Goal: Transaction & Acquisition: Book appointment/travel/reservation

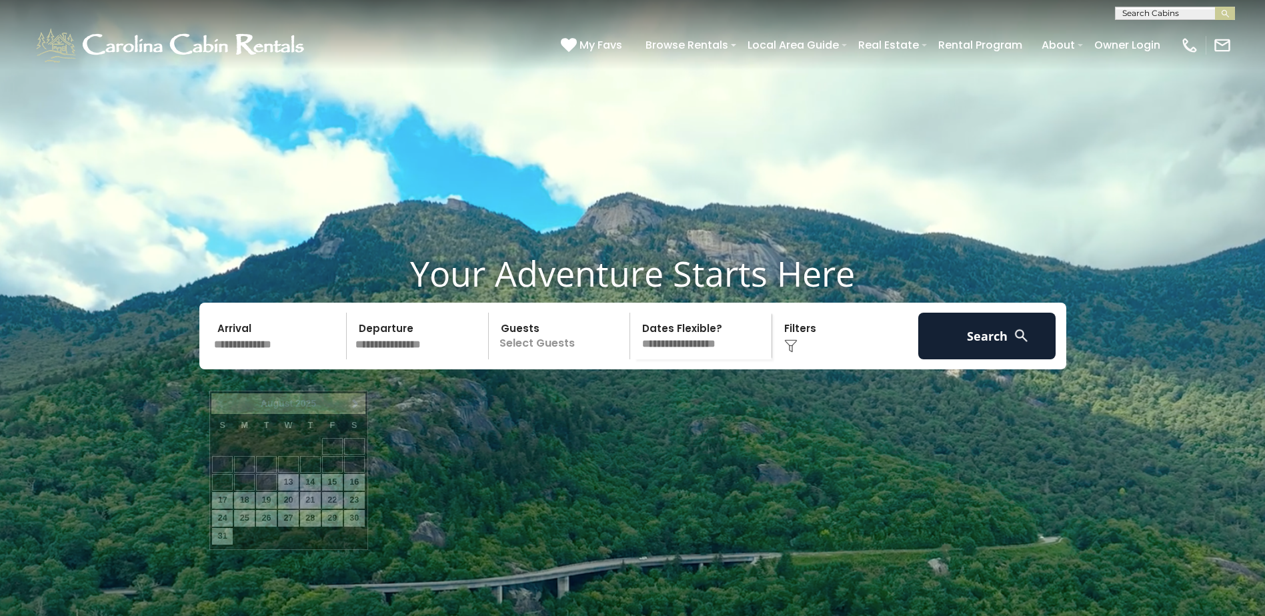
click at [233, 359] on input "text" at bounding box center [278, 336] width 138 height 47
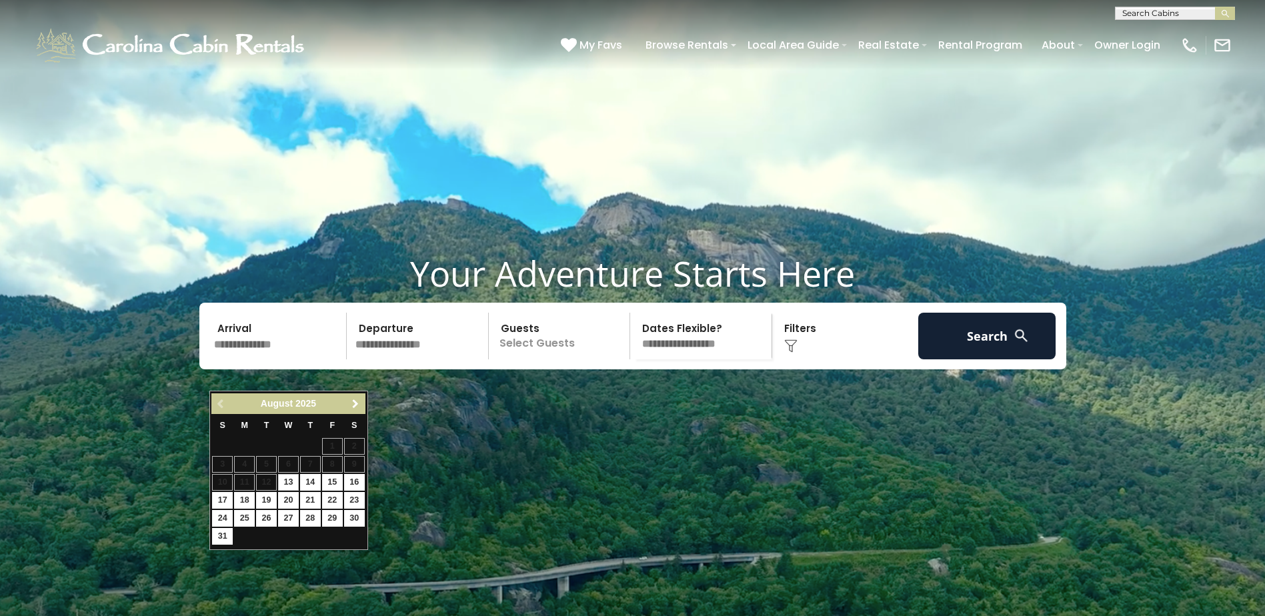
click at [351, 405] on span "Next" at bounding box center [355, 404] width 11 height 11
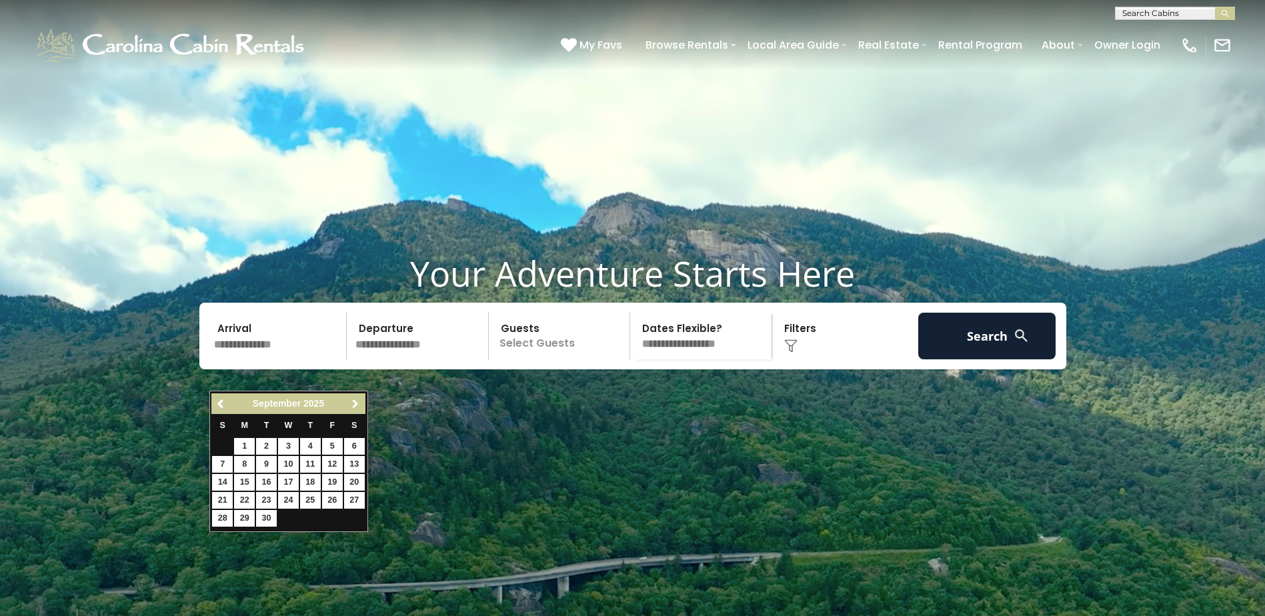
click at [352, 405] on span "Next" at bounding box center [355, 404] width 11 height 11
click at [355, 405] on span "Next" at bounding box center [355, 404] width 11 height 11
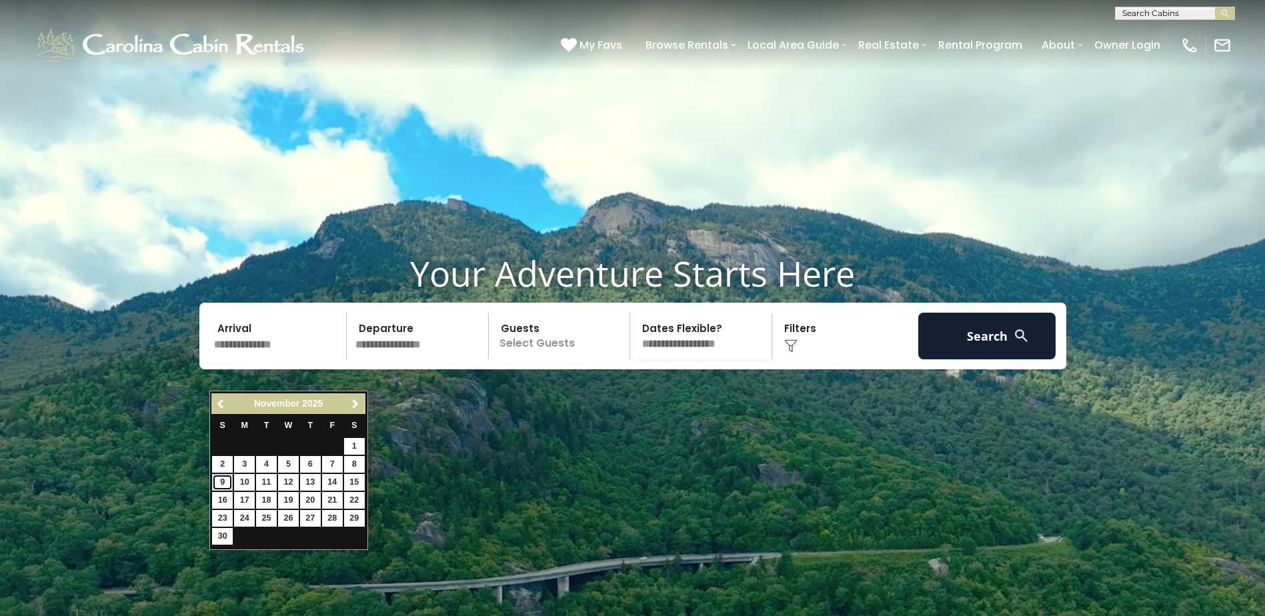
click at [220, 480] on link "9" at bounding box center [222, 482] width 21 height 17
type input "*******"
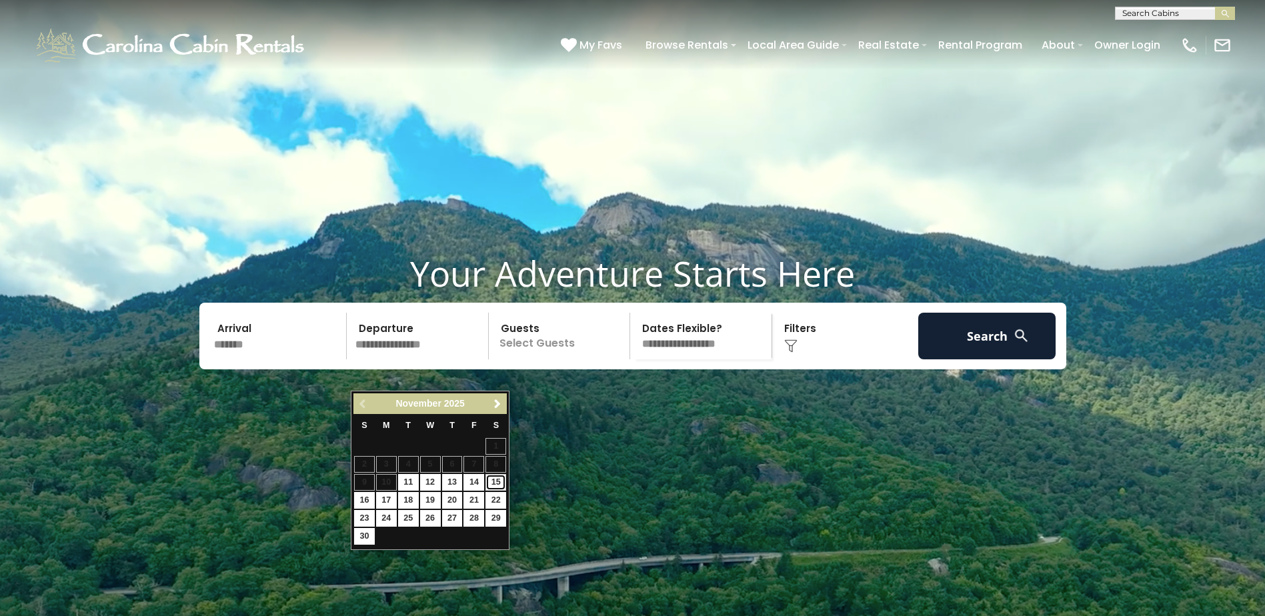
click at [499, 479] on link "15" at bounding box center [495, 482] width 21 height 17
type input "********"
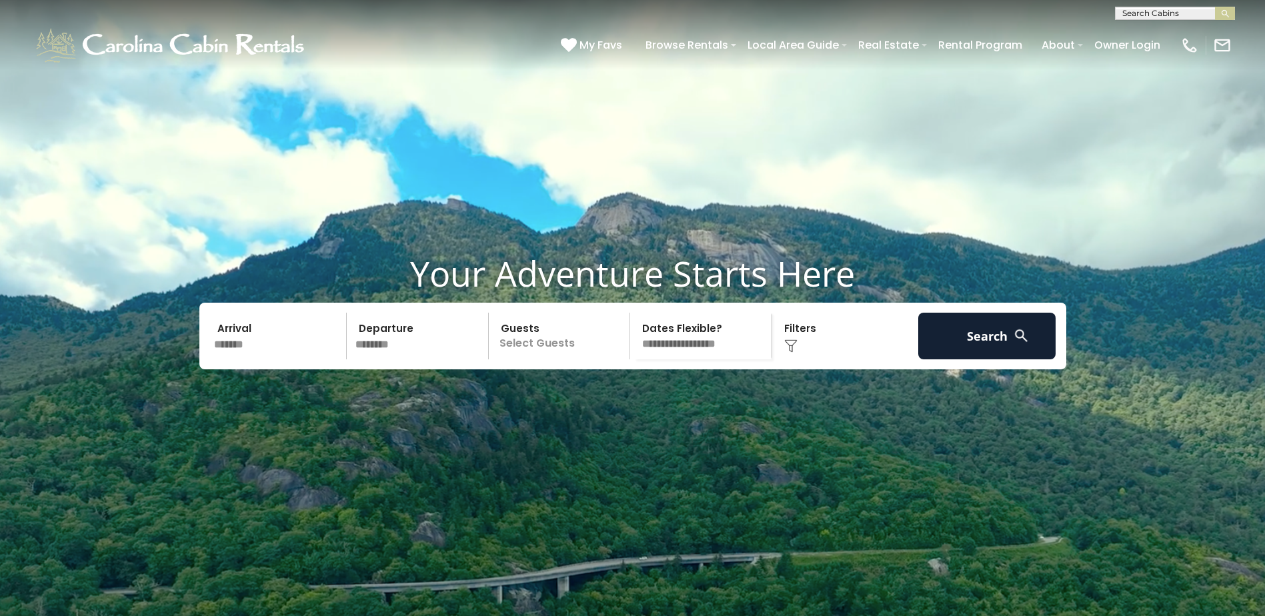
click at [524, 359] on p "Select Guests" at bounding box center [561, 336] width 137 height 47
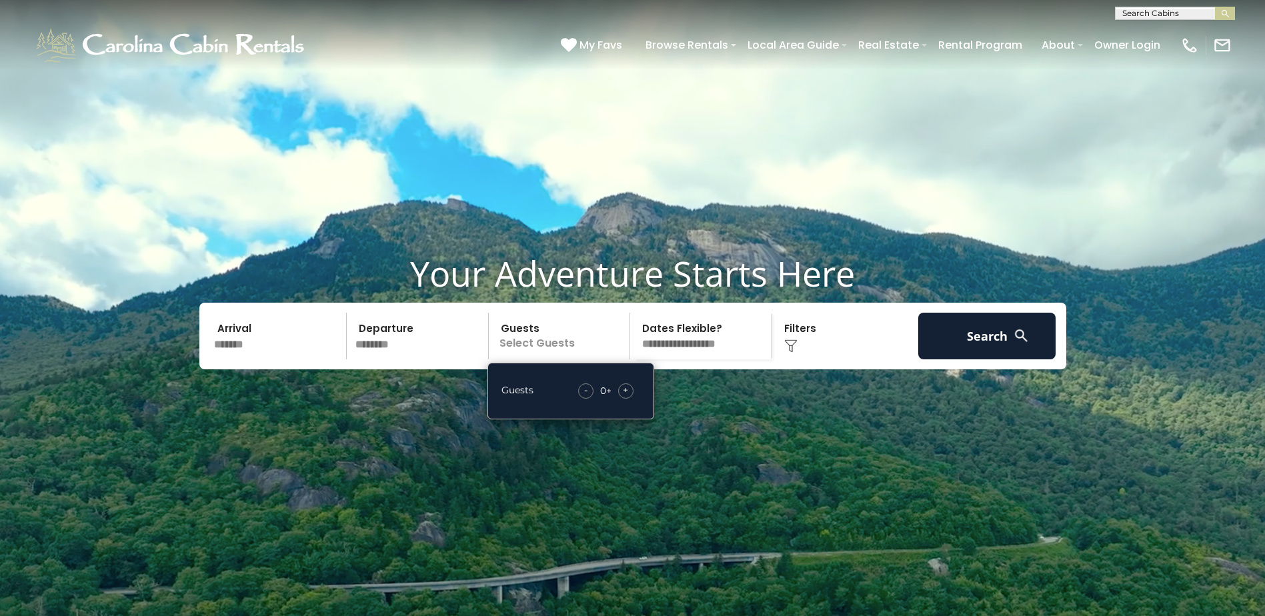
click at [624, 397] on span "+" at bounding box center [625, 389] width 5 height 13
click at [626, 397] on span "+" at bounding box center [625, 389] width 5 height 13
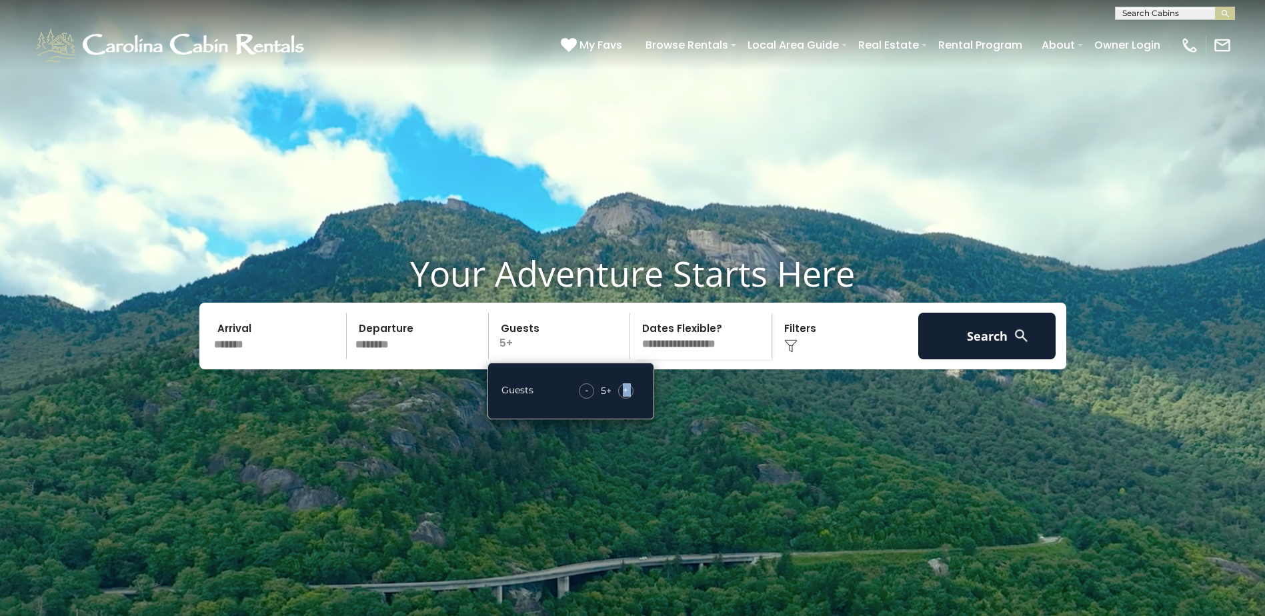
click at [626, 397] on span "+" at bounding box center [625, 389] width 5 height 13
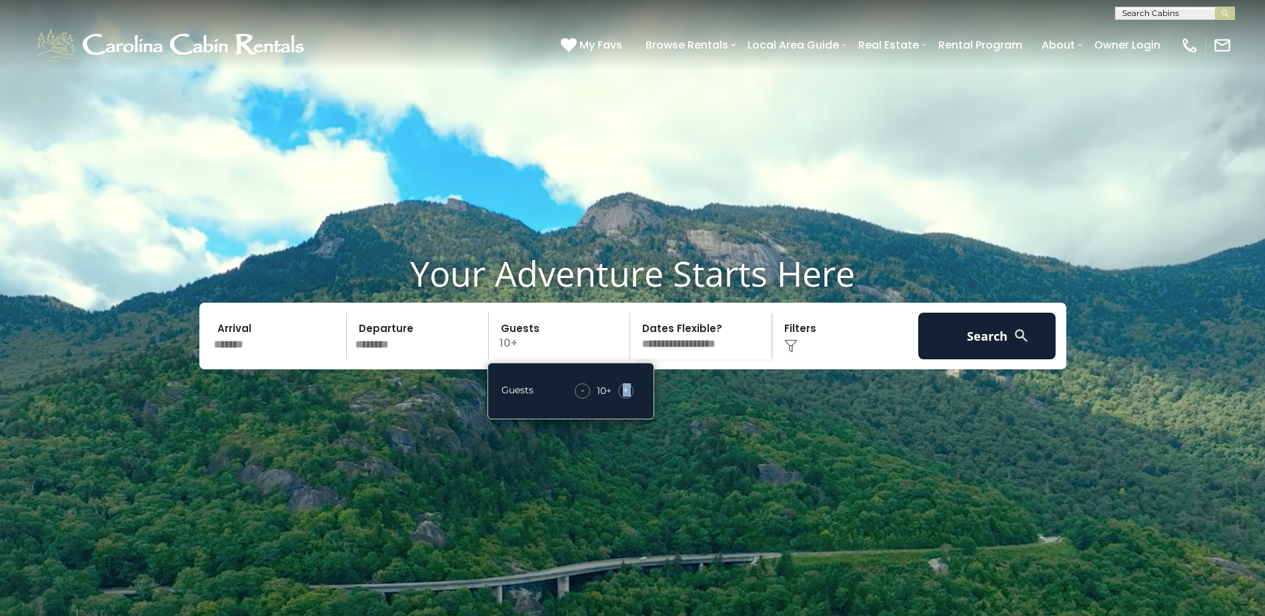
click at [626, 397] on span "+" at bounding box center [625, 389] width 5 height 13
click at [625, 397] on span "+" at bounding box center [625, 389] width 5 height 13
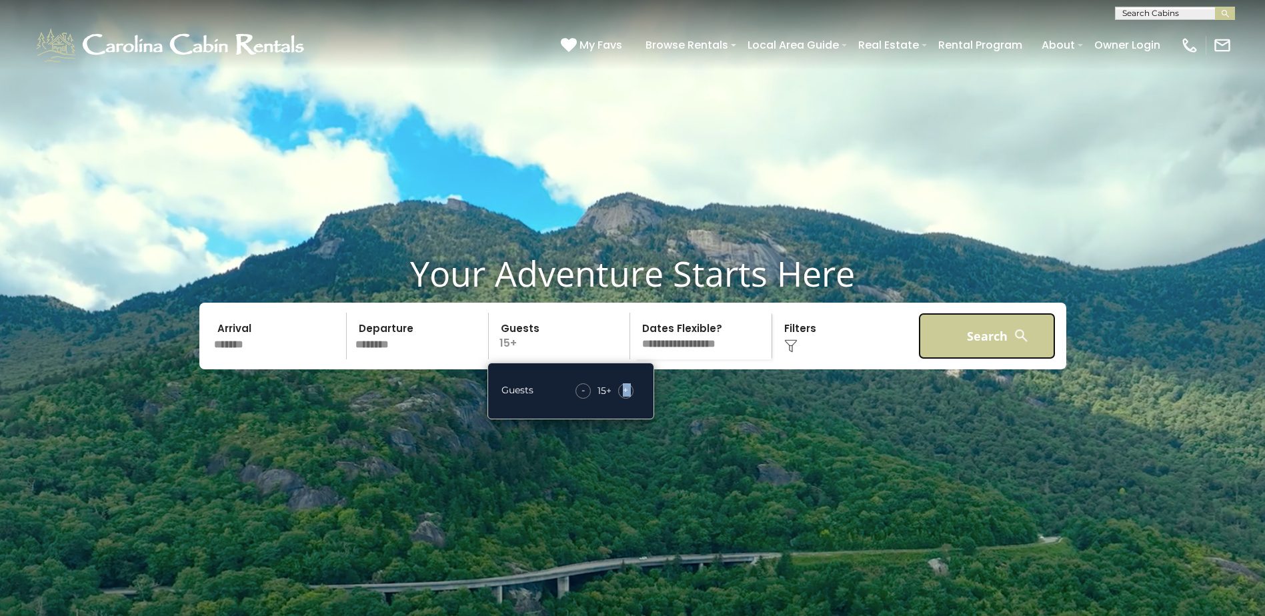
click at [973, 359] on button "Search" at bounding box center [987, 336] width 138 height 47
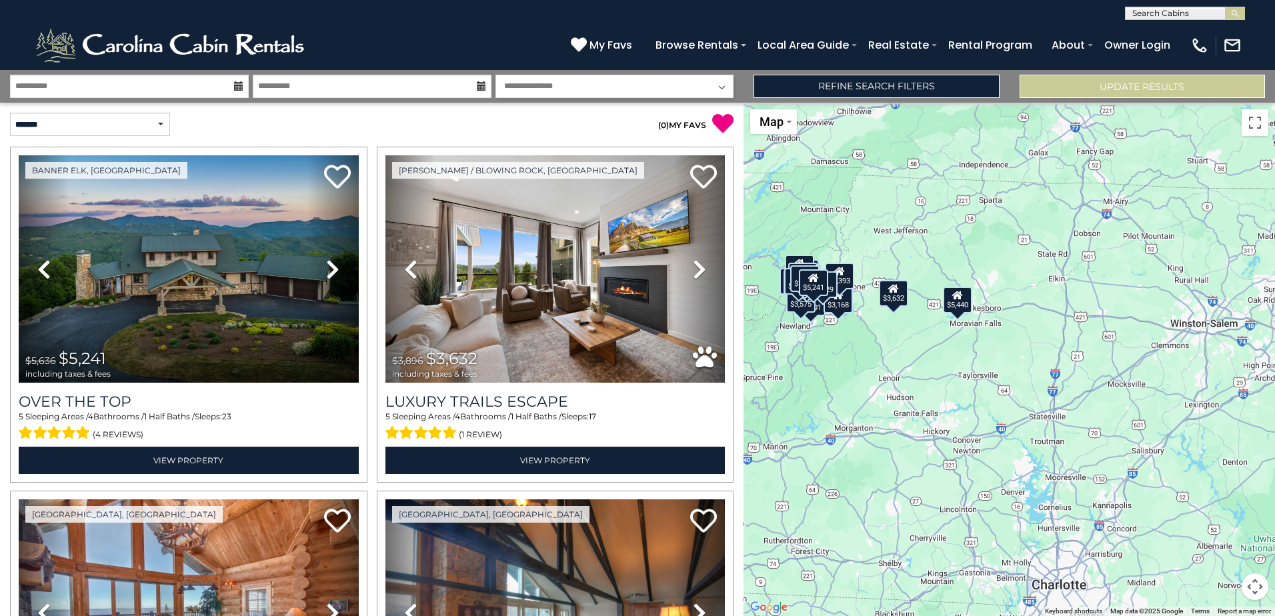
drag, startPoint x: 1068, startPoint y: 517, endPoint x: 874, endPoint y: 455, distance: 203.3
click at [874, 455] on div "$5,241 $3,632 $3,748 $2,678 $5,440 $4,627 $3,746 $3,846 $3,821 $9,541 $2,920 $3…" at bounding box center [1009, 359] width 531 height 513
click at [954, 305] on div "$5,440" at bounding box center [957, 300] width 29 height 27
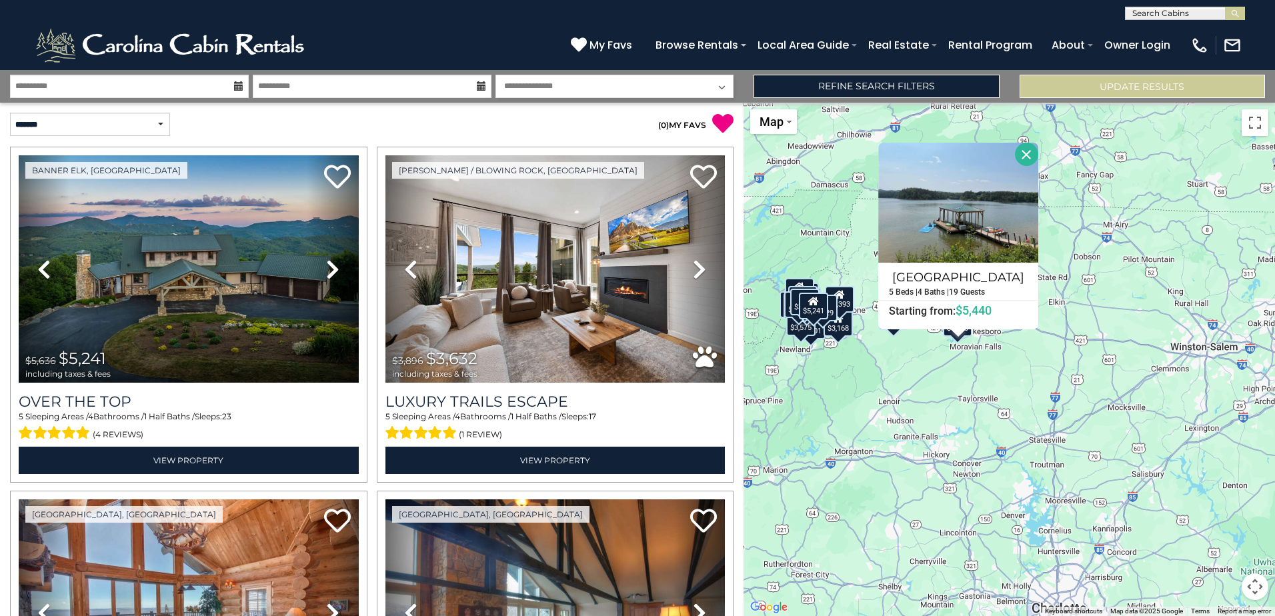
click at [839, 338] on div "$5,241 $3,632 $3,748 $2,678 $5,440 $4,627 $3,746 $3,846 $3,821 $9,541 $2,920 $3…" at bounding box center [1009, 359] width 531 height 513
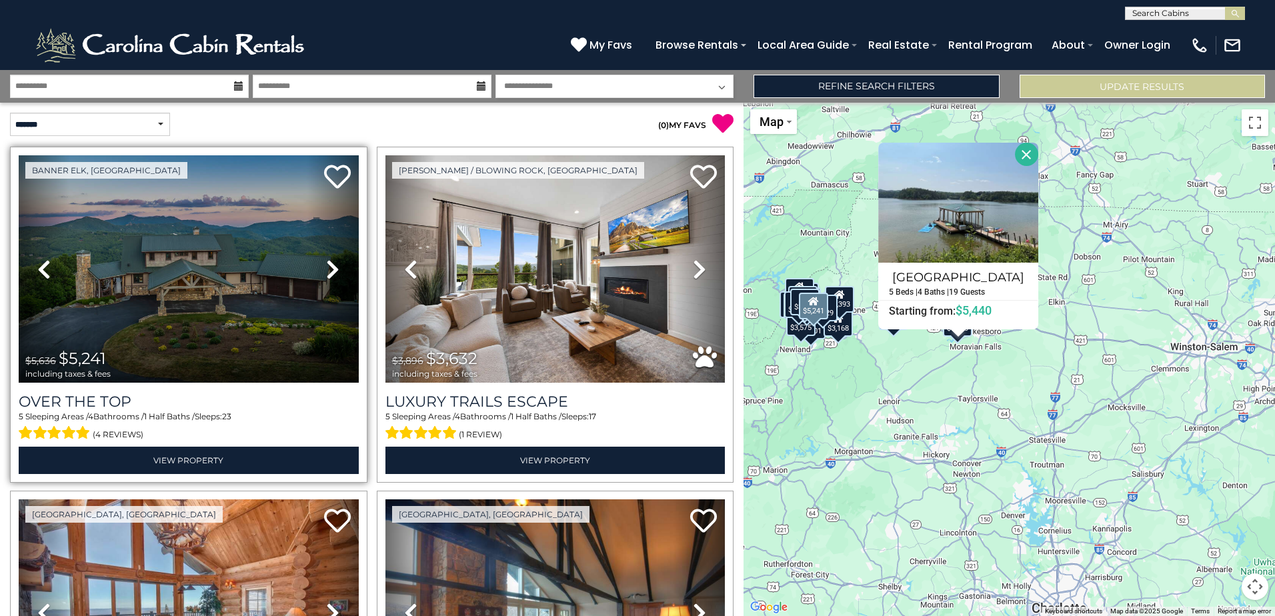
click at [333, 264] on icon at bounding box center [332, 269] width 13 height 21
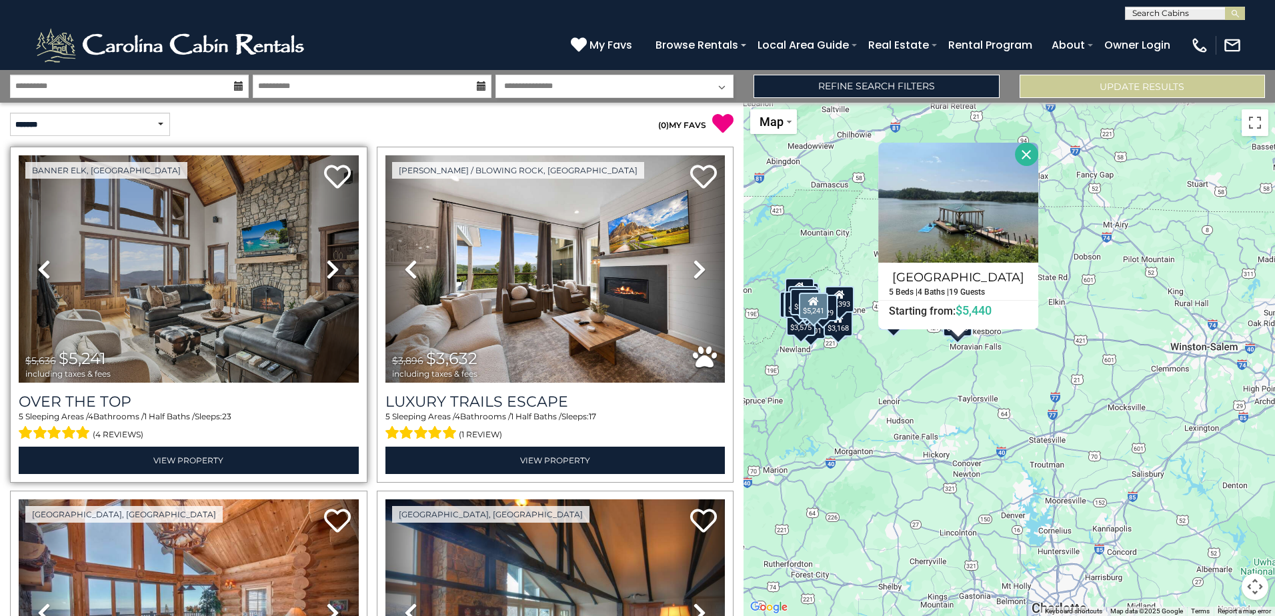
click at [333, 264] on icon at bounding box center [332, 269] width 13 height 21
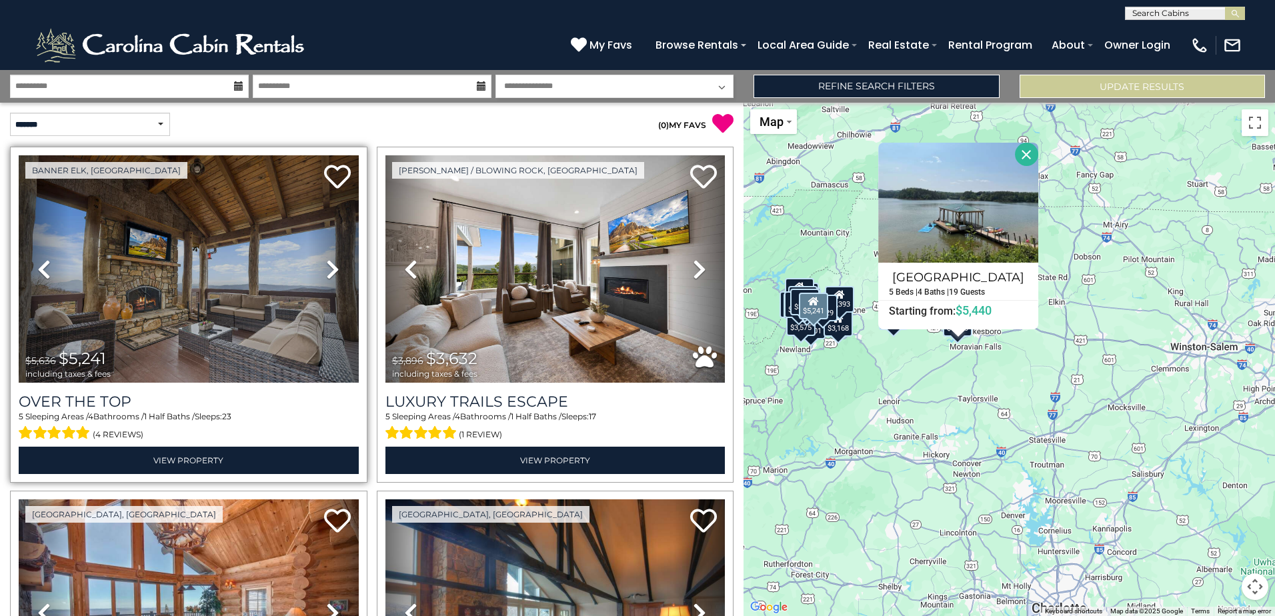
click at [332, 264] on icon at bounding box center [332, 269] width 13 height 21
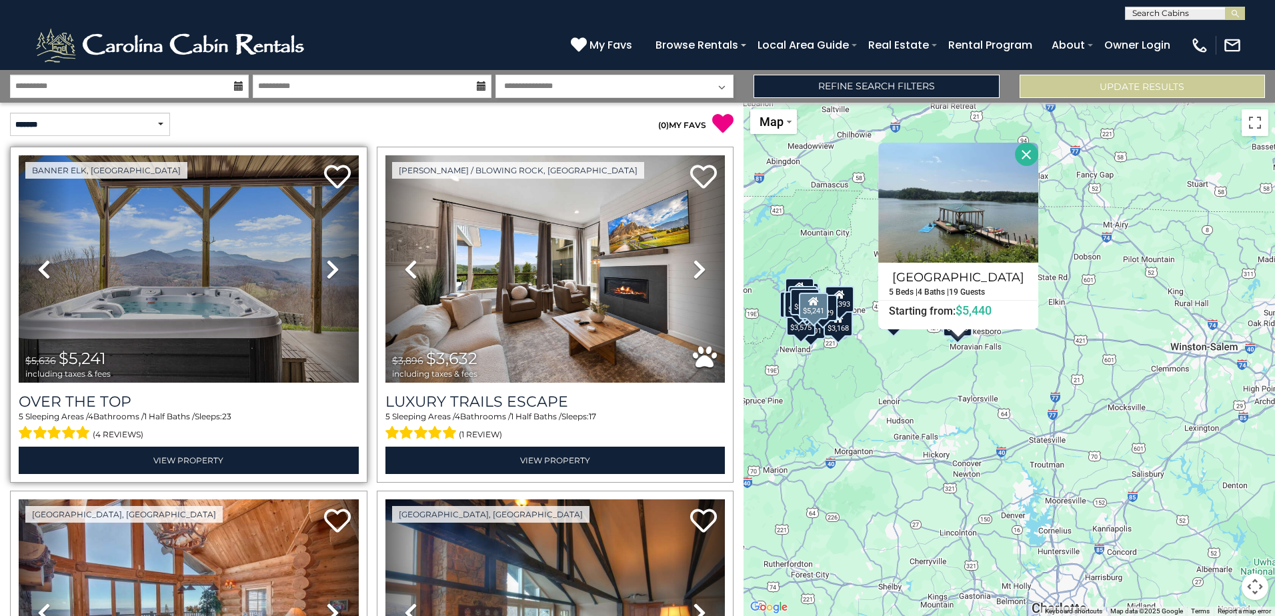
click at [332, 264] on icon at bounding box center [332, 269] width 13 height 21
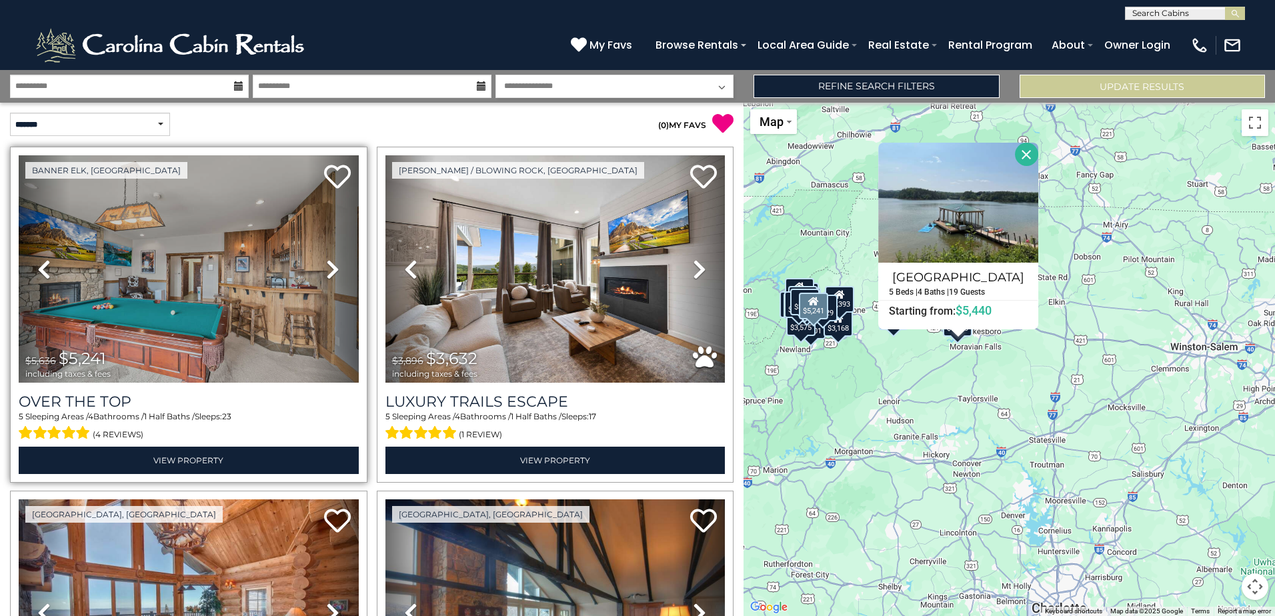
click at [332, 264] on icon at bounding box center [332, 269] width 13 height 21
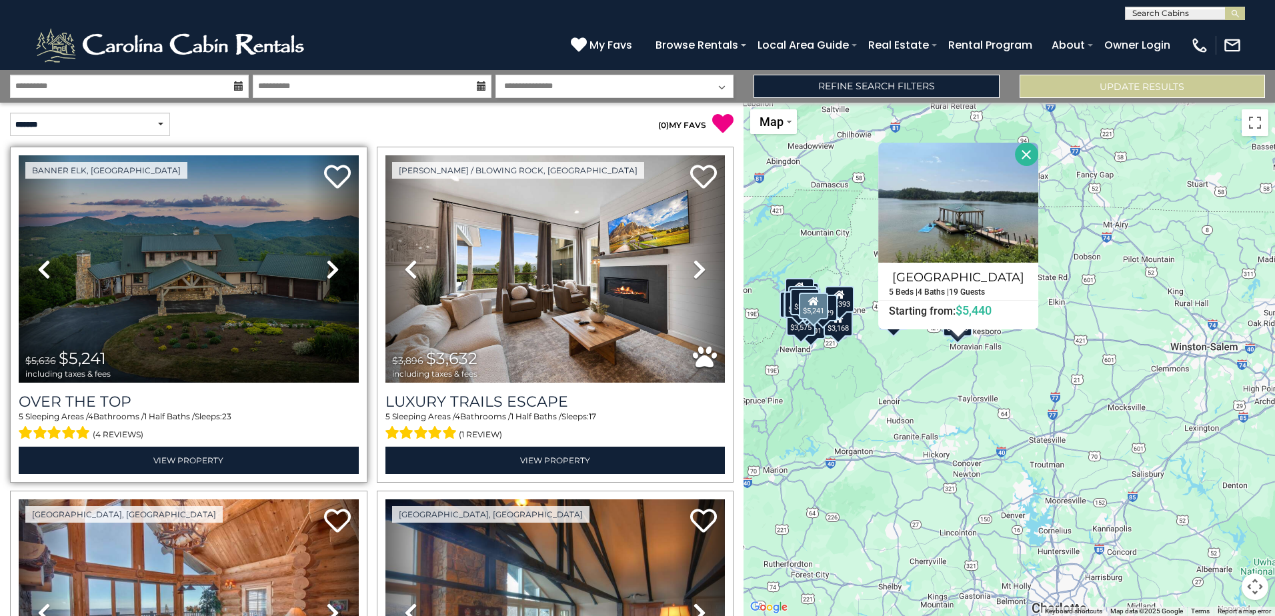
click at [331, 265] on icon at bounding box center [332, 269] width 13 height 21
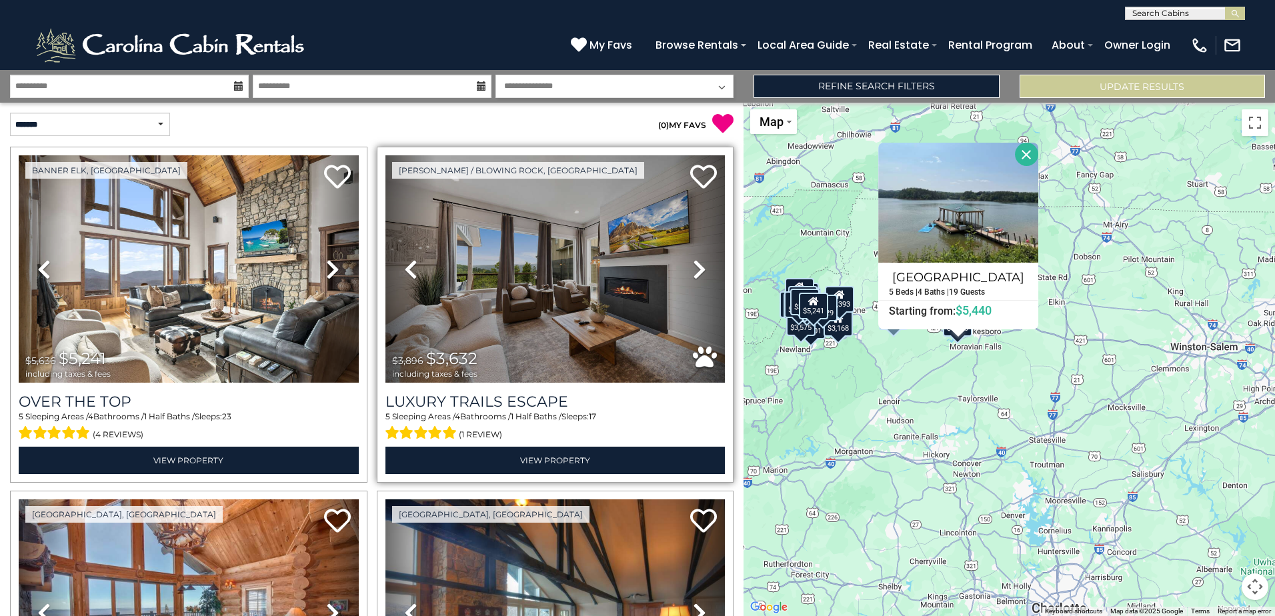
click at [694, 261] on icon at bounding box center [699, 269] width 13 height 21
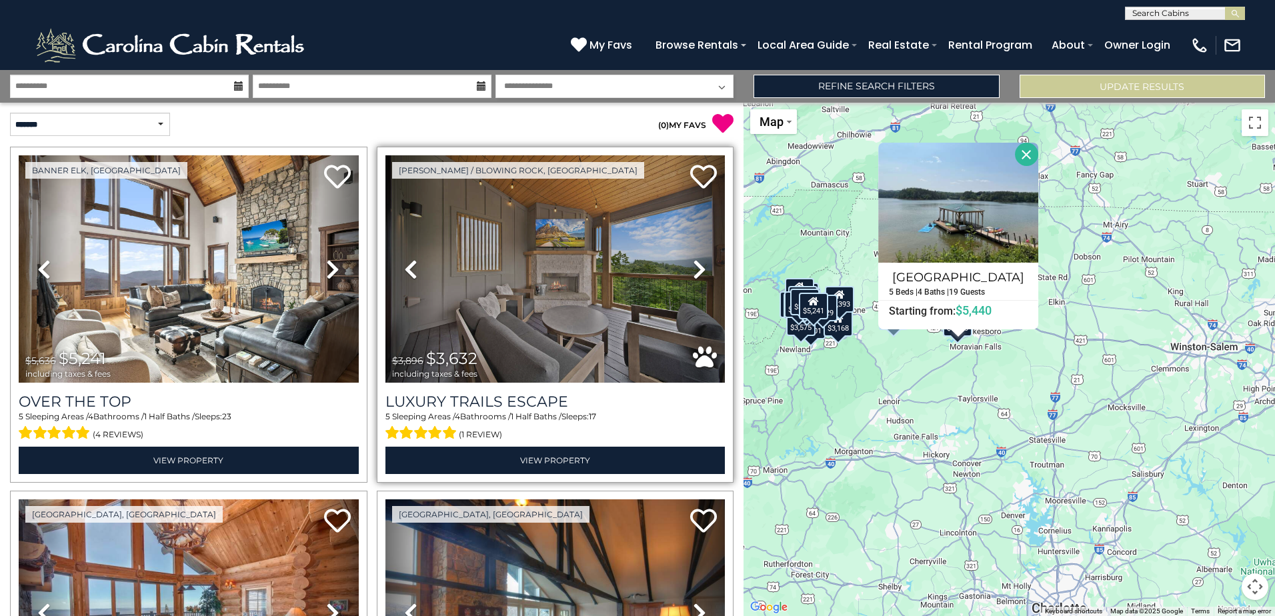
click at [694, 261] on icon at bounding box center [699, 269] width 13 height 21
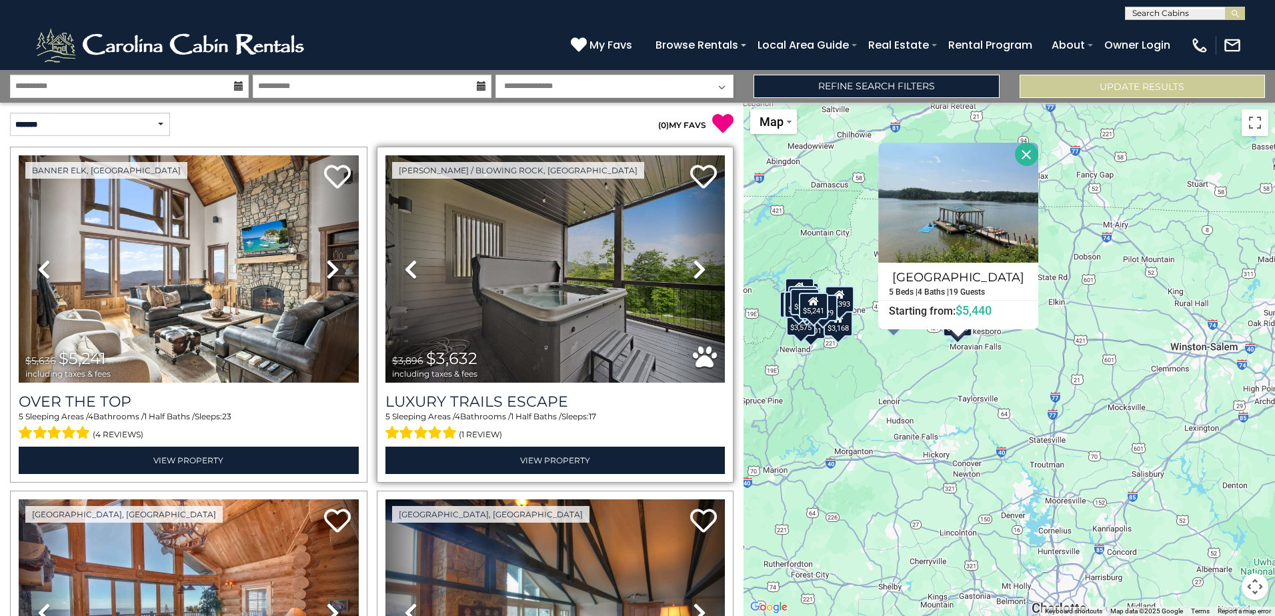
click at [694, 261] on icon at bounding box center [699, 269] width 13 height 21
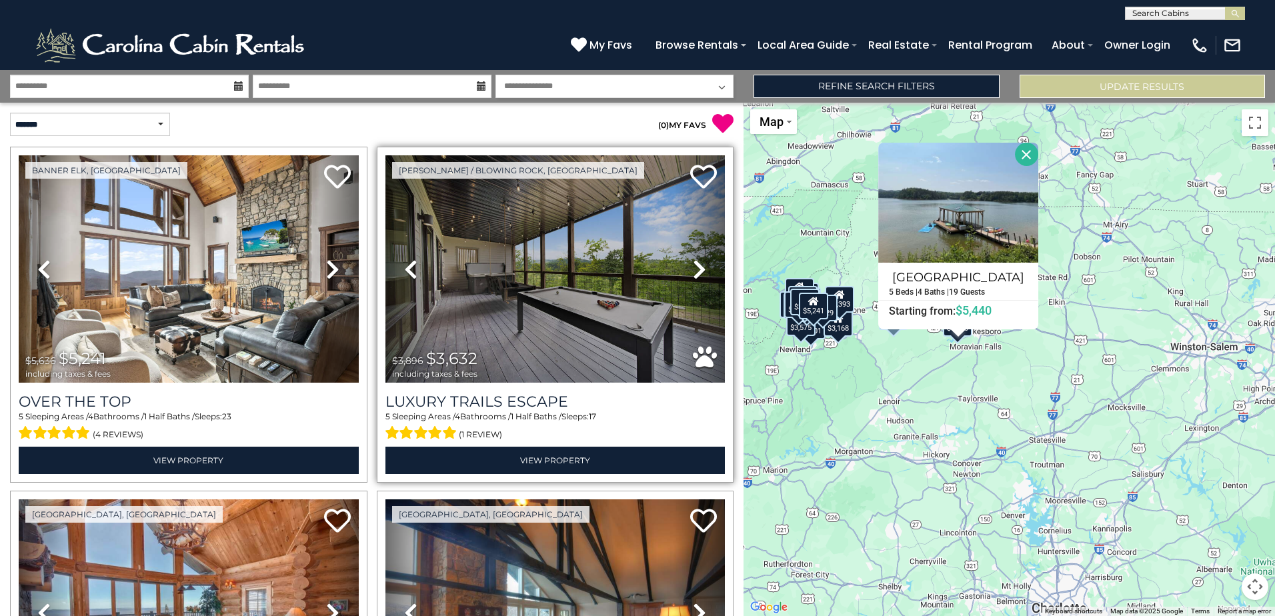
click at [694, 261] on icon at bounding box center [699, 269] width 13 height 21
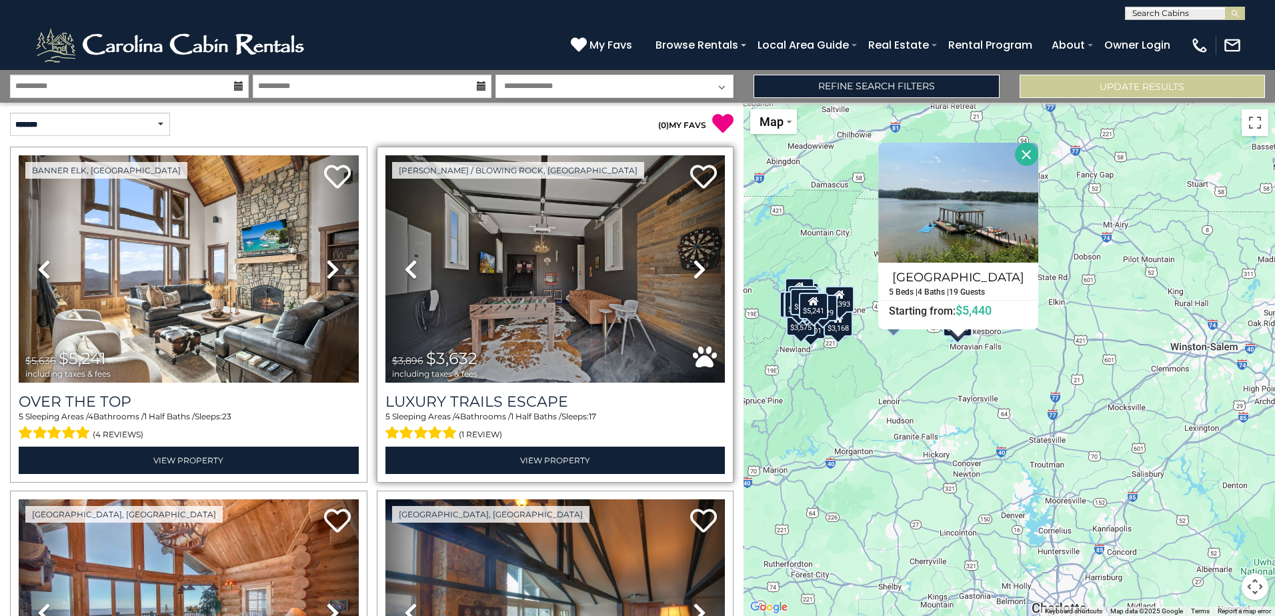
click at [694, 261] on icon at bounding box center [699, 269] width 13 height 21
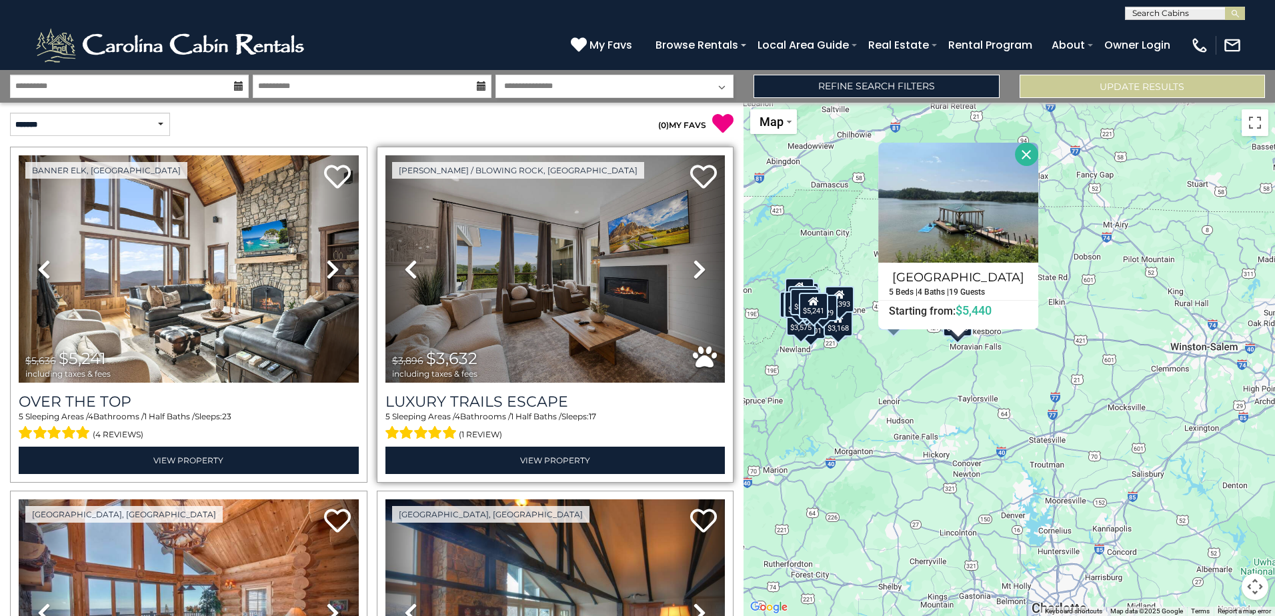
click at [694, 261] on icon at bounding box center [699, 269] width 13 height 21
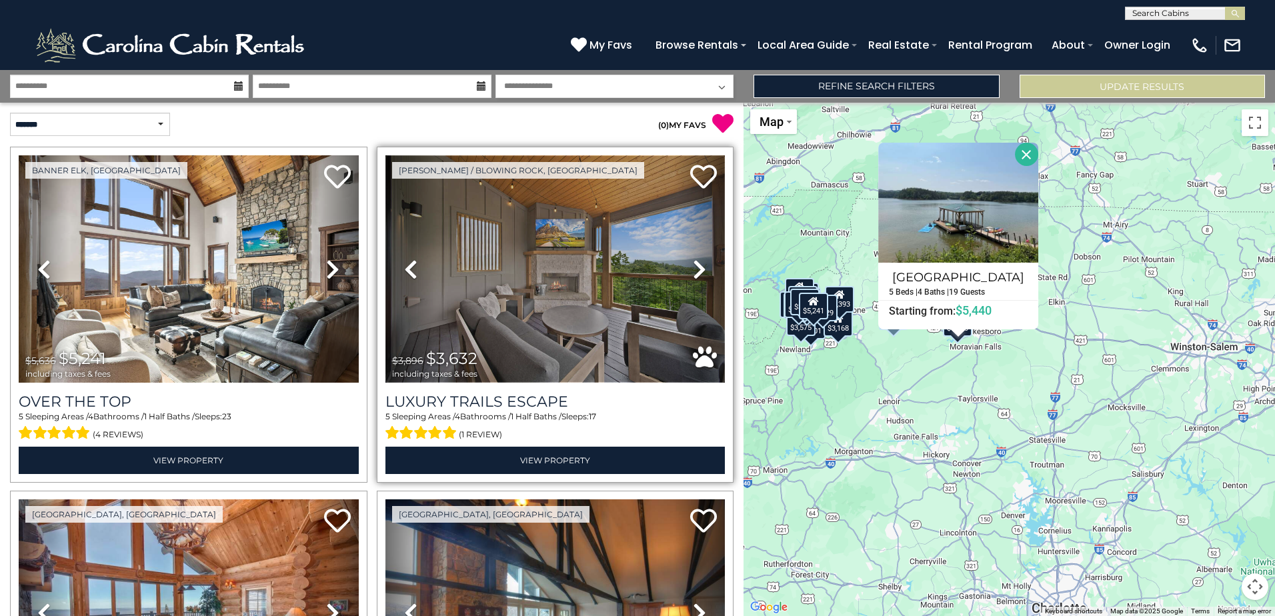
click at [438, 259] on img at bounding box center [555, 268] width 340 height 227
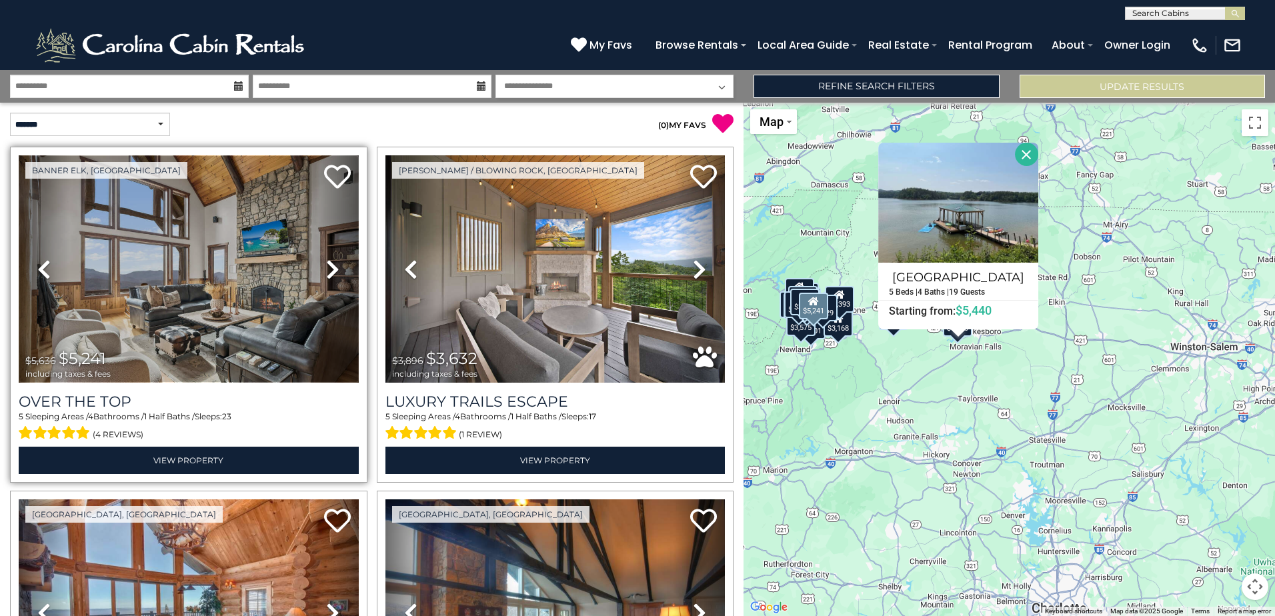
click at [162, 247] on img at bounding box center [189, 268] width 340 height 227
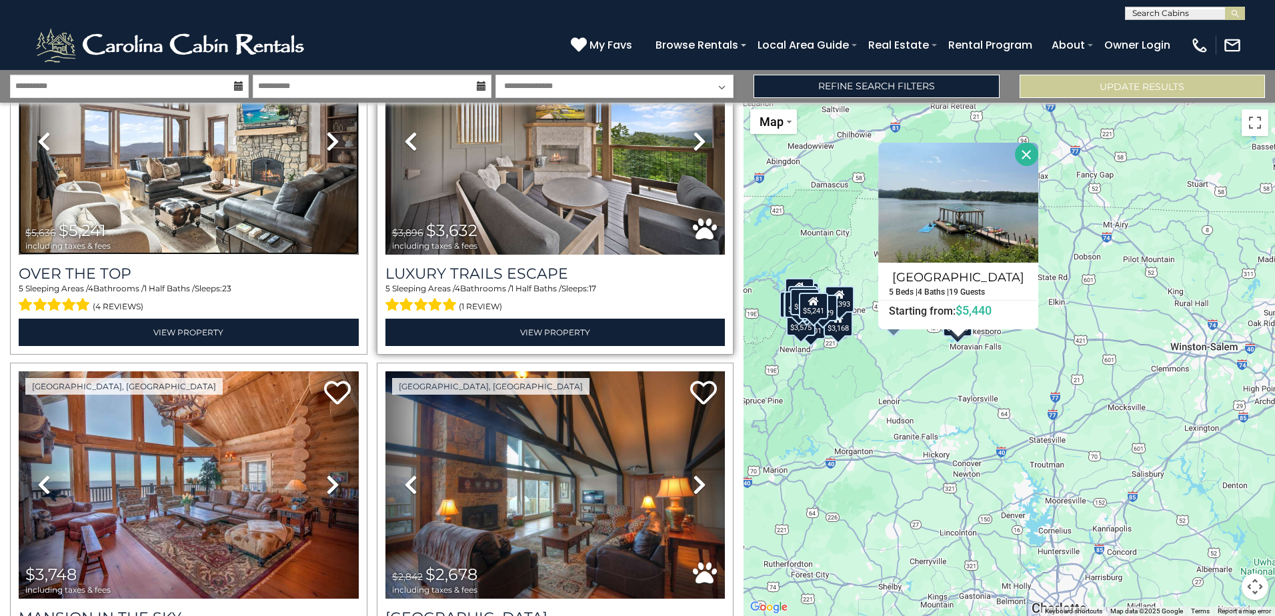
scroll to position [133, 0]
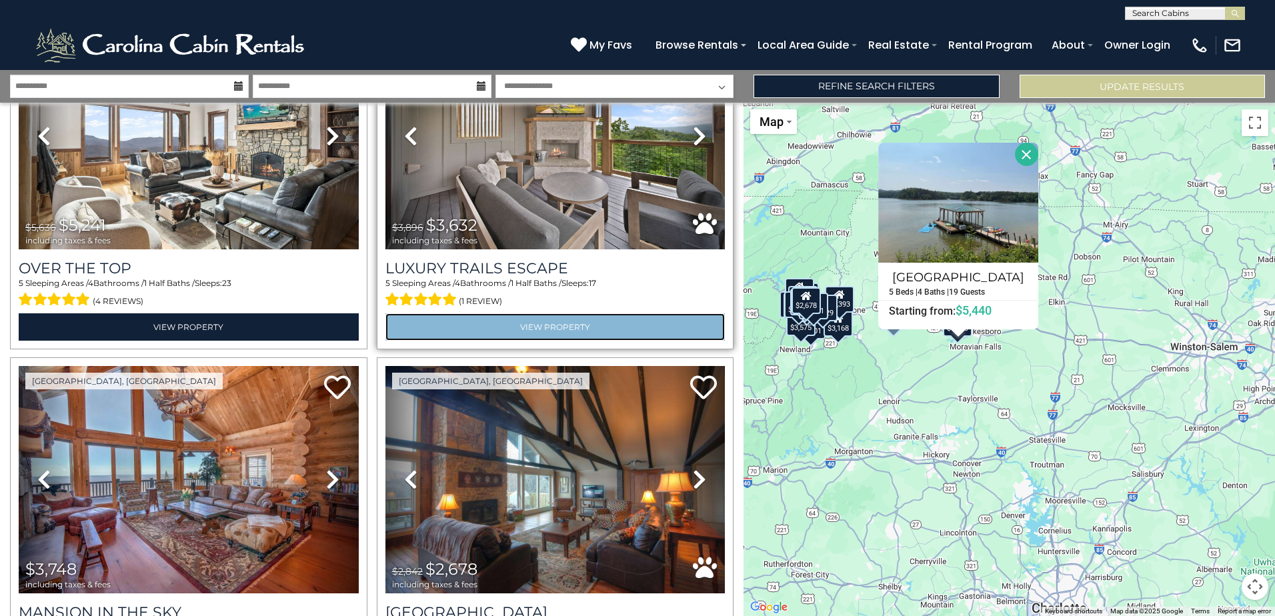
click at [451, 318] on link "View Property" at bounding box center [555, 326] width 340 height 27
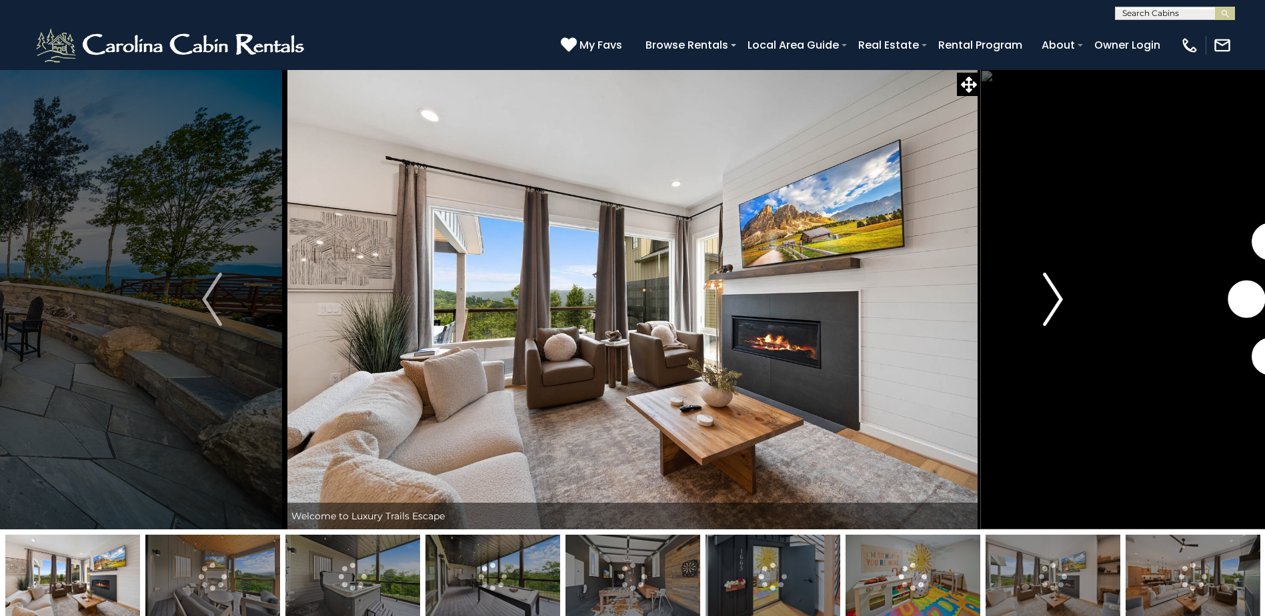
click at [1055, 291] on img "Next" at bounding box center [1053, 299] width 20 height 53
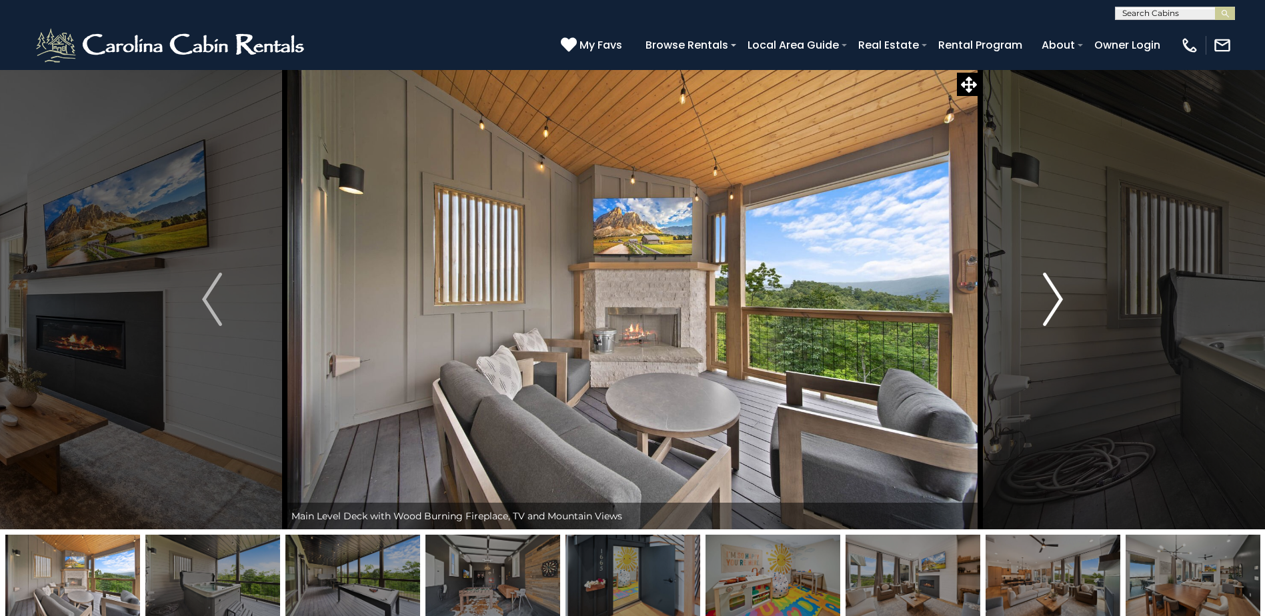
click at [1055, 291] on img "Next" at bounding box center [1053, 299] width 20 height 53
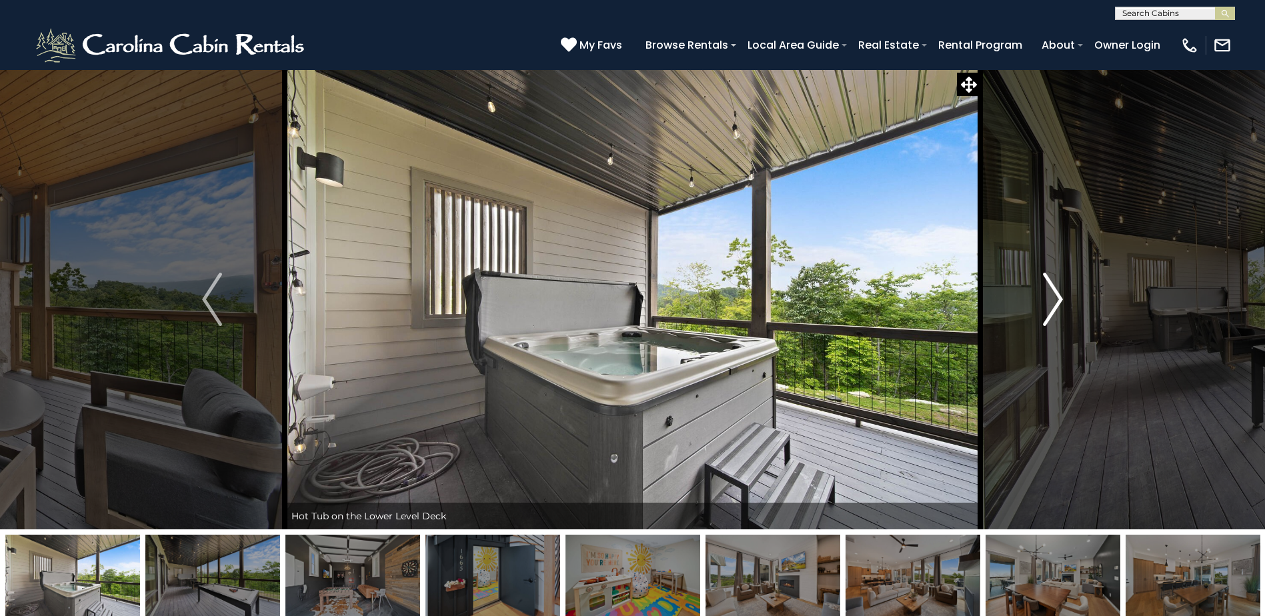
click at [1055, 291] on img "Next" at bounding box center [1053, 299] width 20 height 53
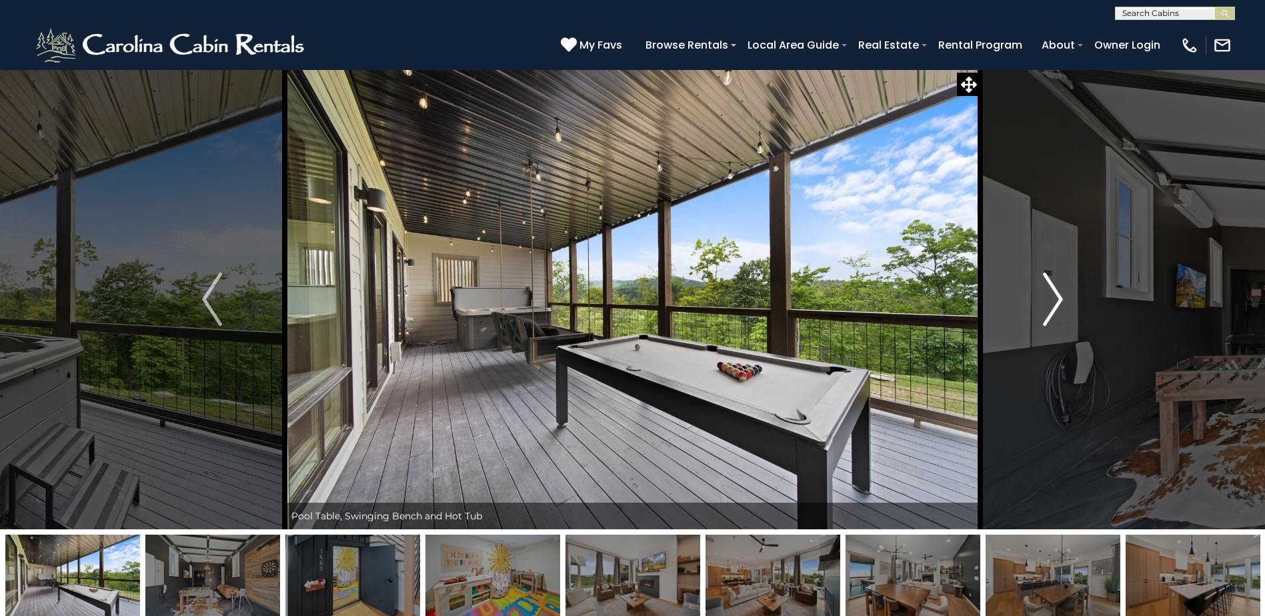
click at [1055, 291] on img "Next" at bounding box center [1053, 299] width 20 height 53
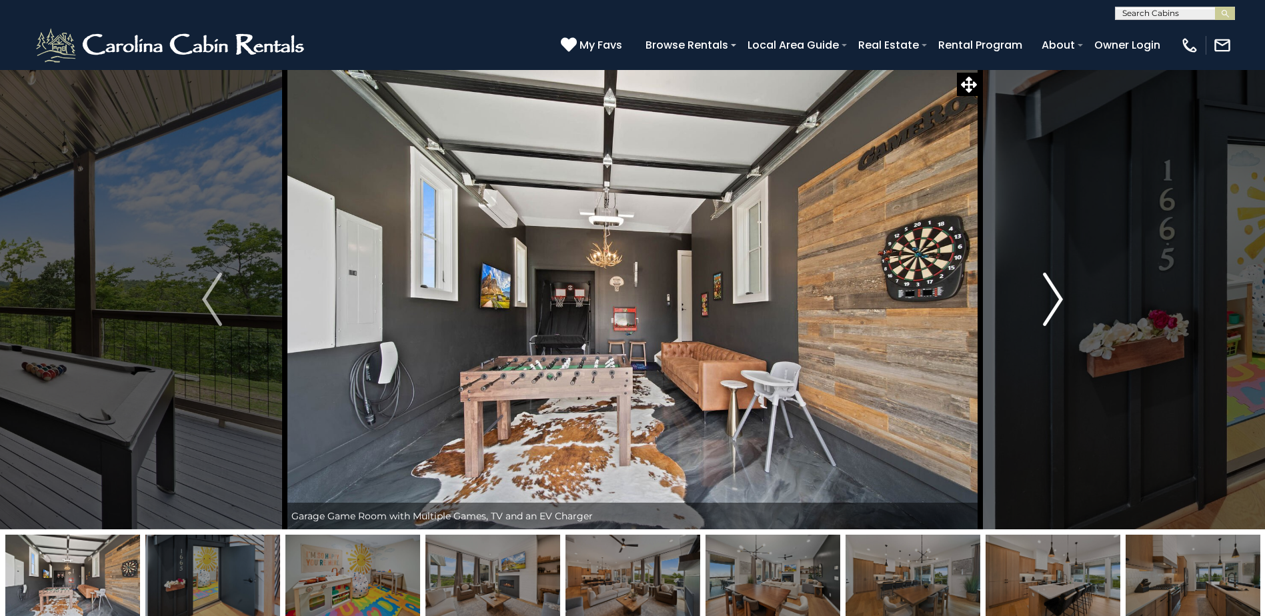
click at [1055, 291] on img "Next" at bounding box center [1053, 299] width 20 height 53
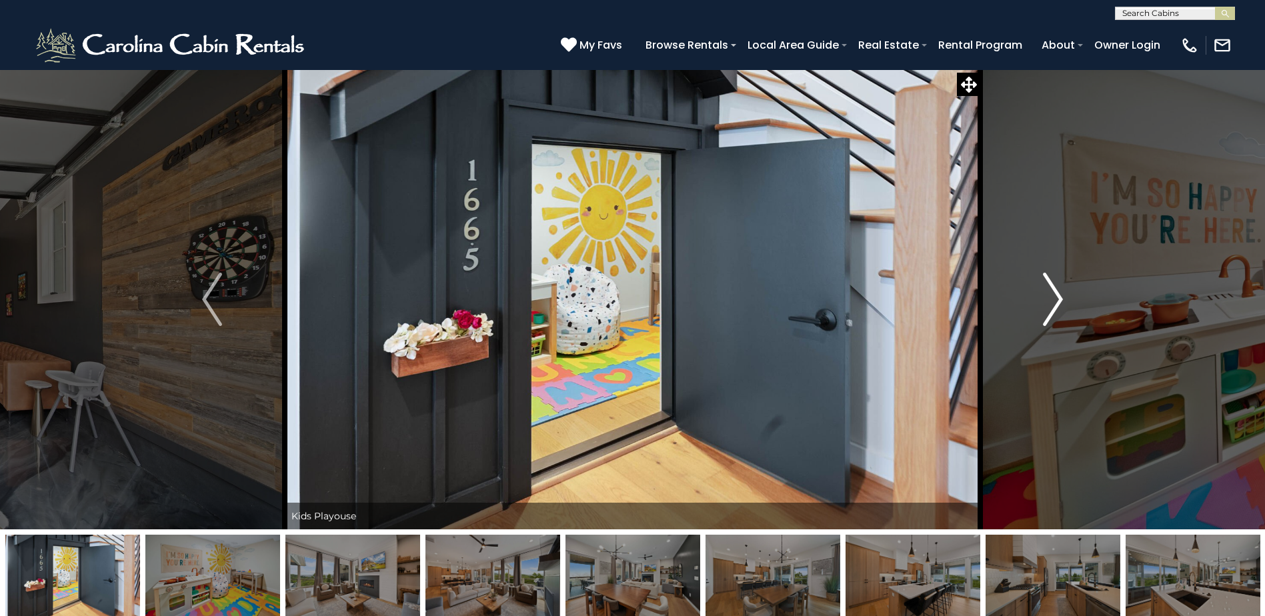
click at [1055, 291] on img "Next" at bounding box center [1053, 299] width 20 height 53
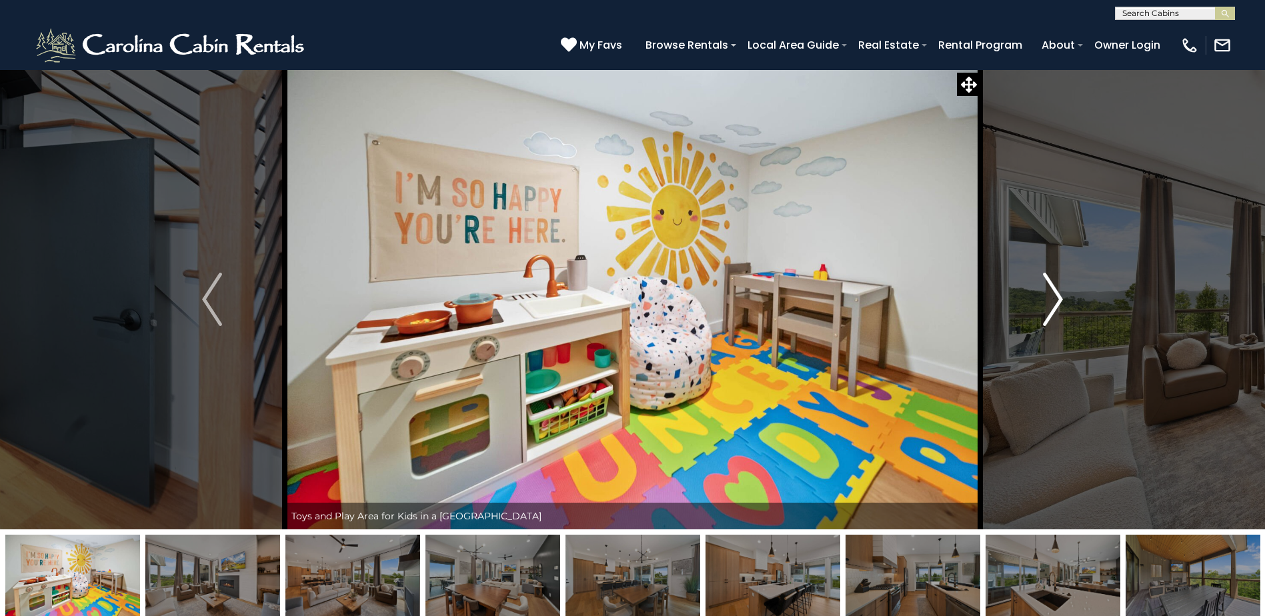
click at [1055, 291] on img "Next" at bounding box center [1053, 299] width 20 height 53
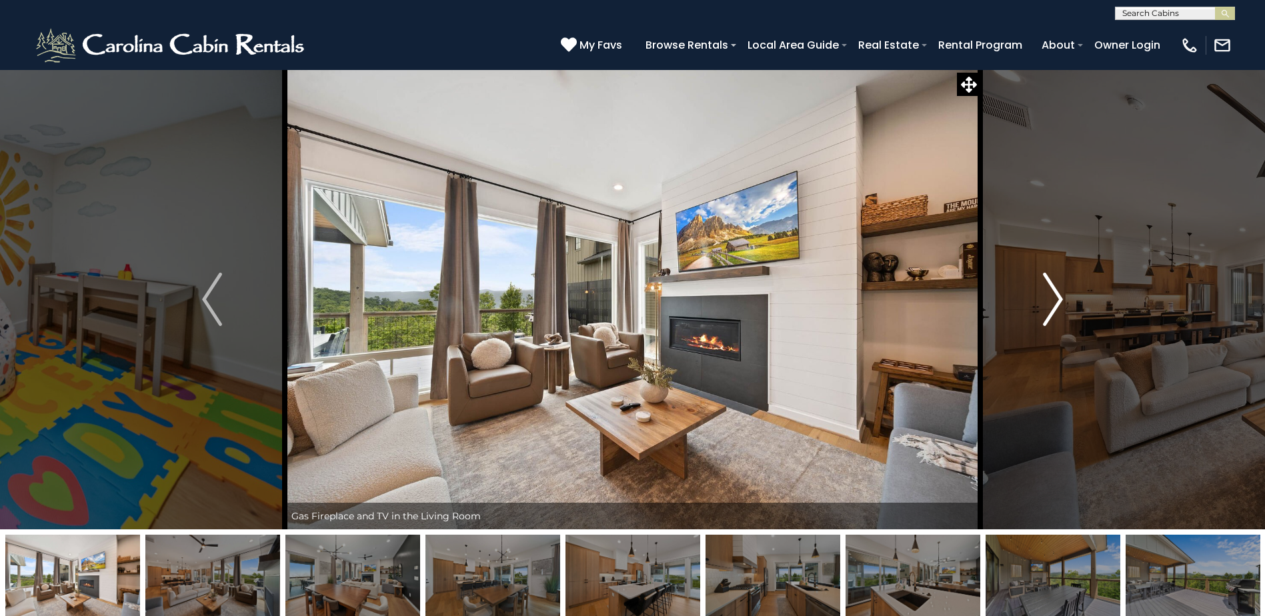
click at [1055, 291] on img "Next" at bounding box center [1053, 299] width 20 height 53
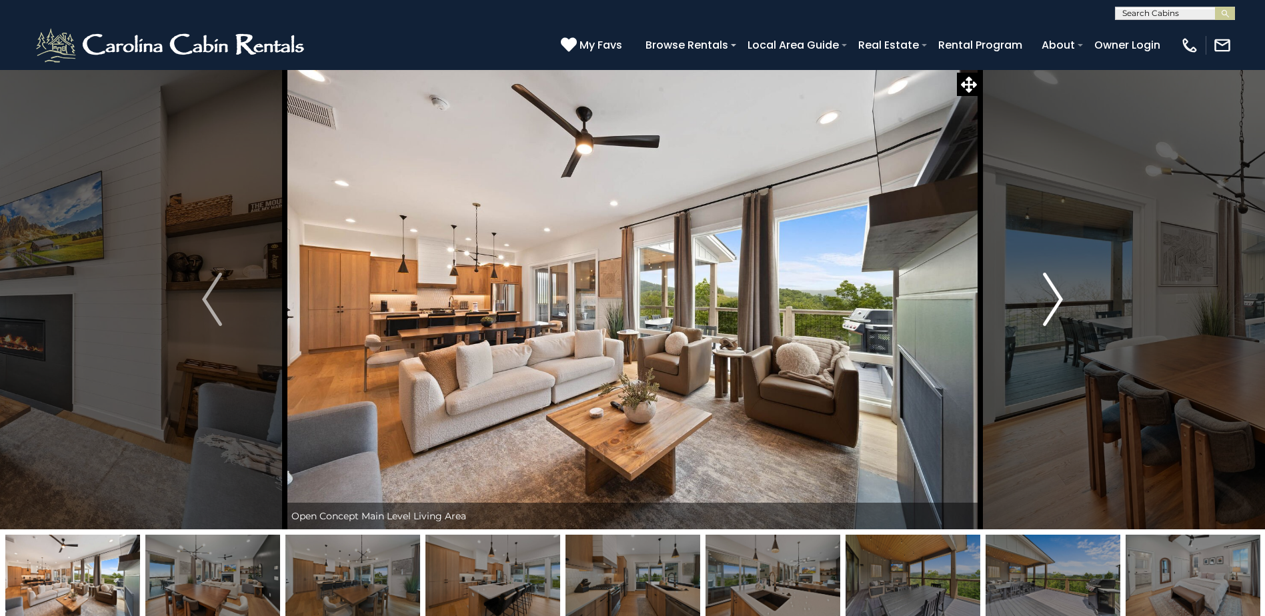
click at [1055, 291] on img "Next" at bounding box center [1053, 299] width 20 height 53
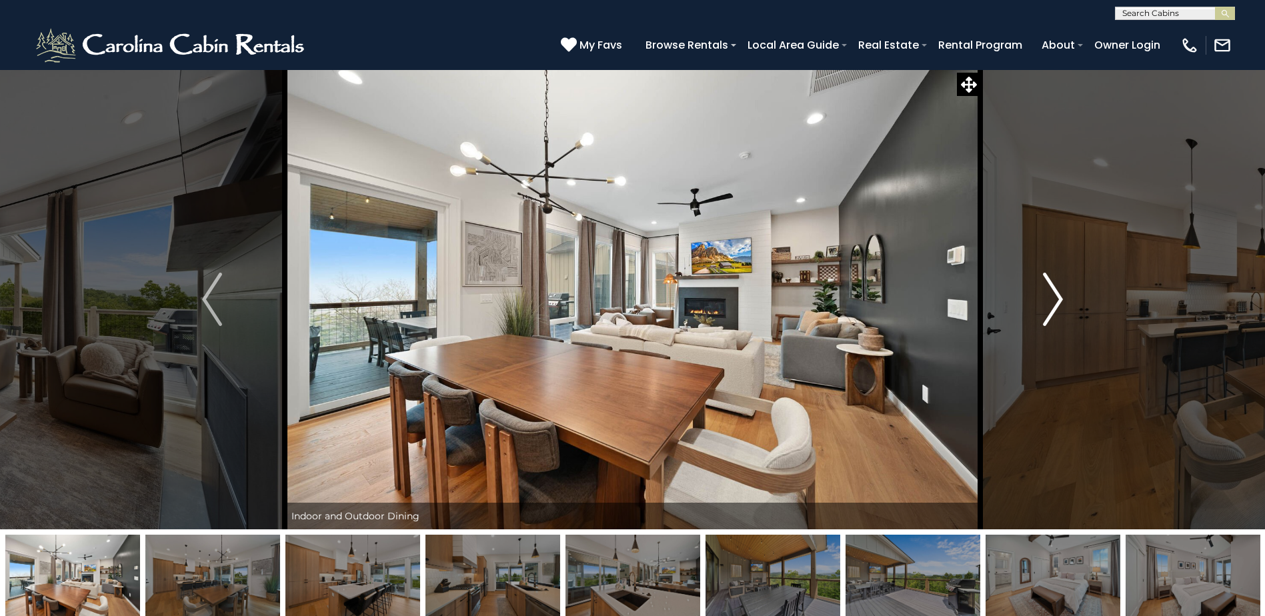
click at [1058, 293] on img "Next" at bounding box center [1053, 299] width 20 height 53
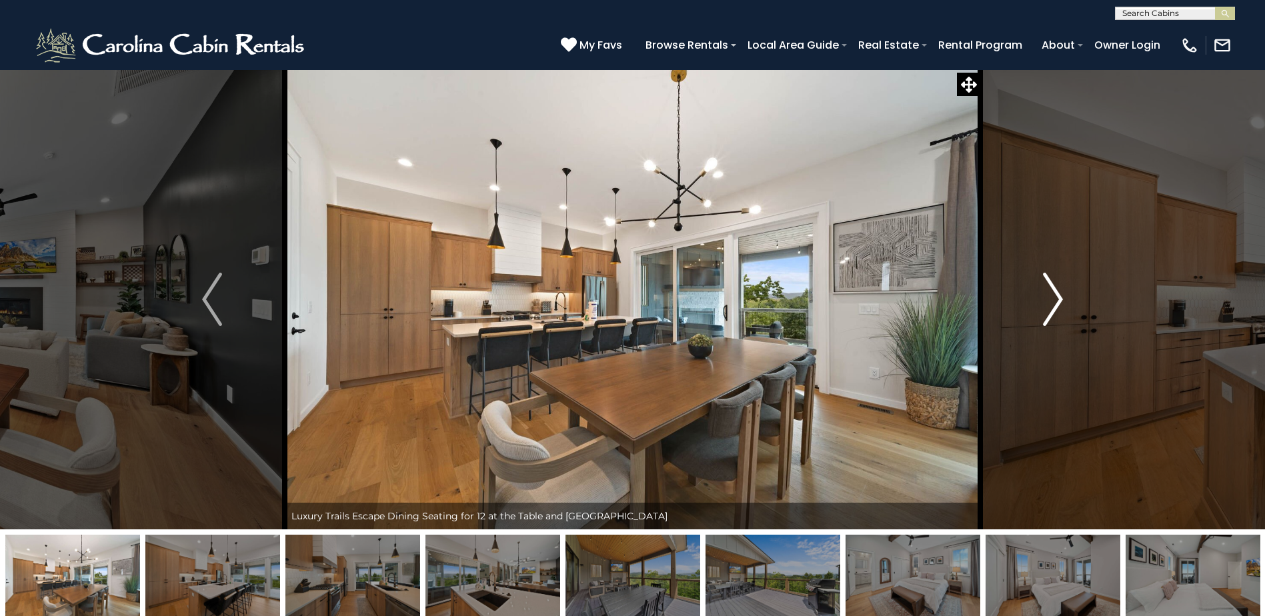
click at [1062, 289] on img "Next" at bounding box center [1053, 299] width 20 height 53
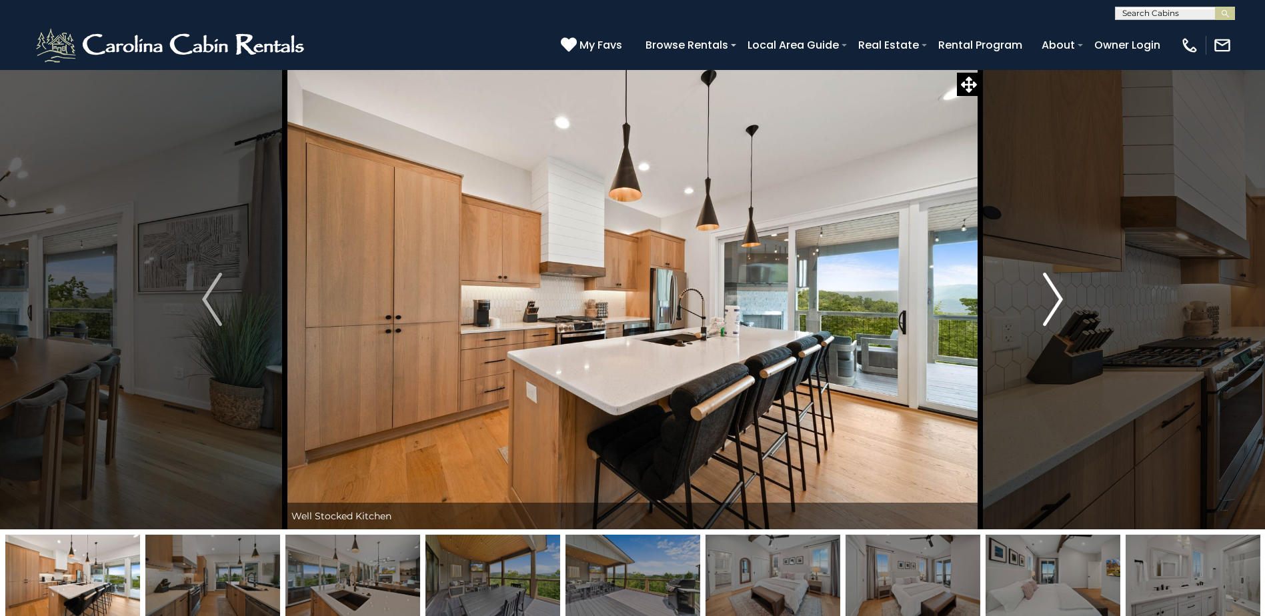
click at [1062, 289] on img "Next" at bounding box center [1053, 299] width 20 height 53
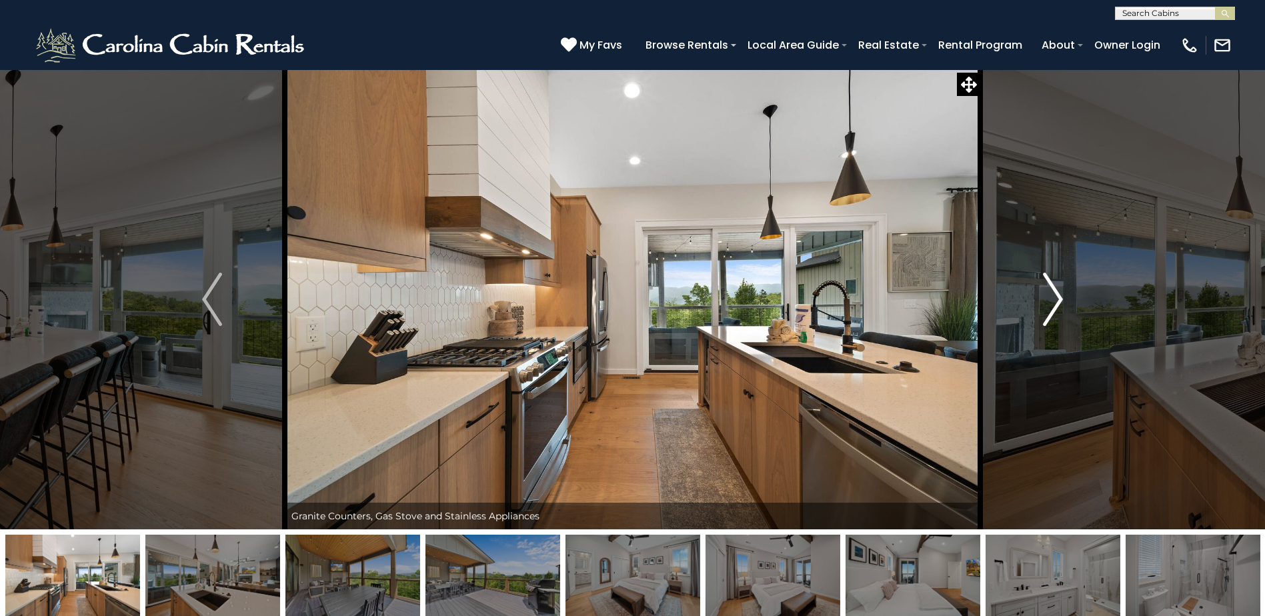
click at [1062, 289] on img "Next" at bounding box center [1053, 299] width 20 height 53
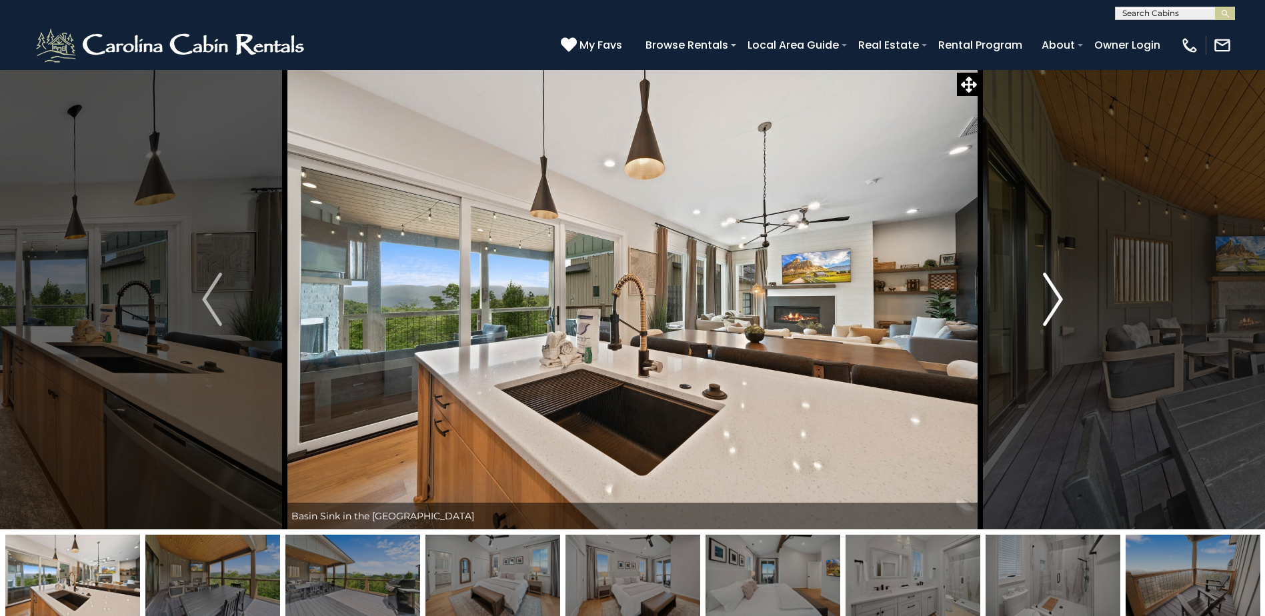
click at [1062, 289] on img "Next" at bounding box center [1053, 299] width 20 height 53
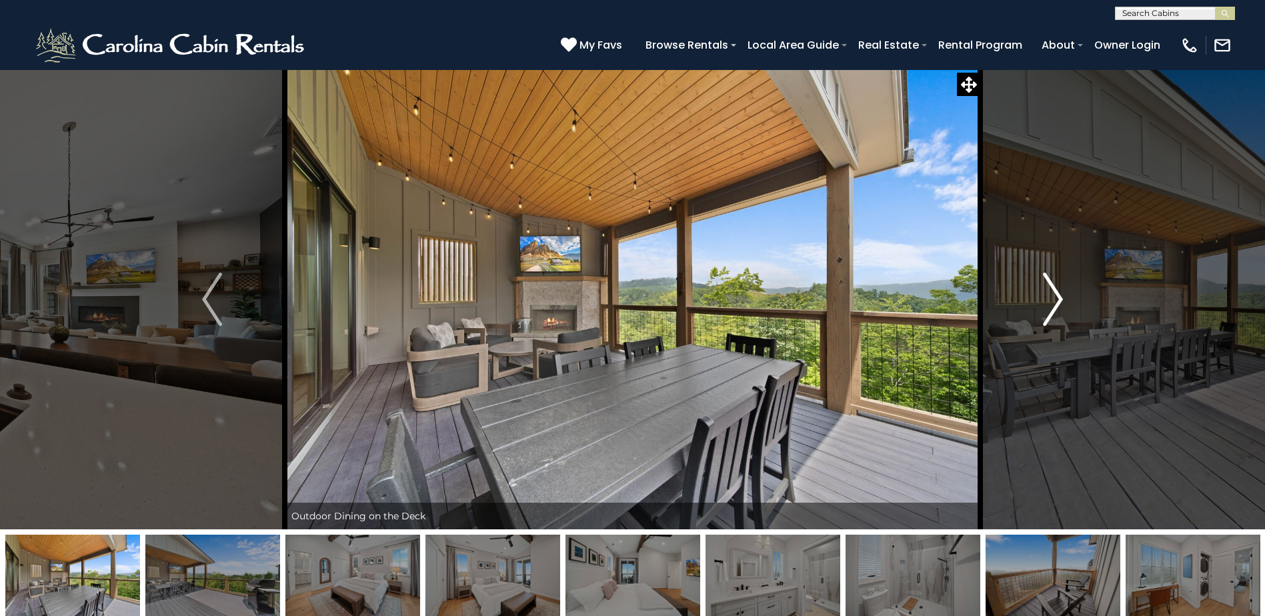
click at [1062, 289] on img "Next" at bounding box center [1053, 299] width 20 height 53
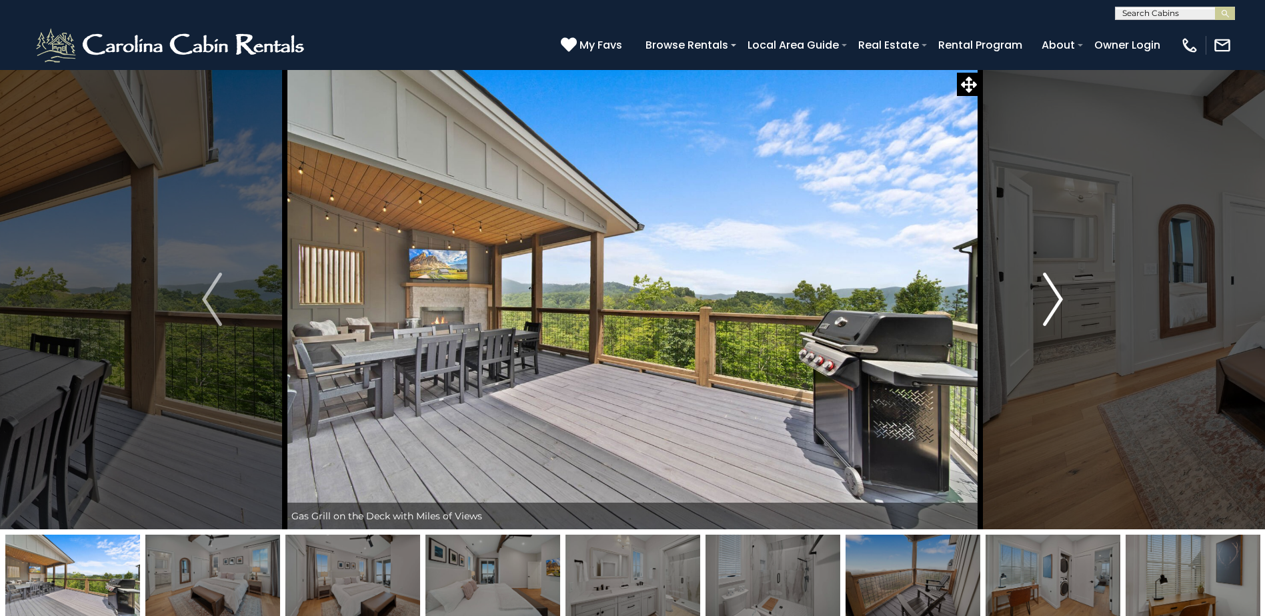
click at [1062, 289] on img "Next" at bounding box center [1053, 299] width 20 height 53
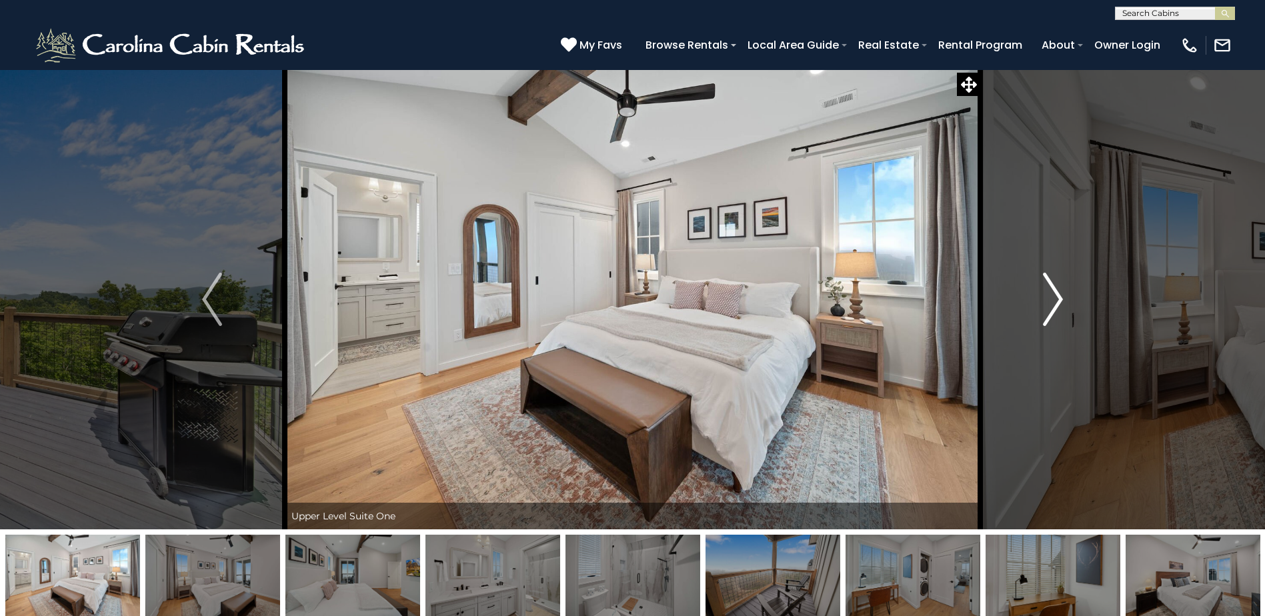
click at [1062, 289] on img "Next" at bounding box center [1053, 299] width 20 height 53
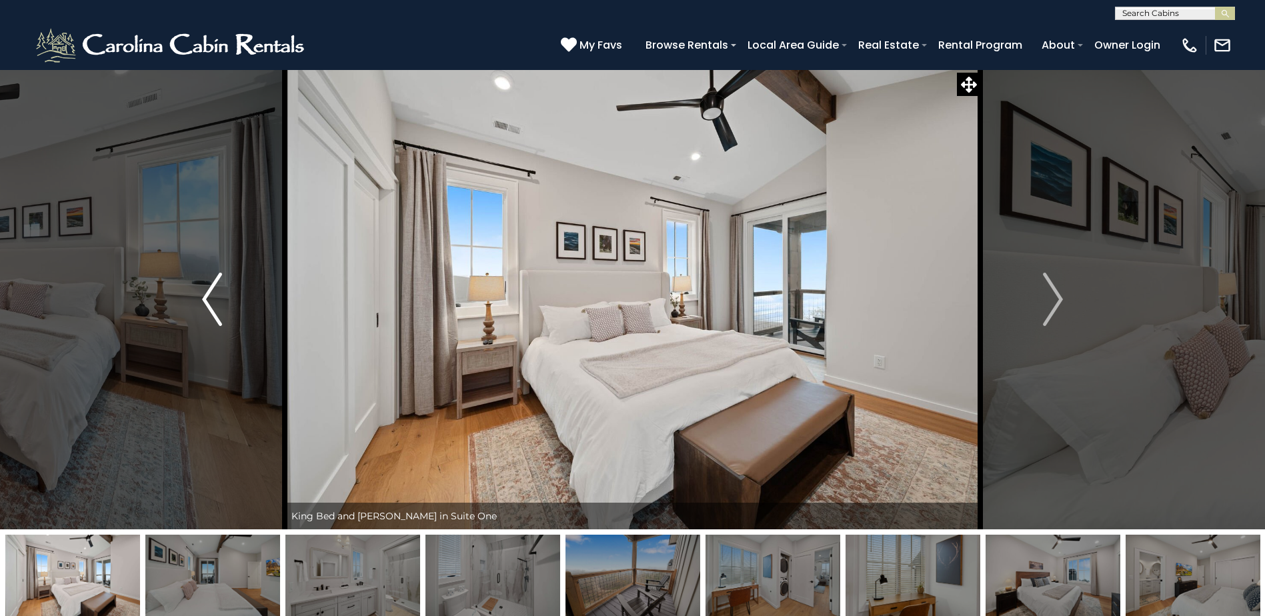
click at [221, 304] on img "Previous" at bounding box center [212, 299] width 20 height 53
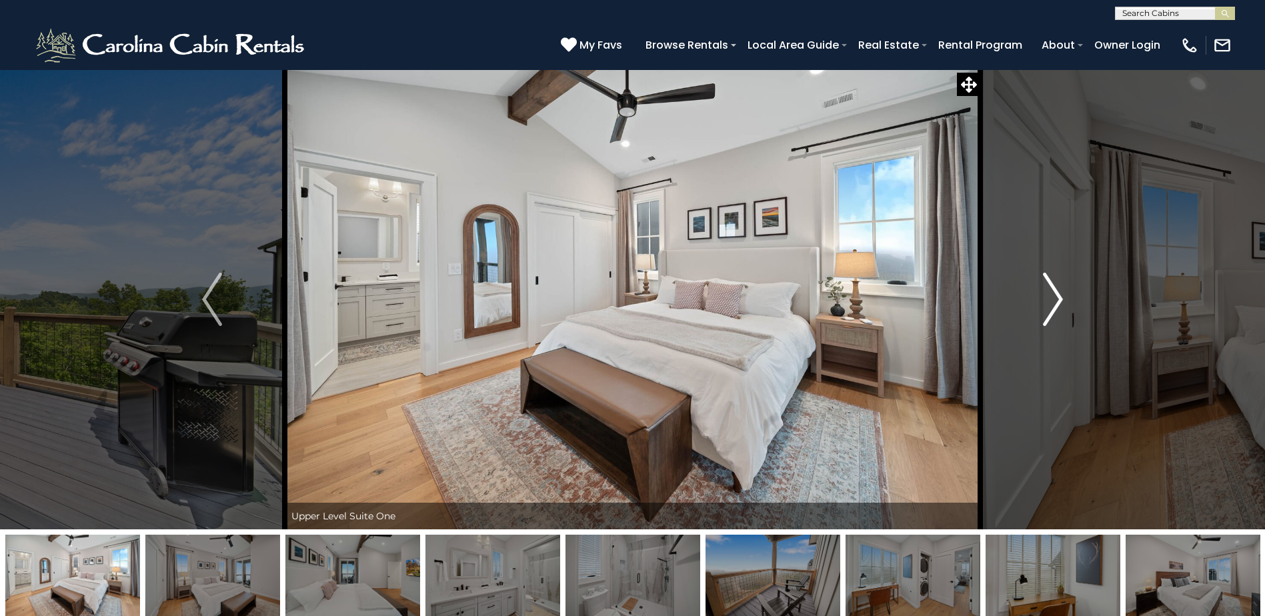
click at [1040, 301] on button "Next" at bounding box center [1052, 299] width 145 height 460
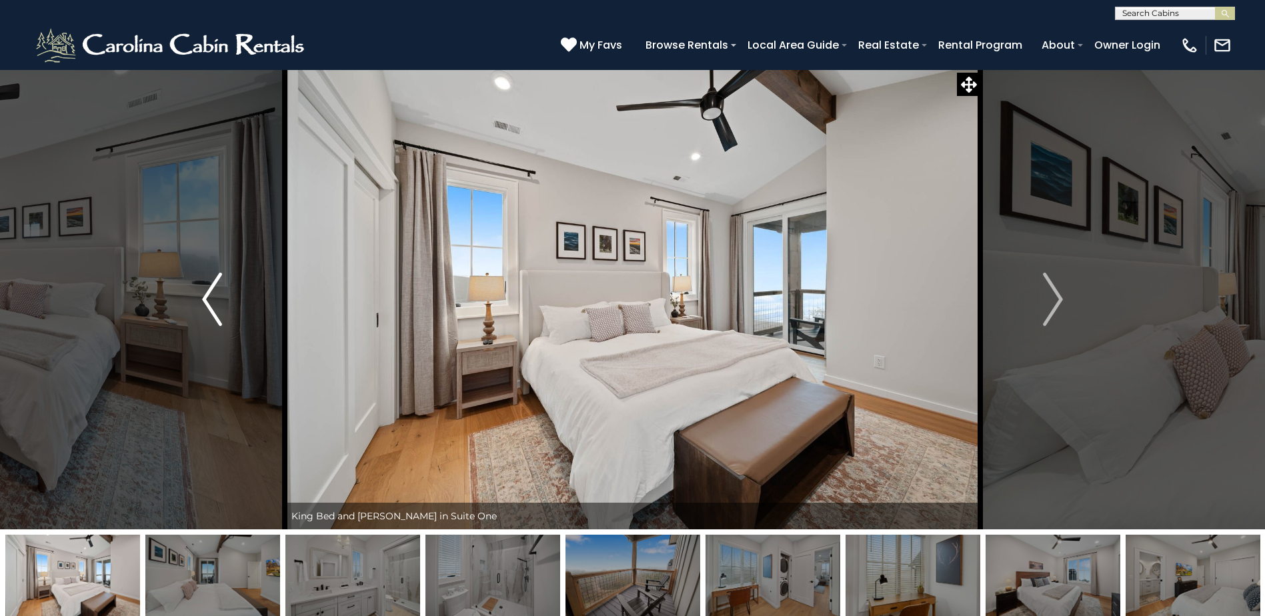
click at [195, 301] on button "Previous" at bounding box center [211, 299] width 145 height 460
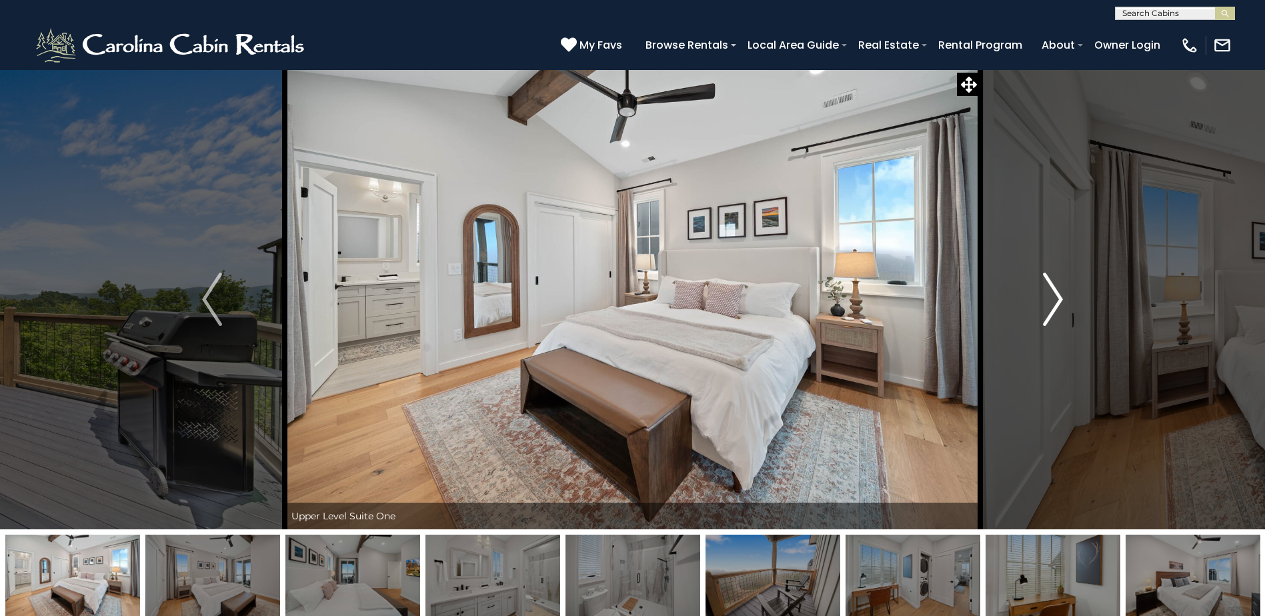
click at [1032, 289] on button "Next" at bounding box center [1052, 299] width 145 height 460
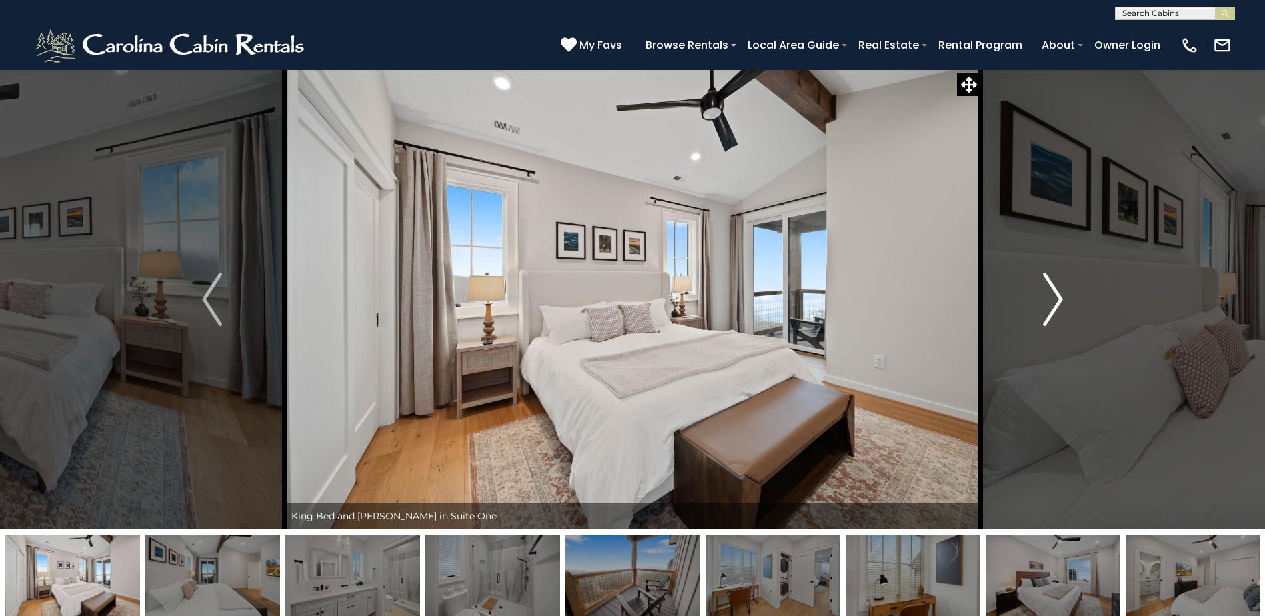
click at [1036, 297] on button "Next" at bounding box center [1052, 299] width 145 height 460
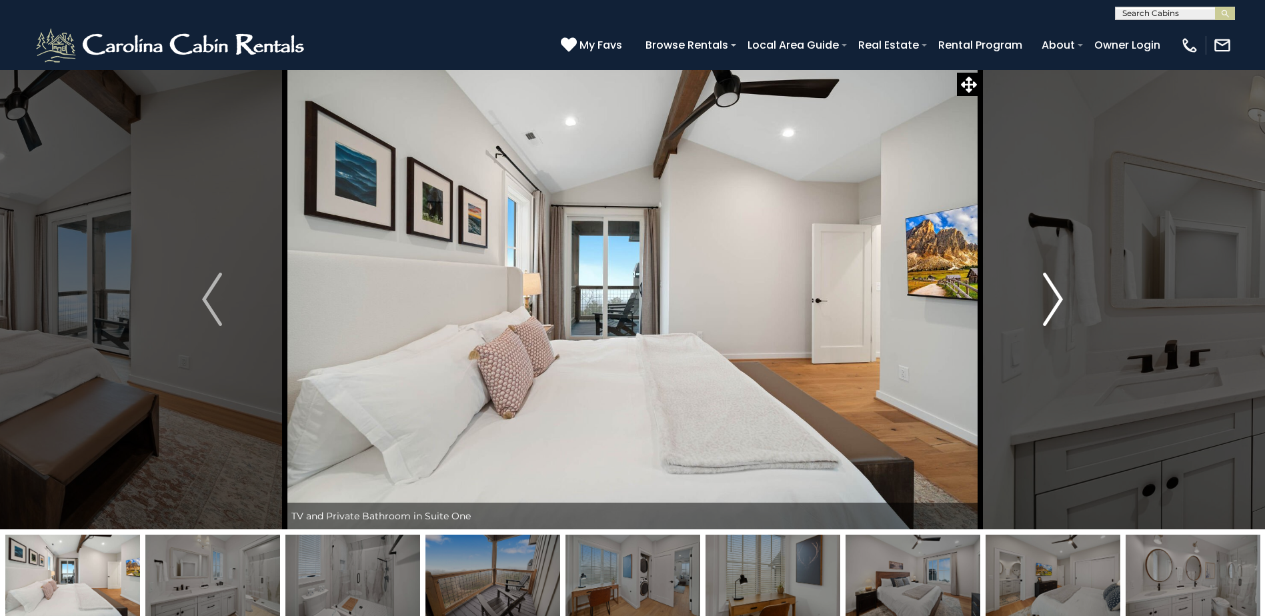
click at [1036, 297] on button "Next" at bounding box center [1052, 299] width 145 height 460
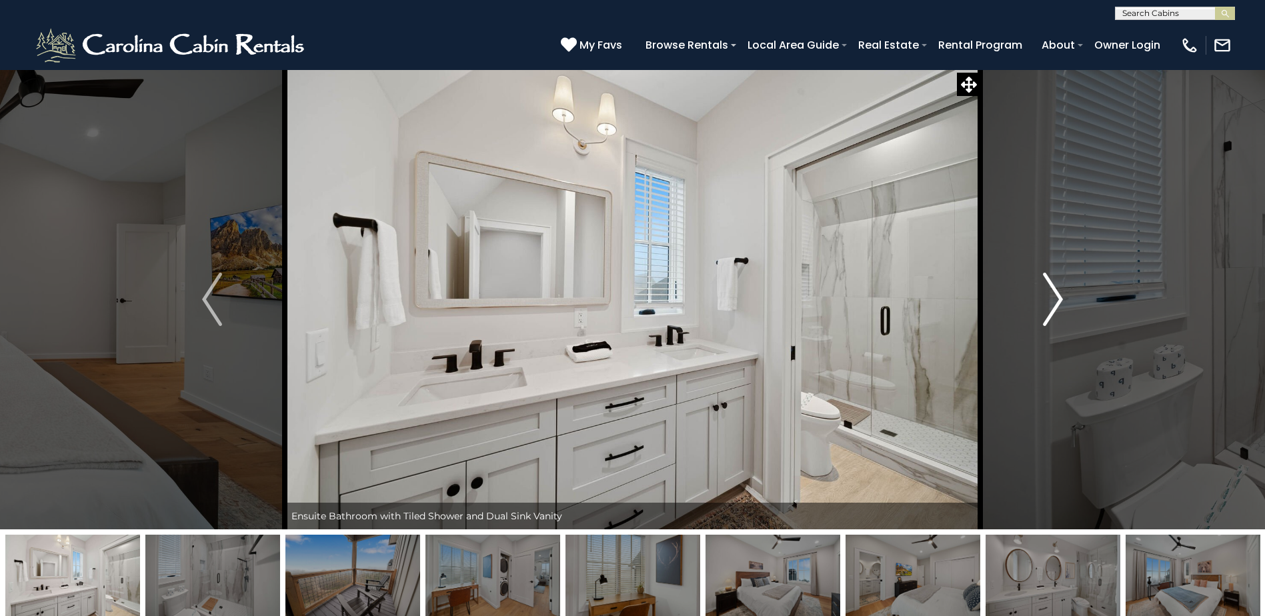
click at [1036, 297] on button "Next" at bounding box center [1052, 299] width 145 height 460
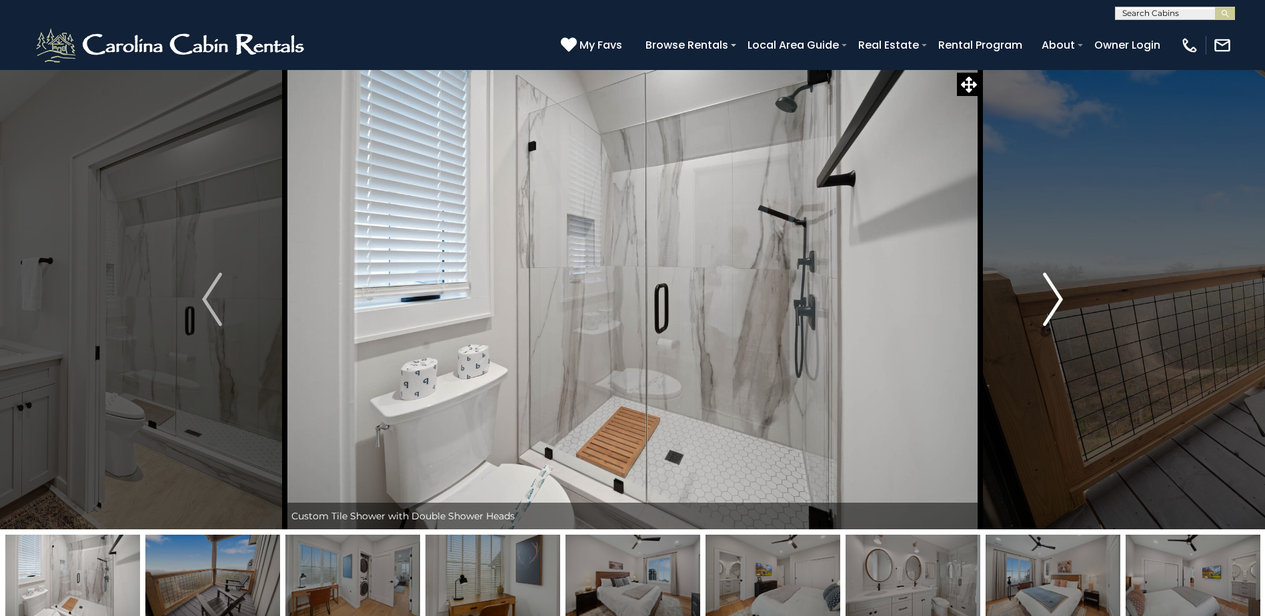
click at [1036, 297] on button "Next" at bounding box center [1052, 299] width 145 height 460
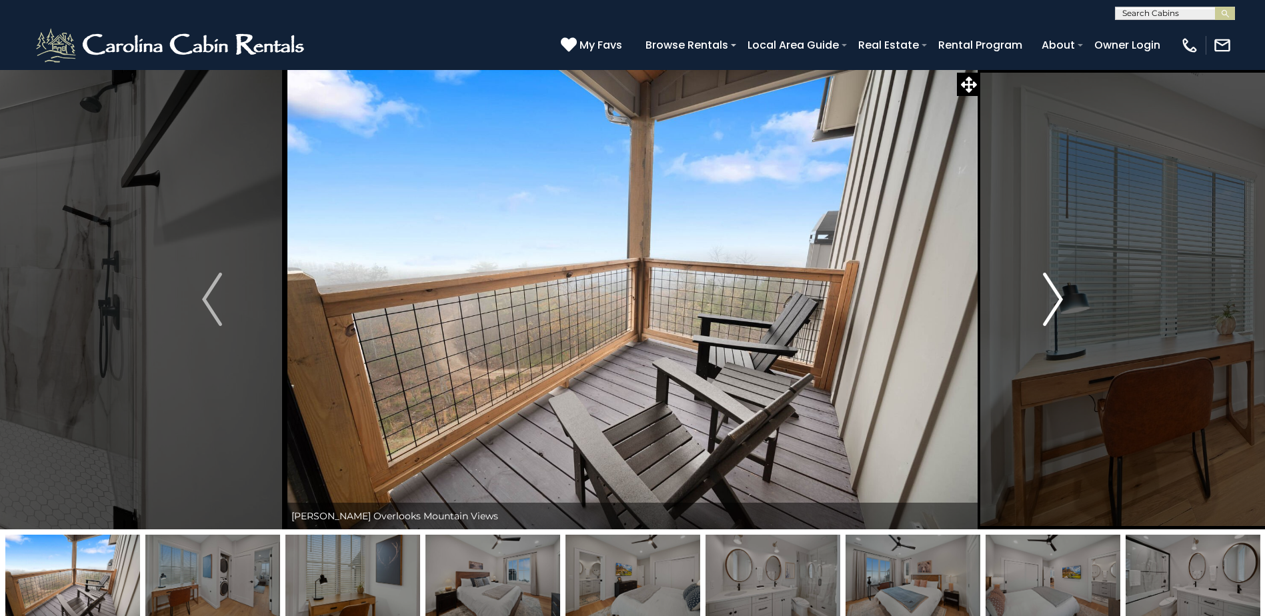
click at [1036, 297] on button "Next" at bounding box center [1052, 299] width 145 height 460
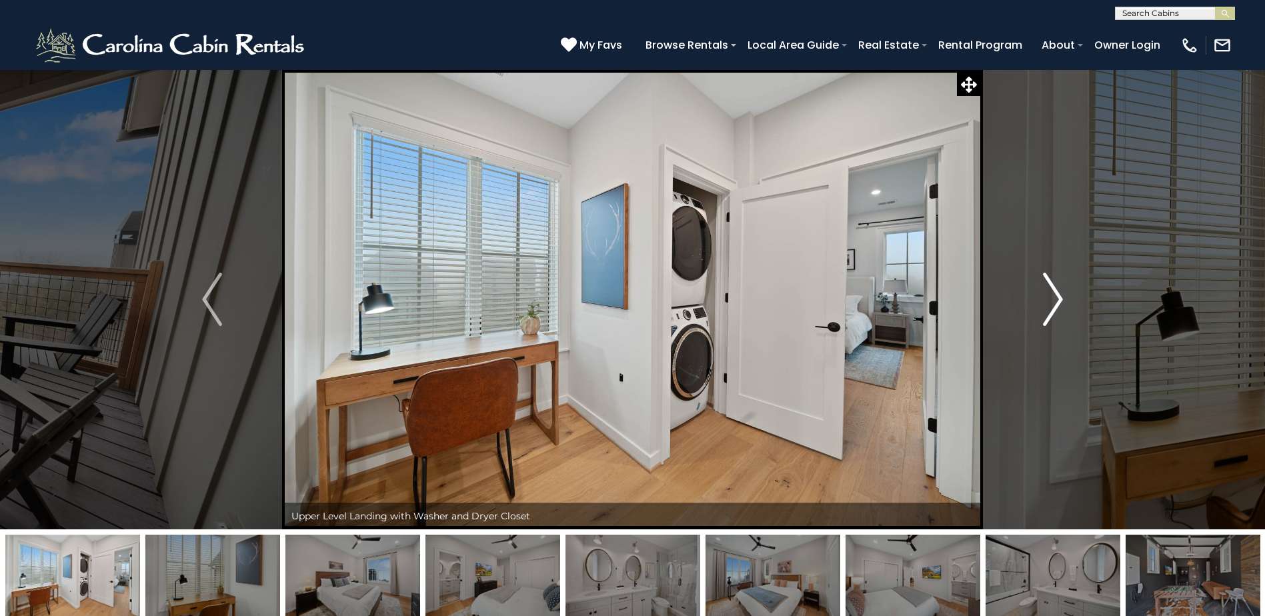
click at [1036, 297] on button "Next" at bounding box center [1052, 299] width 145 height 460
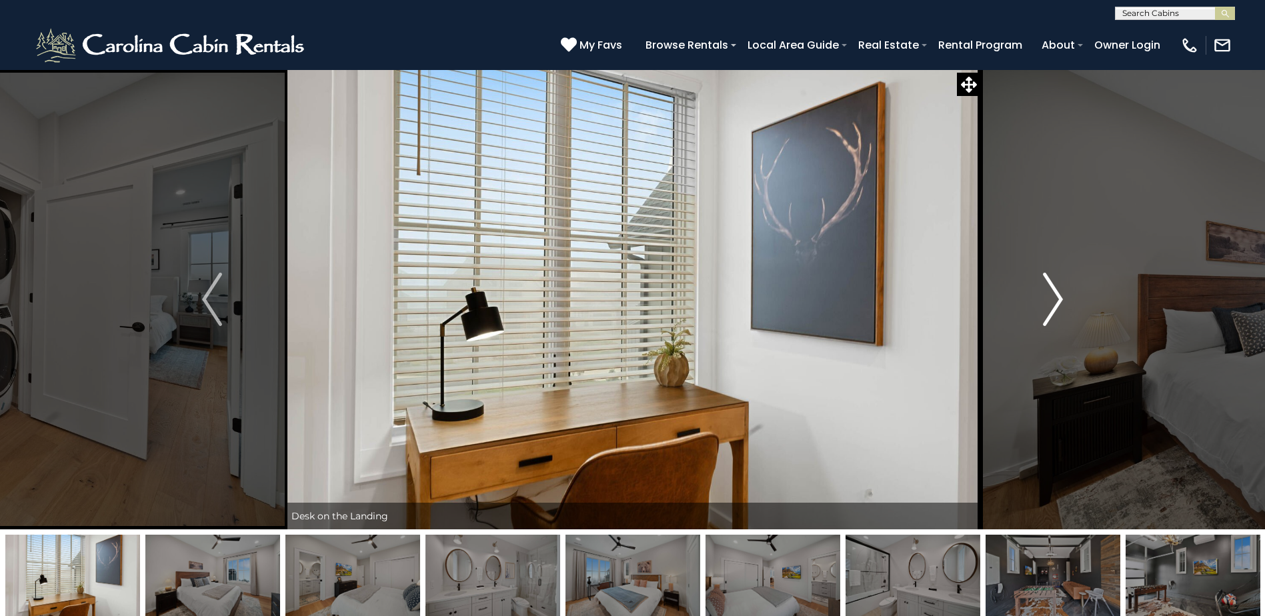
click at [1036, 297] on button "Next" at bounding box center [1052, 299] width 145 height 460
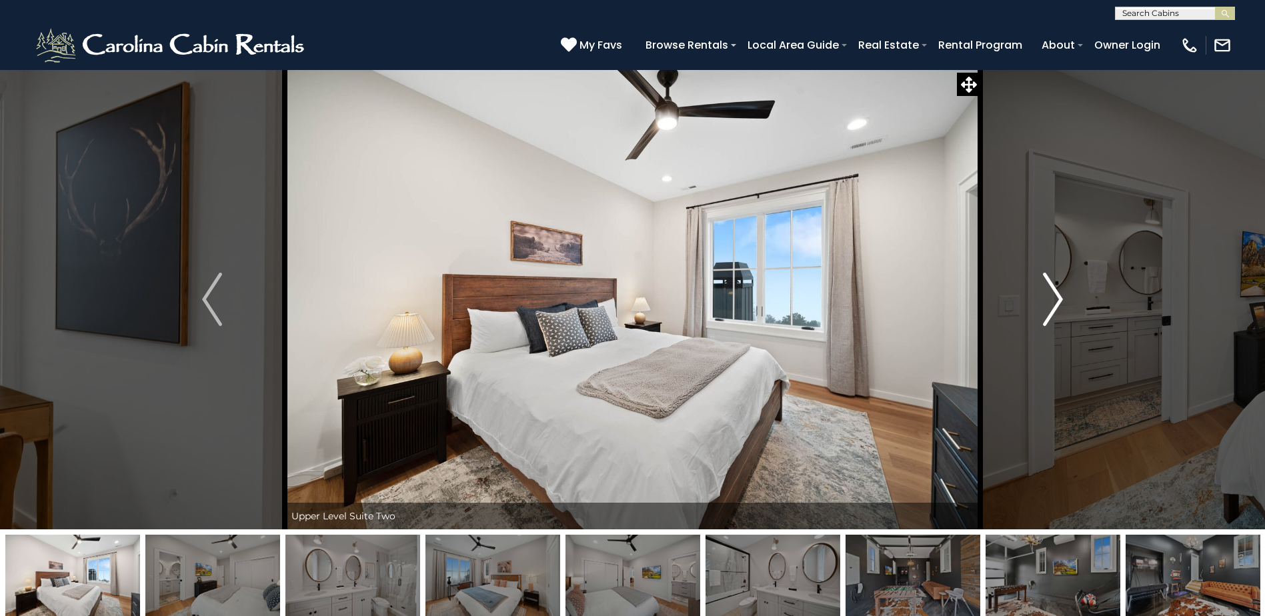
click at [1036, 297] on button "Next" at bounding box center [1052, 299] width 145 height 460
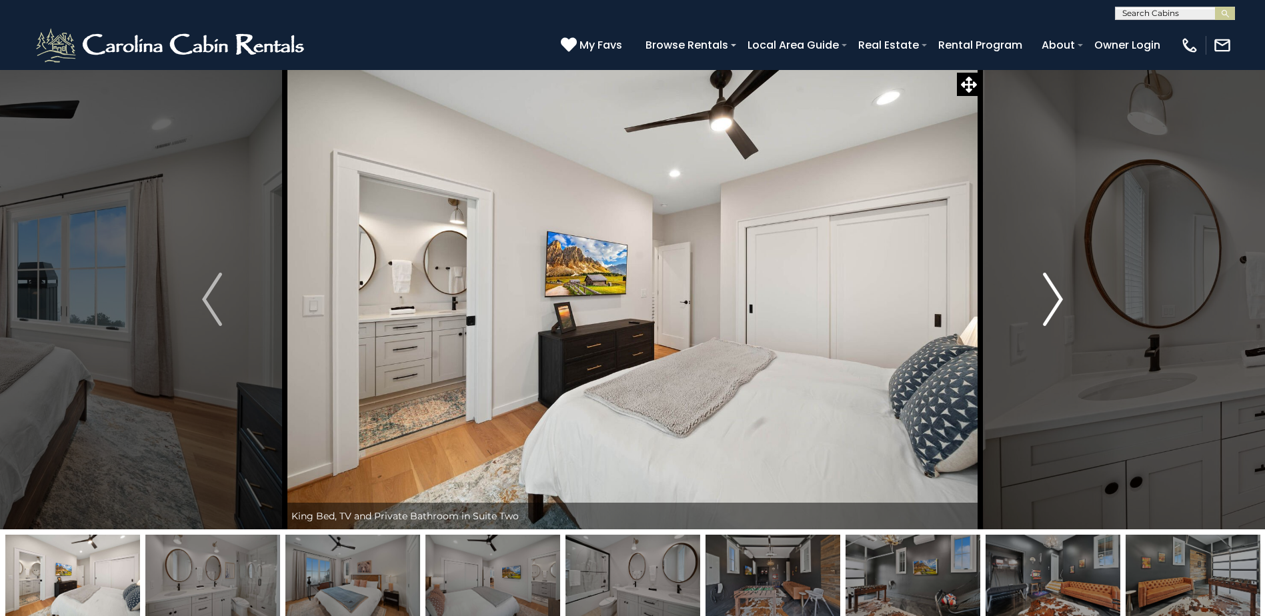
click at [1036, 297] on button "Next" at bounding box center [1052, 299] width 145 height 460
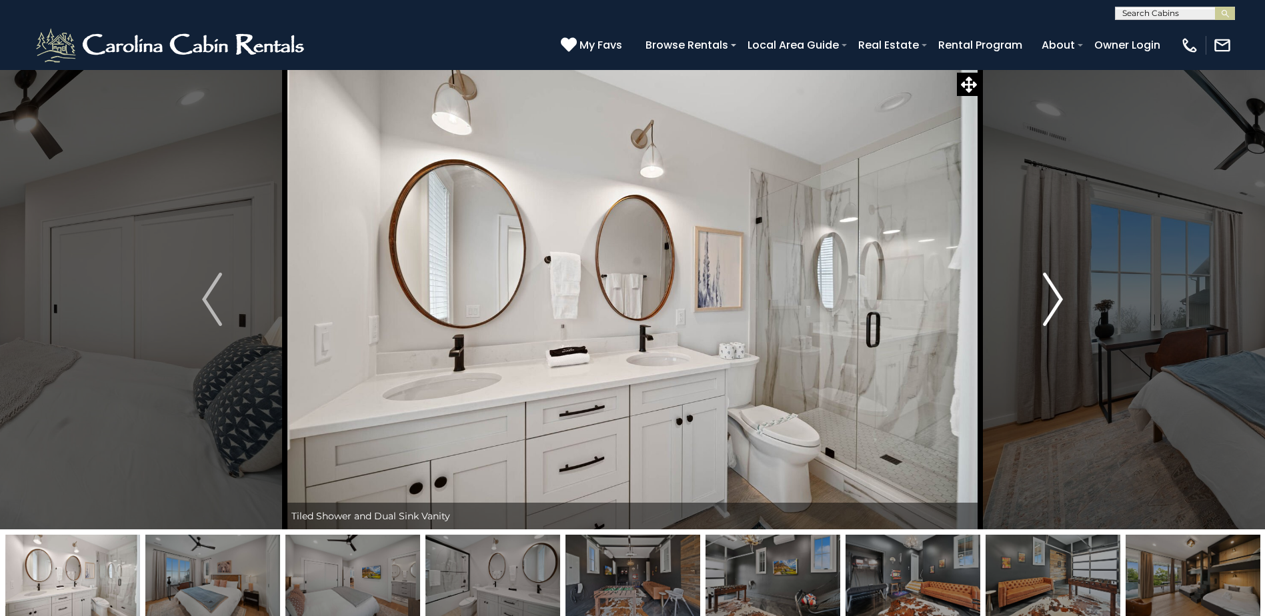
click at [1036, 297] on button "Next" at bounding box center [1052, 299] width 145 height 460
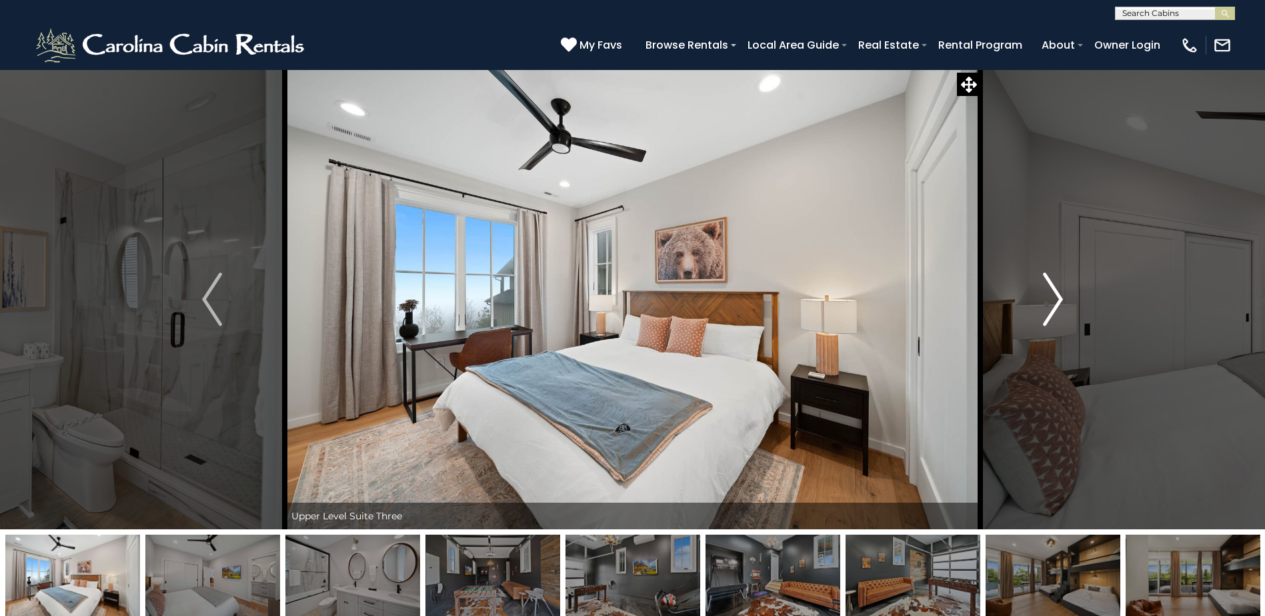
click at [1039, 305] on button "Next" at bounding box center [1052, 299] width 145 height 460
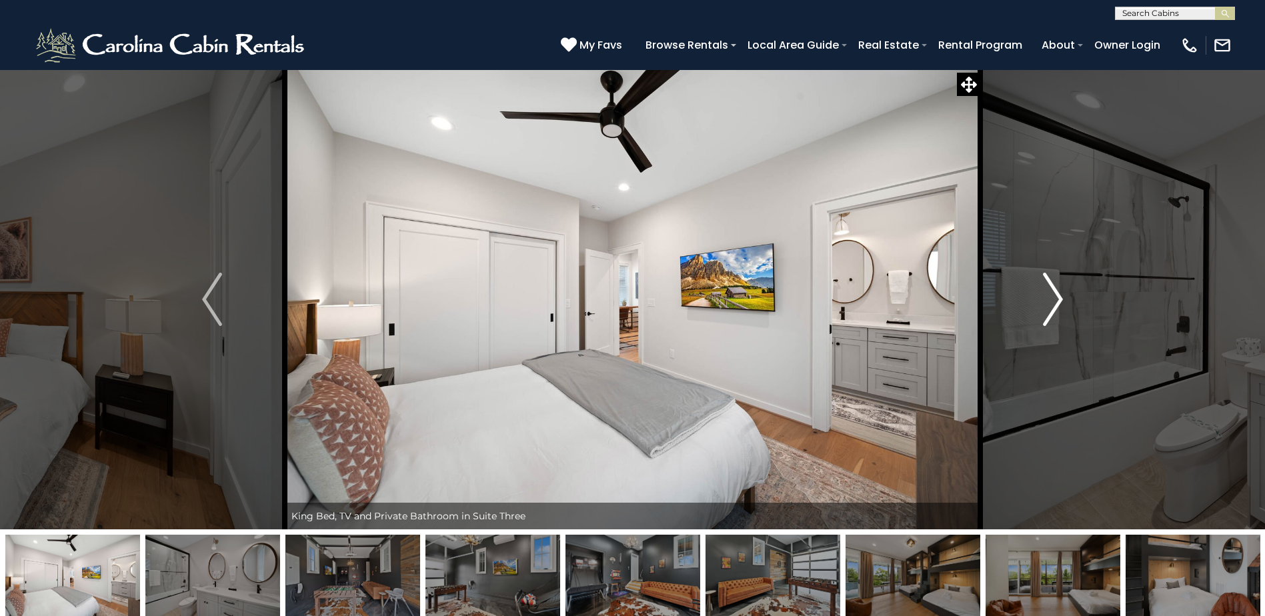
click at [1038, 305] on button "Next" at bounding box center [1052, 299] width 145 height 460
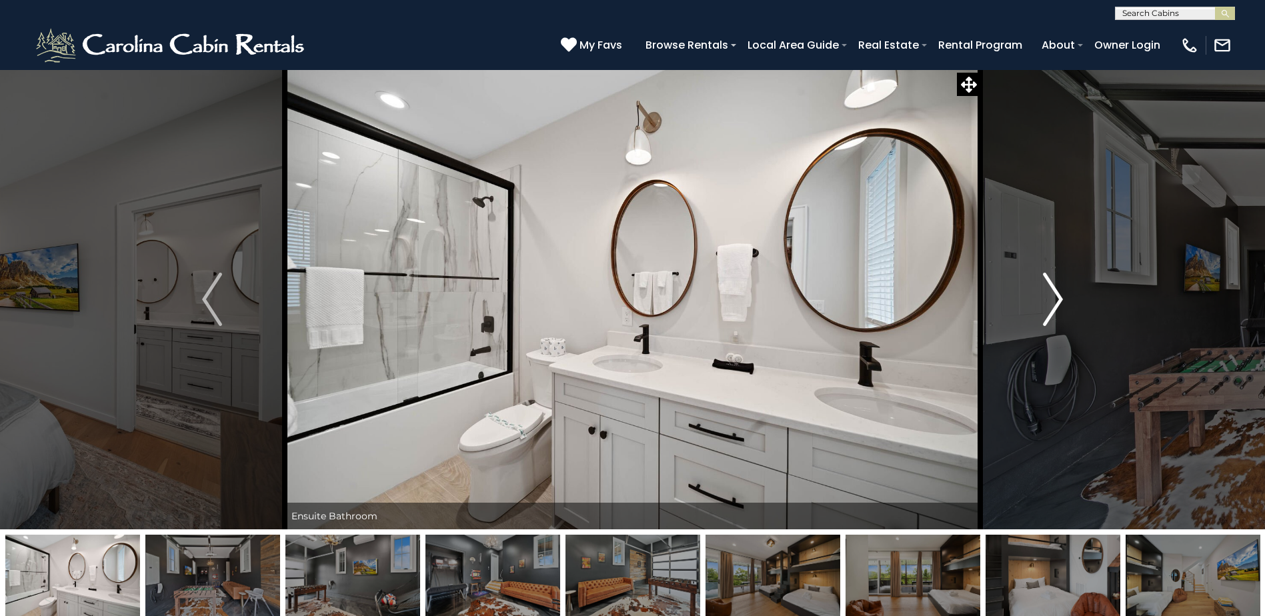
click at [1038, 305] on button "Next" at bounding box center [1052, 299] width 145 height 460
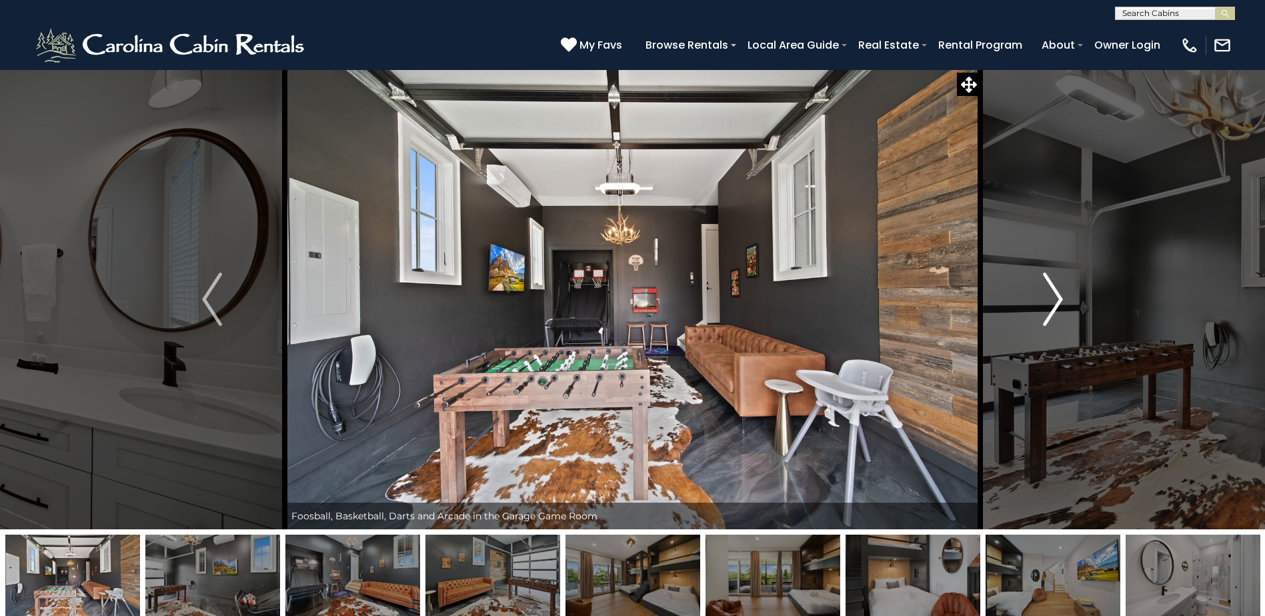
click at [1038, 305] on button "Next" at bounding box center [1052, 299] width 145 height 460
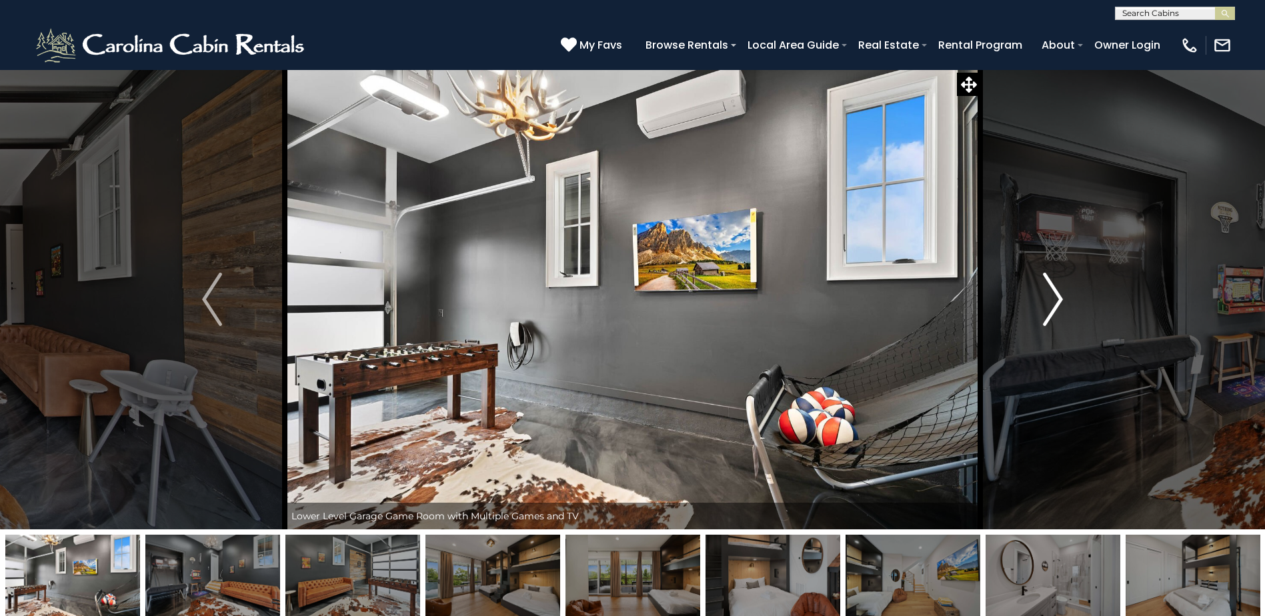
click at [1038, 305] on button "Next" at bounding box center [1052, 299] width 145 height 460
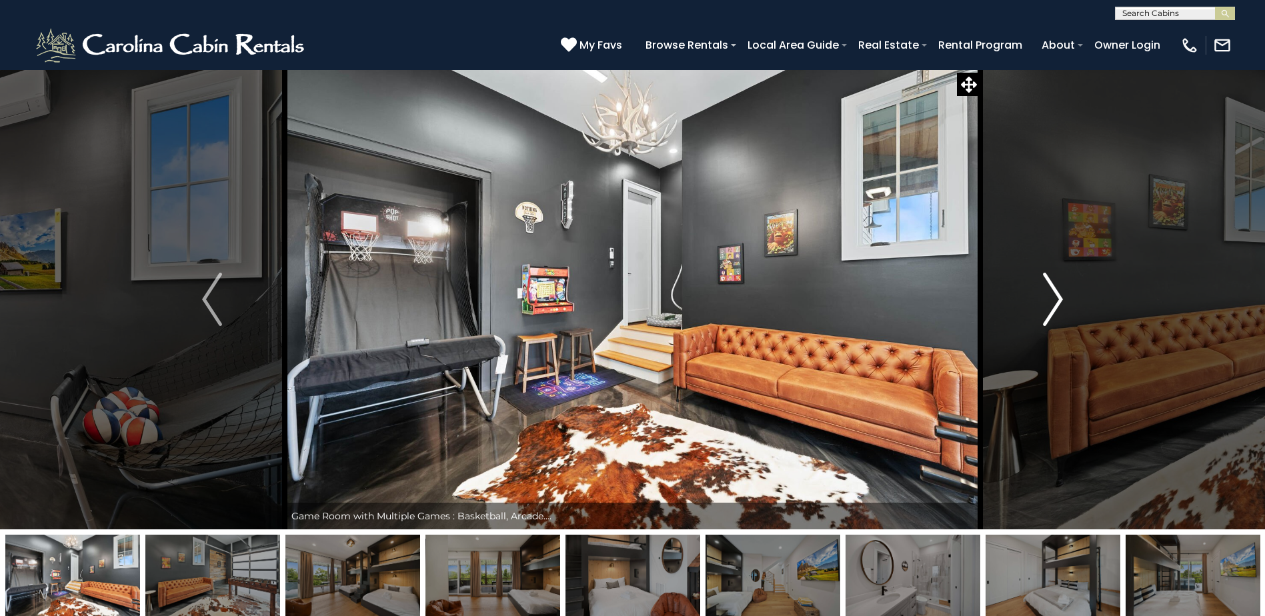
click at [1038, 305] on button "Next" at bounding box center [1052, 299] width 145 height 460
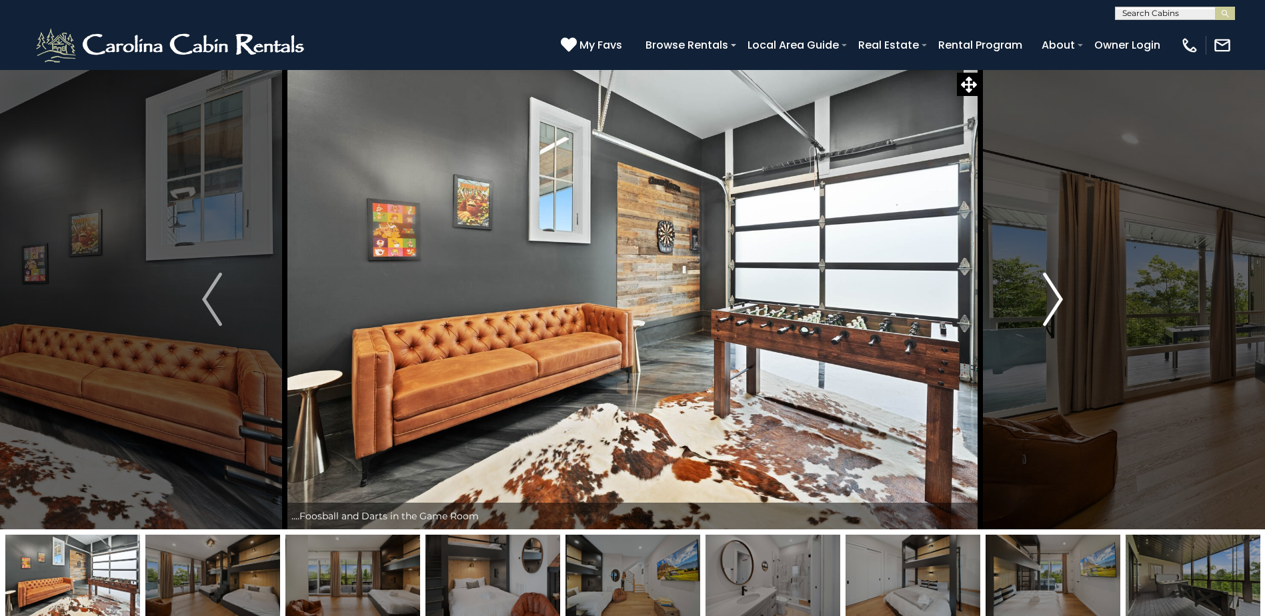
click at [1038, 305] on button "Next" at bounding box center [1052, 299] width 145 height 460
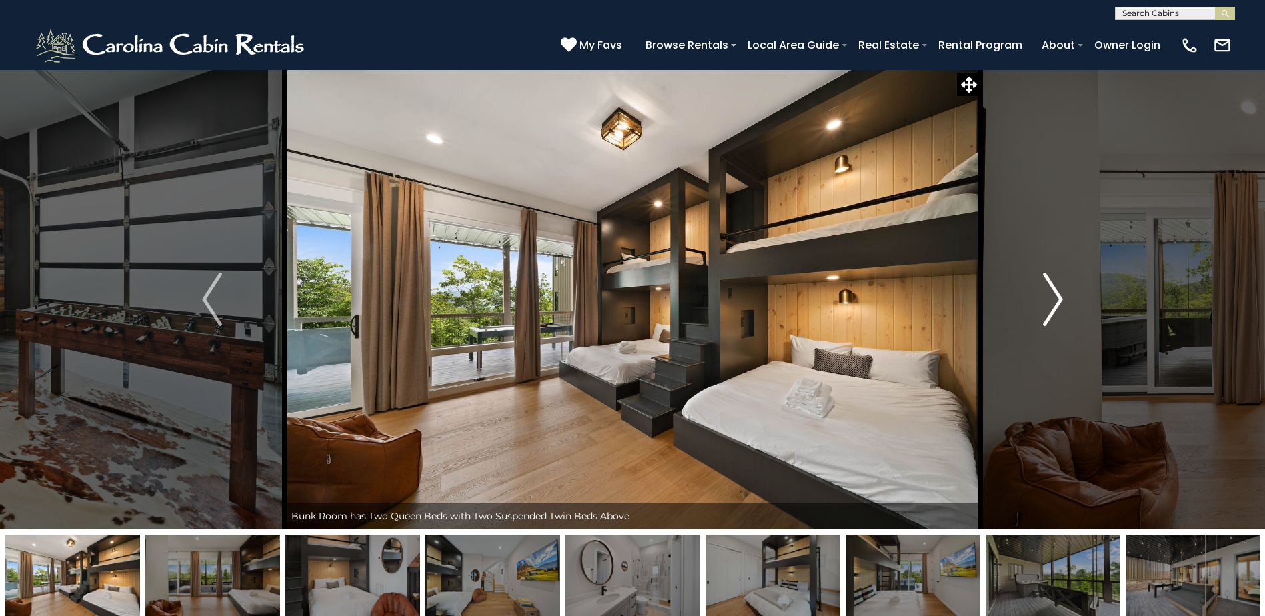
click at [1036, 303] on button "Next" at bounding box center [1052, 299] width 145 height 460
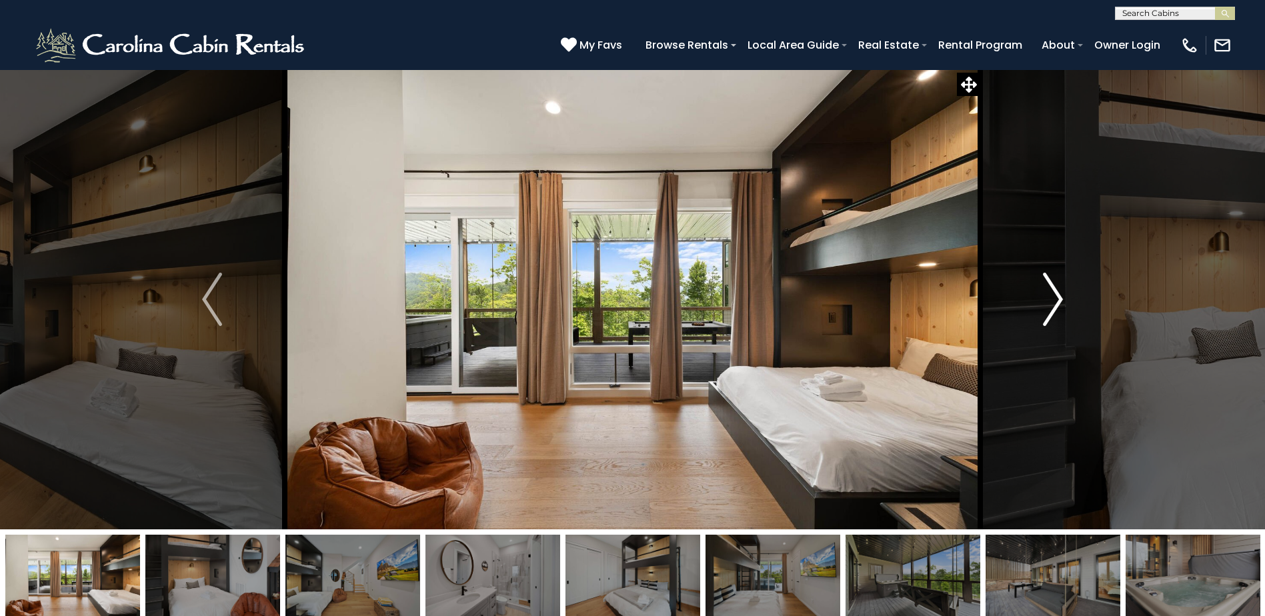
click at [1036, 303] on button "Next" at bounding box center [1052, 299] width 145 height 460
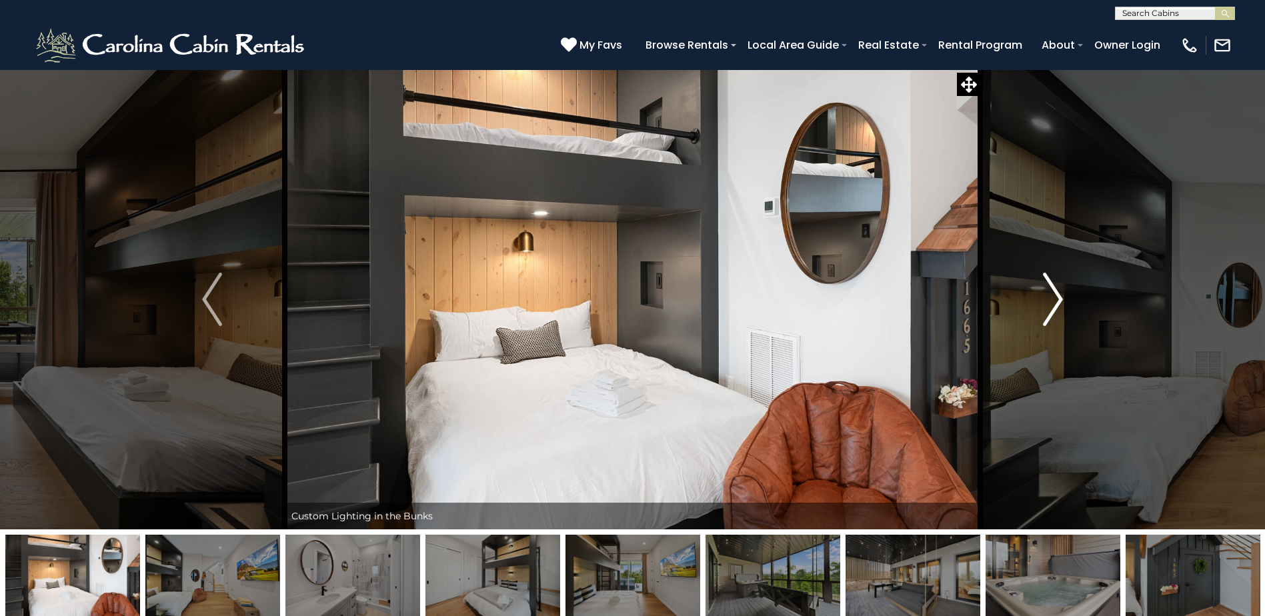
click at [1036, 303] on button "Next" at bounding box center [1052, 299] width 145 height 460
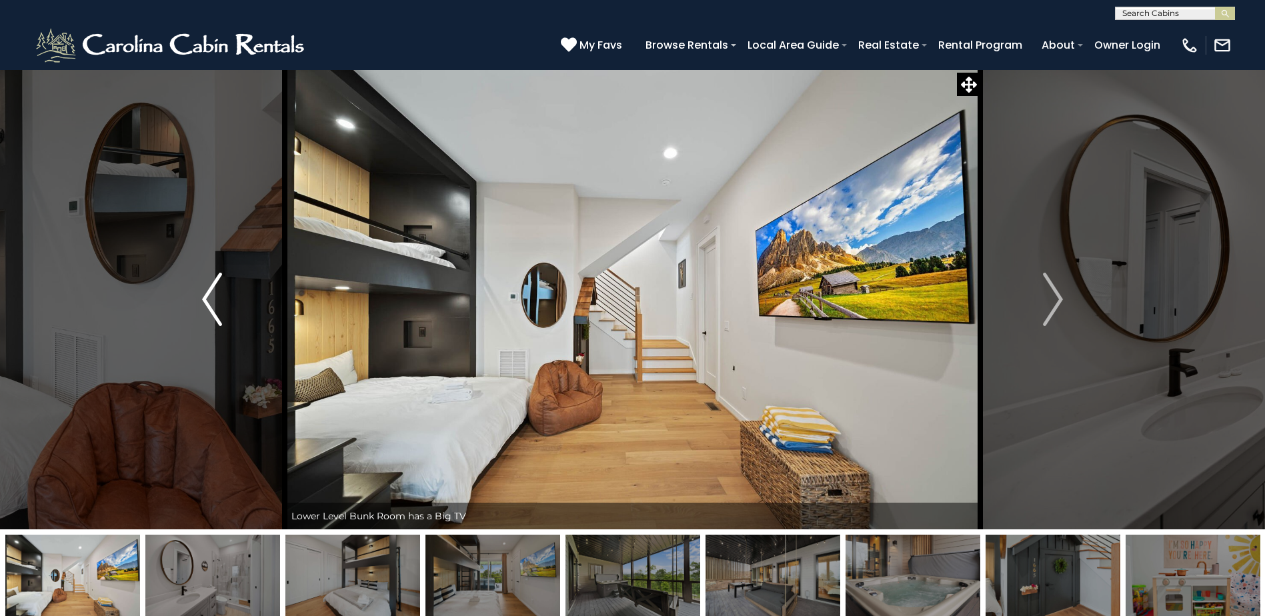
click at [221, 300] on img "Previous" at bounding box center [212, 299] width 20 height 53
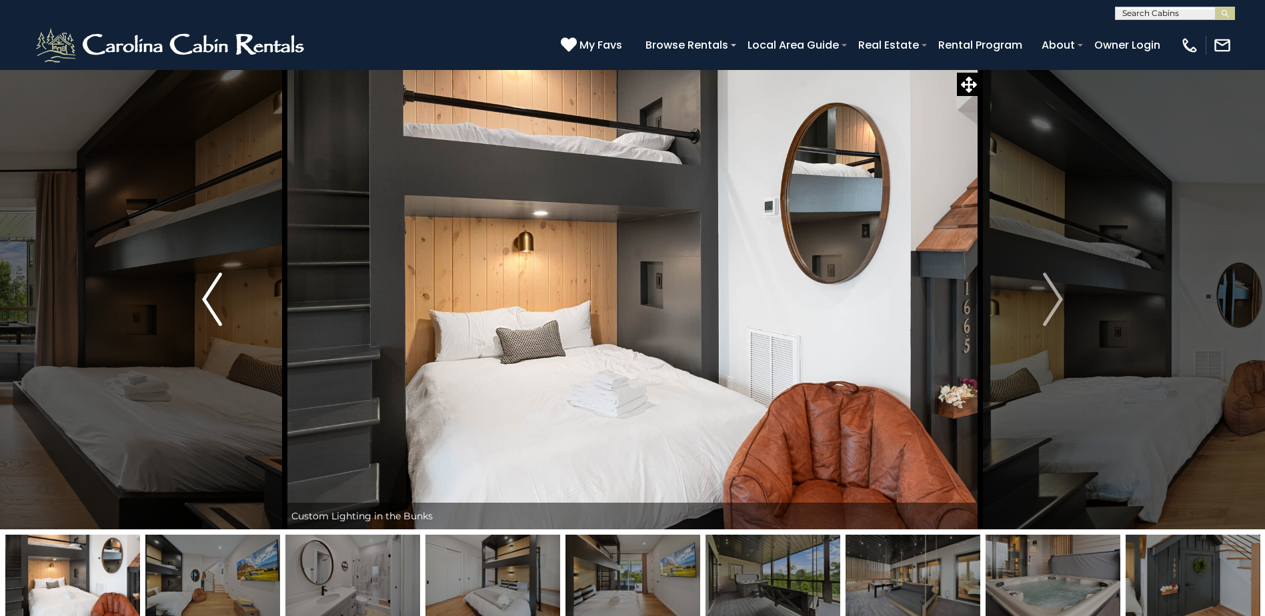
click at [221, 300] on img "Previous" at bounding box center [212, 299] width 20 height 53
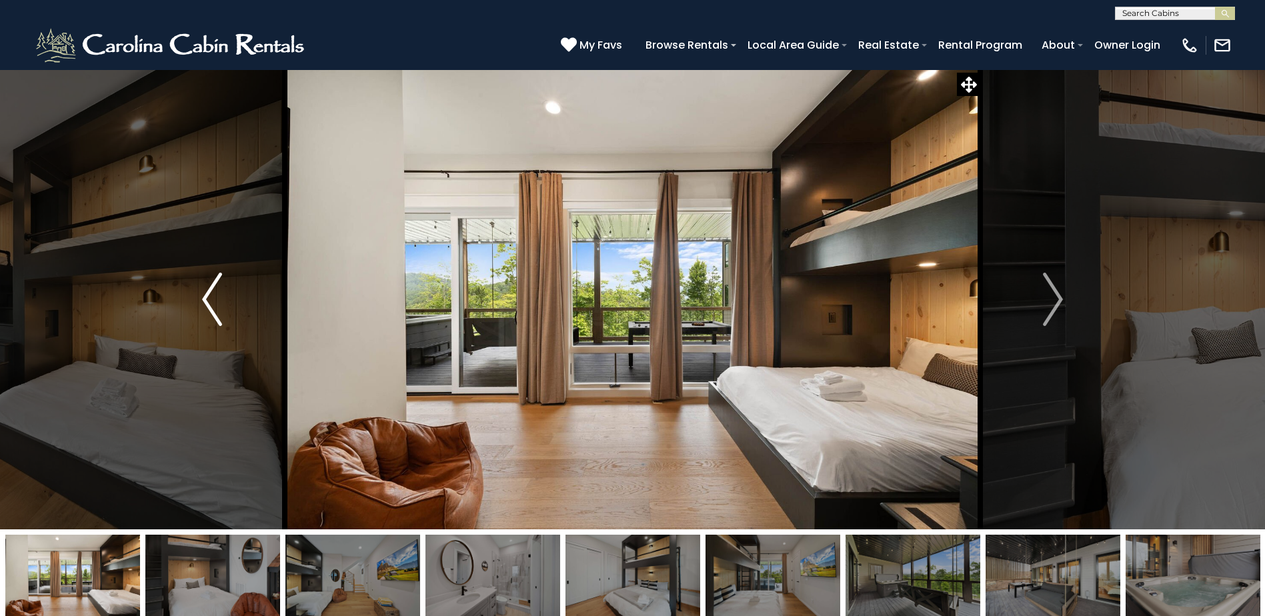
click at [221, 300] on img "Previous" at bounding box center [212, 299] width 20 height 53
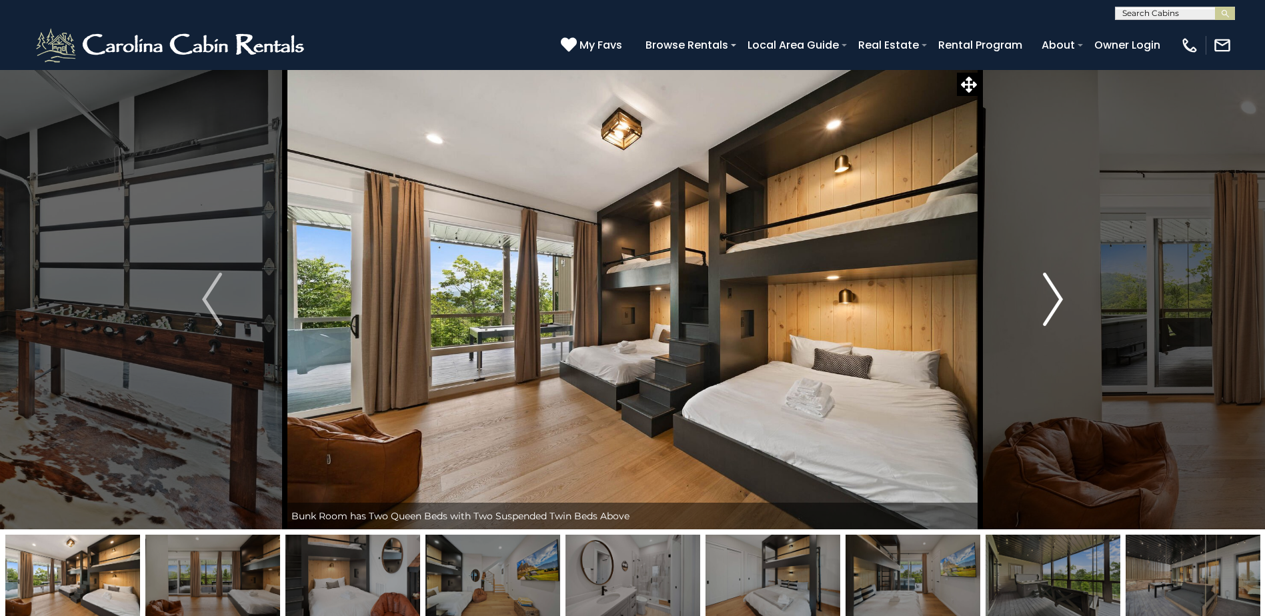
click at [1045, 287] on img "Next" at bounding box center [1053, 299] width 20 height 53
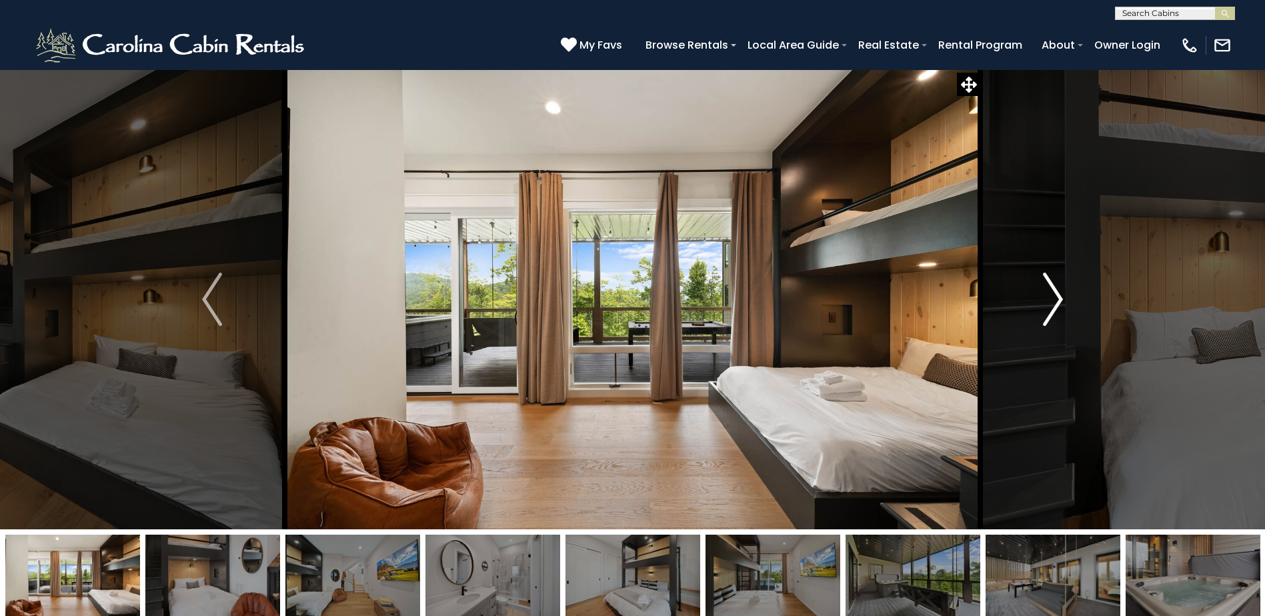
click at [1045, 287] on img "Next" at bounding box center [1053, 299] width 20 height 53
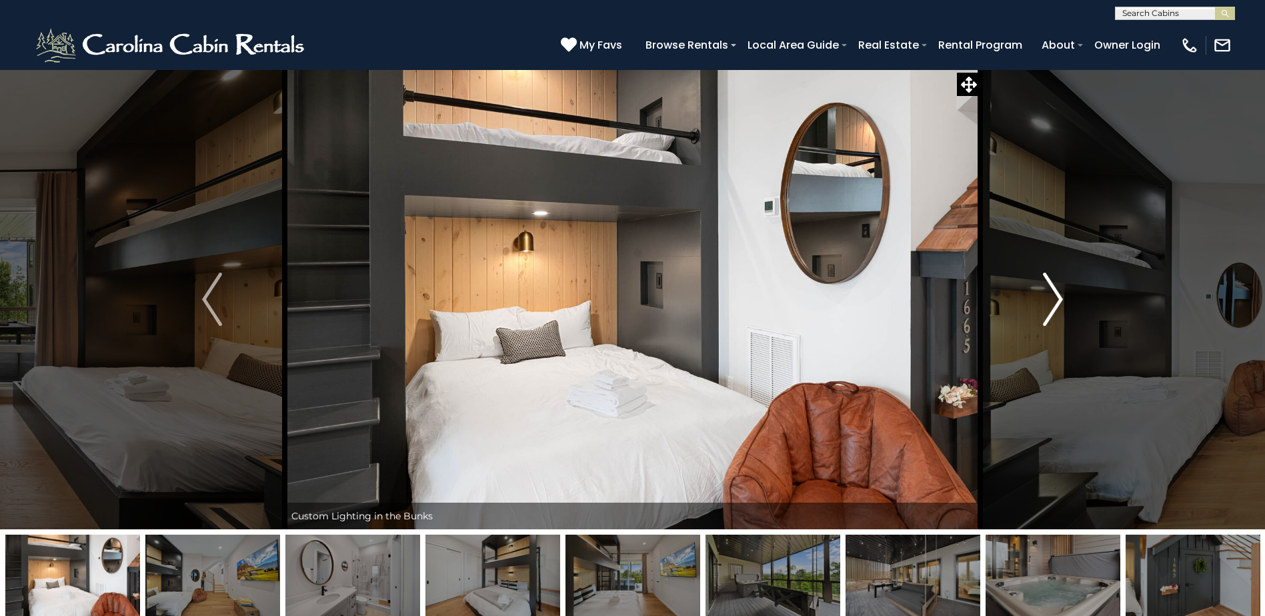
click at [1045, 287] on img "Next" at bounding box center [1053, 299] width 20 height 53
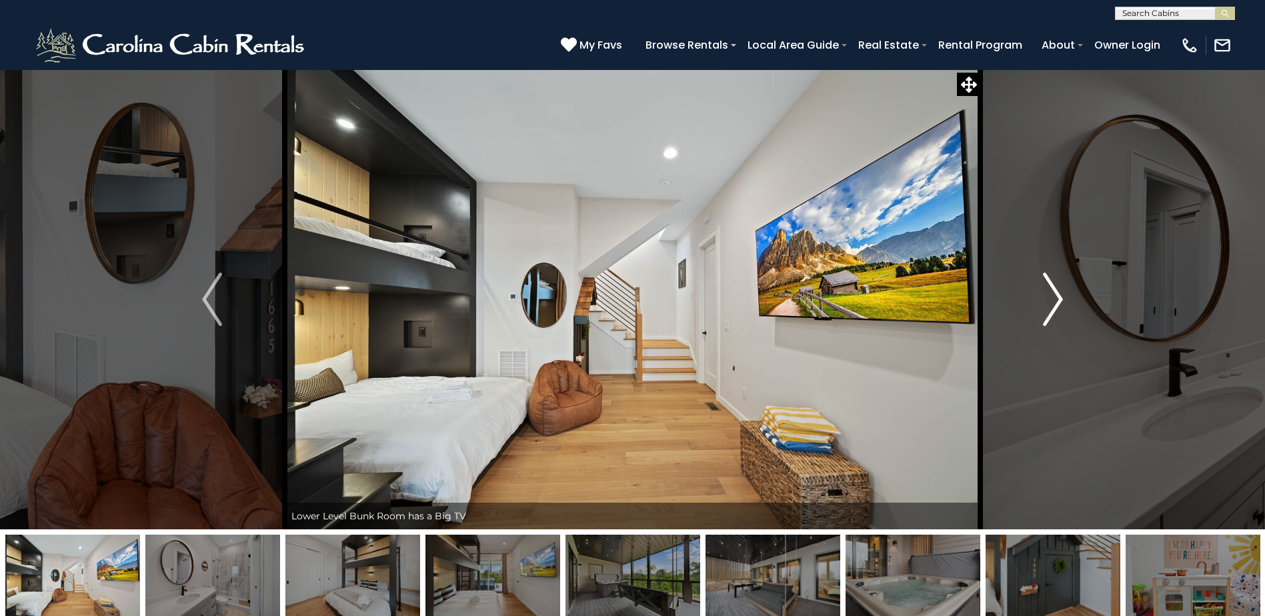
click at [1045, 287] on img "Next" at bounding box center [1053, 299] width 20 height 53
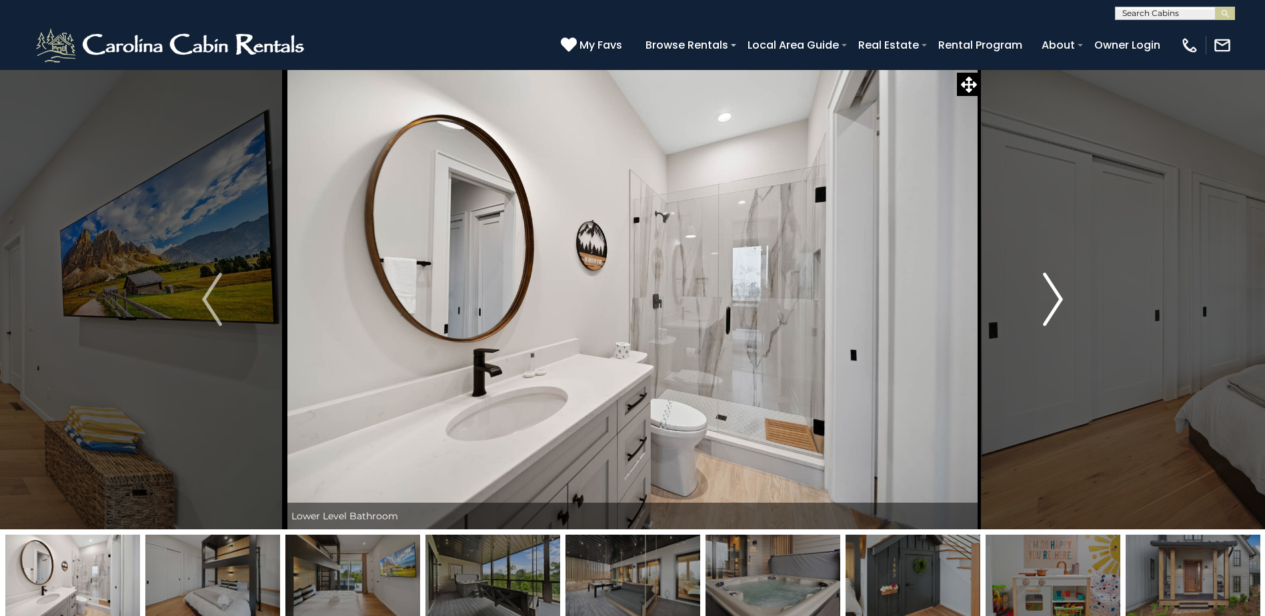
click at [1045, 287] on img "Next" at bounding box center [1053, 299] width 20 height 53
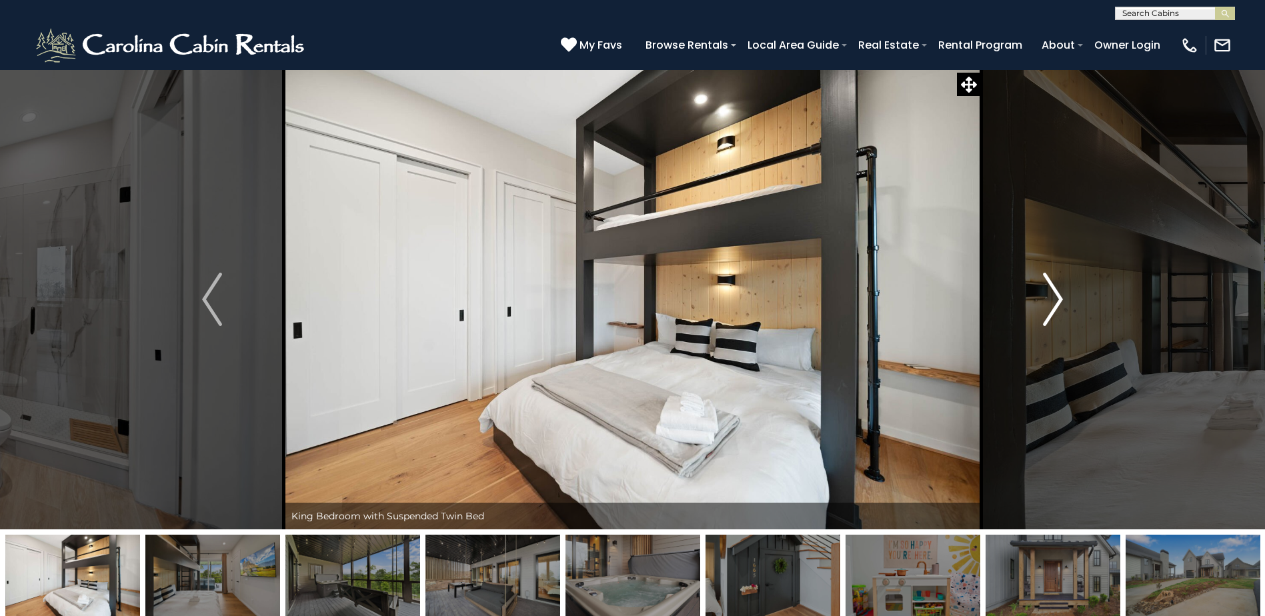
click at [1045, 287] on img "Next" at bounding box center [1053, 299] width 20 height 53
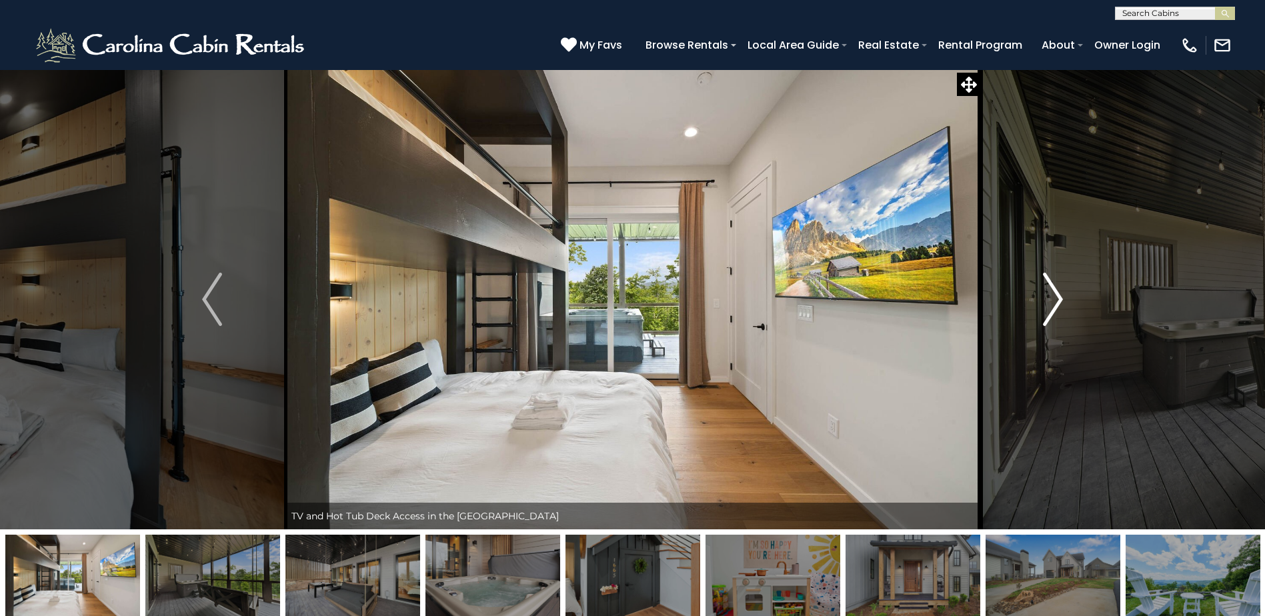
click at [1045, 287] on img "Next" at bounding box center [1053, 299] width 20 height 53
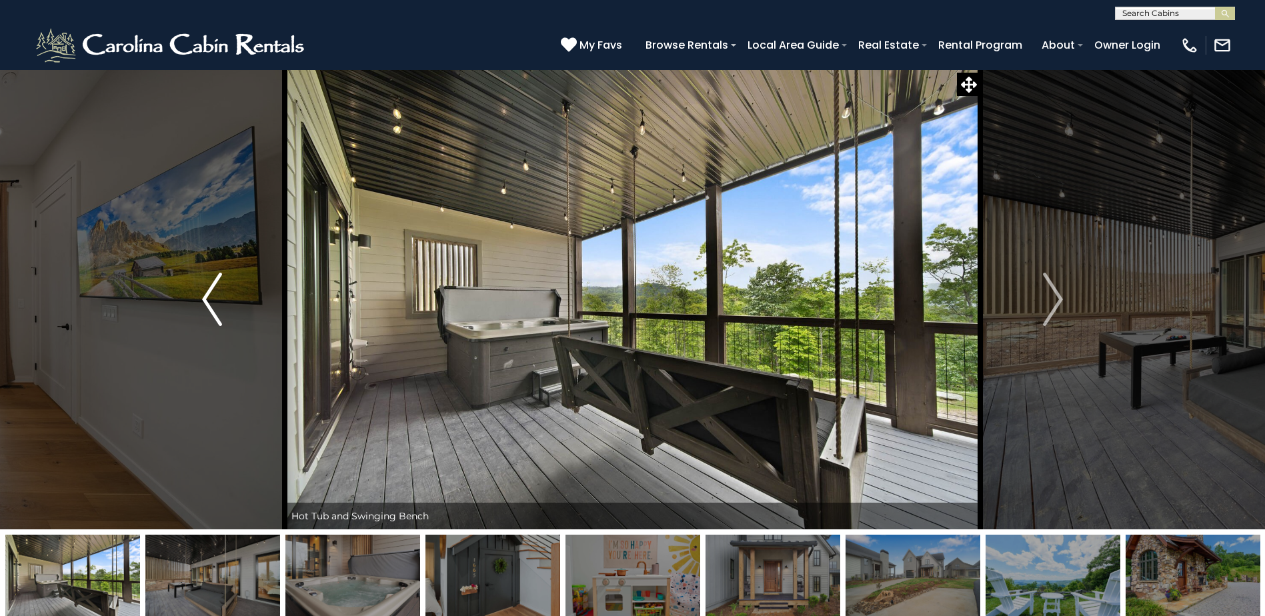
click at [197, 293] on button "Previous" at bounding box center [211, 299] width 145 height 460
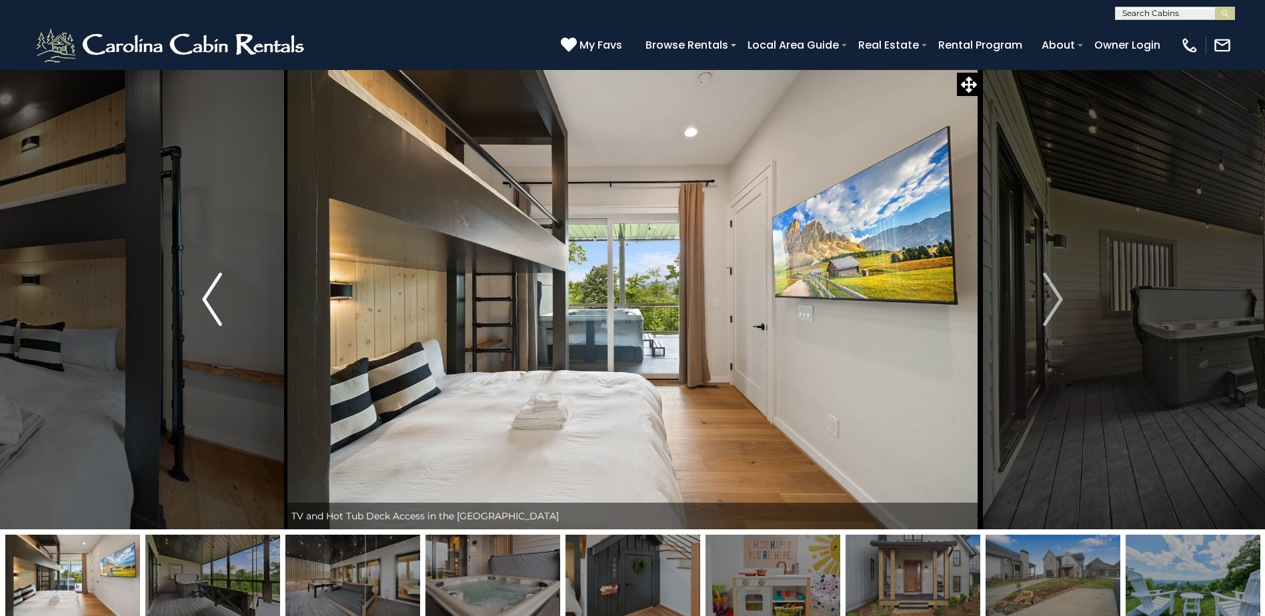
click at [197, 293] on button "Previous" at bounding box center [211, 299] width 145 height 460
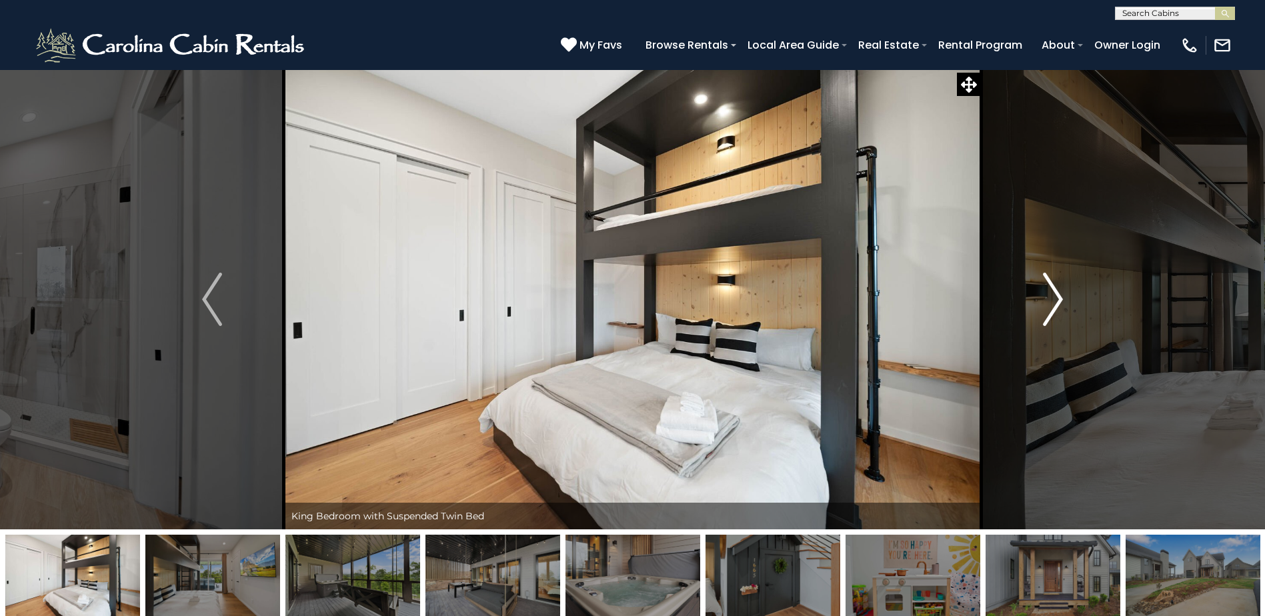
click at [1048, 307] on img "Next" at bounding box center [1053, 299] width 20 height 53
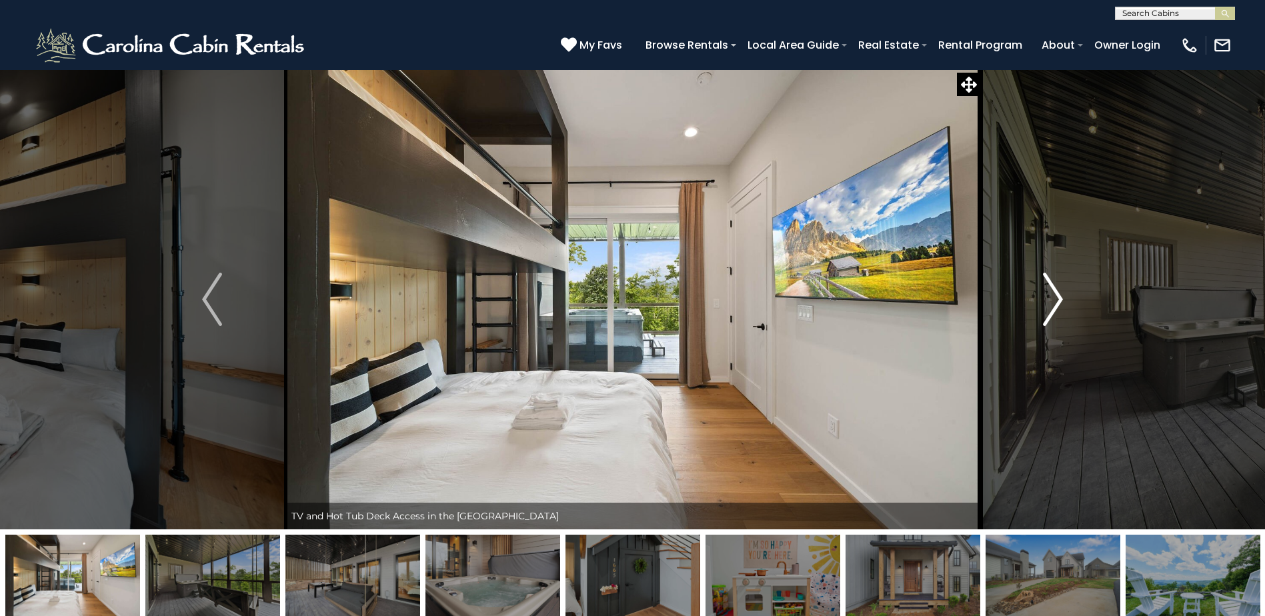
click at [1048, 307] on img "Next" at bounding box center [1053, 299] width 20 height 53
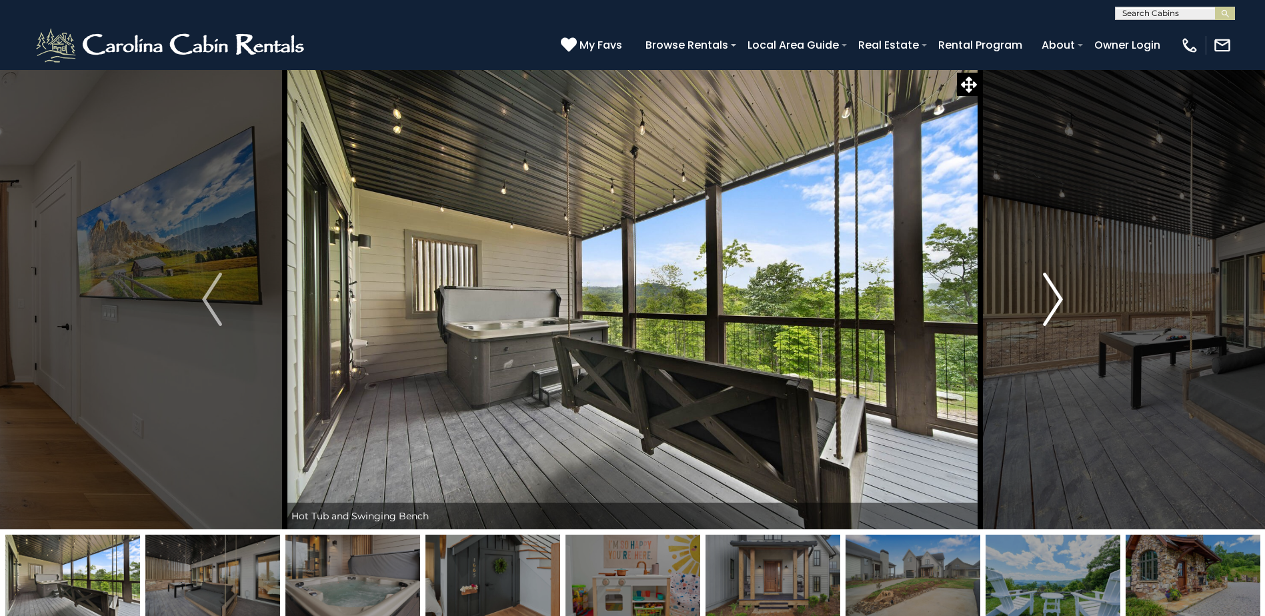
click at [1048, 307] on img "Next" at bounding box center [1053, 299] width 20 height 53
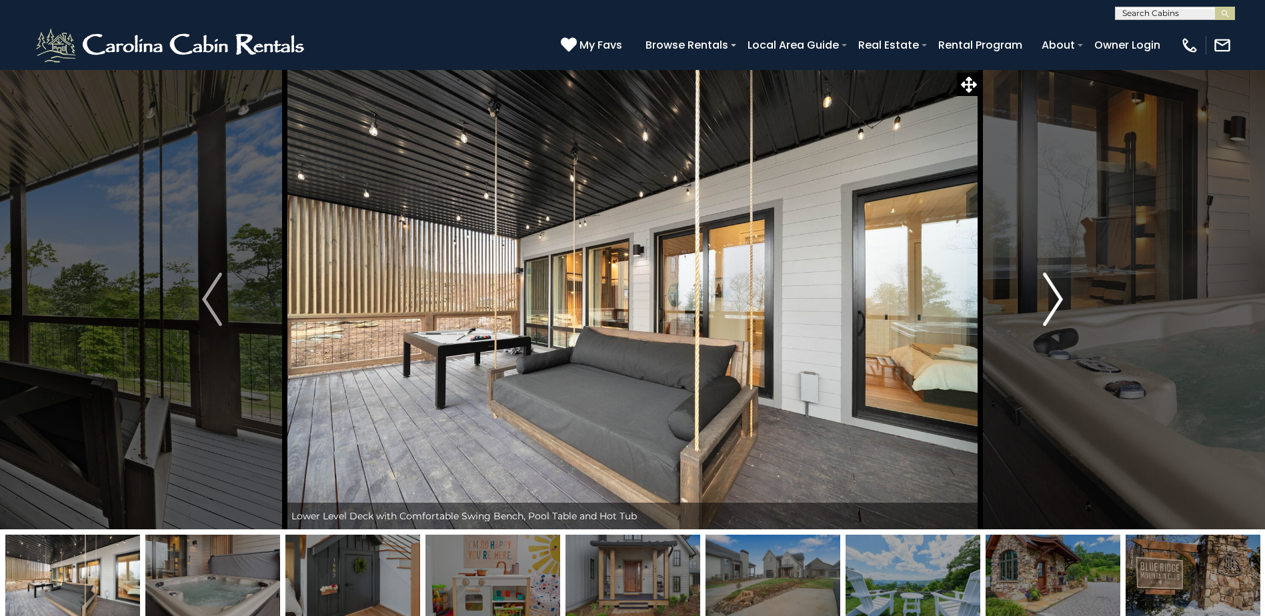
click at [1048, 307] on img "Next" at bounding box center [1053, 299] width 20 height 53
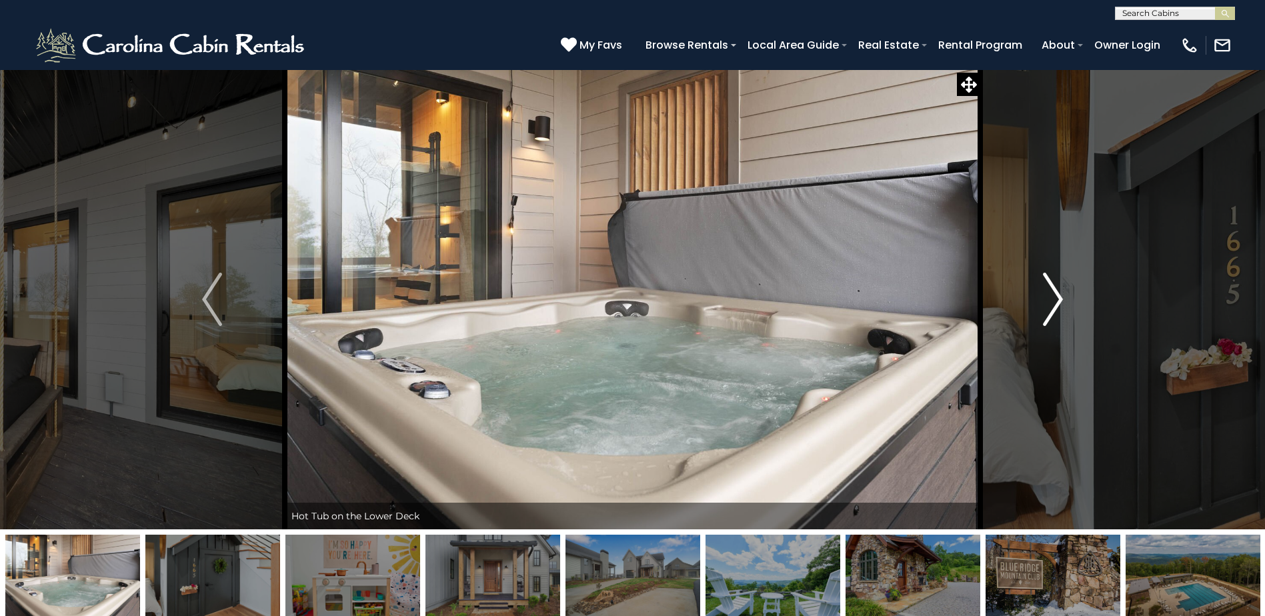
click at [1048, 307] on img "Next" at bounding box center [1053, 299] width 20 height 53
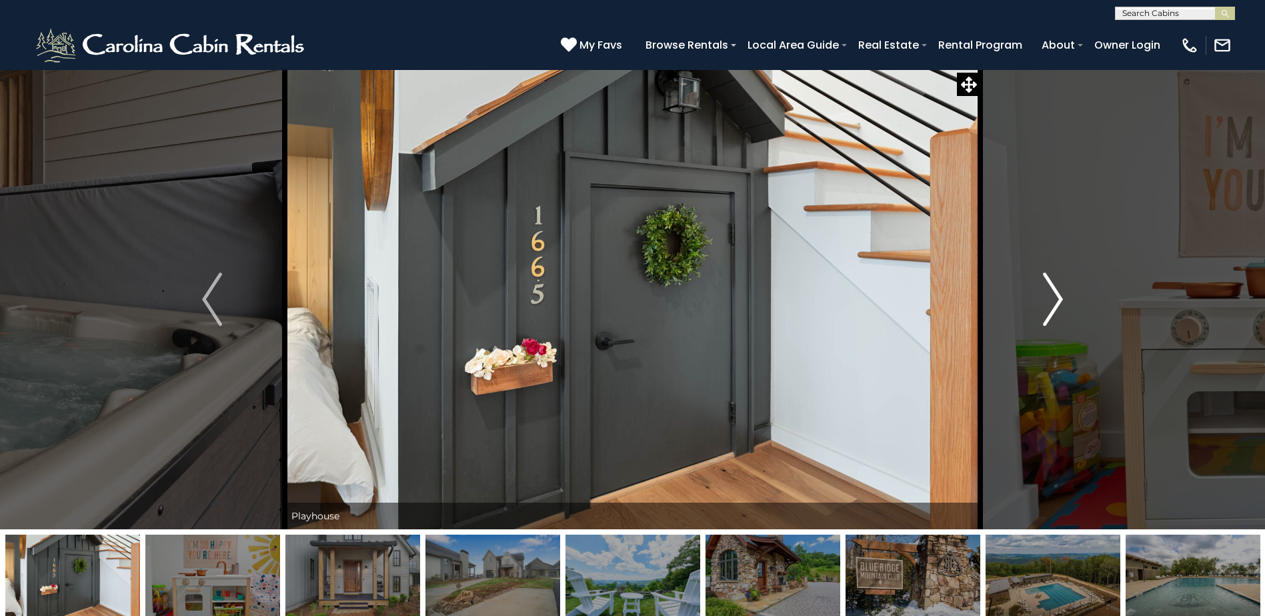
click at [1048, 307] on img "Next" at bounding box center [1053, 299] width 20 height 53
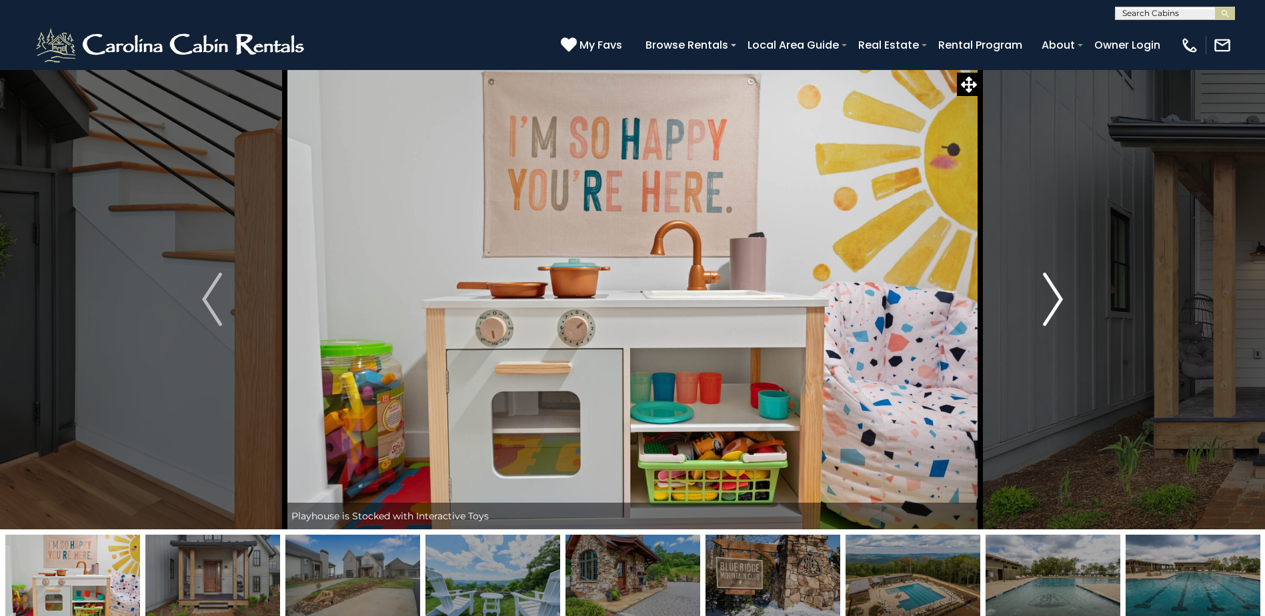
click at [1048, 307] on img "Next" at bounding box center [1053, 299] width 20 height 53
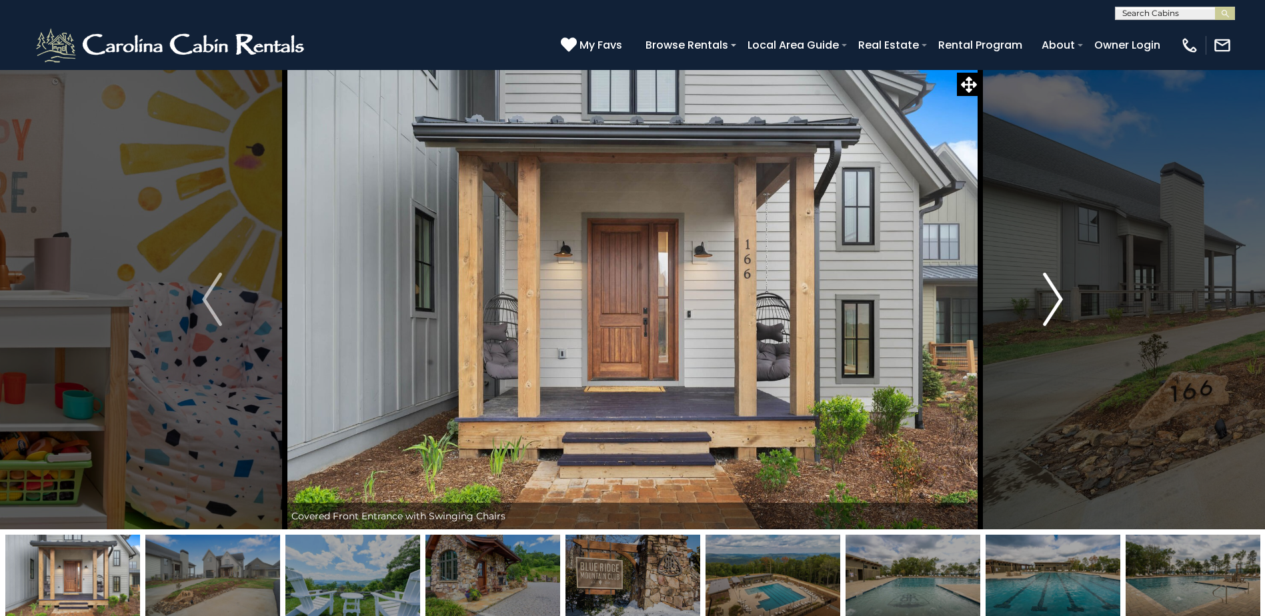
click at [1048, 307] on img "Next" at bounding box center [1053, 299] width 20 height 53
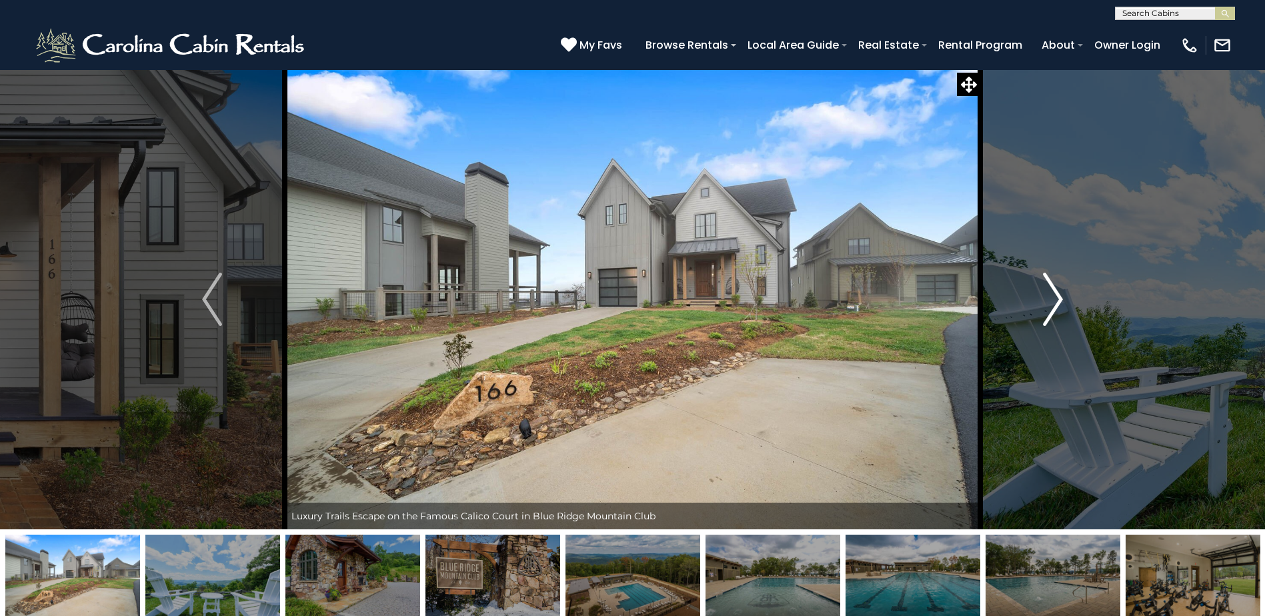
click at [1048, 307] on img "Next" at bounding box center [1053, 299] width 20 height 53
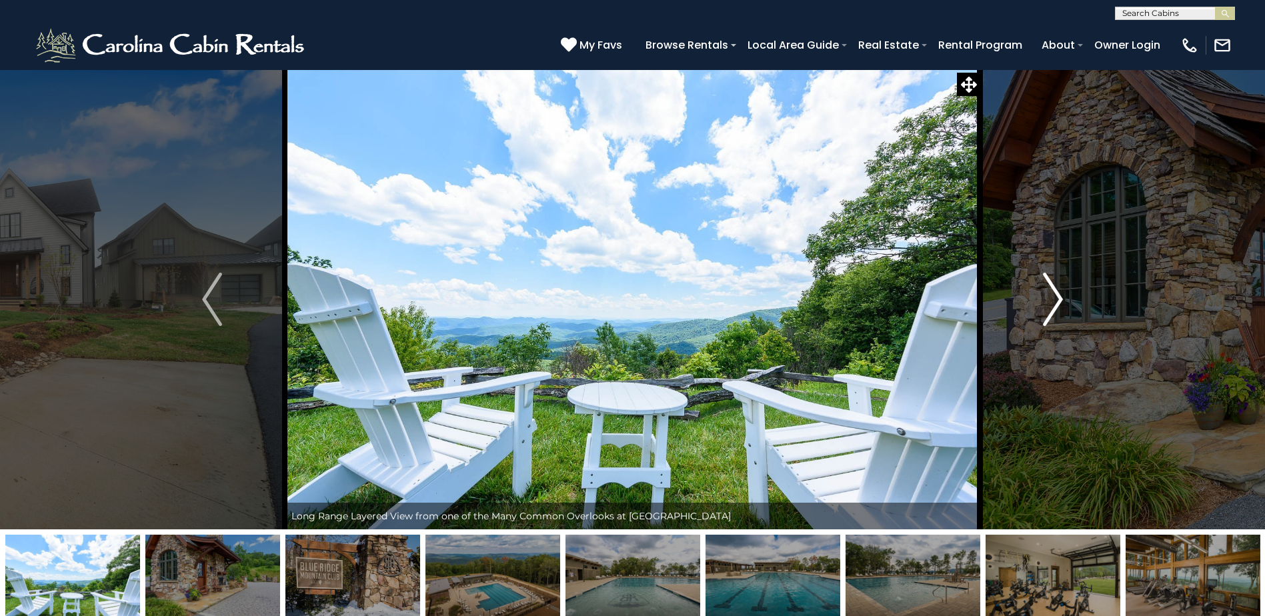
click at [1048, 307] on img "Next" at bounding box center [1053, 299] width 20 height 53
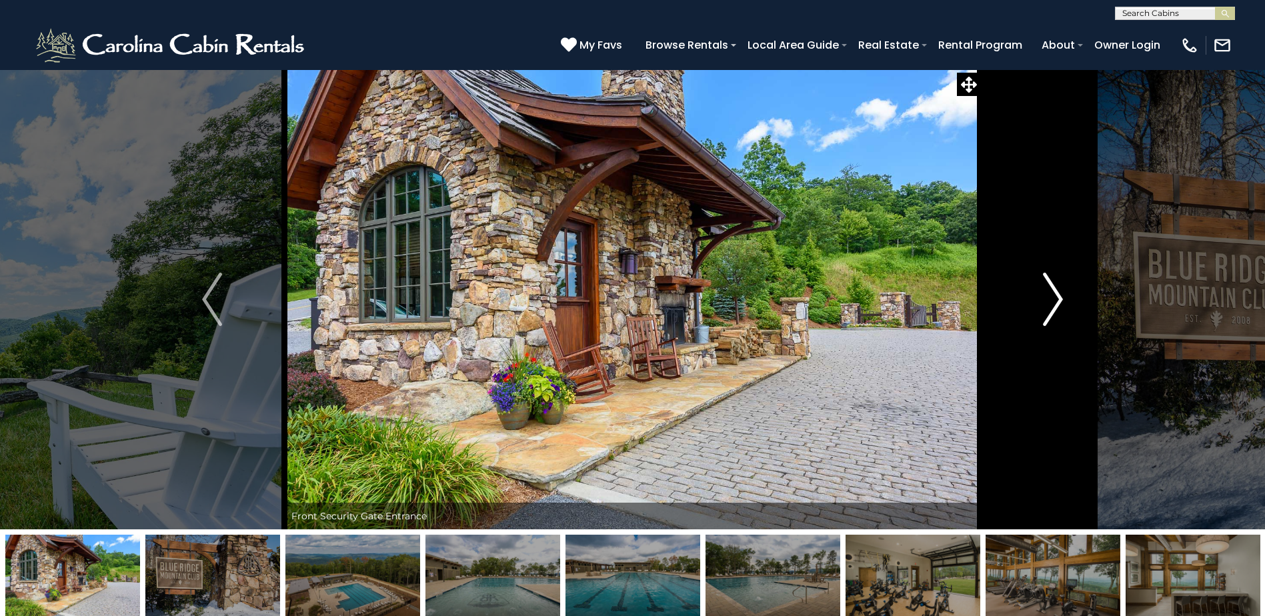
click at [1048, 307] on img "Next" at bounding box center [1053, 299] width 20 height 53
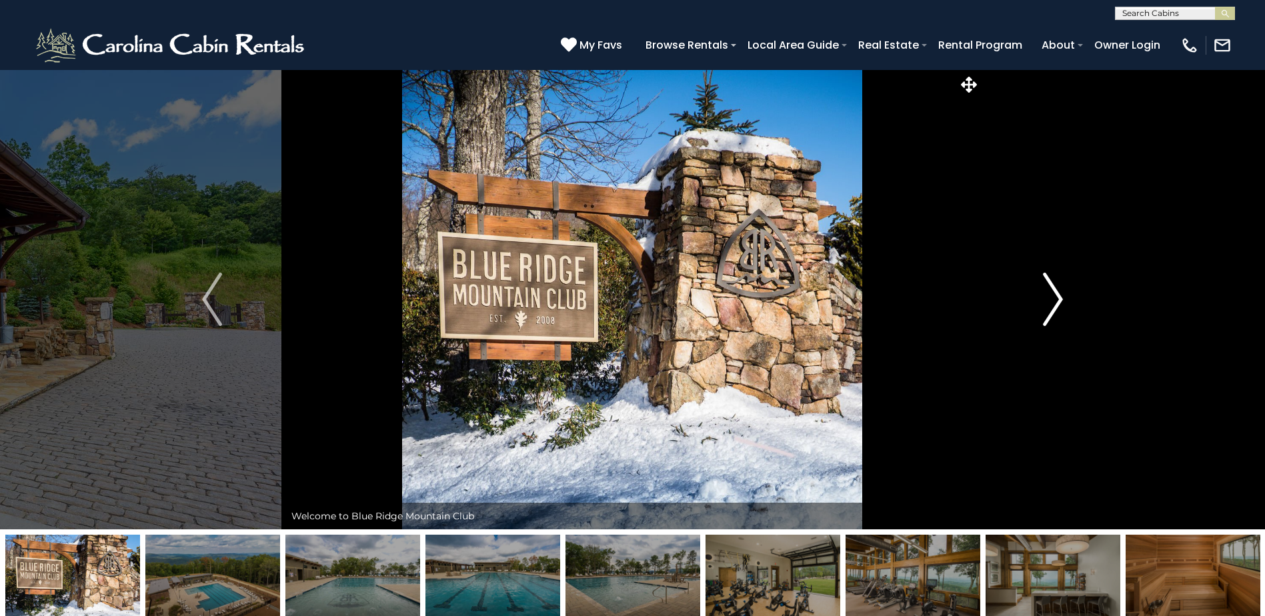
click at [1048, 307] on img "Next" at bounding box center [1053, 299] width 20 height 53
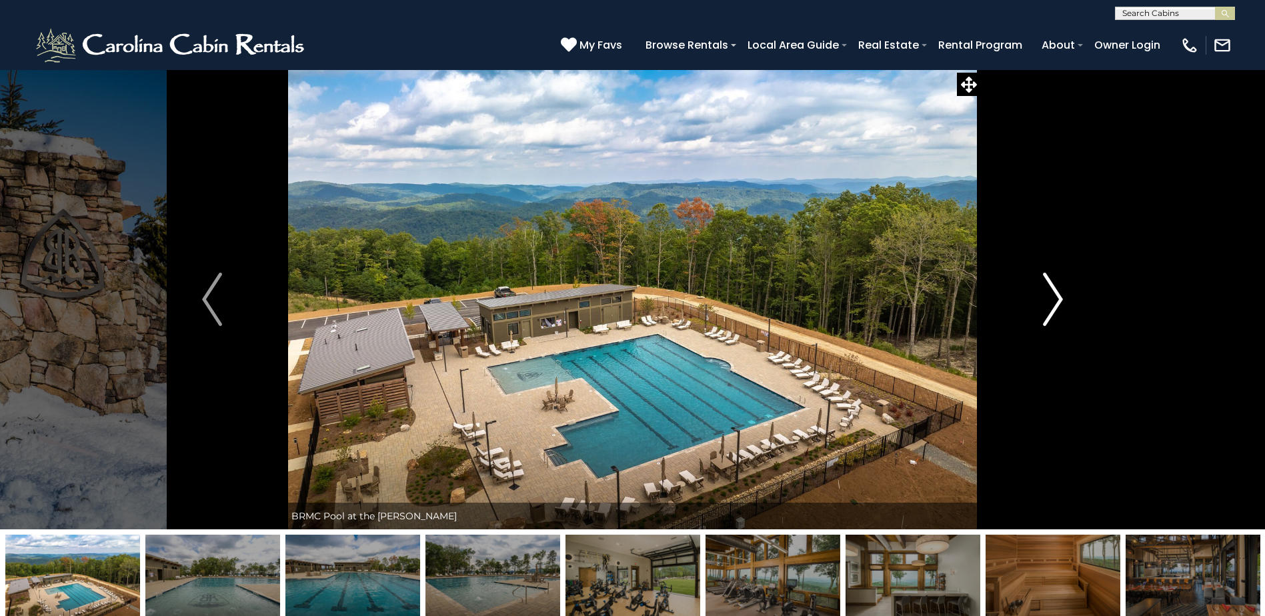
click at [1048, 307] on img "Next" at bounding box center [1053, 299] width 20 height 53
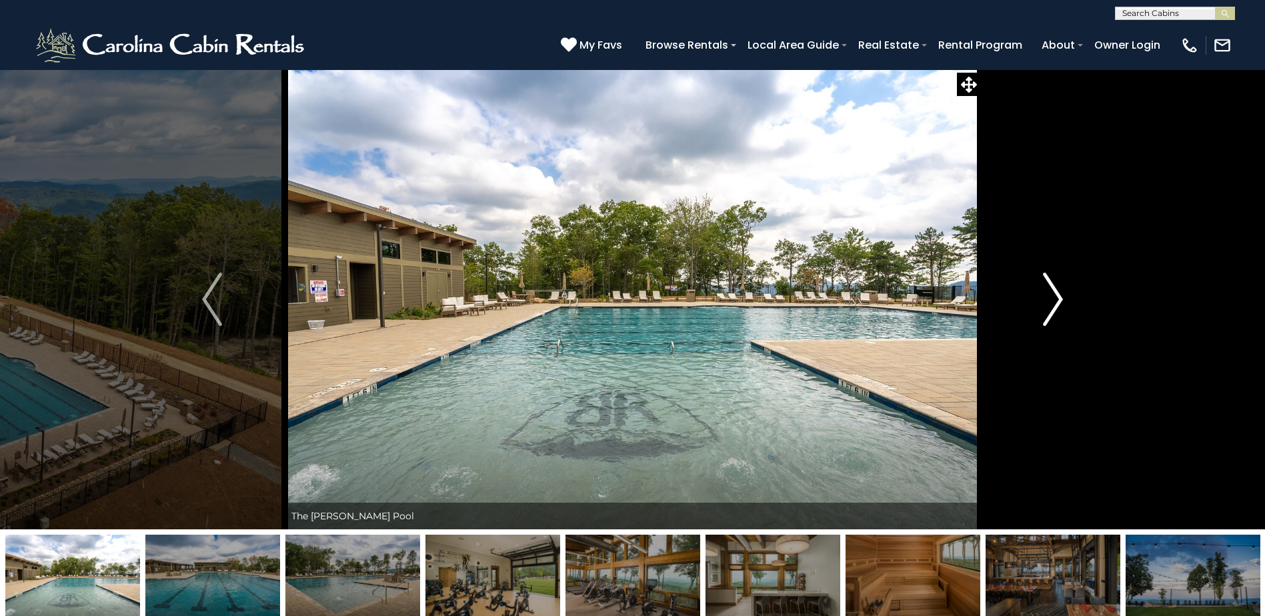
click at [1048, 307] on img "Next" at bounding box center [1053, 299] width 20 height 53
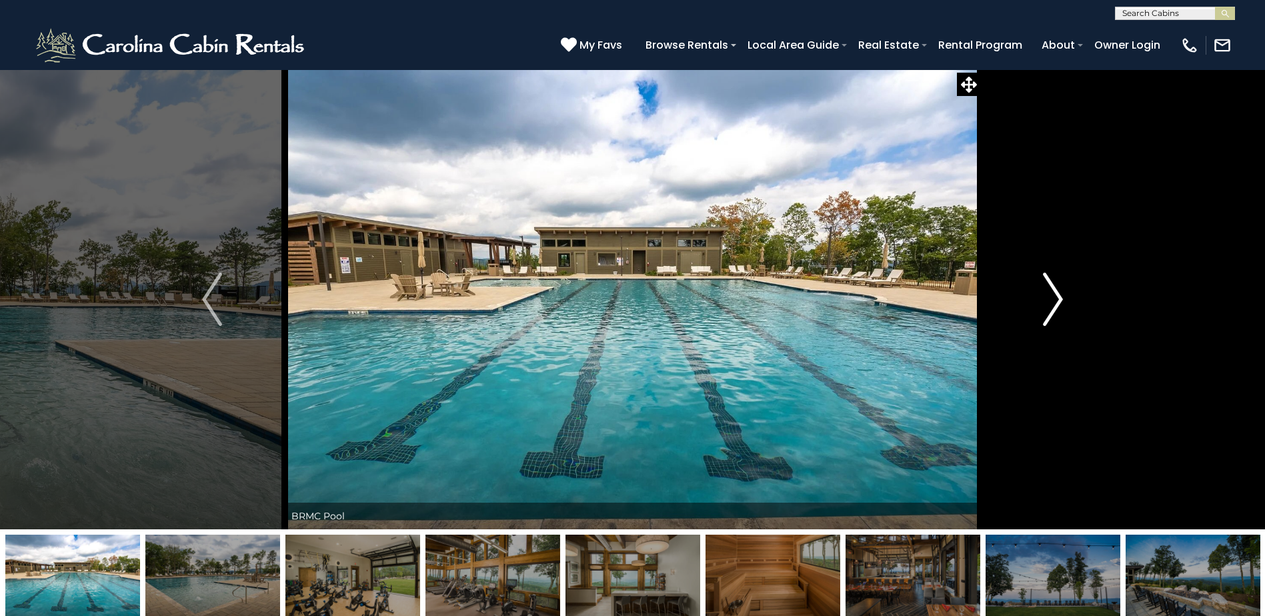
click at [1048, 307] on img "Next" at bounding box center [1053, 299] width 20 height 53
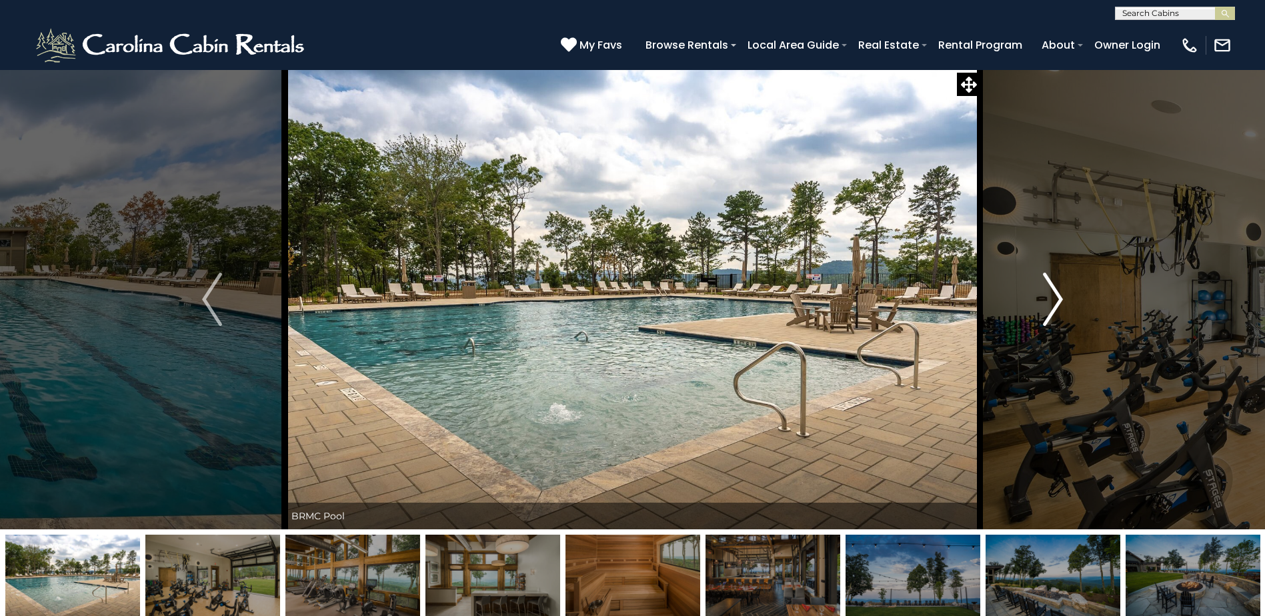
click at [1048, 307] on img "Next" at bounding box center [1053, 299] width 20 height 53
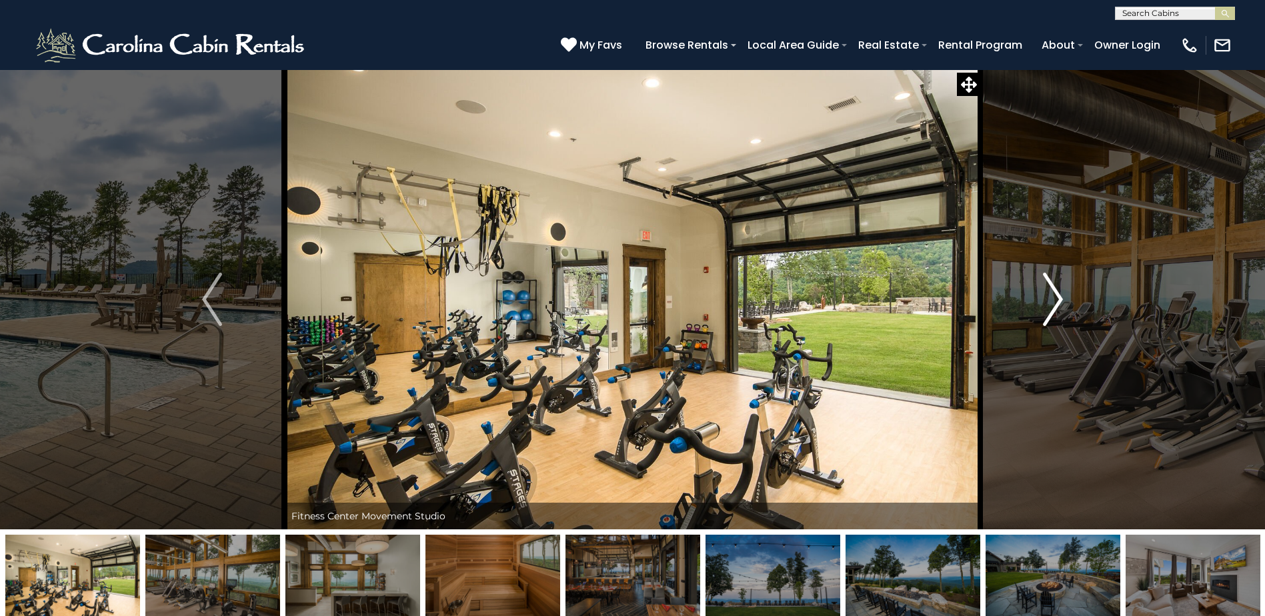
click at [1048, 307] on img "Next" at bounding box center [1053, 299] width 20 height 53
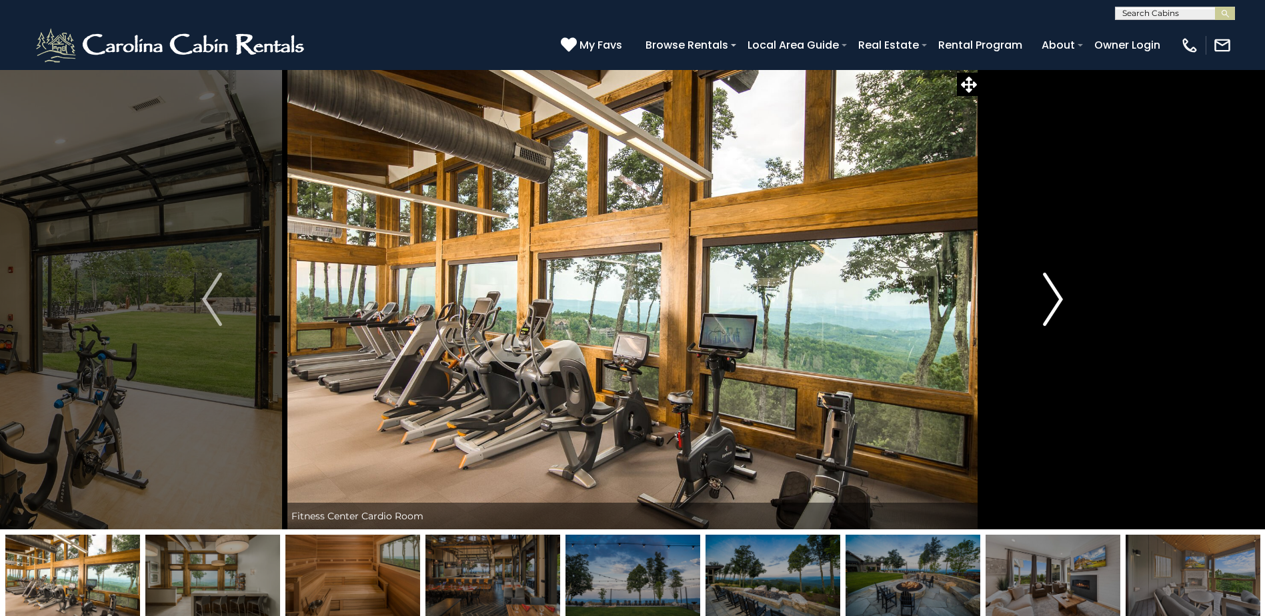
click at [1048, 307] on img "Next" at bounding box center [1053, 299] width 20 height 53
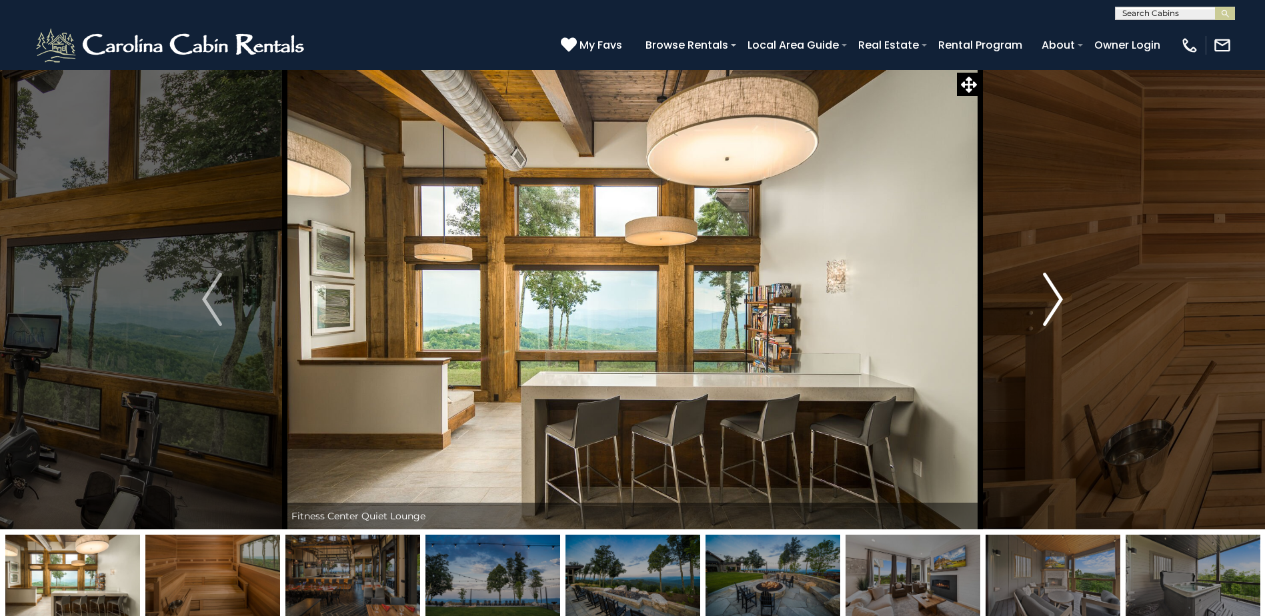
click at [1048, 307] on img "Next" at bounding box center [1053, 299] width 20 height 53
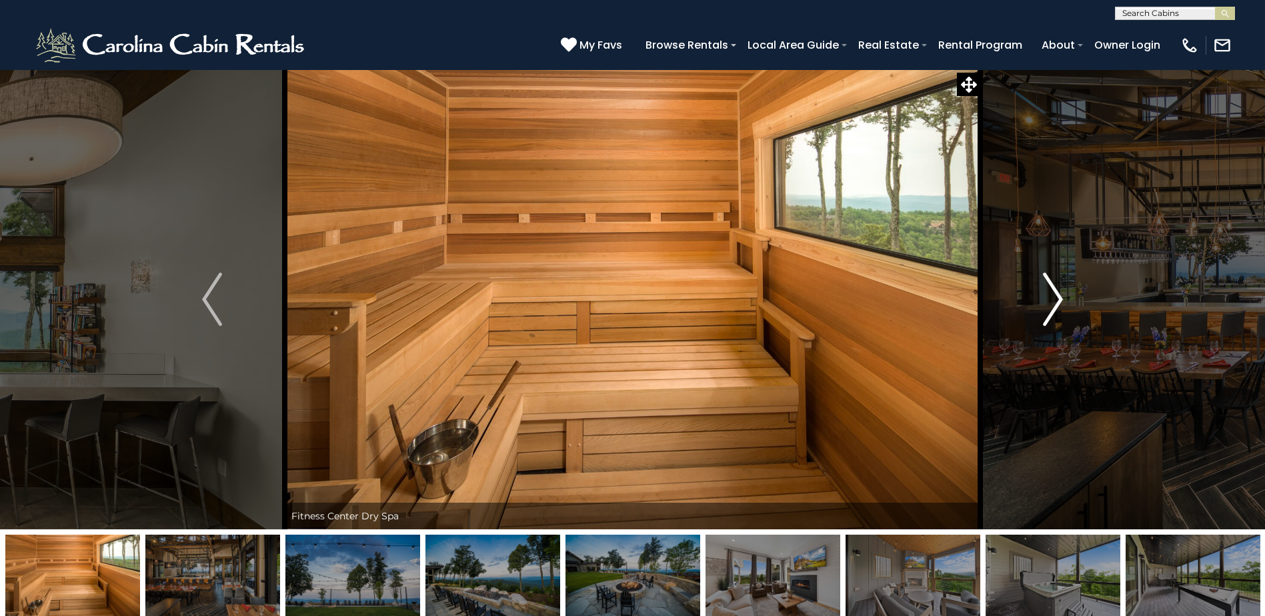
click at [1048, 307] on img "Next" at bounding box center [1053, 299] width 20 height 53
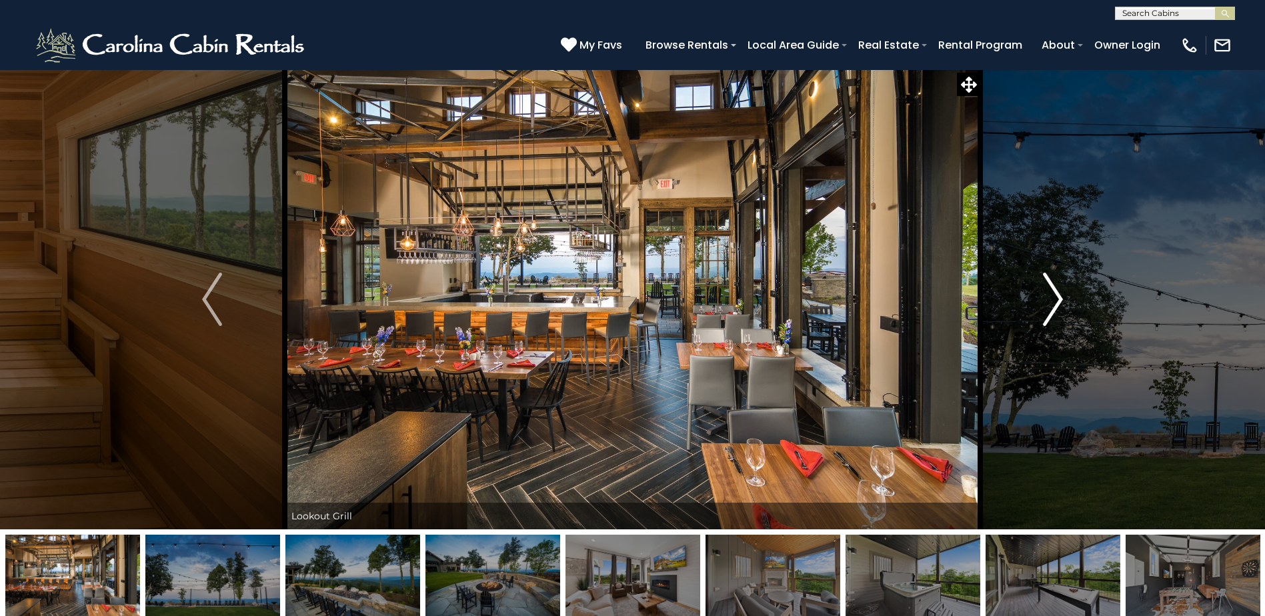
click at [1048, 307] on img "Next" at bounding box center [1053, 299] width 20 height 53
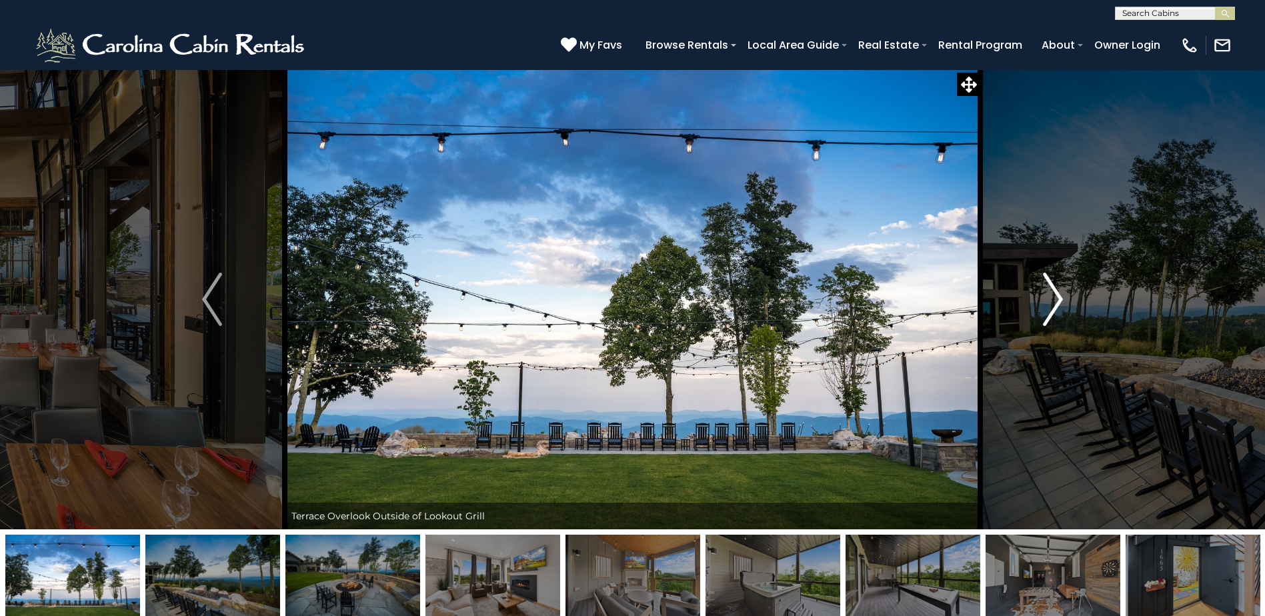
click at [1048, 307] on img "Next" at bounding box center [1053, 299] width 20 height 53
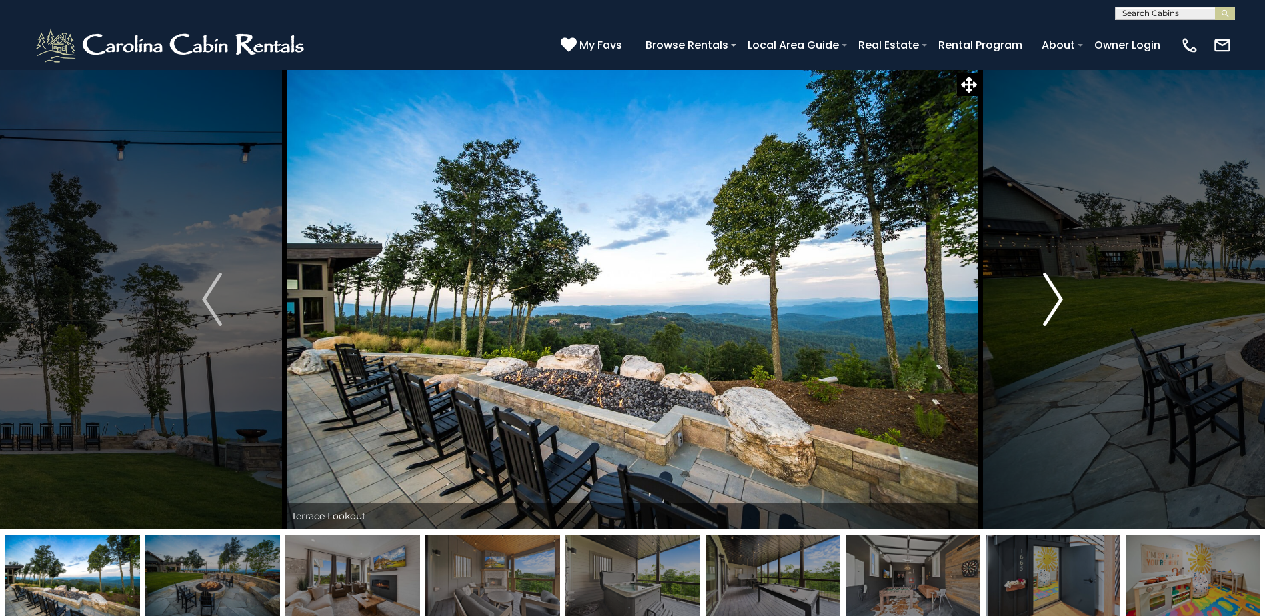
click at [1048, 307] on img "Next" at bounding box center [1053, 299] width 20 height 53
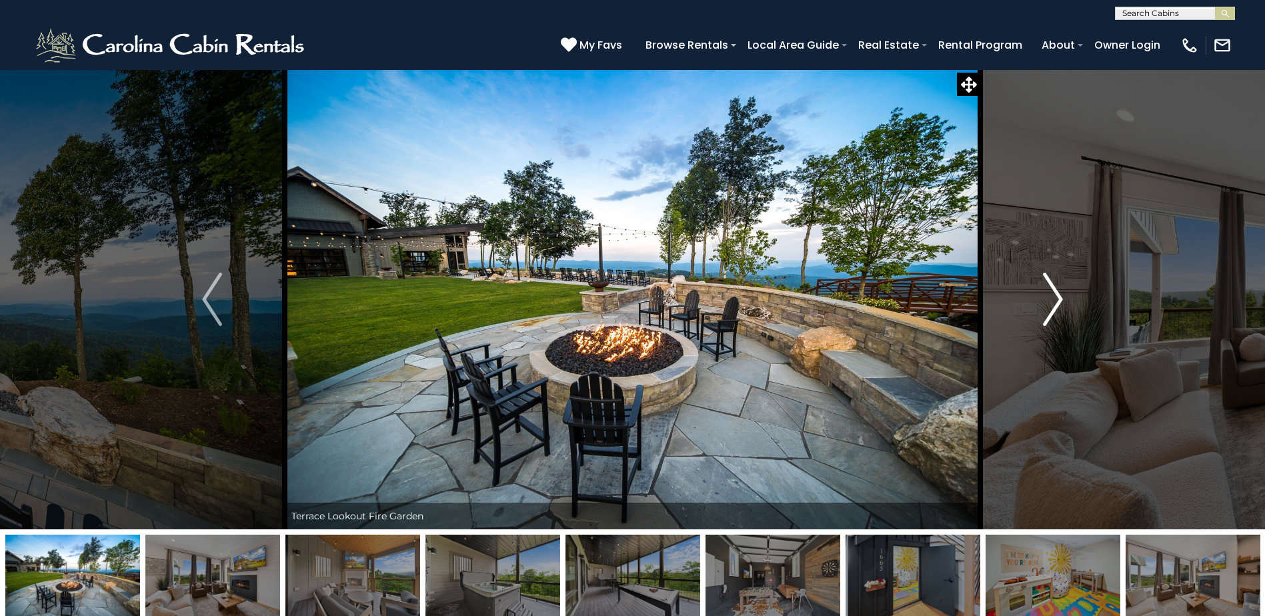
click at [1048, 307] on img "Next" at bounding box center [1053, 299] width 20 height 53
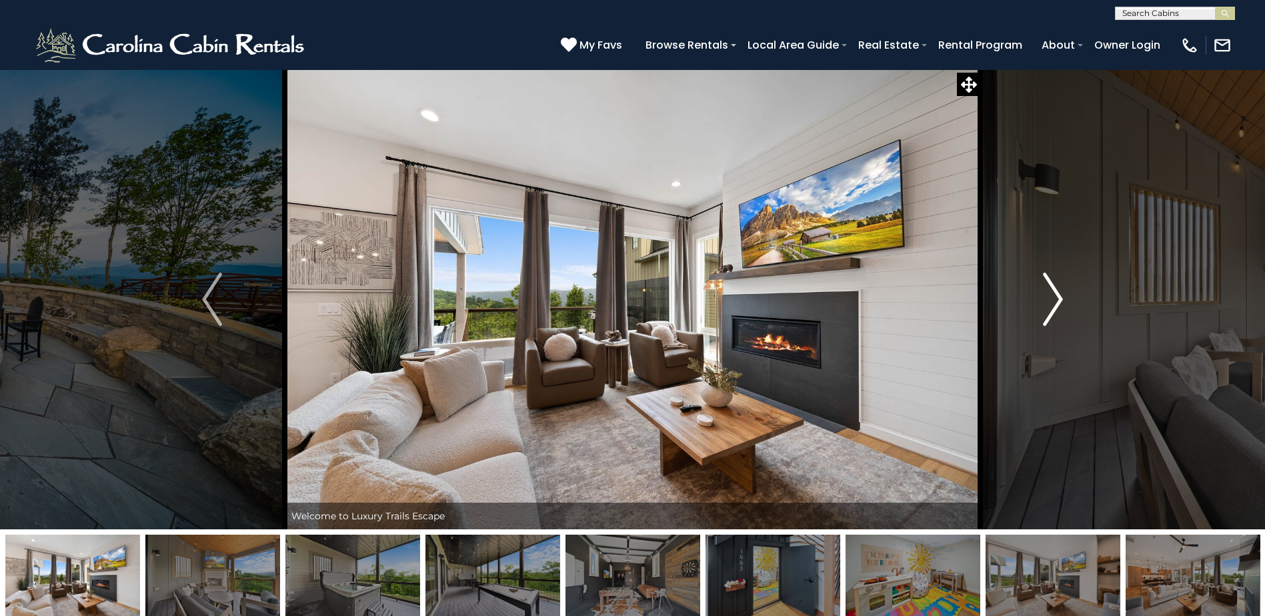
click at [1048, 307] on img "Next" at bounding box center [1053, 299] width 20 height 53
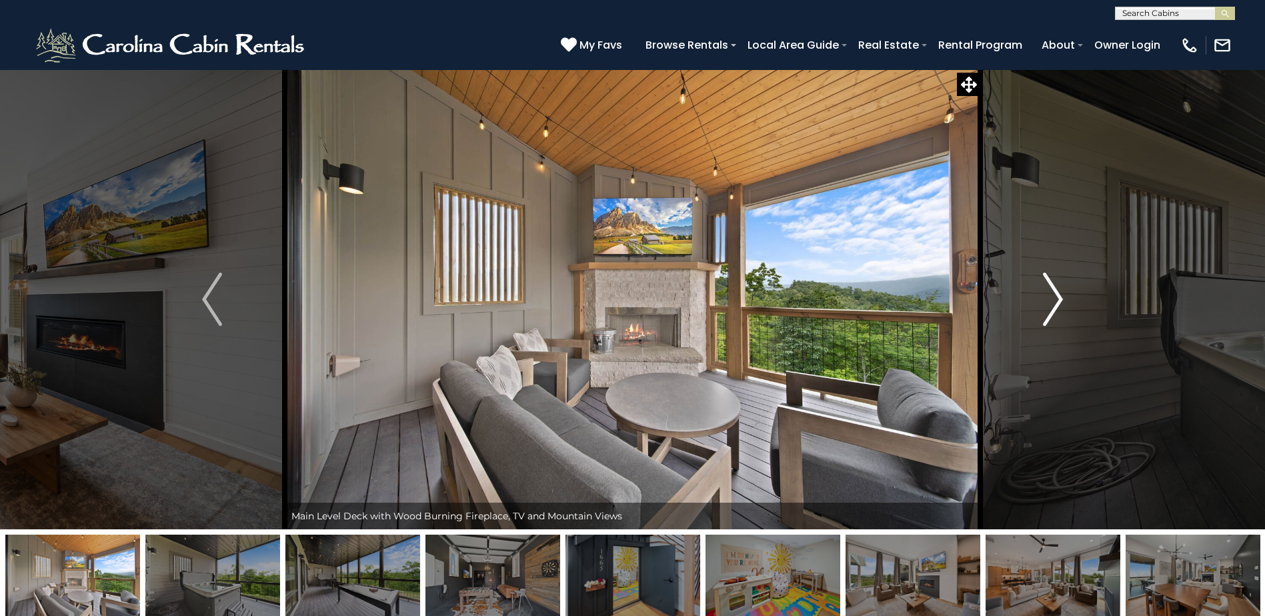
click at [1048, 307] on img "Next" at bounding box center [1053, 299] width 20 height 53
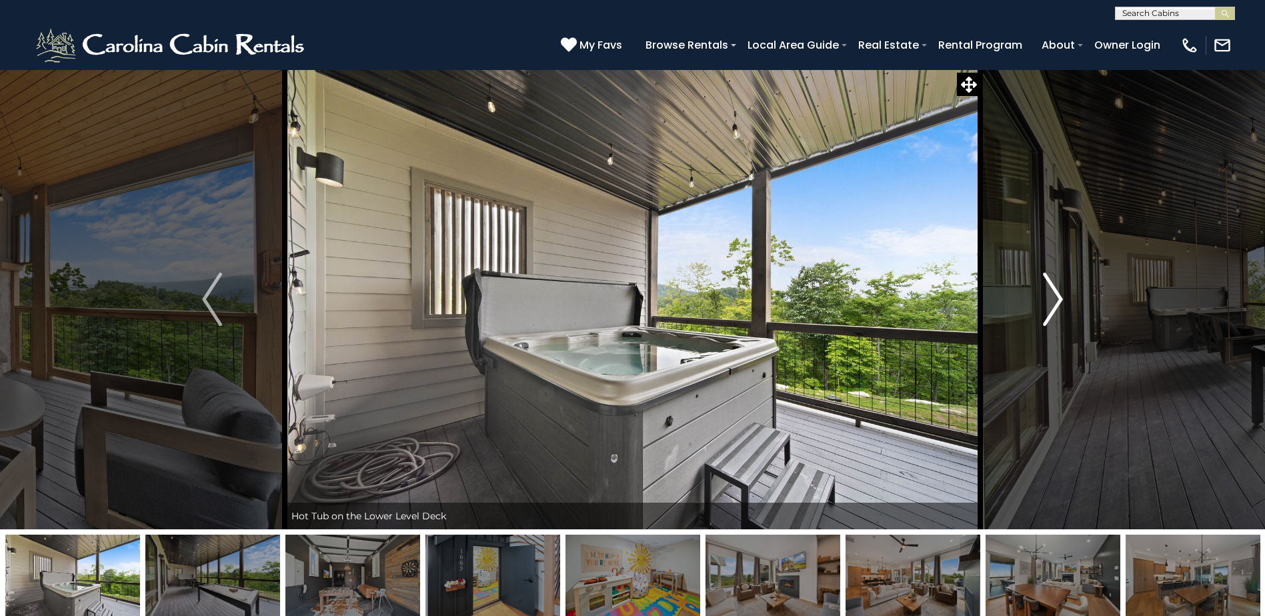
click at [1048, 307] on img "Next" at bounding box center [1053, 299] width 20 height 53
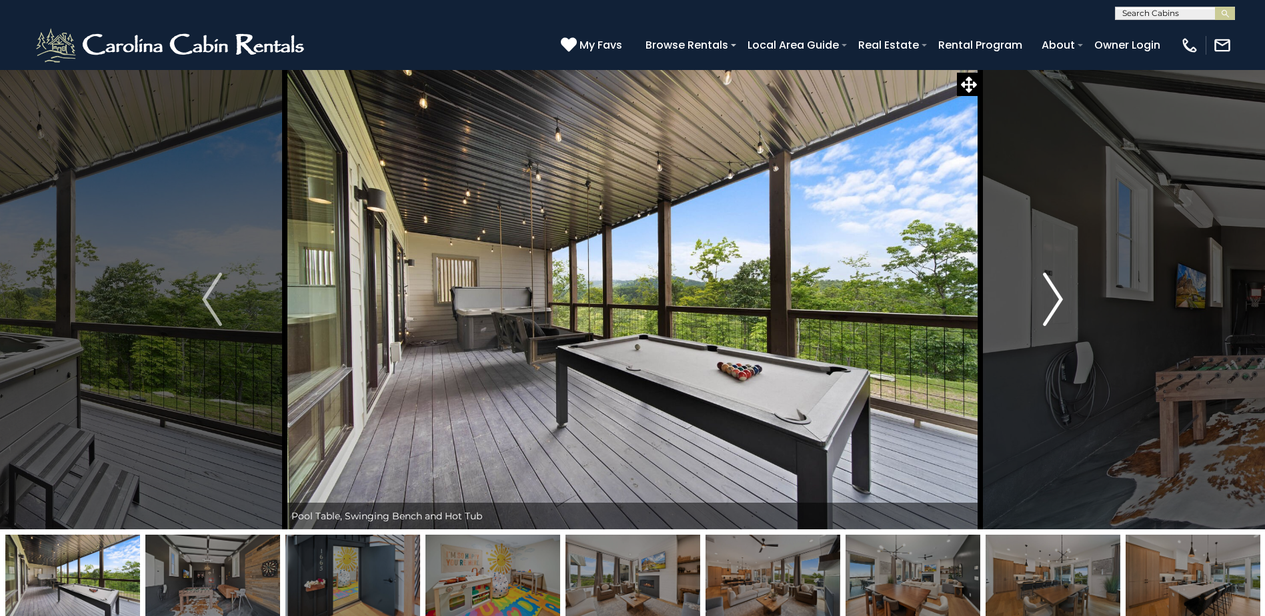
click at [1048, 307] on img "Next" at bounding box center [1053, 299] width 20 height 53
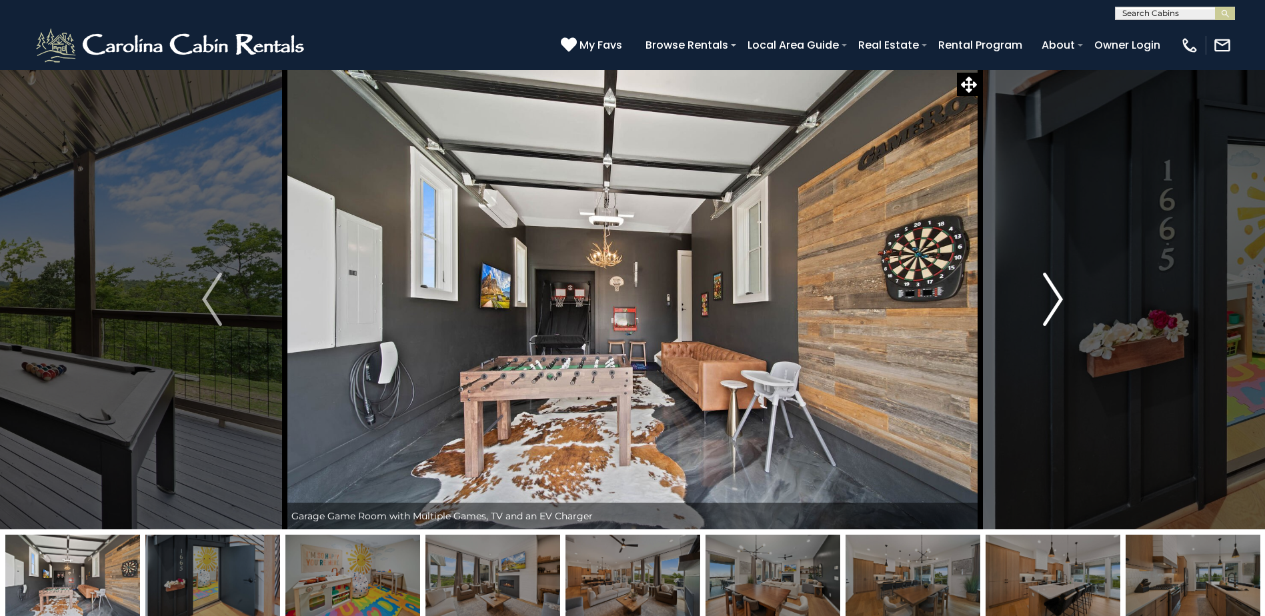
click at [1048, 307] on img "Next" at bounding box center [1053, 299] width 20 height 53
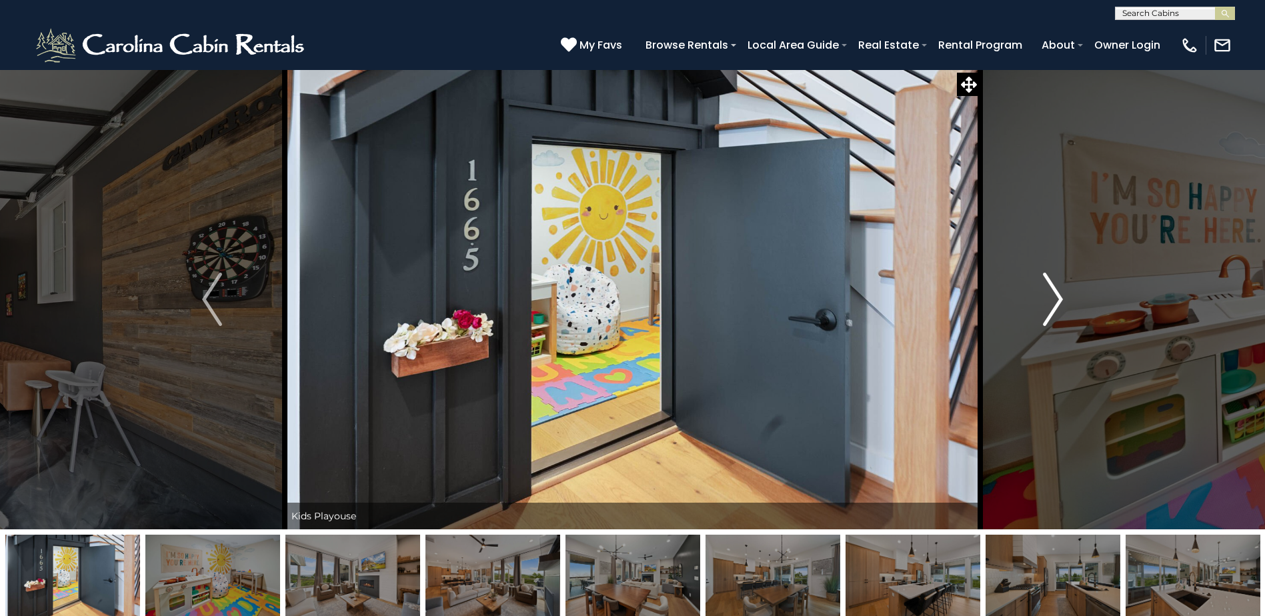
click at [1048, 307] on img "Next" at bounding box center [1053, 299] width 20 height 53
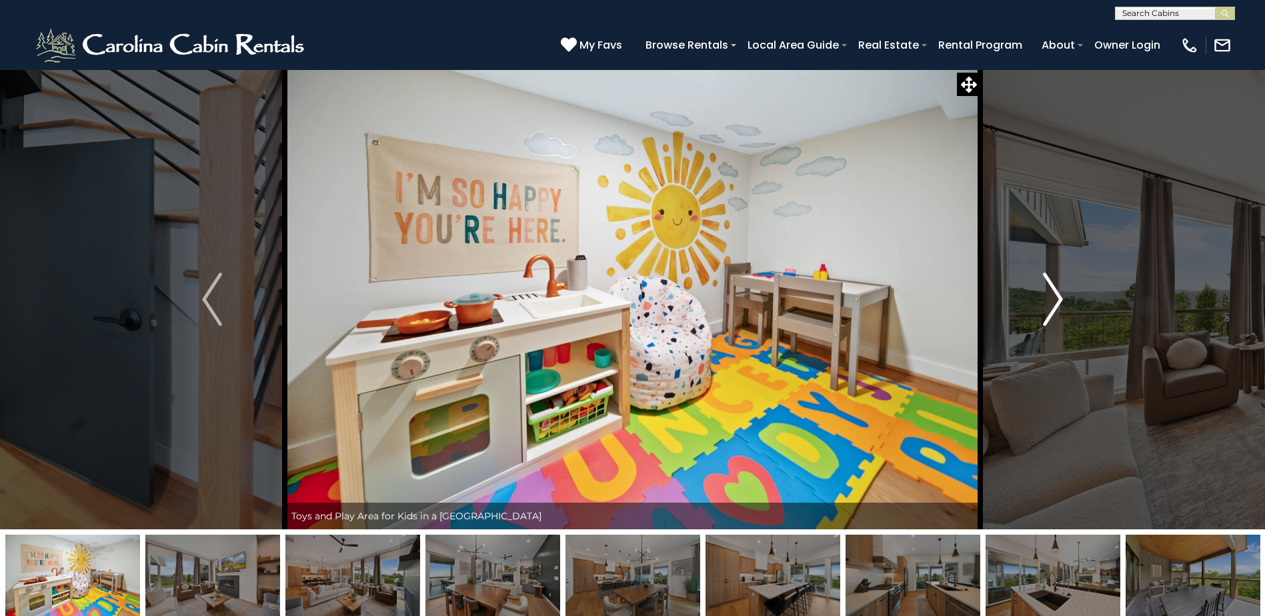
click at [1048, 307] on img "Next" at bounding box center [1053, 299] width 20 height 53
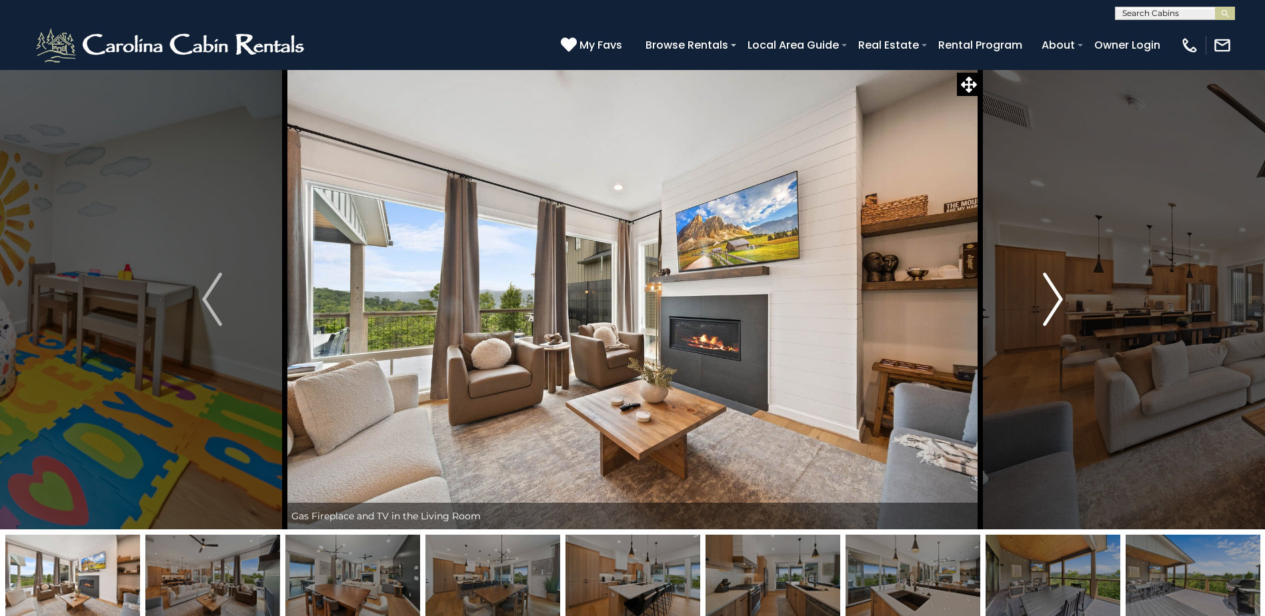
click at [1048, 307] on img "Next" at bounding box center [1053, 299] width 20 height 53
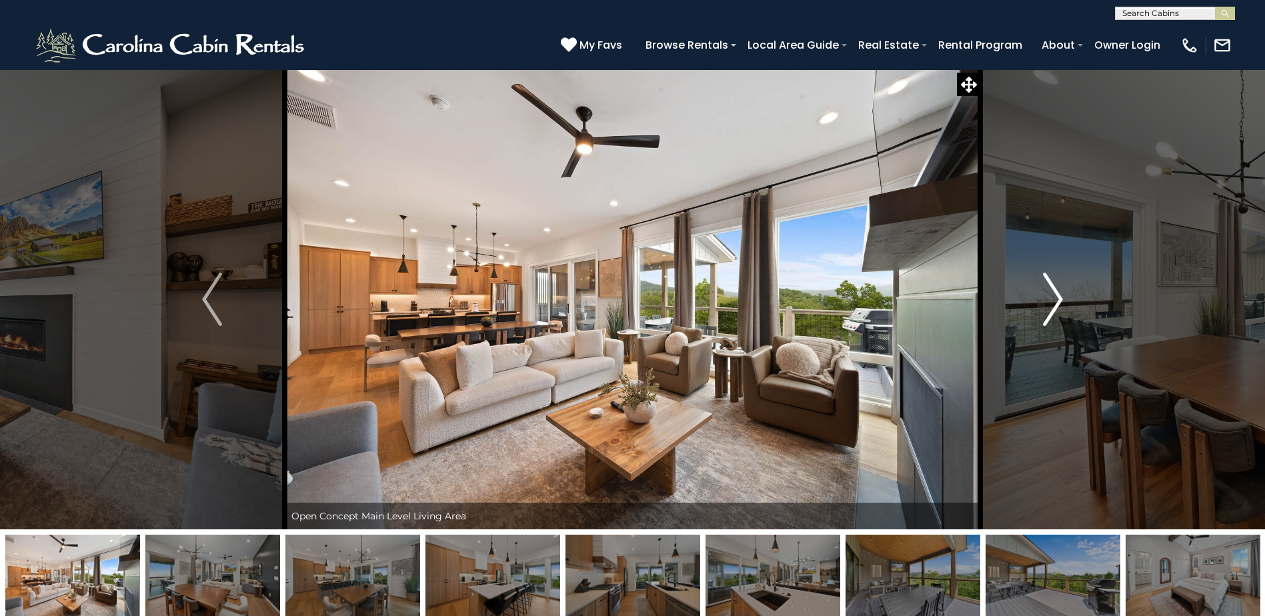
click at [1048, 307] on img "Next" at bounding box center [1053, 299] width 20 height 53
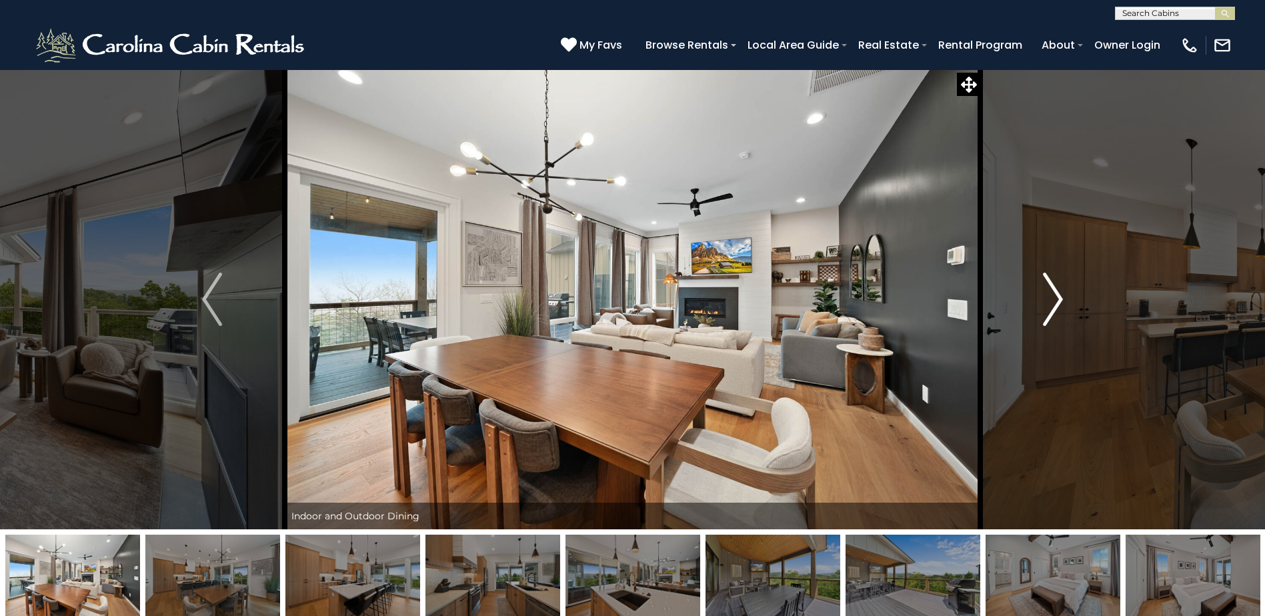
click at [1048, 307] on img "Next" at bounding box center [1053, 299] width 20 height 53
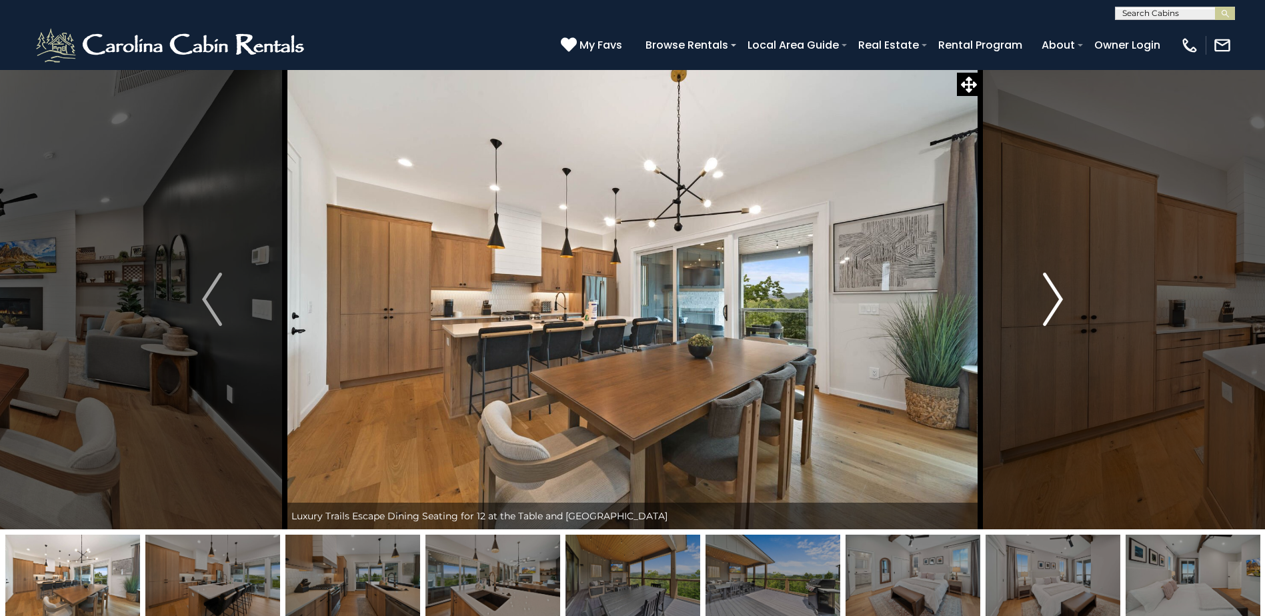
click at [1046, 306] on img "Next" at bounding box center [1053, 299] width 20 height 53
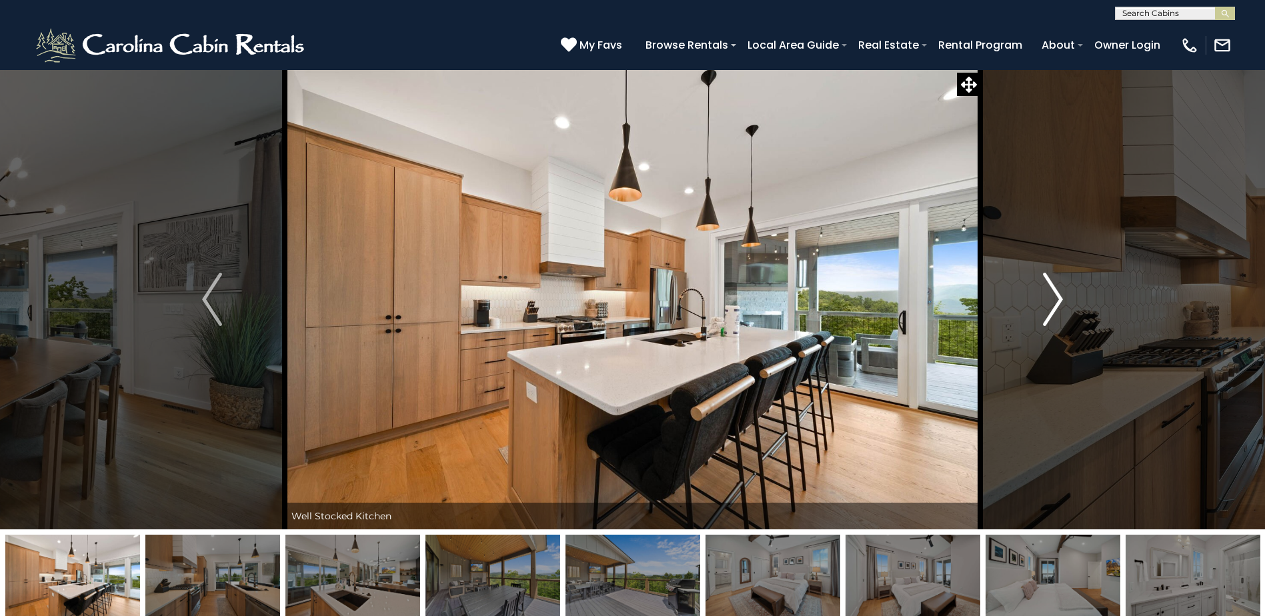
click at [1045, 306] on img "Next" at bounding box center [1053, 299] width 20 height 53
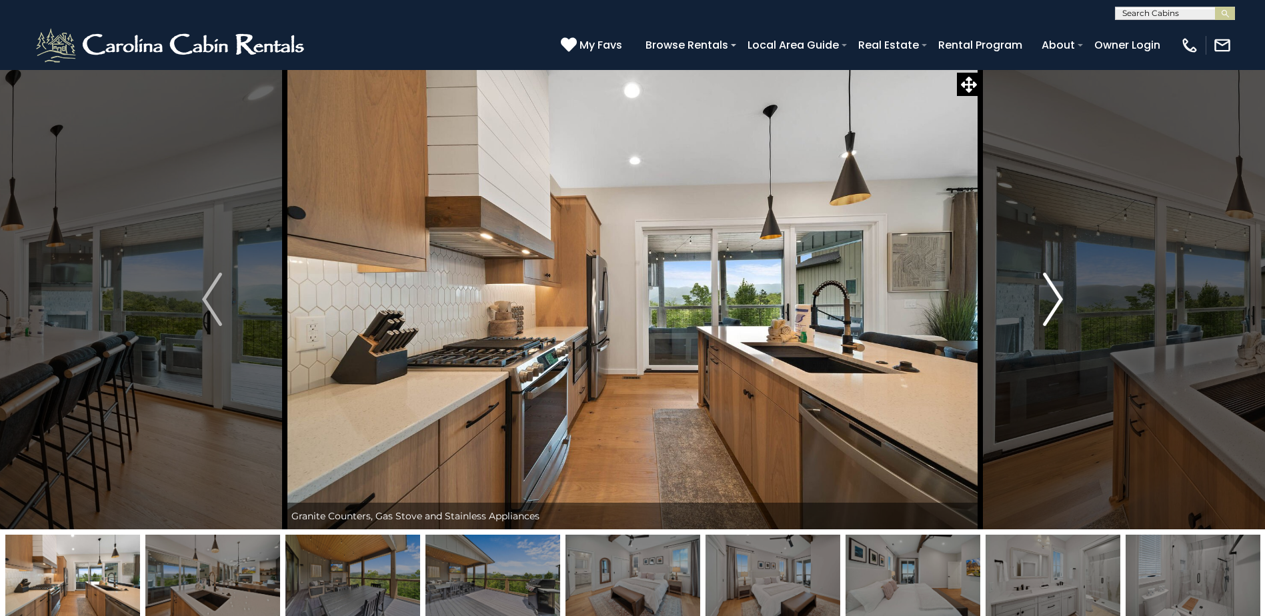
click at [1045, 306] on img "Next" at bounding box center [1053, 299] width 20 height 53
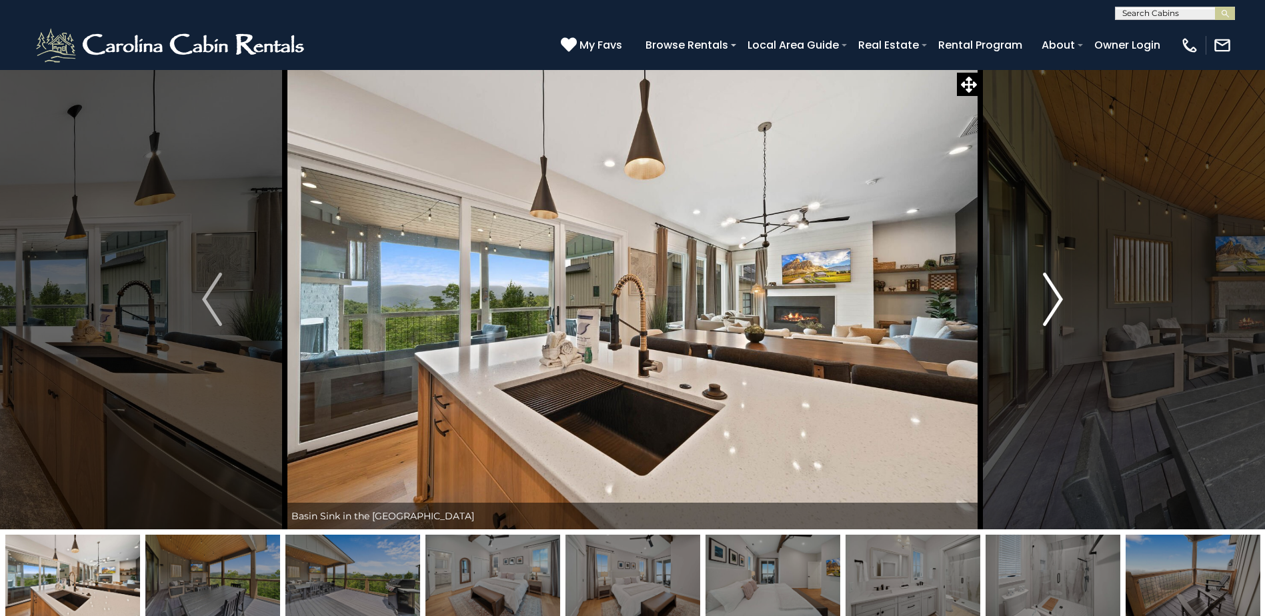
click at [1045, 306] on img "Next" at bounding box center [1053, 299] width 20 height 53
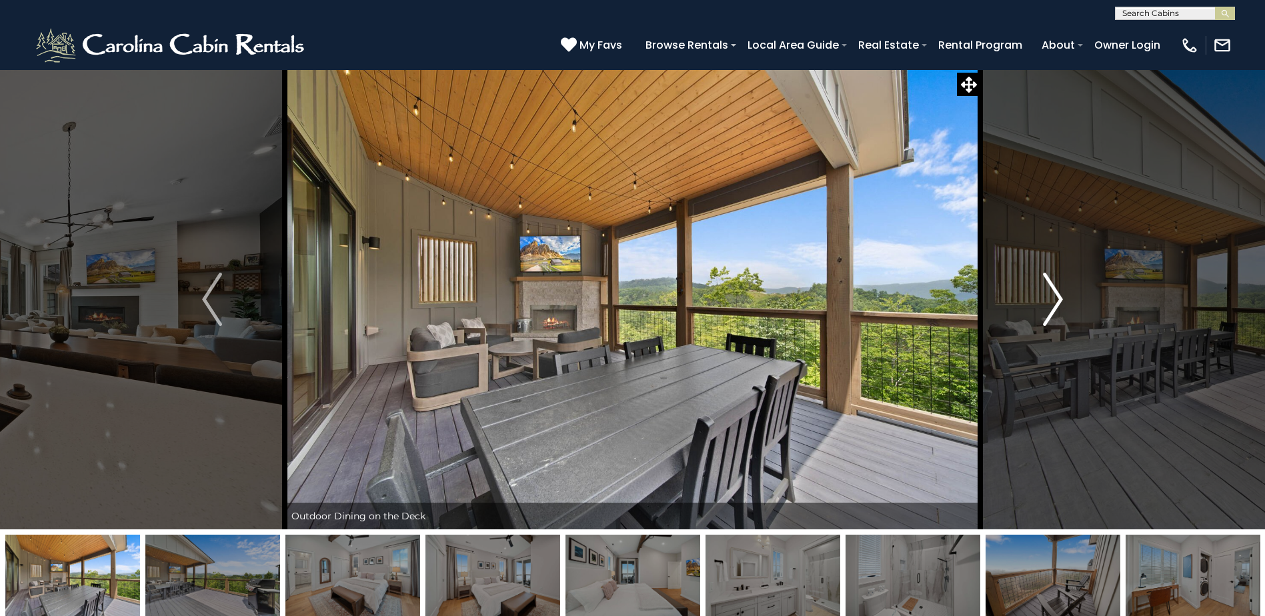
click at [1045, 306] on img "Next" at bounding box center [1053, 299] width 20 height 53
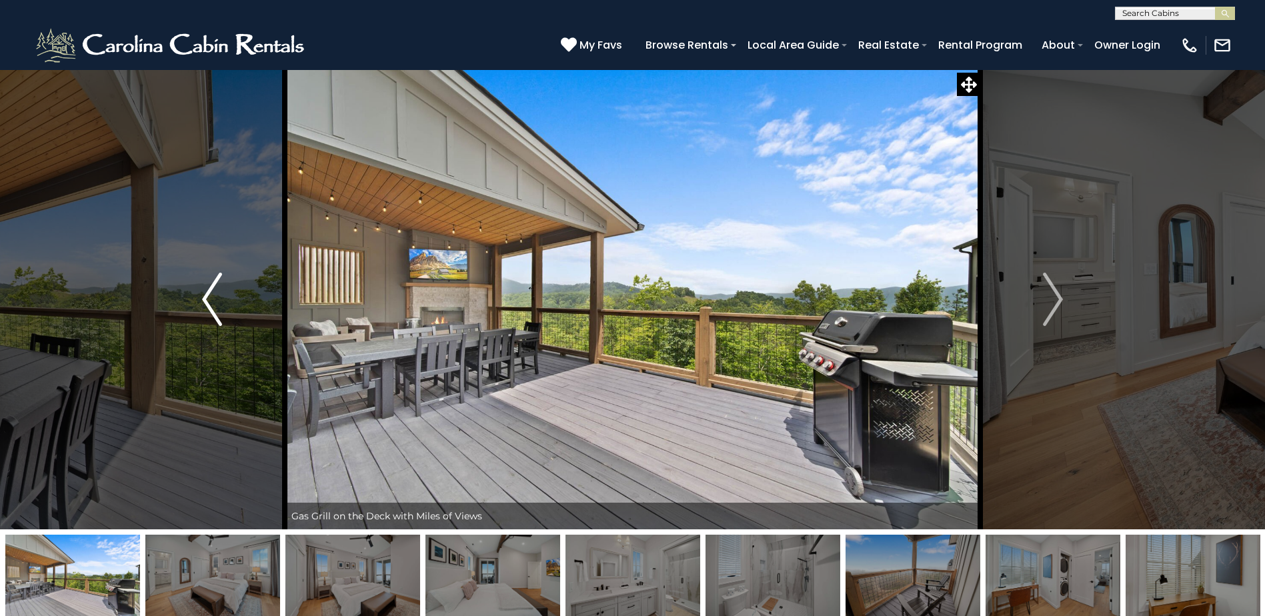
click at [202, 305] on img "Previous" at bounding box center [212, 299] width 20 height 53
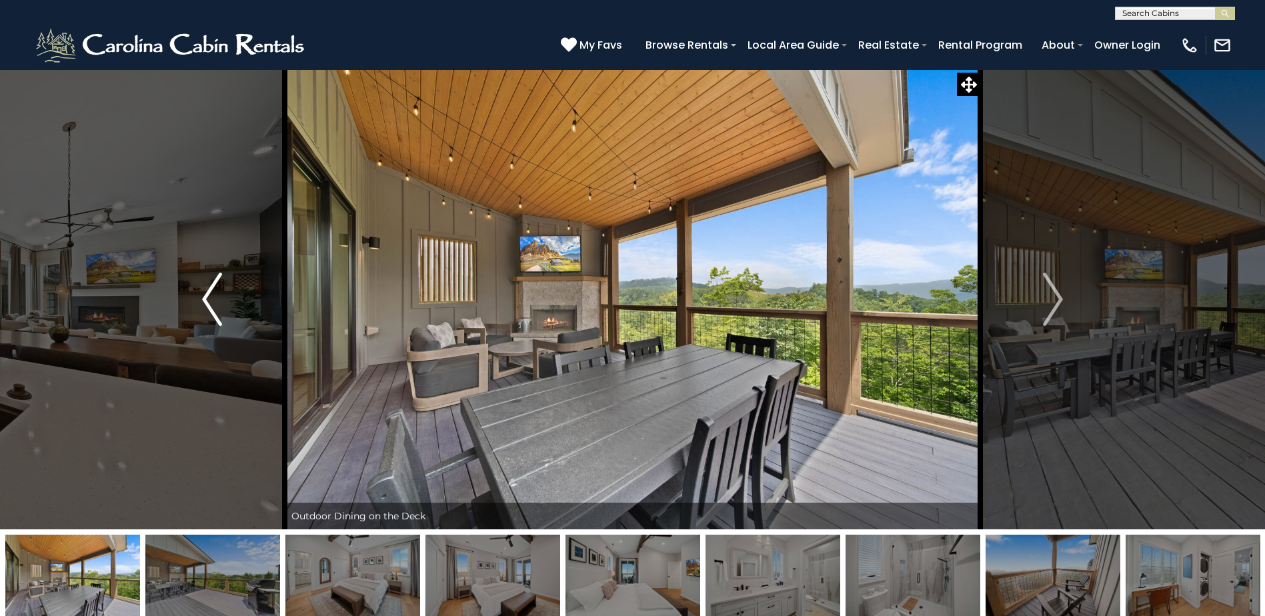
click at [200, 303] on button "Previous" at bounding box center [211, 299] width 145 height 460
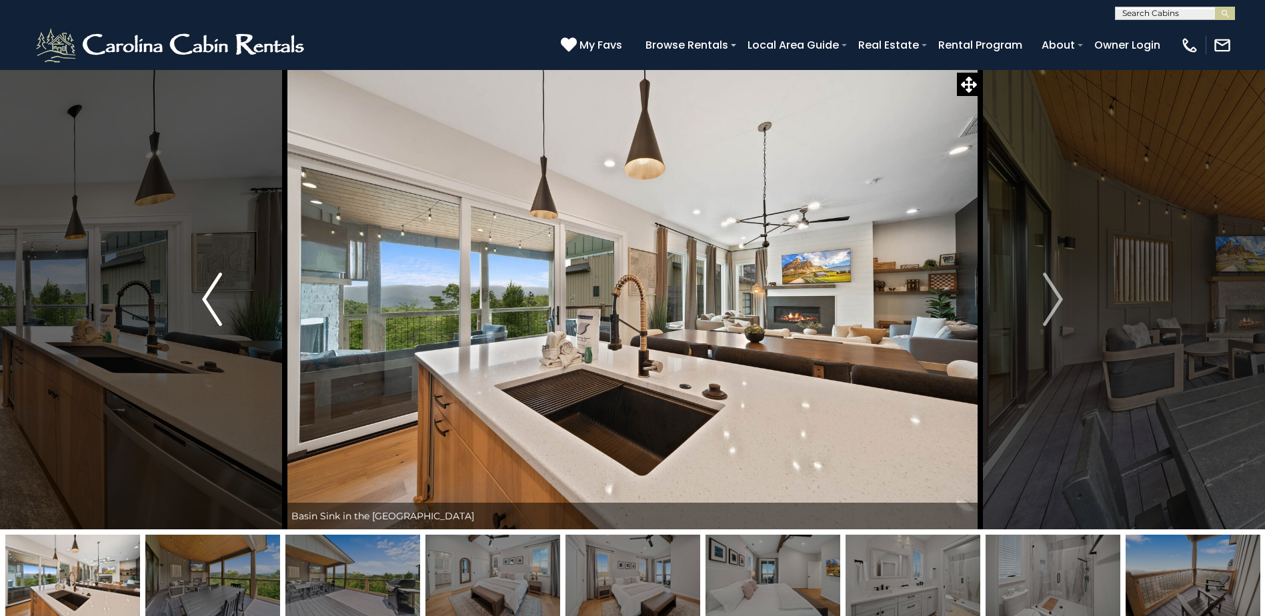
click at [202, 302] on img "Previous" at bounding box center [212, 299] width 20 height 53
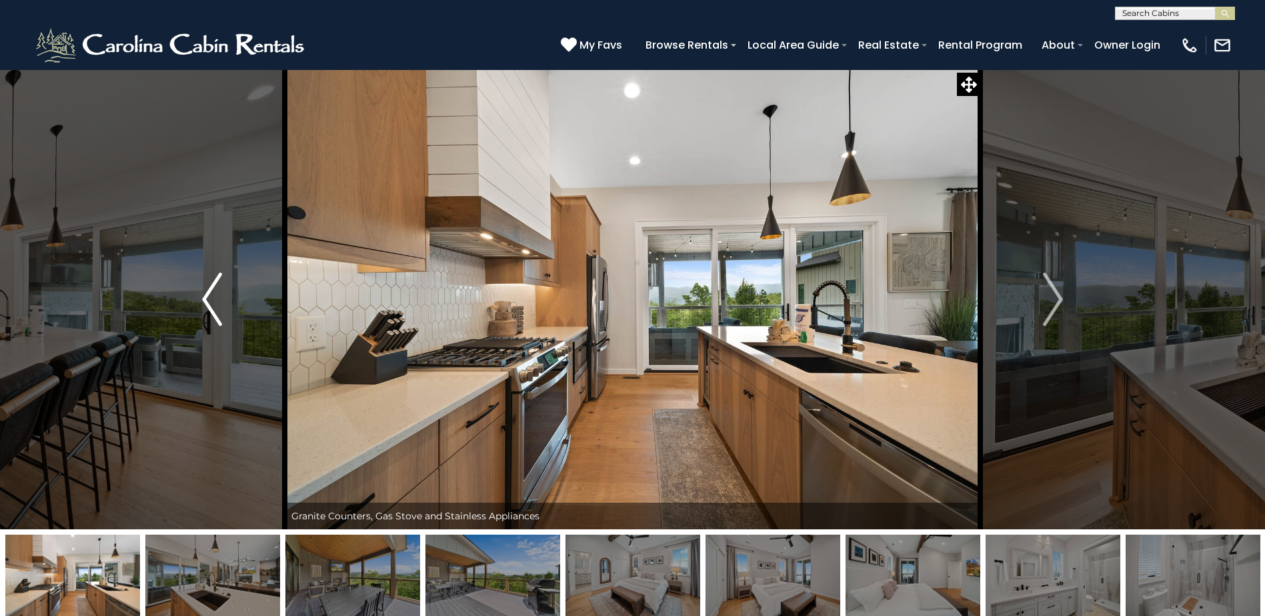
click at [202, 302] on img "Previous" at bounding box center [212, 299] width 20 height 53
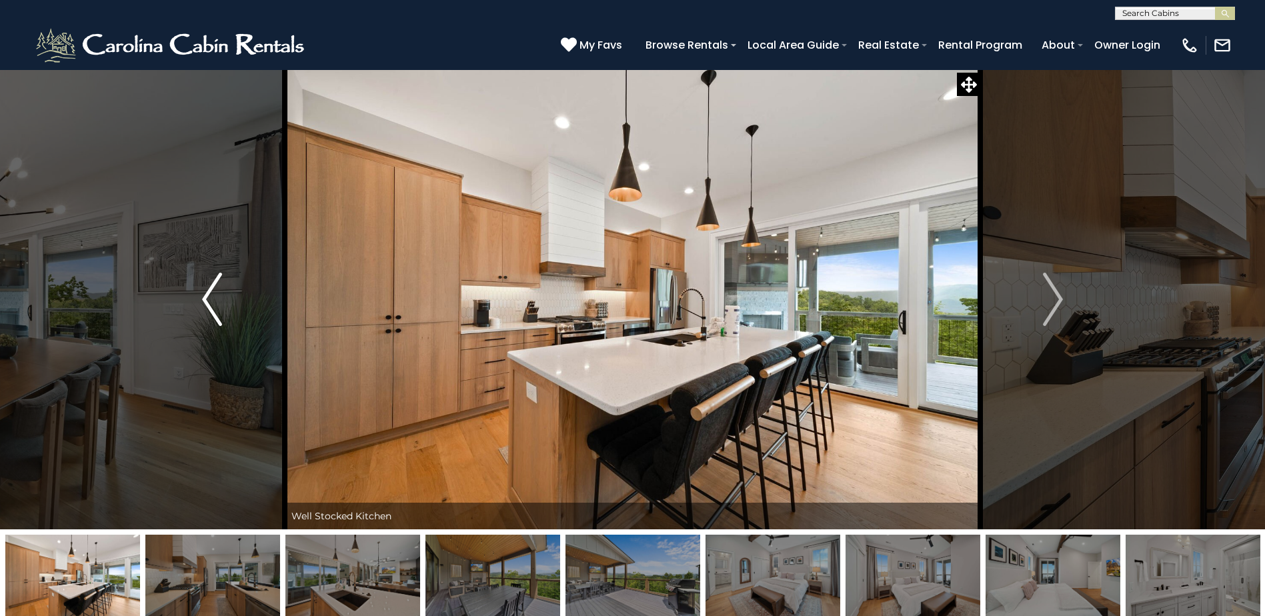
click at [202, 302] on img "Previous" at bounding box center [212, 299] width 20 height 53
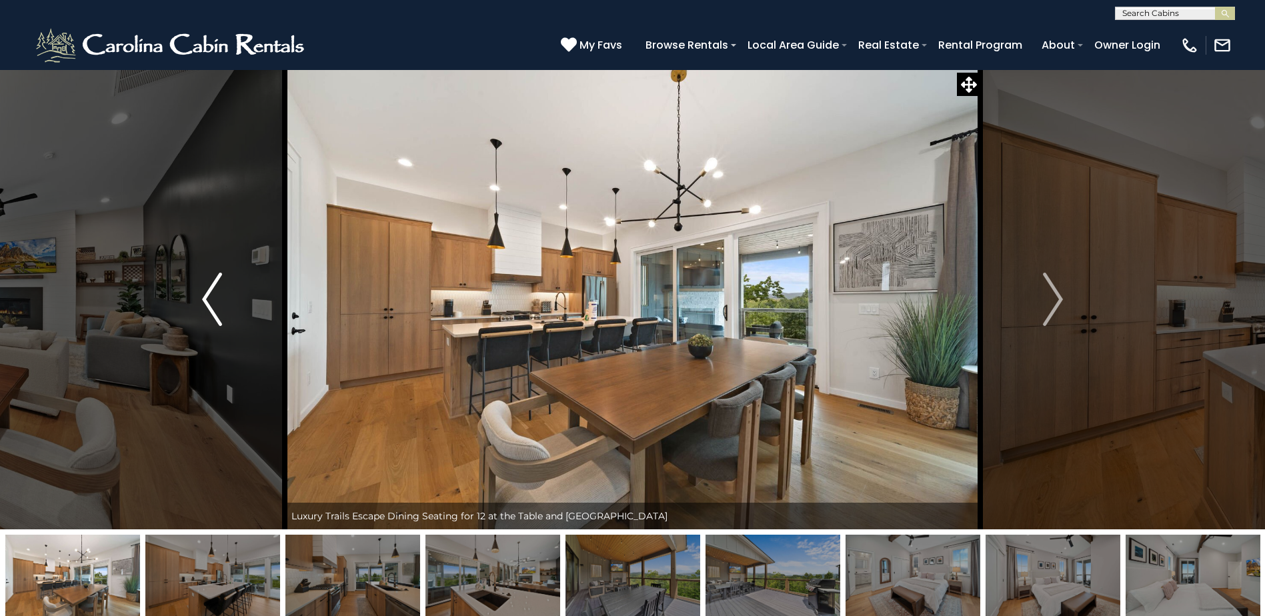
click at [203, 301] on img "Previous" at bounding box center [212, 299] width 20 height 53
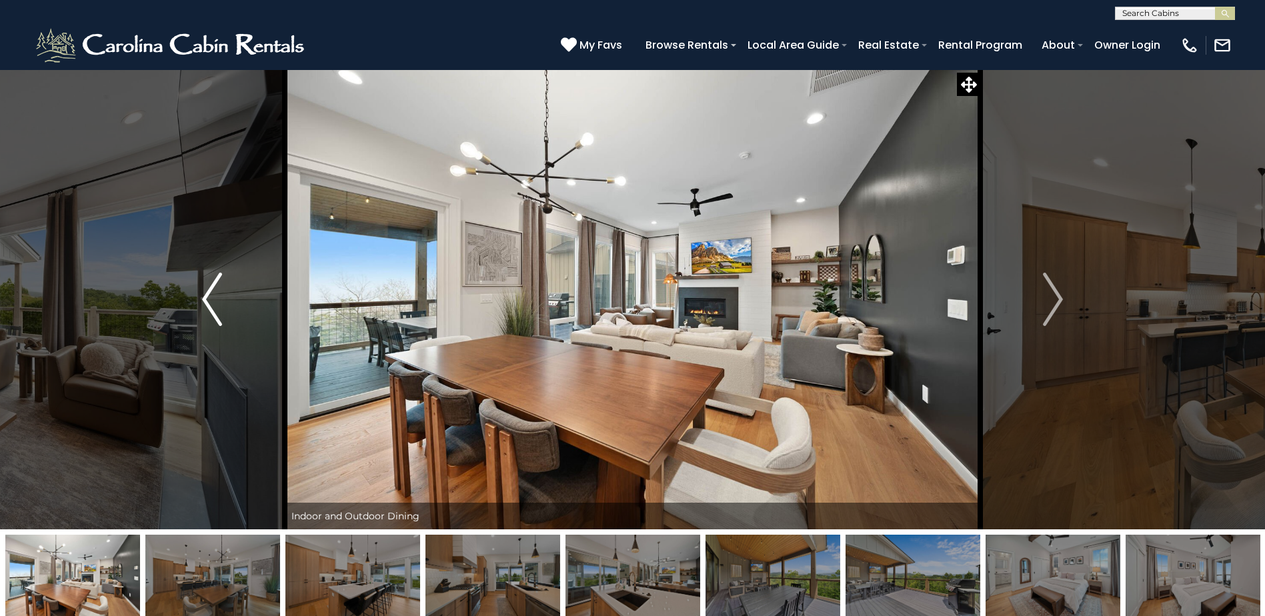
click at [203, 299] on img "Previous" at bounding box center [212, 299] width 20 height 53
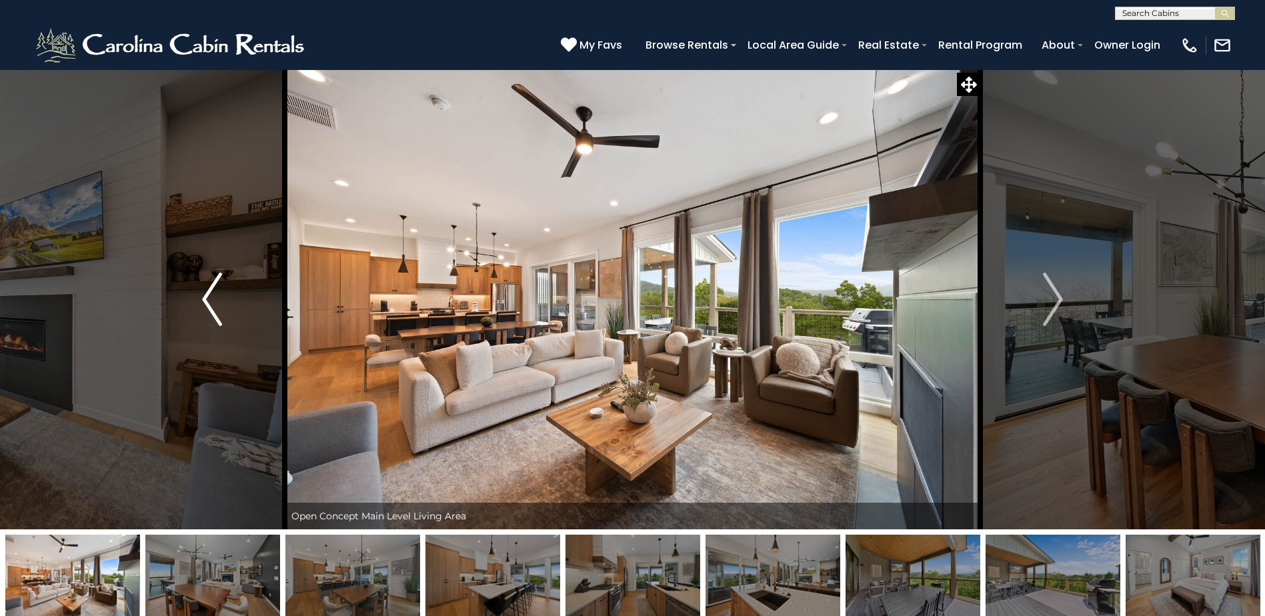
click at [203, 299] on img "Previous" at bounding box center [212, 299] width 20 height 53
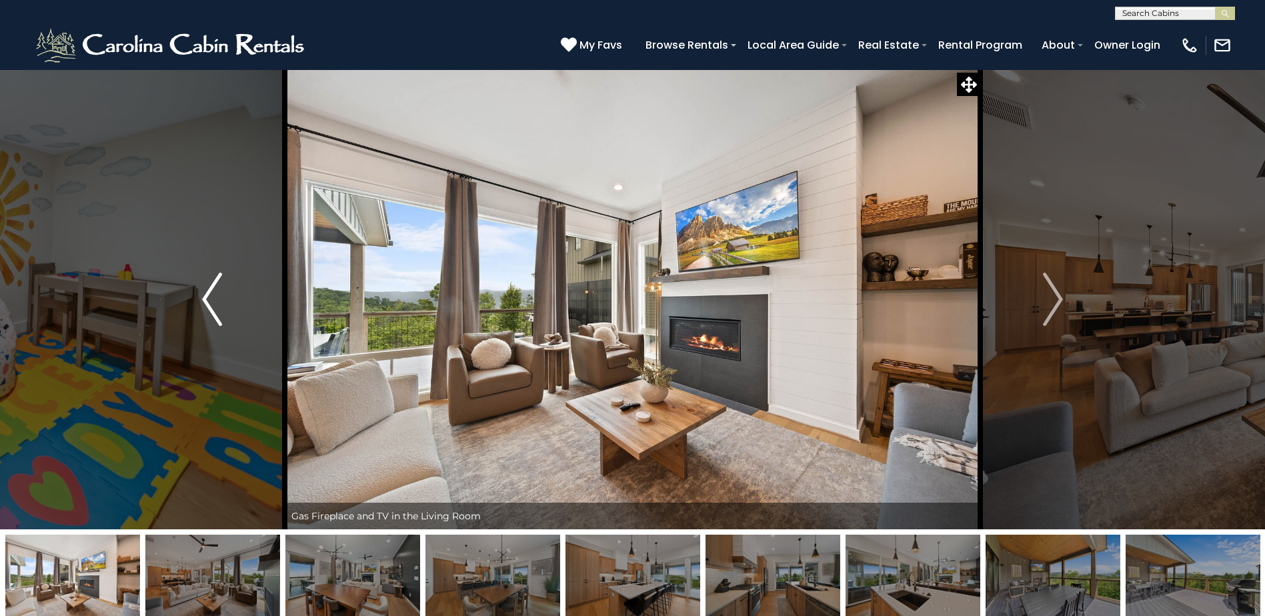
click at [203, 299] on img "Previous" at bounding box center [212, 299] width 20 height 53
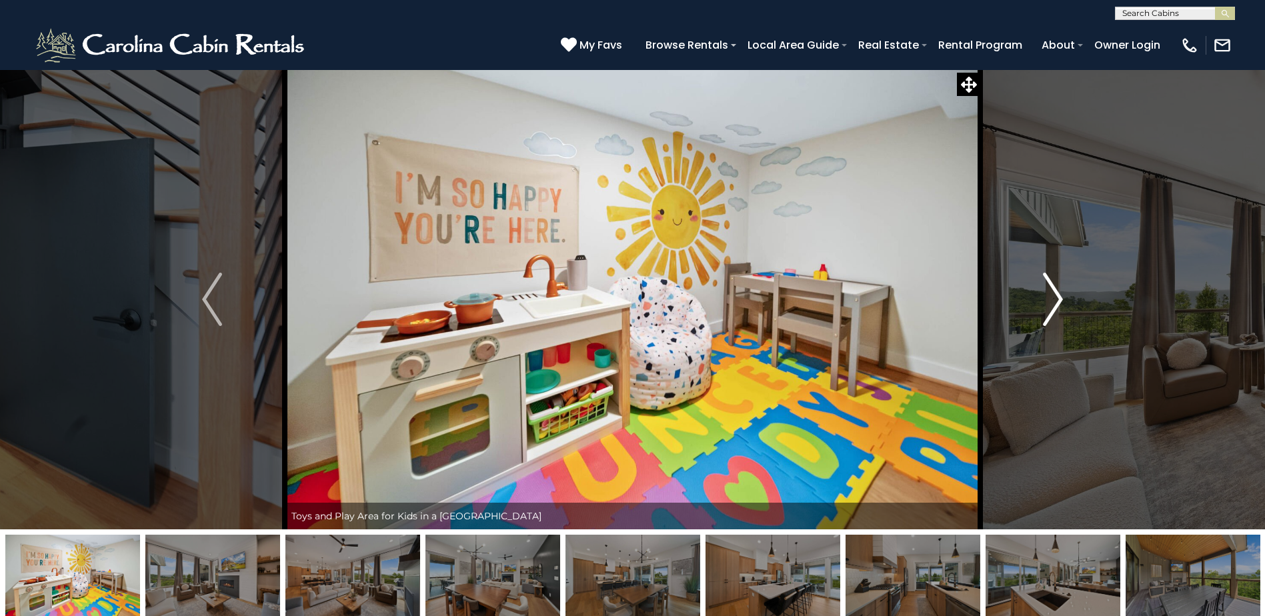
click at [1068, 296] on button "Next" at bounding box center [1052, 299] width 145 height 460
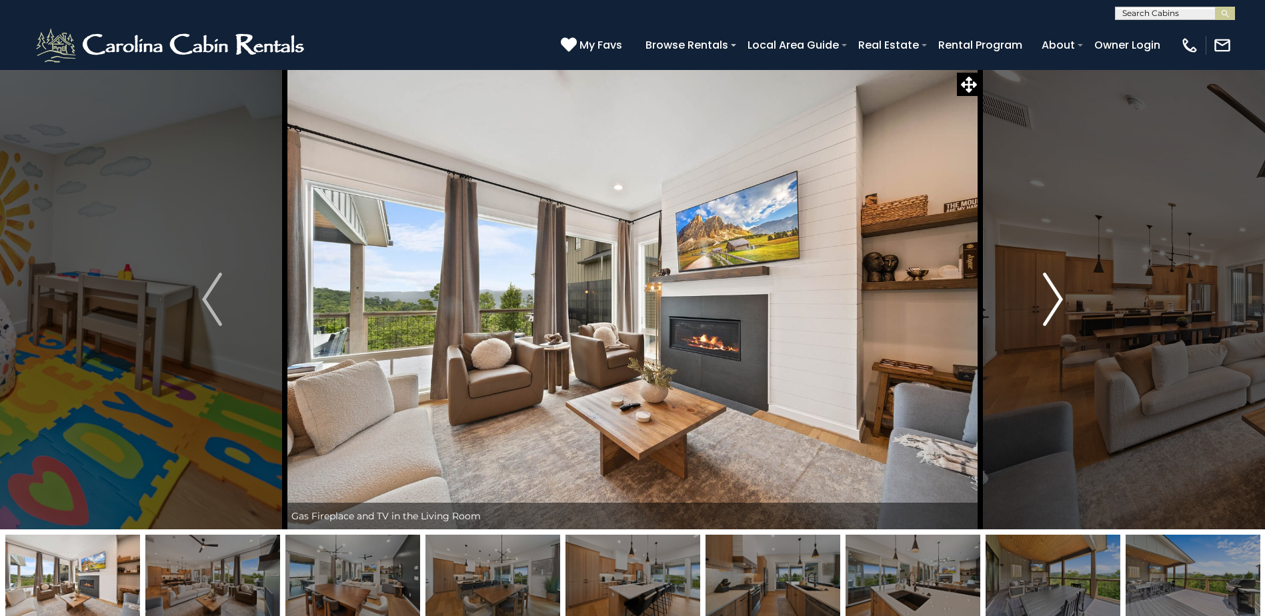
click at [1068, 296] on button "Next" at bounding box center [1052, 299] width 145 height 460
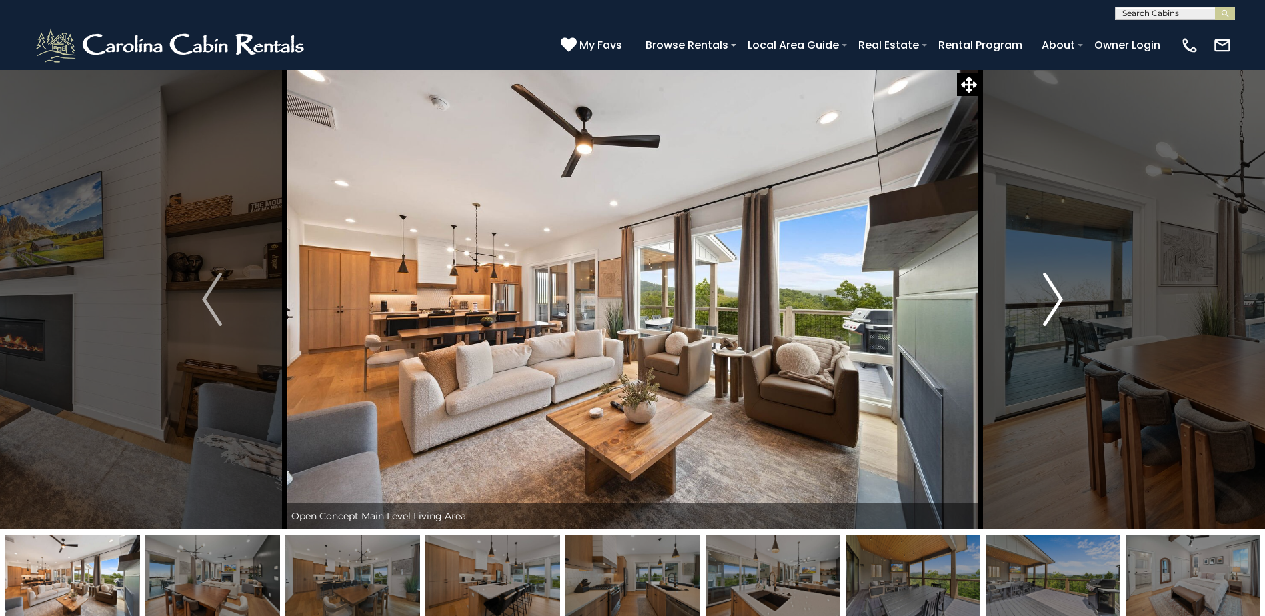
click at [1068, 296] on button "Next" at bounding box center [1052, 299] width 145 height 460
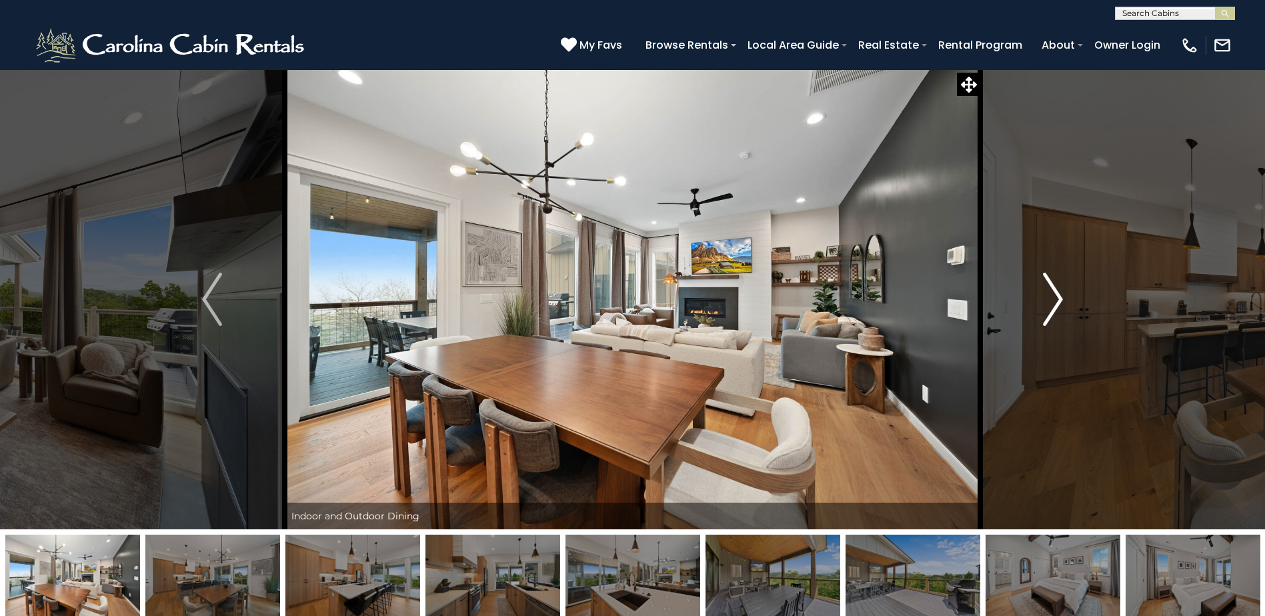
click at [1068, 296] on button "Next" at bounding box center [1052, 299] width 145 height 460
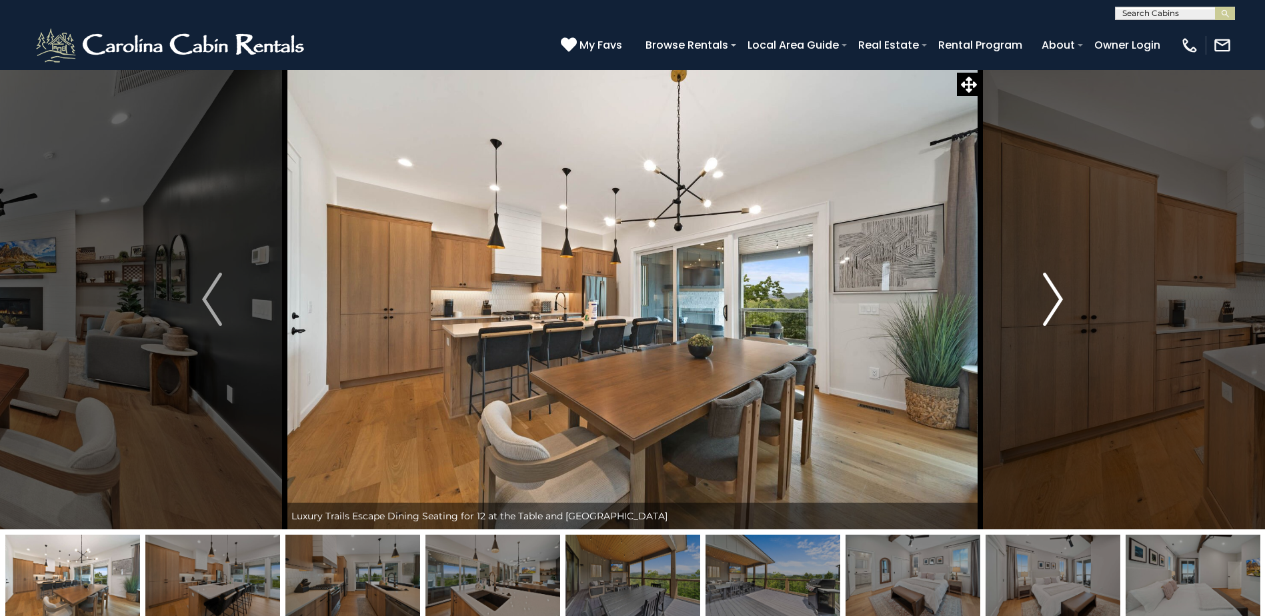
click at [1068, 296] on button "Next" at bounding box center [1052, 299] width 145 height 460
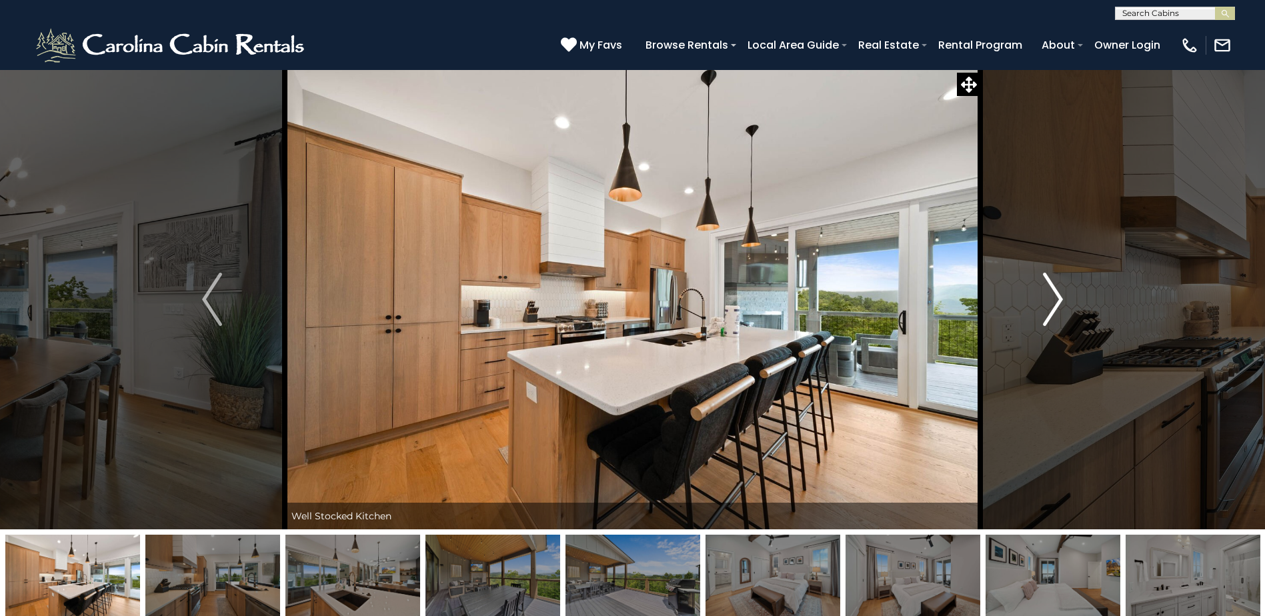
click at [1068, 296] on button "Next" at bounding box center [1052, 299] width 145 height 460
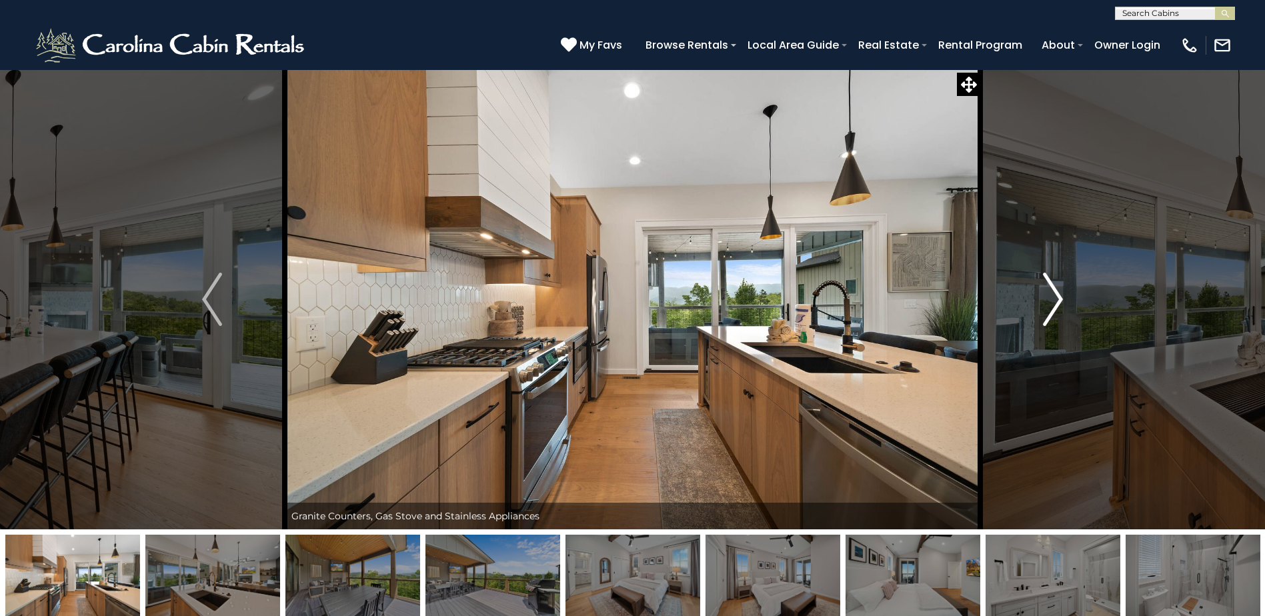
click at [1068, 296] on button "Next" at bounding box center [1052, 299] width 145 height 460
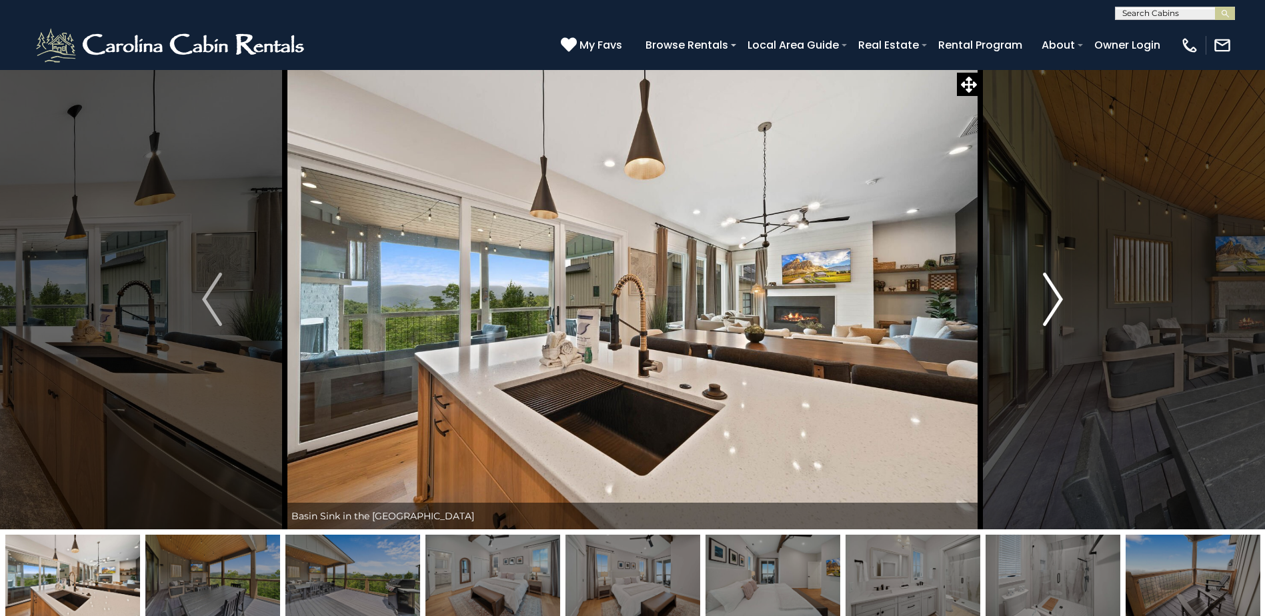
click at [1067, 294] on button "Next" at bounding box center [1052, 299] width 145 height 460
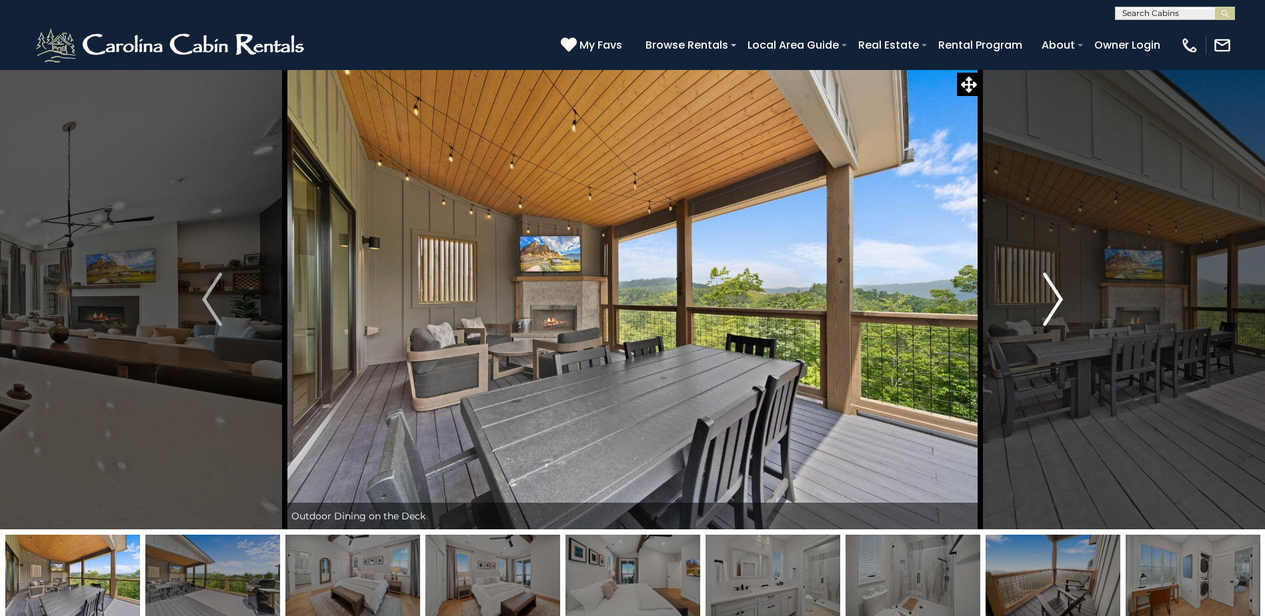
click at [1064, 287] on button "Next" at bounding box center [1052, 299] width 145 height 460
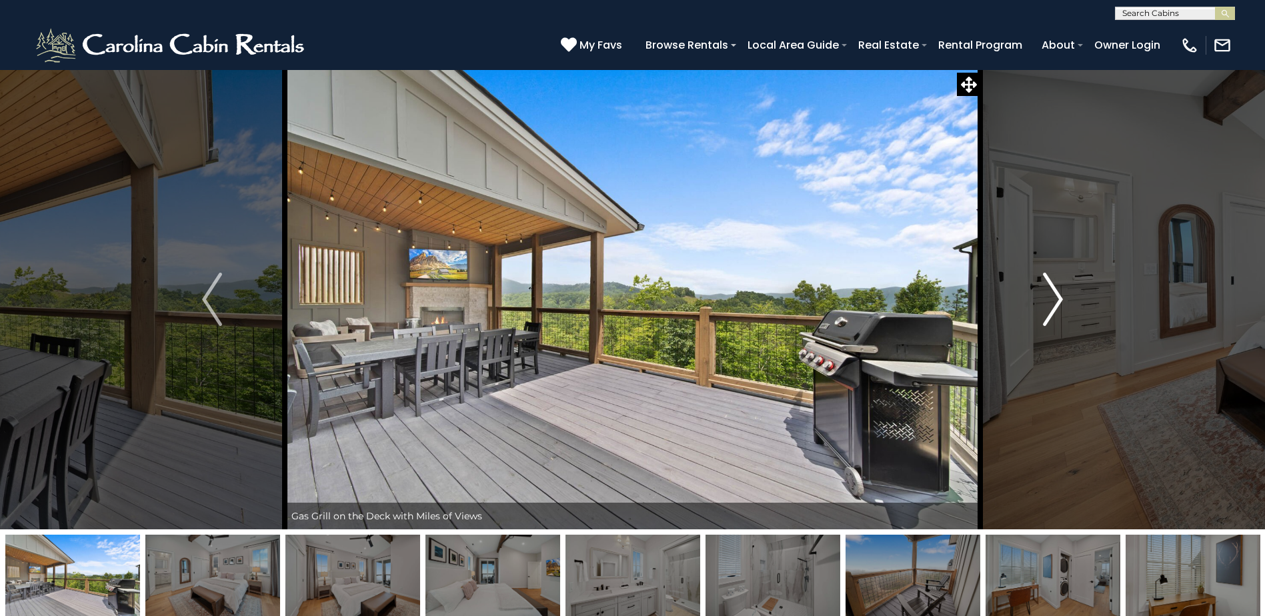
click at [1064, 287] on button "Next" at bounding box center [1052, 299] width 145 height 460
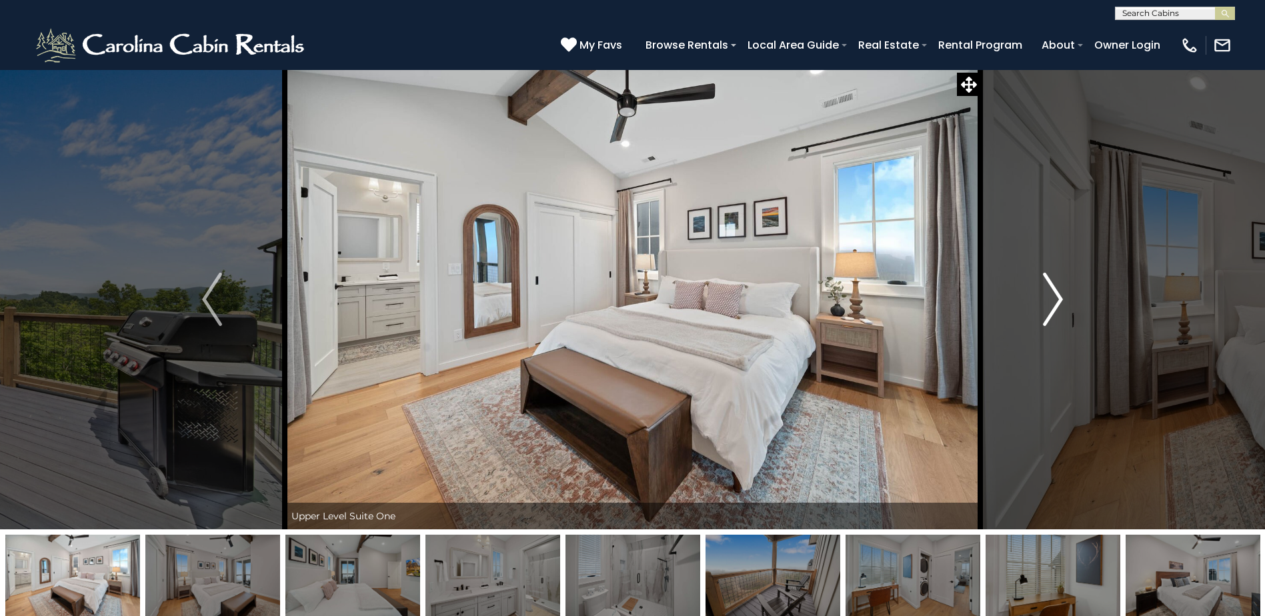
click at [1058, 299] on img "Next" at bounding box center [1053, 299] width 20 height 53
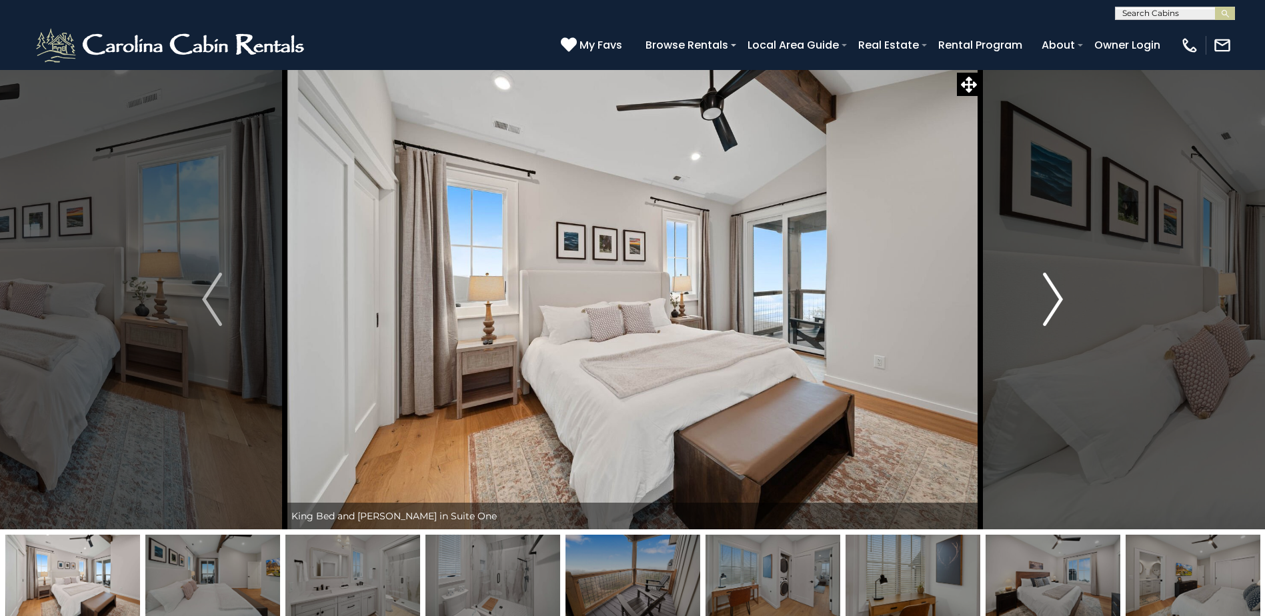
click at [1058, 299] on img "Next" at bounding box center [1053, 299] width 20 height 53
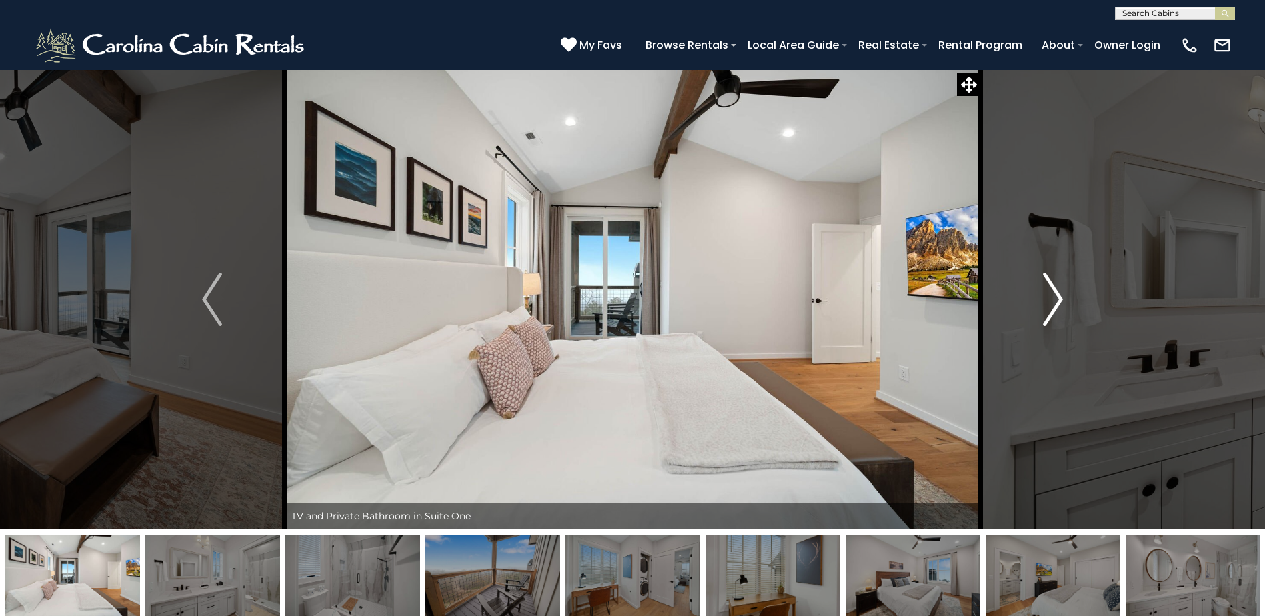
click at [1058, 299] on img "Next" at bounding box center [1053, 299] width 20 height 53
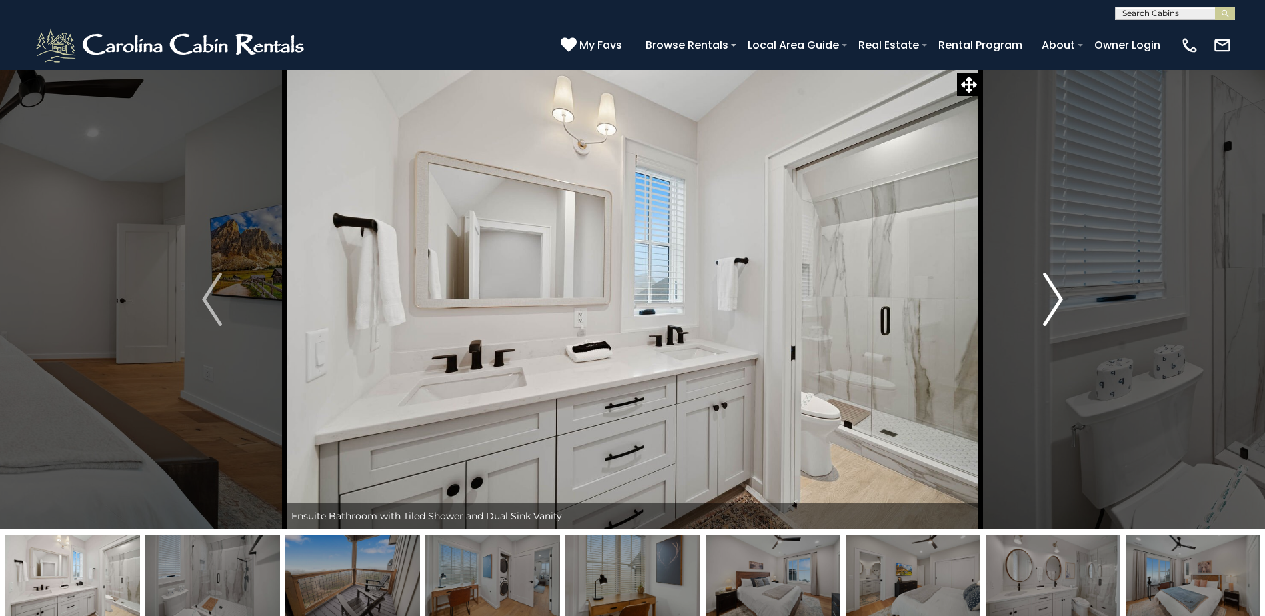
click at [1058, 299] on img "Next" at bounding box center [1053, 299] width 20 height 53
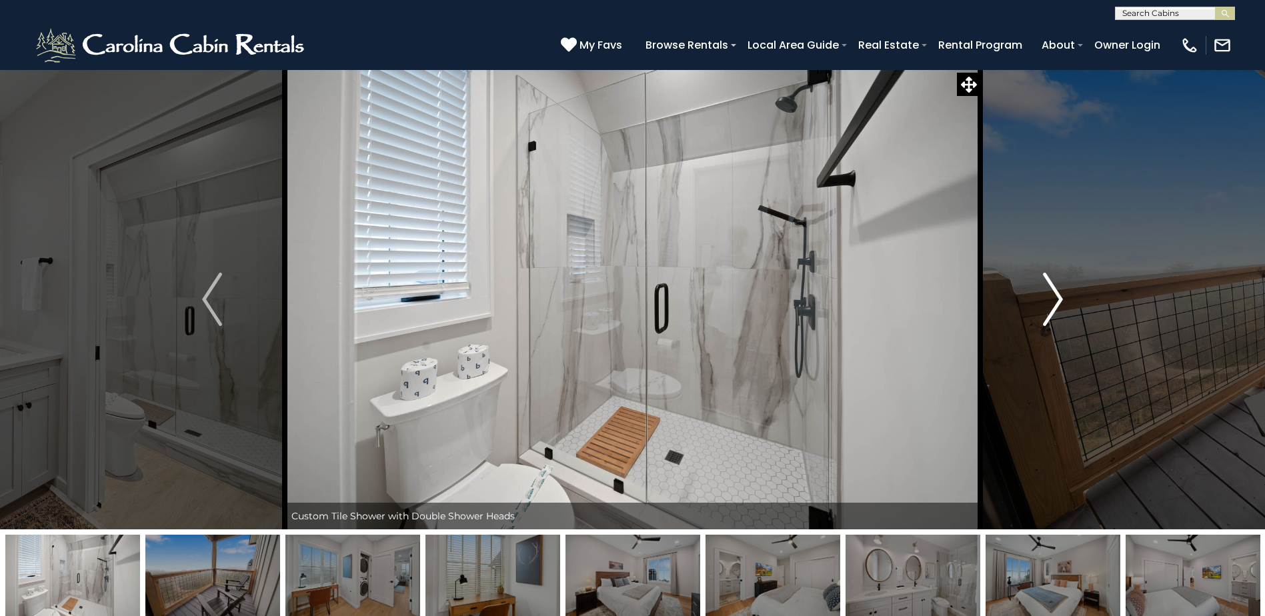
click at [1058, 299] on img "Next" at bounding box center [1053, 299] width 20 height 53
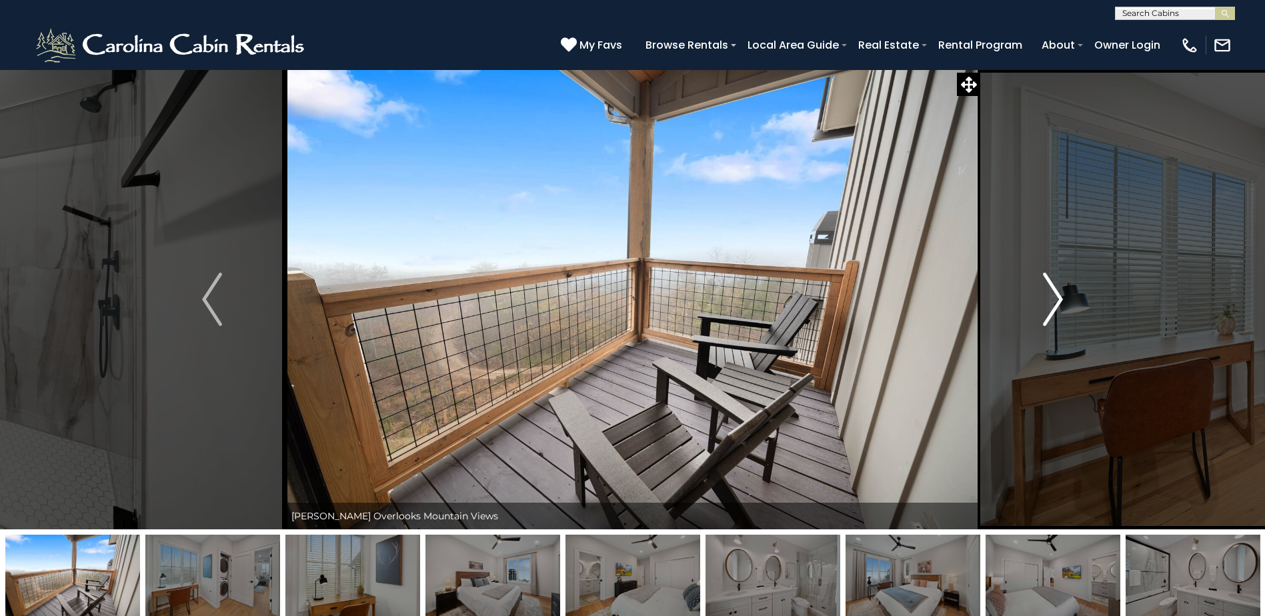
click at [1058, 299] on img "Next" at bounding box center [1053, 299] width 20 height 53
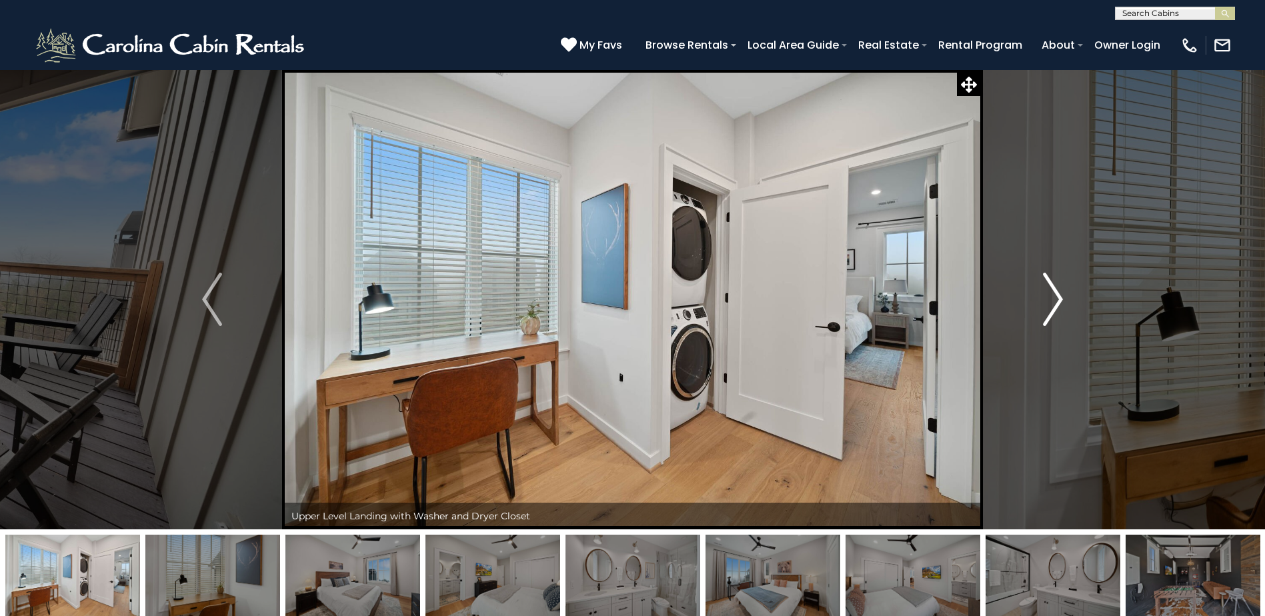
click at [1058, 299] on img "Next" at bounding box center [1053, 299] width 20 height 53
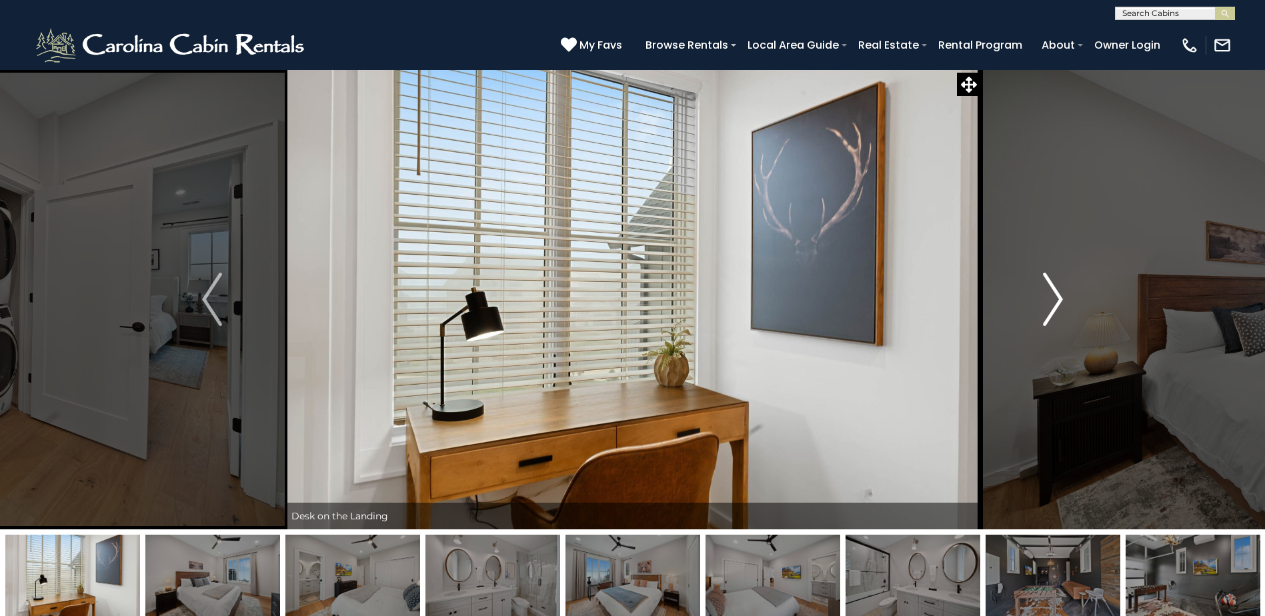
click at [1058, 299] on img "Next" at bounding box center [1053, 299] width 20 height 53
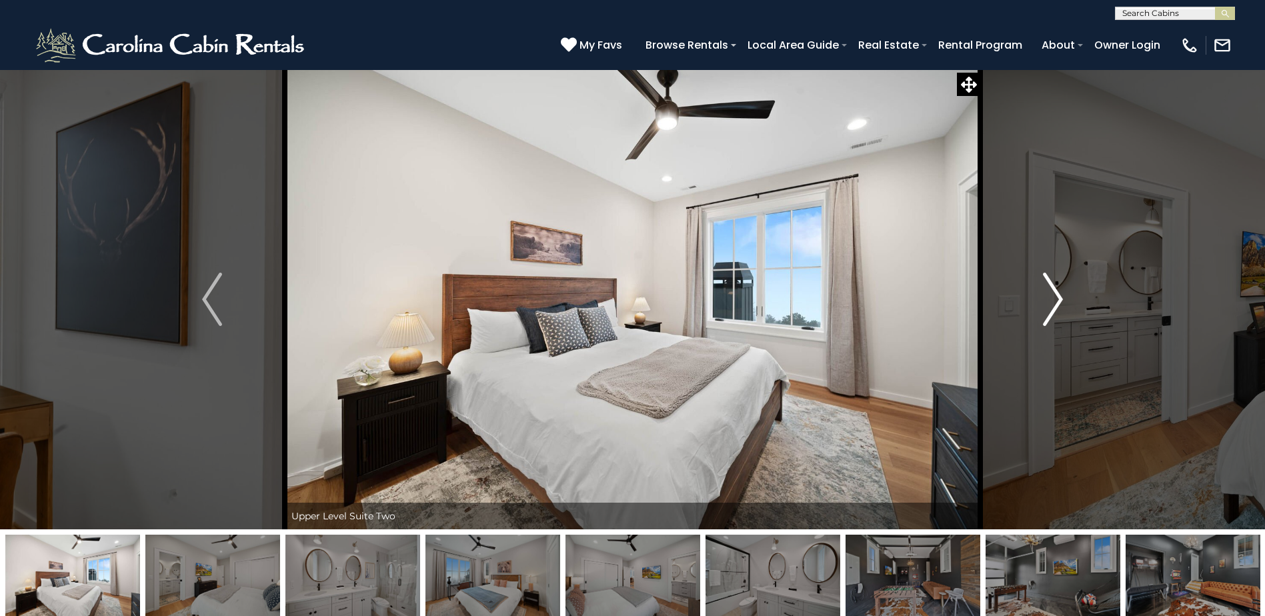
click at [1058, 299] on img "Next" at bounding box center [1053, 299] width 20 height 53
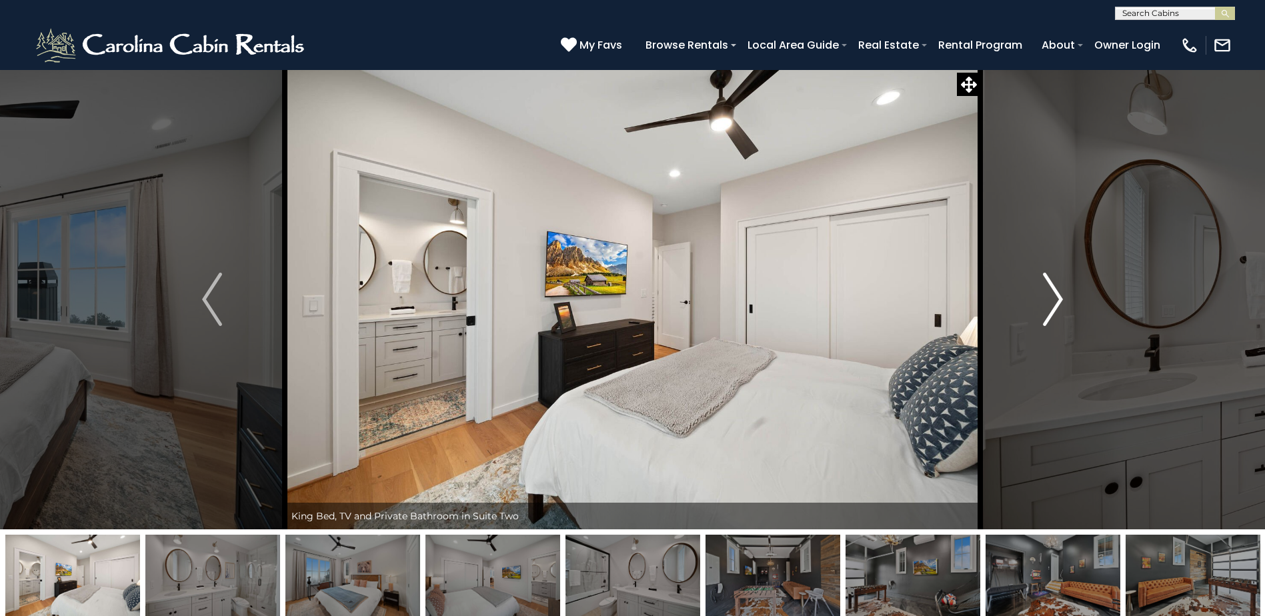
click at [1058, 299] on img "Next" at bounding box center [1053, 299] width 20 height 53
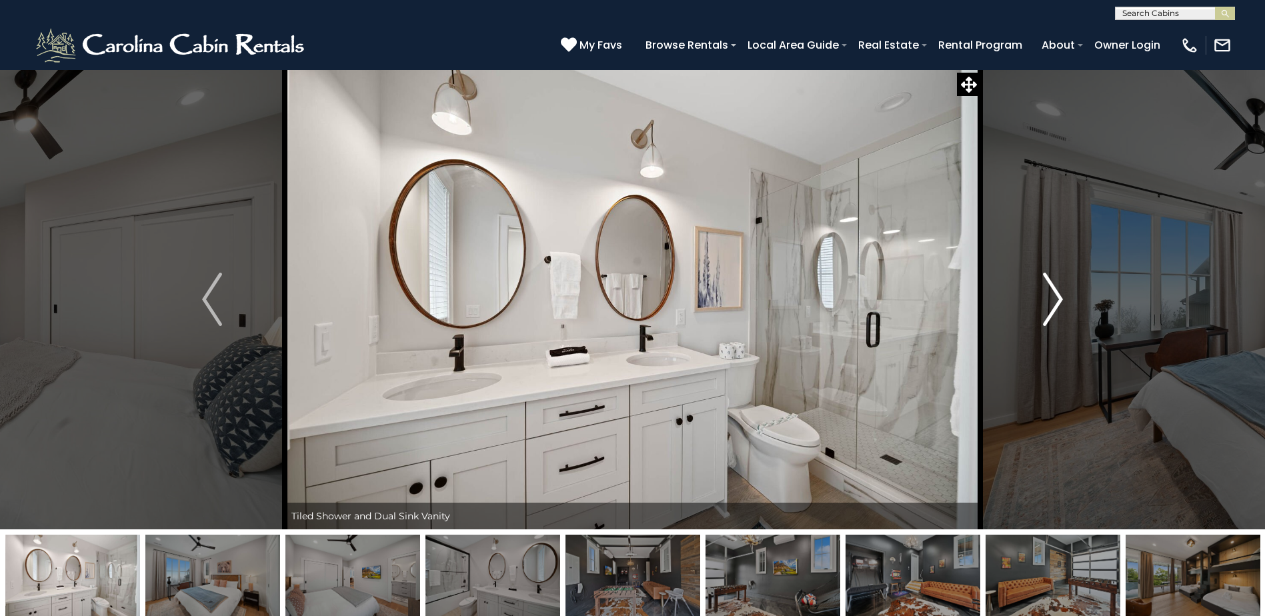
click at [1058, 299] on img "Next" at bounding box center [1053, 299] width 20 height 53
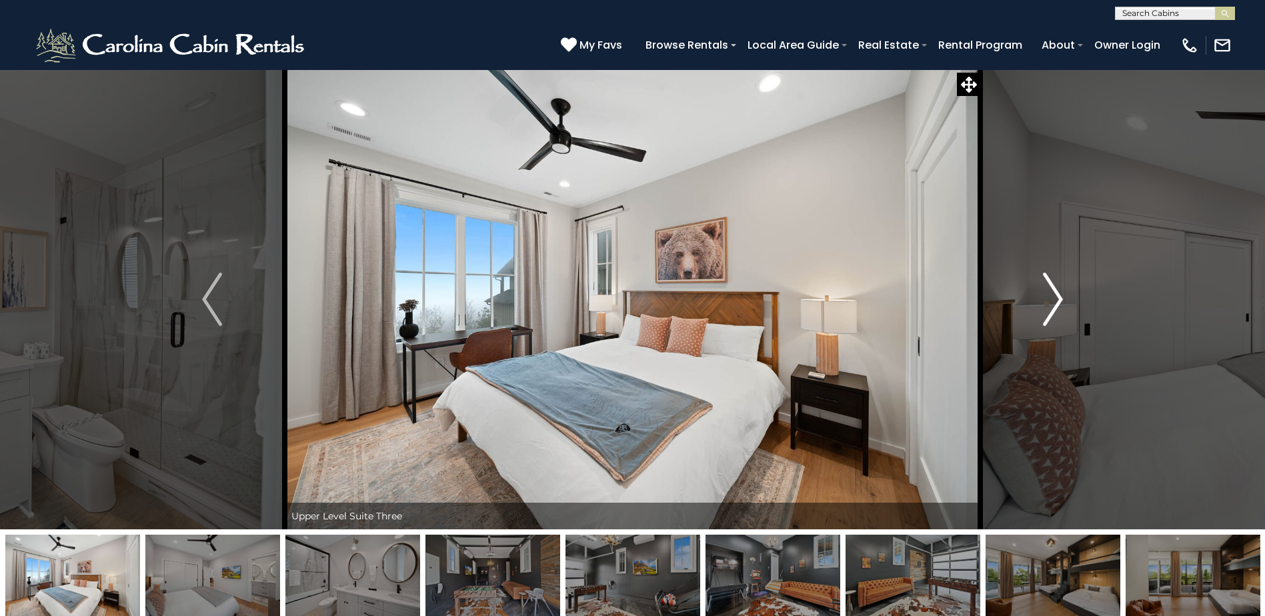
click at [1058, 299] on img "Next" at bounding box center [1053, 299] width 20 height 53
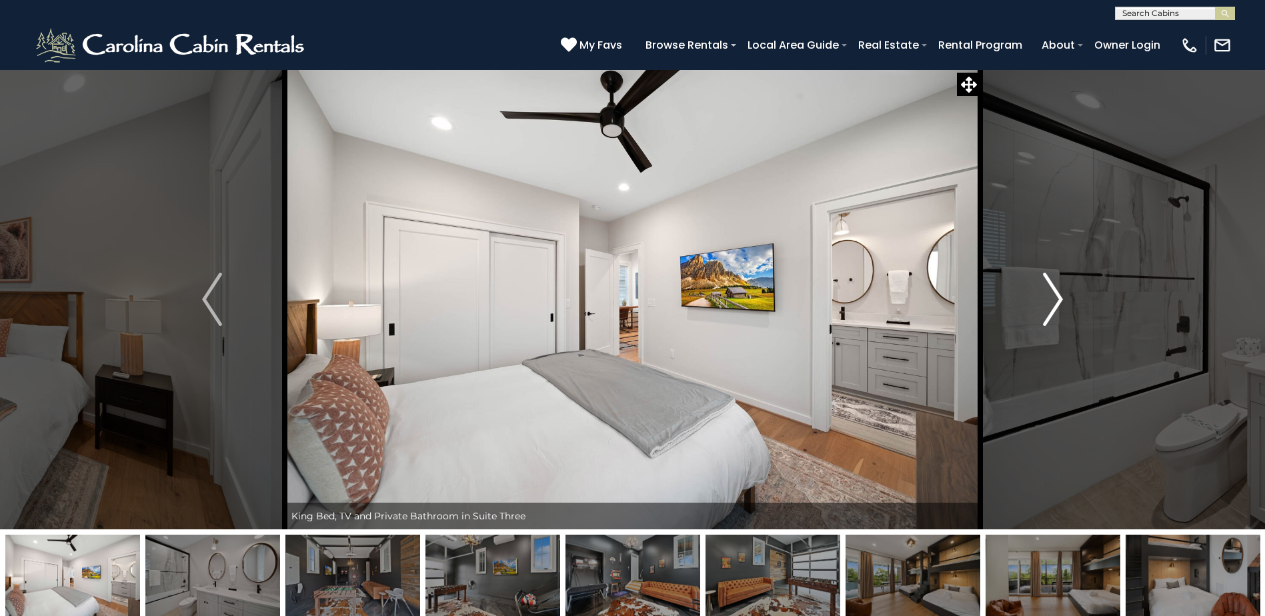
click at [1058, 299] on img "Next" at bounding box center [1053, 299] width 20 height 53
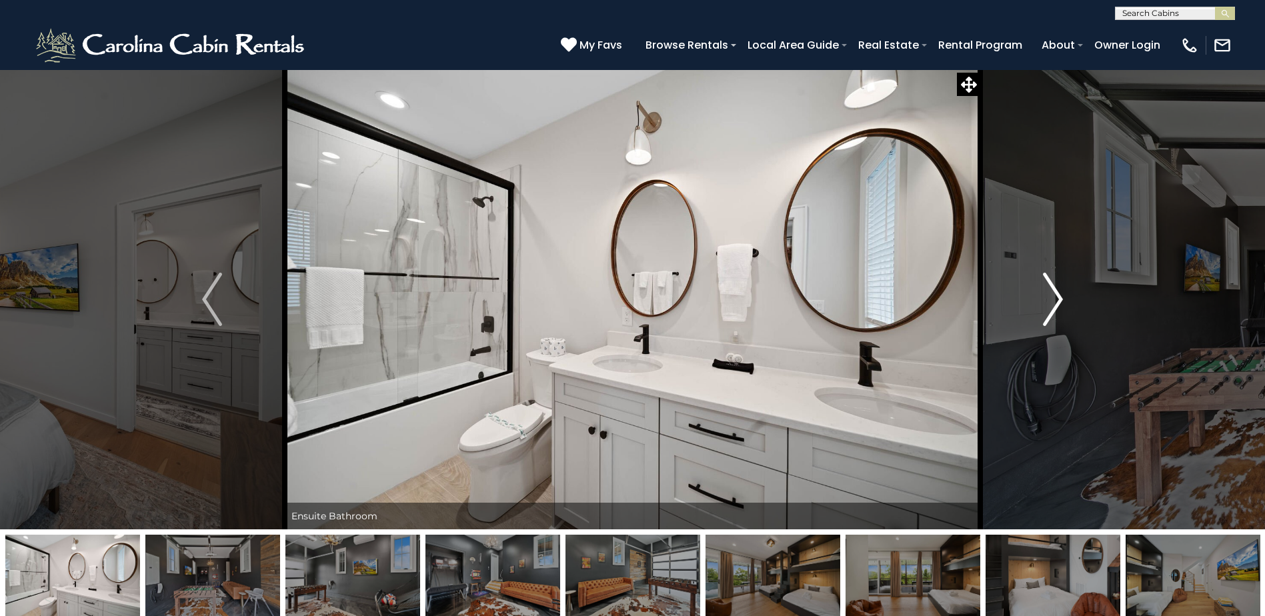
click at [1058, 299] on img "Next" at bounding box center [1053, 299] width 20 height 53
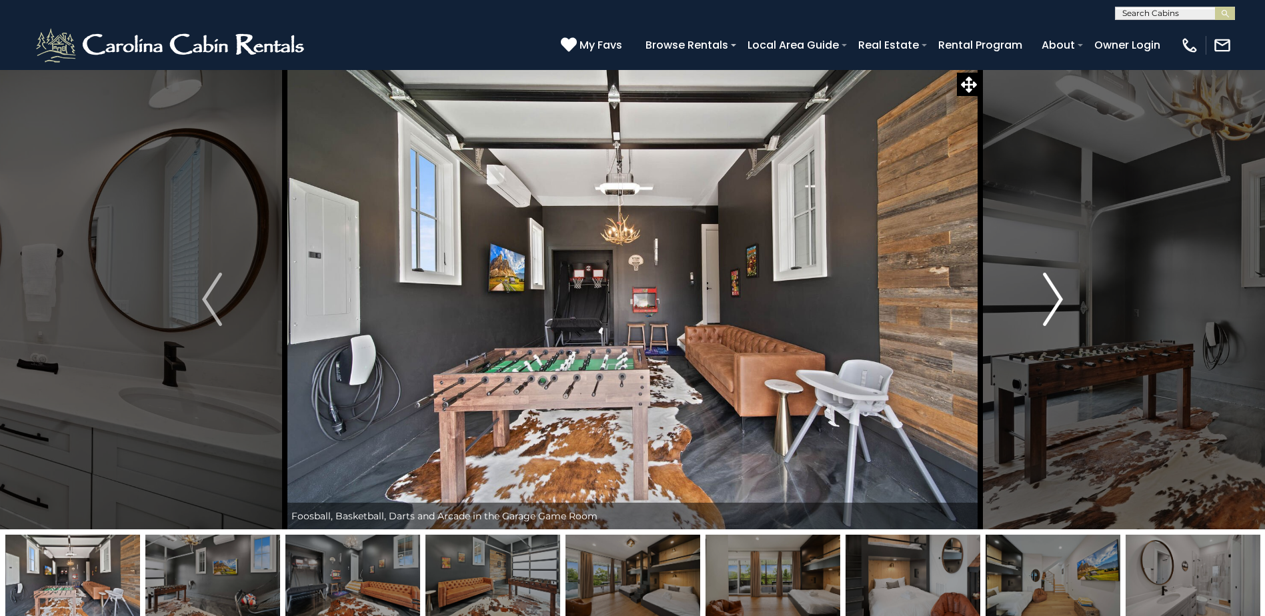
click at [1058, 299] on img "Next" at bounding box center [1053, 299] width 20 height 53
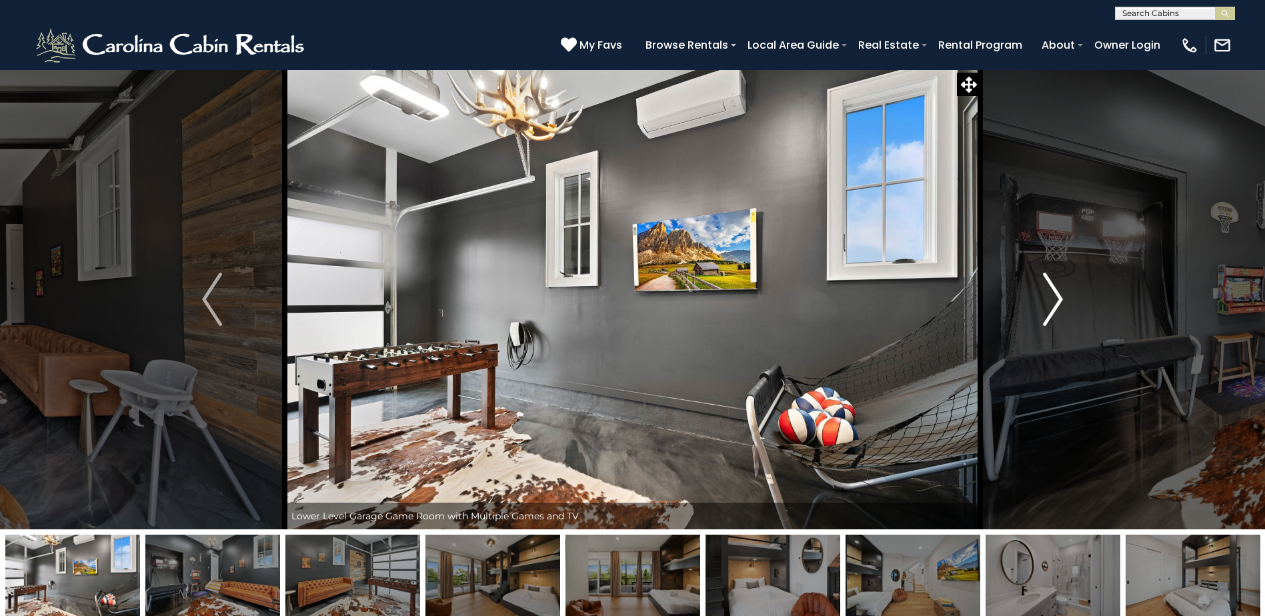
click at [1058, 299] on img "Next" at bounding box center [1053, 299] width 20 height 53
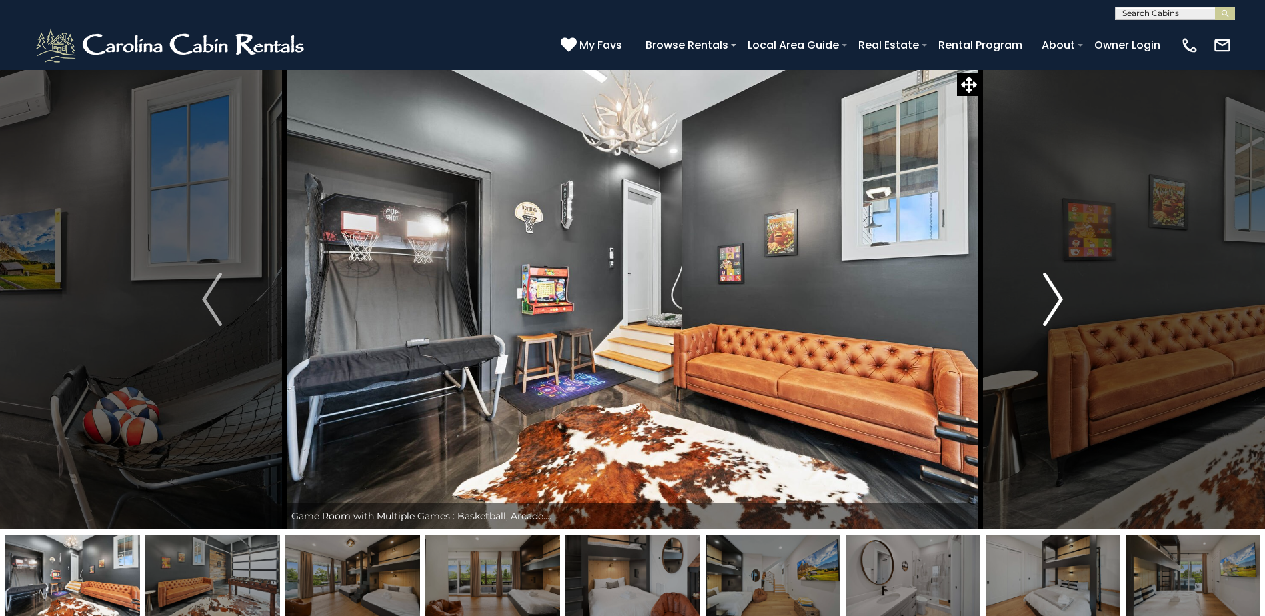
click at [1058, 299] on img "Next" at bounding box center [1053, 299] width 20 height 53
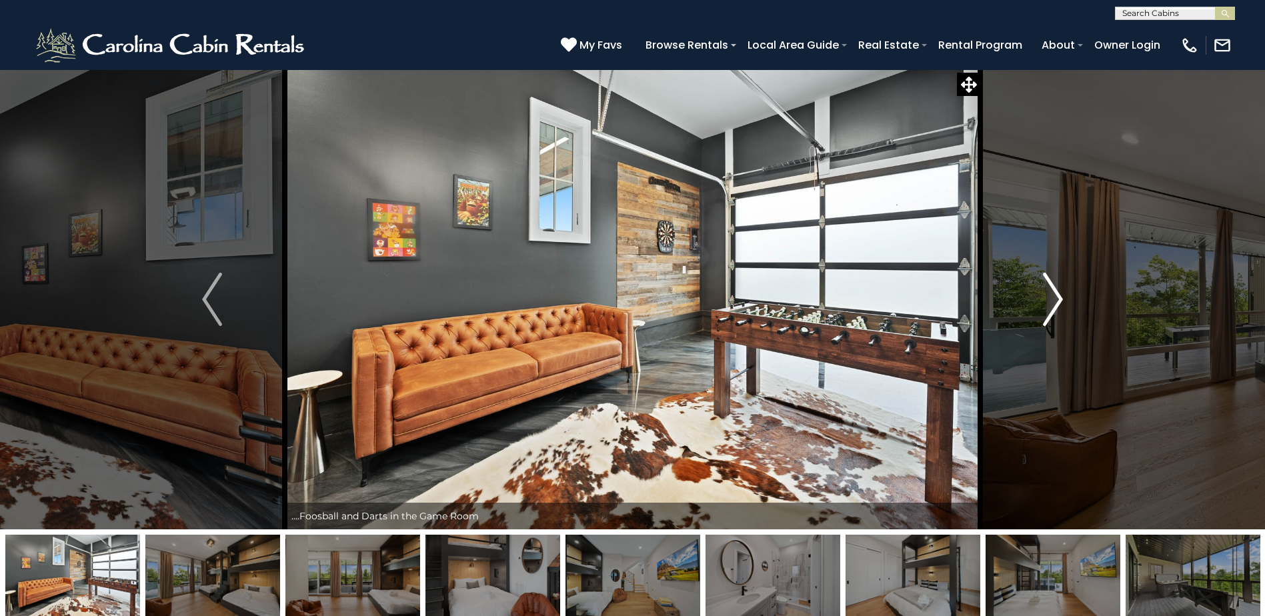
click at [1058, 299] on img "Next" at bounding box center [1053, 299] width 20 height 53
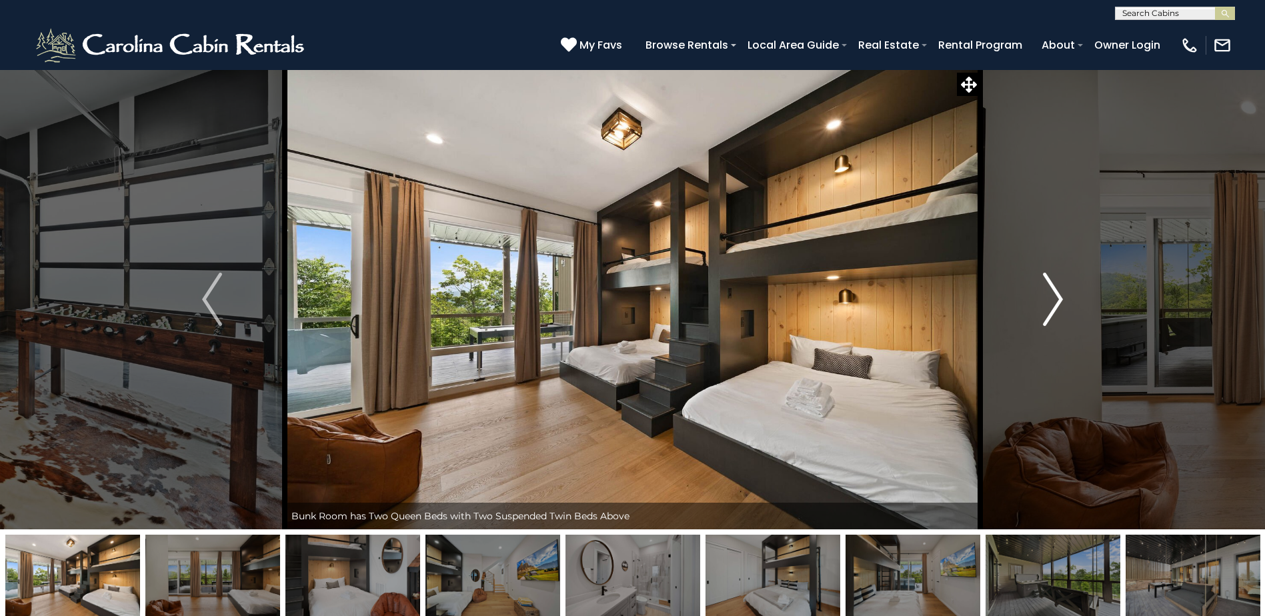
click at [1058, 299] on img "Next" at bounding box center [1053, 299] width 20 height 53
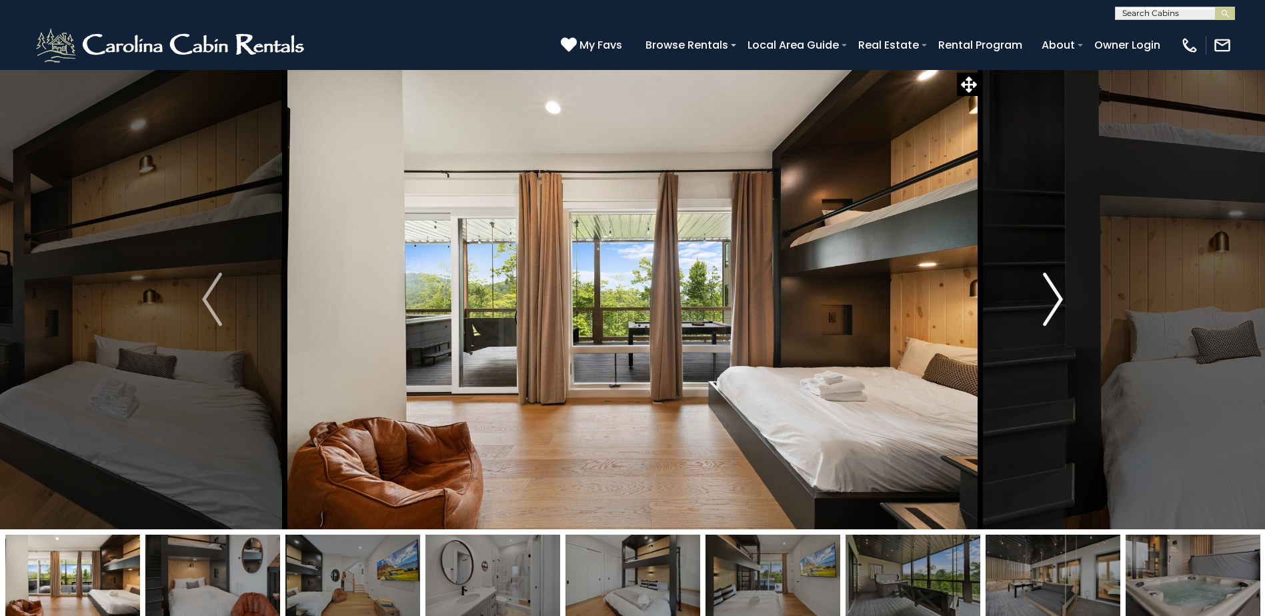
click at [1058, 299] on img "Next" at bounding box center [1053, 299] width 20 height 53
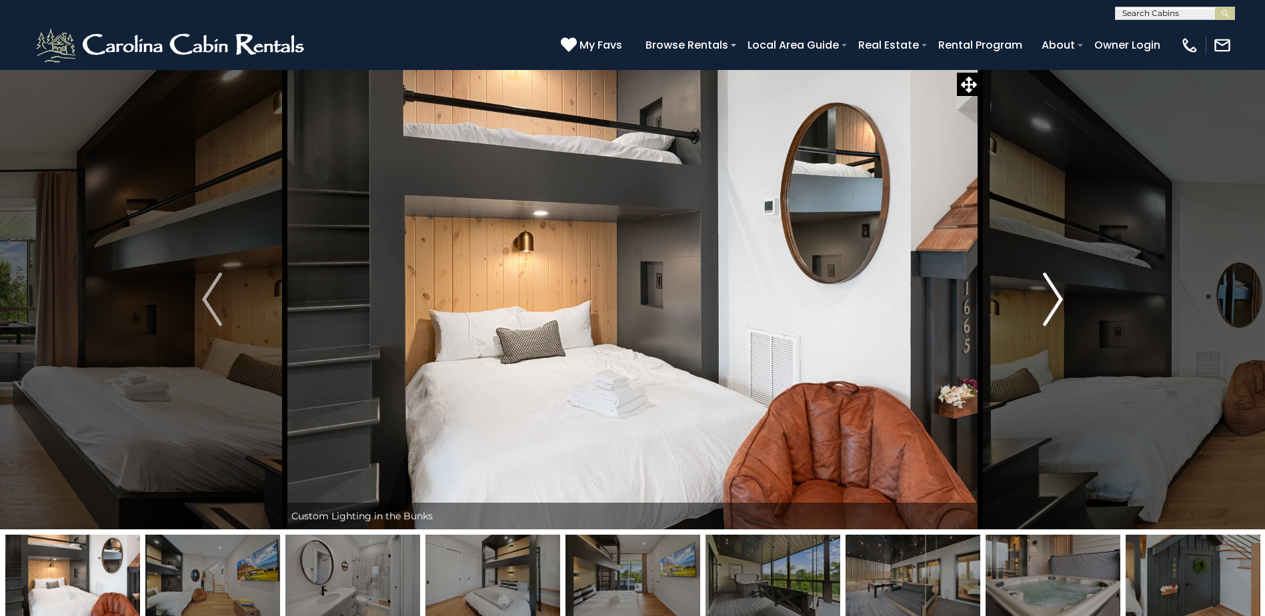
click at [1058, 299] on img "Next" at bounding box center [1053, 299] width 20 height 53
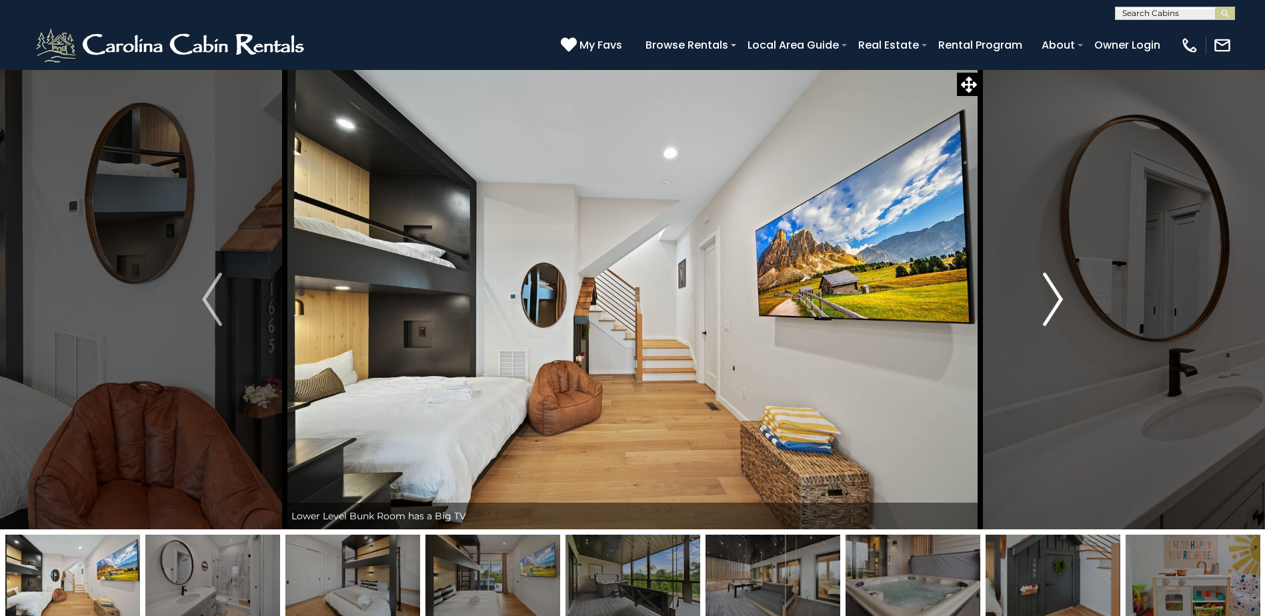
click at [1058, 299] on img "Next" at bounding box center [1053, 299] width 20 height 53
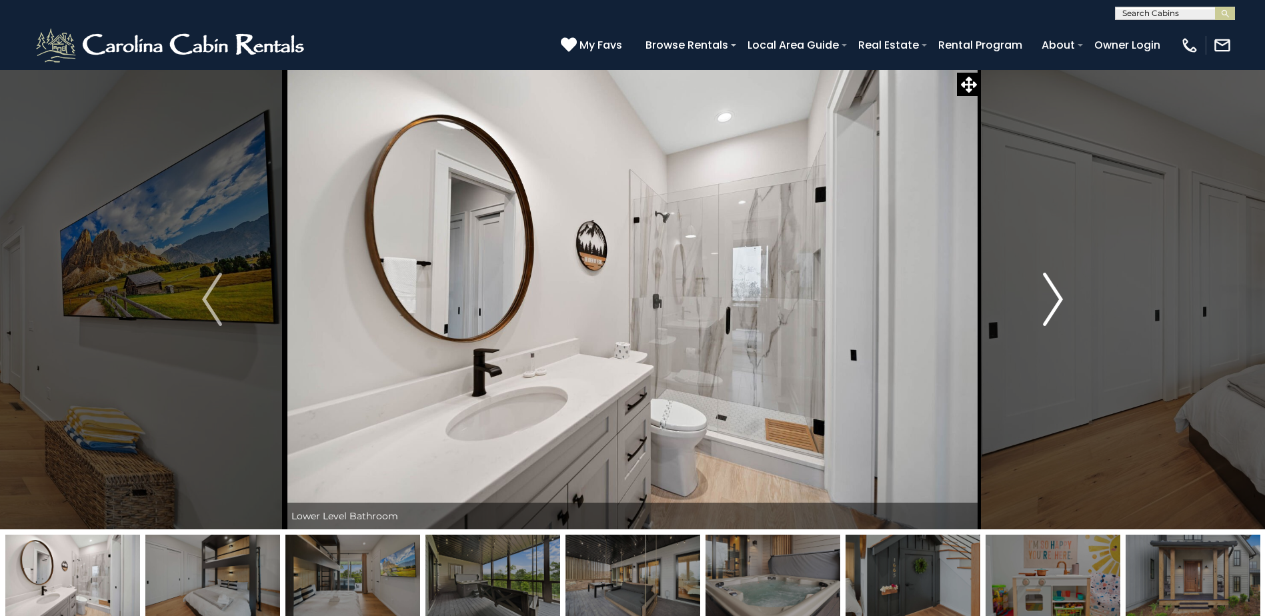
click at [1058, 299] on img "Next" at bounding box center [1053, 299] width 20 height 53
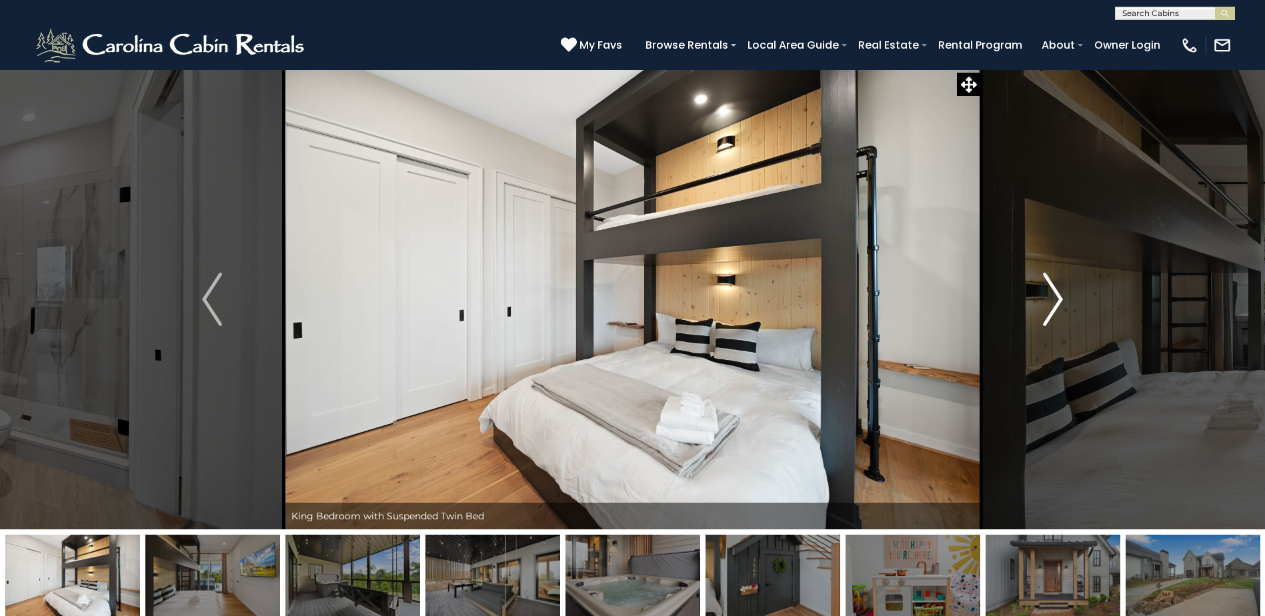
click at [1058, 299] on img "Next" at bounding box center [1053, 299] width 20 height 53
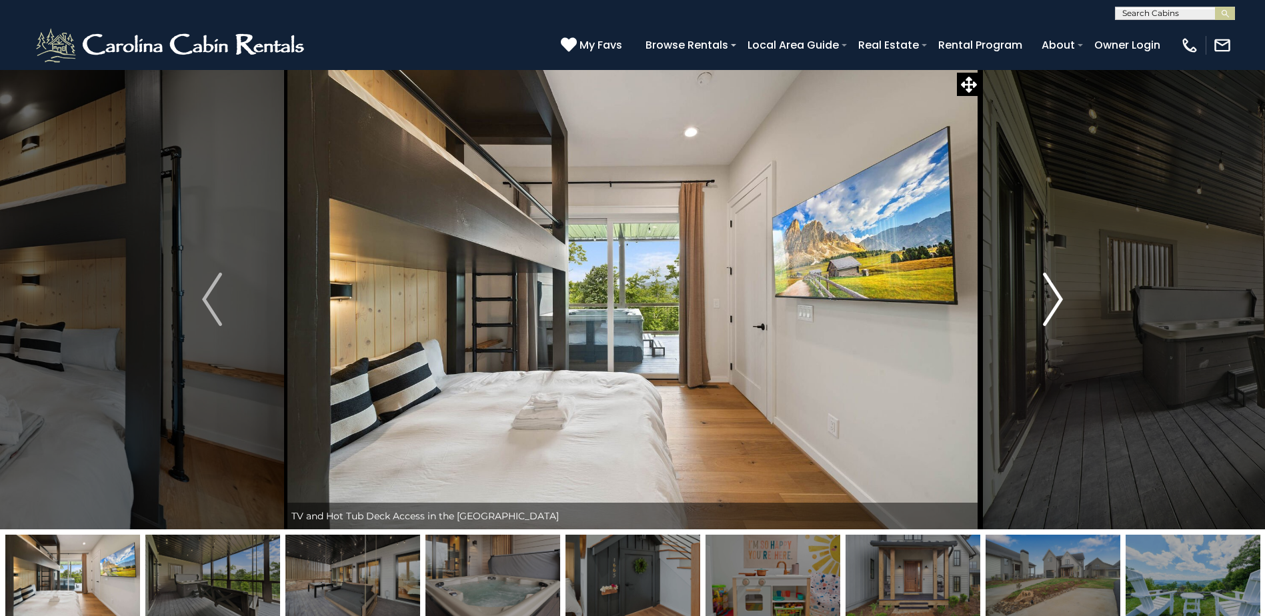
click at [1058, 299] on img "Next" at bounding box center [1053, 299] width 20 height 53
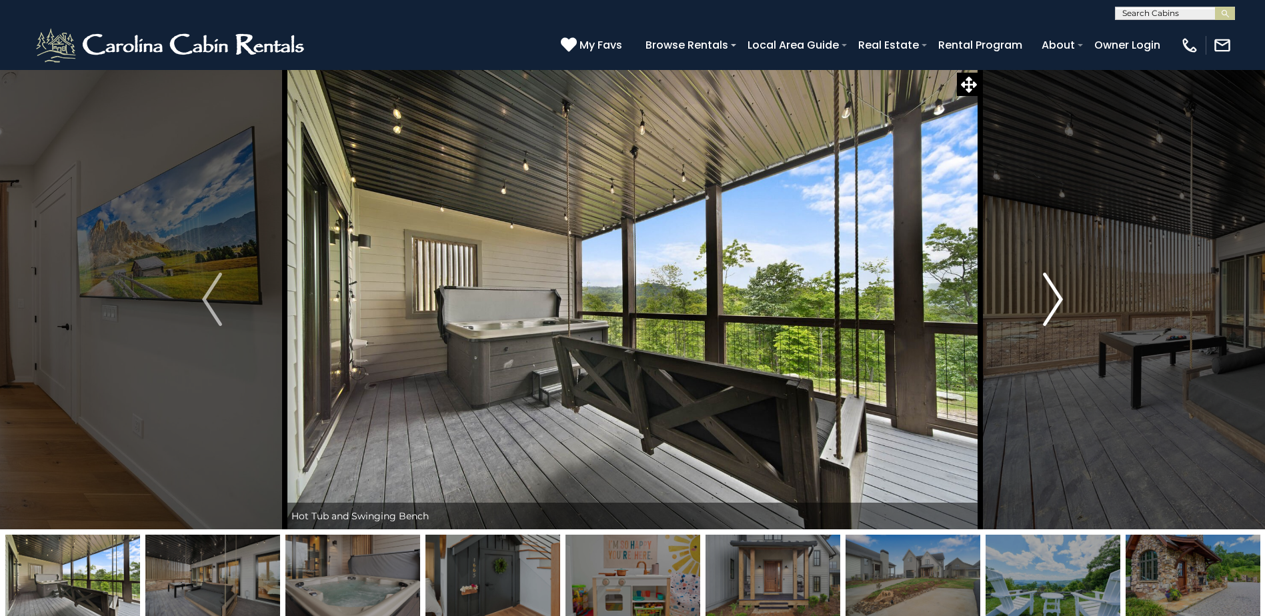
click at [1058, 299] on img "Next" at bounding box center [1053, 299] width 20 height 53
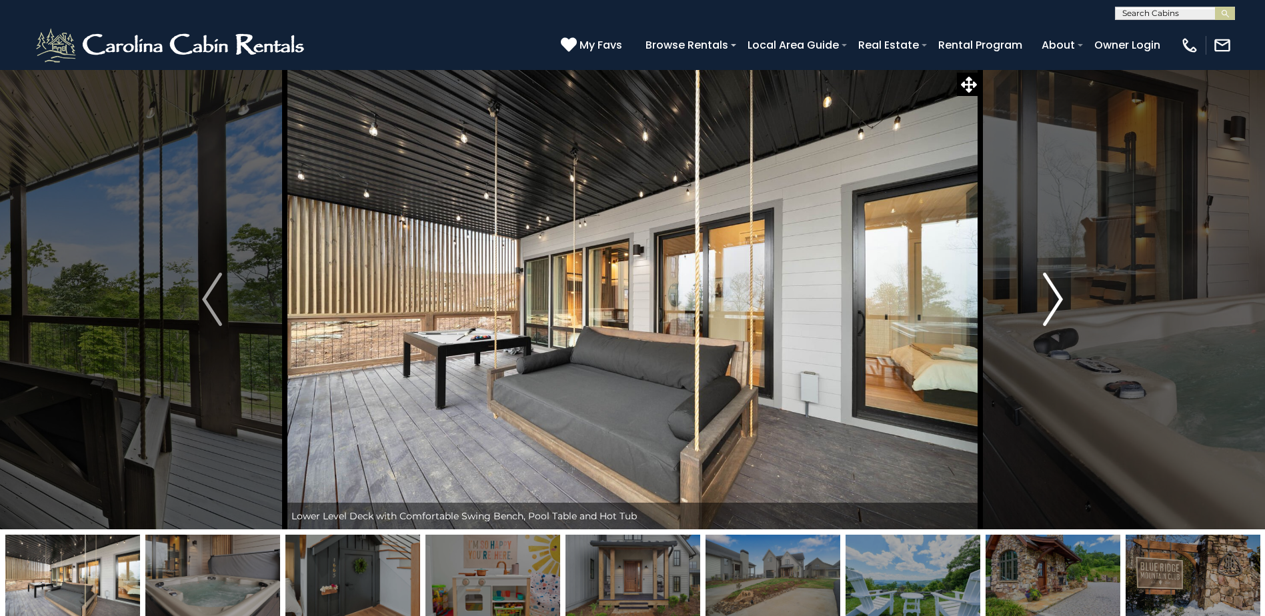
click at [1058, 299] on img "Next" at bounding box center [1053, 299] width 20 height 53
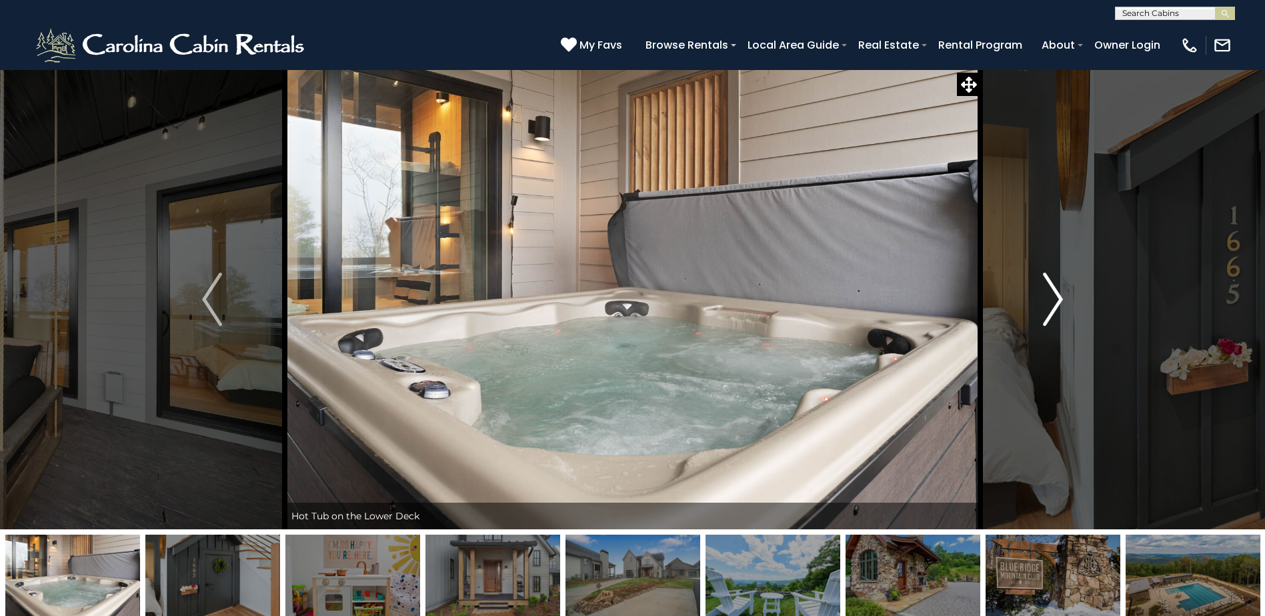
click at [1058, 299] on img "Next" at bounding box center [1053, 299] width 20 height 53
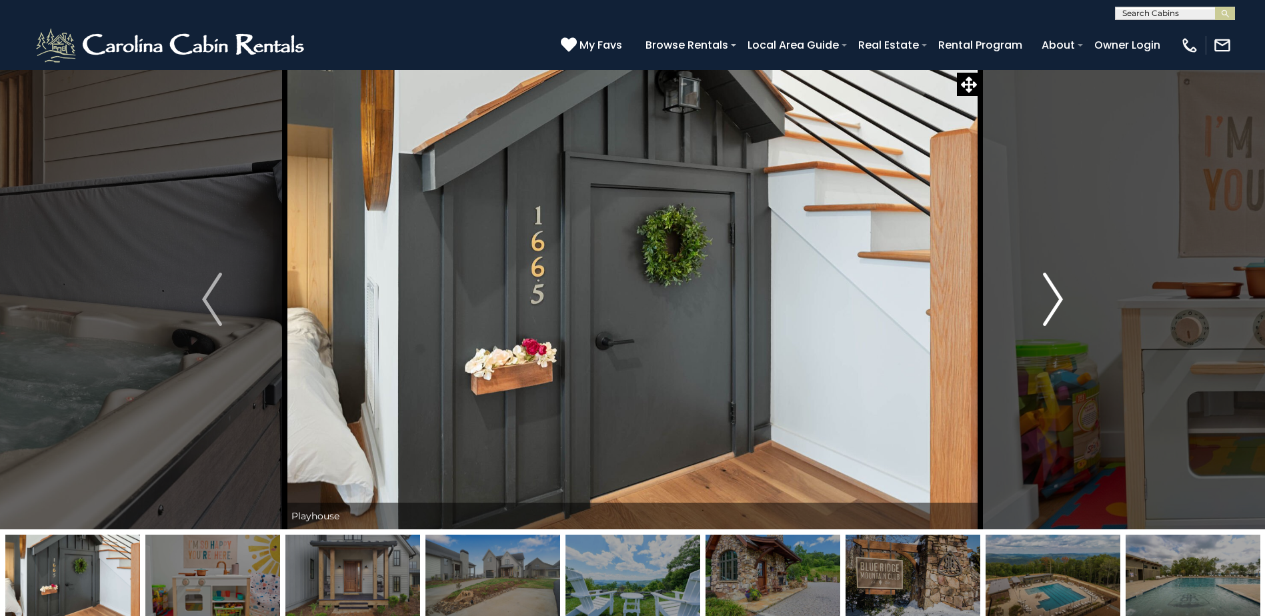
click at [1058, 299] on img "Next" at bounding box center [1053, 299] width 20 height 53
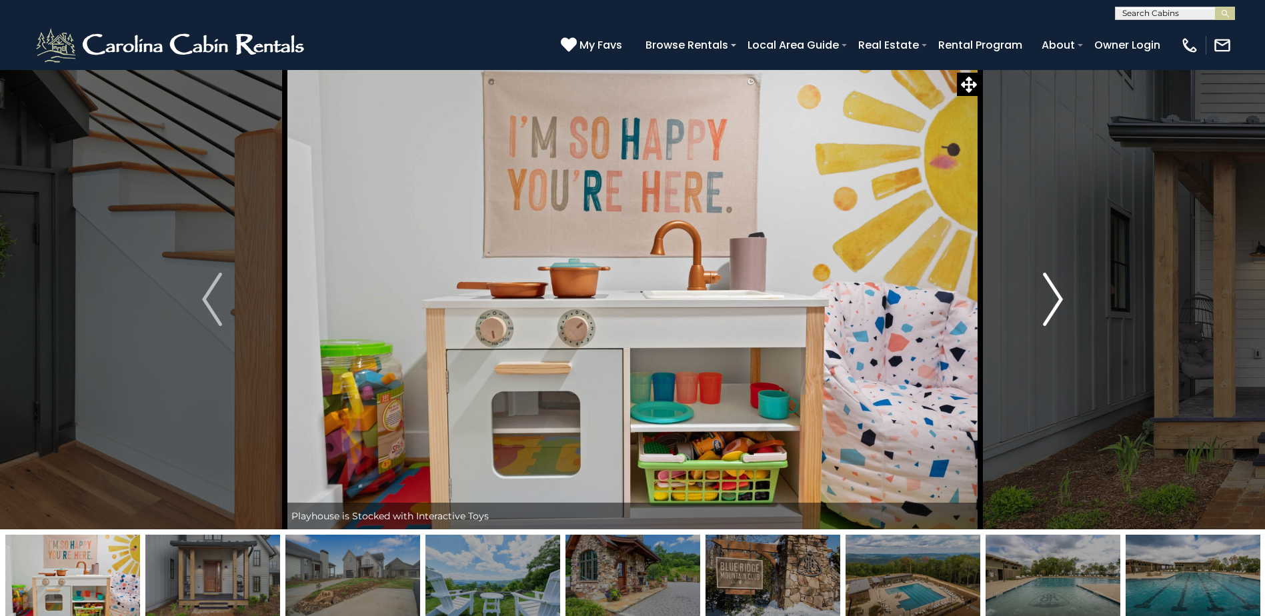
click at [1058, 299] on img "Next" at bounding box center [1053, 299] width 20 height 53
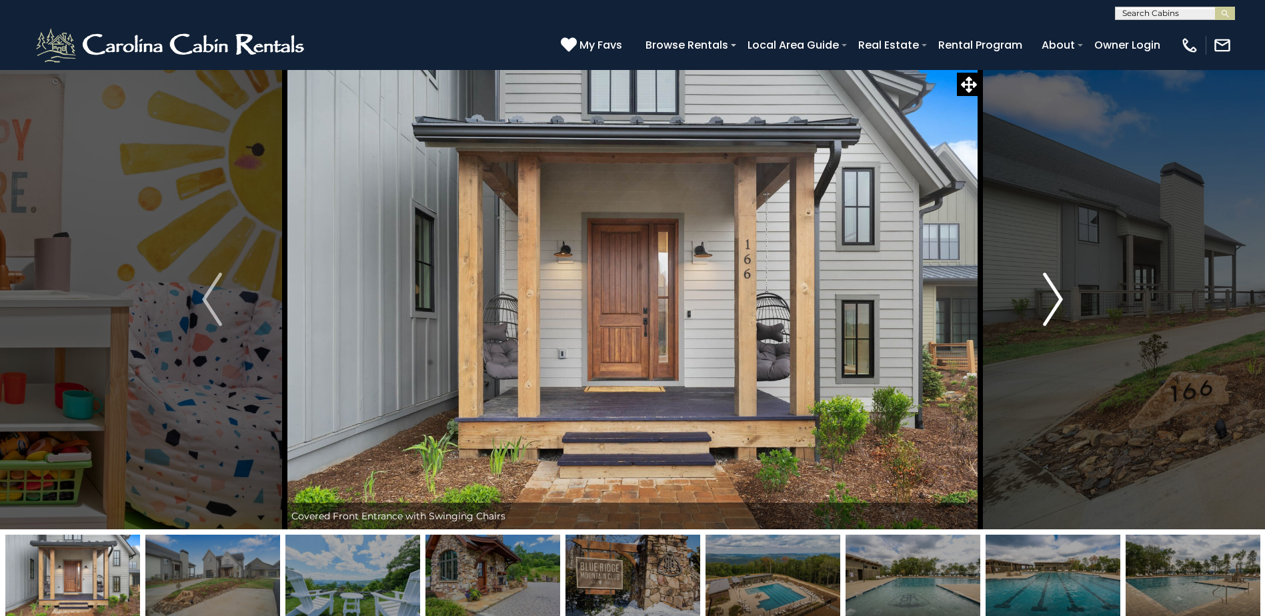
click at [1058, 299] on img "Next" at bounding box center [1053, 299] width 20 height 53
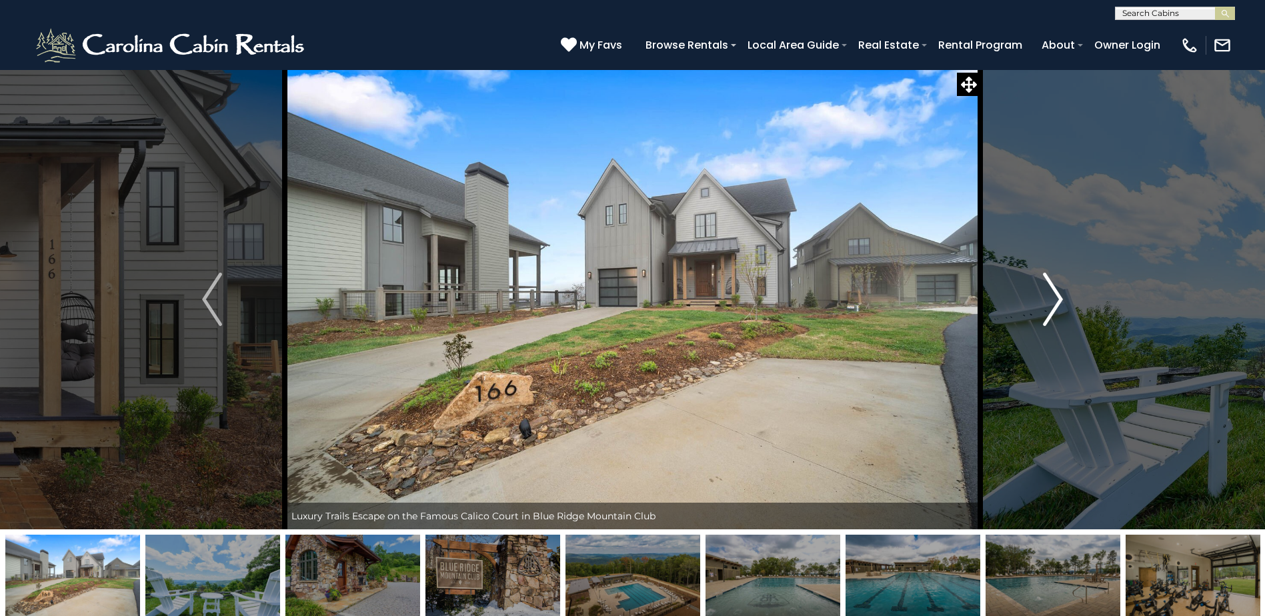
click at [1058, 299] on img "Next" at bounding box center [1053, 299] width 20 height 53
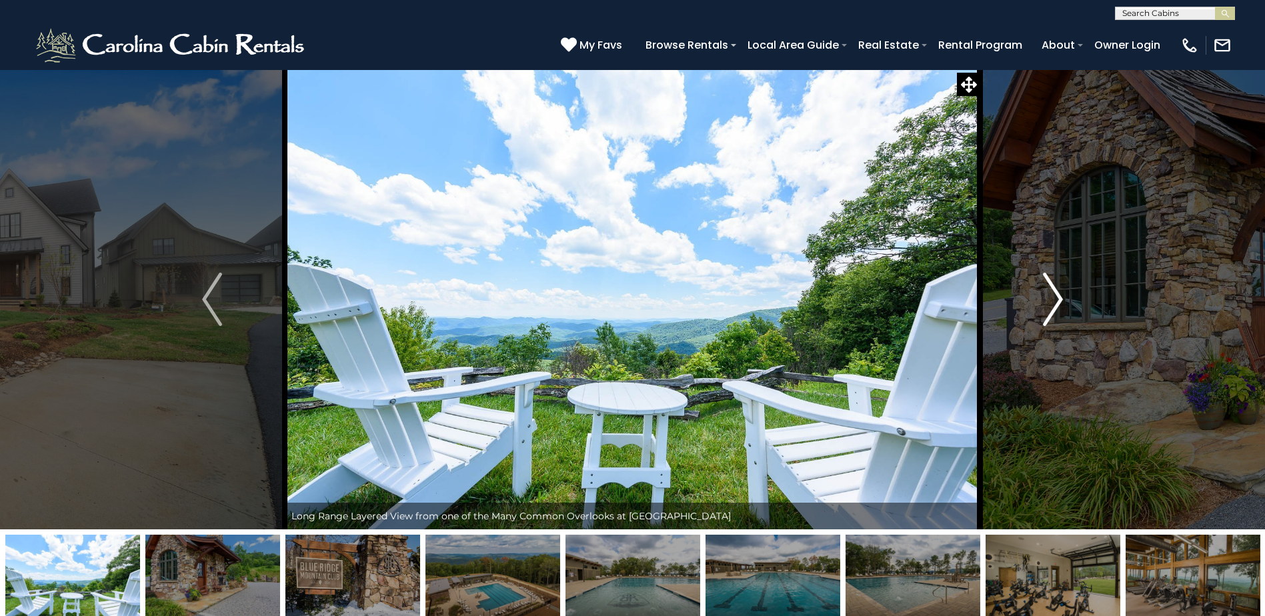
click at [1058, 299] on img "Next" at bounding box center [1053, 299] width 20 height 53
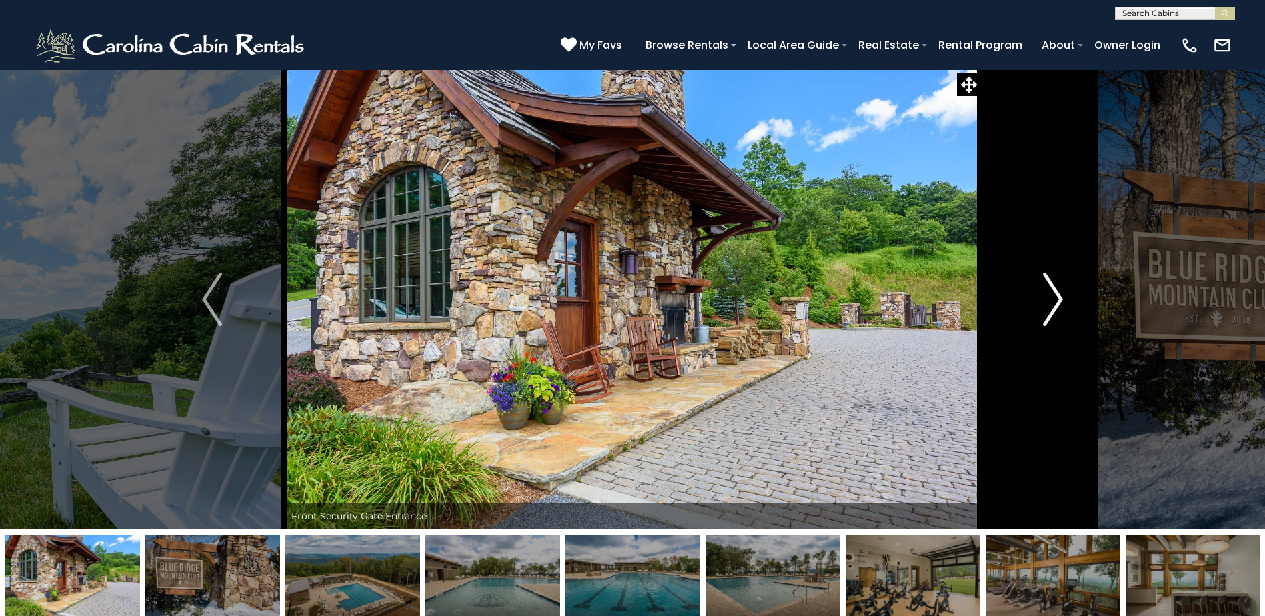
click at [1058, 299] on img "Next" at bounding box center [1053, 299] width 20 height 53
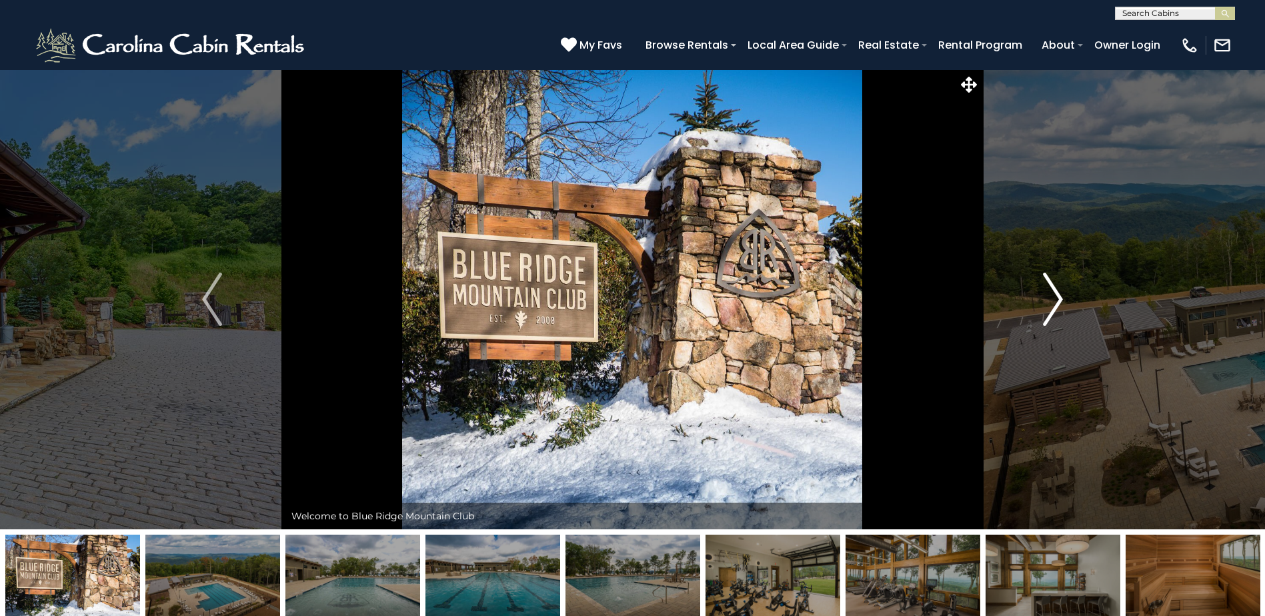
click at [1113, 294] on button "Next" at bounding box center [1052, 299] width 145 height 460
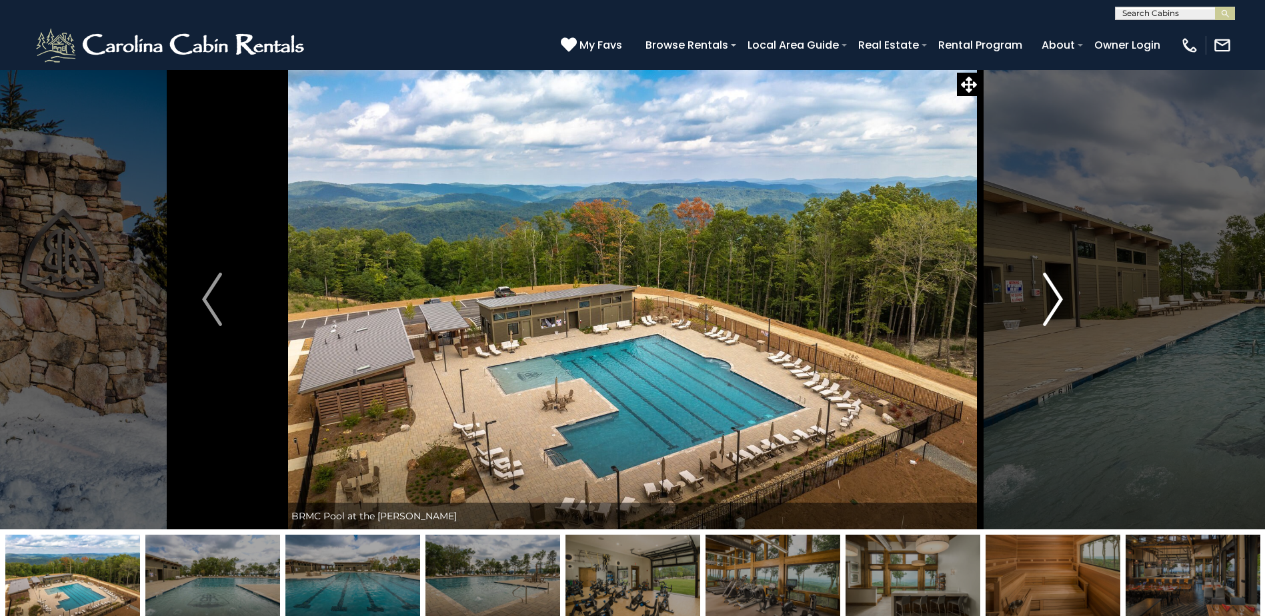
click at [1097, 375] on button "Next" at bounding box center [1052, 299] width 145 height 460
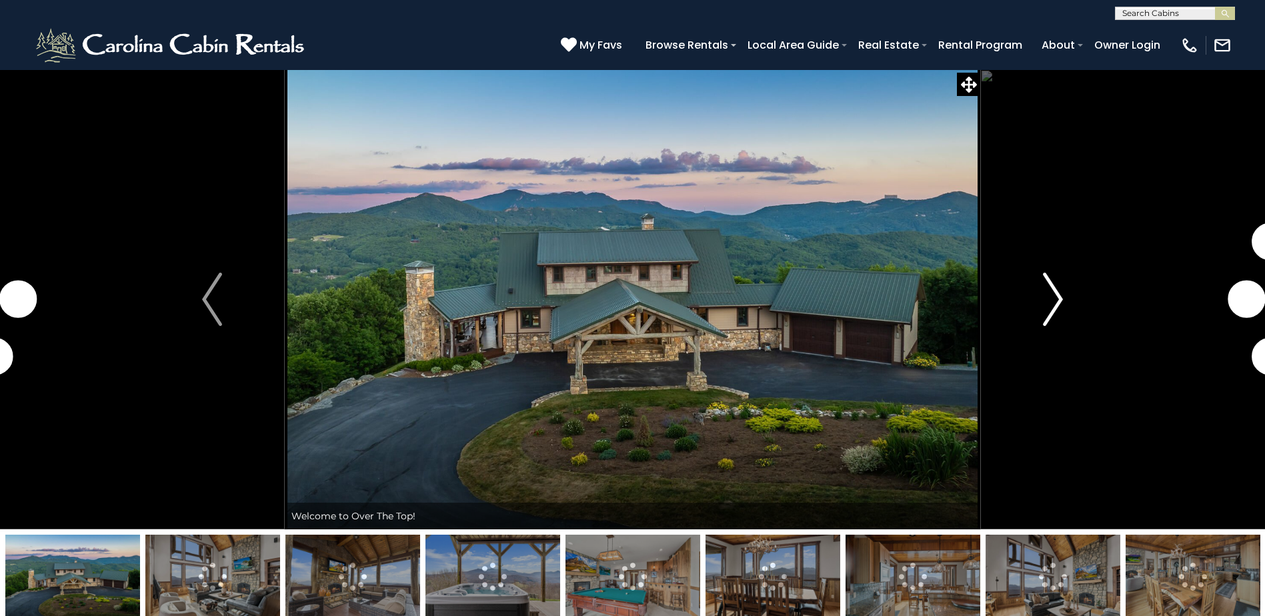
click at [1052, 311] on img "Next" at bounding box center [1053, 299] width 20 height 53
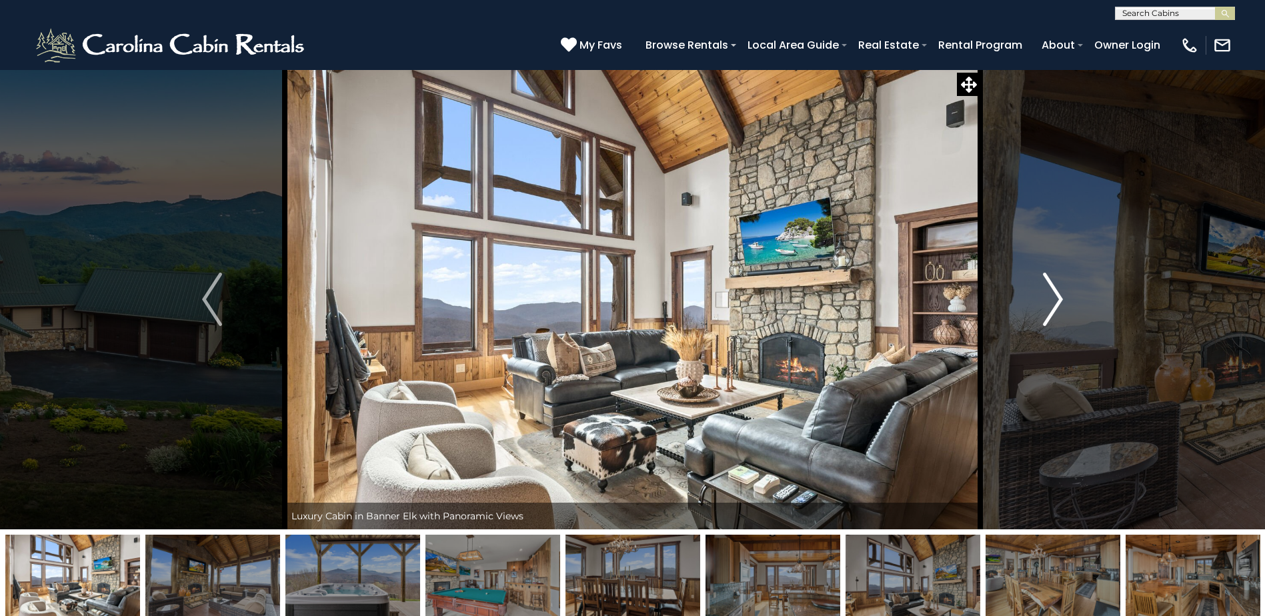
click at [1051, 311] on img "Next" at bounding box center [1053, 299] width 20 height 53
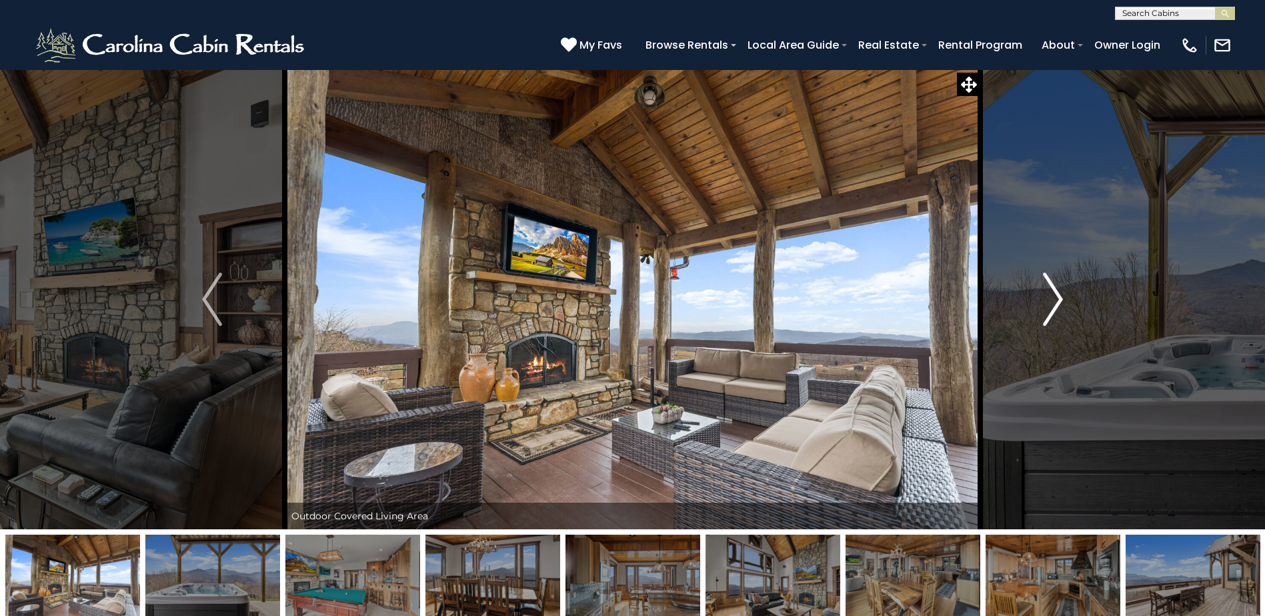
click at [1051, 311] on img "Next" at bounding box center [1053, 299] width 20 height 53
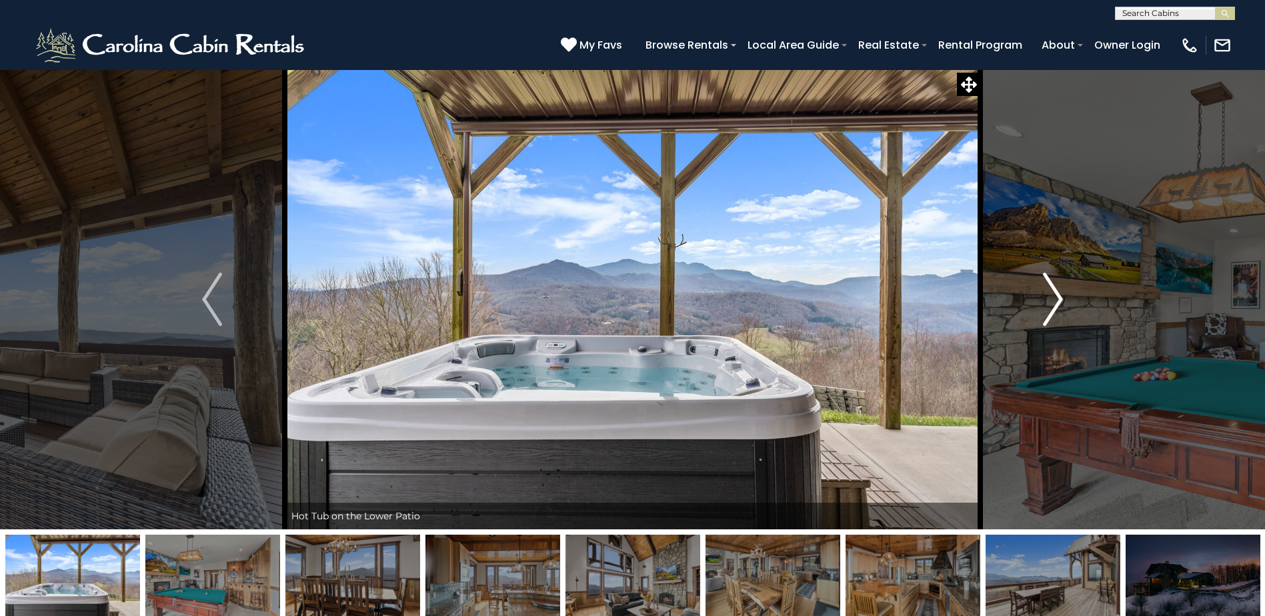
click at [1051, 311] on img "Next" at bounding box center [1053, 299] width 20 height 53
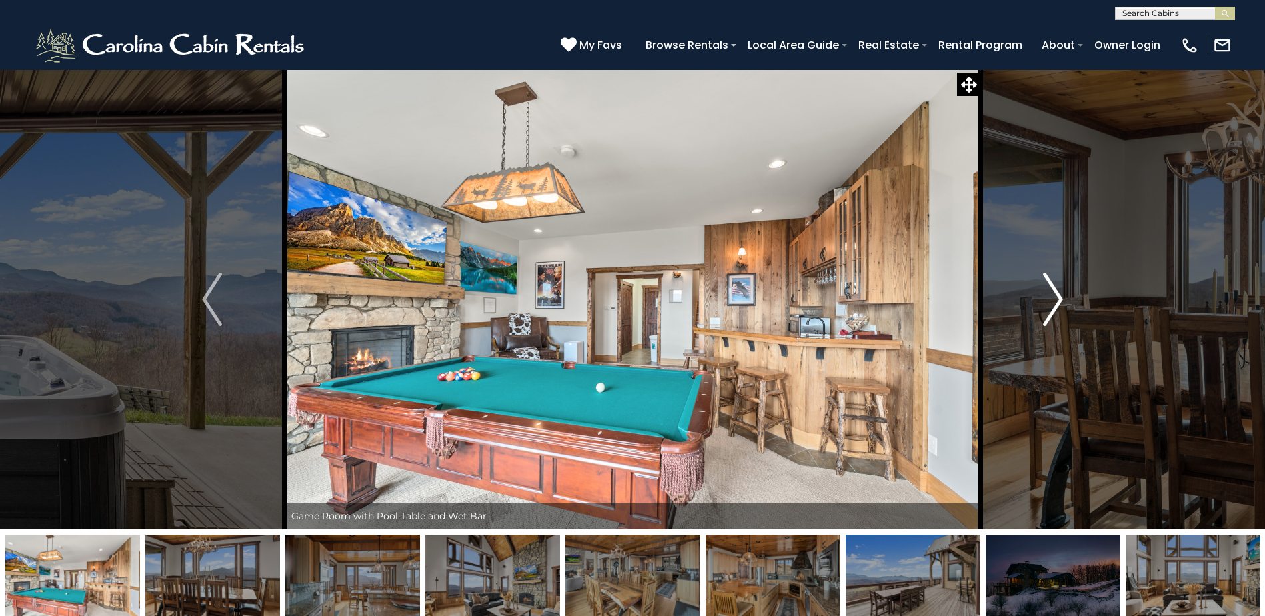
click at [1051, 311] on img "Next" at bounding box center [1053, 299] width 20 height 53
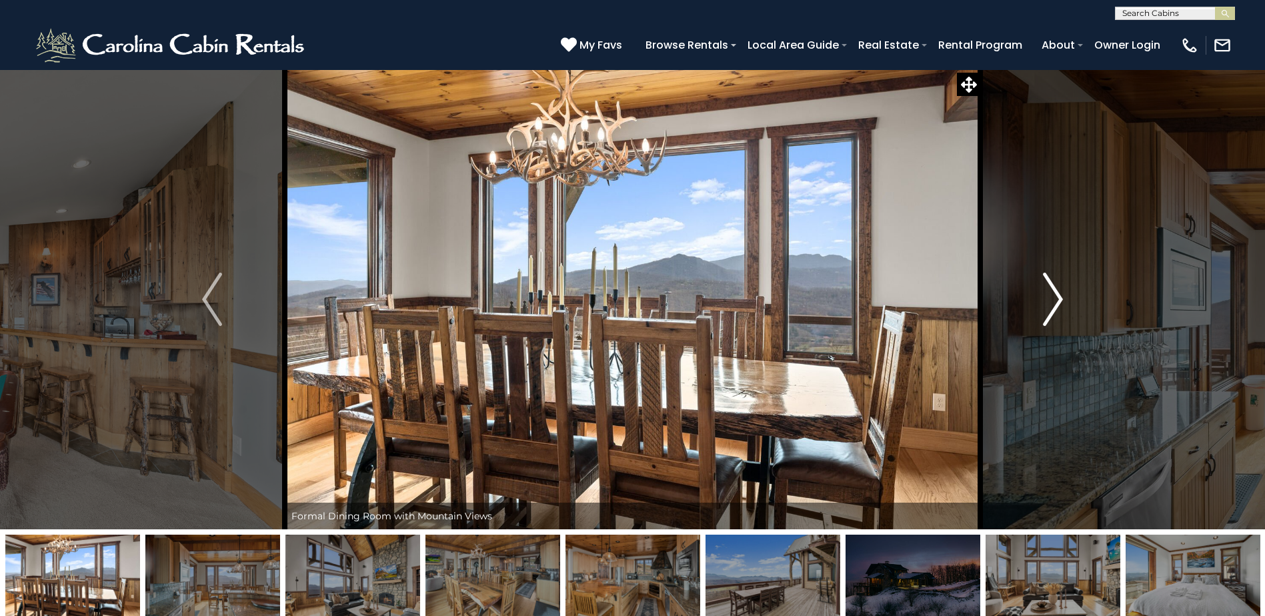
click at [1051, 311] on img "Next" at bounding box center [1053, 299] width 20 height 53
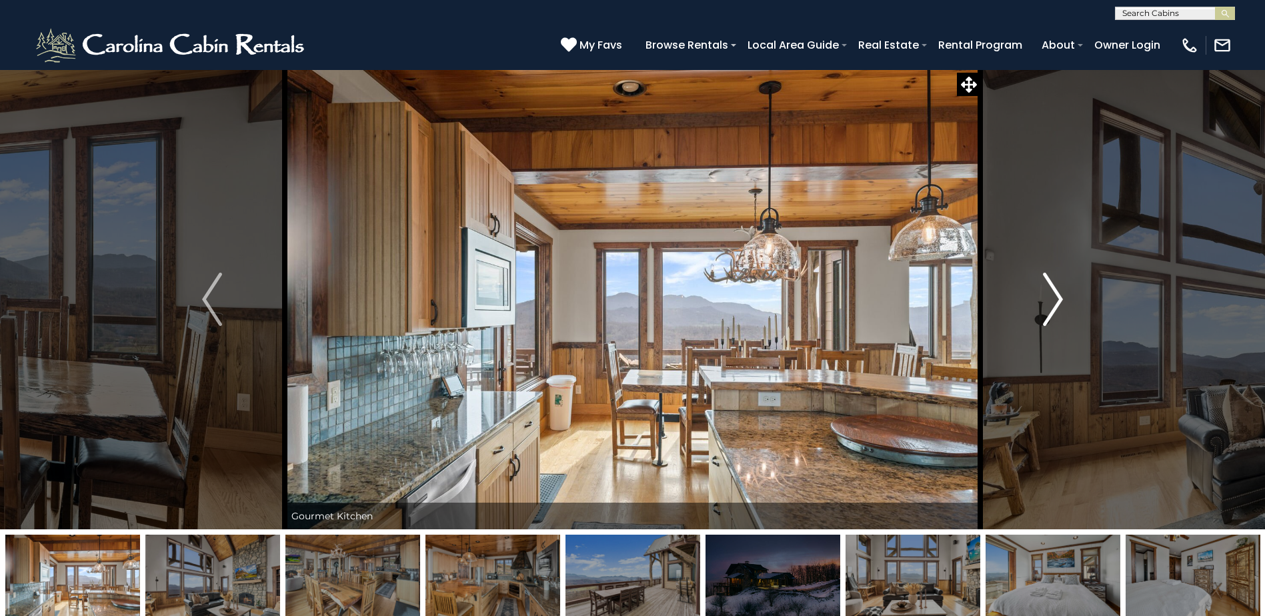
click at [1051, 307] on img "Next" at bounding box center [1053, 299] width 20 height 53
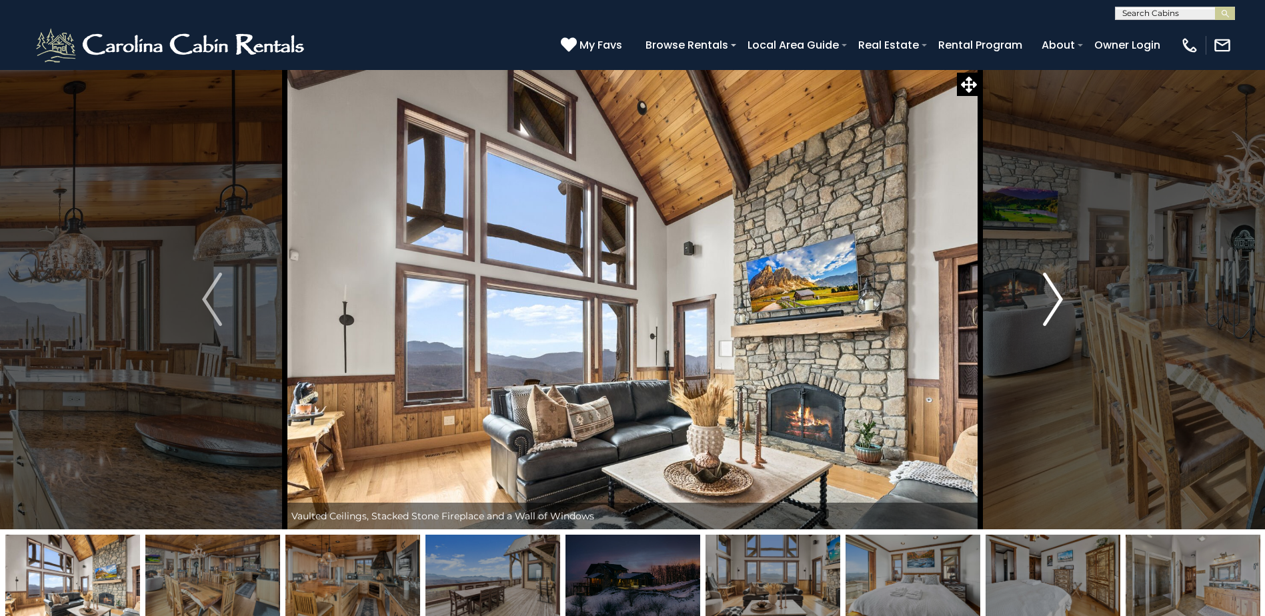
click at [1051, 307] on img "Next" at bounding box center [1053, 299] width 20 height 53
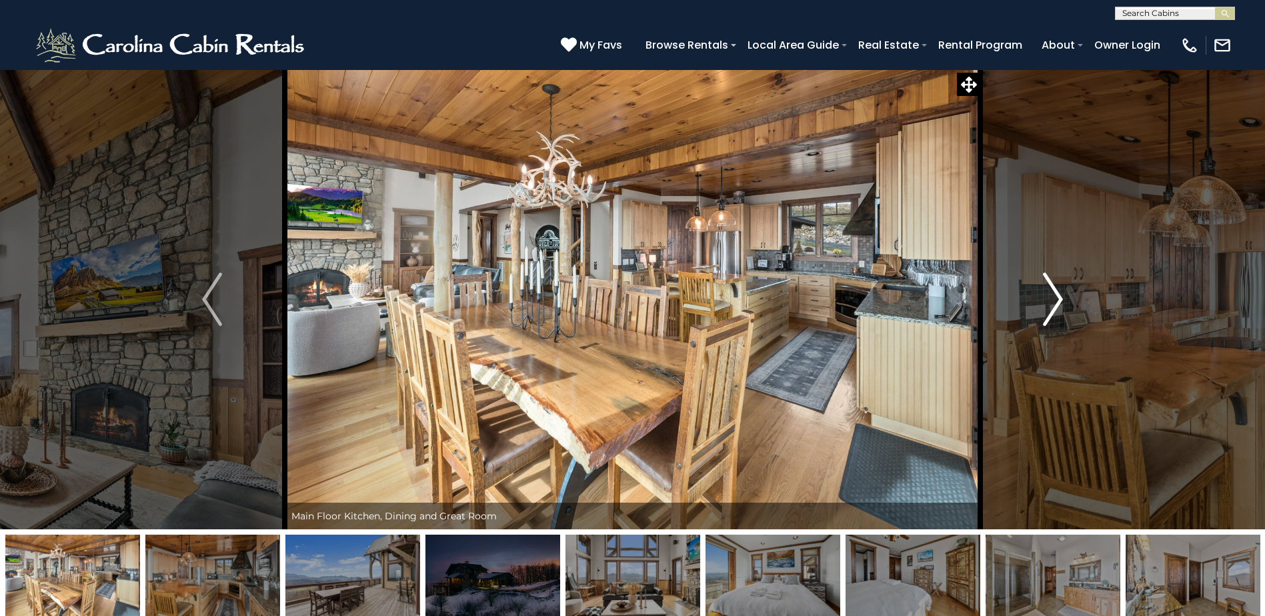
click at [1051, 307] on img "Next" at bounding box center [1053, 299] width 20 height 53
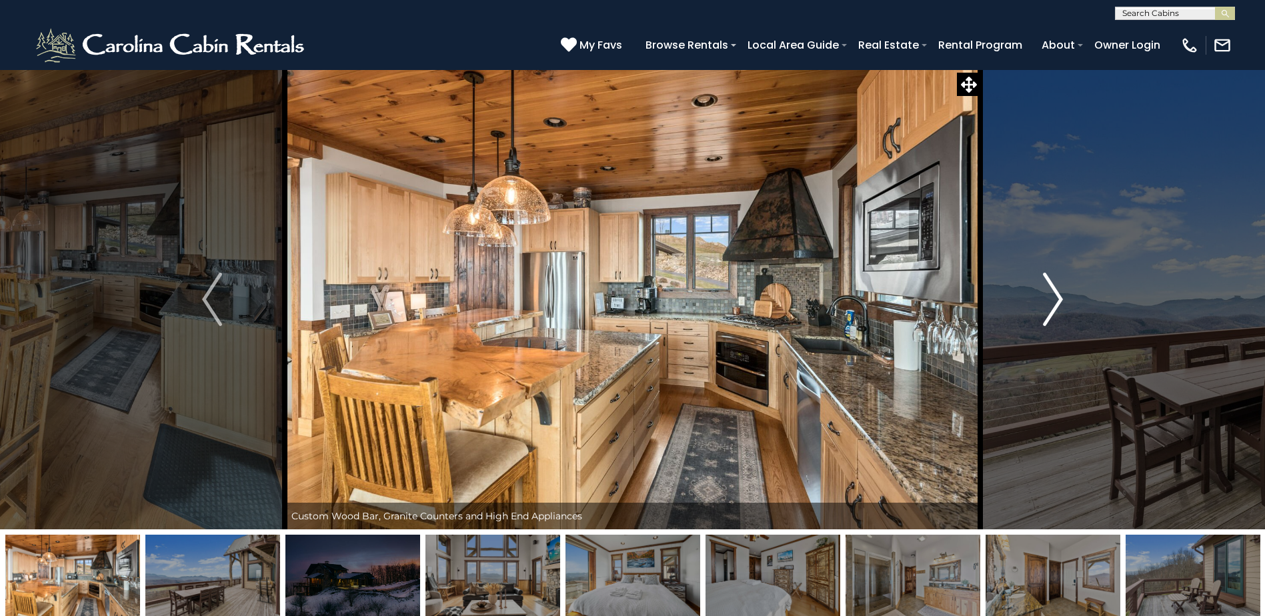
click at [1051, 307] on img "Next" at bounding box center [1053, 299] width 20 height 53
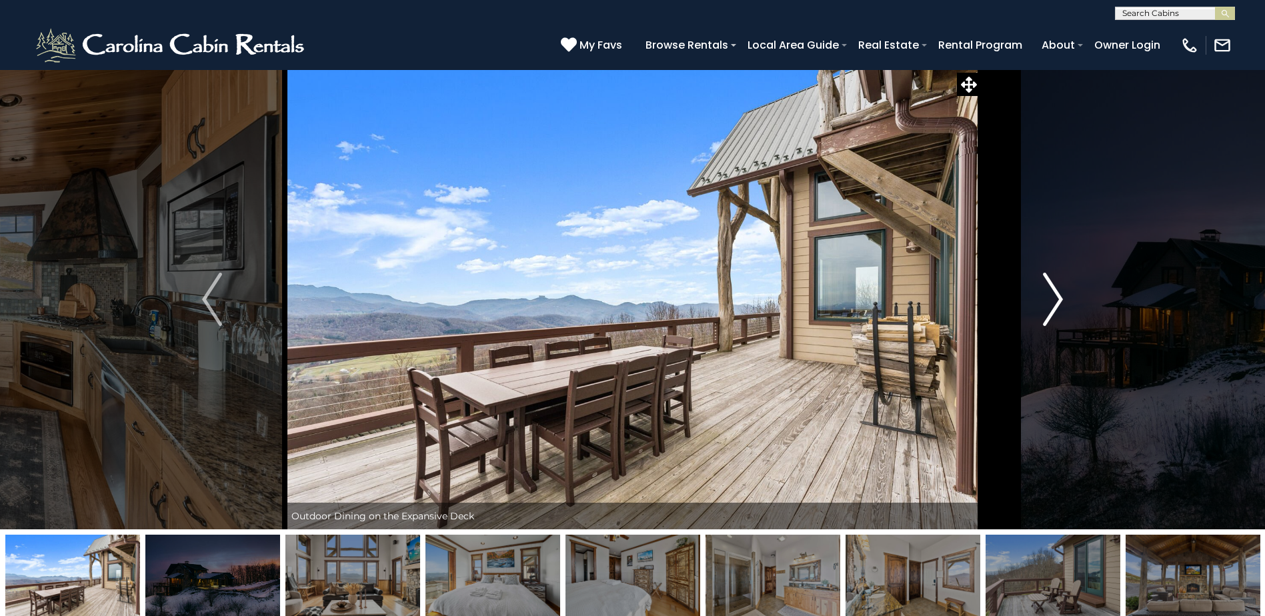
click at [1051, 307] on img "Next" at bounding box center [1053, 299] width 20 height 53
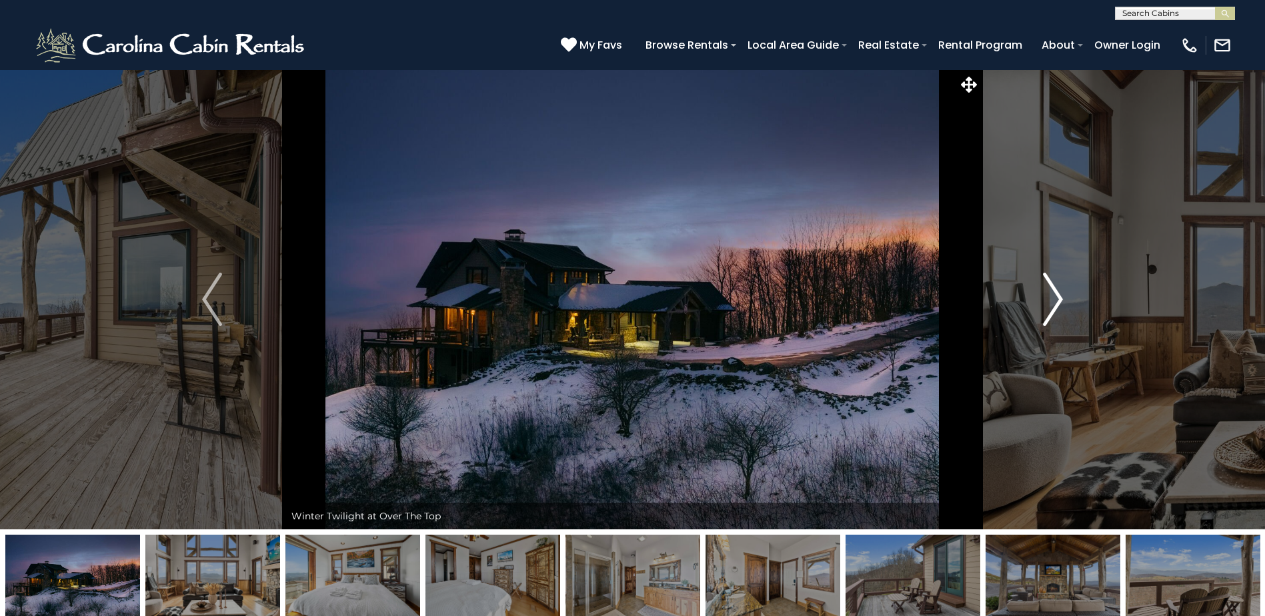
click at [1051, 307] on img "Next" at bounding box center [1053, 299] width 20 height 53
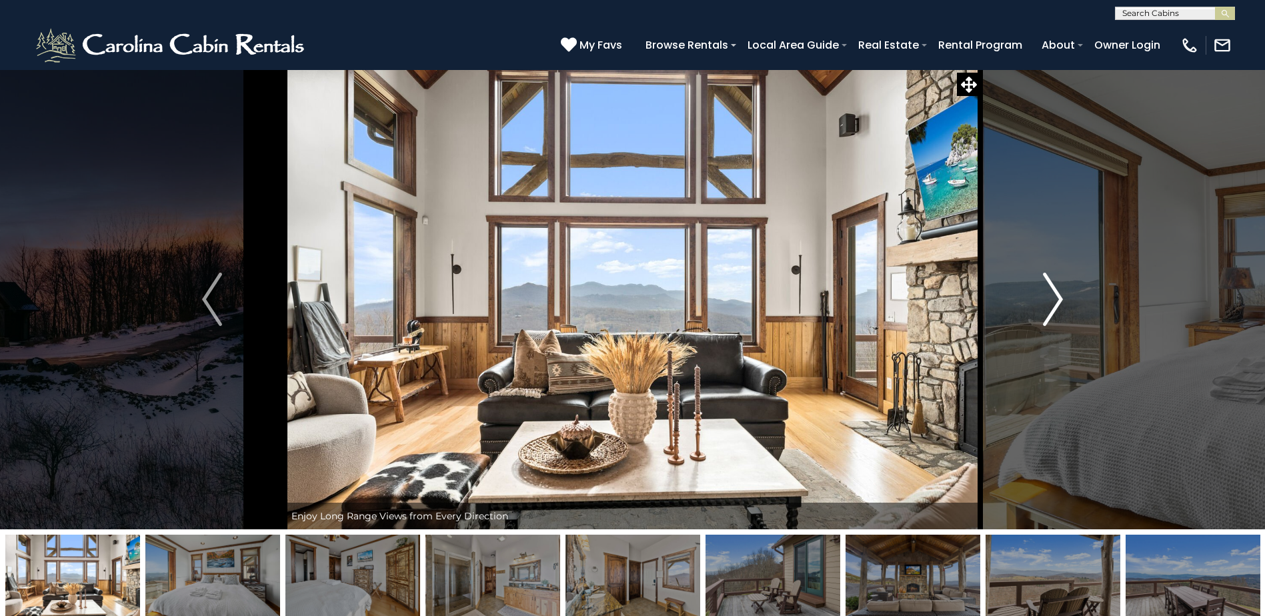
click at [1051, 307] on img "Next" at bounding box center [1053, 299] width 20 height 53
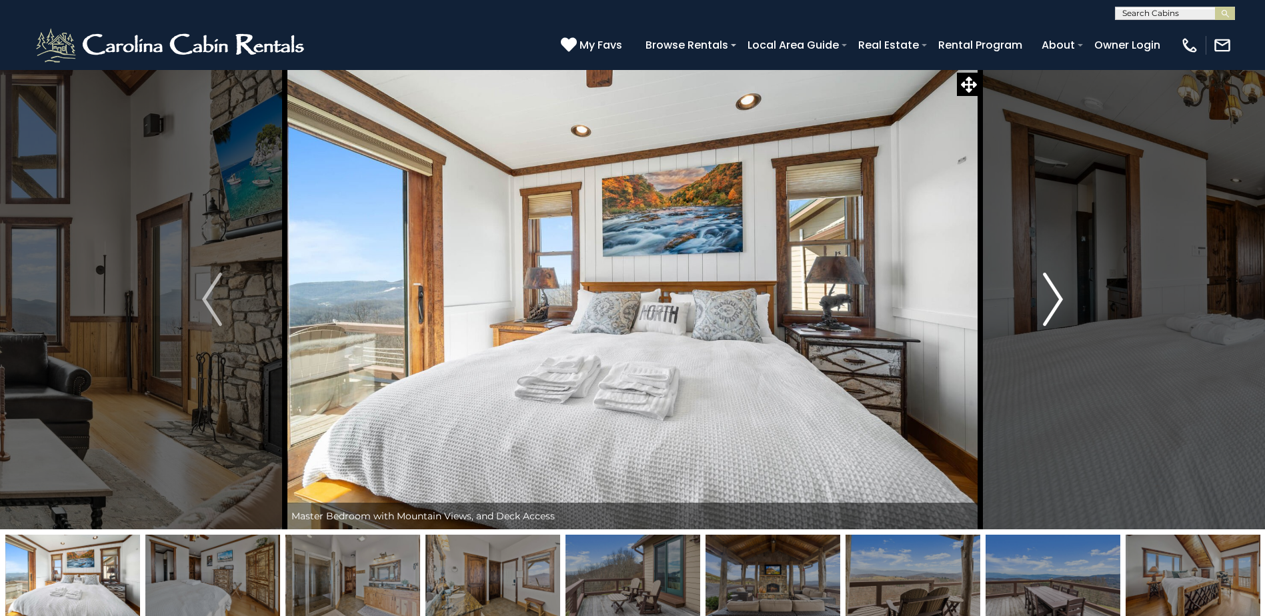
click at [1051, 307] on img "Next" at bounding box center [1053, 299] width 20 height 53
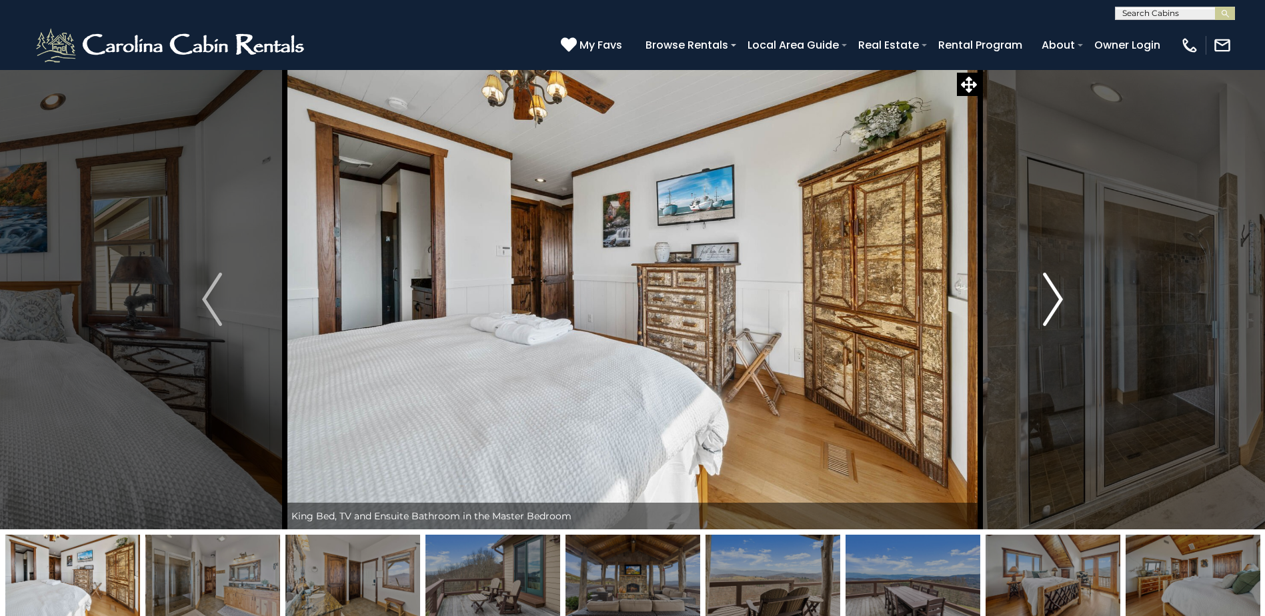
click at [1051, 307] on img "Next" at bounding box center [1053, 299] width 20 height 53
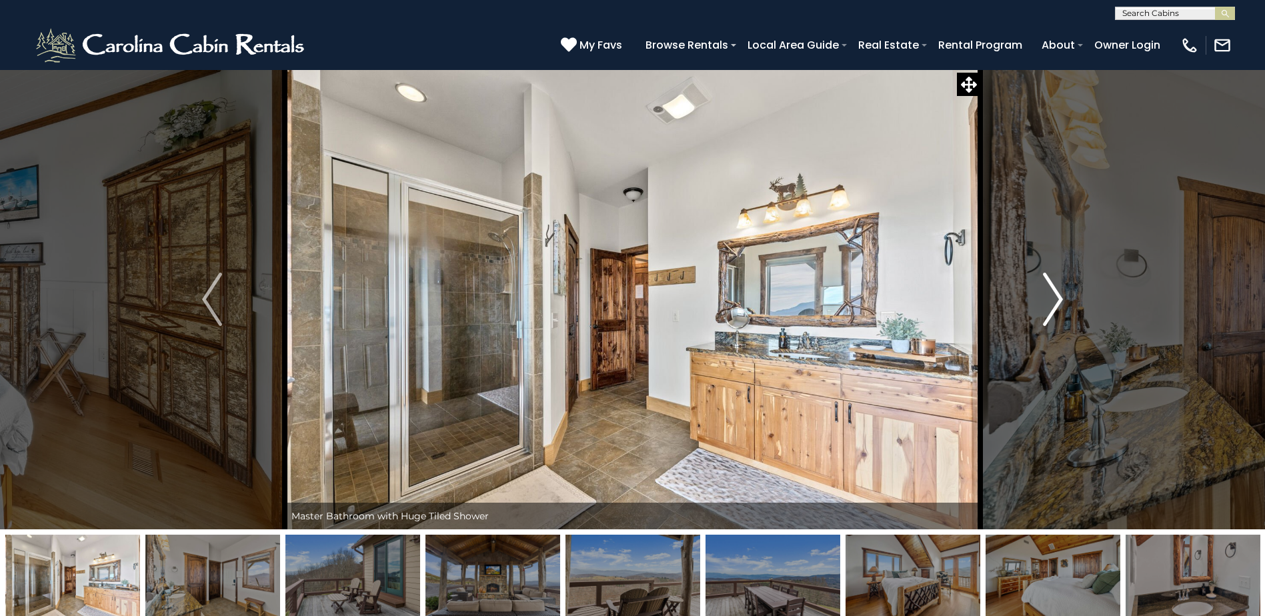
click at [1077, 289] on button "Next" at bounding box center [1052, 299] width 145 height 460
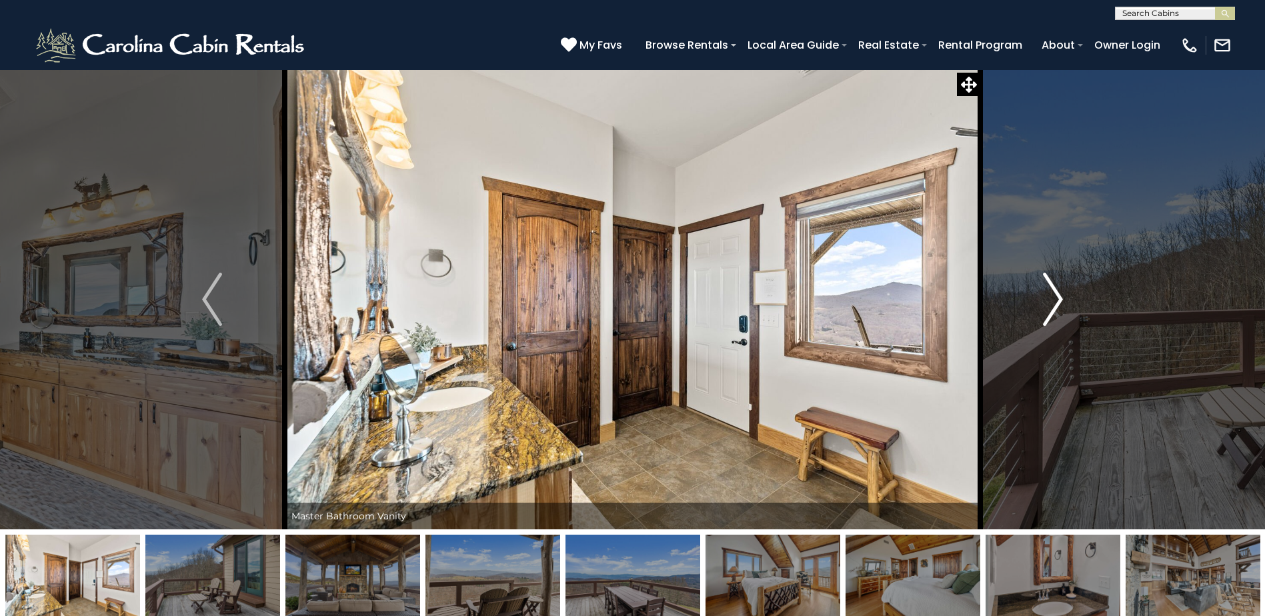
click at [1061, 293] on img "Next" at bounding box center [1053, 299] width 20 height 53
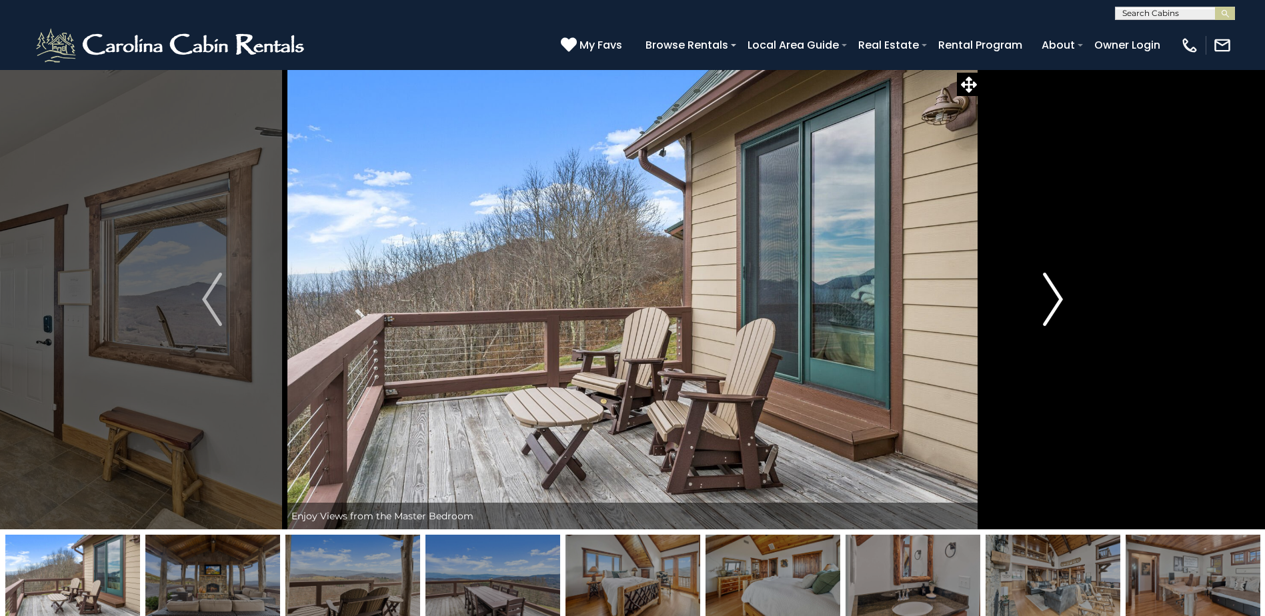
click at [1057, 294] on img "Next" at bounding box center [1053, 299] width 20 height 53
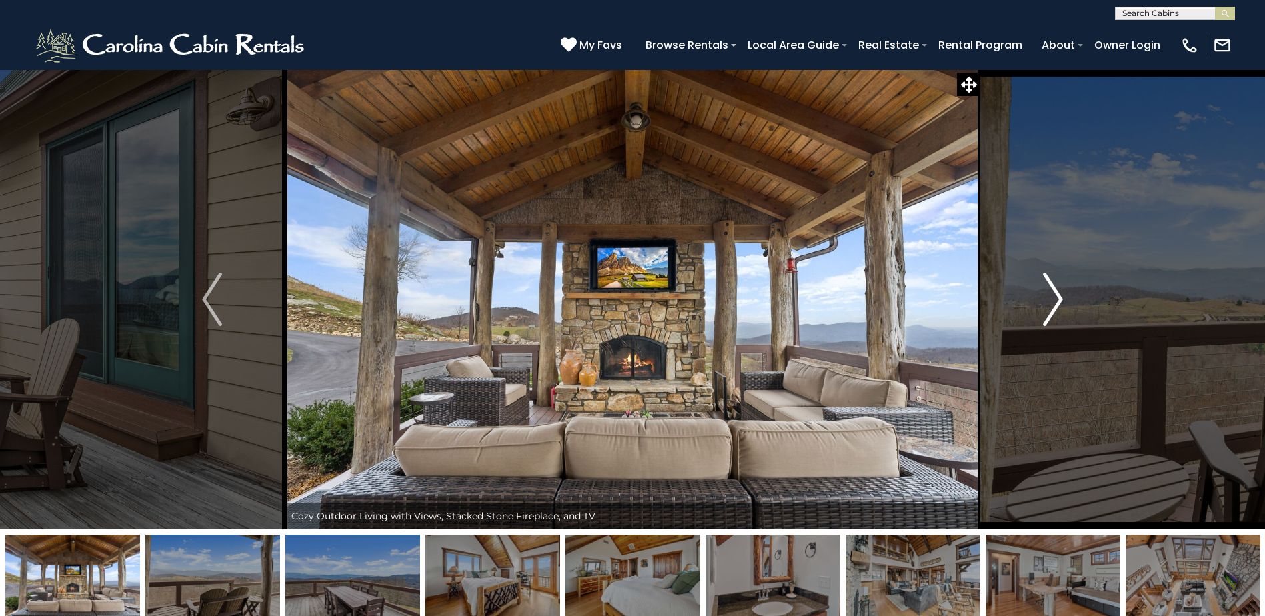
click at [1057, 294] on img "Next" at bounding box center [1053, 299] width 20 height 53
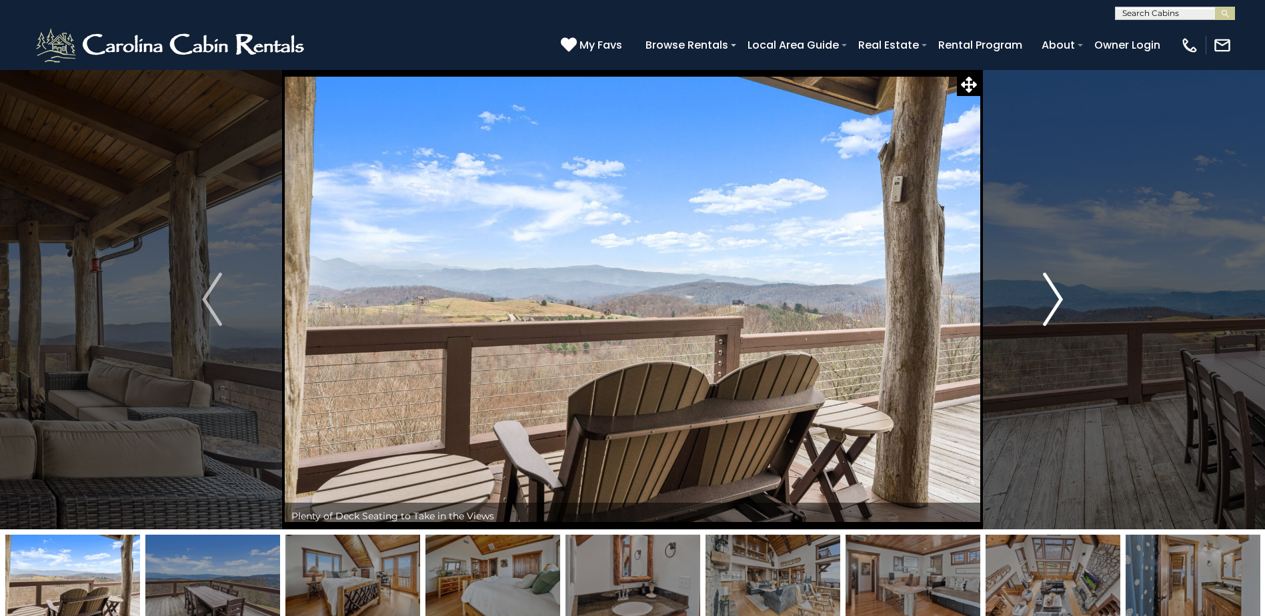
click at [1056, 295] on img "Next" at bounding box center [1053, 299] width 20 height 53
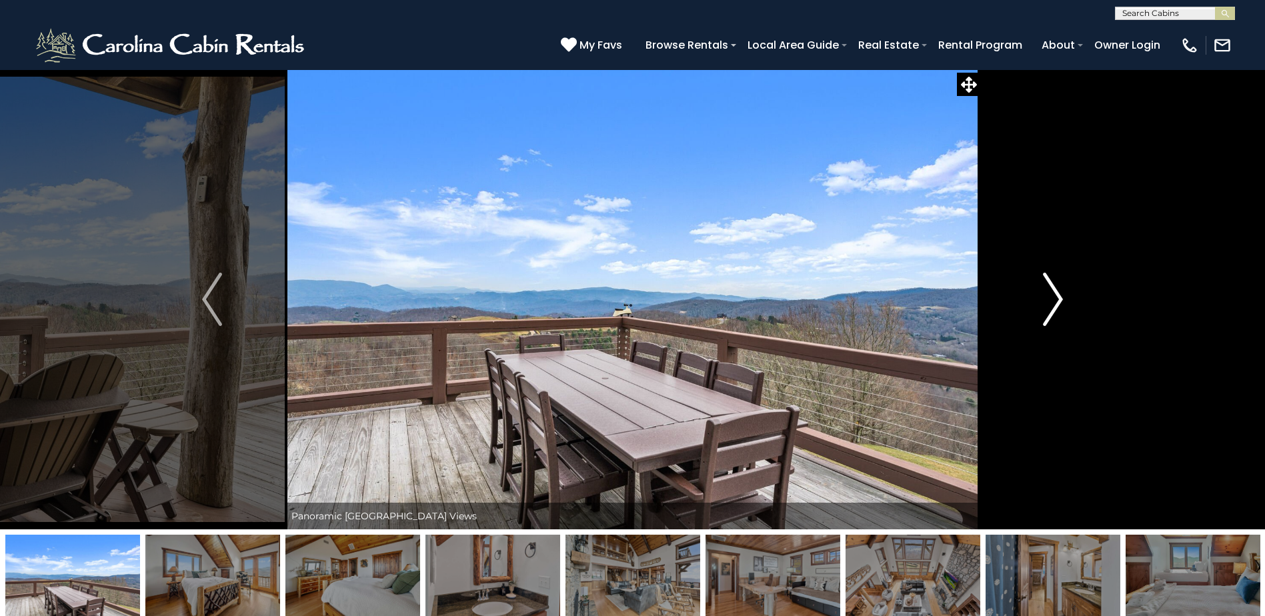
click at [1055, 295] on img "Next" at bounding box center [1053, 299] width 20 height 53
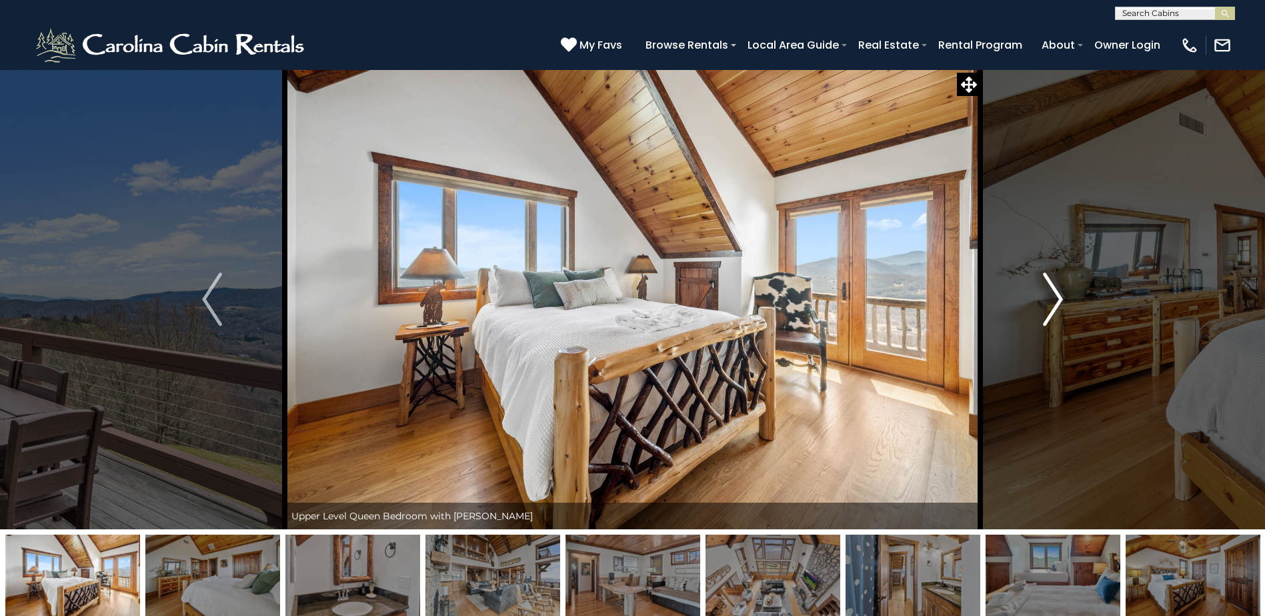
click at [1055, 295] on img "Next" at bounding box center [1053, 299] width 20 height 53
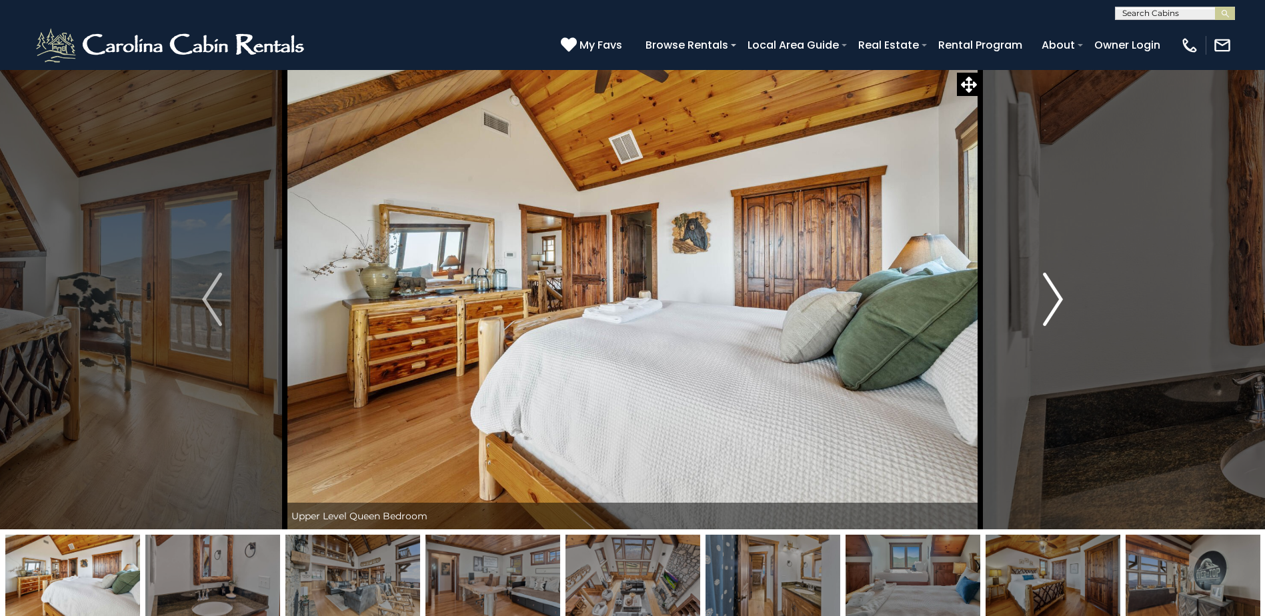
click at [1055, 295] on img "Next" at bounding box center [1053, 299] width 20 height 53
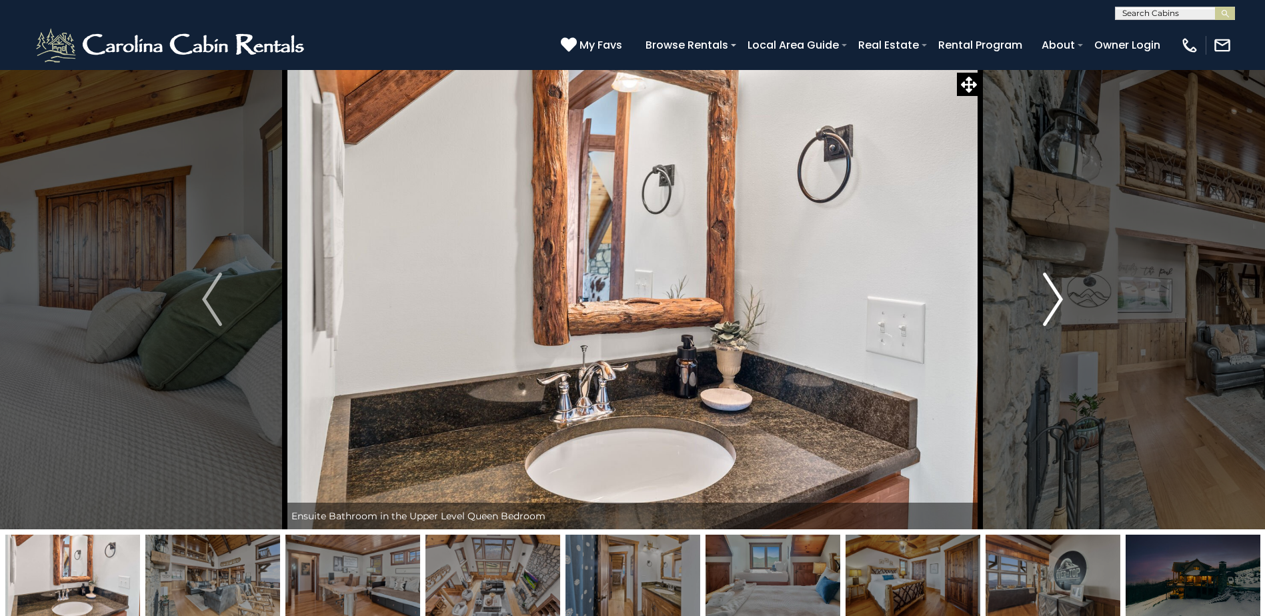
click at [1055, 295] on img "Next" at bounding box center [1053, 299] width 20 height 53
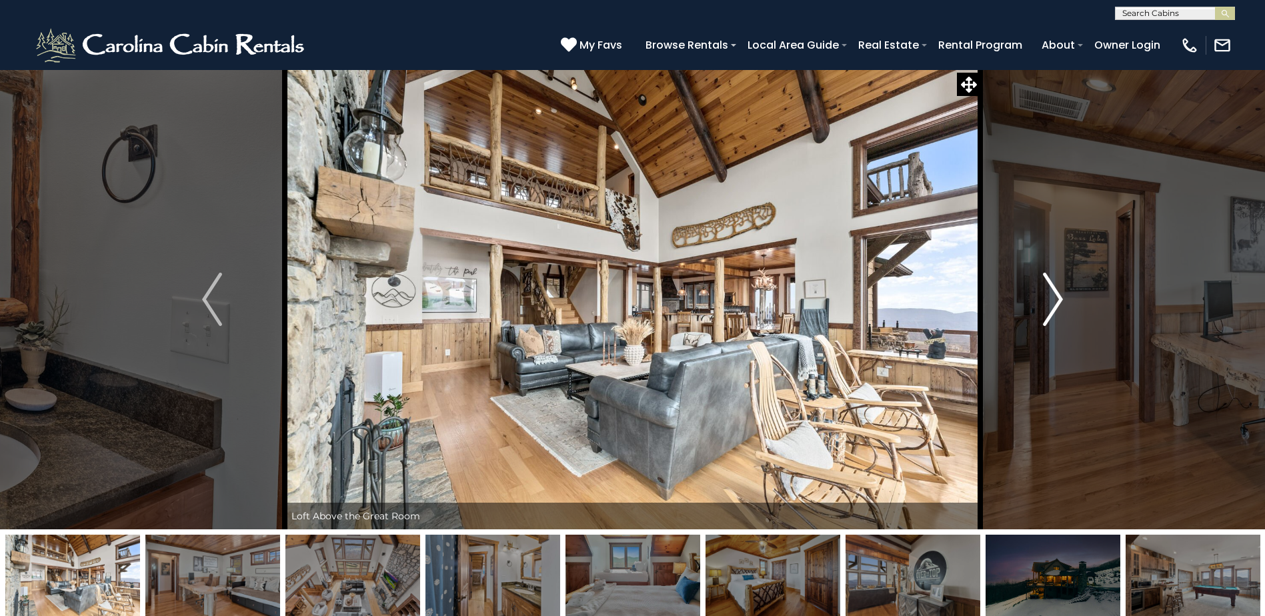
click at [1055, 295] on img "Next" at bounding box center [1053, 299] width 20 height 53
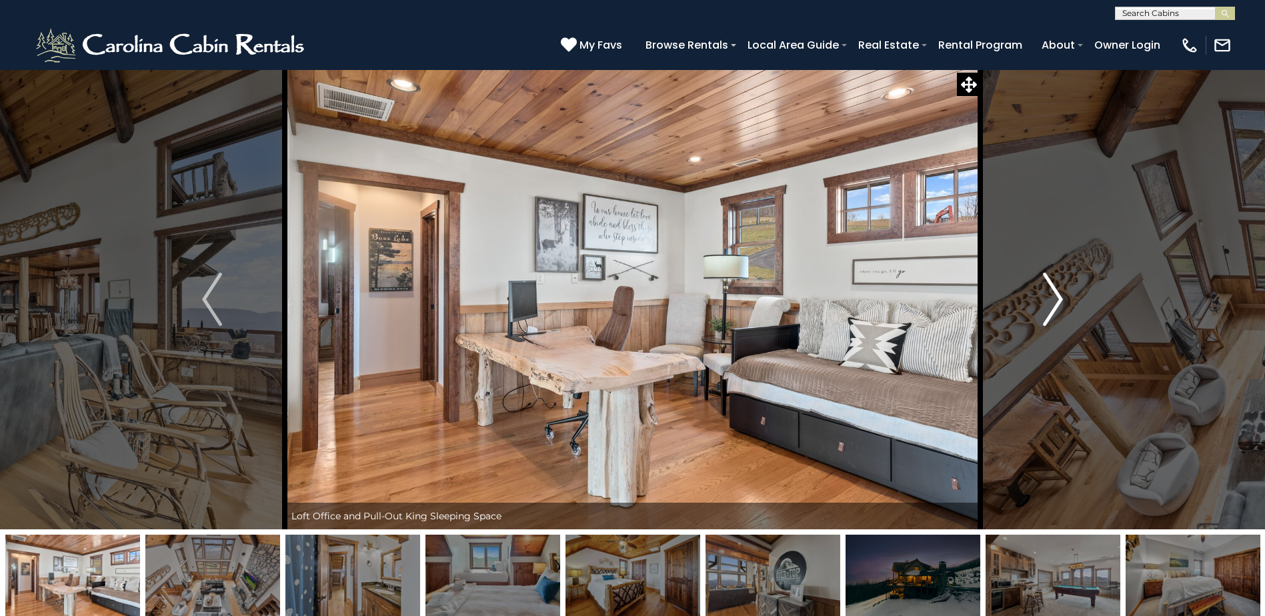
click at [1054, 294] on img "Next" at bounding box center [1053, 299] width 20 height 53
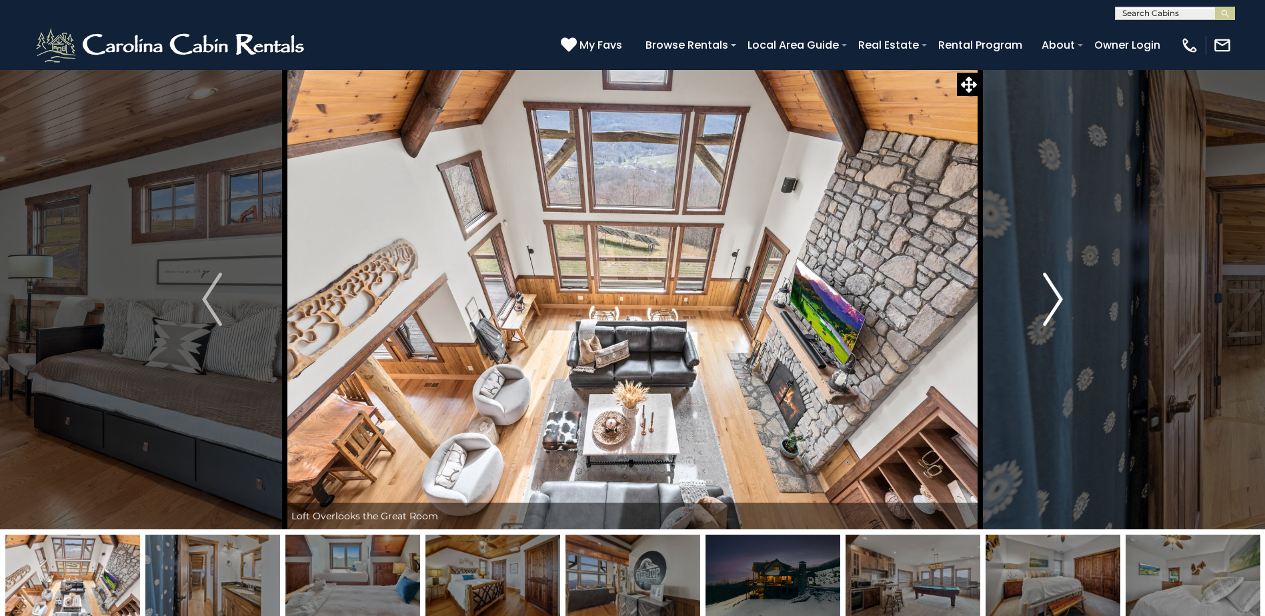
click at [1050, 301] on img "Next" at bounding box center [1053, 299] width 20 height 53
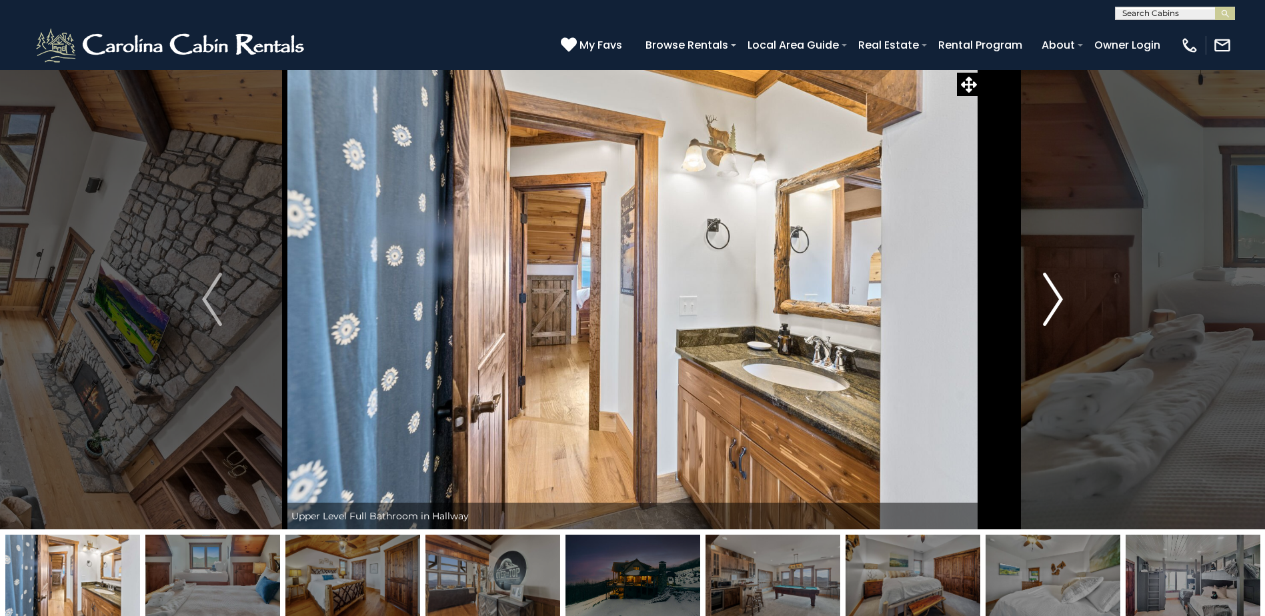
click at [1050, 302] on img "Next" at bounding box center [1053, 299] width 20 height 53
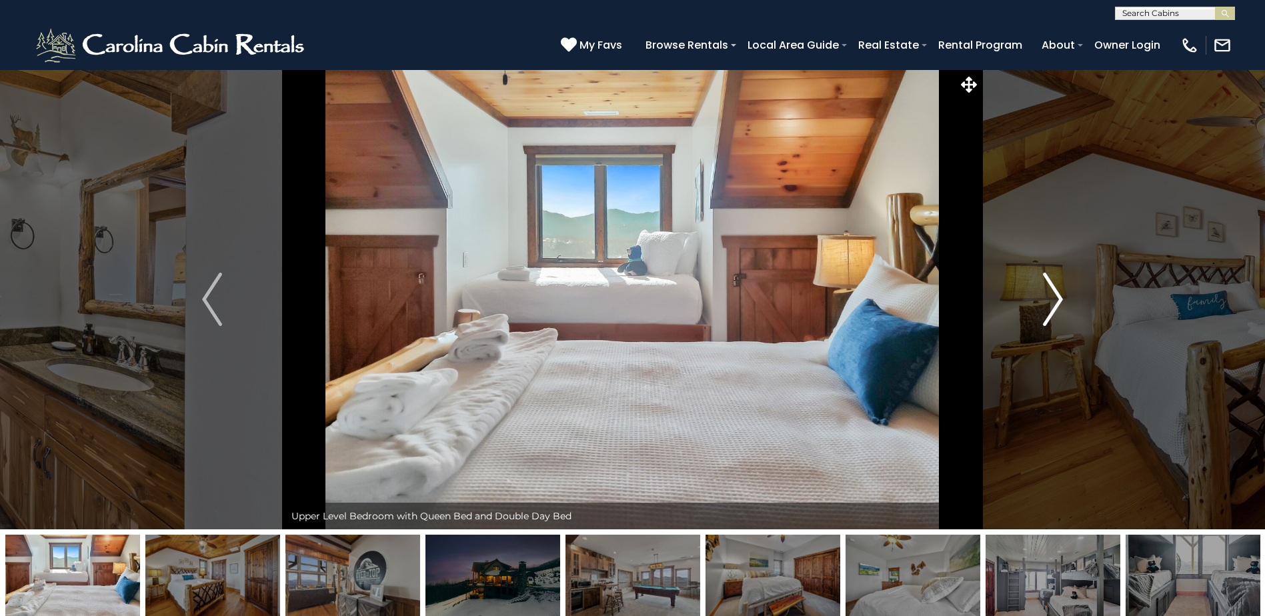
click at [1050, 302] on img "Next" at bounding box center [1053, 299] width 20 height 53
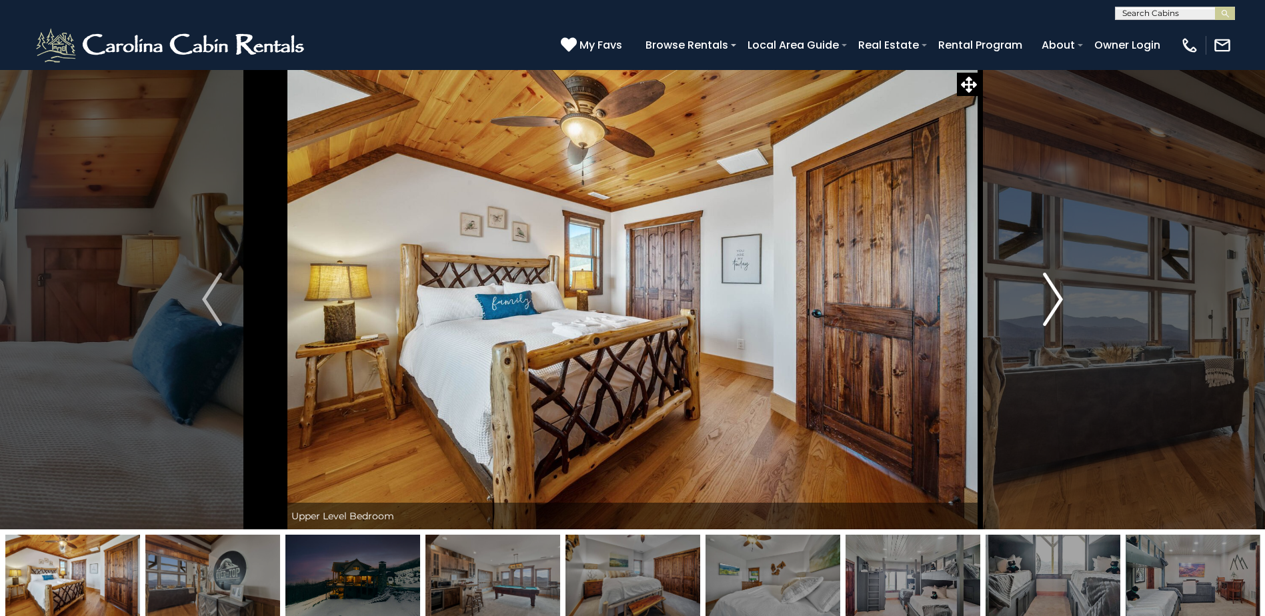
click at [1050, 302] on img "Next" at bounding box center [1053, 299] width 20 height 53
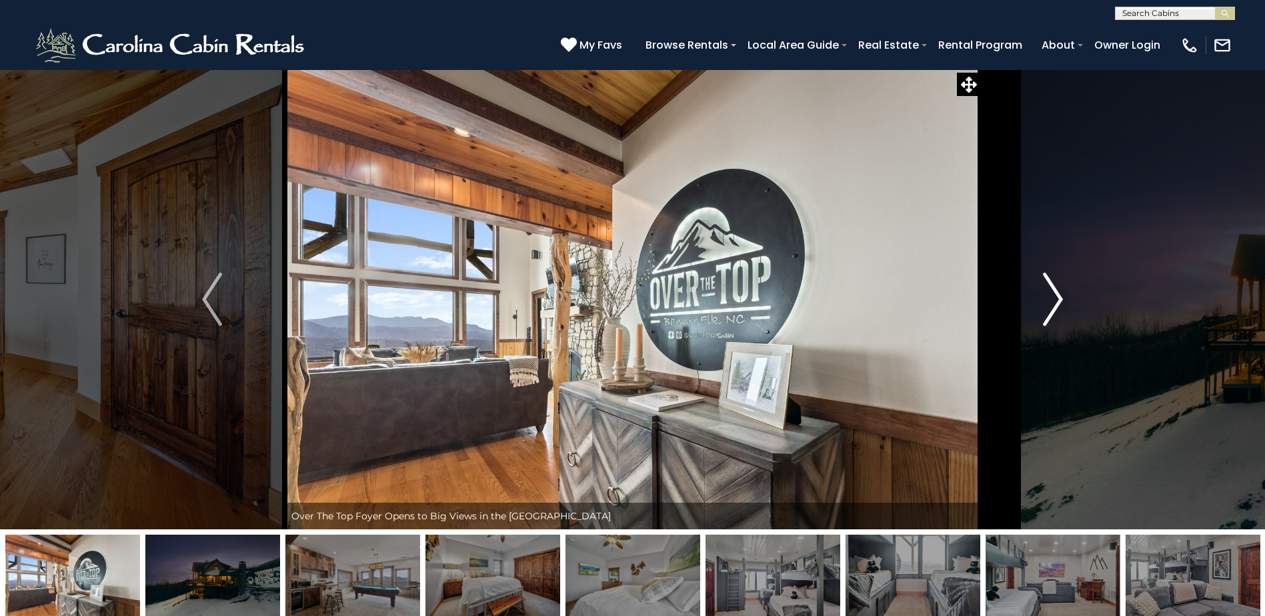
click at [1050, 302] on img "Next" at bounding box center [1053, 299] width 20 height 53
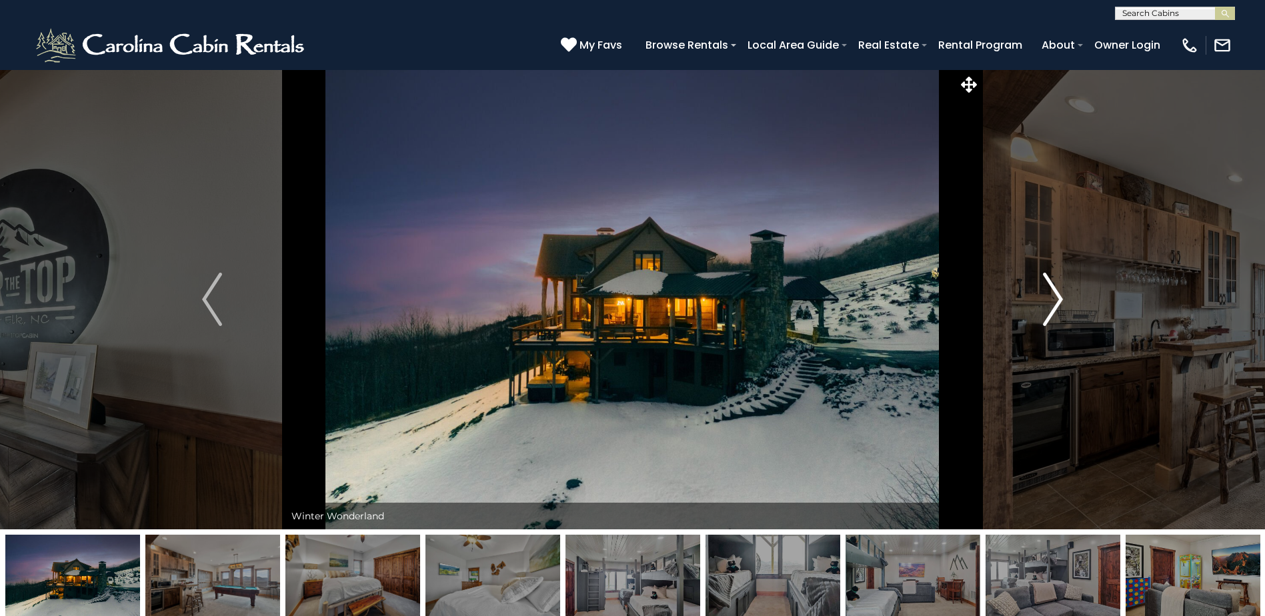
click at [1050, 302] on img "Next" at bounding box center [1053, 299] width 20 height 53
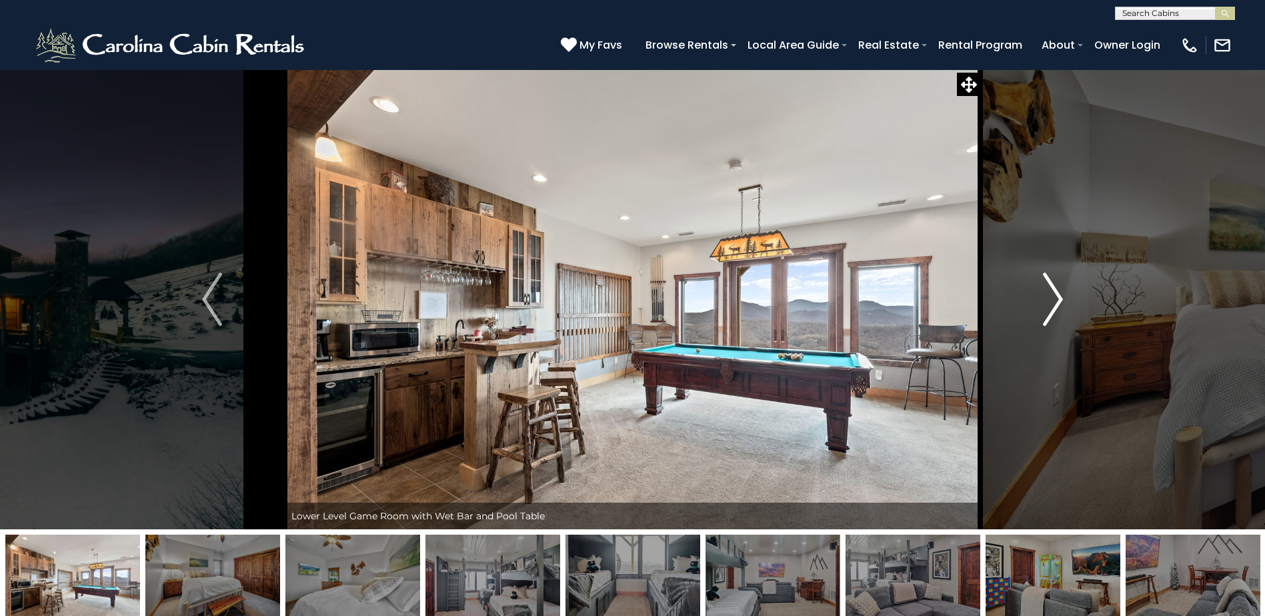
click at [1050, 302] on img "Next" at bounding box center [1053, 299] width 20 height 53
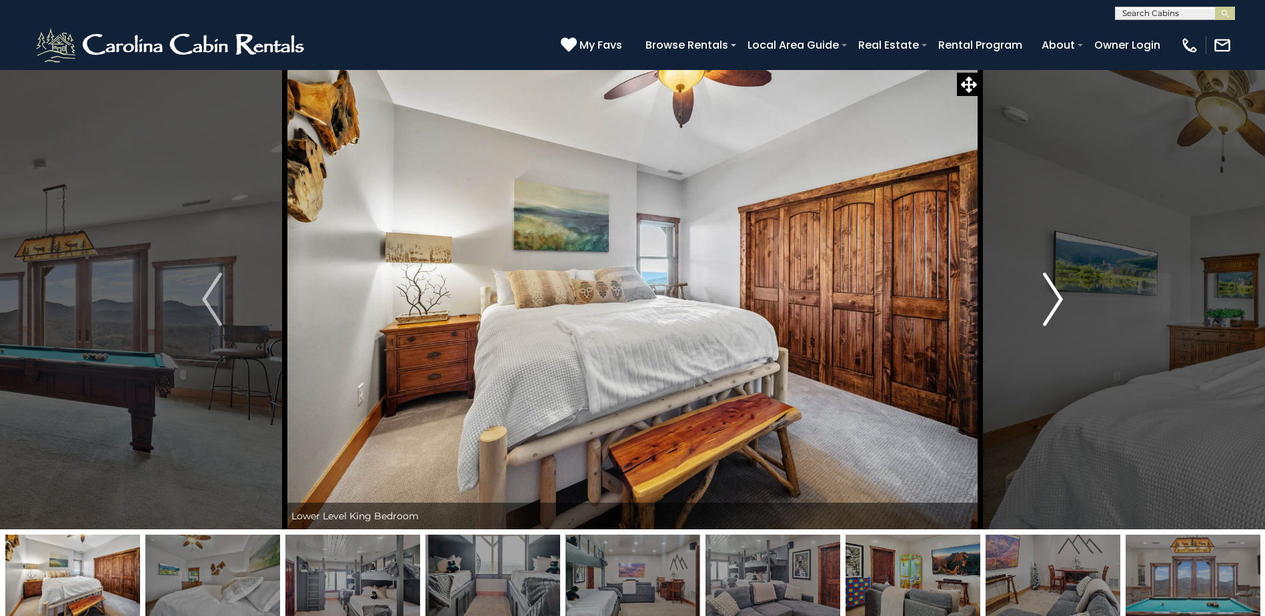
click at [1050, 302] on img "Next" at bounding box center [1053, 299] width 20 height 53
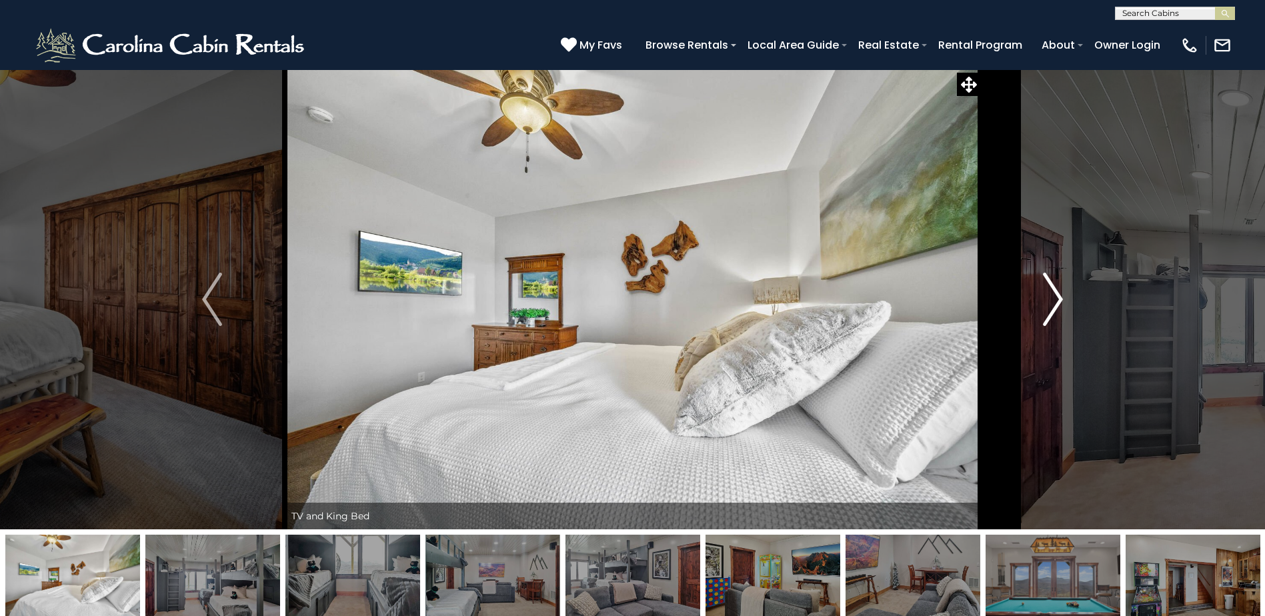
click at [1050, 302] on img "Next" at bounding box center [1053, 299] width 20 height 53
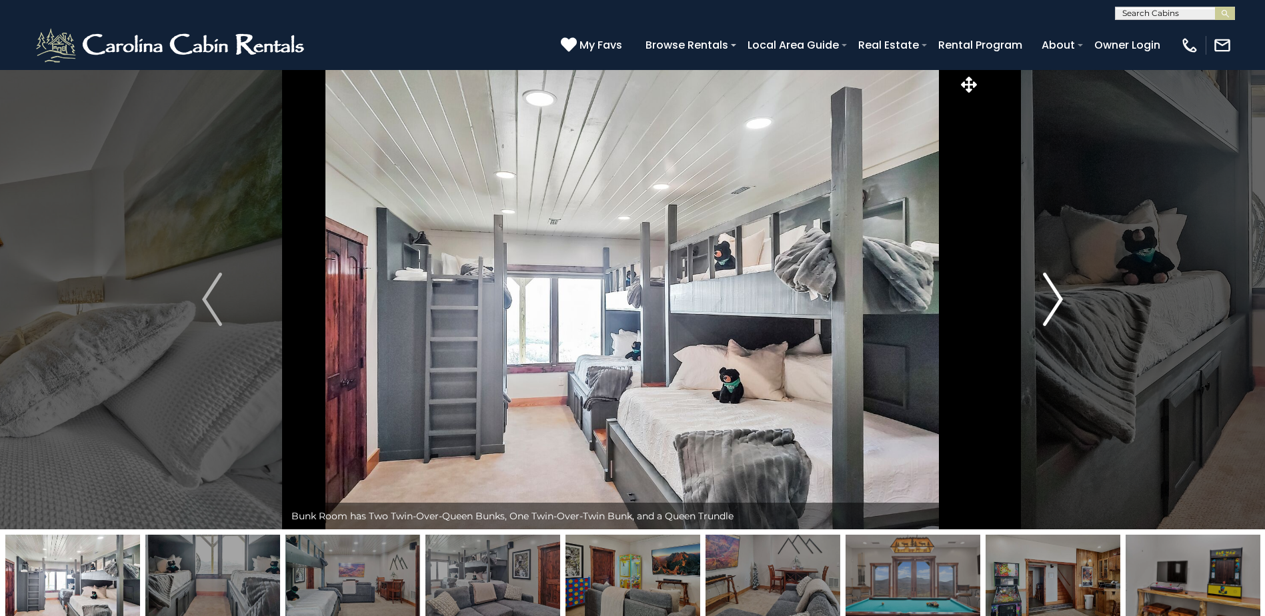
click at [1050, 302] on img "Next" at bounding box center [1053, 299] width 20 height 53
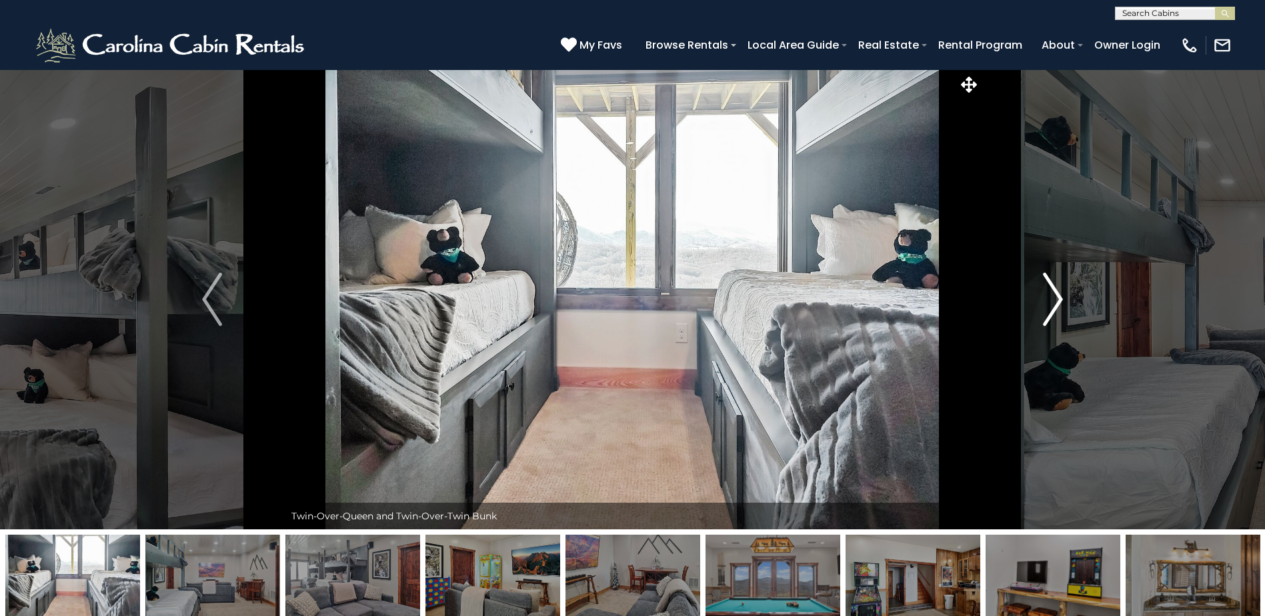
click at [1050, 302] on img "Next" at bounding box center [1053, 299] width 20 height 53
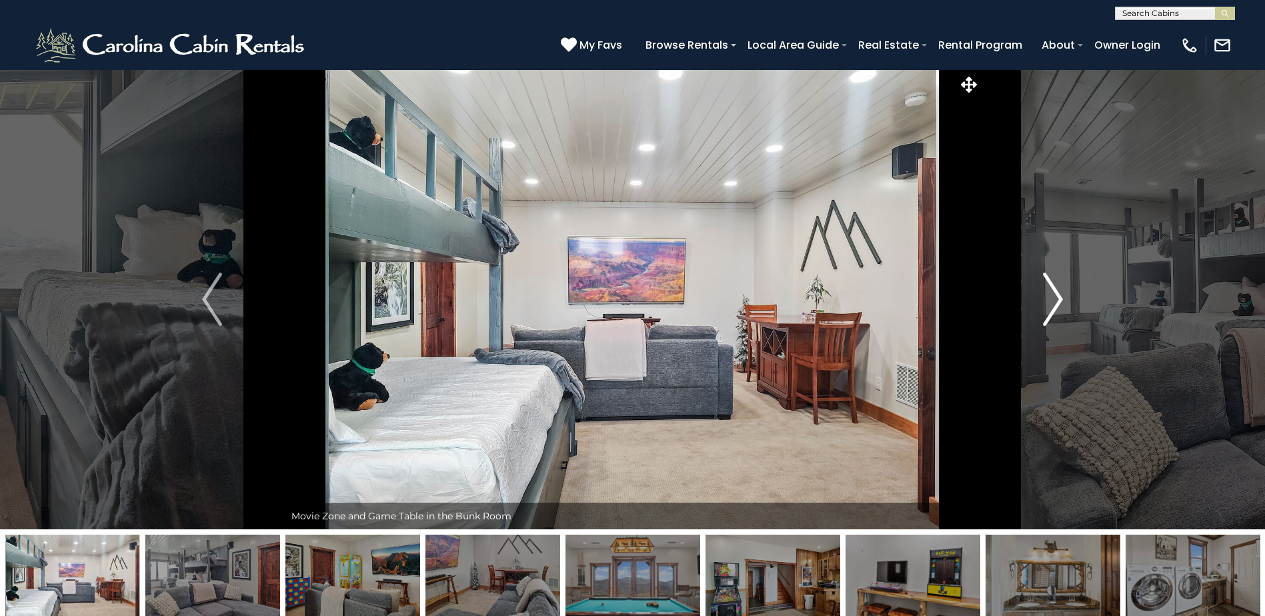
click at [1050, 302] on img "Next" at bounding box center [1053, 299] width 20 height 53
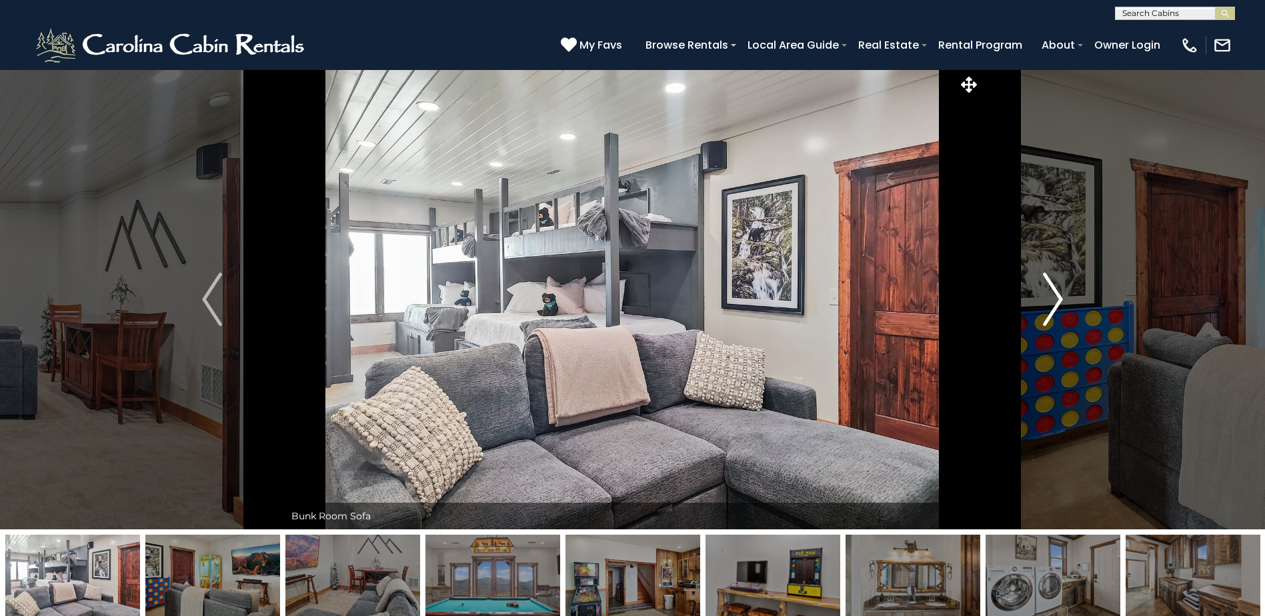
click at [1050, 302] on img "Next" at bounding box center [1053, 299] width 20 height 53
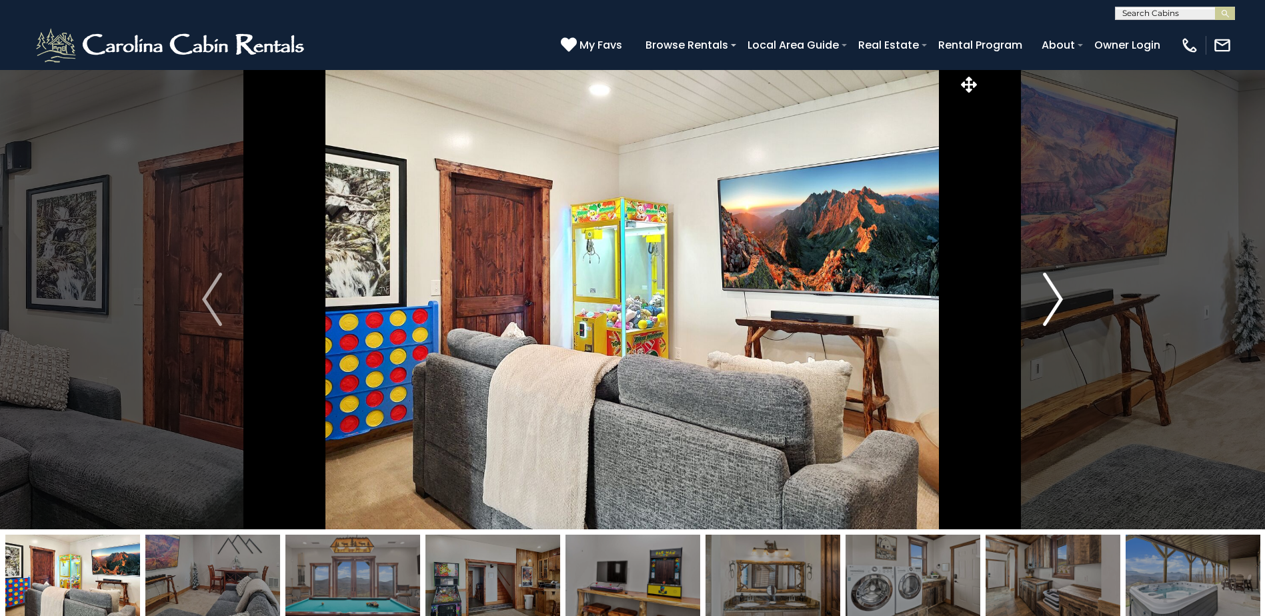
click at [1050, 302] on img "Next" at bounding box center [1053, 299] width 20 height 53
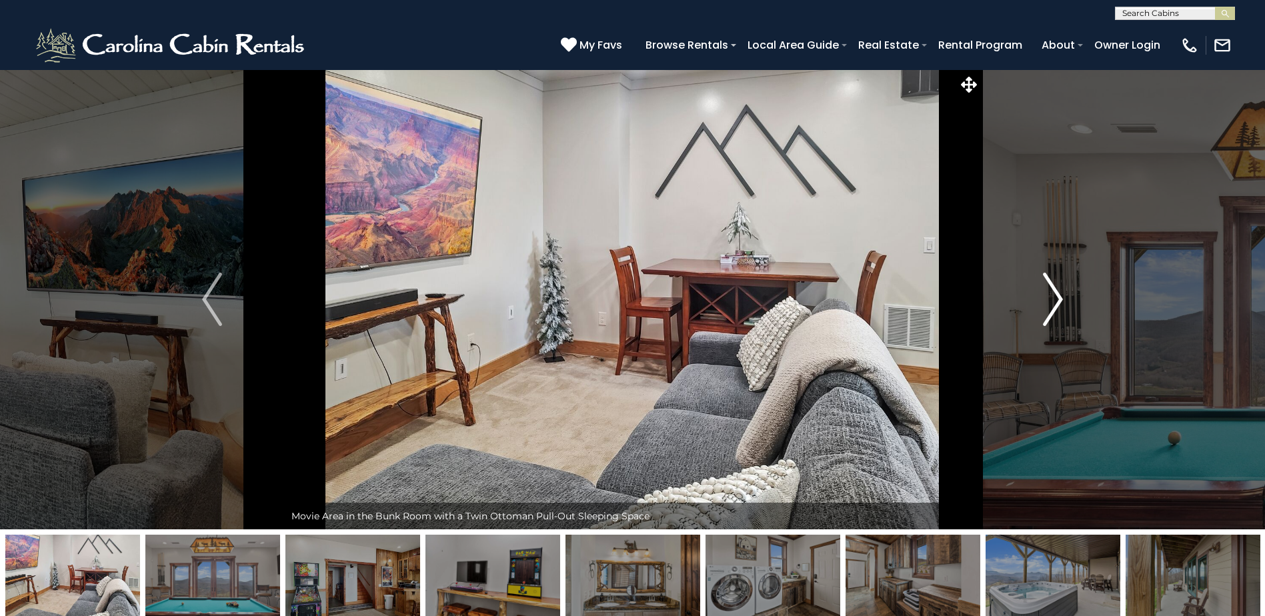
click at [1050, 302] on img "Next" at bounding box center [1053, 299] width 20 height 53
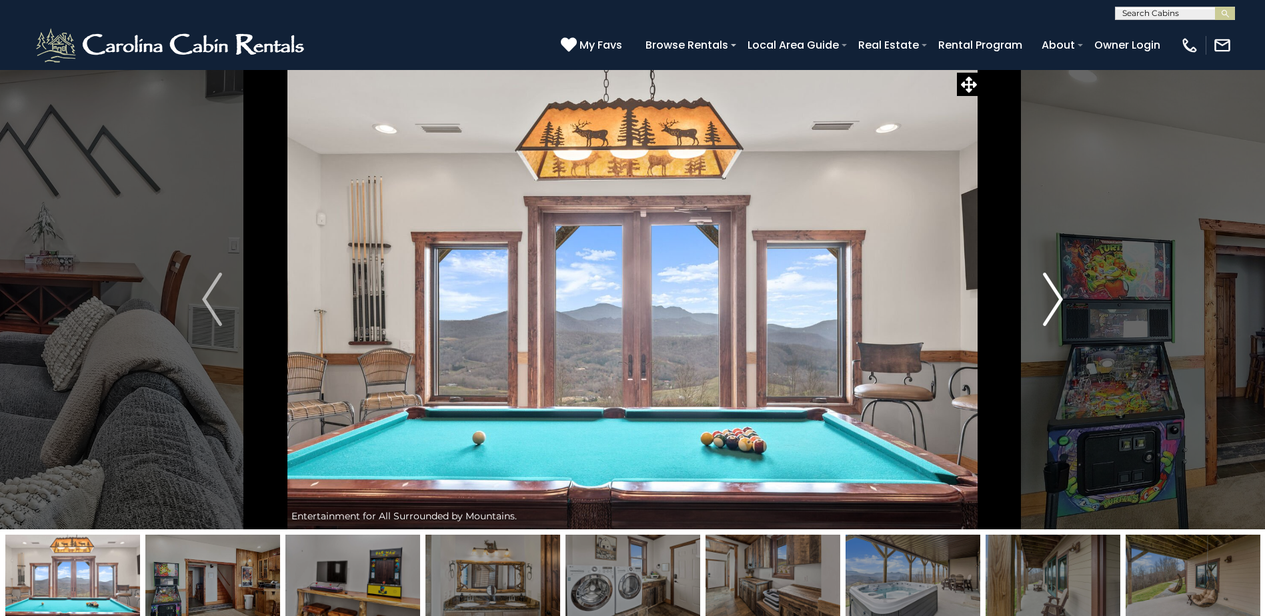
click at [1050, 302] on img "Next" at bounding box center [1053, 299] width 20 height 53
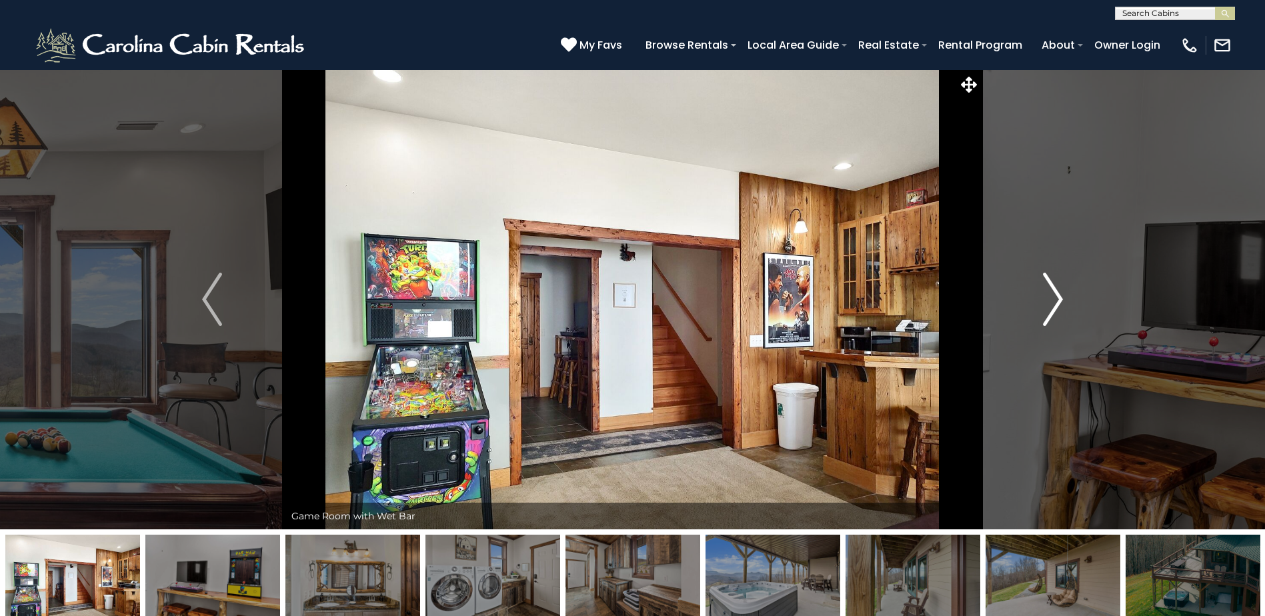
click at [1050, 302] on img "Next" at bounding box center [1053, 299] width 20 height 53
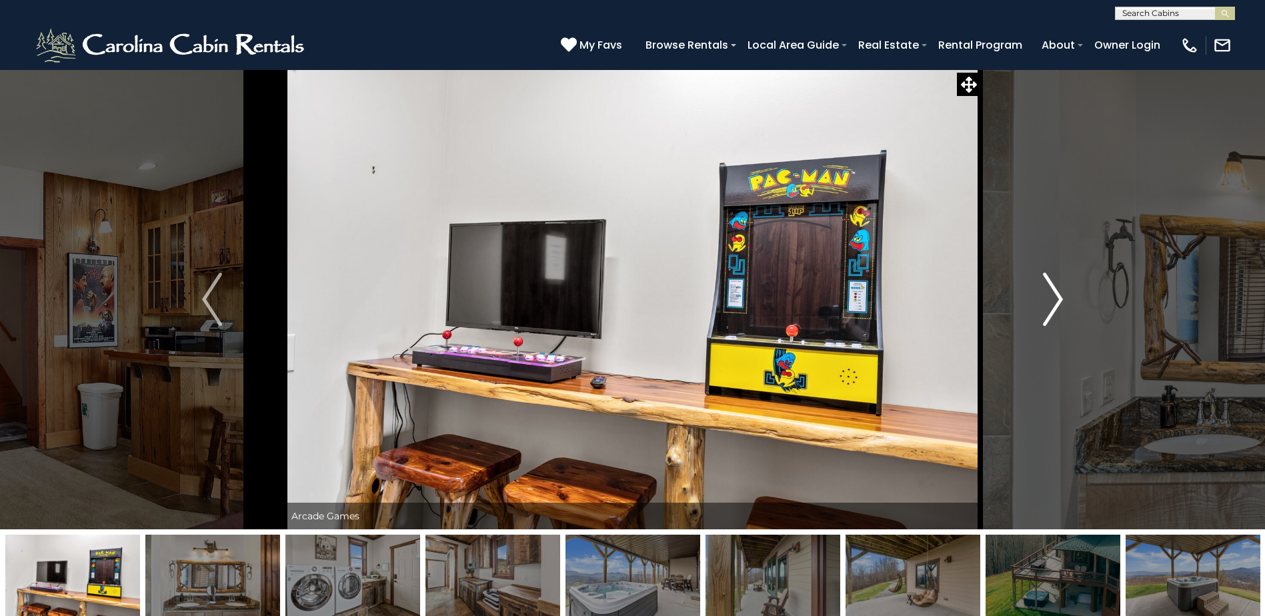
click at [1050, 302] on img "Next" at bounding box center [1053, 299] width 20 height 53
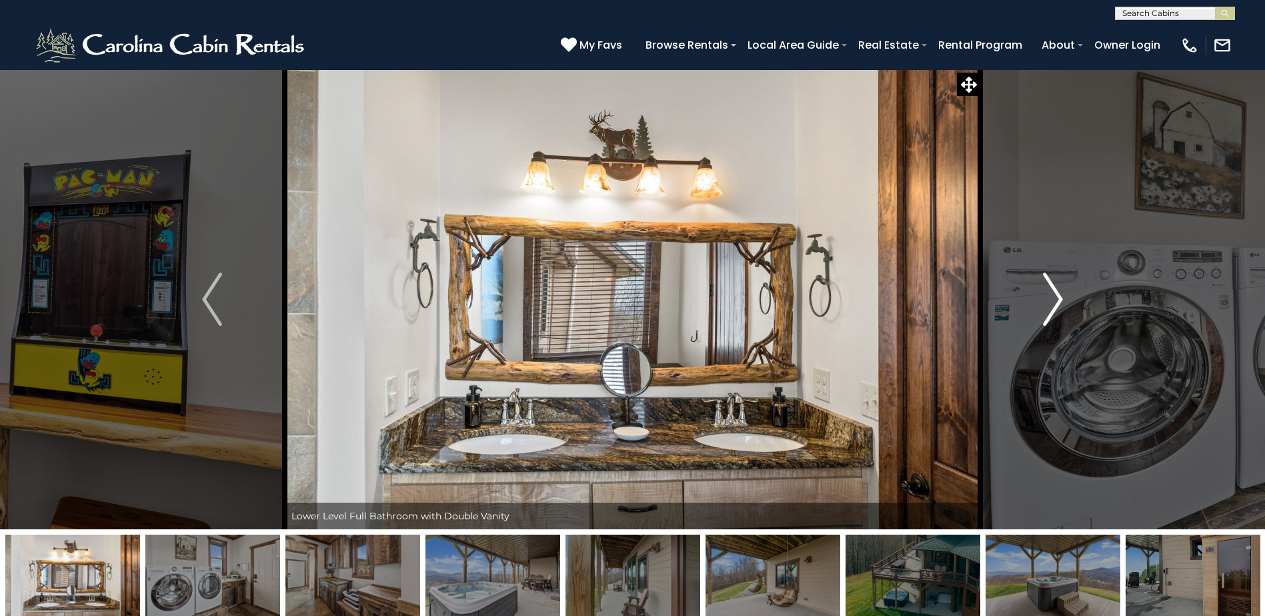
click at [1050, 302] on img "Next" at bounding box center [1053, 299] width 20 height 53
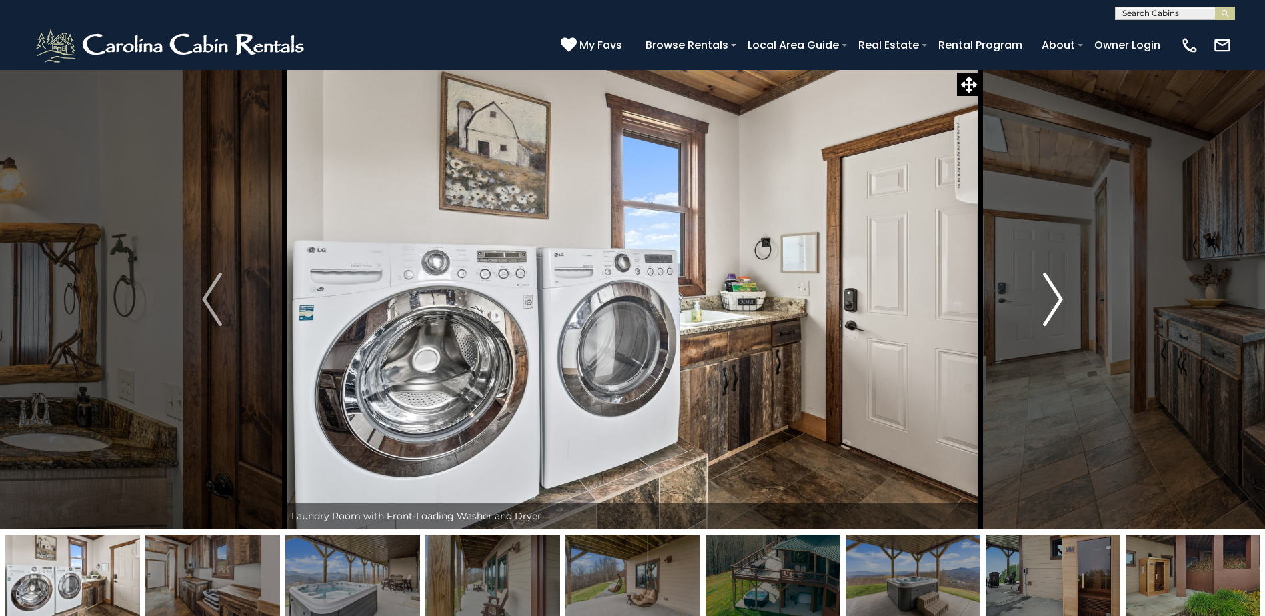
click at [1050, 302] on img "Next" at bounding box center [1053, 299] width 20 height 53
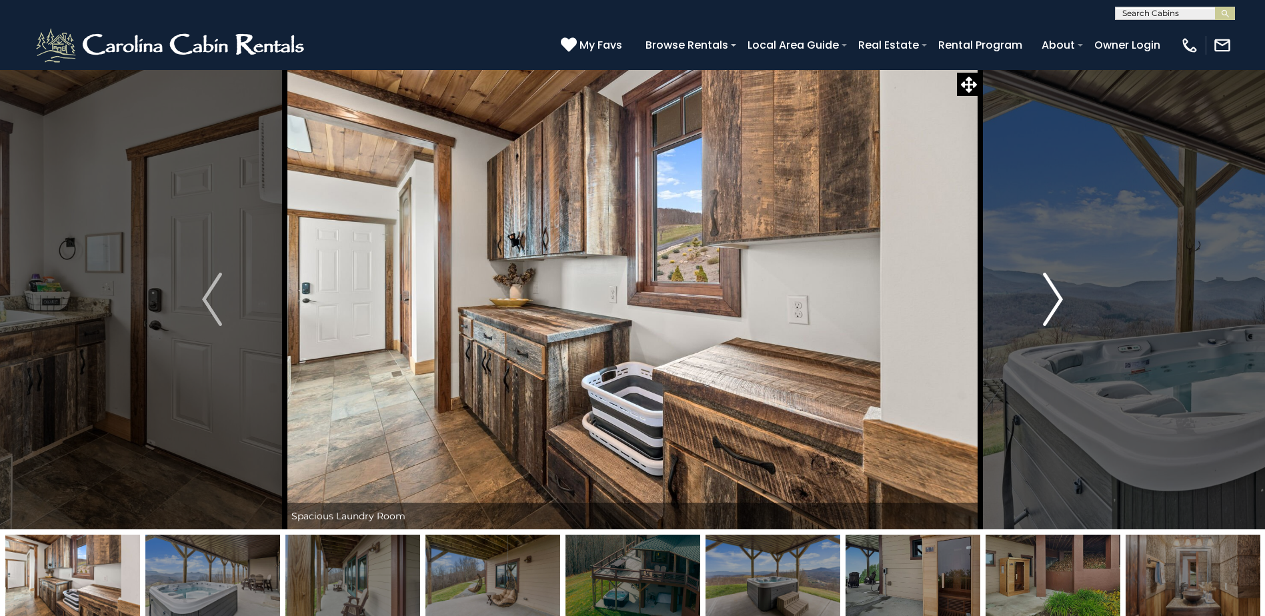
click at [1050, 302] on img "Next" at bounding box center [1053, 299] width 20 height 53
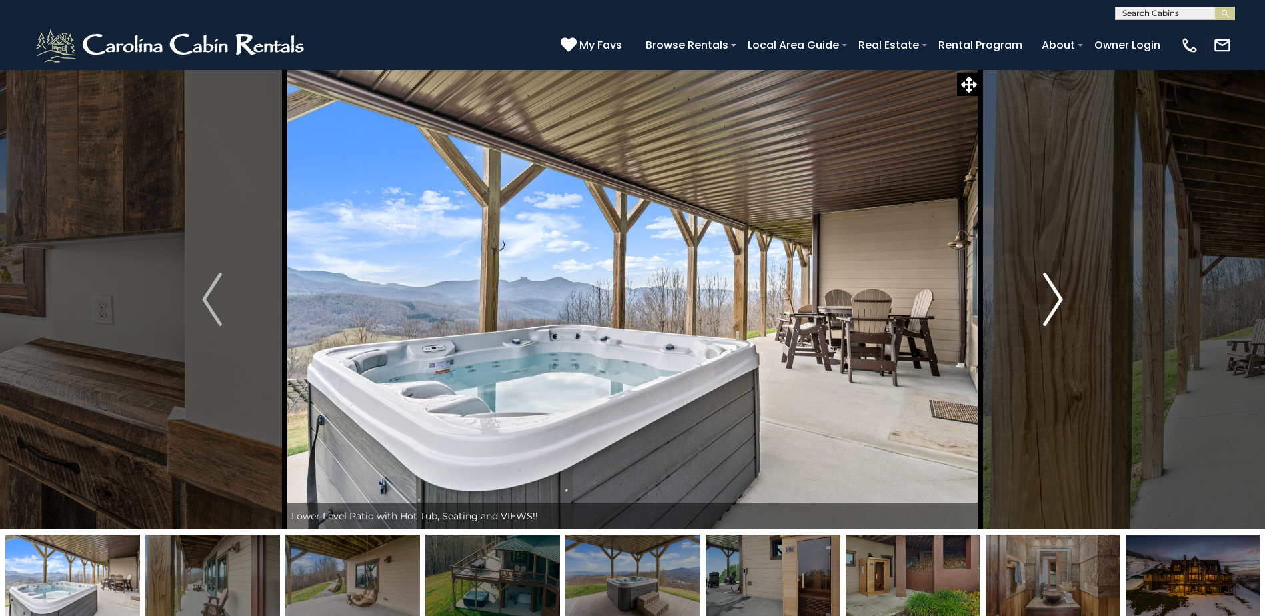
click at [1050, 302] on img "Next" at bounding box center [1053, 299] width 20 height 53
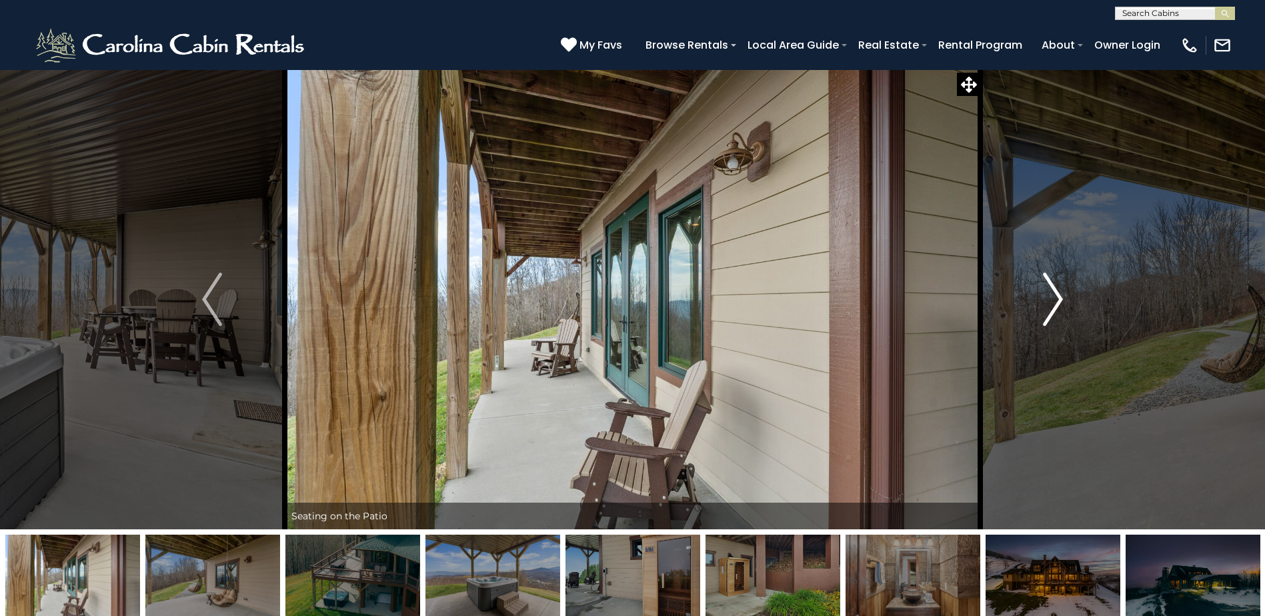
click at [1050, 302] on img "Next" at bounding box center [1053, 299] width 20 height 53
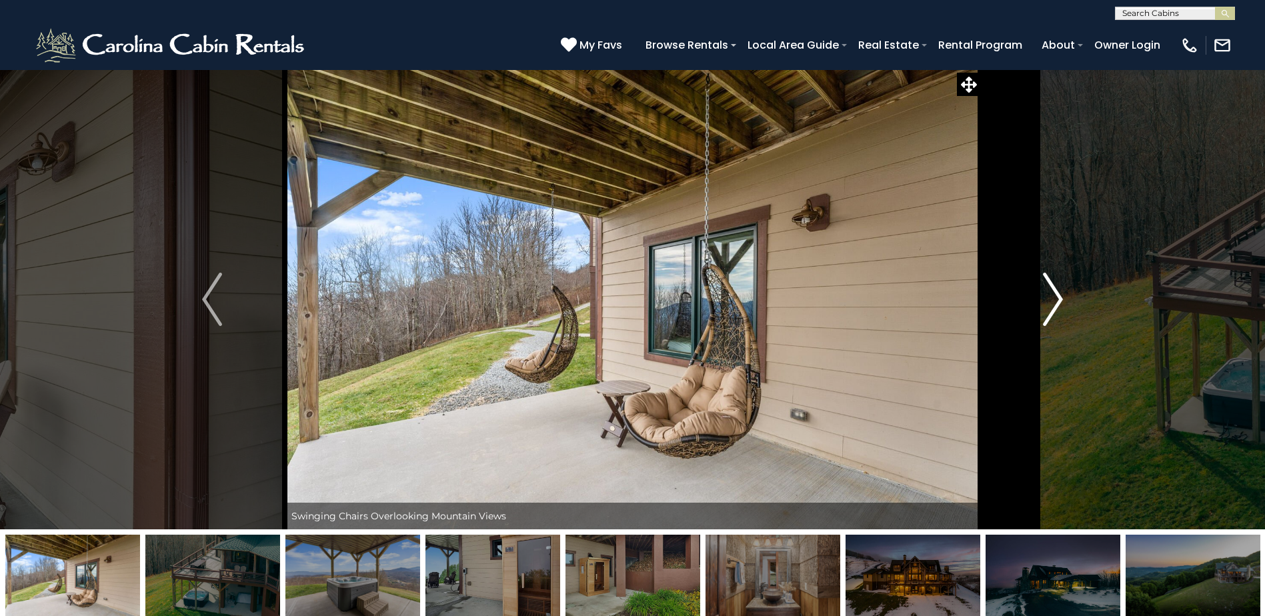
click at [1050, 302] on img "Next" at bounding box center [1053, 299] width 20 height 53
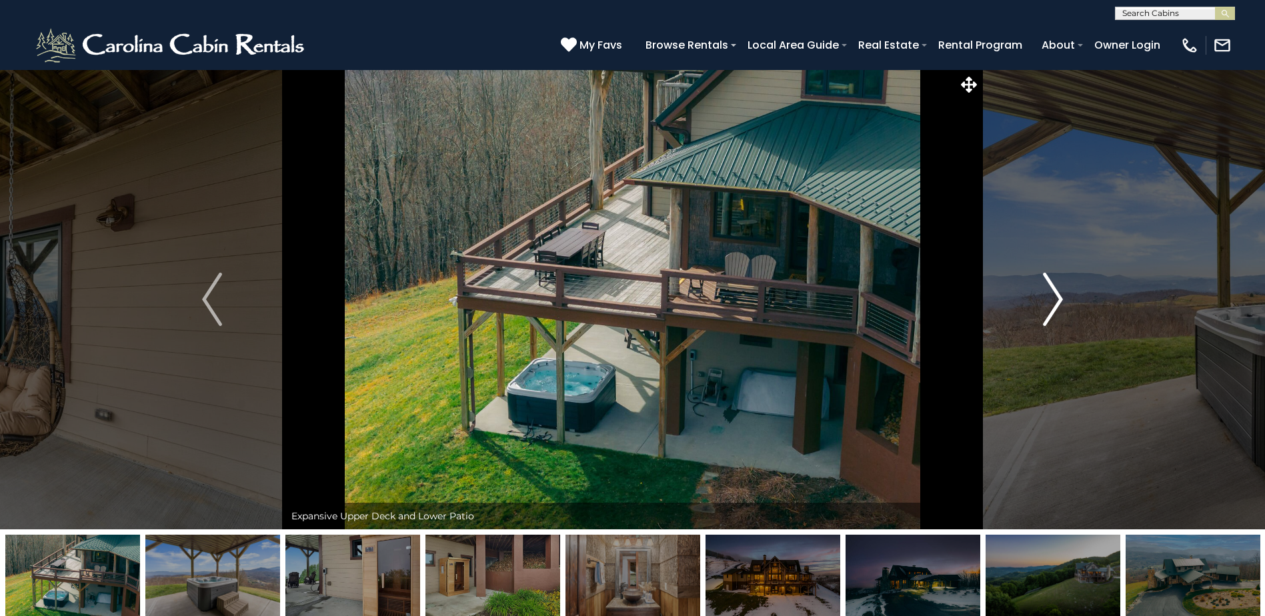
click at [1050, 302] on img "Next" at bounding box center [1053, 299] width 20 height 53
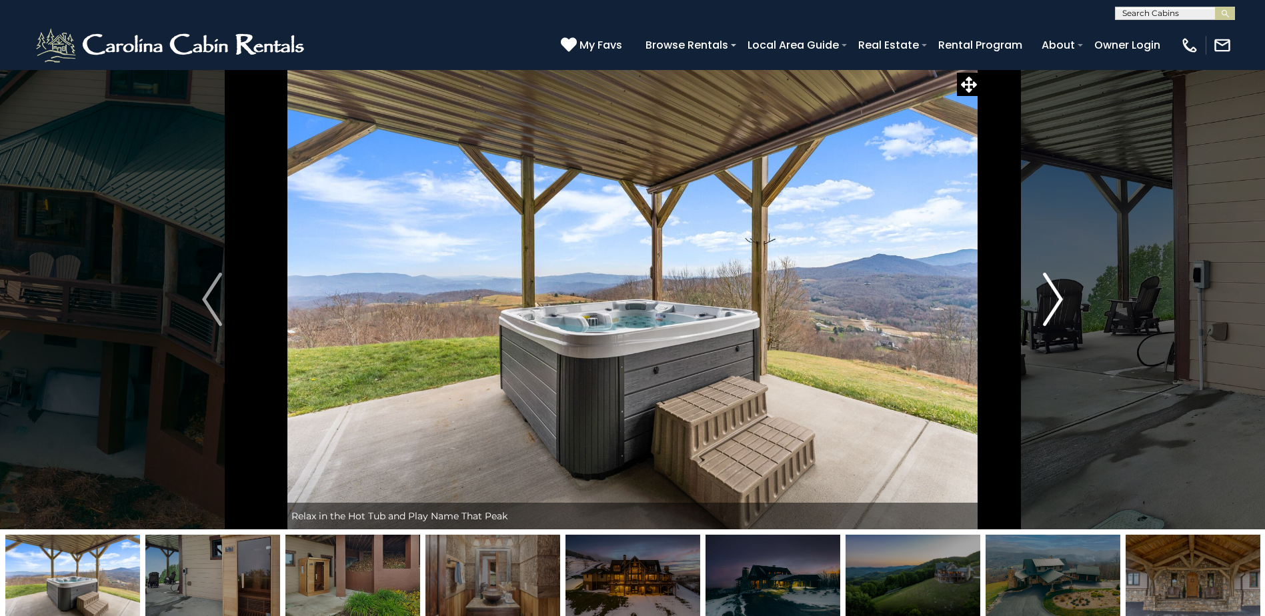
click at [1050, 302] on img "Next" at bounding box center [1053, 299] width 20 height 53
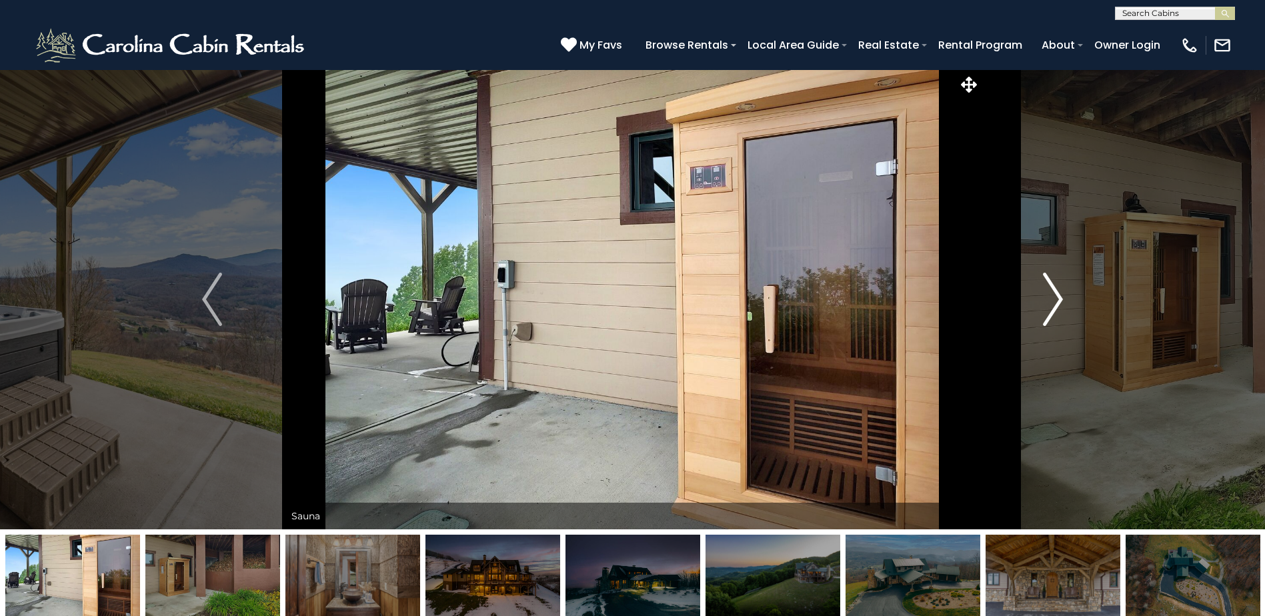
click at [1049, 299] on img "Next" at bounding box center [1053, 299] width 20 height 53
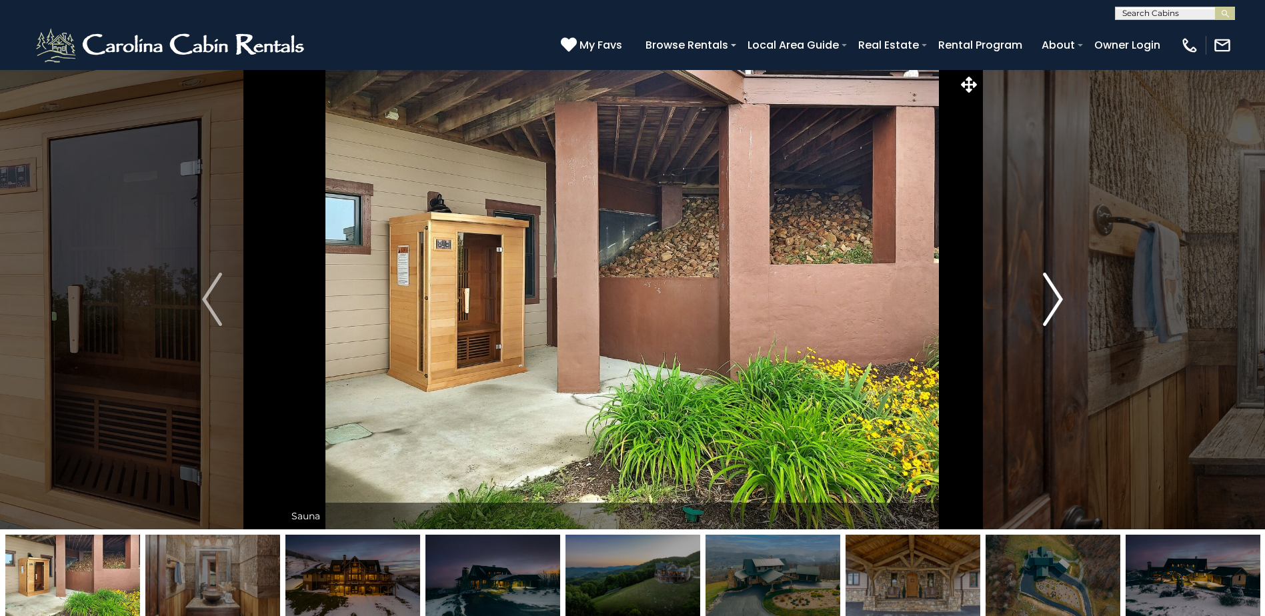
click at [1048, 299] on img "Next" at bounding box center [1053, 299] width 20 height 53
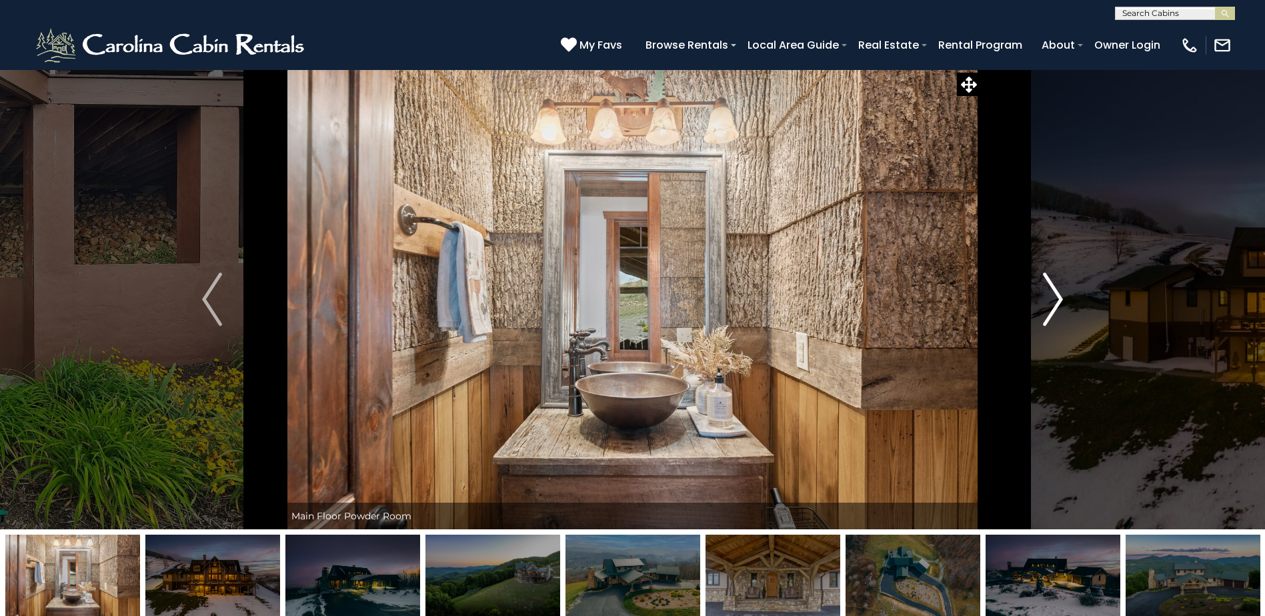
click at [1048, 299] on img "Next" at bounding box center [1053, 299] width 20 height 53
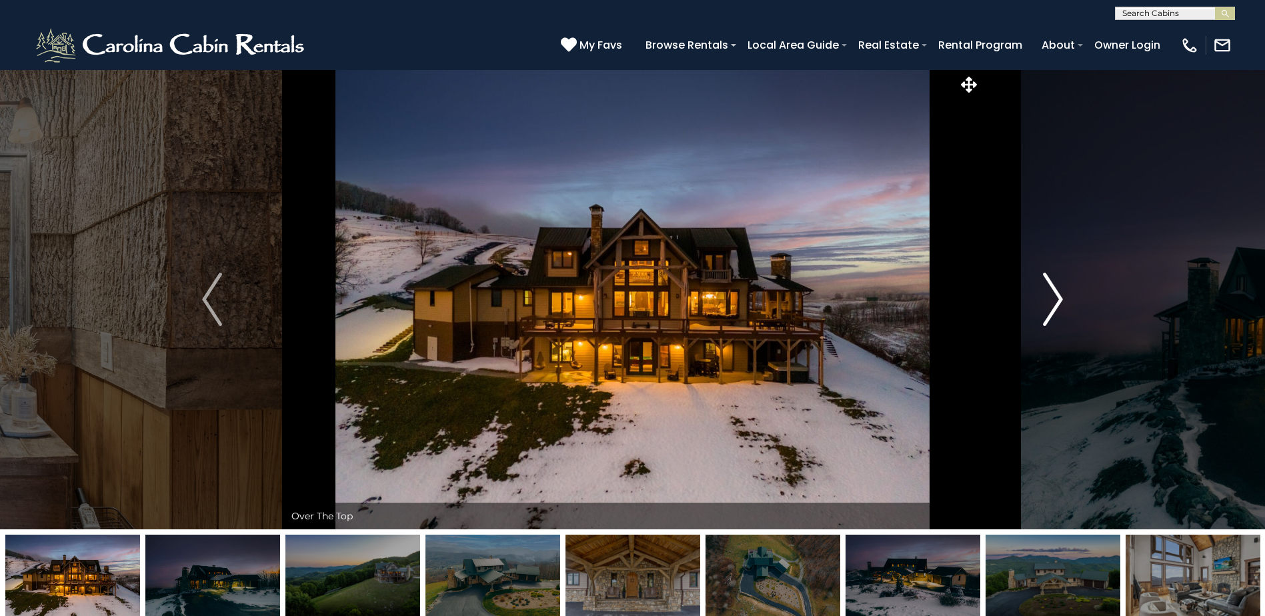
click at [1048, 299] on img "Next" at bounding box center [1053, 299] width 20 height 53
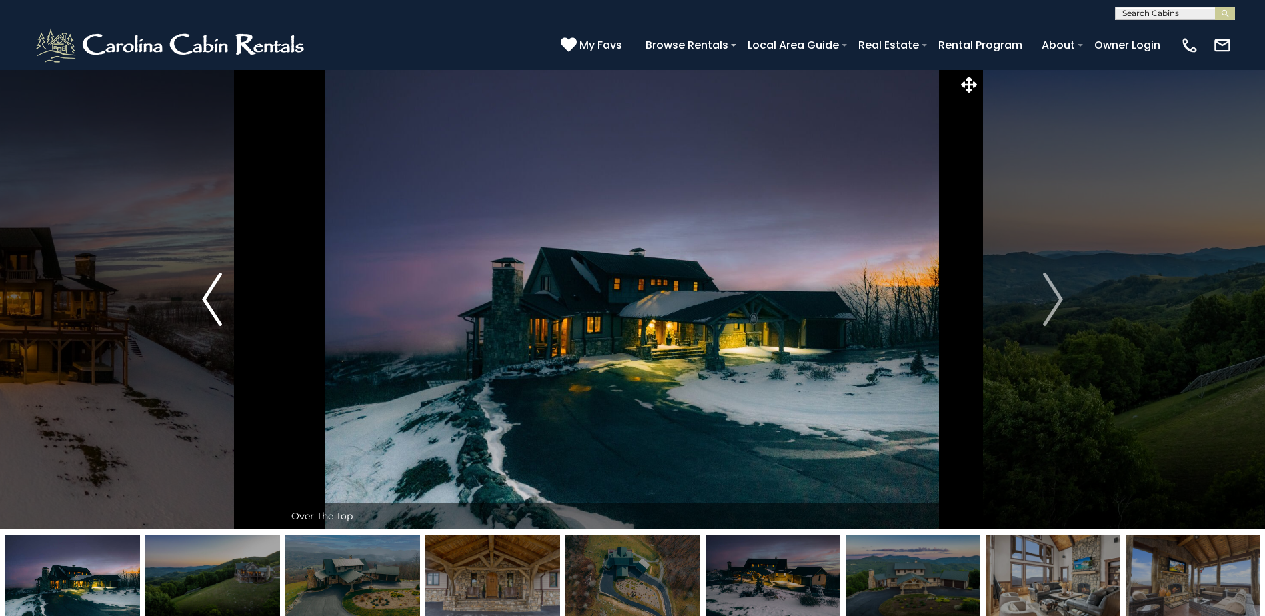
click at [198, 283] on button "Previous" at bounding box center [211, 299] width 145 height 460
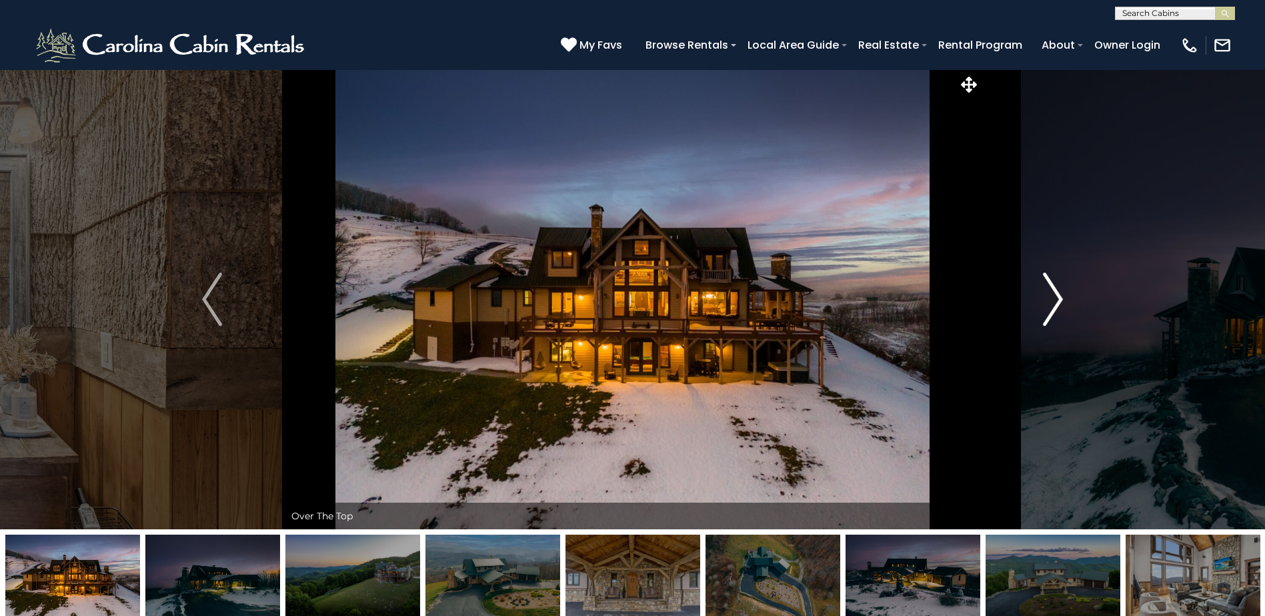
click at [1059, 184] on button "Next" at bounding box center [1052, 299] width 145 height 460
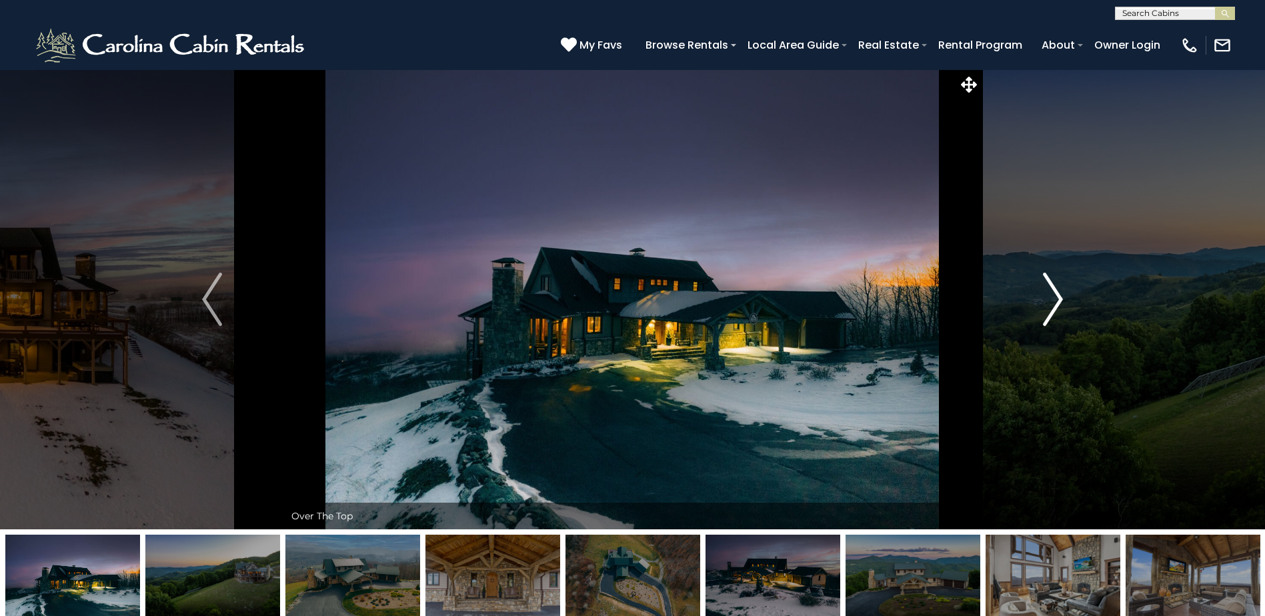
click at [1046, 303] on img "Next" at bounding box center [1053, 299] width 20 height 53
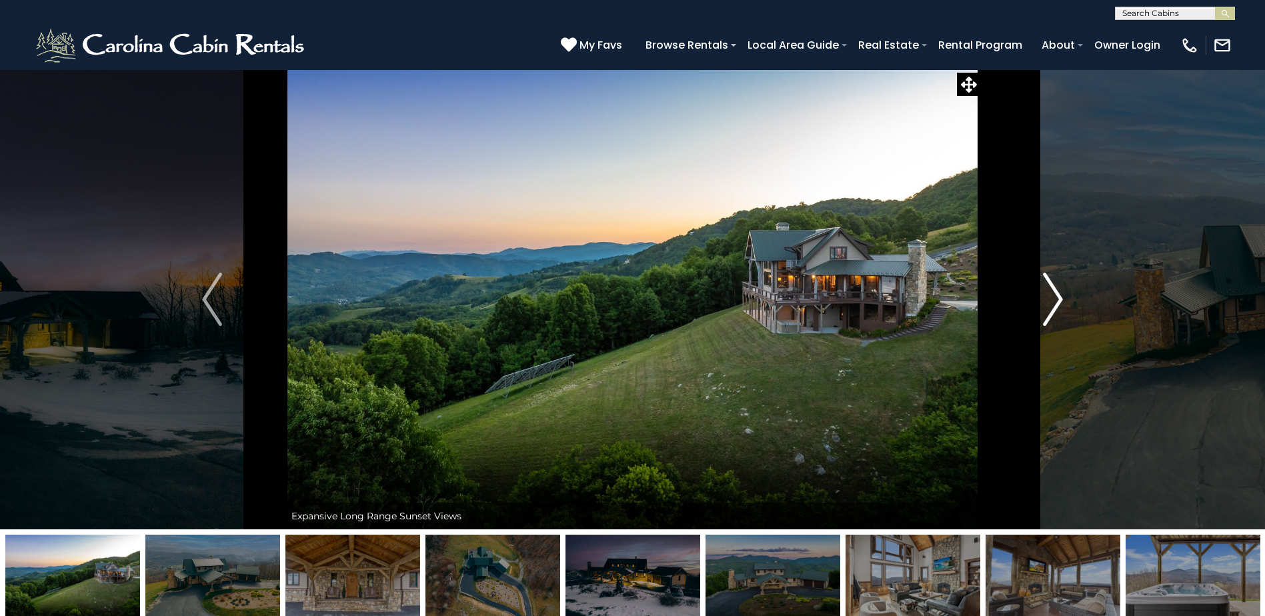
click at [1046, 303] on img "Next" at bounding box center [1053, 299] width 20 height 53
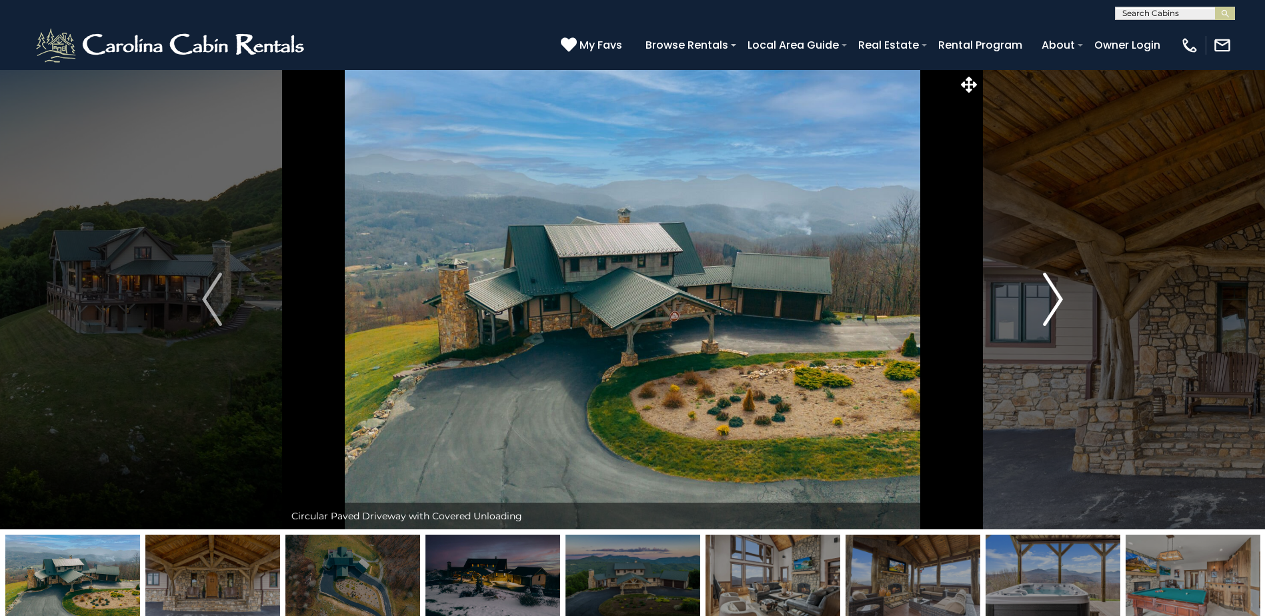
click at [1046, 303] on img "Next" at bounding box center [1053, 299] width 20 height 53
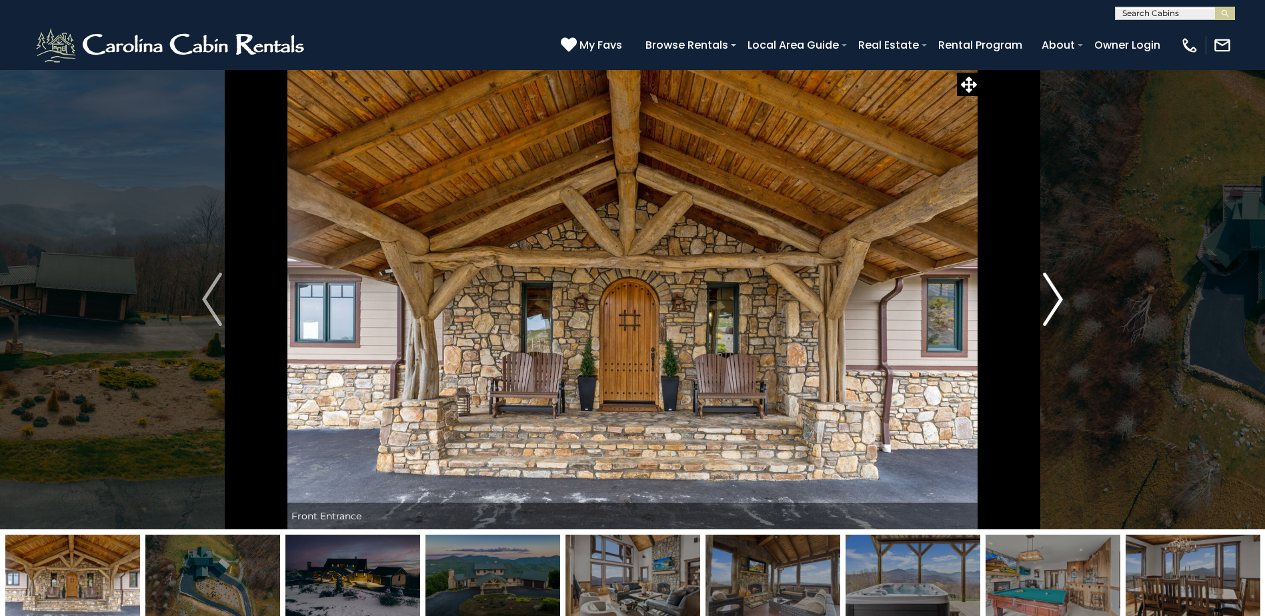
click at [1046, 303] on img "Next" at bounding box center [1053, 299] width 20 height 53
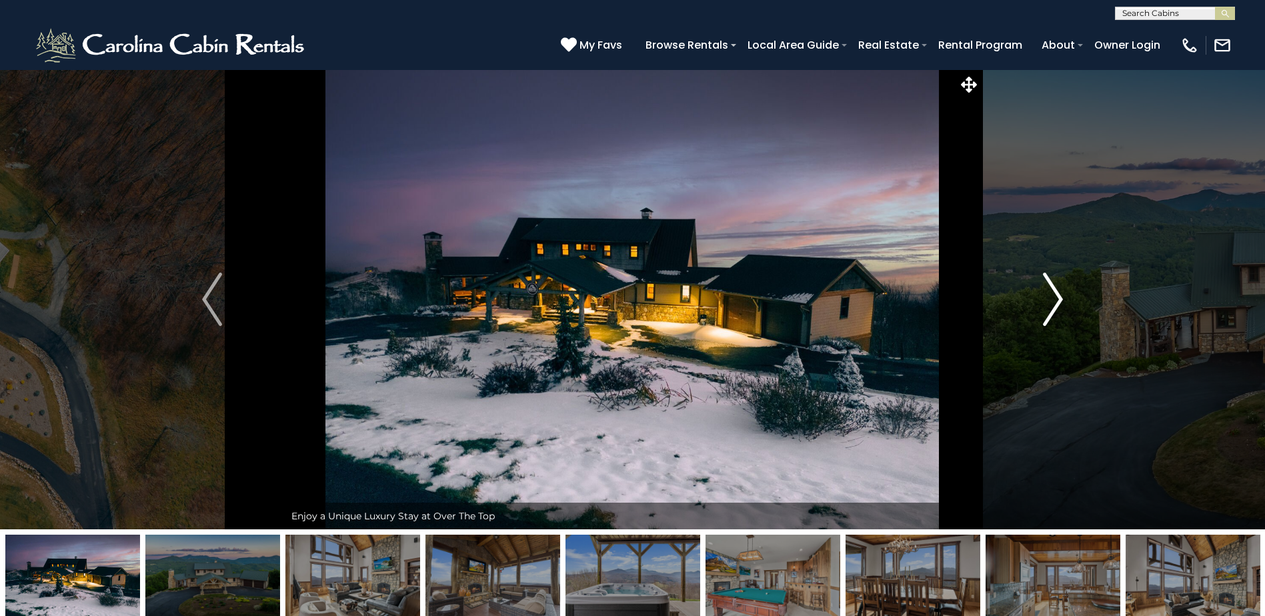
click at [1035, 299] on button "Next" at bounding box center [1052, 299] width 145 height 460
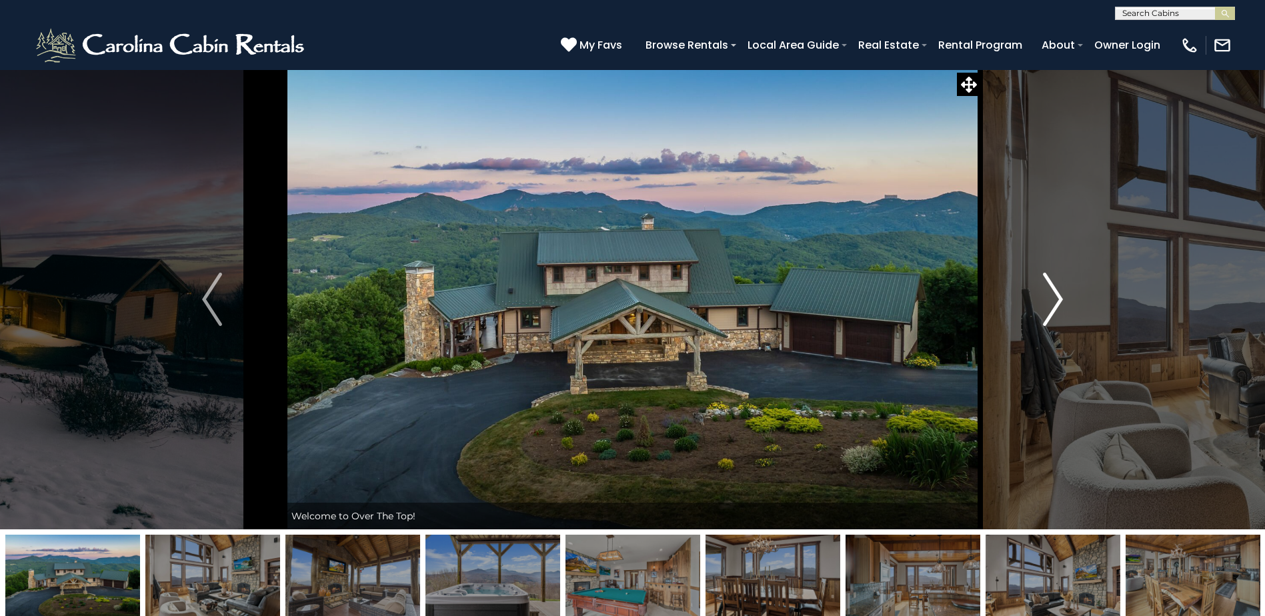
drag, startPoint x: 1015, startPoint y: 287, endPoint x: 993, endPoint y: 241, distance: 50.4
click at [1009, 263] on button "Next" at bounding box center [1052, 299] width 145 height 460
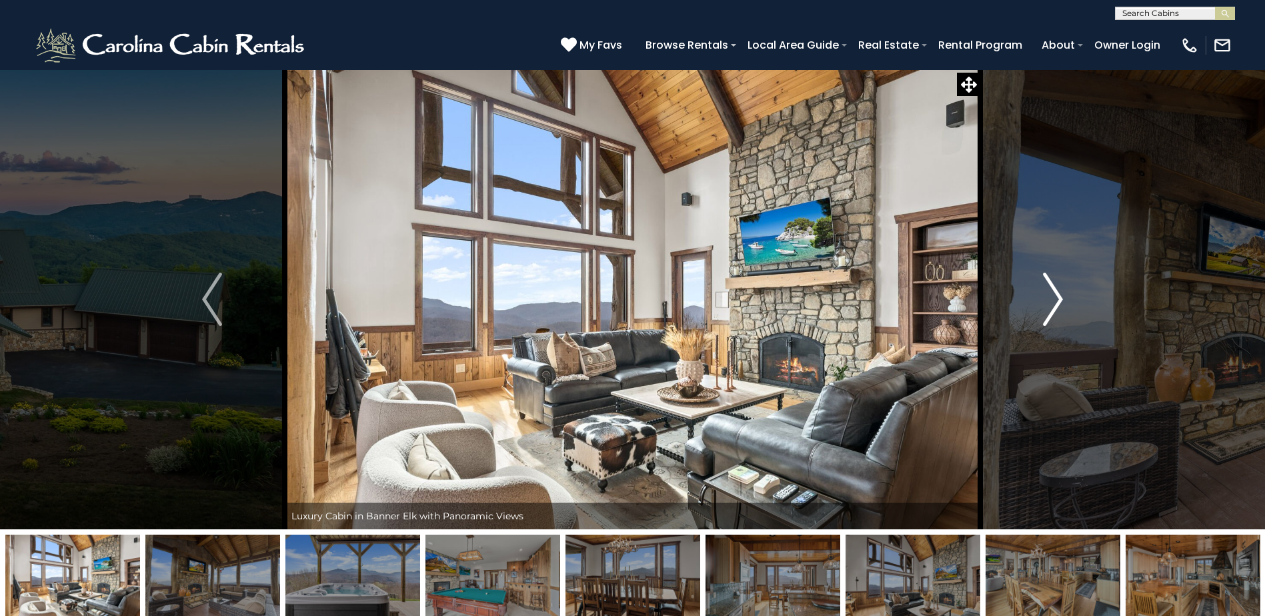
drag, startPoint x: 1074, startPoint y: 266, endPoint x: 1080, endPoint y: 283, distance: 18.6
click at [1080, 267] on button "Next" at bounding box center [1052, 299] width 145 height 460
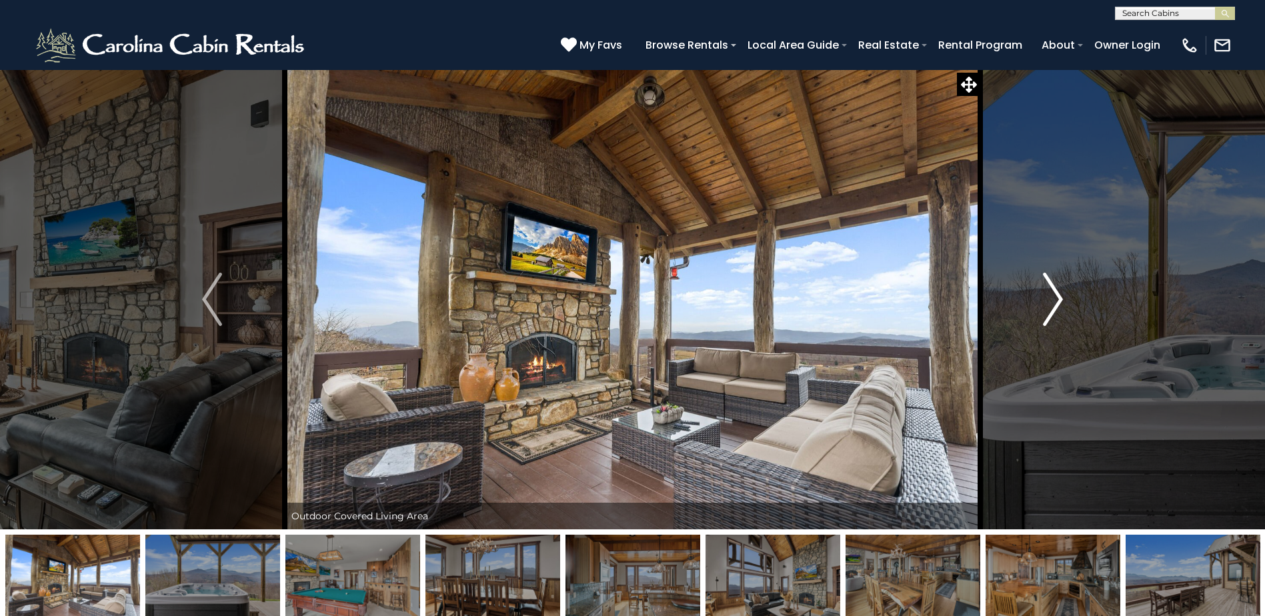
drag, startPoint x: 1074, startPoint y: 391, endPoint x: 1066, endPoint y: 418, distance: 28.5
click at [1073, 406] on button "Next" at bounding box center [1052, 299] width 145 height 460
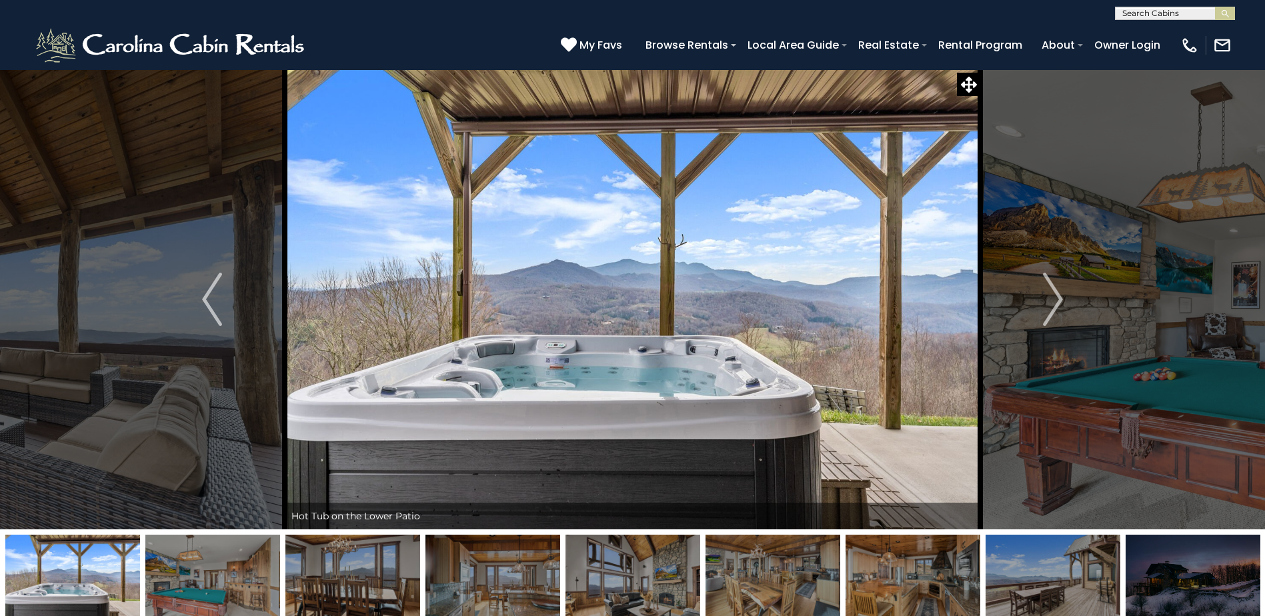
drag, startPoint x: 1000, startPoint y: 309, endPoint x: 846, endPoint y: 339, distance: 156.3
click at [998, 496] on button "Next" at bounding box center [1052, 299] width 145 height 460
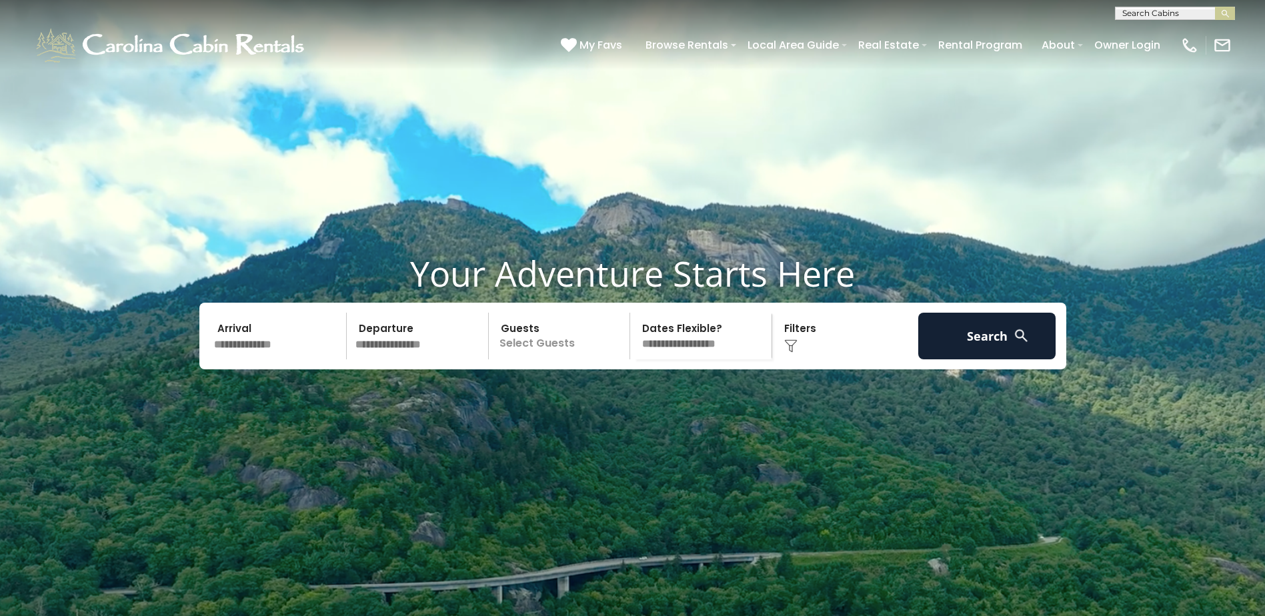
click at [245, 357] on input "text" at bounding box center [278, 336] width 138 height 47
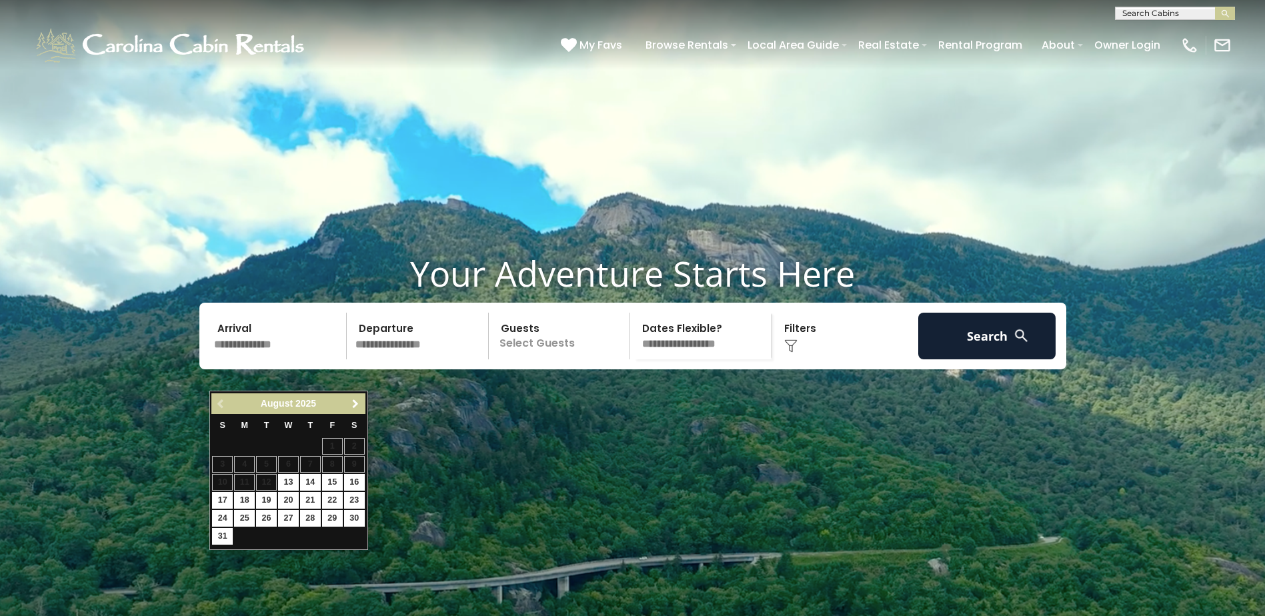
click at [356, 400] on span "Next" at bounding box center [355, 404] width 11 height 11
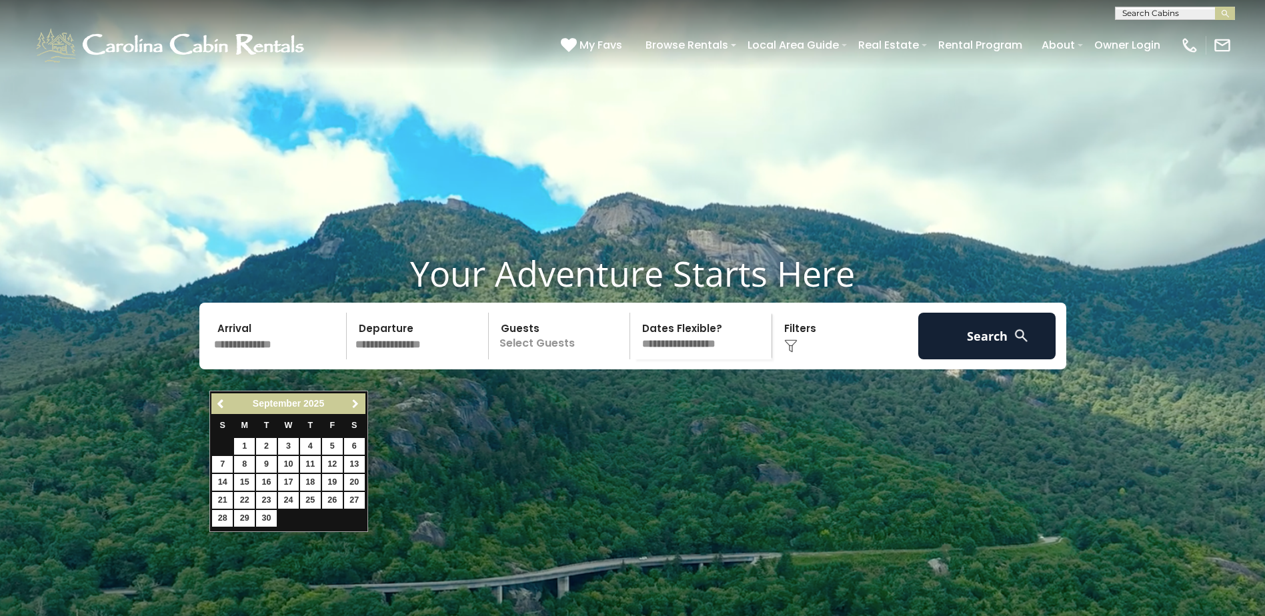
click at [356, 400] on span "Next" at bounding box center [355, 404] width 11 height 11
click at [358, 359] on input "text" at bounding box center [420, 336] width 138 height 47
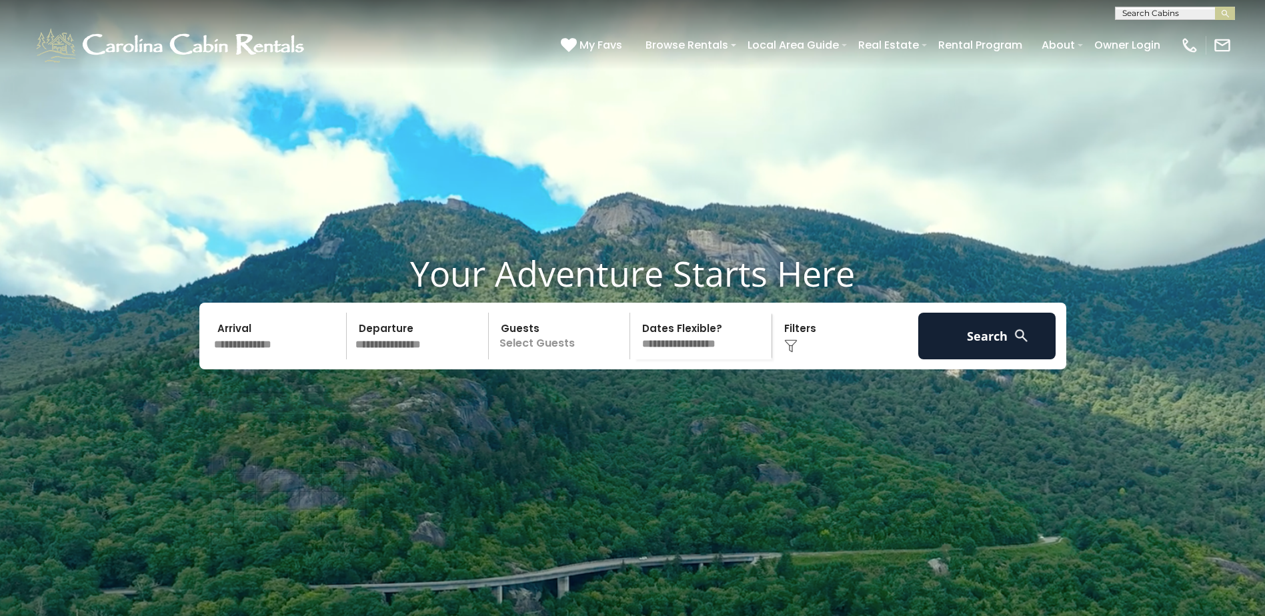
drag, startPoint x: 256, startPoint y: 360, endPoint x: 253, endPoint y: 371, distance: 11.2
click at [253, 359] on input "text" at bounding box center [278, 336] width 138 height 47
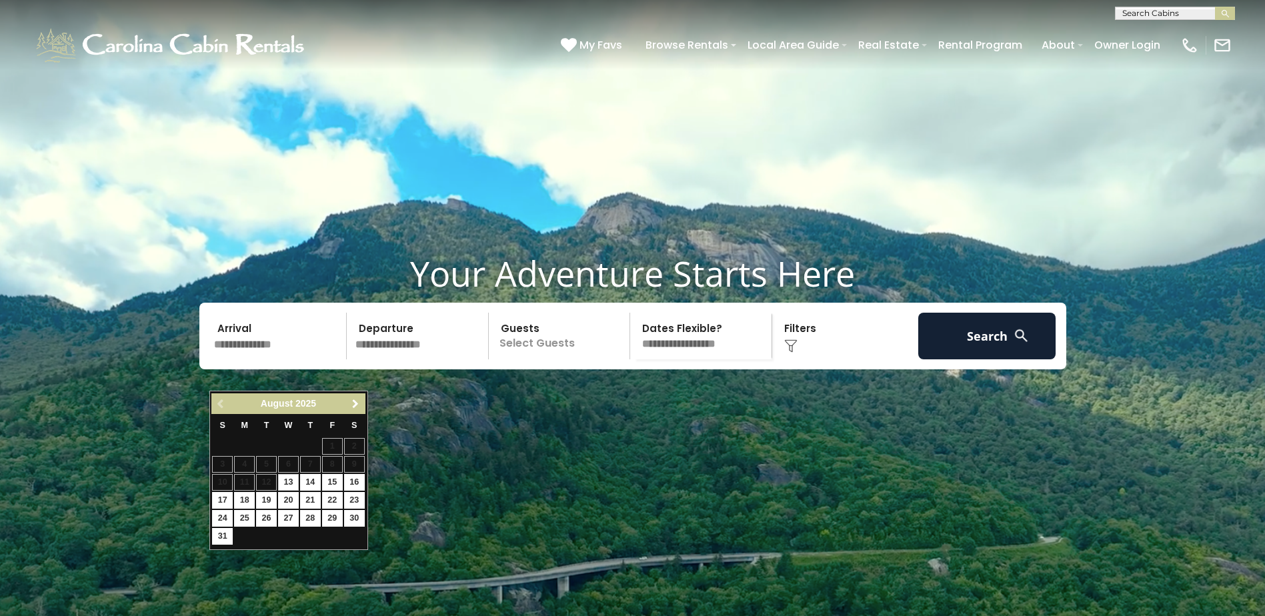
click at [357, 405] on span "Next" at bounding box center [355, 404] width 11 height 11
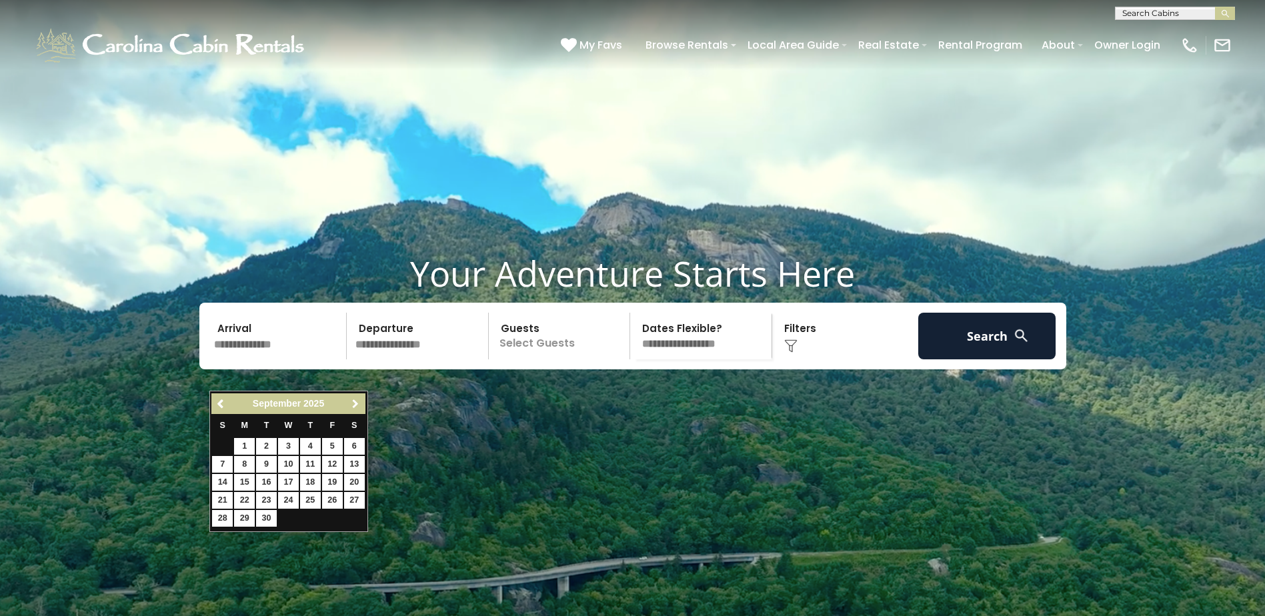
click at [361, 397] on link "Next" at bounding box center [355, 403] width 17 height 17
click at [357, 399] on span "Next" at bounding box center [355, 404] width 11 height 11
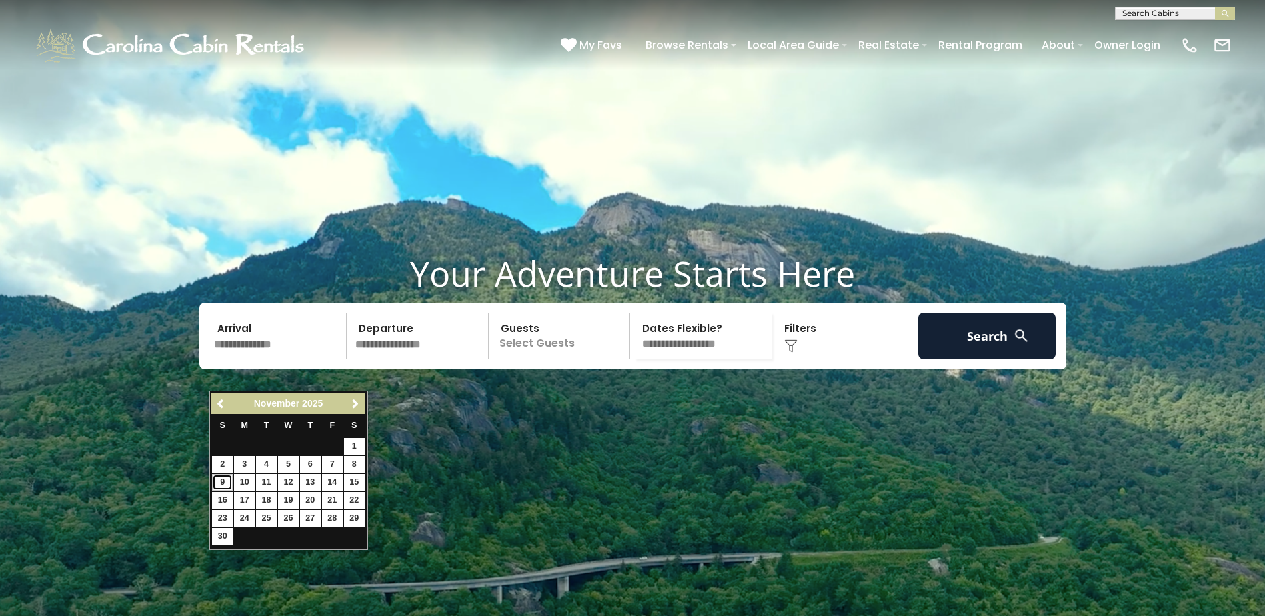
click at [219, 479] on link "9" at bounding box center [222, 482] width 21 height 17
type input "*******"
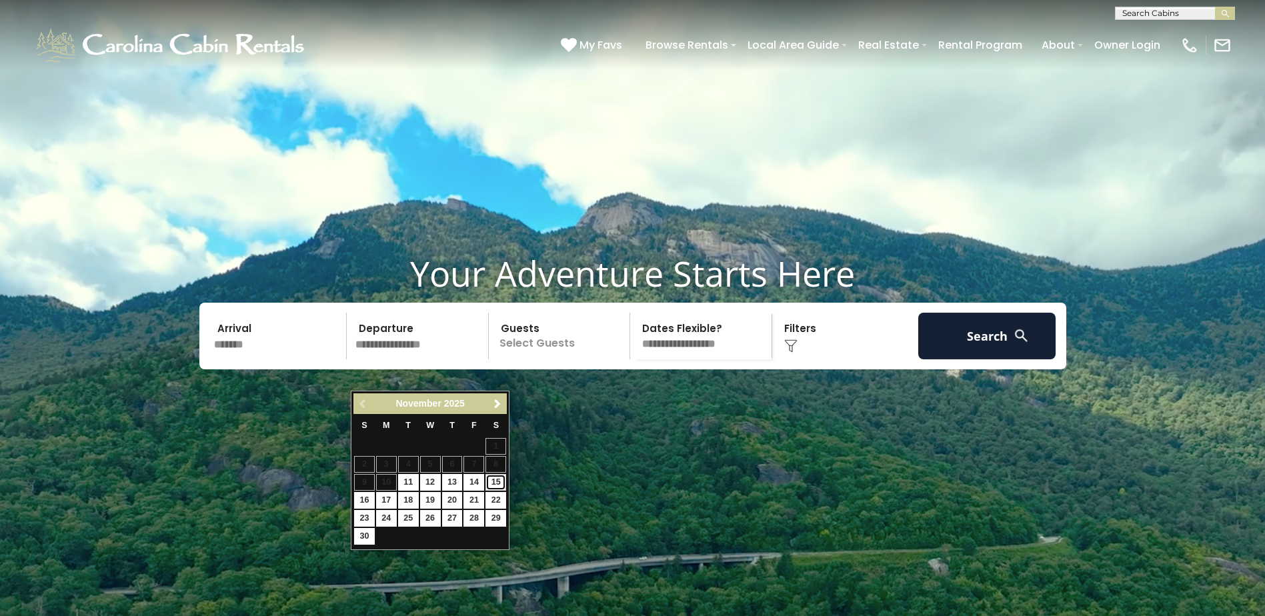
click at [491, 482] on link "15" at bounding box center [495, 482] width 21 height 17
type input "********"
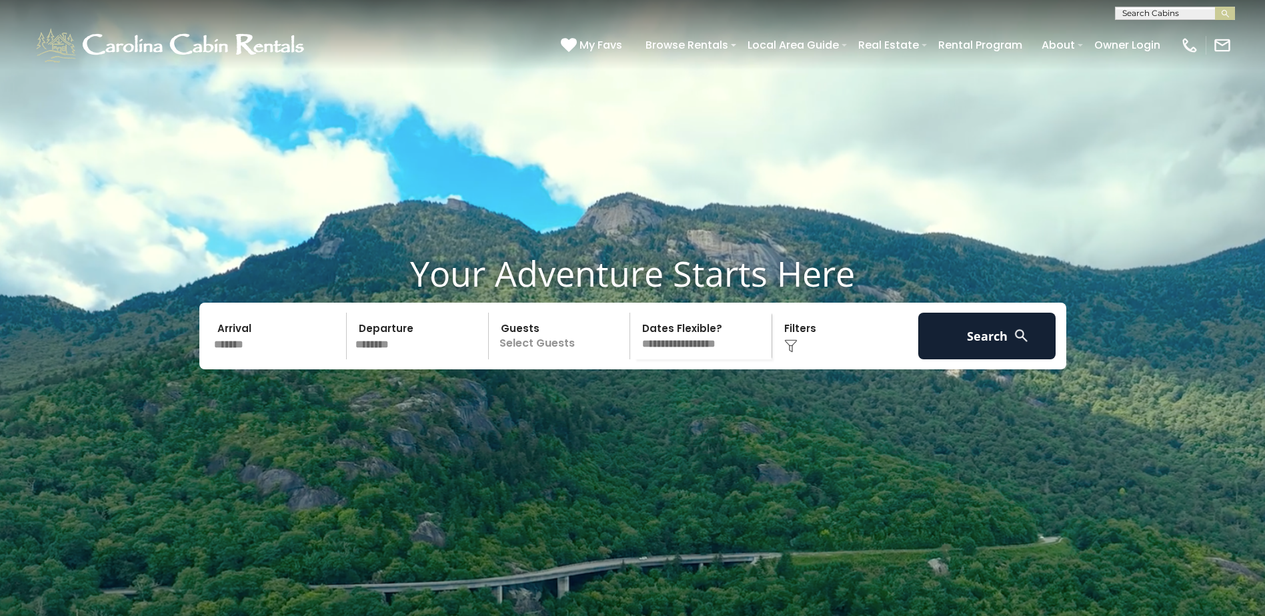
click at [559, 359] on p "Select Guests" at bounding box center [561, 336] width 137 height 47
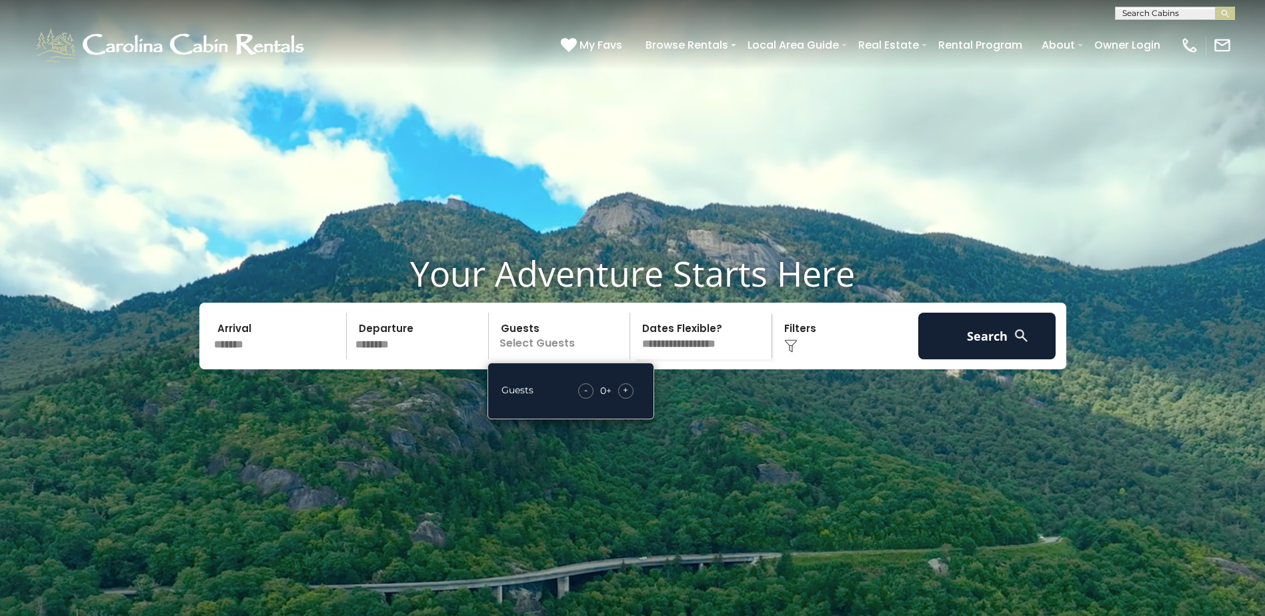
click at [622, 399] on div "+" at bounding box center [625, 390] width 15 height 15
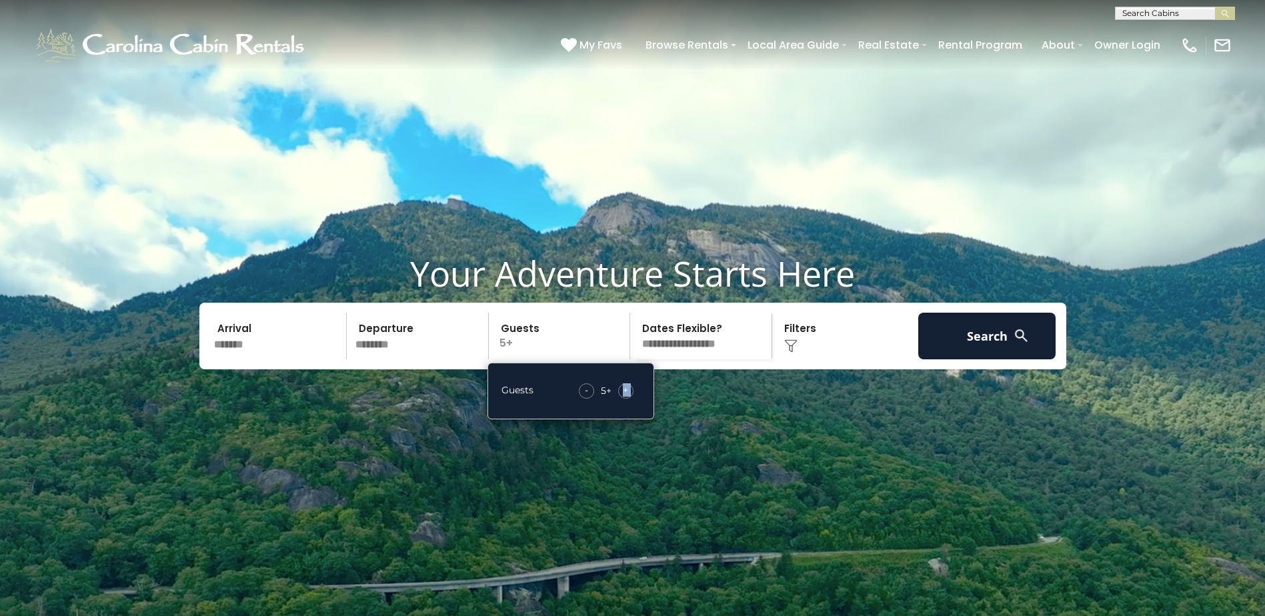
click at [622, 399] on div "+" at bounding box center [625, 390] width 15 height 15
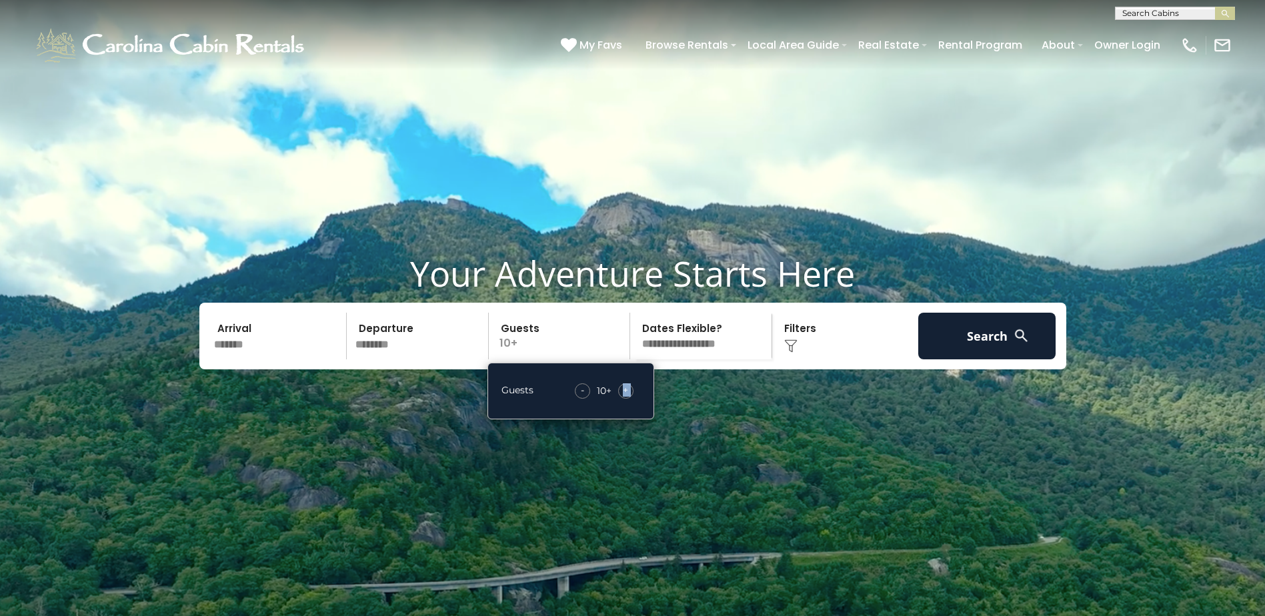
click at [622, 399] on div "+" at bounding box center [625, 390] width 15 height 15
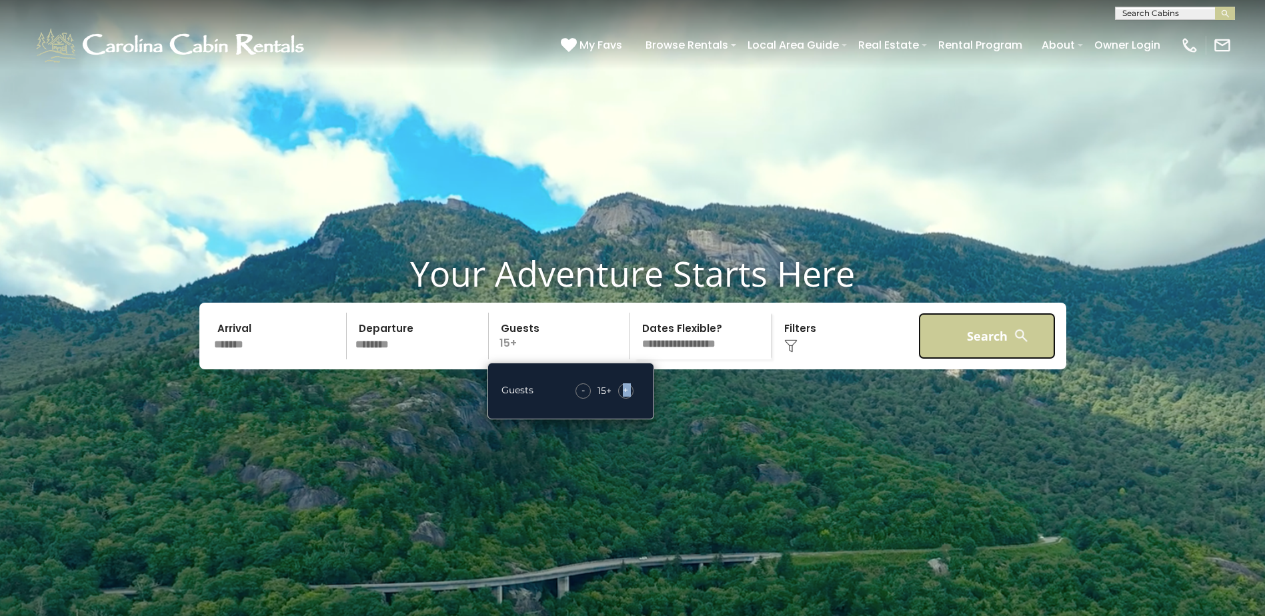
click at [1007, 359] on button "Search" at bounding box center [987, 336] width 138 height 47
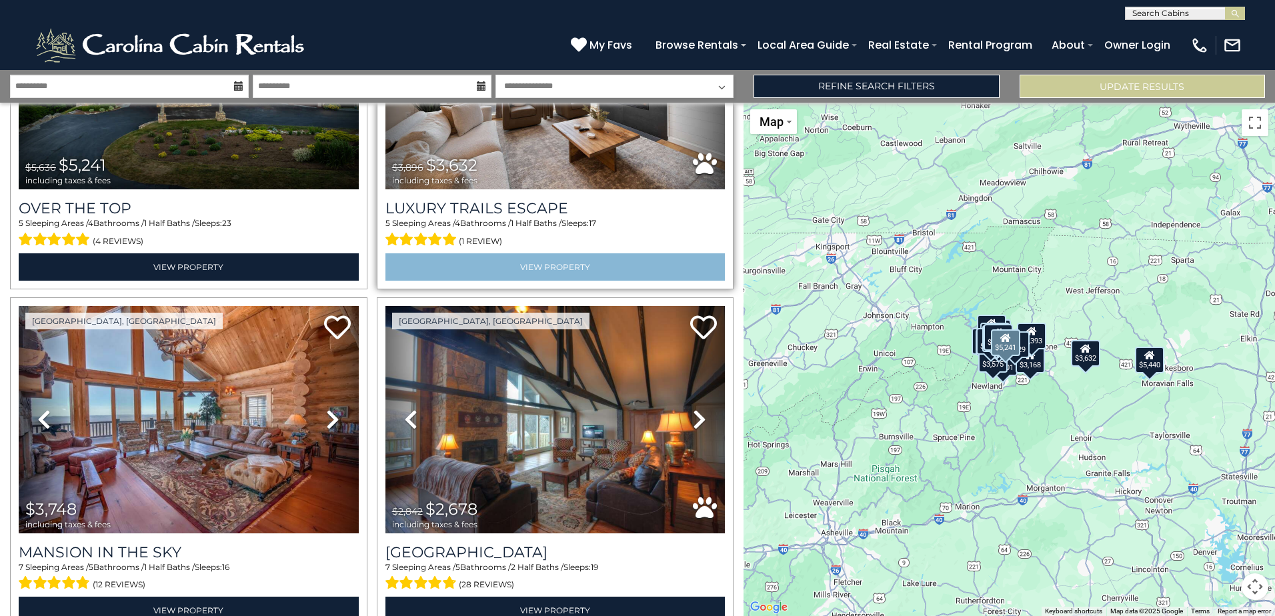
scroll to position [200, 0]
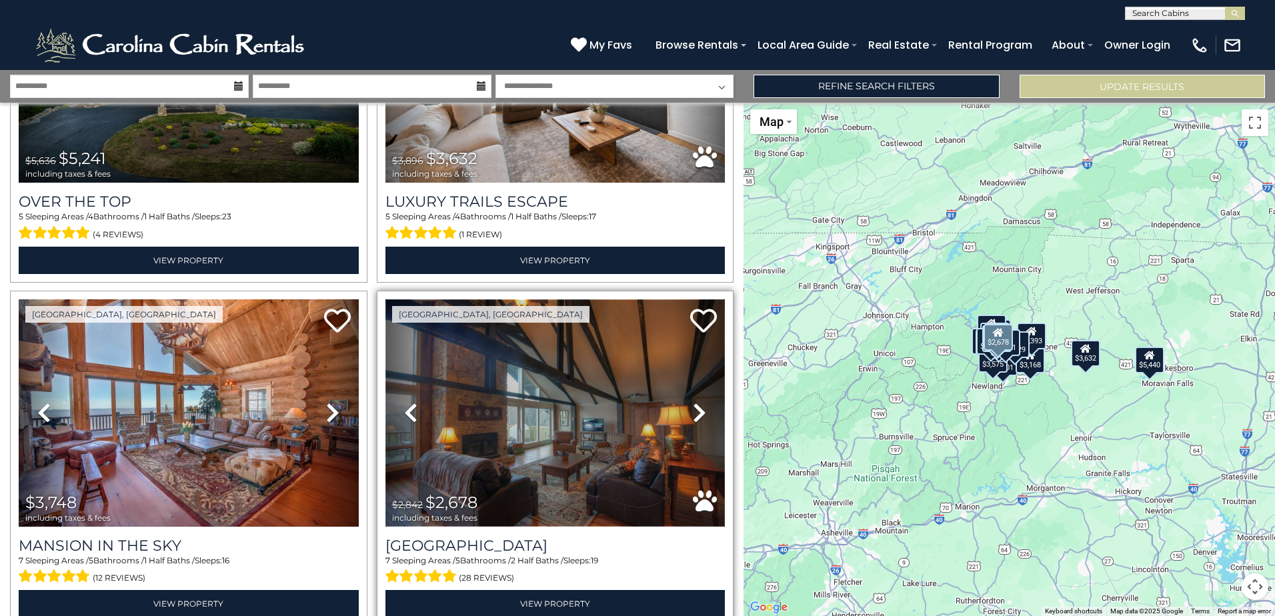
click at [560, 443] on img at bounding box center [555, 412] width 340 height 227
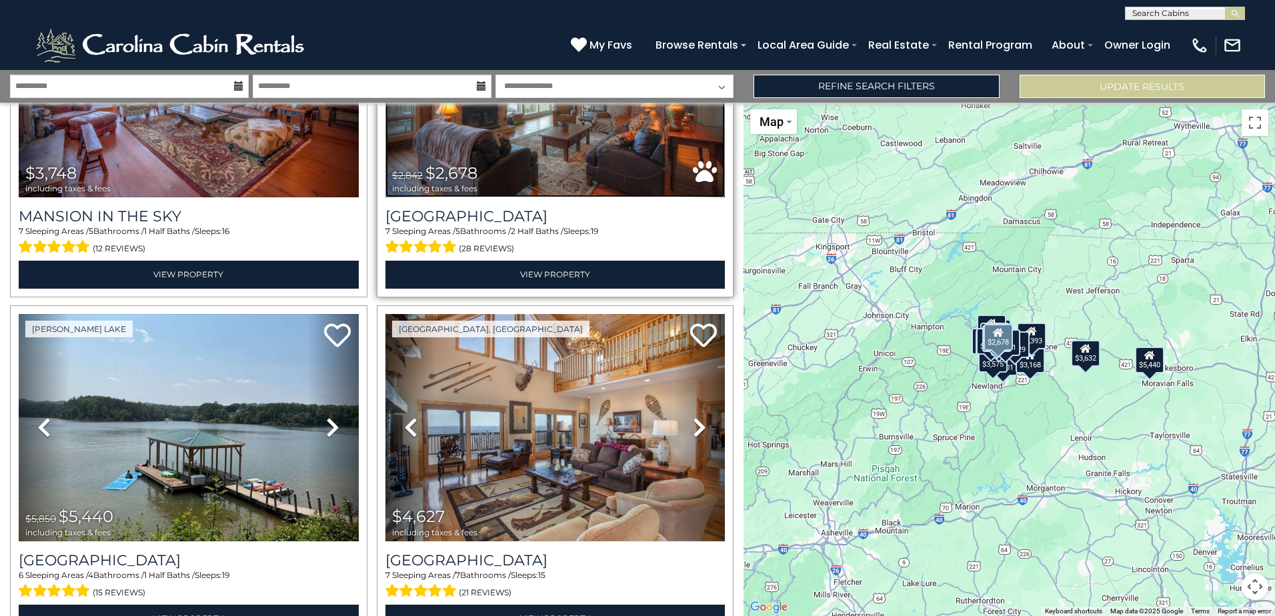
scroll to position [533, 0]
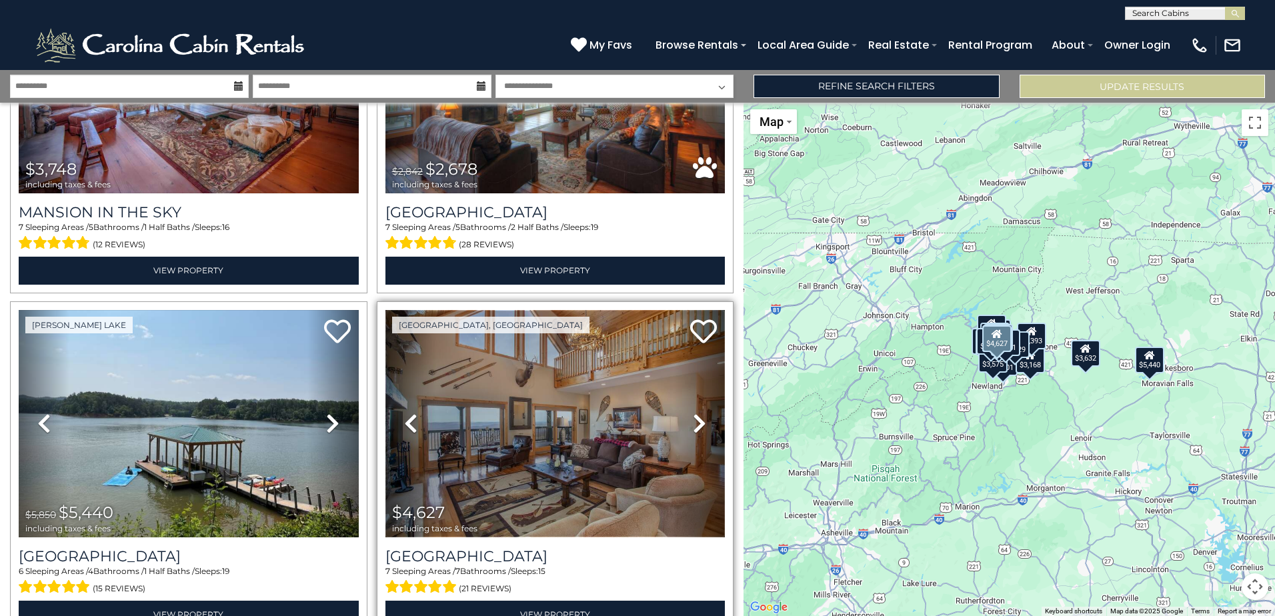
click at [523, 398] on img at bounding box center [555, 423] width 340 height 227
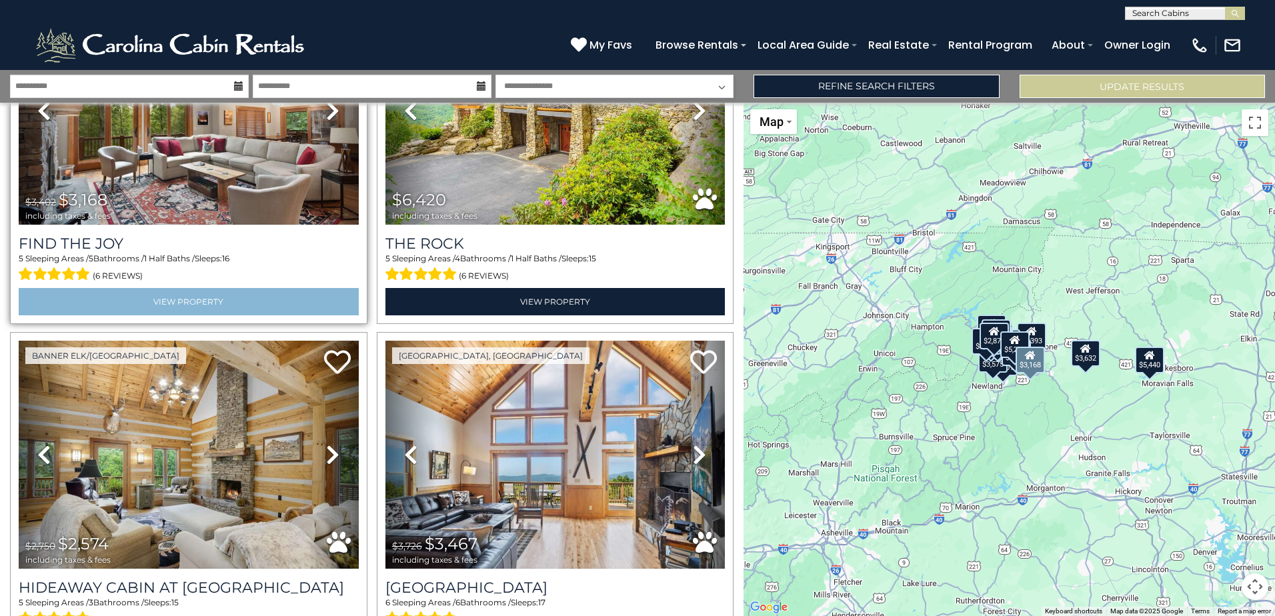
scroll to position [3601, 0]
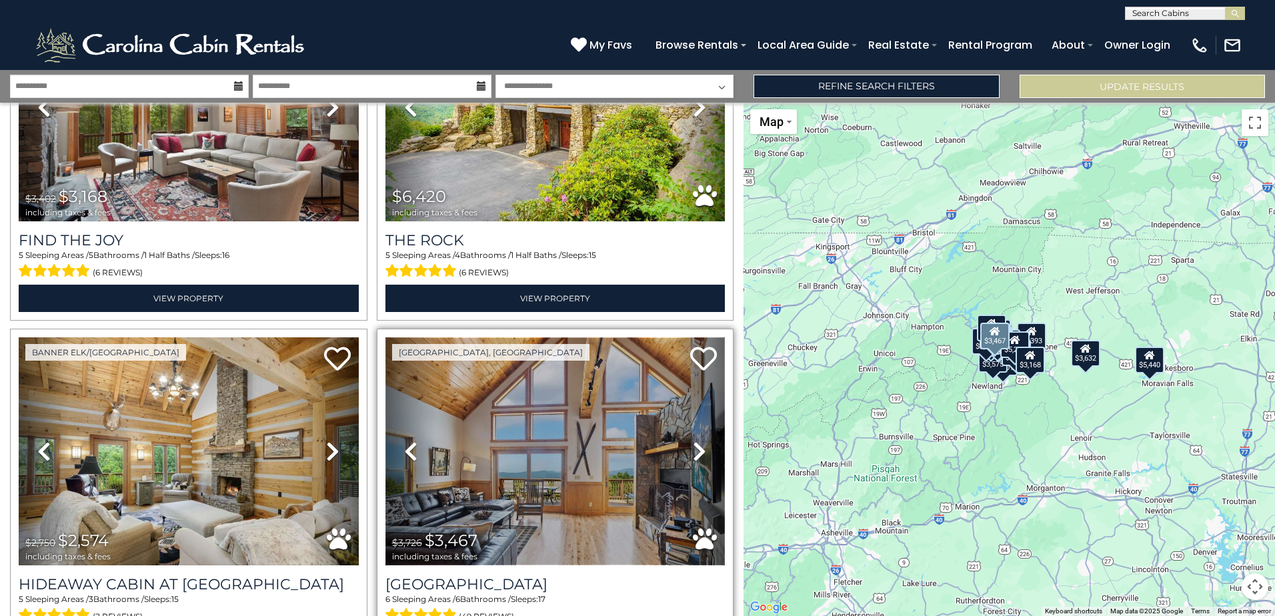
click at [511, 401] on img at bounding box center [555, 450] width 340 height 227
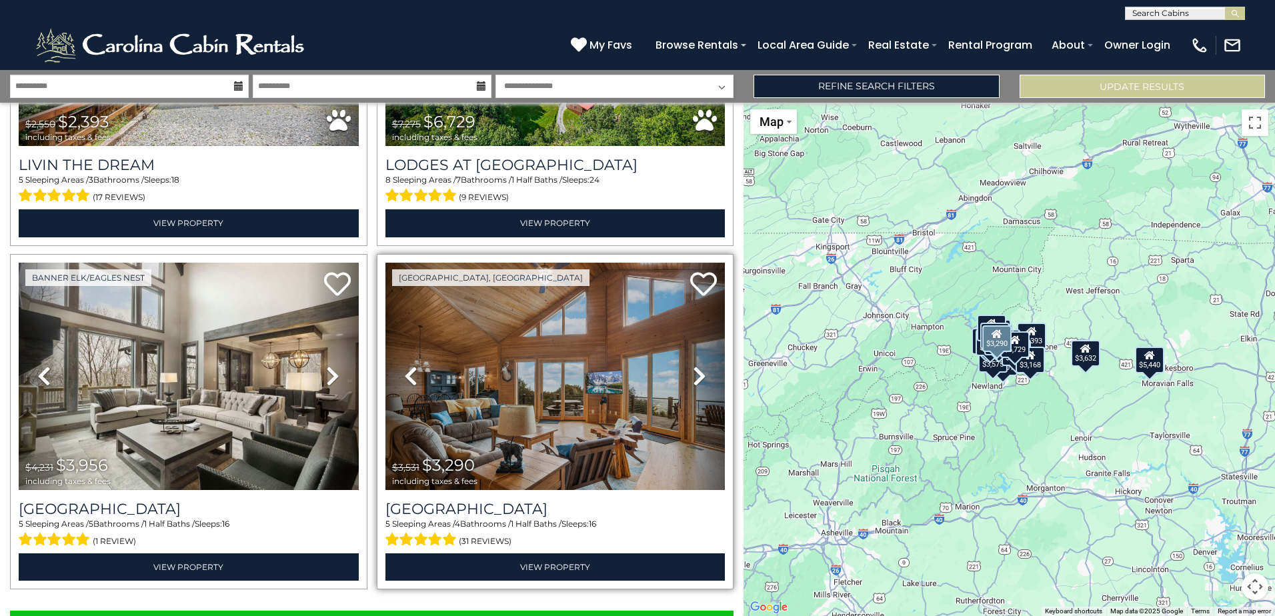
scroll to position [4729, 0]
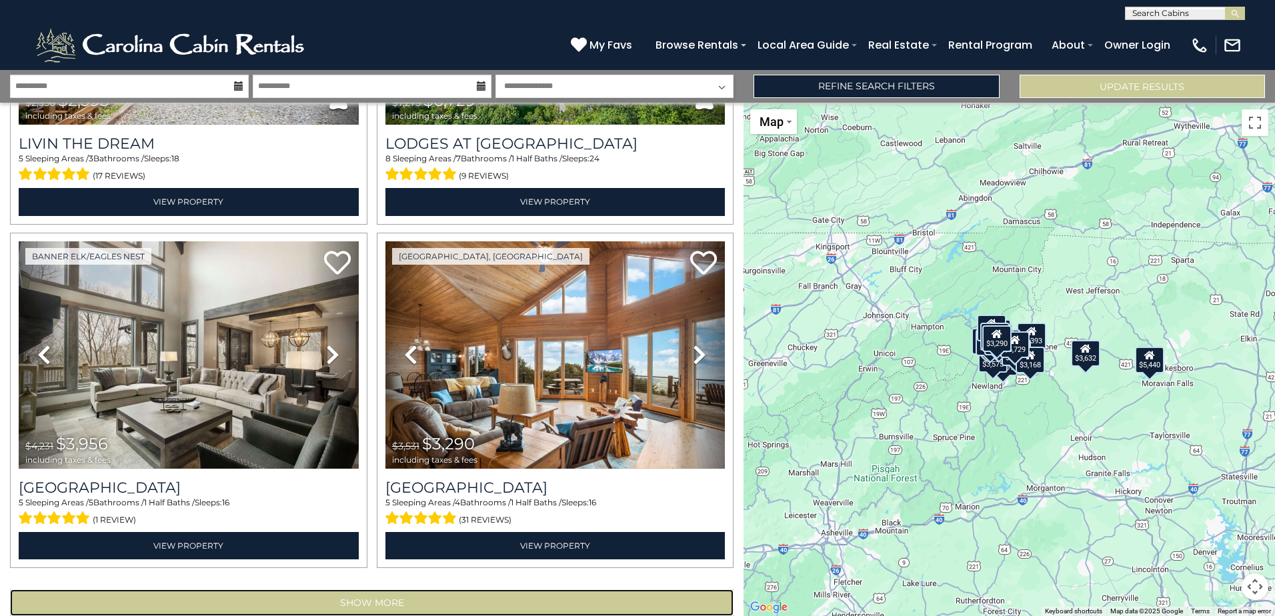
click at [433, 590] on button "Show More" at bounding box center [372, 603] width 724 height 27
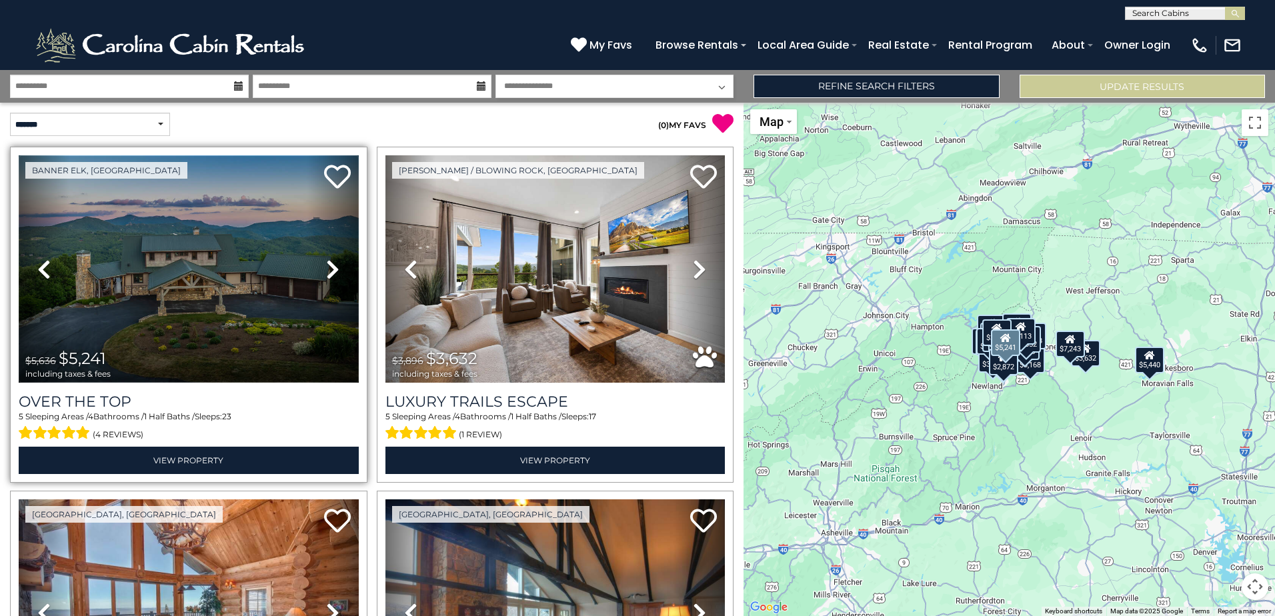
click at [183, 293] on img at bounding box center [189, 268] width 340 height 227
click at [270, 273] on img at bounding box center [189, 268] width 340 height 227
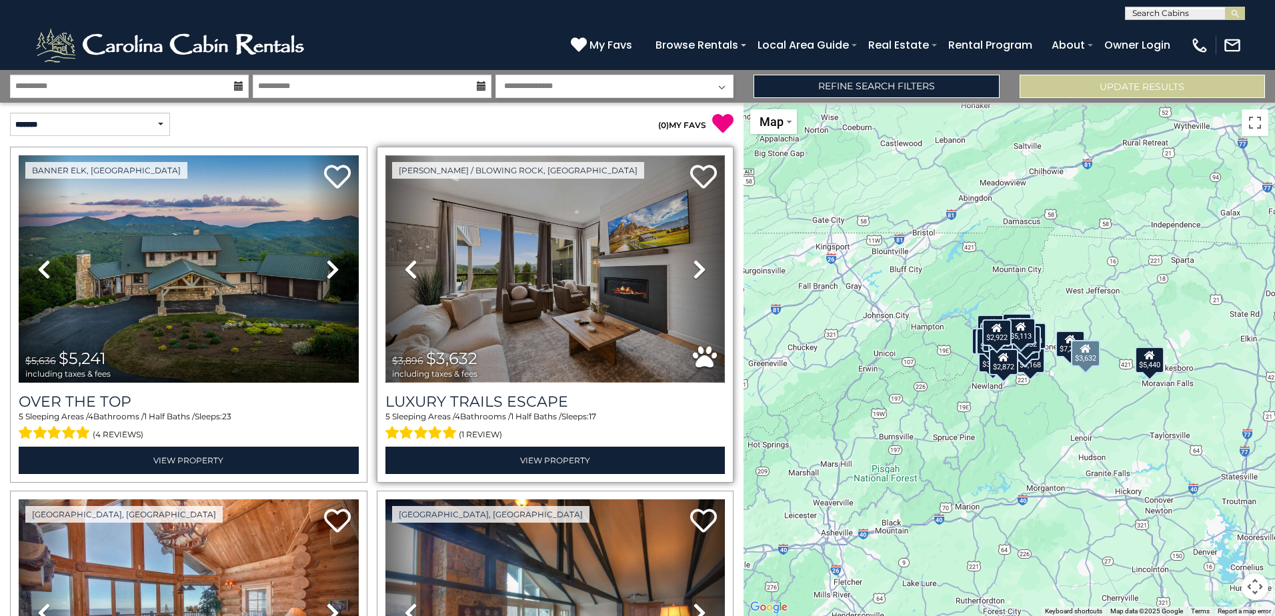
click at [449, 269] on img at bounding box center [555, 268] width 340 height 227
click at [500, 241] on img at bounding box center [555, 268] width 340 height 227
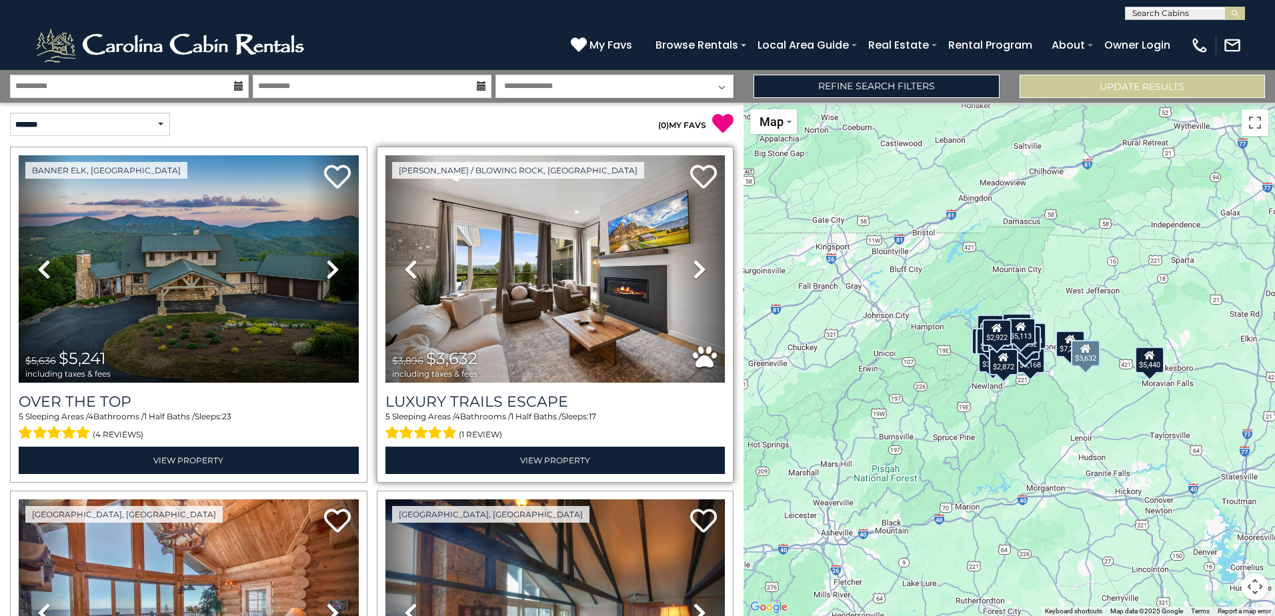
click at [478, 431] on span "(1 review)" at bounding box center [480, 434] width 43 height 17
click at [415, 425] on span at bounding box center [421, 433] width 72 height 21
click at [483, 437] on span "(1 review)" at bounding box center [480, 434] width 43 height 17
click at [484, 432] on span "(1 review)" at bounding box center [480, 434] width 43 height 17
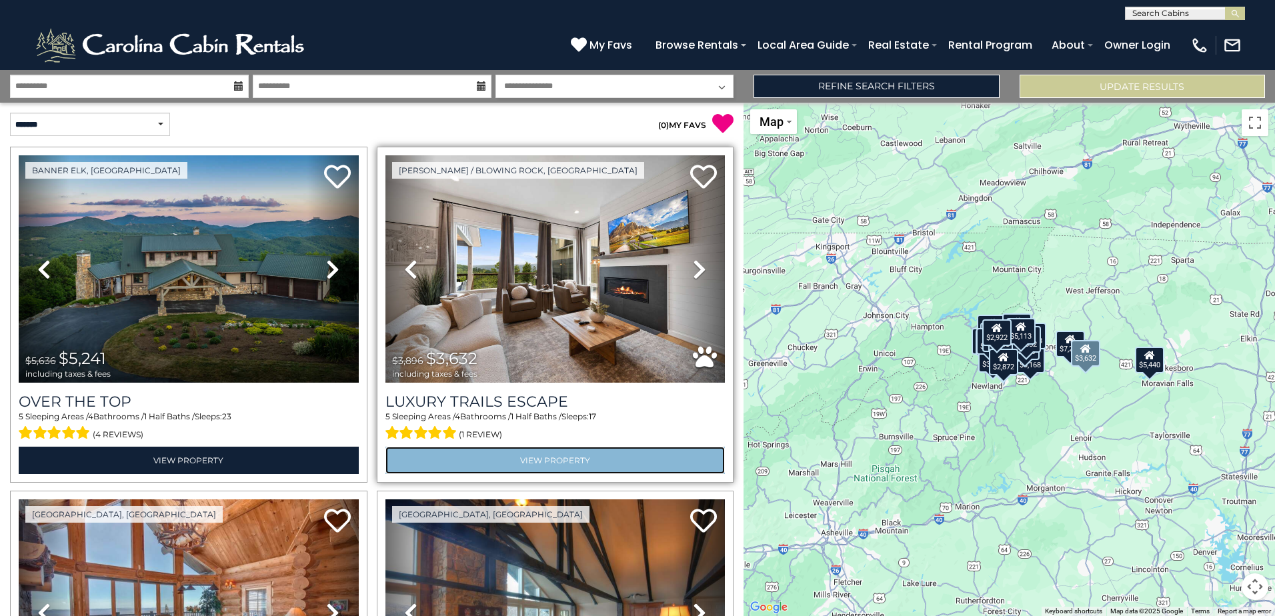
click at [494, 463] on link "View Property" at bounding box center [555, 460] width 340 height 27
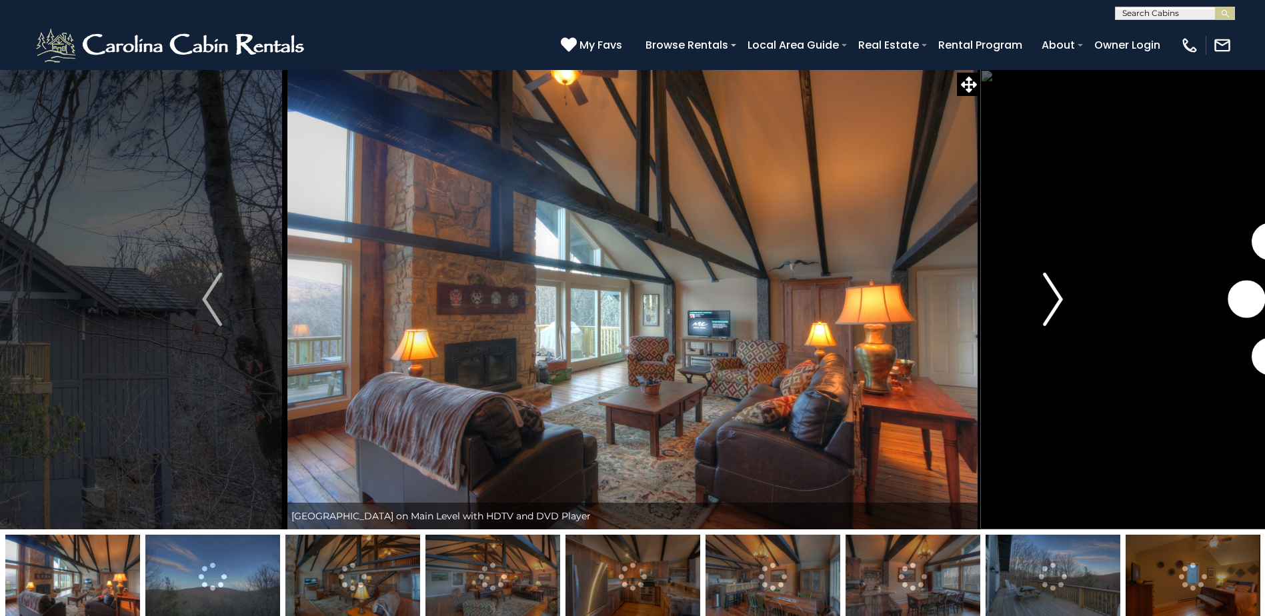
click at [1048, 320] on img "Next" at bounding box center [1053, 299] width 20 height 53
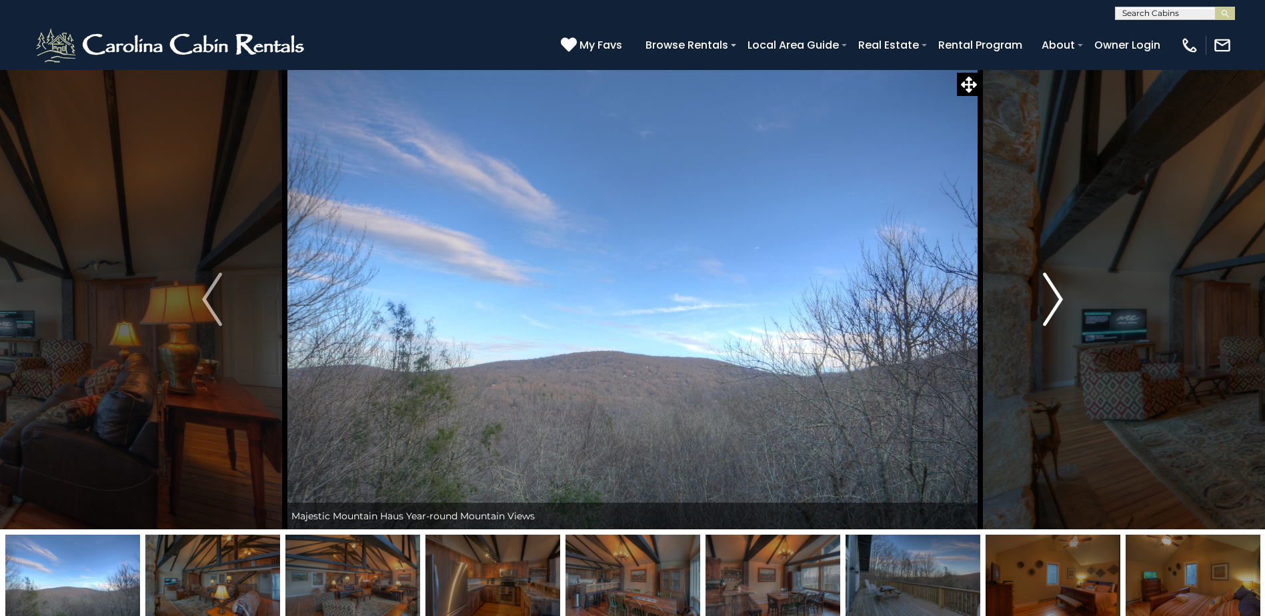
click at [1048, 320] on img "Next" at bounding box center [1053, 299] width 20 height 53
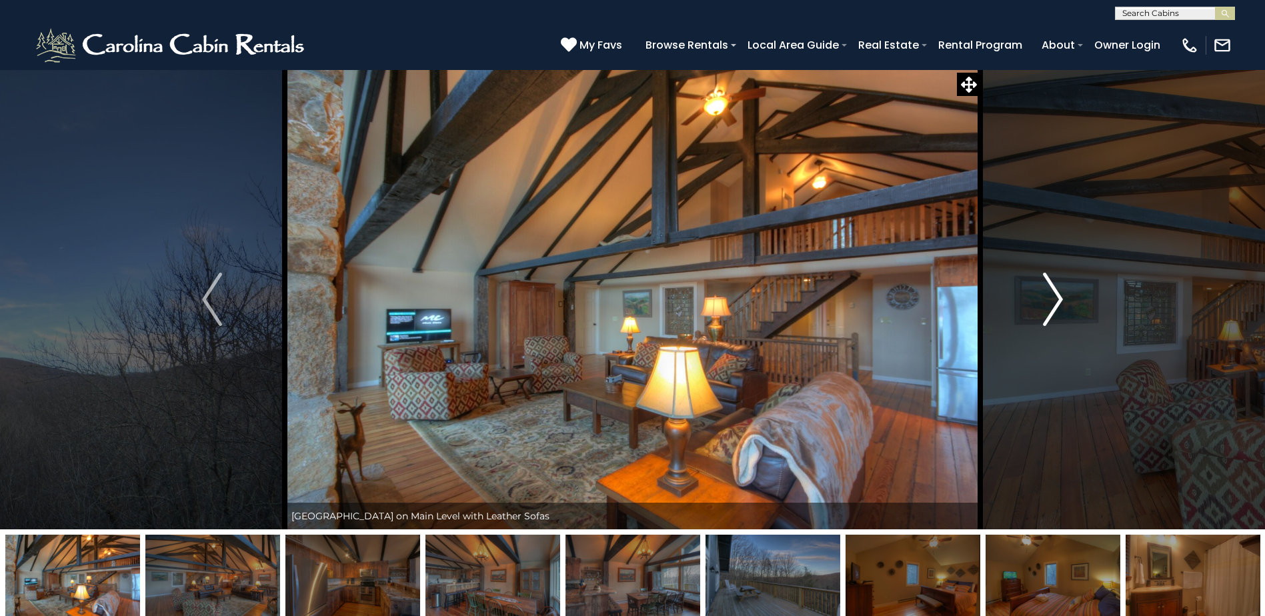
click at [1048, 320] on img "Next" at bounding box center [1053, 299] width 20 height 53
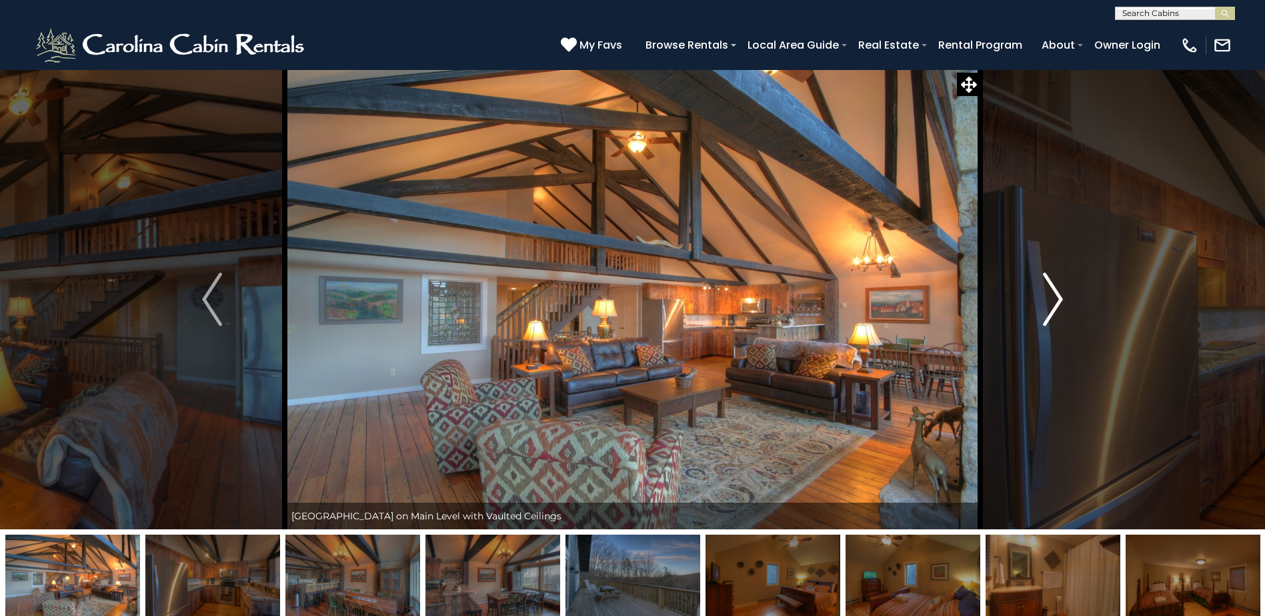
click at [1048, 320] on img "Next" at bounding box center [1053, 299] width 20 height 53
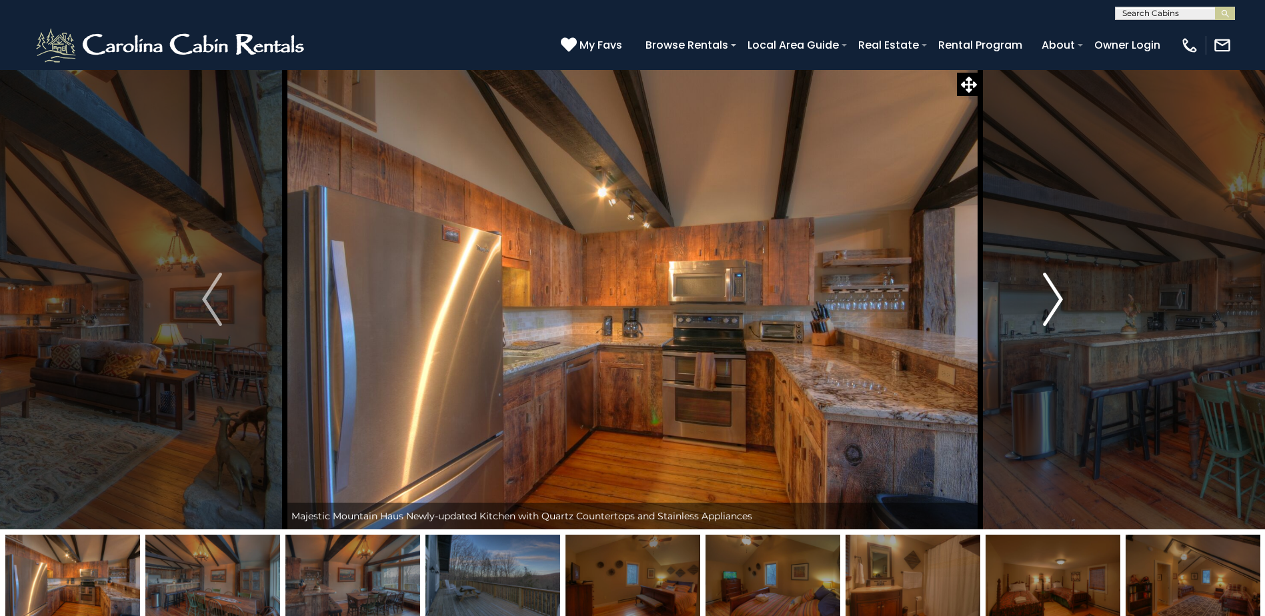
click at [1048, 320] on img "Next" at bounding box center [1053, 299] width 20 height 53
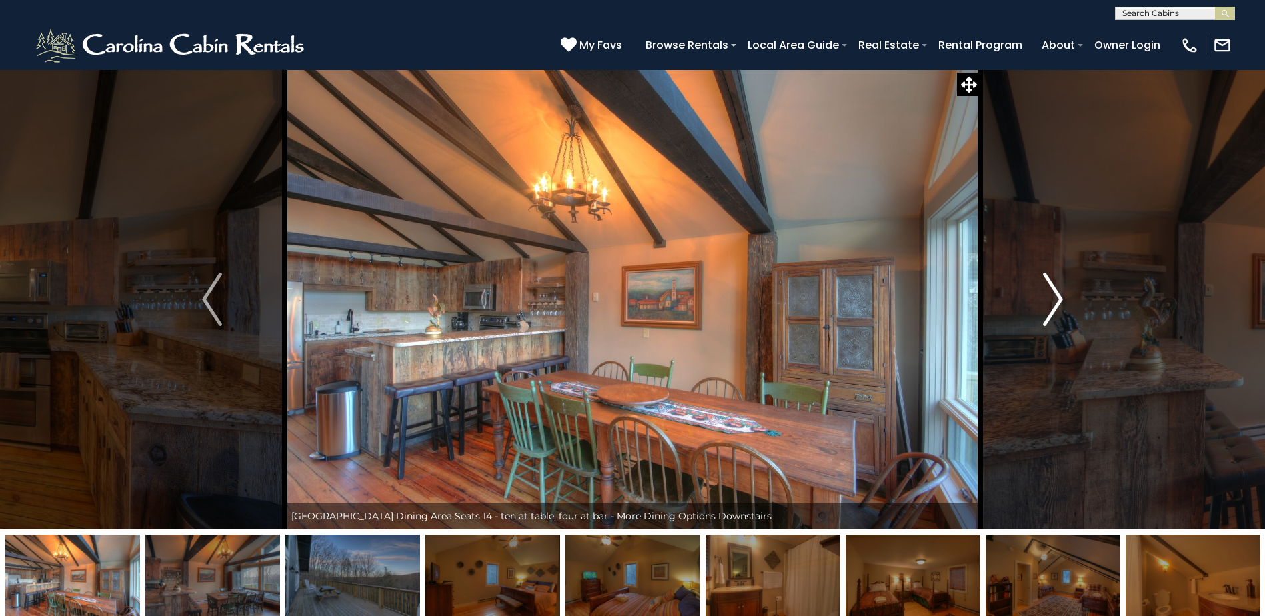
click at [1047, 322] on img "Next" at bounding box center [1053, 299] width 20 height 53
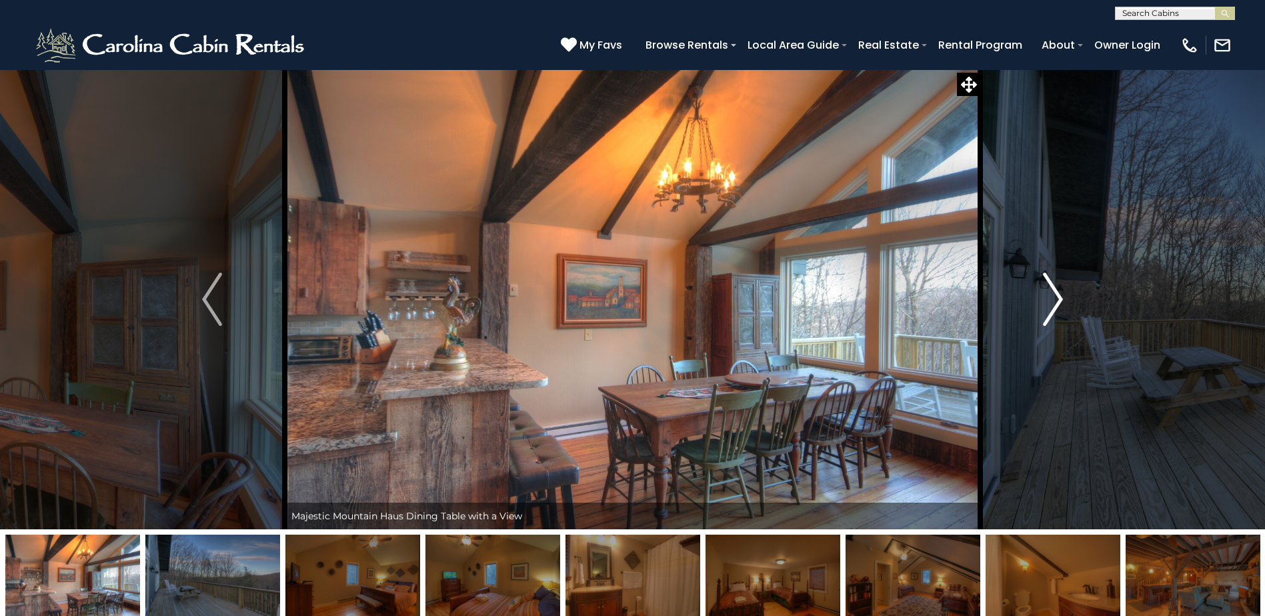
click at [1047, 322] on img "Next" at bounding box center [1053, 299] width 20 height 53
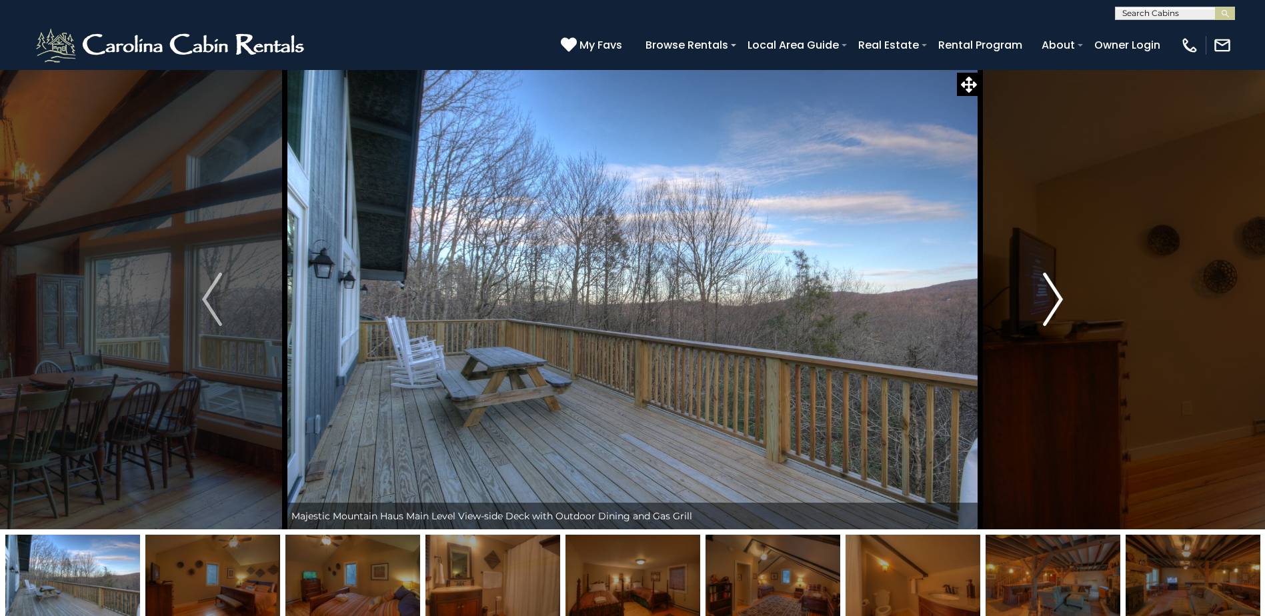
click at [1047, 322] on img "Next" at bounding box center [1053, 299] width 20 height 53
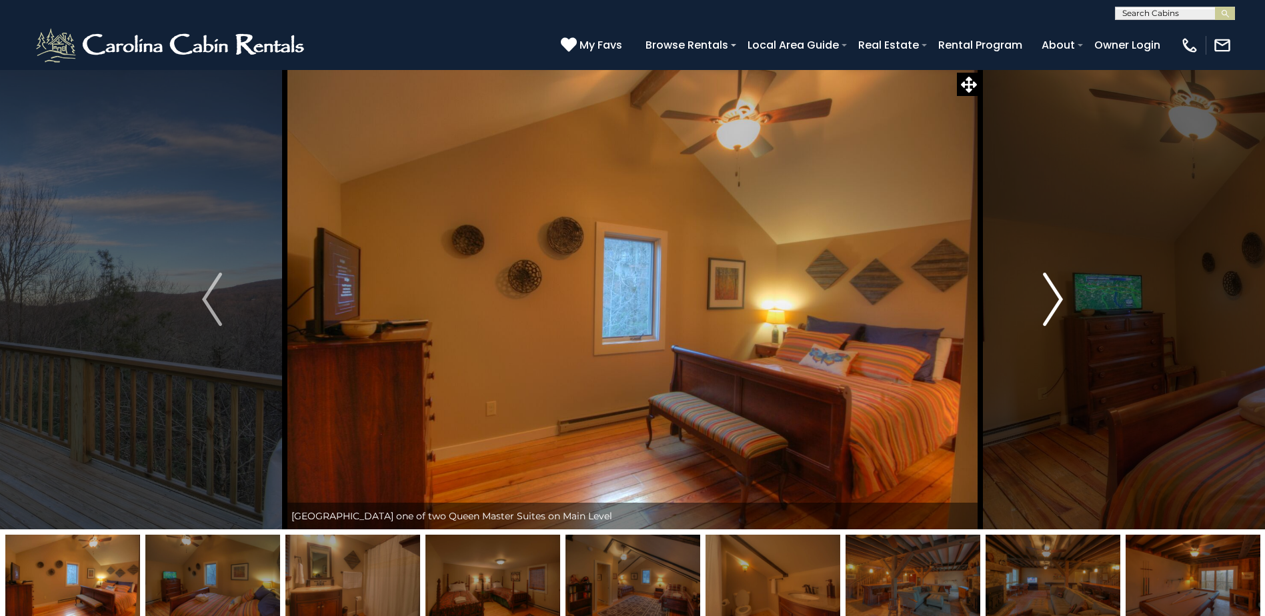
click at [1047, 322] on img "Next" at bounding box center [1053, 299] width 20 height 53
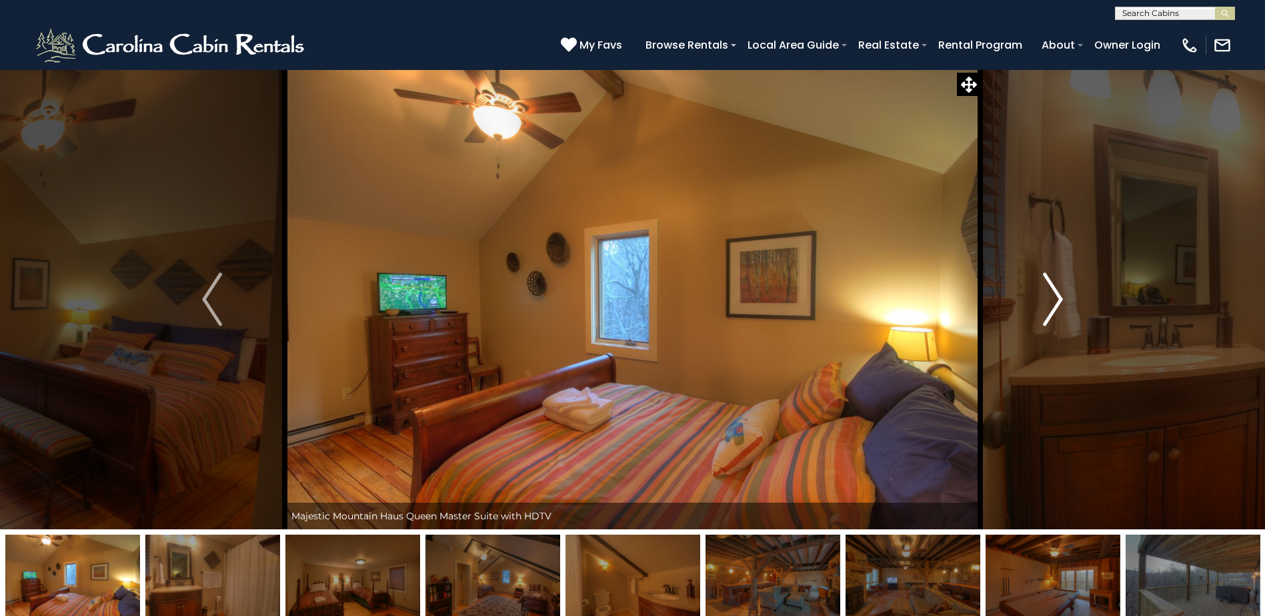
click at [1047, 322] on img "Next" at bounding box center [1053, 299] width 20 height 53
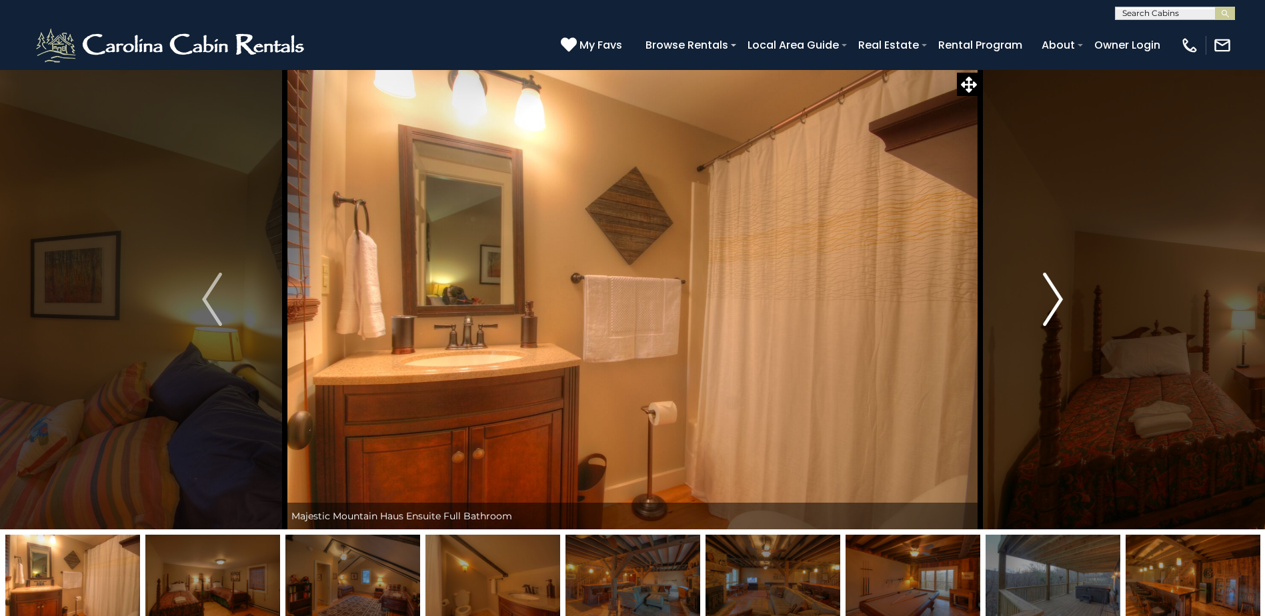
click at [1047, 322] on img "Next" at bounding box center [1053, 299] width 20 height 53
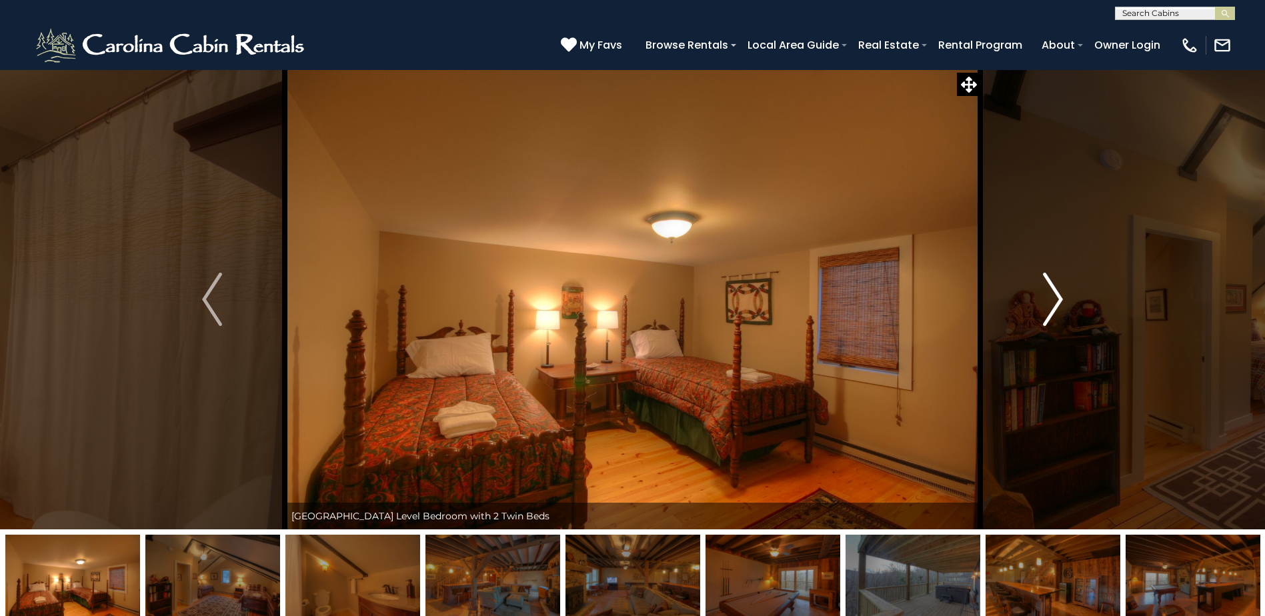
click at [1047, 322] on img "Next" at bounding box center [1053, 299] width 20 height 53
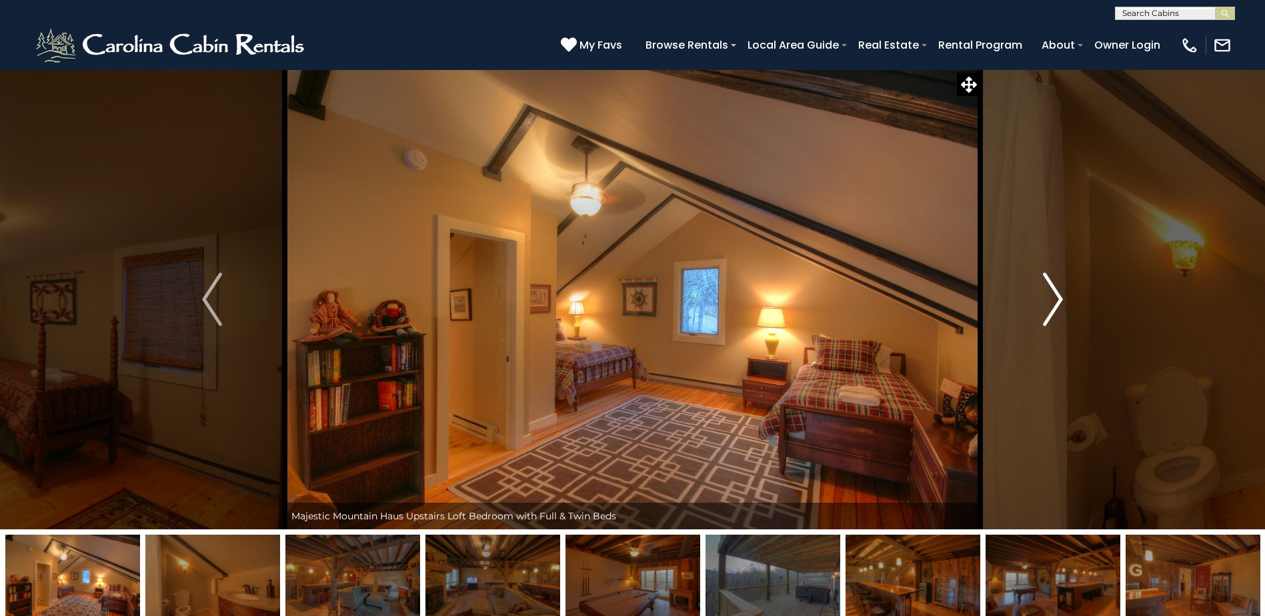
click at [1047, 322] on img "Next" at bounding box center [1053, 299] width 20 height 53
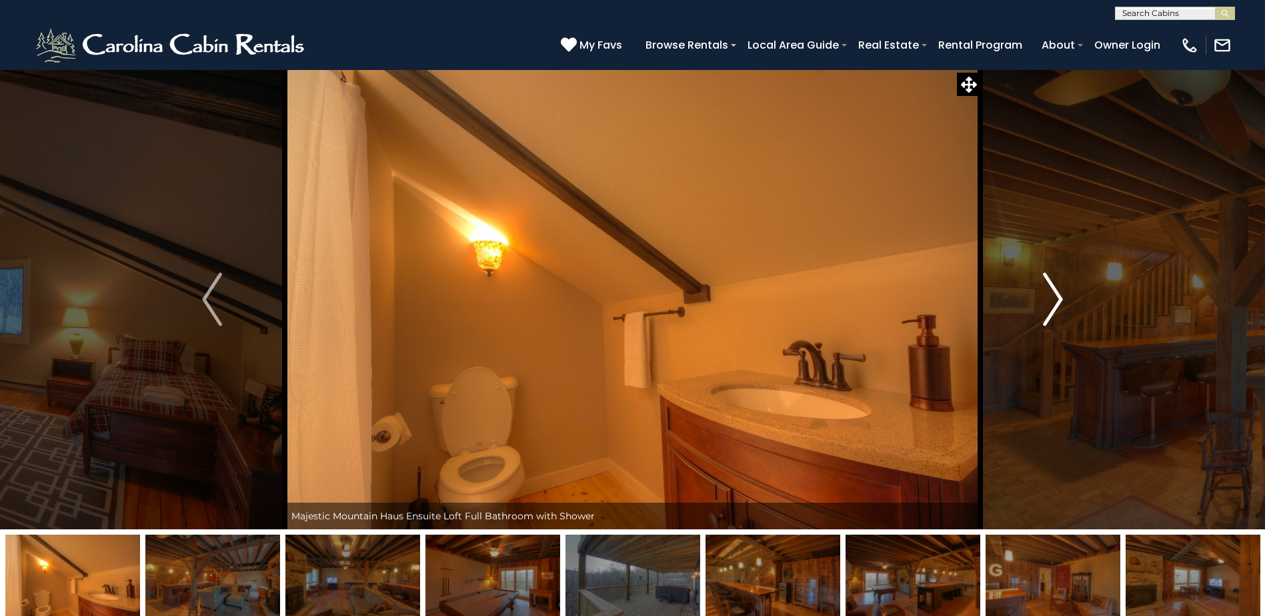
click at [1047, 322] on img "Next" at bounding box center [1053, 299] width 20 height 53
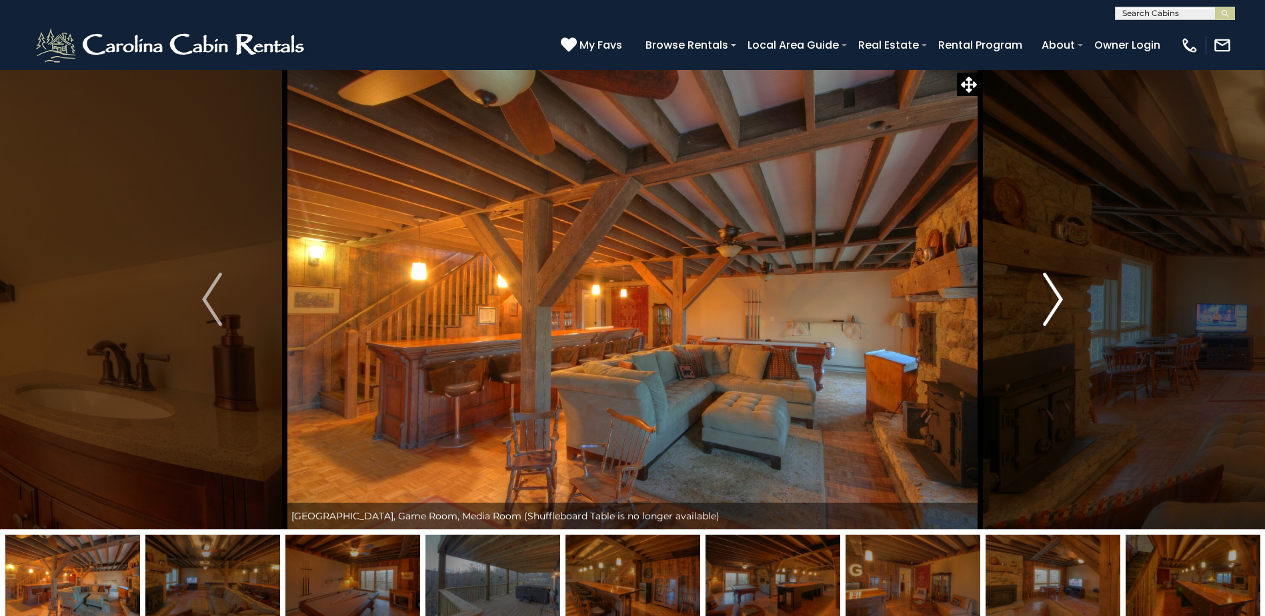
click at [1047, 322] on img "Next" at bounding box center [1053, 299] width 20 height 53
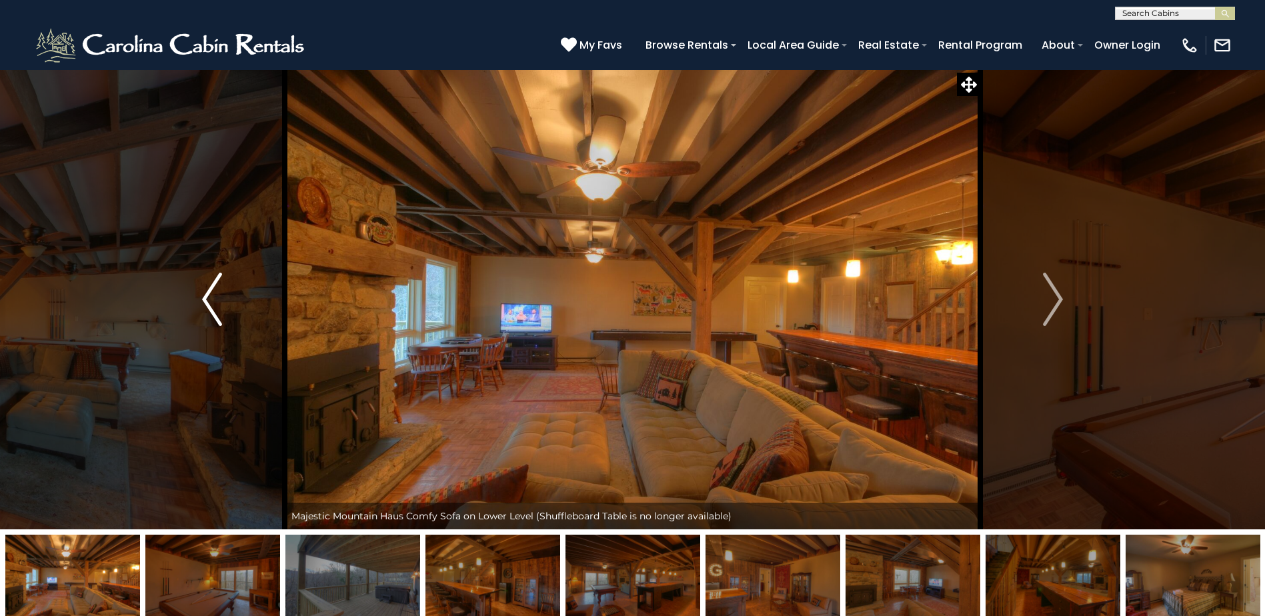
click at [229, 296] on button "Previous" at bounding box center [211, 299] width 145 height 460
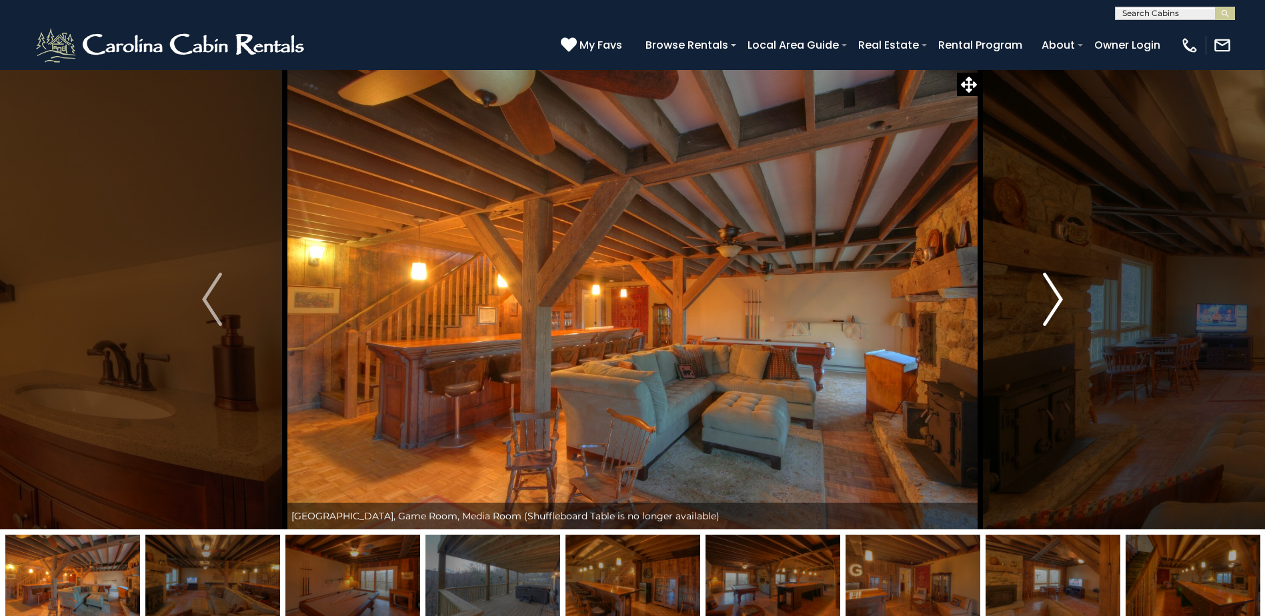
click at [1025, 269] on button "Next" at bounding box center [1052, 299] width 145 height 460
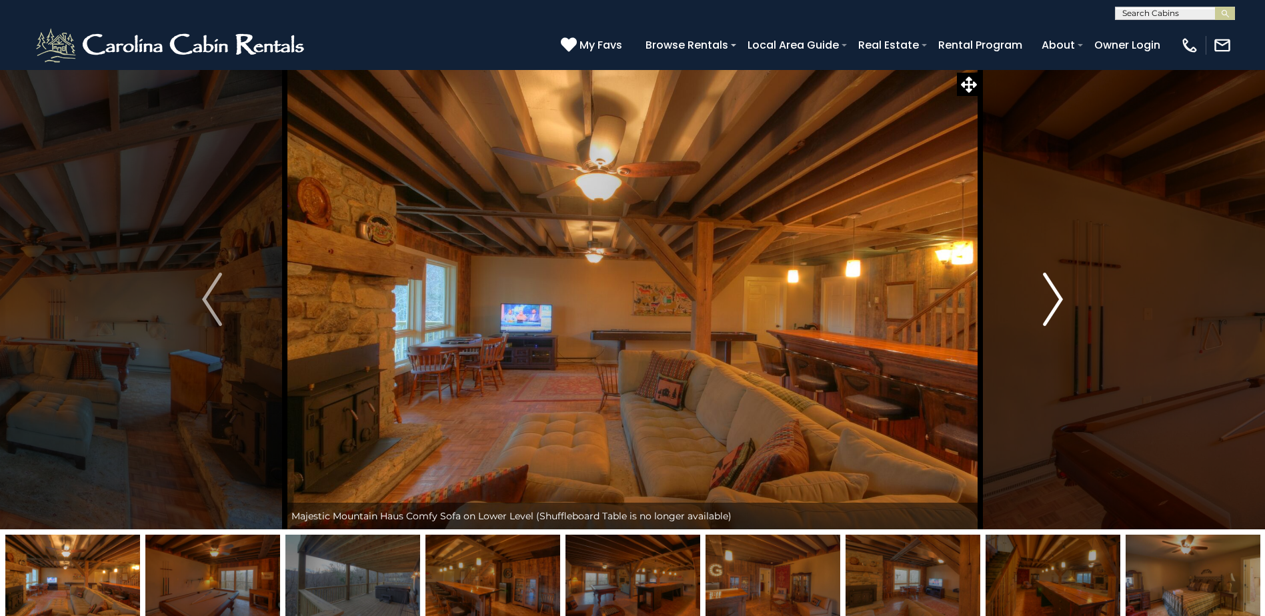
click at [1025, 269] on button "Next" at bounding box center [1052, 299] width 145 height 460
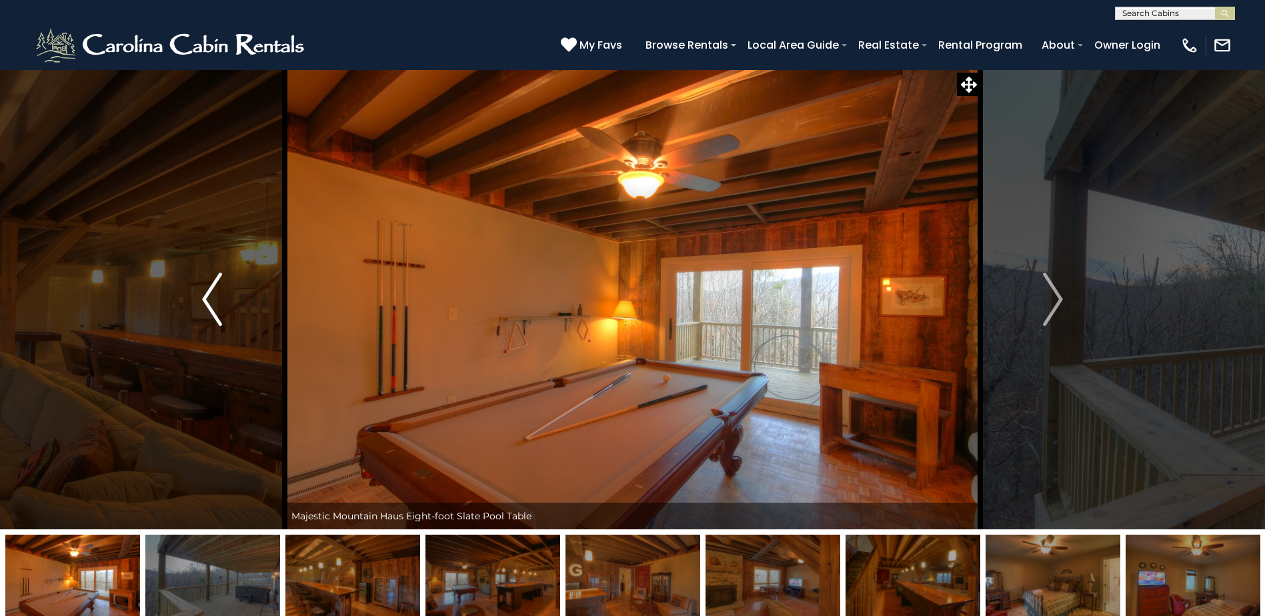
click at [215, 312] on img "Previous" at bounding box center [212, 299] width 20 height 53
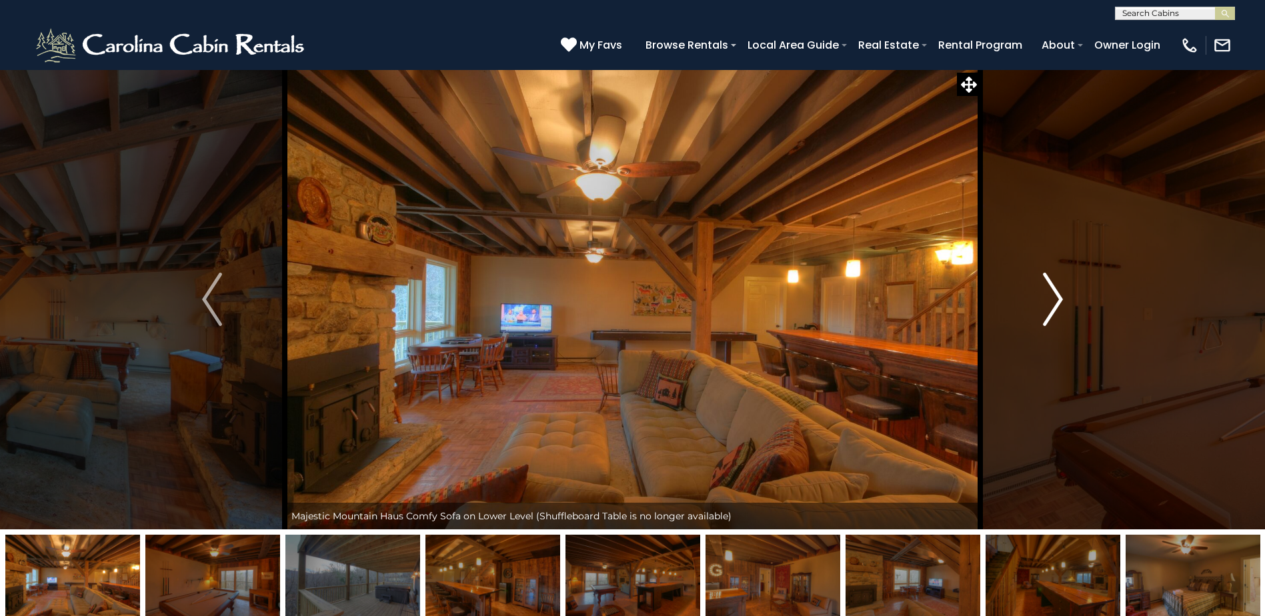
click at [1041, 287] on button "Next" at bounding box center [1052, 299] width 145 height 460
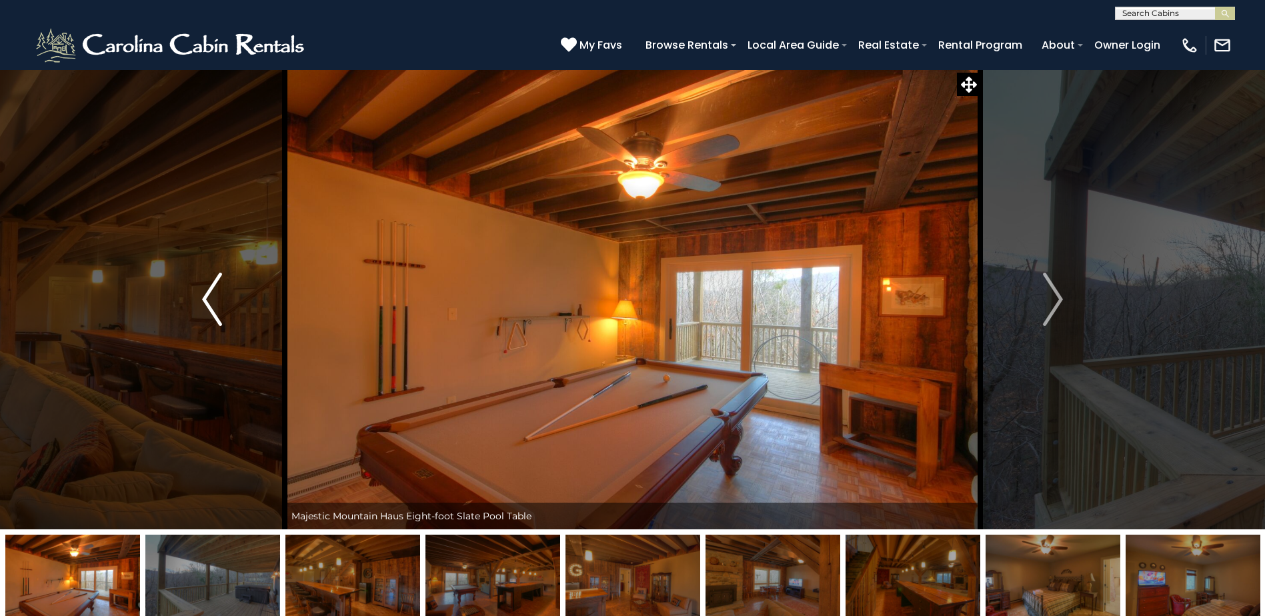
click at [264, 309] on button "Previous" at bounding box center [211, 299] width 145 height 460
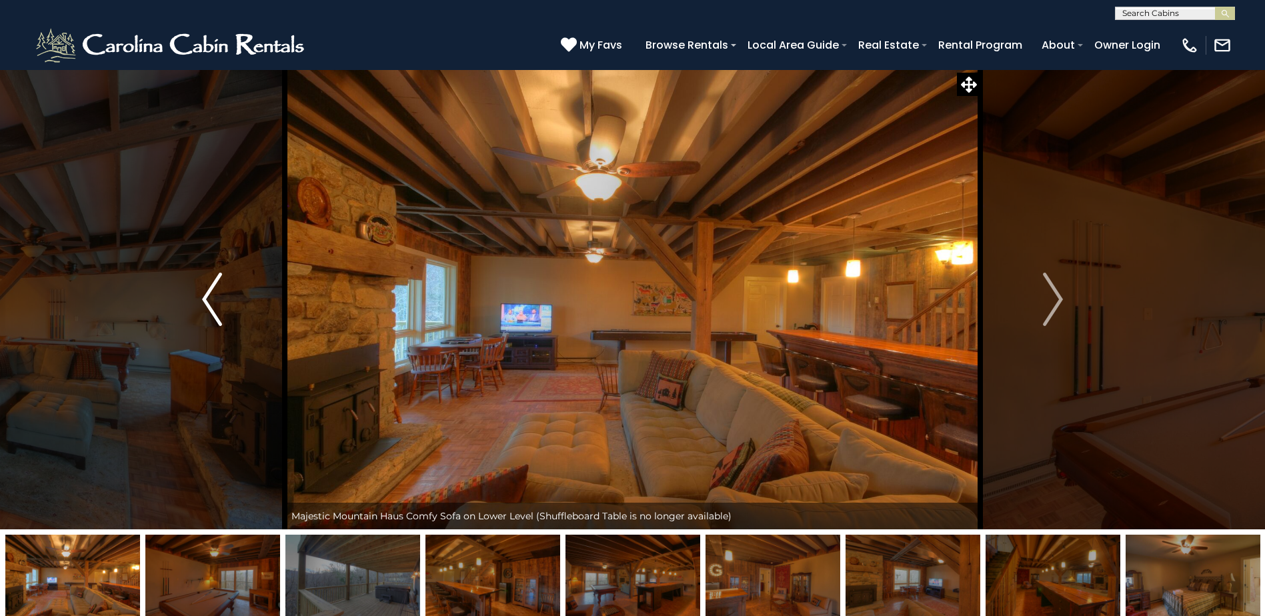
click at [246, 309] on button "Previous" at bounding box center [211, 299] width 145 height 460
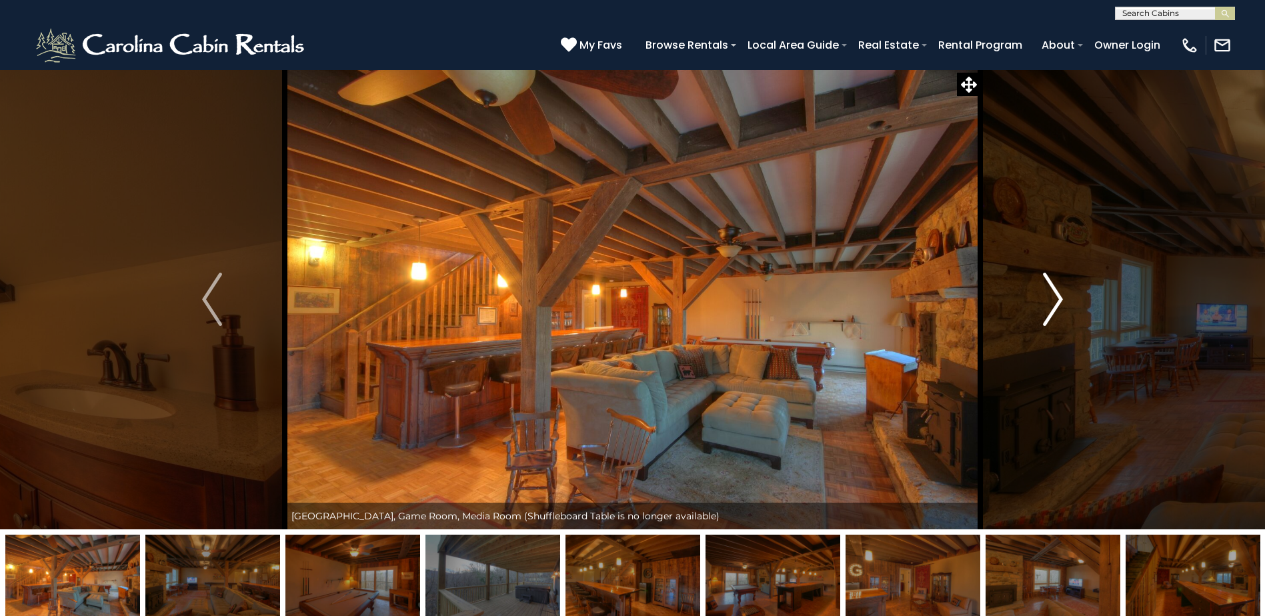
click at [1090, 286] on button "Next" at bounding box center [1052, 299] width 145 height 460
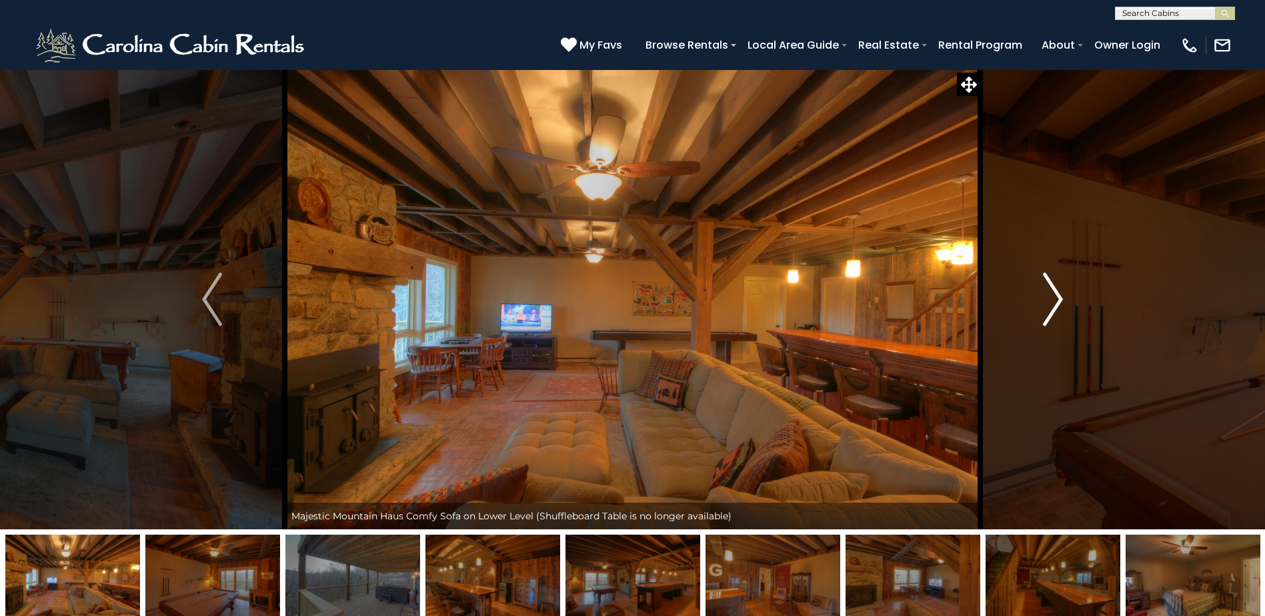
click at [1078, 295] on button "Next" at bounding box center [1052, 299] width 145 height 460
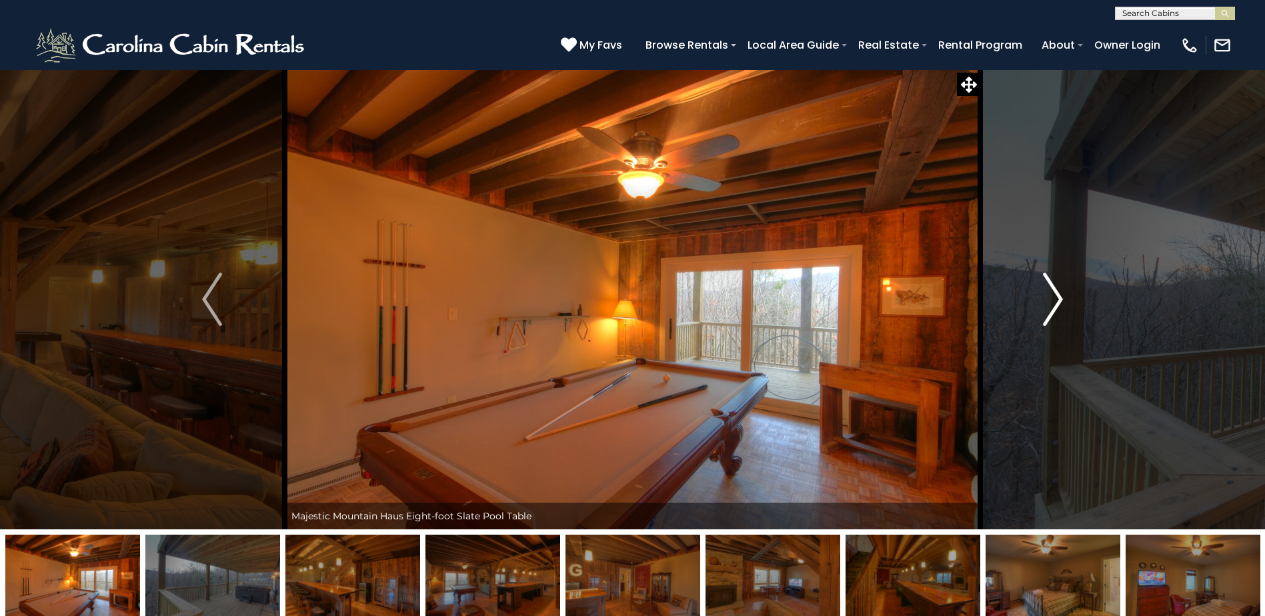
click at [1076, 293] on button "Next" at bounding box center [1052, 299] width 145 height 460
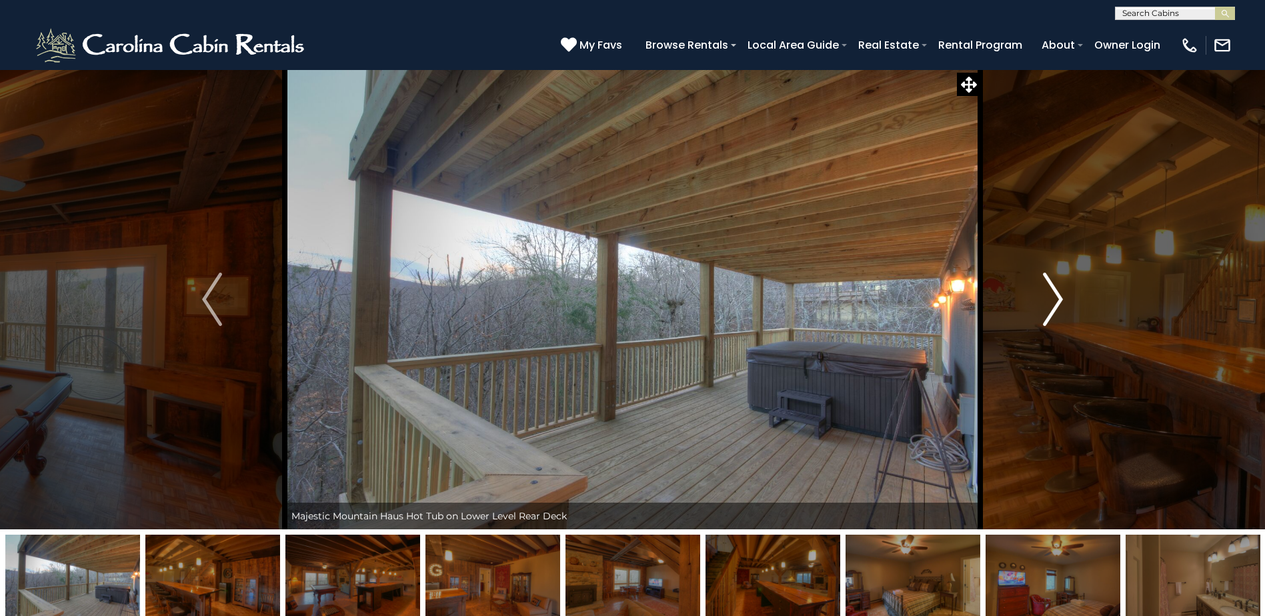
click at [1076, 292] on button "Next" at bounding box center [1052, 299] width 145 height 460
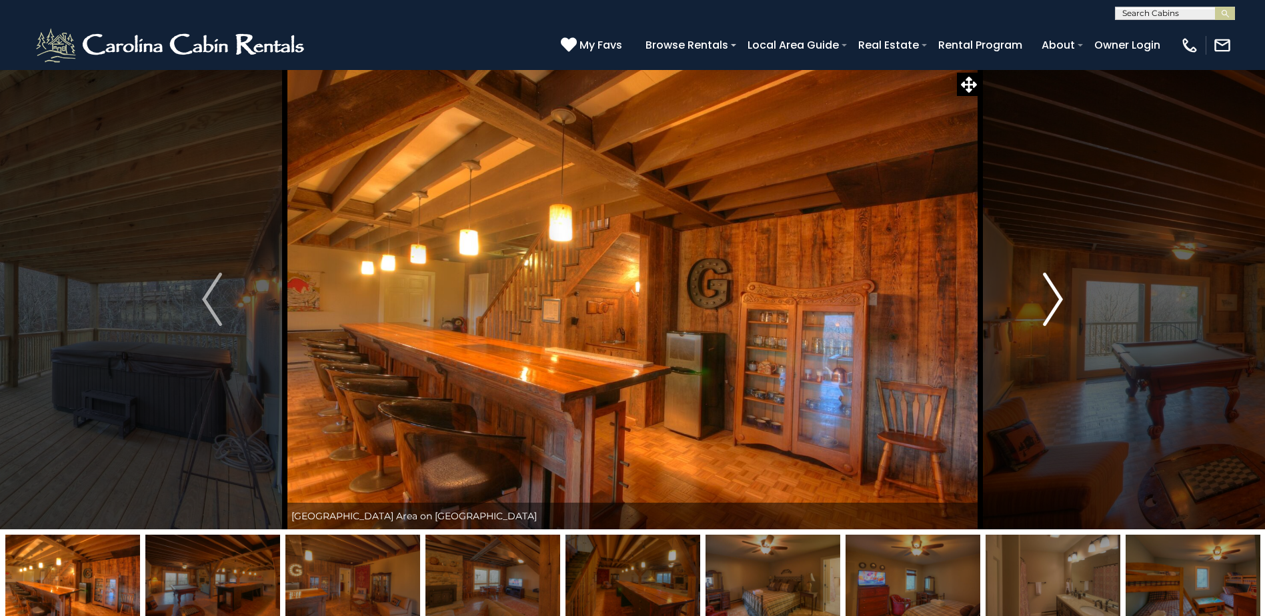
click at [1076, 292] on button "Next" at bounding box center [1052, 299] width 145 height 460
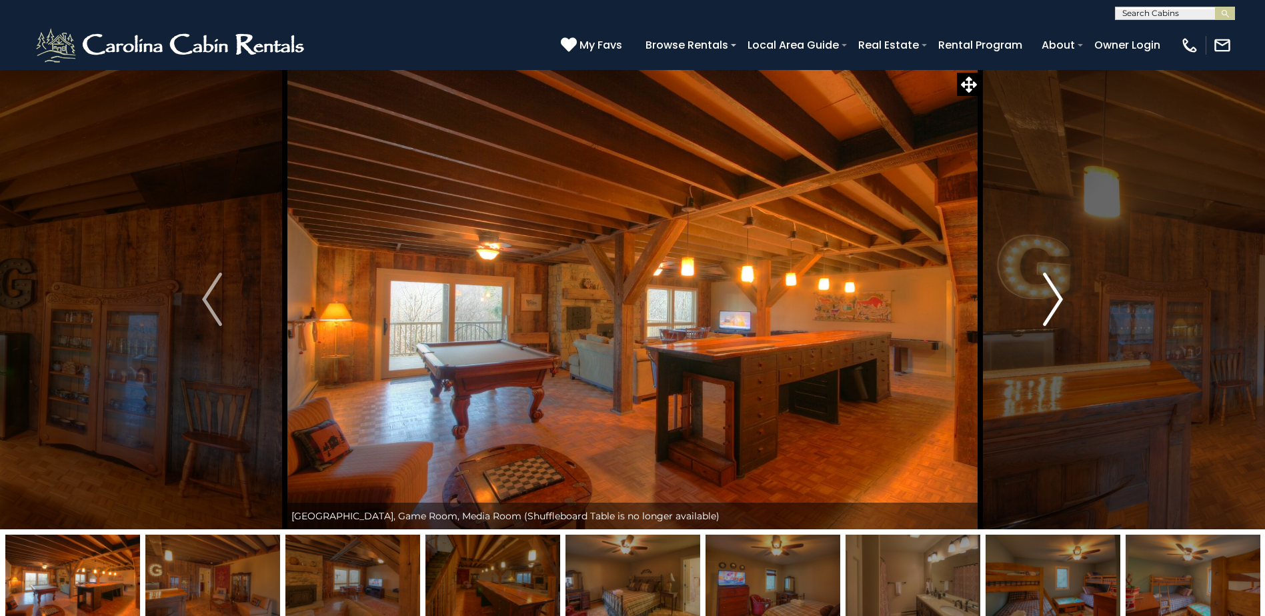
click at [1076, 289] on button "Next" at bounding box center [1052, 299] width 145 height 460
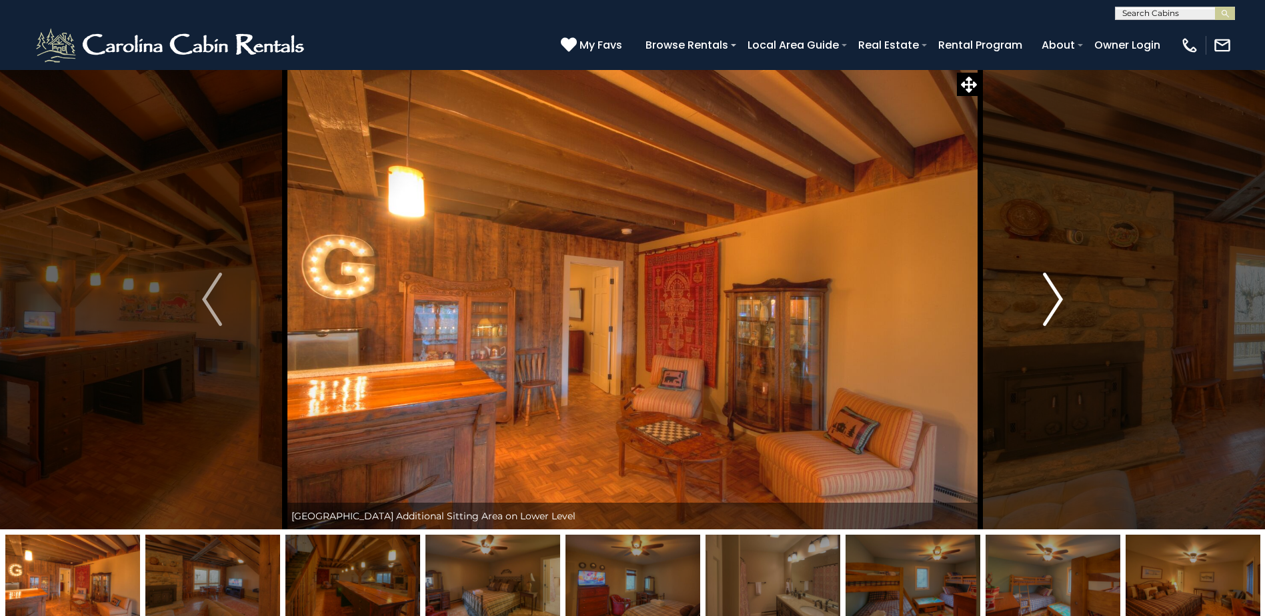
click at [1080, 283] on button "Next" at bounding box center [1052, 299] width 145 height 460
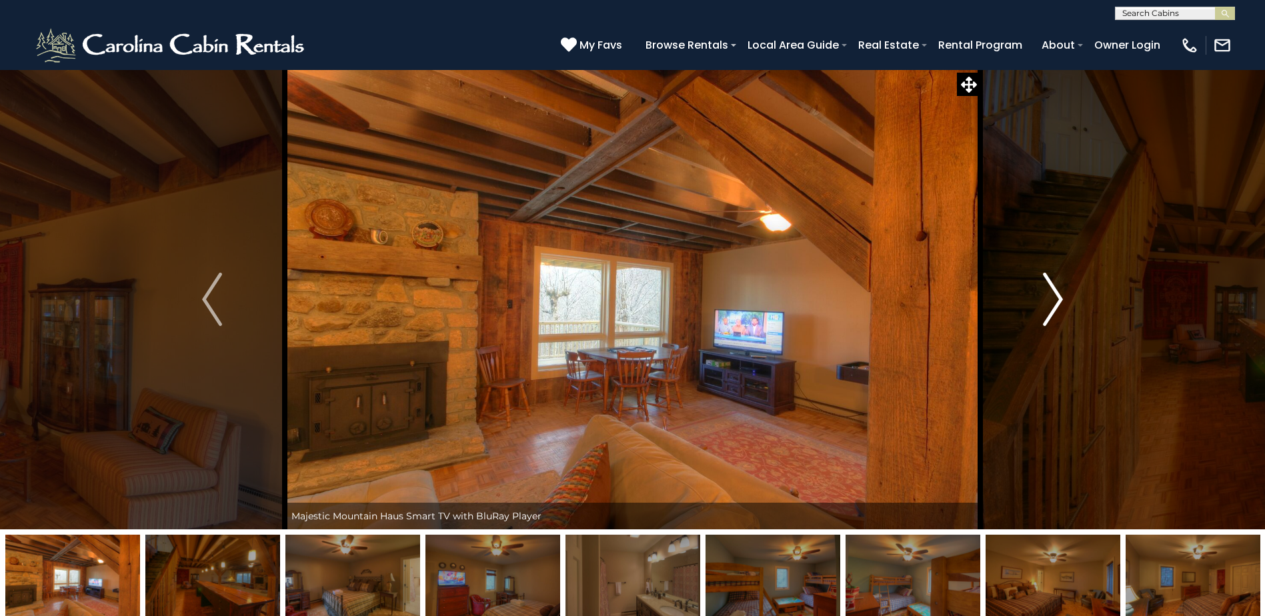
click at [1078, 285] on button "Next" at bounding box center [1052, 299] width 145 height 460
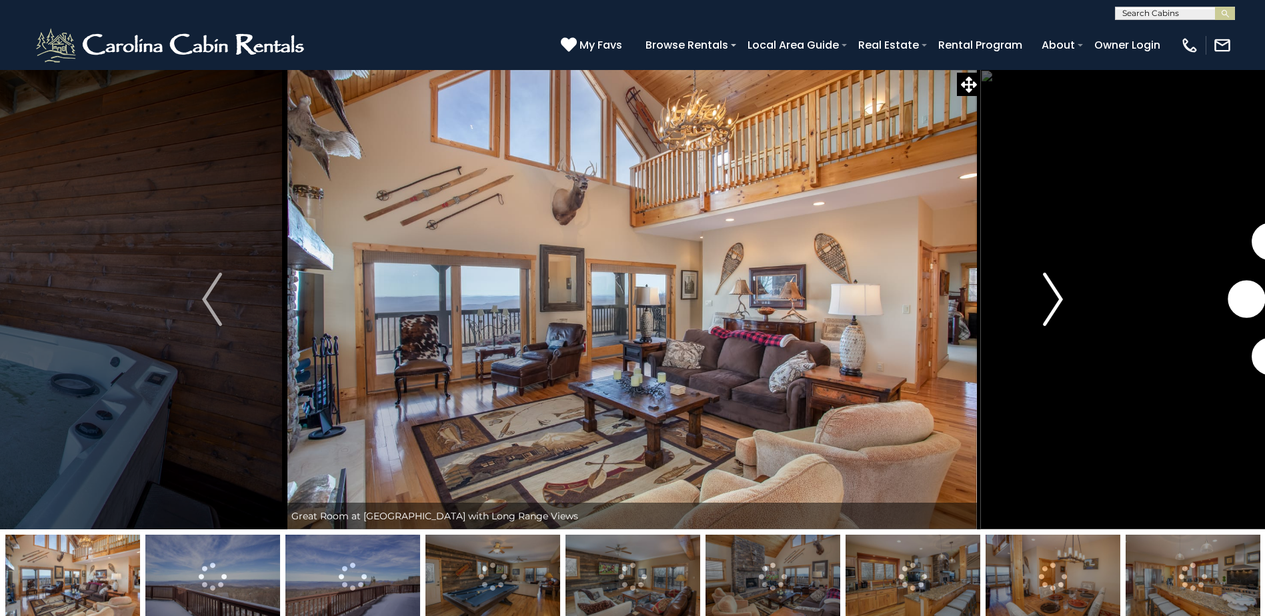
click at [1050, 301] on img "Next" at bounding box center [1053, 299] width 20 height 53
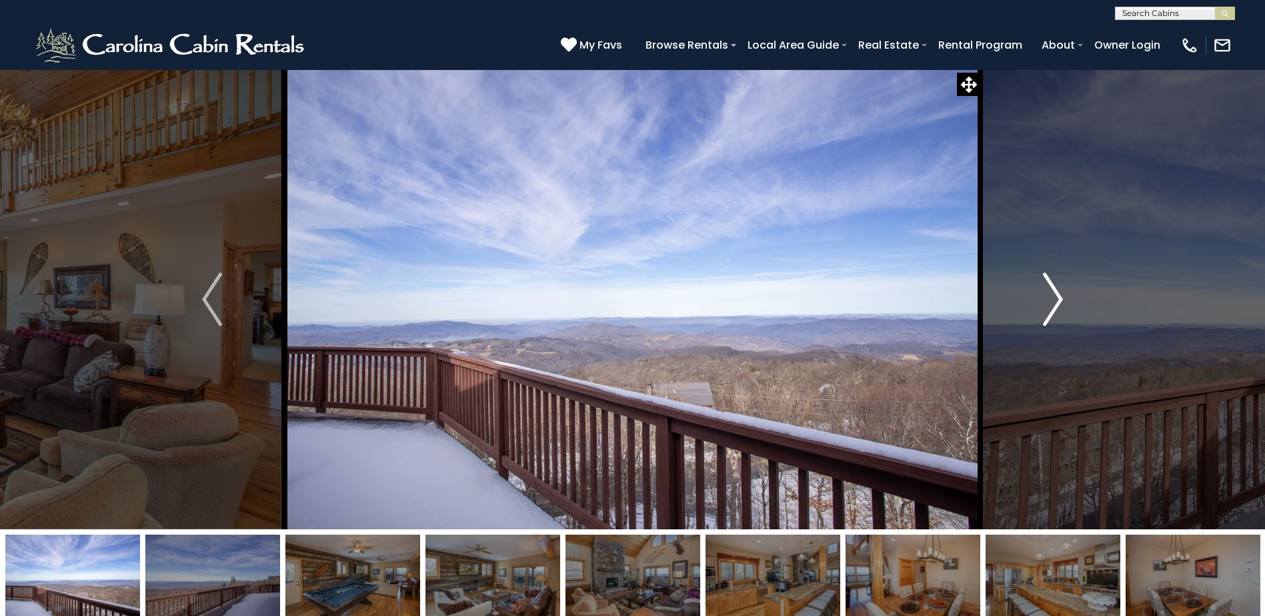
click at [1050, 301] on img "Next" at bounding box center [1053, 299] width 20 height 53
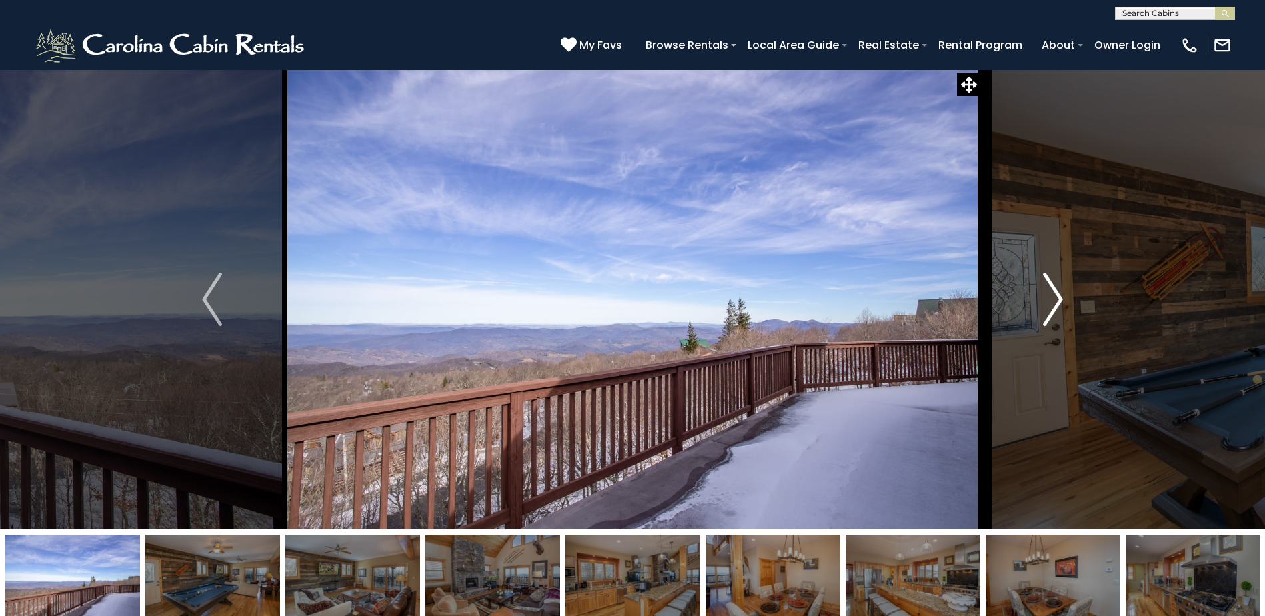
click at [1050, 301] on img "Next" at bounding box center [1053, 299] width 20 height 53
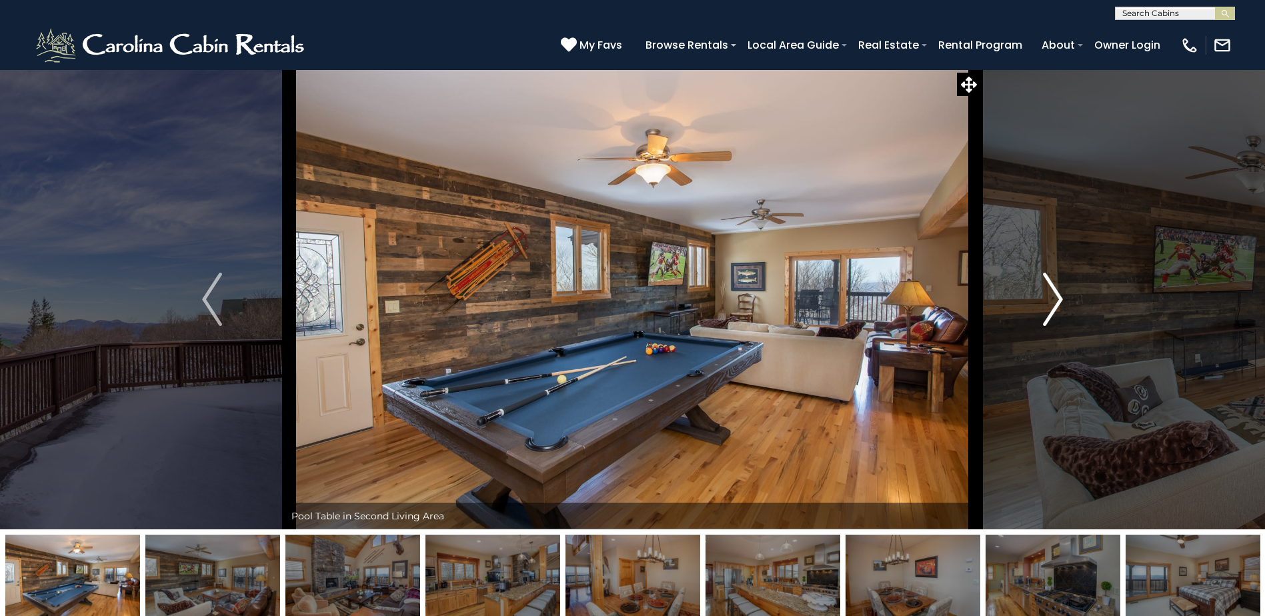
click at [1050, 301] on img "Next" at bounding box center [1053, 299] width 20 height 53
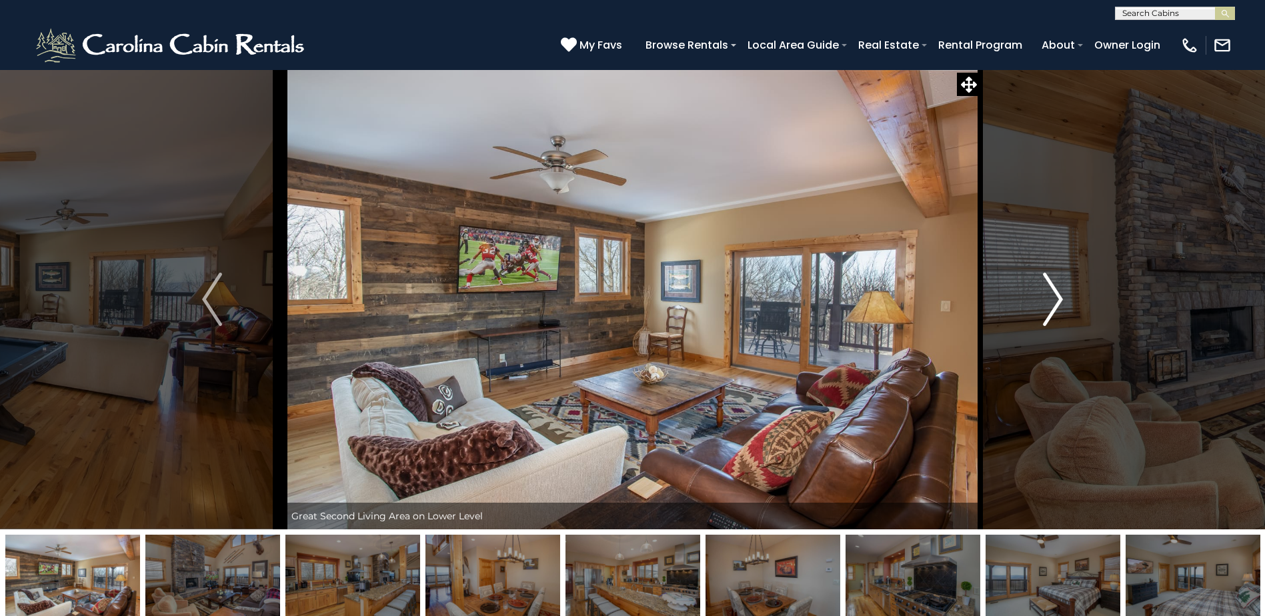
click at [1050, 301] on img "Next" at bounding box center [1053, 299] width 20 height 53
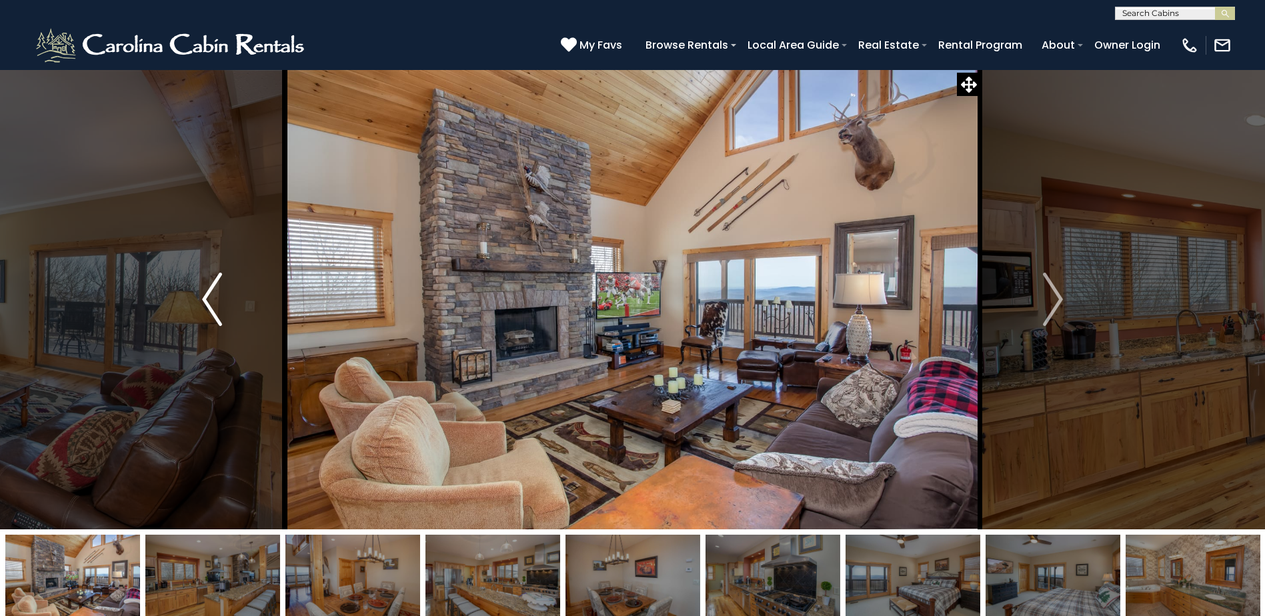
click at [216, 302] on img "Previous" at bounding box center [212, 299] width 20 height 53
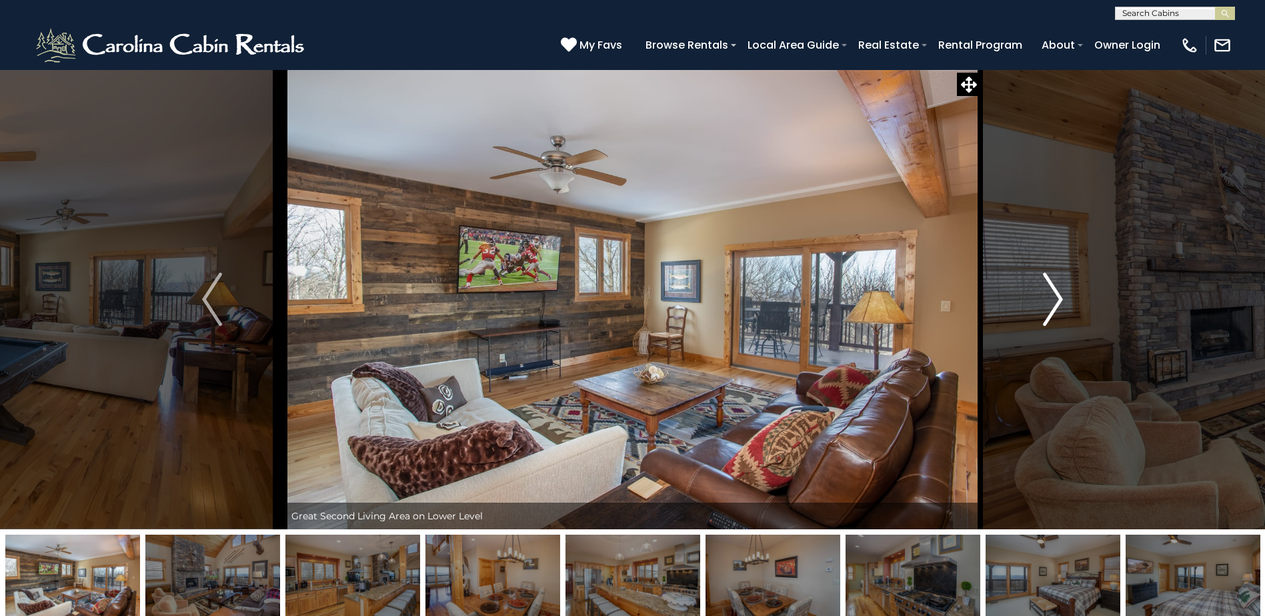
click at [1054, 283] on img "Next" at bounding box center [1053, 299] width 20 height 53
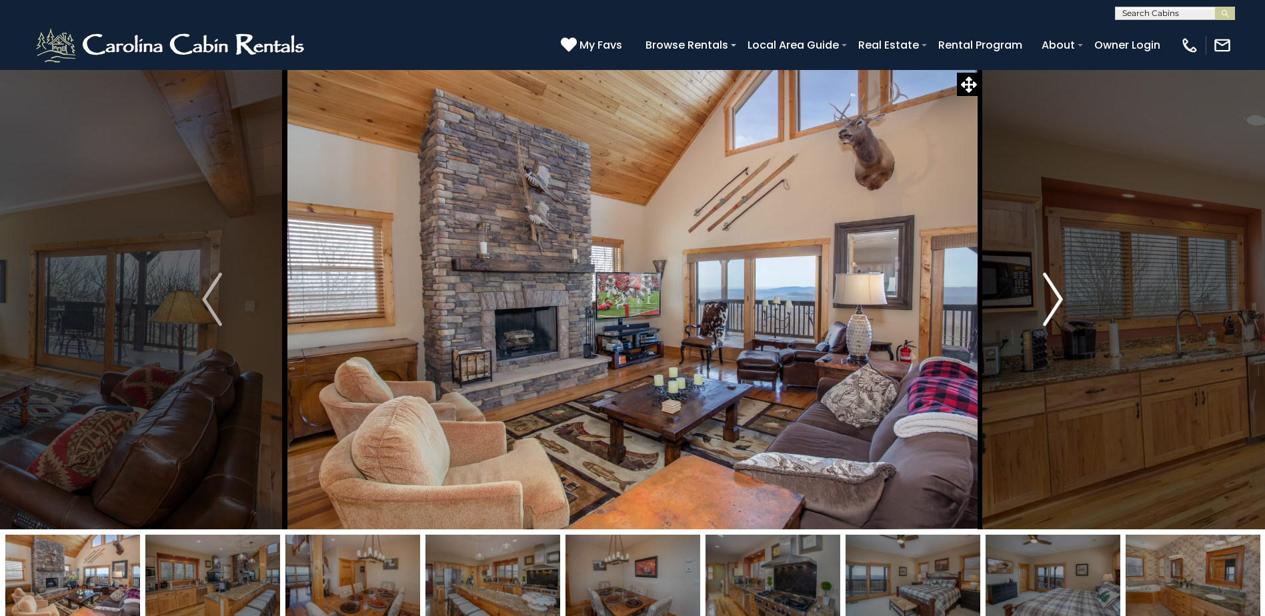
click at [1053, 283] on img "Next" at bounding box center [1053, 299] width 20 height 53
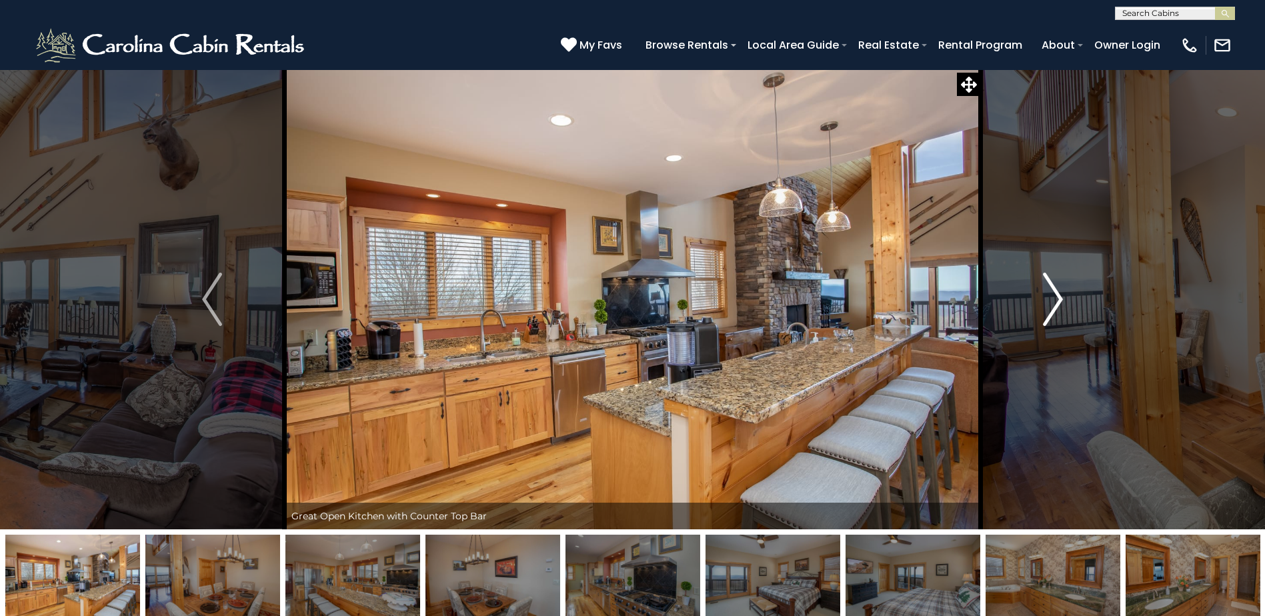
click at [1053, 283] on img "Next" at bounding box center [1053, 299] width 20 height 53
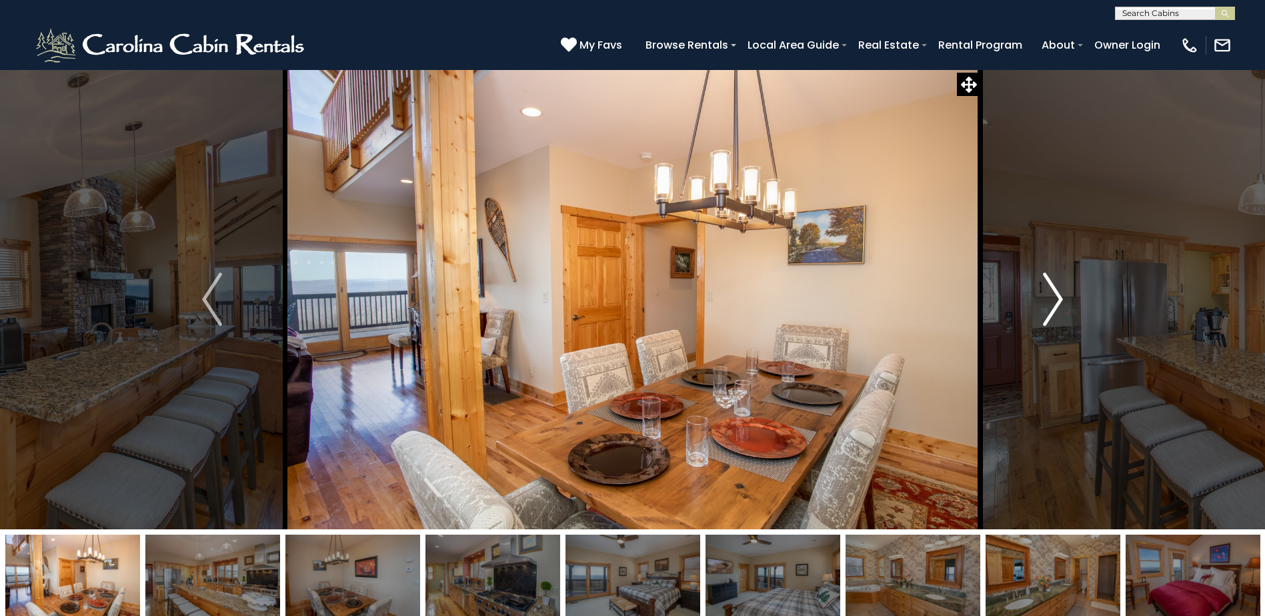
click at [1053, 283] on img "Next" at bounding box center [1053, 299] width 20 height 53
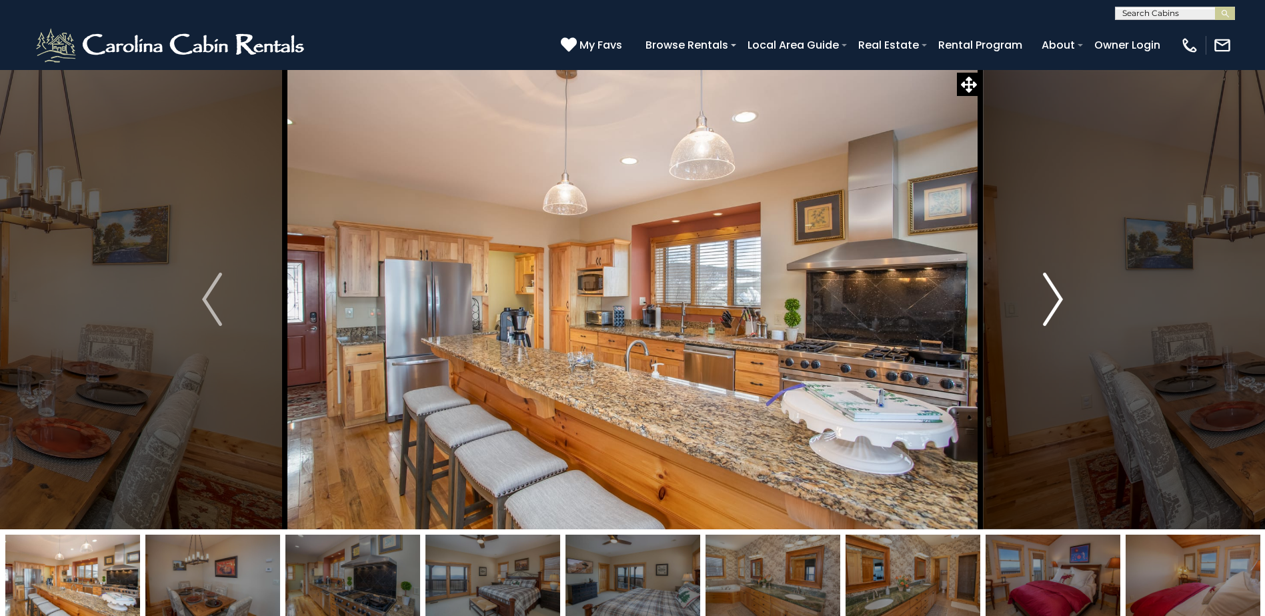
click at [1053, 283] on img "Next" at bounding box center [1053, 299] width 20 height 53
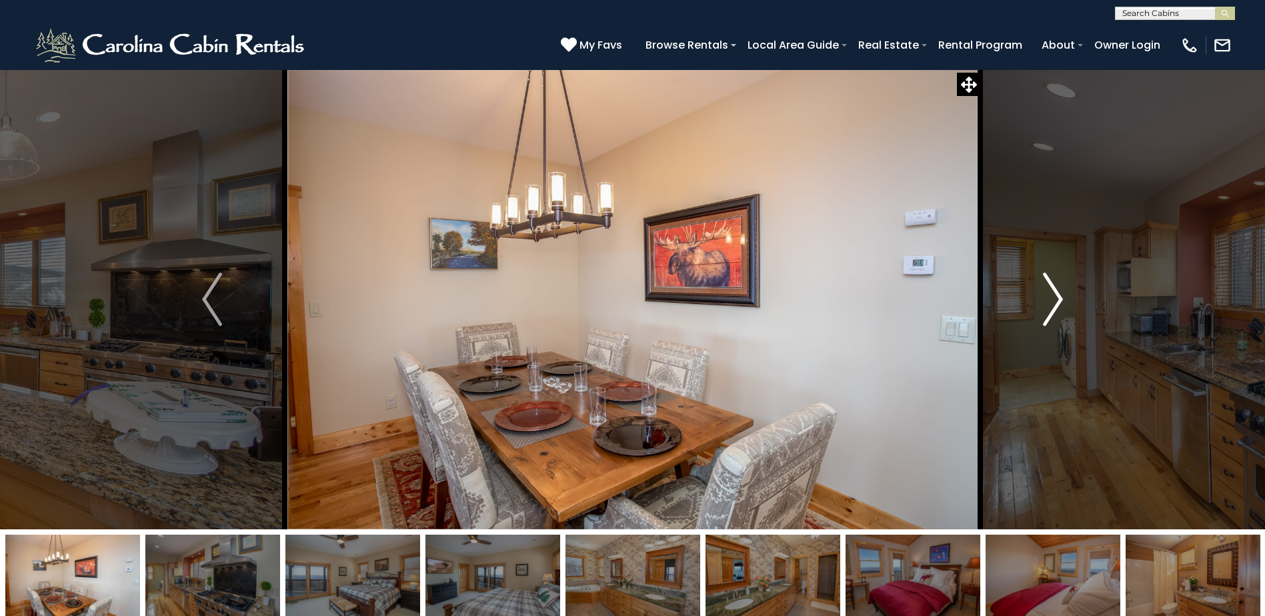
click at [1053, 283] on img "Next" at bounding box center [1053, 299] width 20 height 53
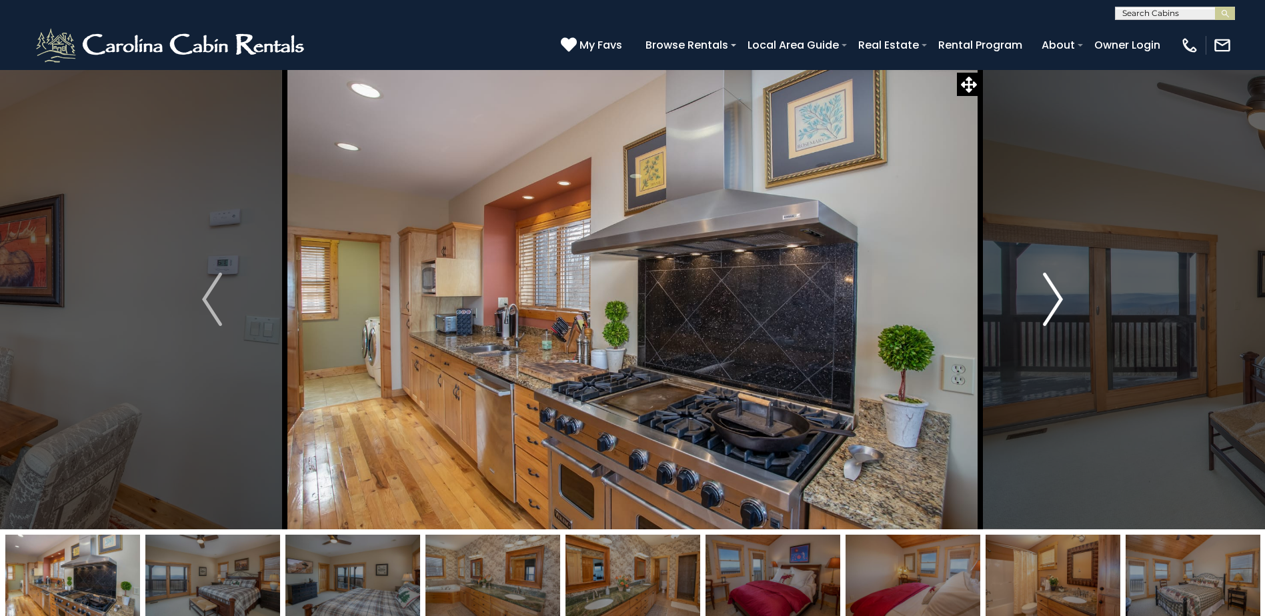
click at [1053, 283] on img "Next" at bounding box center [1053, 299] width 20 height 53
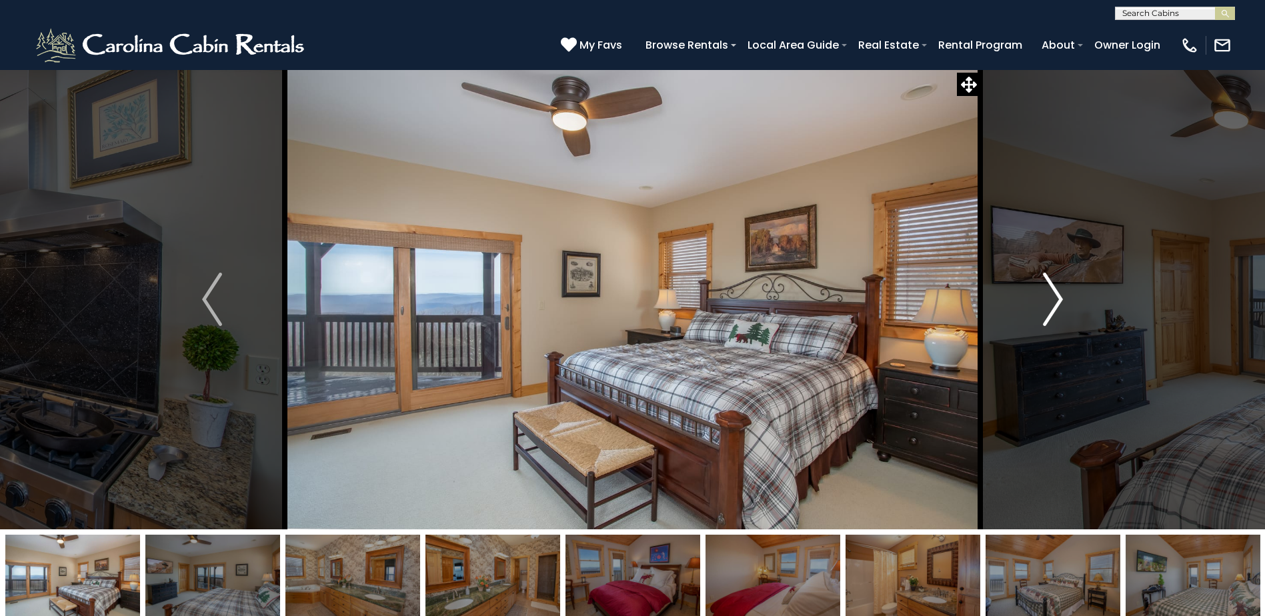
click at [1053, 283] on img "Next" at bounding box center [1053, 299] width 20 height 53
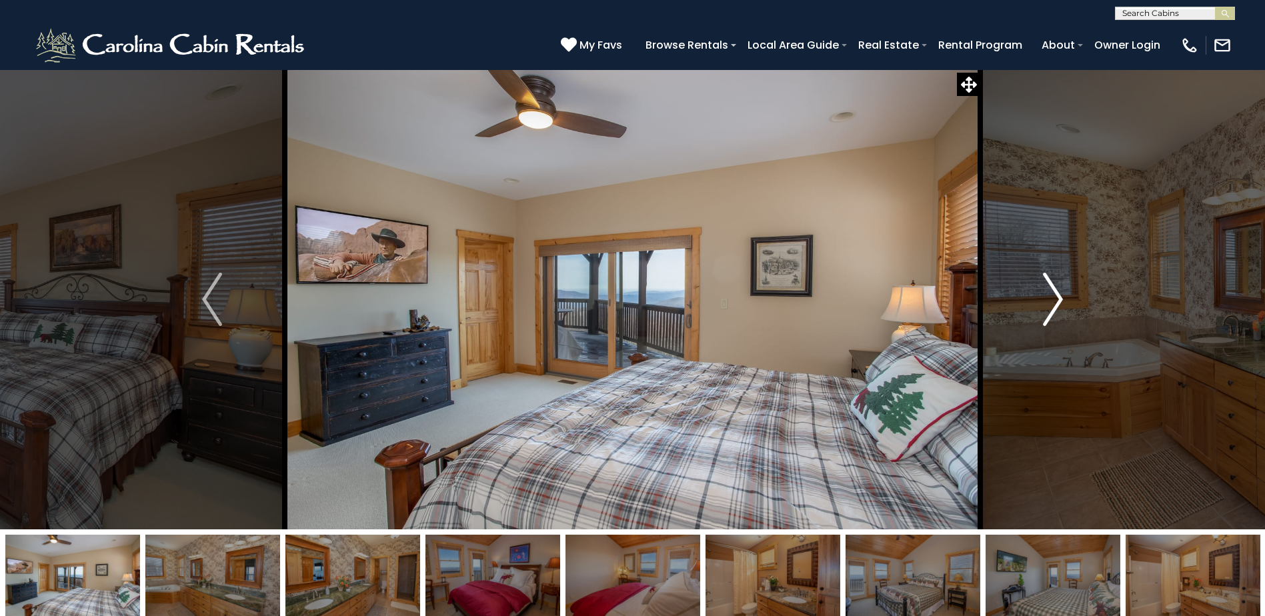
click at [1053, 283] on img "Next" at bounding box center [1053, 299] width 20 height 53
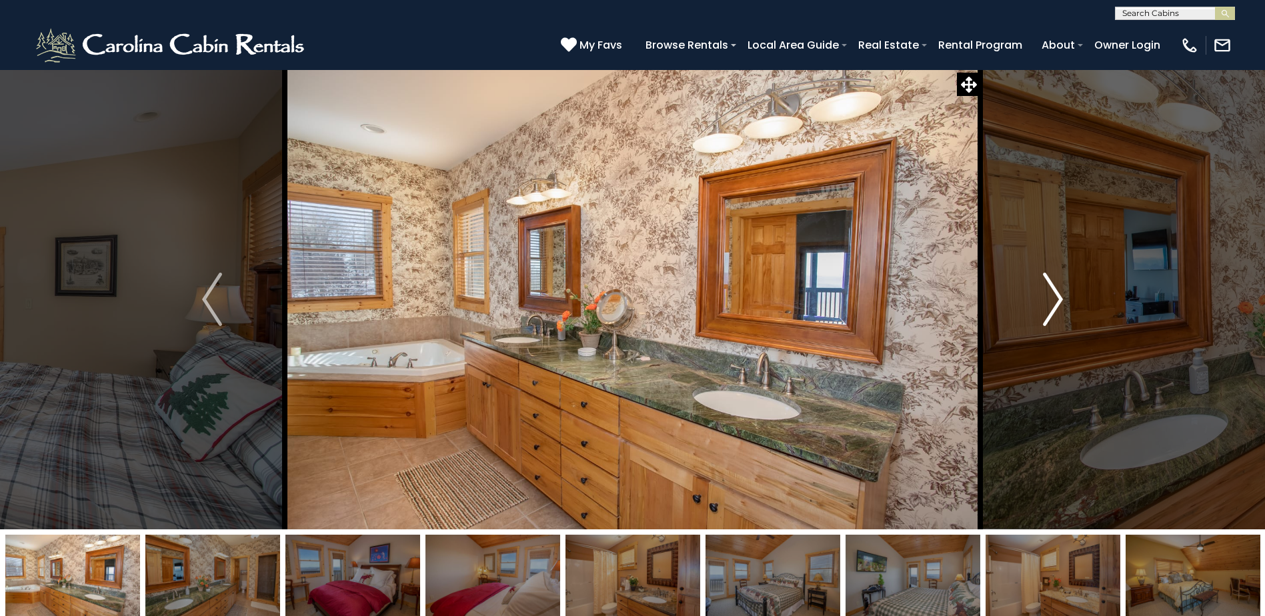
click at [1053, 283] on img "Next" at bounding box center [1053, 299] width 20 height 53
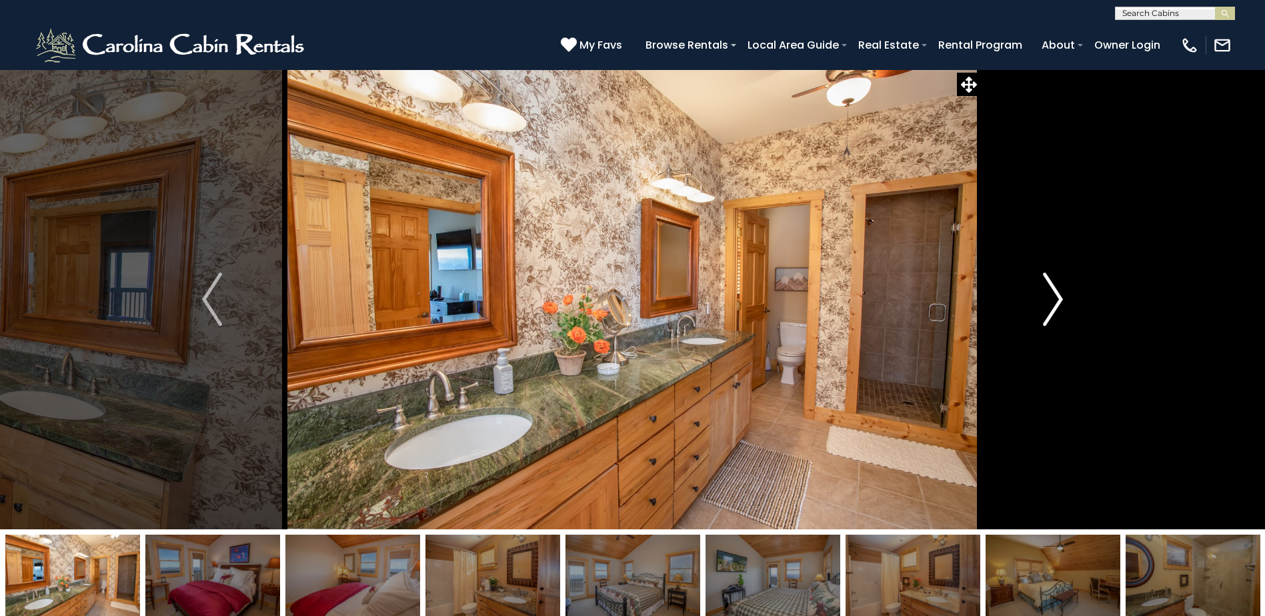
click at [1053, 283] on img "Next" at bounding box center [1053, 299] width 20 height 53
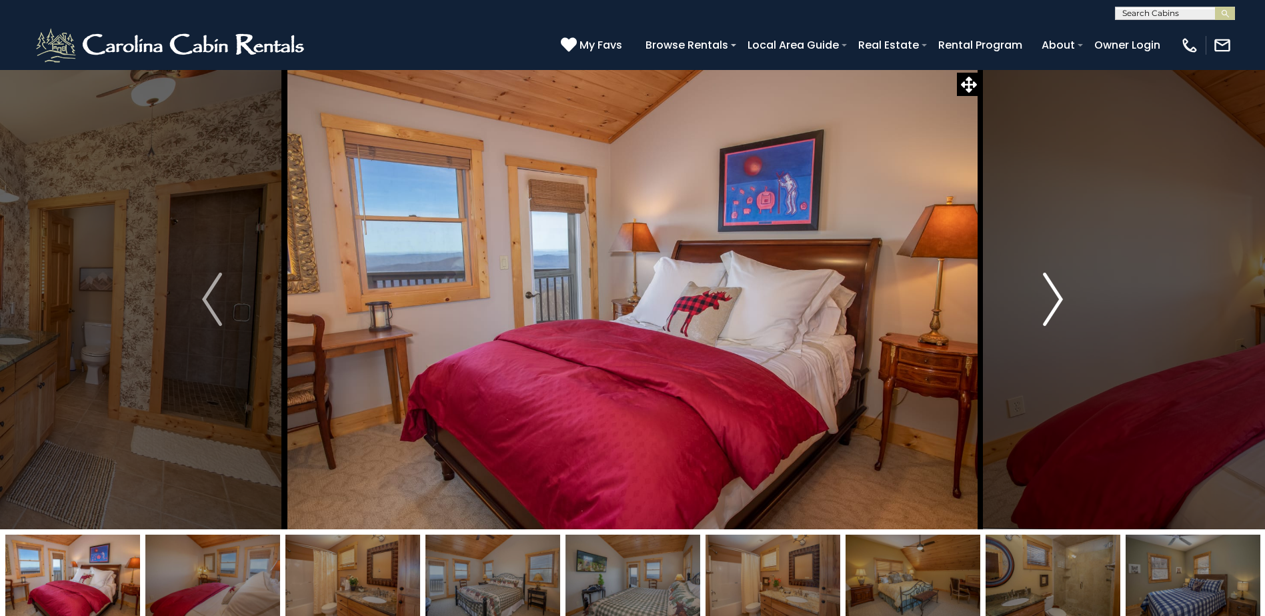
click at [1053, 283] on img "Next" at bounding box center [1053, 299] width 20 height 53
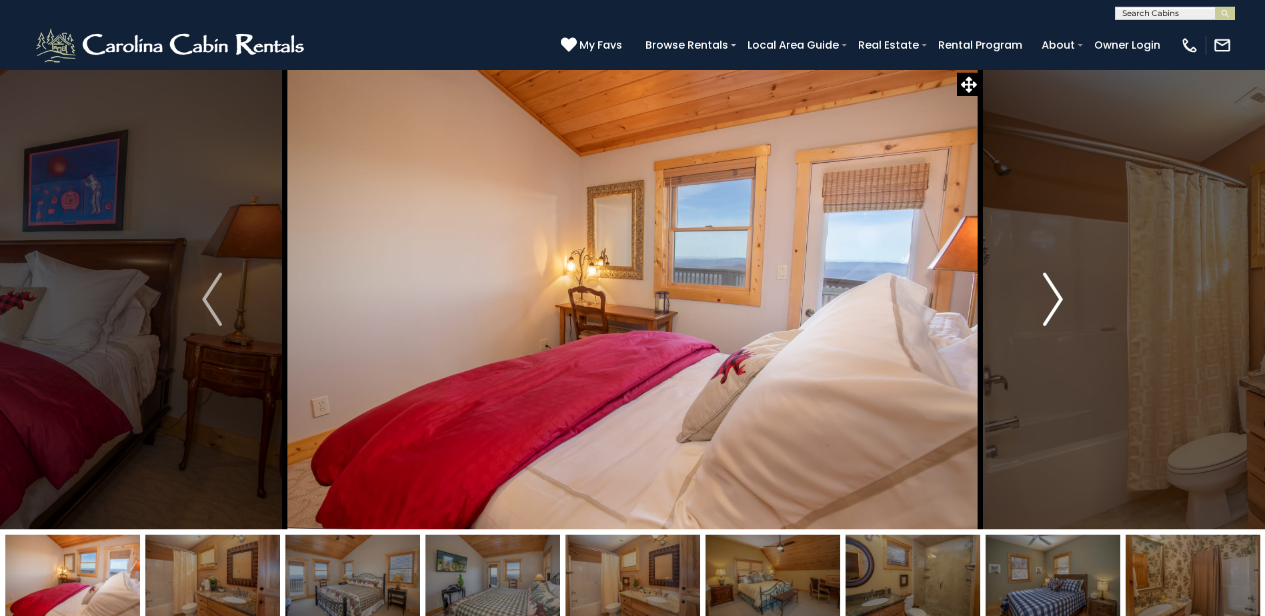
click at [1053, 283] on img "Next" at bounding box center [1053, 299] width 20 height 53
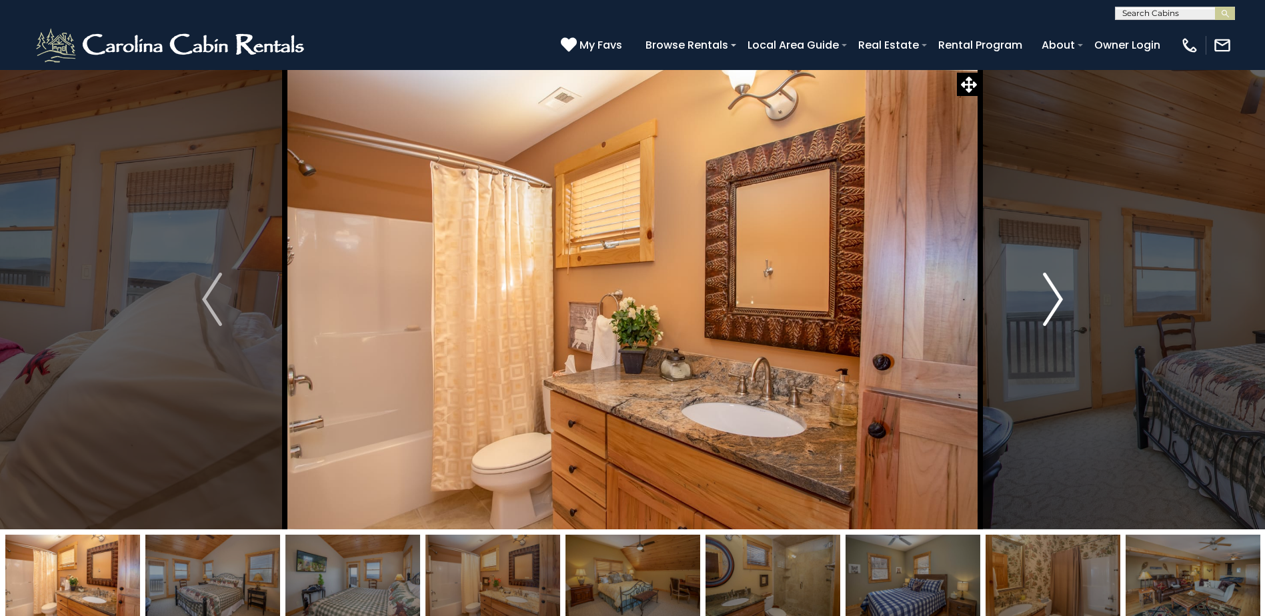
click at [1053, 283] on img "Next" at bounding box center [1053, 299] width 20 height 53
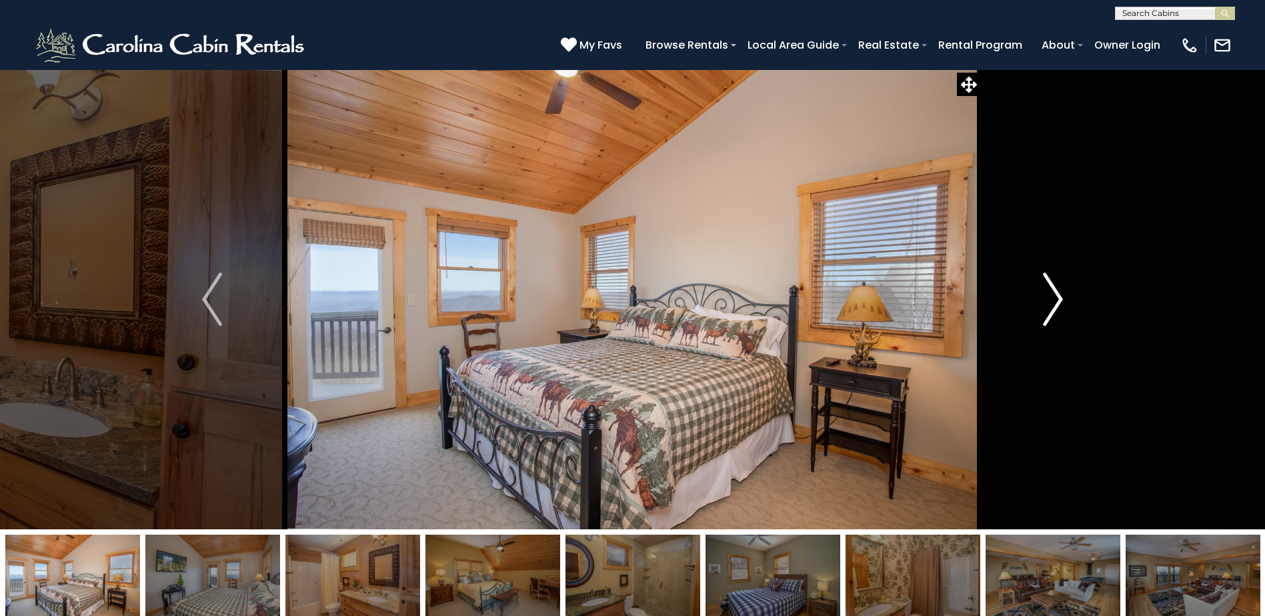
click at [1053, 283] on img "Next" at bounding box center [1053, 299] width 20 height 53
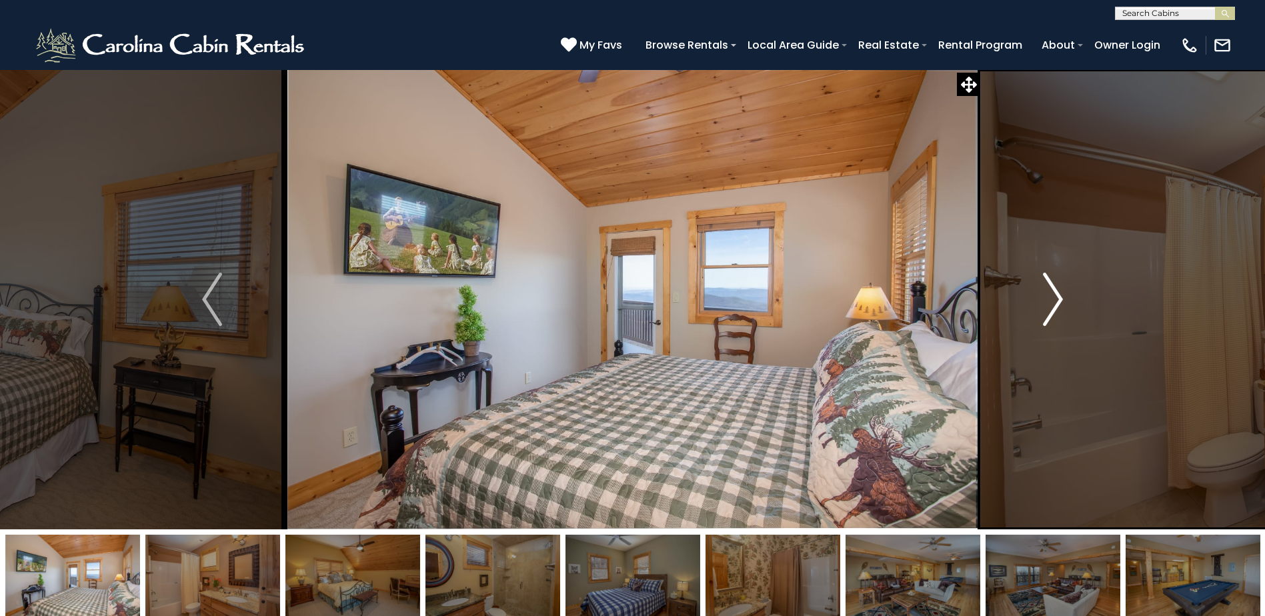
click at [1053, 283] on img "Next" at bounding box center [1053, 299] width 20 height 53
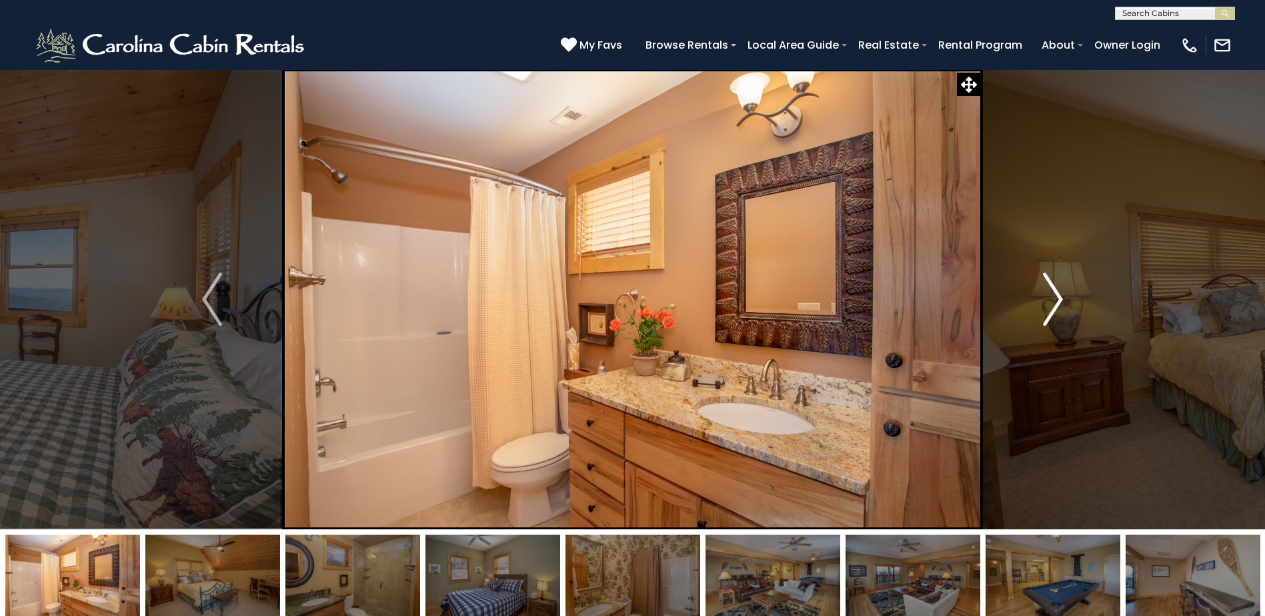
click at [1053, 283] on img "Next" at bounding box center [1053, 299] width 20 height 53
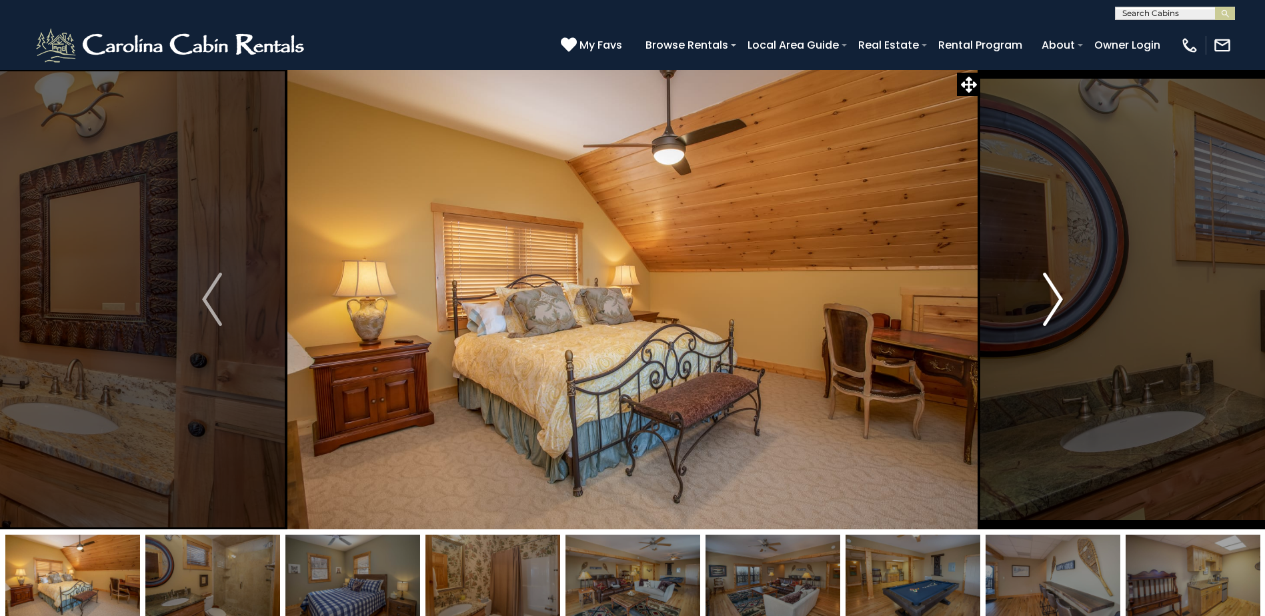
click at [1053, 283] on img "Next" at bounding box center [1053, 299] width 20 height 53
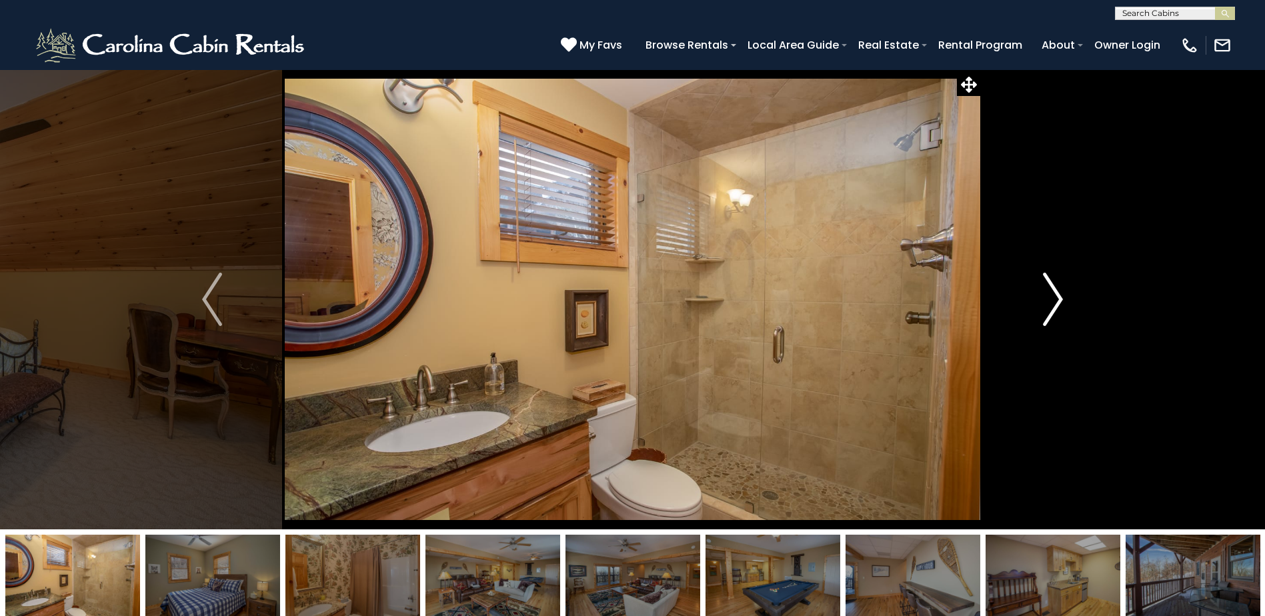
click at [1053, 283] on img "Next" at bounding box center [1053, 299] width 20 height 53
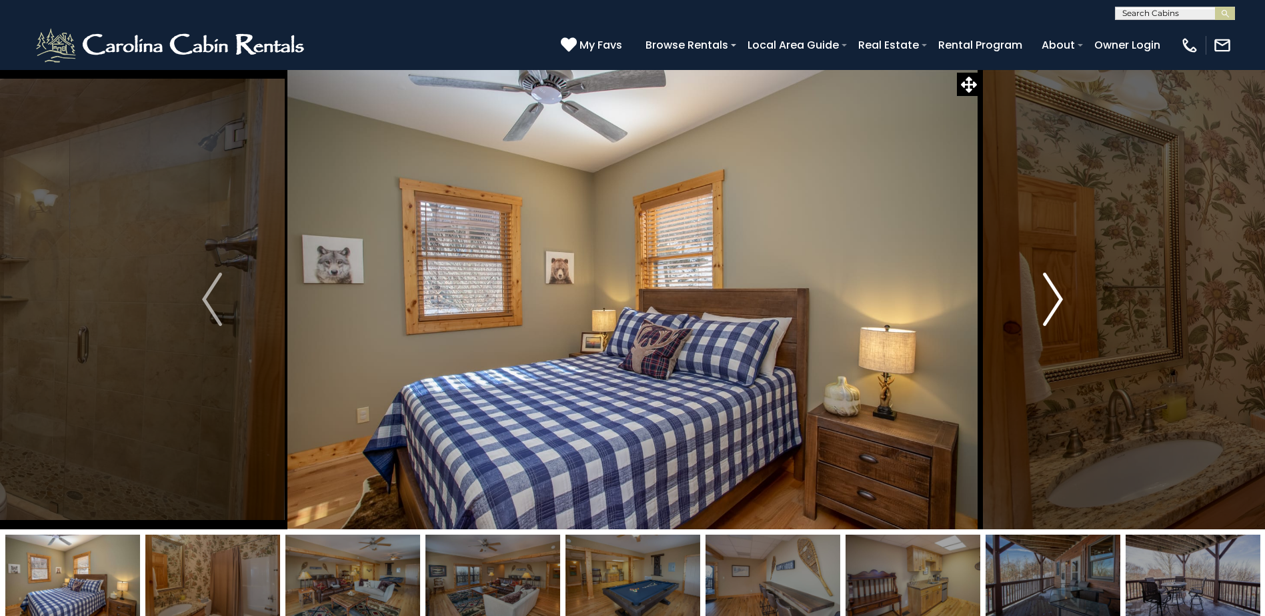
click at [1053, 283] on img "Next" at bounding box center [1053, 299] width 20 height 53
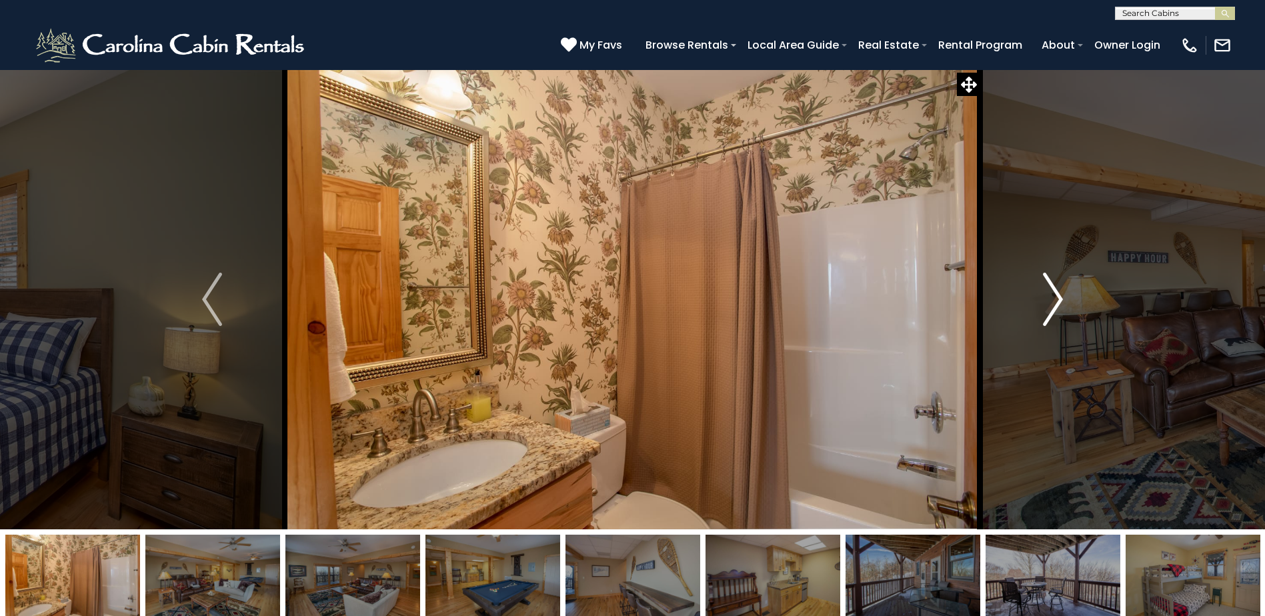
click at [1053, 283] on img "Next" at bounding box center [1053, 299] width 20 height 53
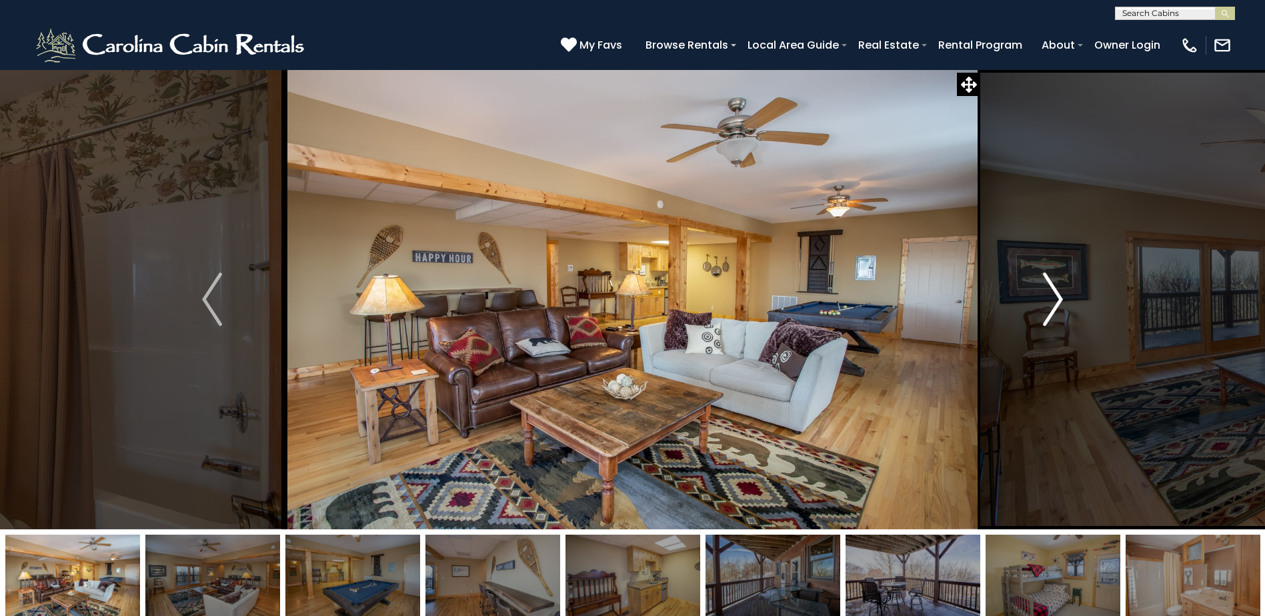
click at [1053, 283] on img "Next" at bounding box center [1053, 299] width 20 height 53
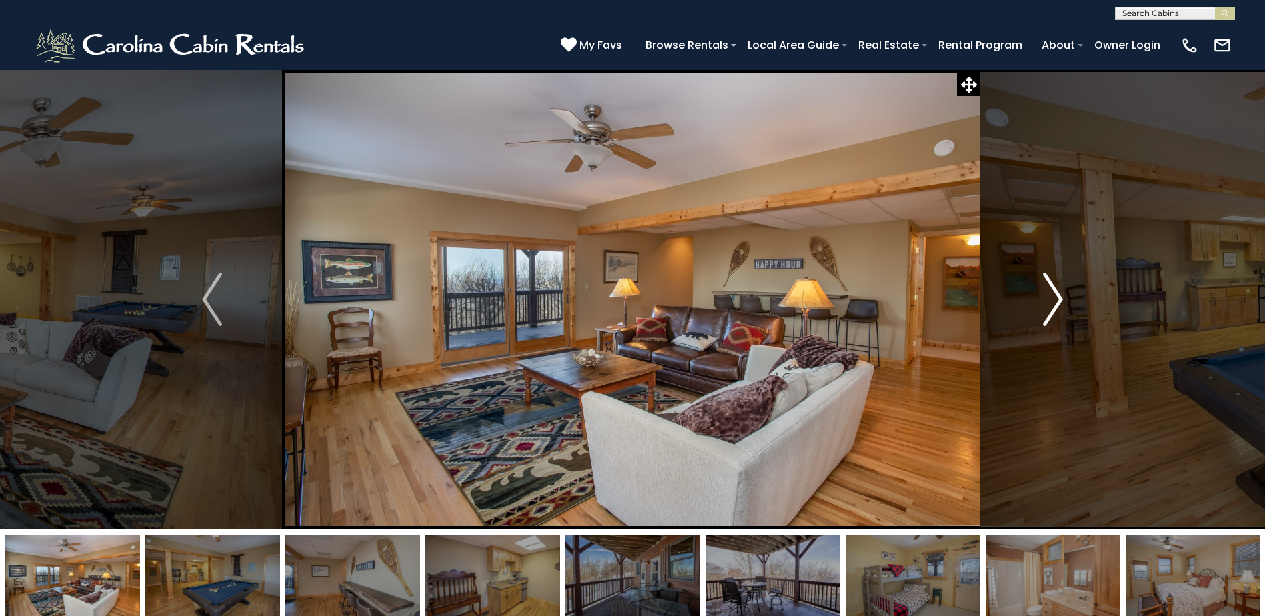
click at [1053, 283] on img "Next" at bounding box center [1053, 299] width 20 height 53
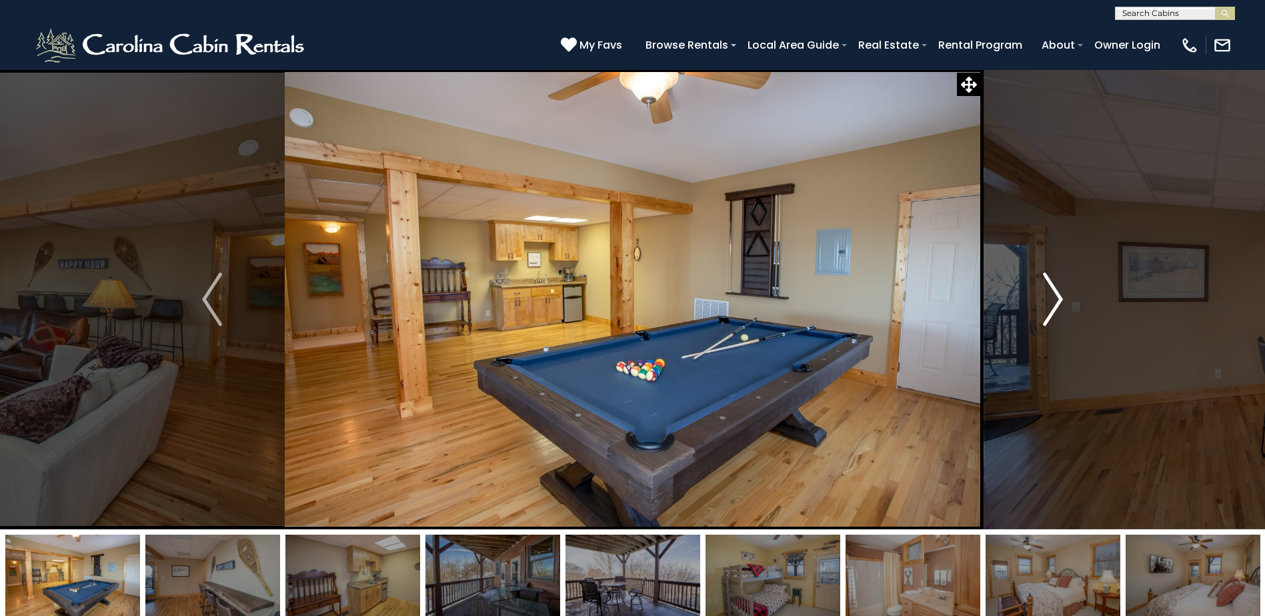
click at [1053, 283] on img "Next" at bounding box center [1053, 299] width 20 height 53
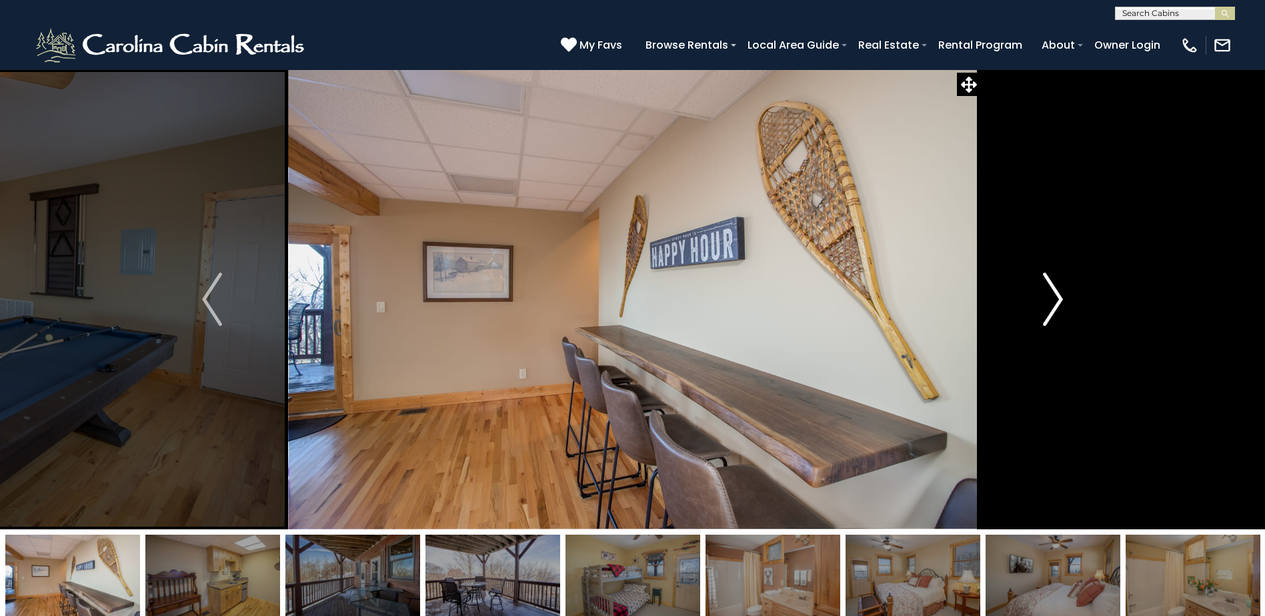
click at [1053, 283] on img "Next" at bounding box center [1053, 299] width 20 height 53
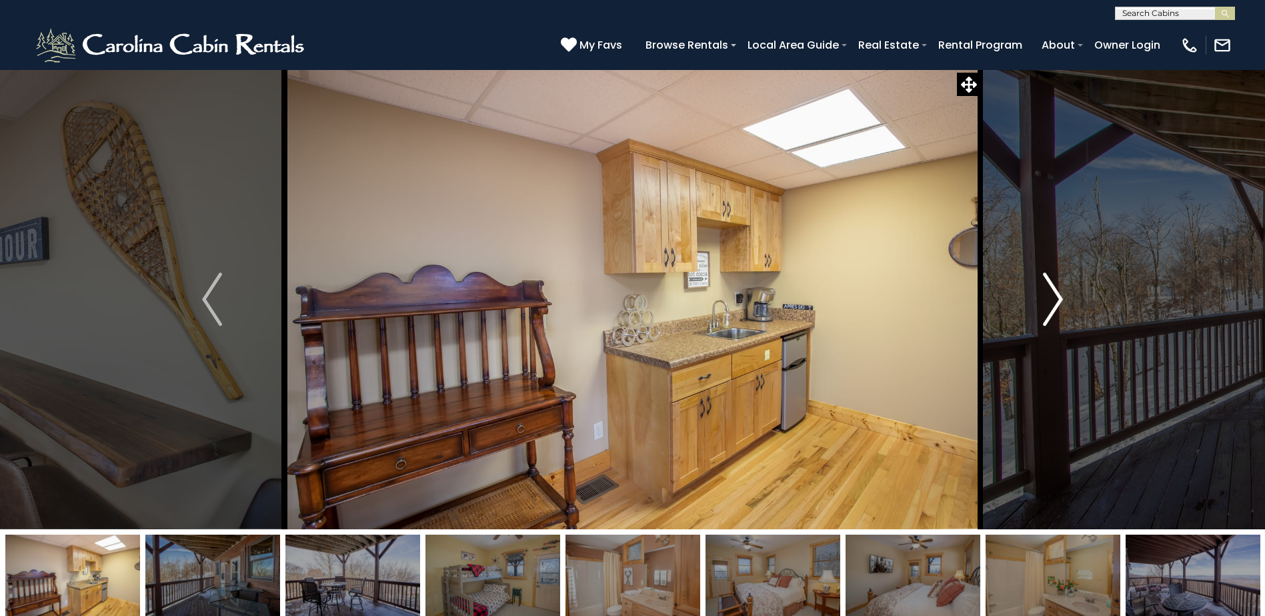
click at [1053, 283] on img "Next" at bounding box center [1053, 299] width 20 height 53
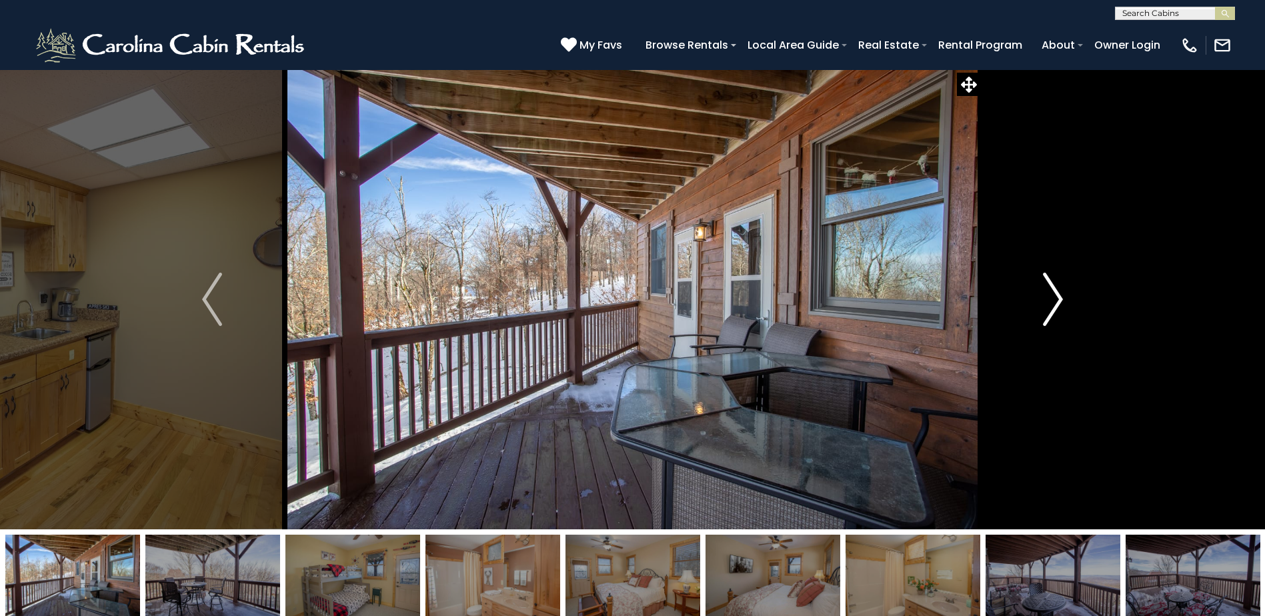
click at [1053, 283] on img "Next" at bounding box center [1053, 299] width 20 height 53
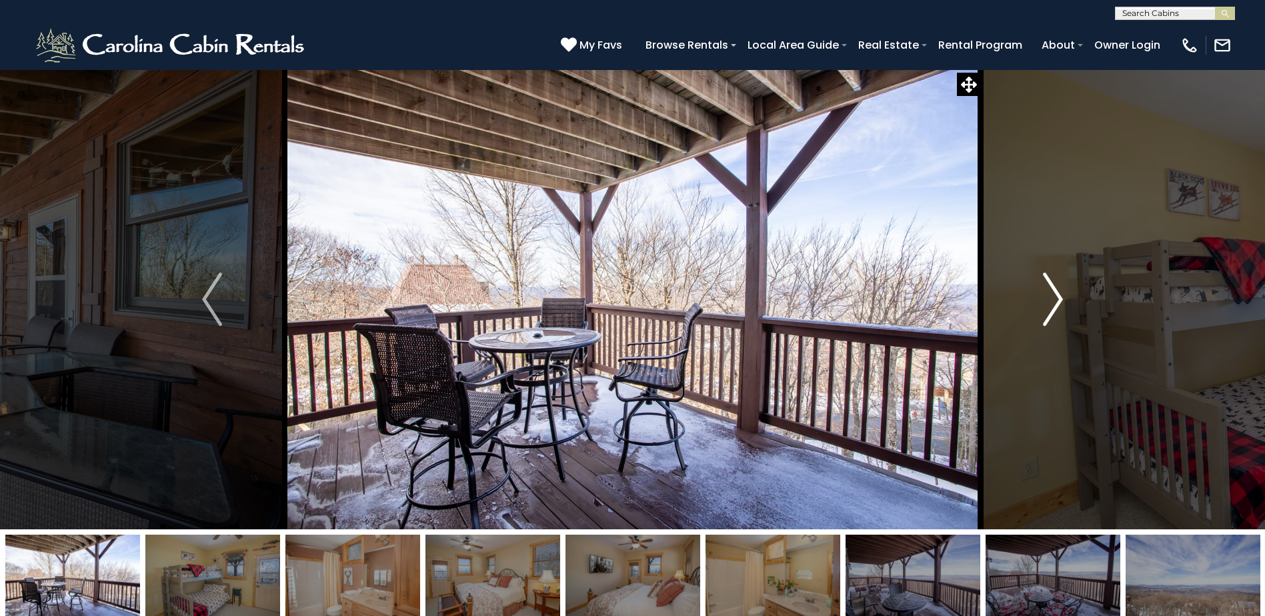
click at [1053, 283] on img "Next" at bounding box center [1053, 299] width 20 height 53
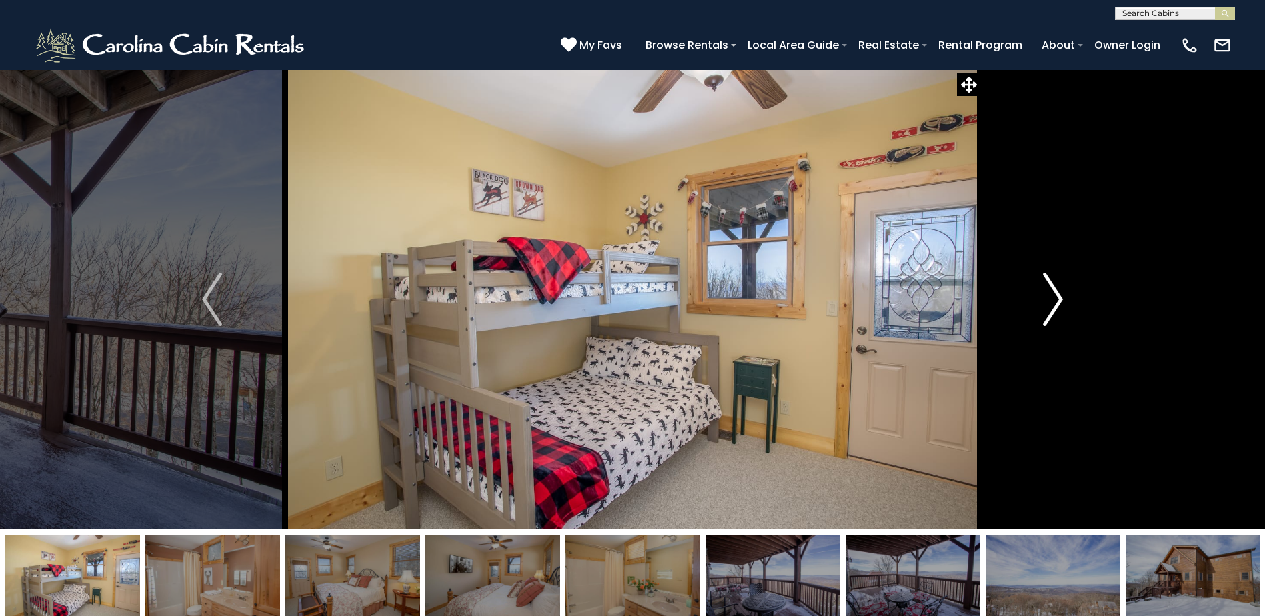
click at [1053, 283] on img "Next" at bounding box center [1053, 299] width 20 height 53
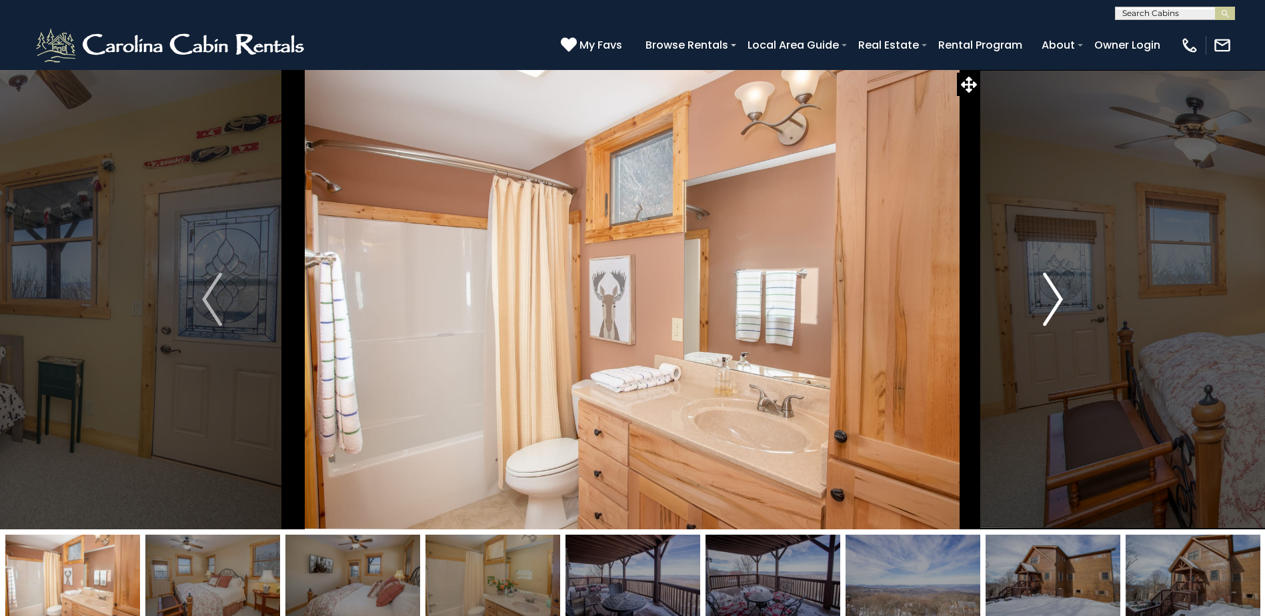
click at [1053, 283] on img "Next" at bounding box center [1053, 299] width 20 height 53
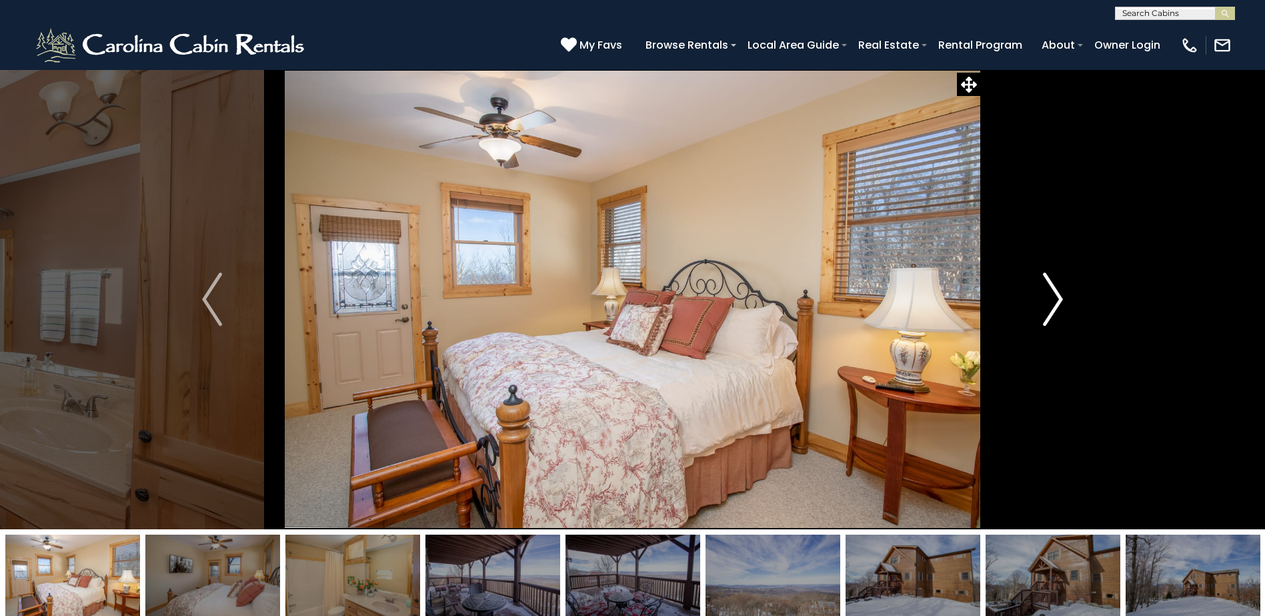
click at [1053, 283] on img "Next" at bounding box center [1053, 299] width 20 height 53
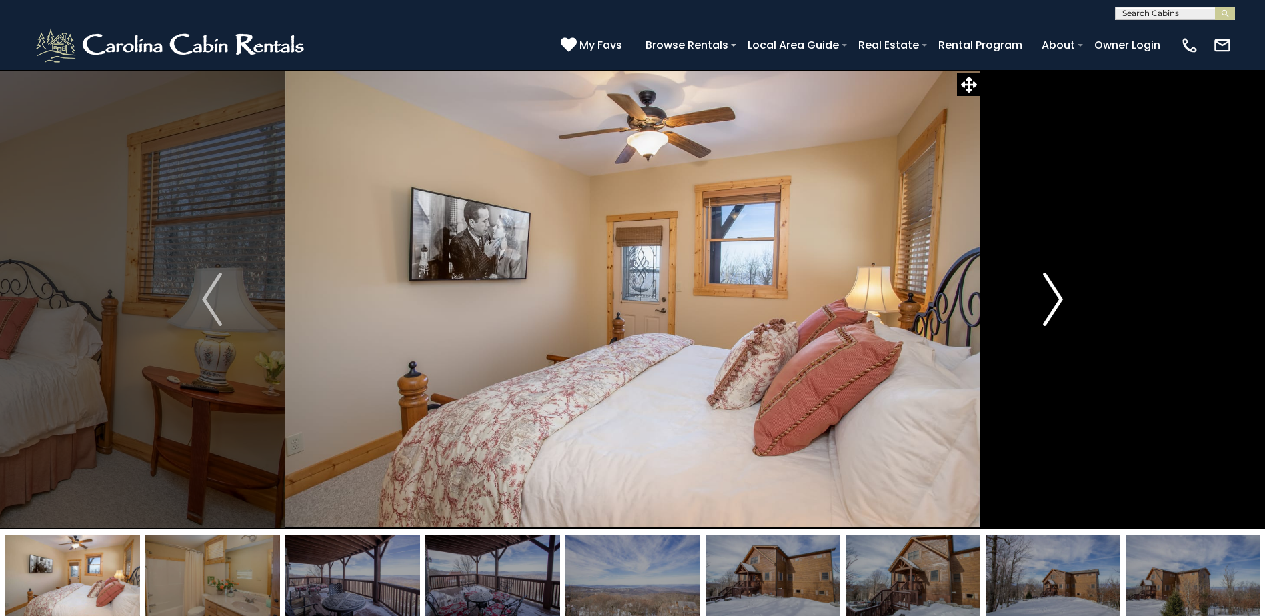
click at [1053, 283] on img "Next" at bounding box center [1053, 299] width 20 height 53
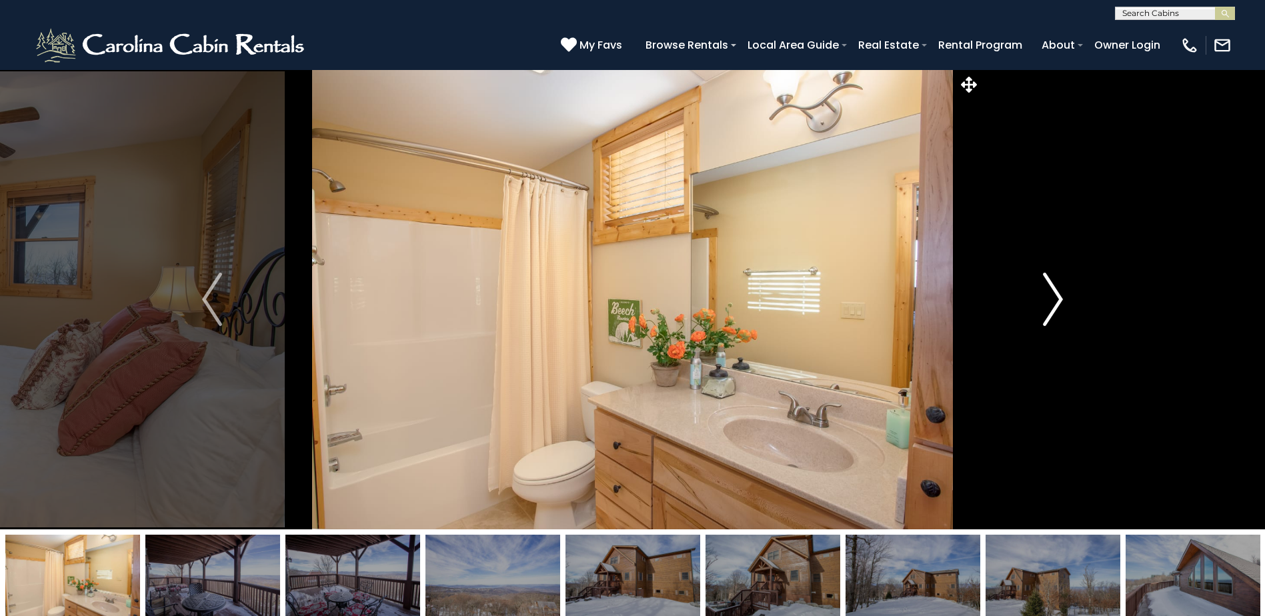
click at [1053, 283] on img "Next" at bounding box center [1053, 299] width 20 height 53
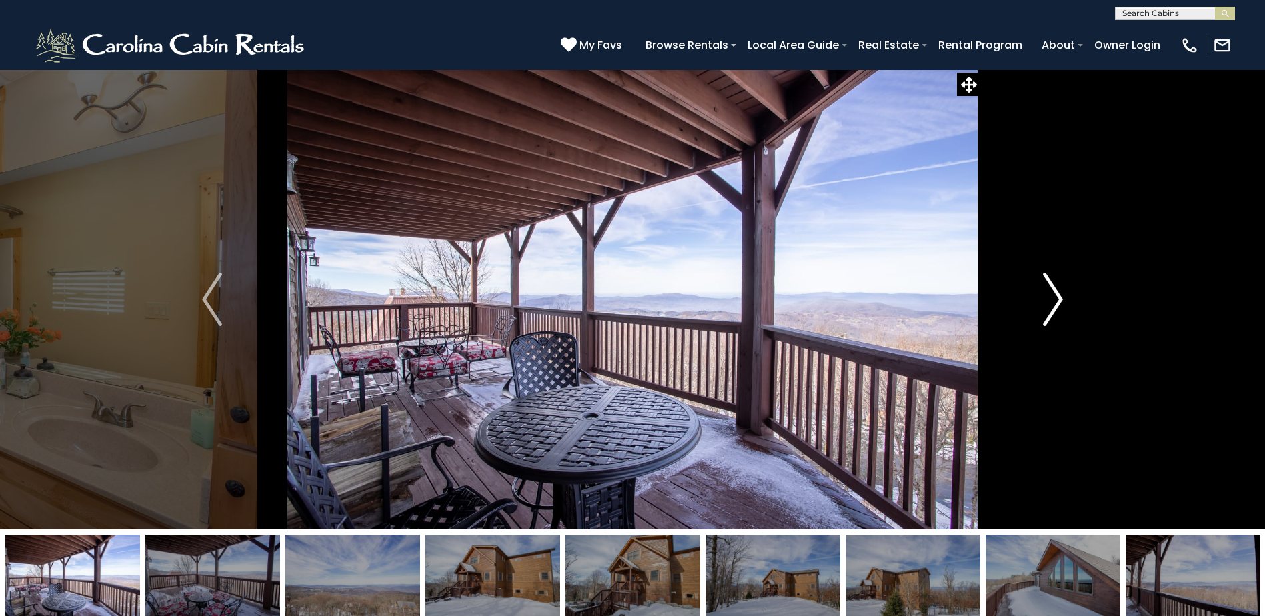
click at [1053, 283] on img "Next" at bounding box center [1053, 299] width 20 height 53
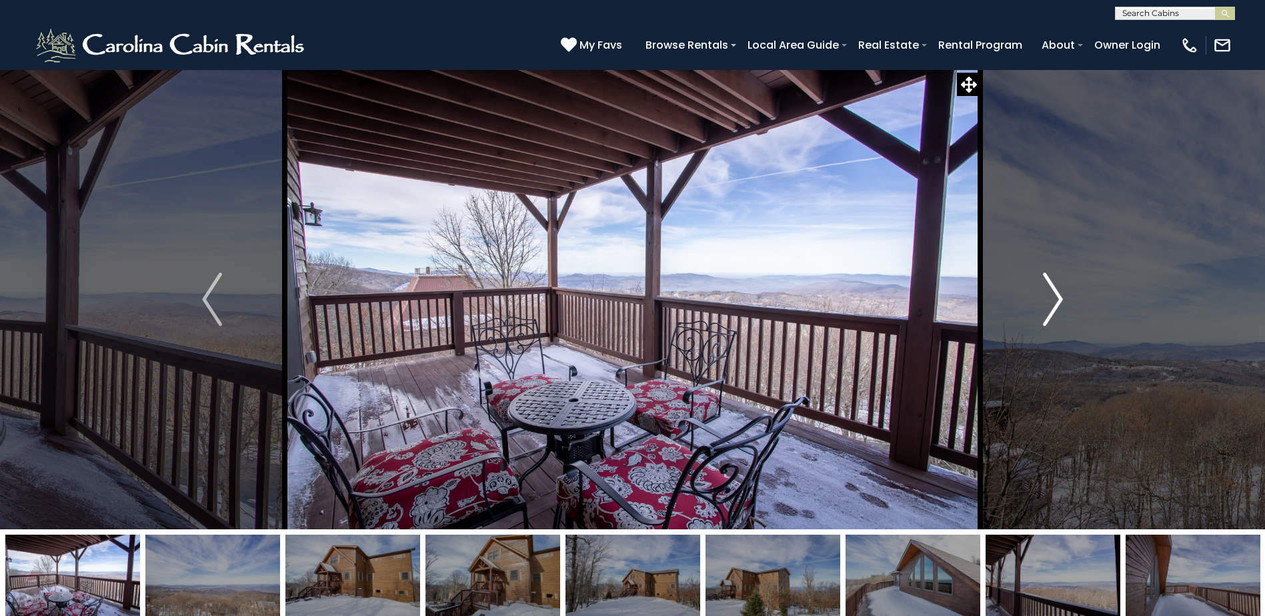
click at [1053, 283] on img "Next" at bounding box center [1053, 299] width 20 height 53
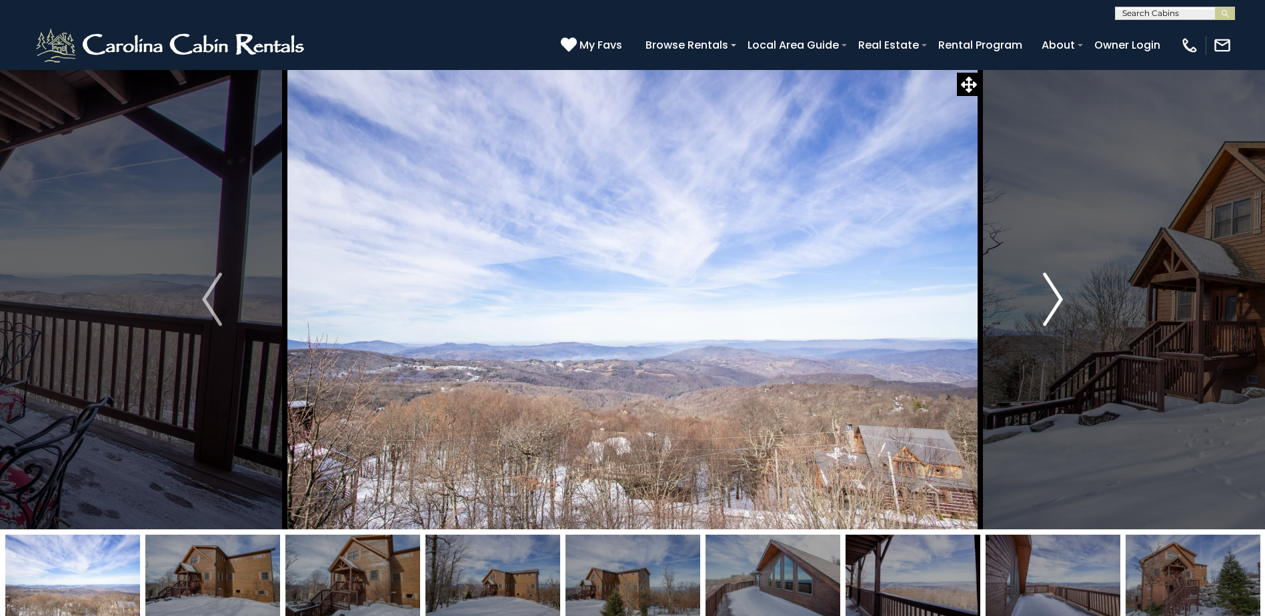
click at [1053, 283] on img "Next" at bounding box center [1053, 299] width 20 height 53
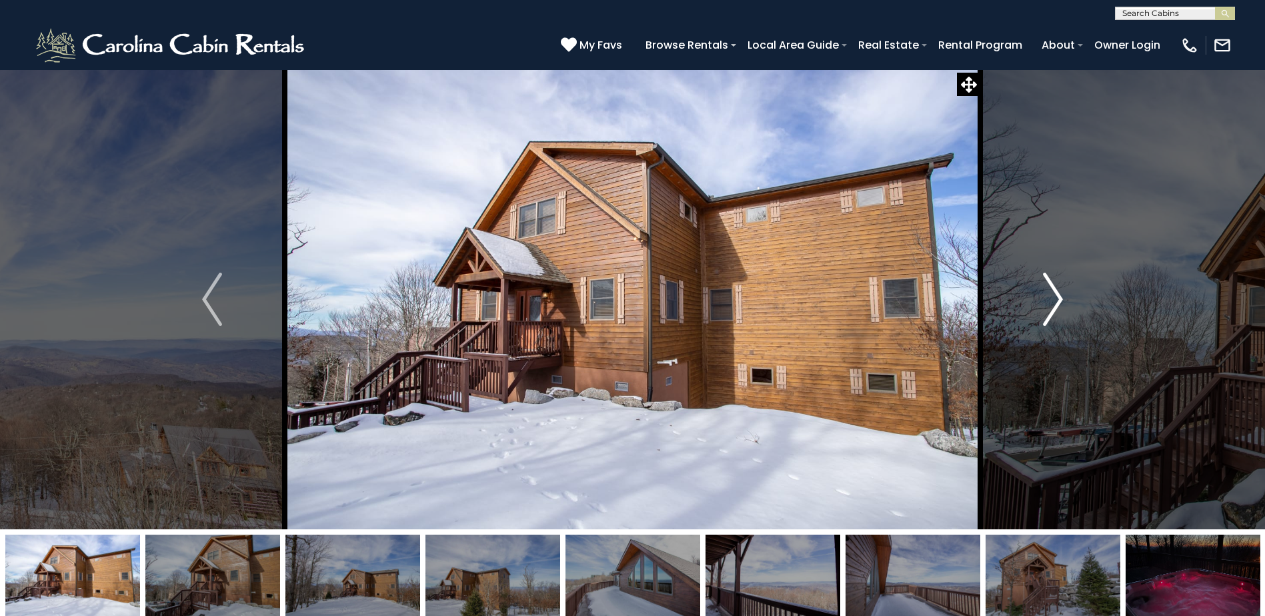
click at [1053, 283] on img "Next" at bounding box center [1053, 299] width 20 height 53
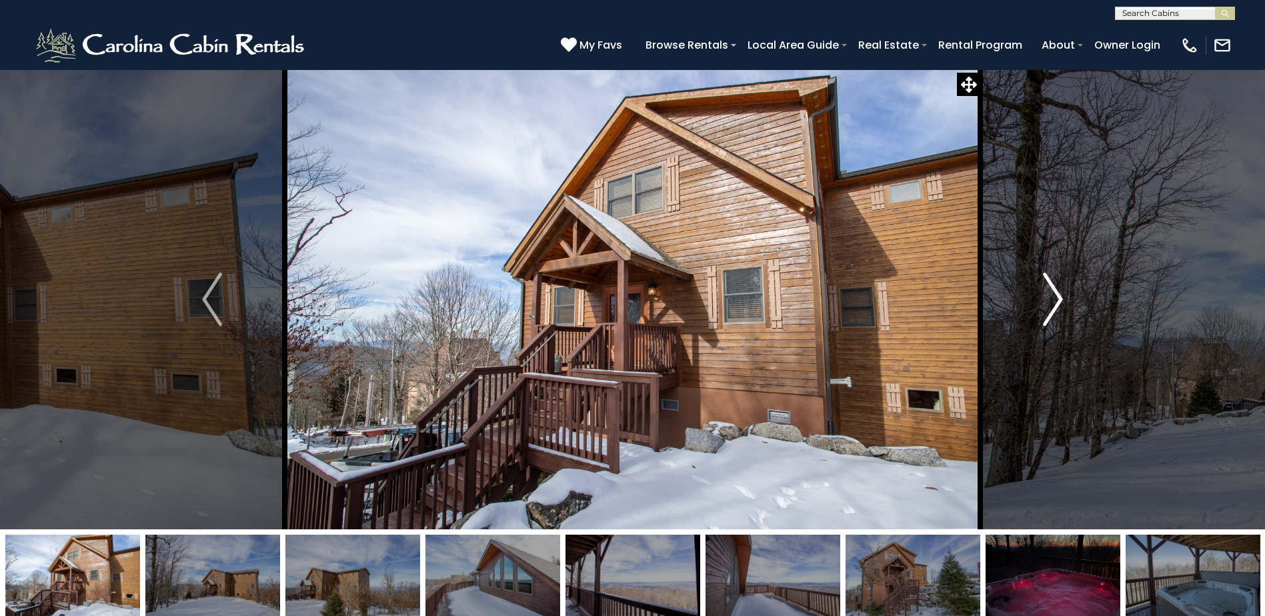
click at [1053, 283] on img "Next" at bounding box center [1053, 299] width 20 height 53
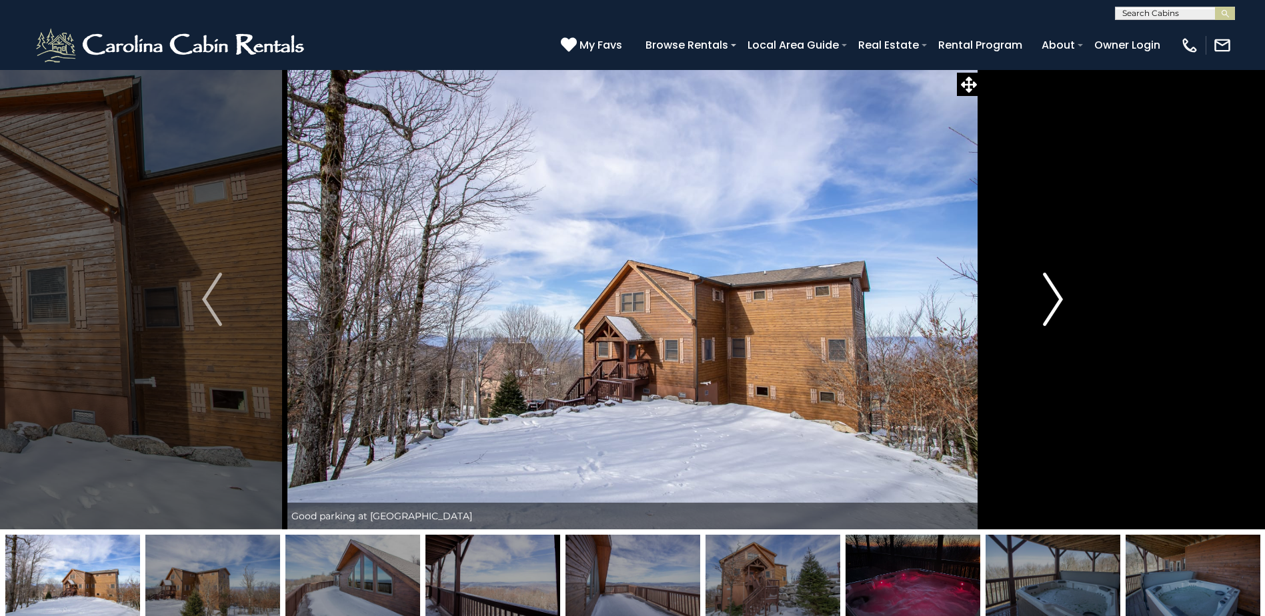
click at [1053, 283] on img "Next" at bounding box center [1053, 299] width 20 height 53
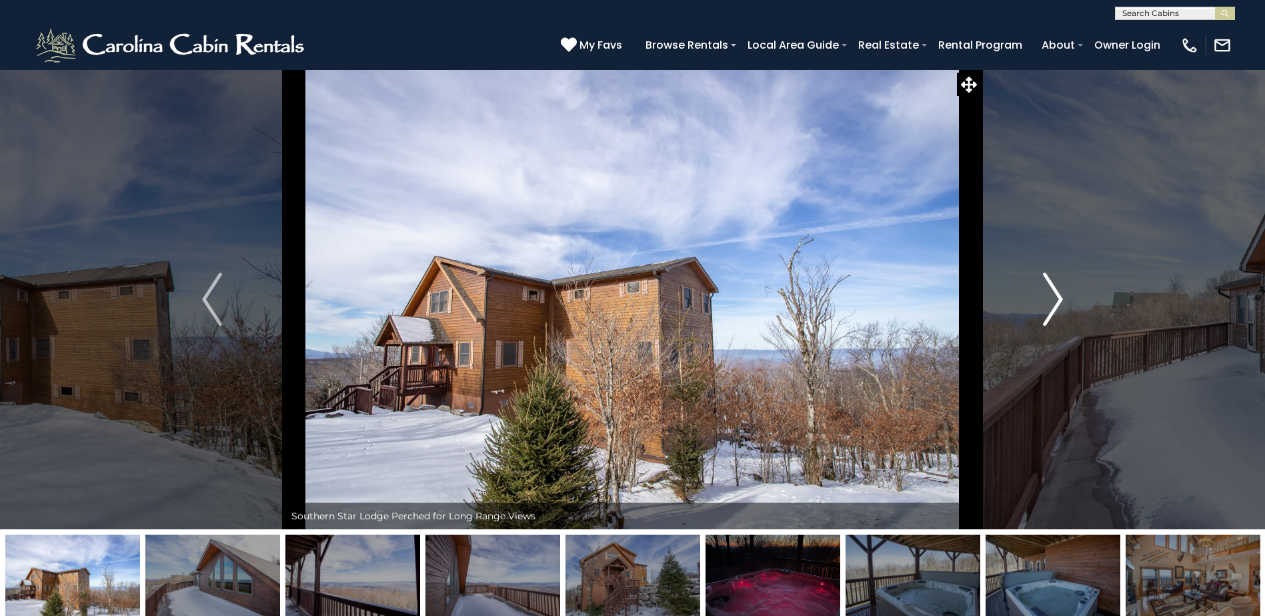
click at [1052, 279] on img "Next" at bounding box center [1053, 299] width 20 height 53
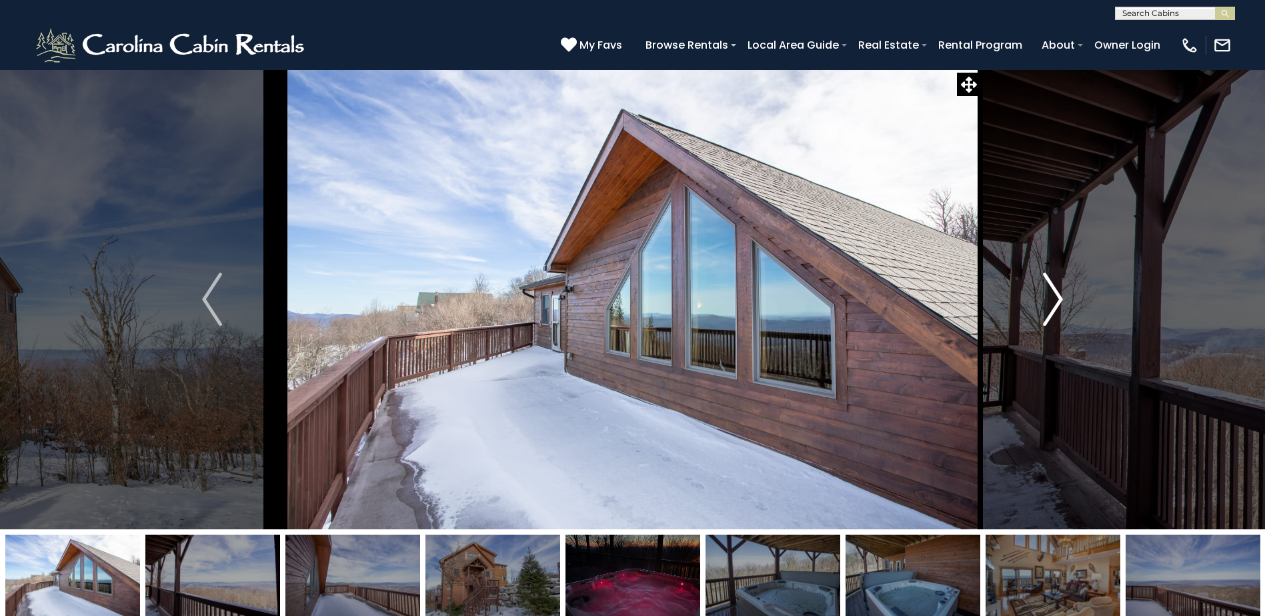
click at [1052, 279] on img "Next" at bounding box center [1053, 299] width 20 height 53
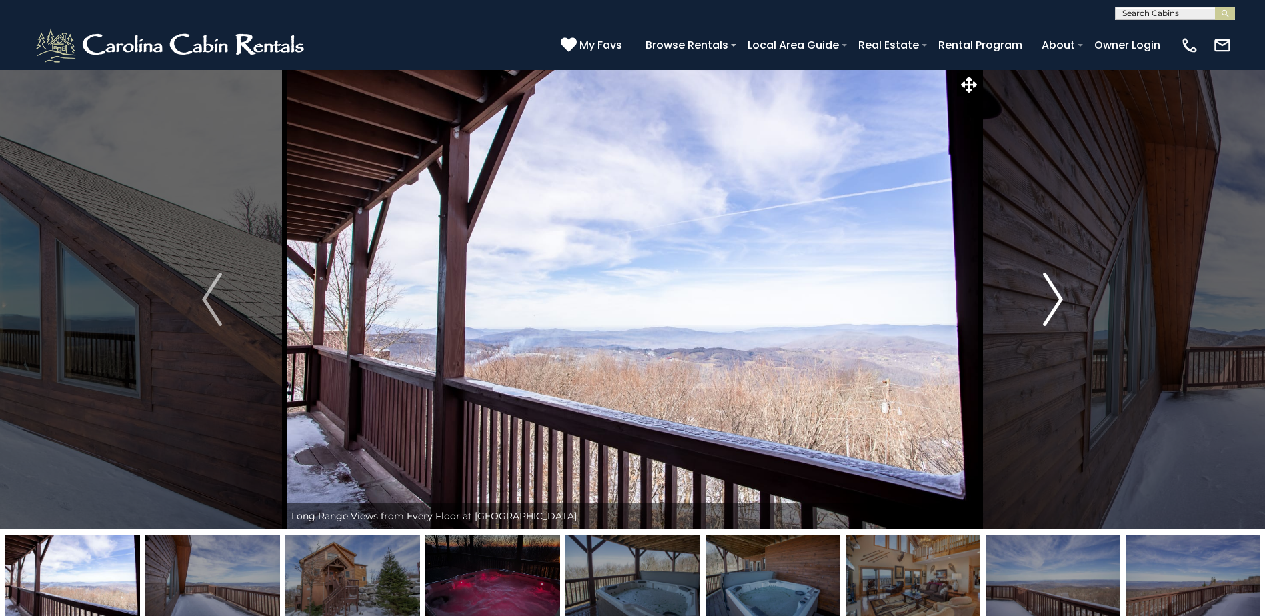
click at [1052, 279] on img "Next" at bounding box center [1053, 299] width 20 height 53
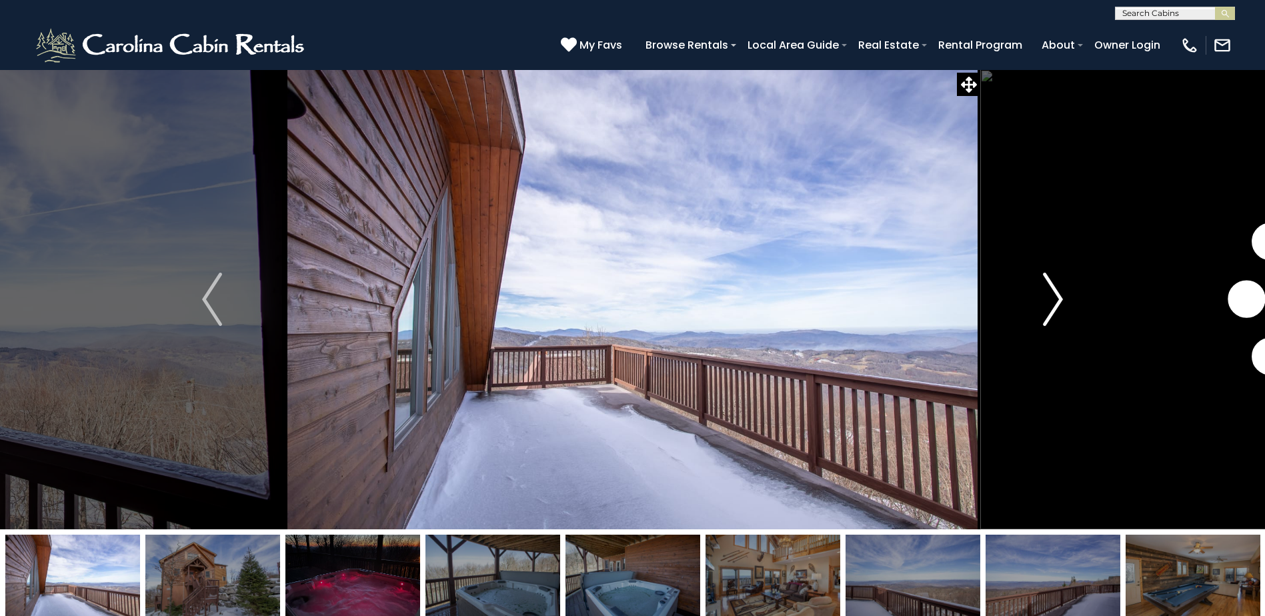
click at [1052, 279] on img "Next" at bounding box center [1053, 299] width 20 height 53
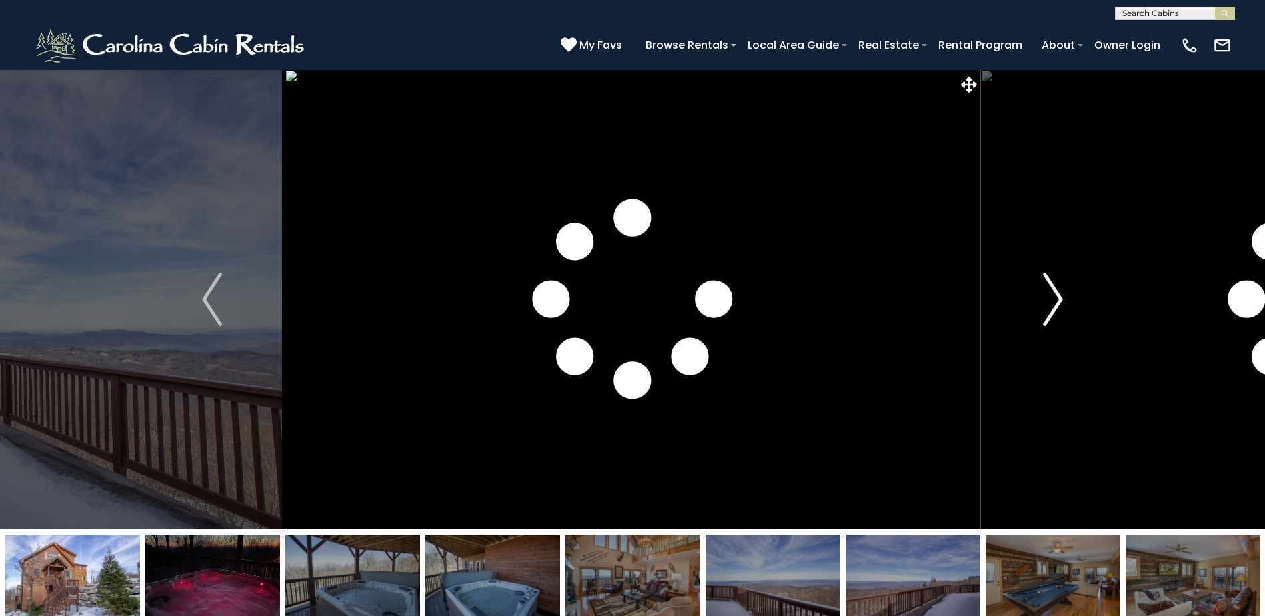
click at [1052, 279] on img "Next" at bounding box center [1053, 299] width 20 height 53
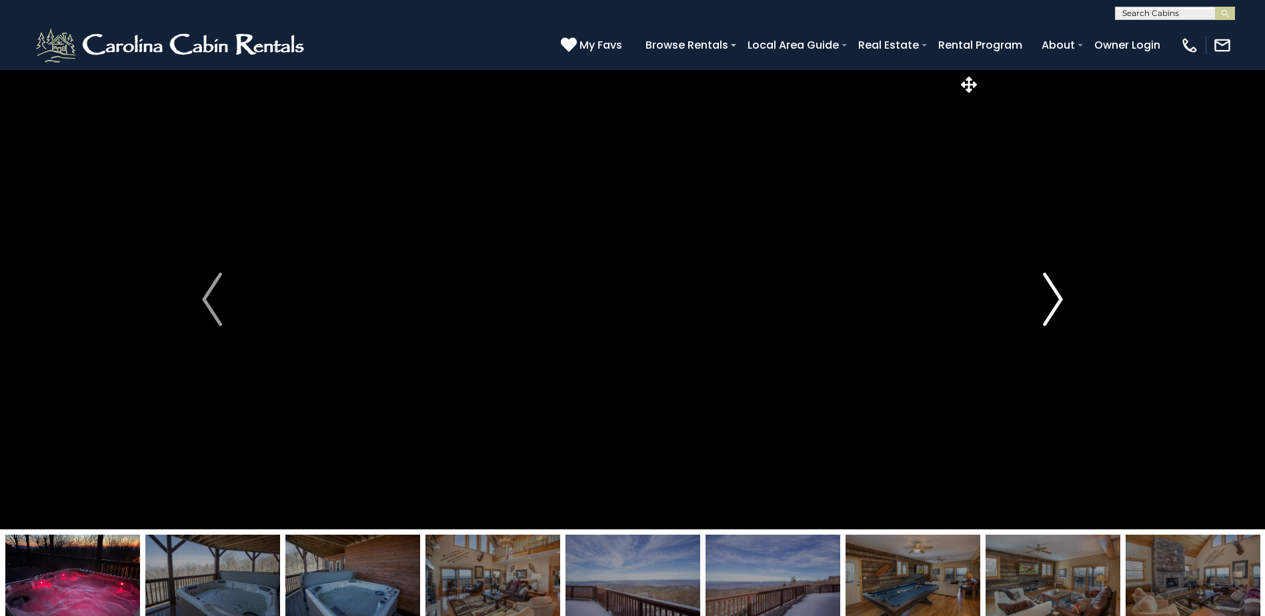
click at [1062, 291] on img "Next" at bounding box center [1053, 299] width 20 height 53
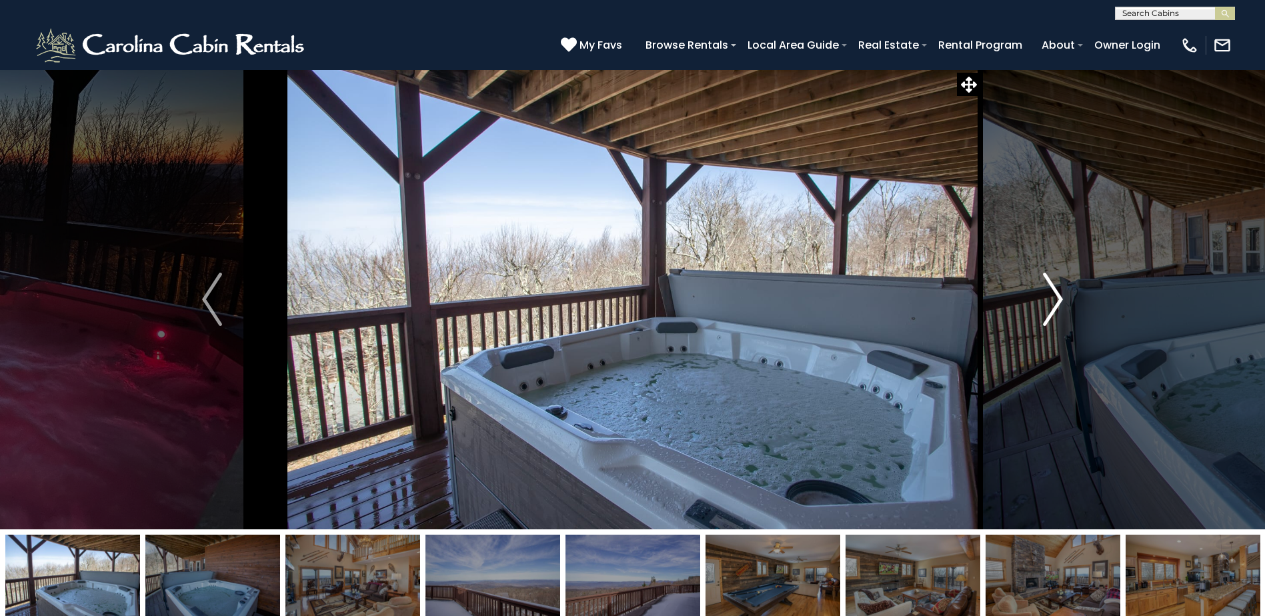
click at [1060, 290] on img "Next" at bounding box center [1053, 299] width 20 height 53
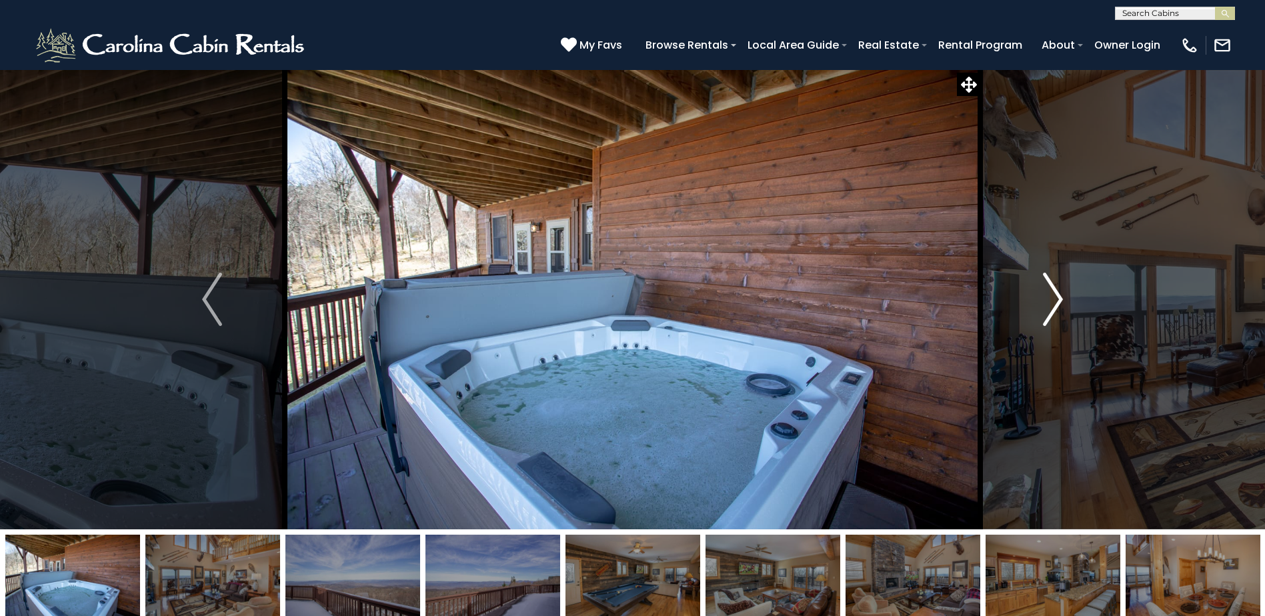
click at [1060, 290] on img "Next" at bounding box center [1053, 299] width 20 height 53
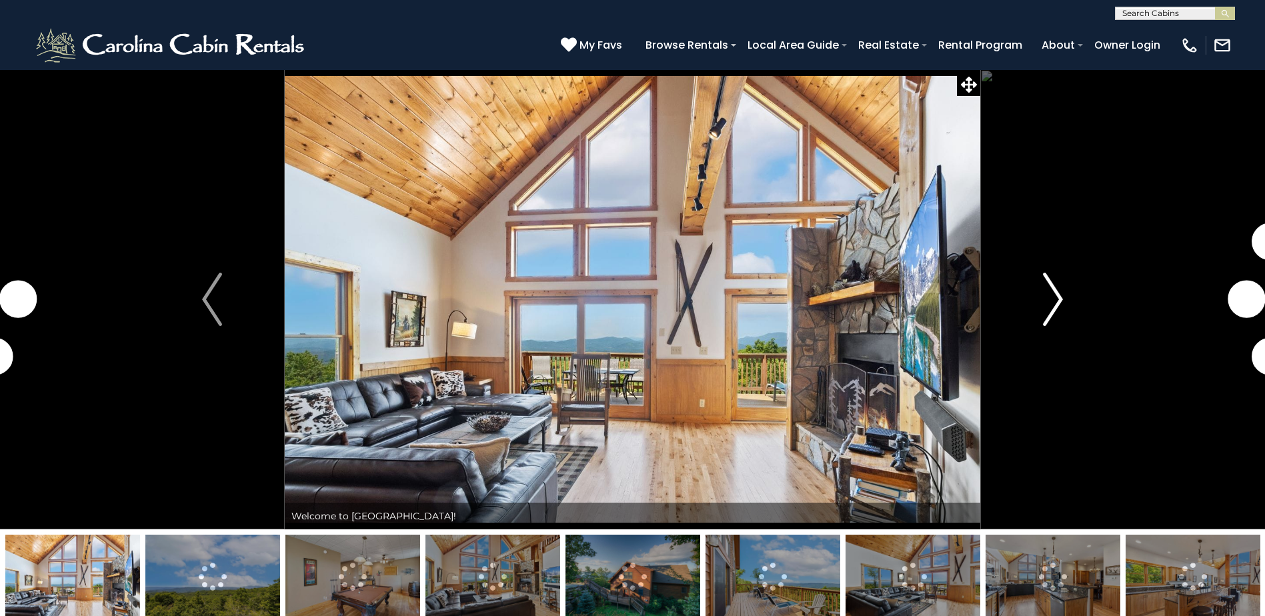
click at [1054, 303] on img "Next" at bounding box center [1053, 299] width 20 height 53
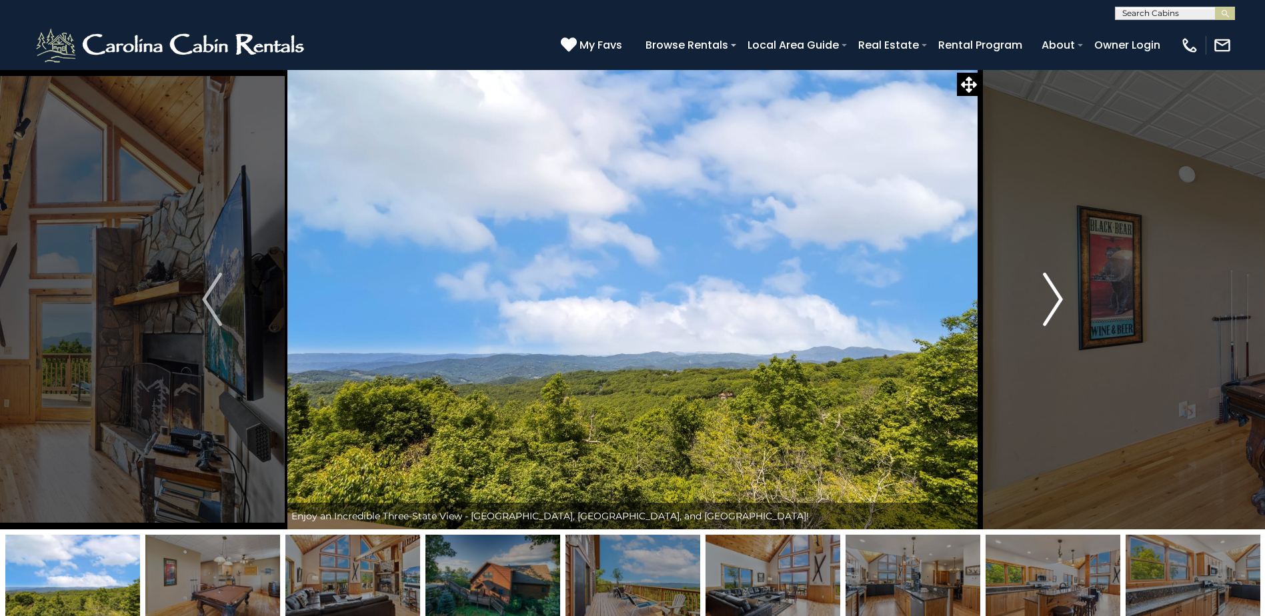
click at [1054, 303] on img "Next" at bounding box center [1053, 299] width 20 height 53
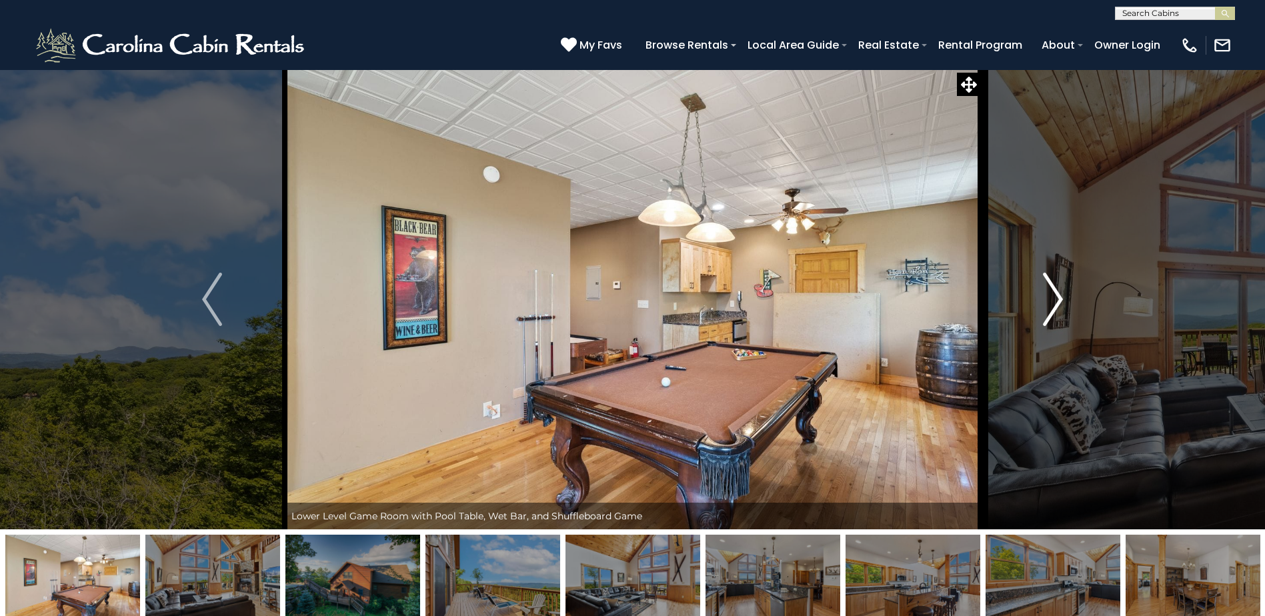
click at [1054, 303] on img "Next" at bounding box center [1053, 299] width 20 height 53
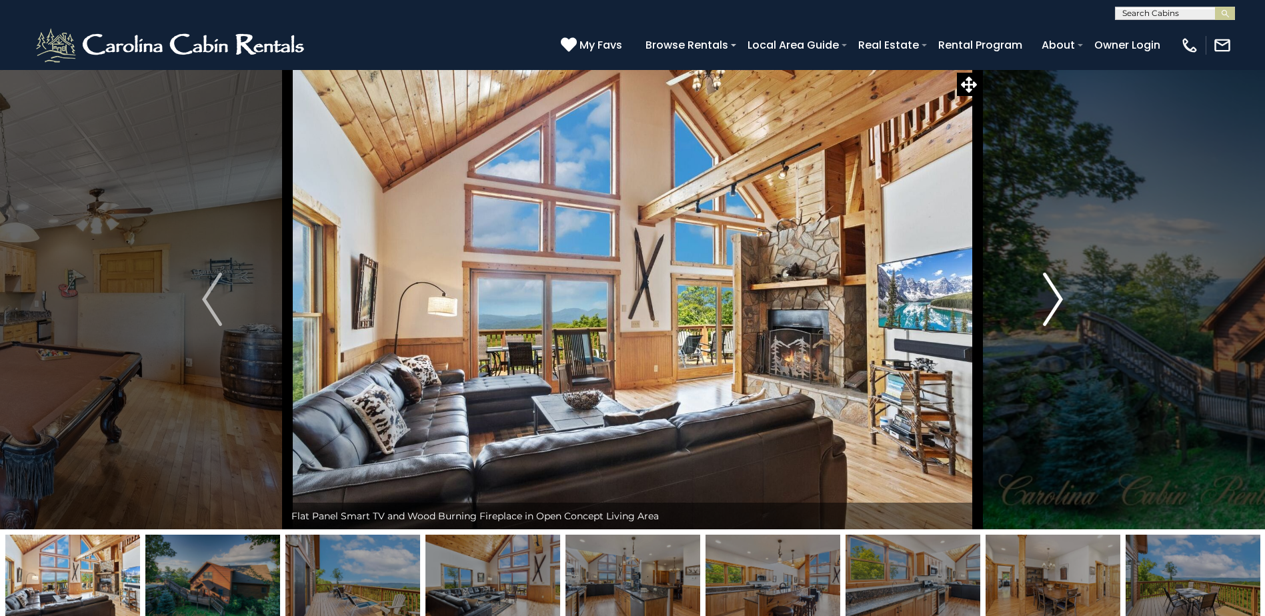
click at [1054, 303] on img "Next" at bounding box center [1053, 299] width 20 height 53
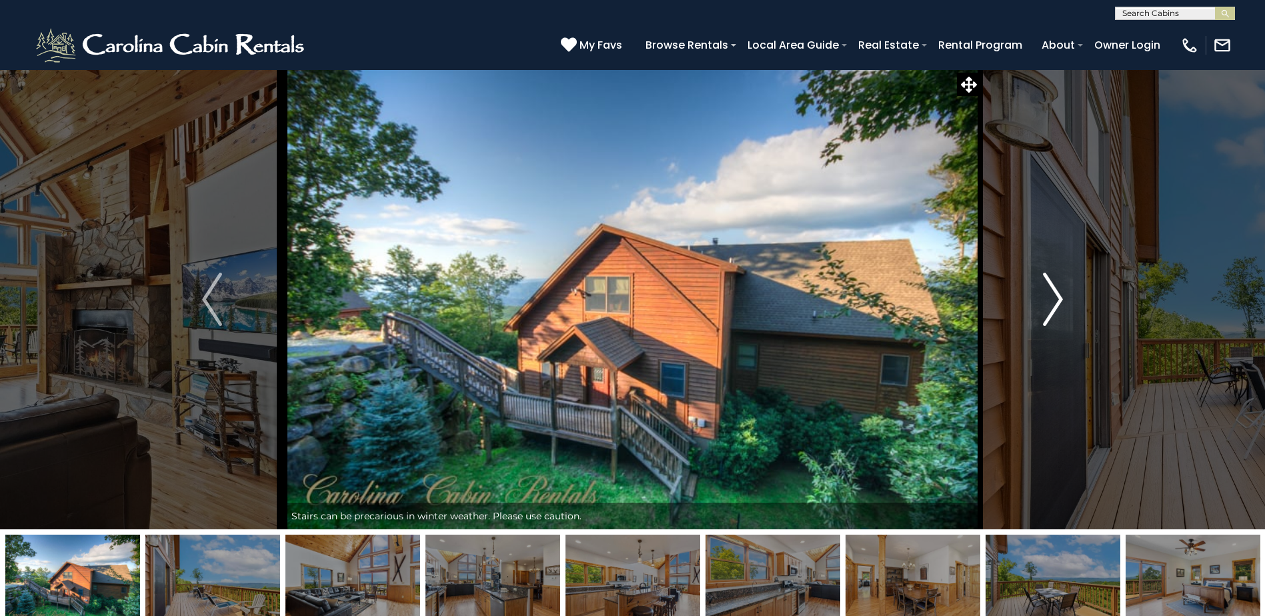
click at [1054, 303] on img "Next" at bounding box center [1053, 299] width 20 height 53
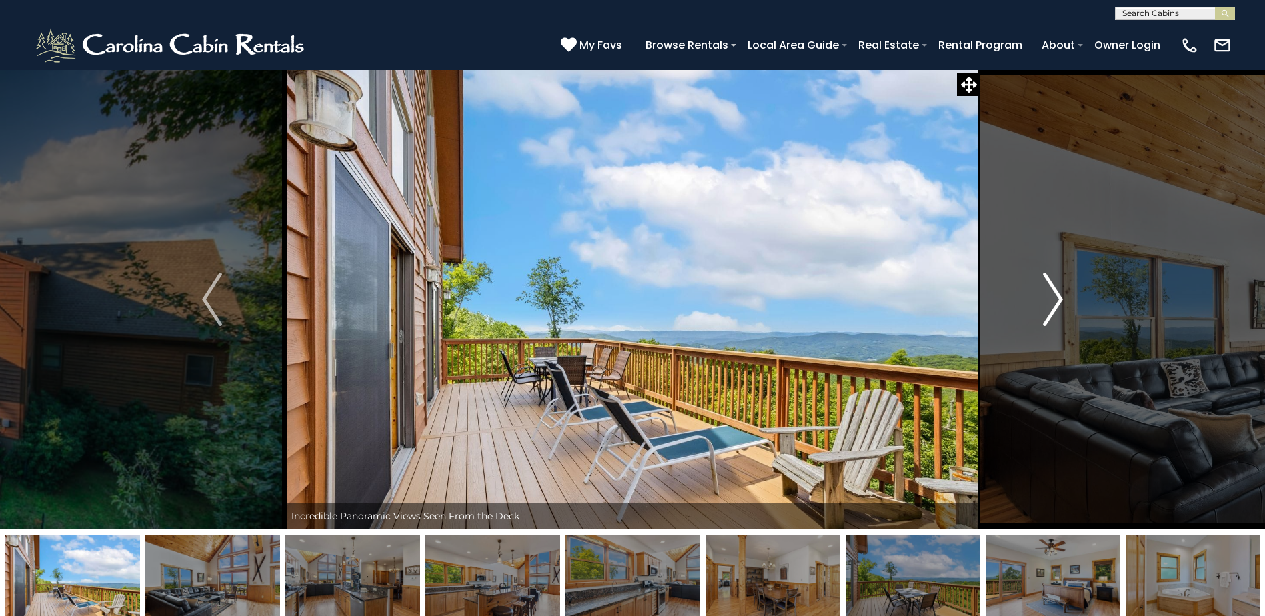
click at [1054, 303] on img "Next" at bounding box center [1053, 299] width 20 height 53
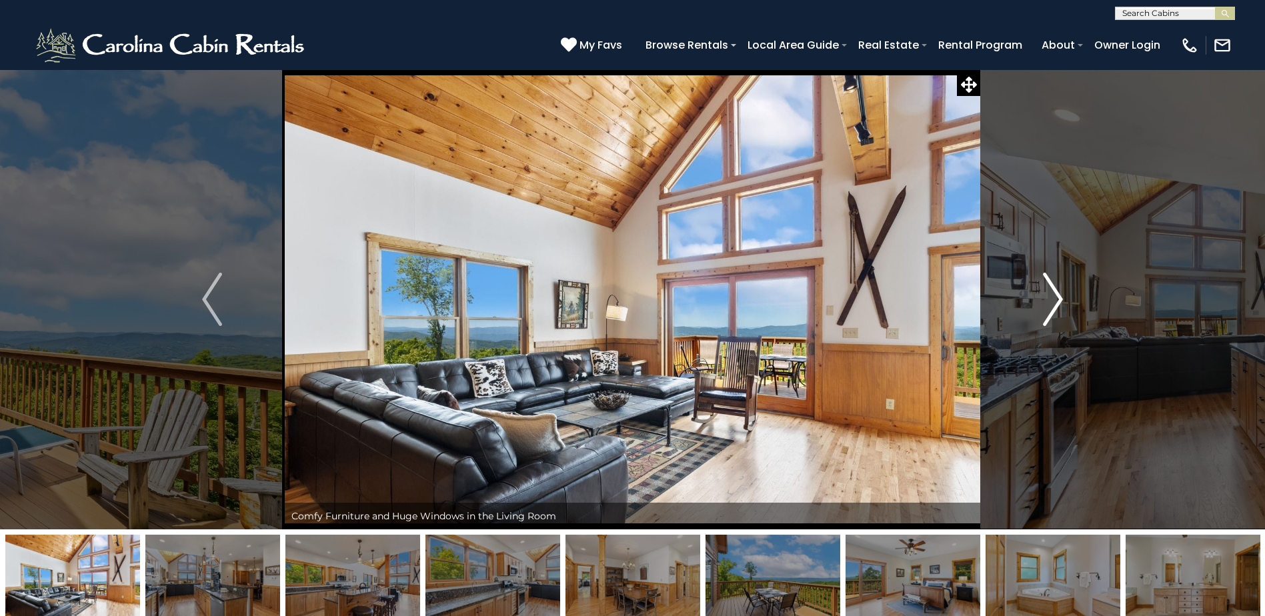
click at [1054, 303] on img "Next" at bounding box center [1053, 299] width 20 height 53
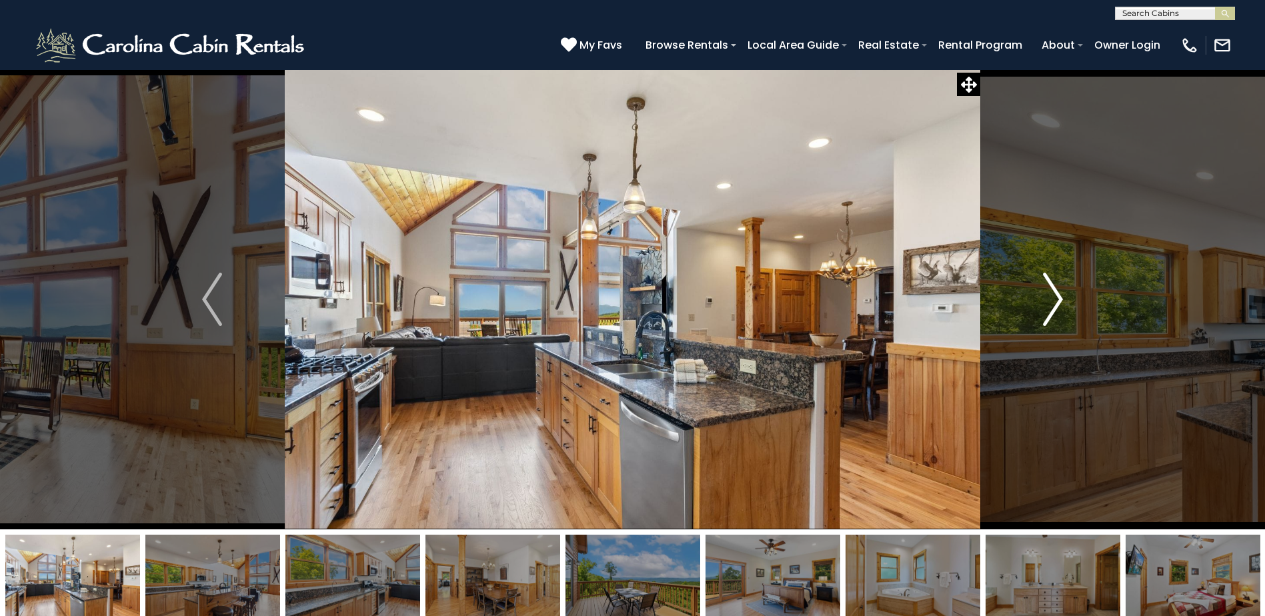
click at [1054, 303] on img "Next" at bounding box center [1053, 299] width 20 height 53
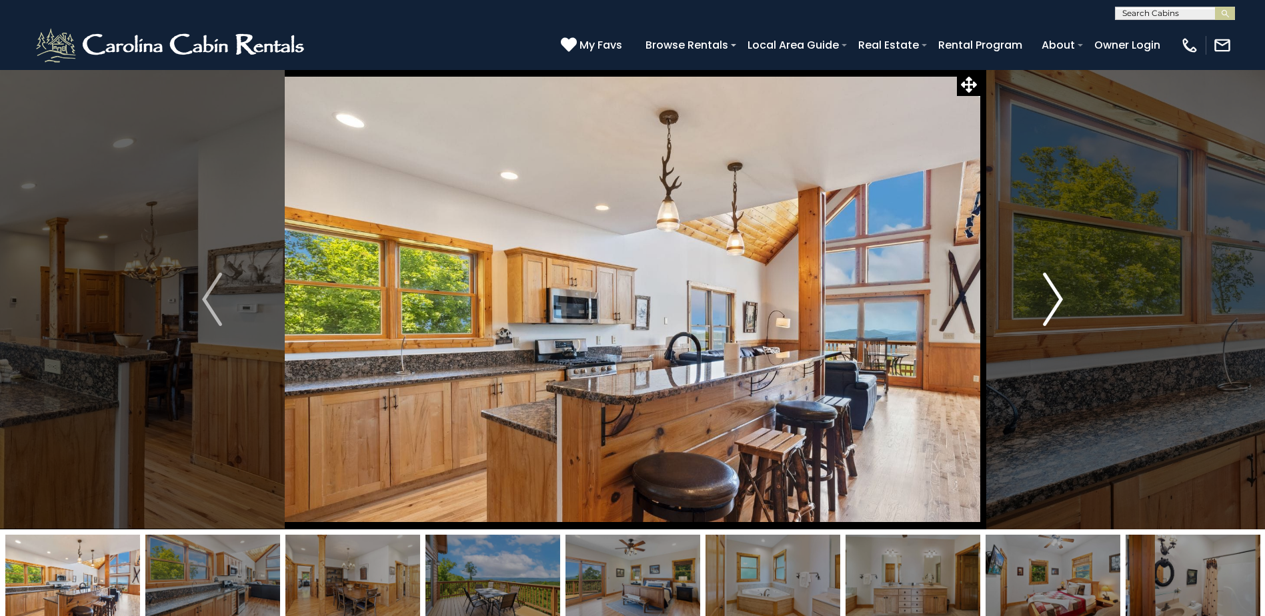
click at [1054, 303] on img "Next" at bounding box center [1053, 299] width 20 height 53
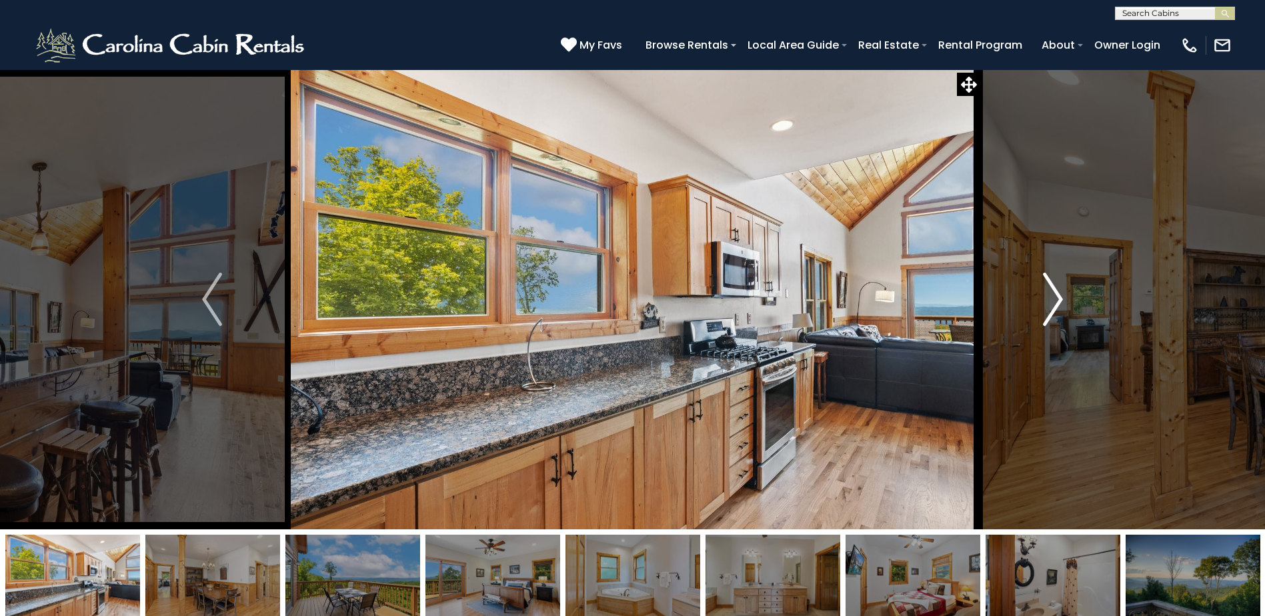
click at [1054, 303] on img "Next" at bounding box center [1053, 299] width 20 height 53
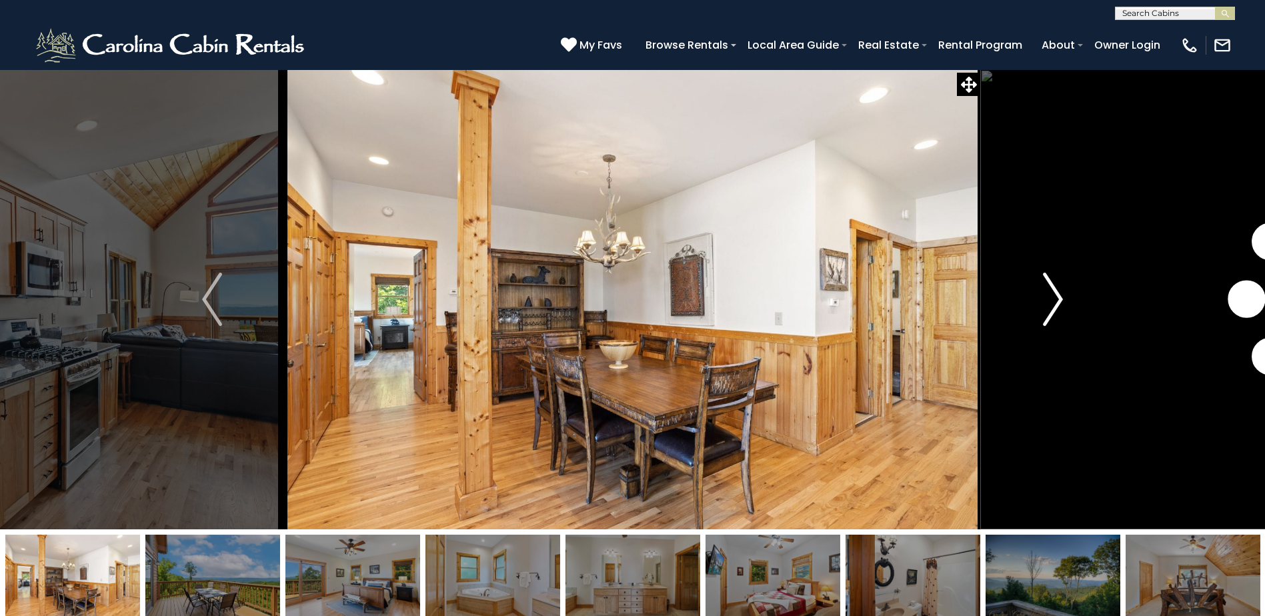
click at [1054, 303] on img "Next" at bounding box center [1053, 299] width 20 height 53
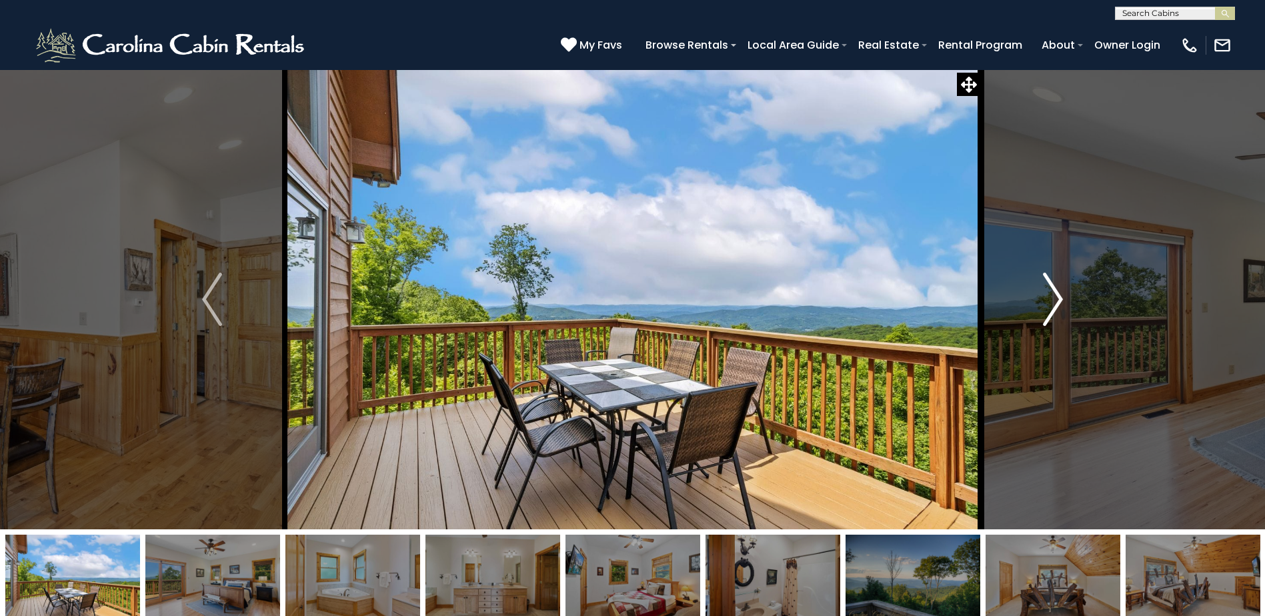
click at [1054, 303] on img "Next" at bounding box center [1053, 299] width 20 height 53
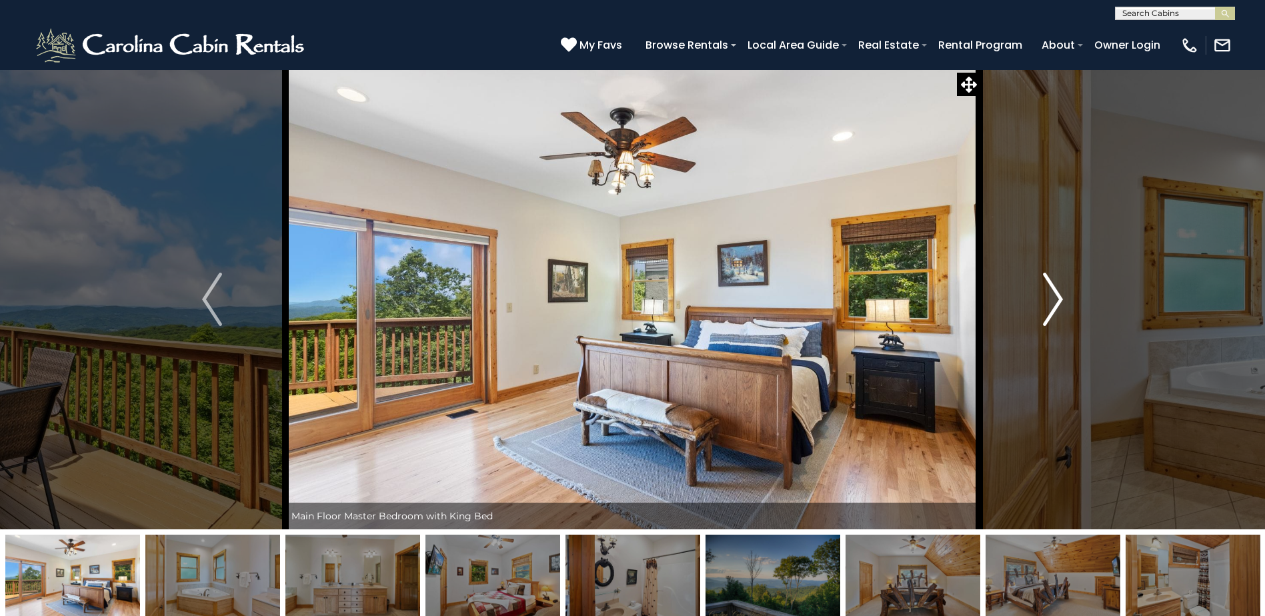
click at [1054, 303] on img "Next" at bounding box center [1053, 299] width 20 height 53
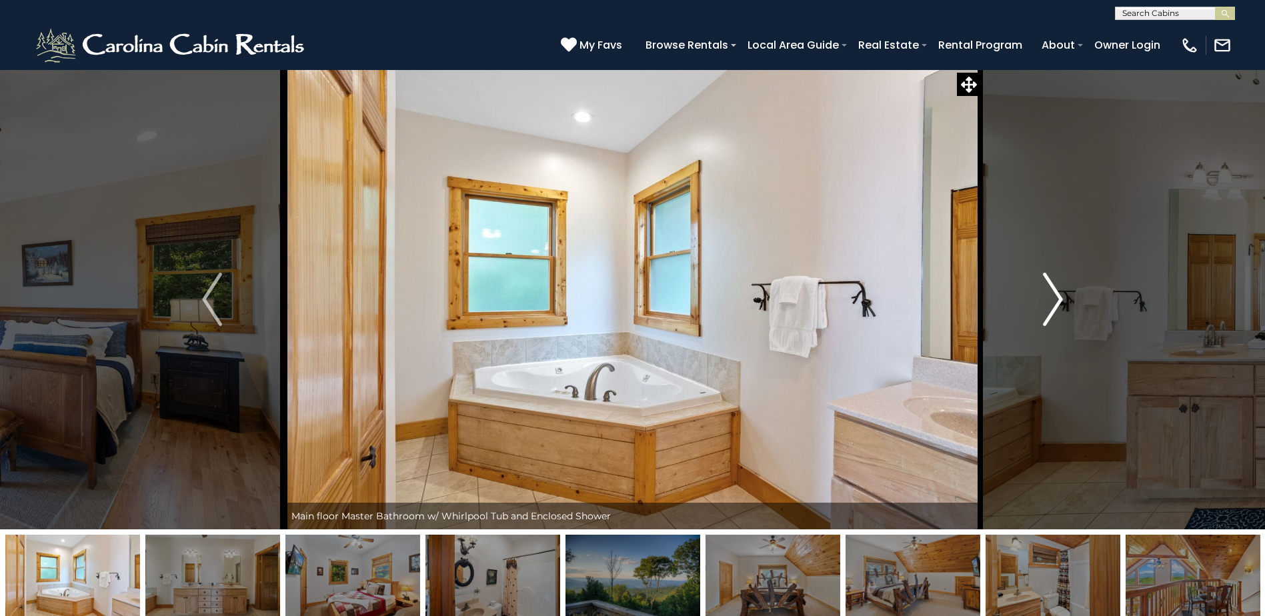
click at [1054, 303] on img "Next" at bounding box center [1053, 299] width 20 height 53
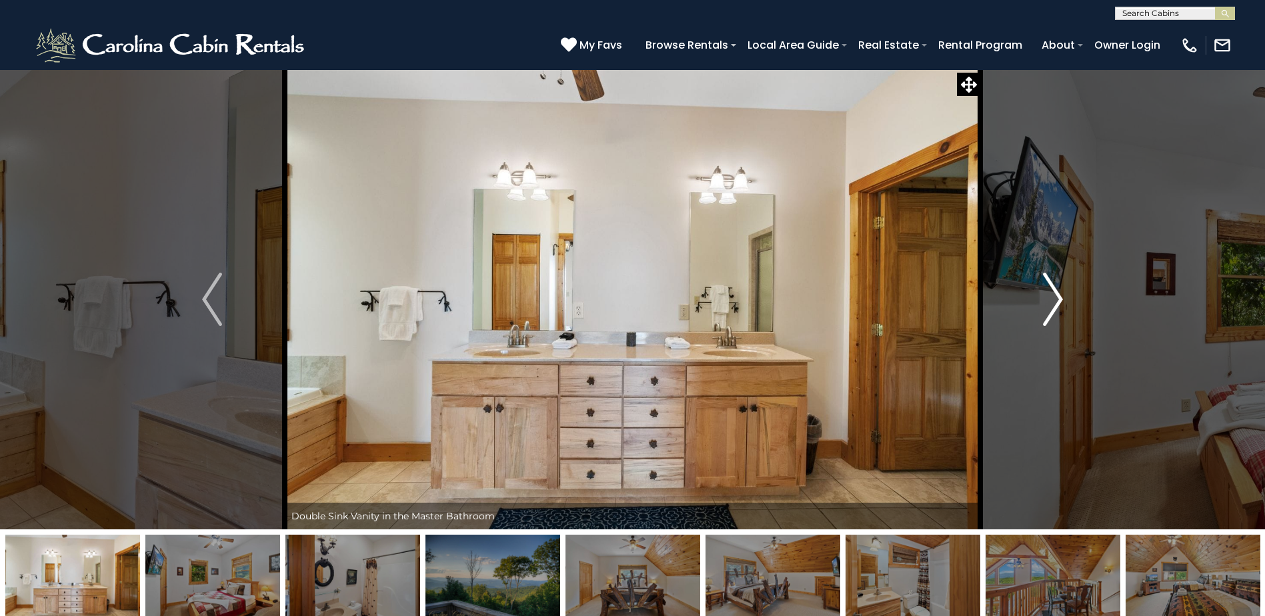
click at [1054, 303] on img "Next" at bounding box center [1053, 299] width 20 height 53
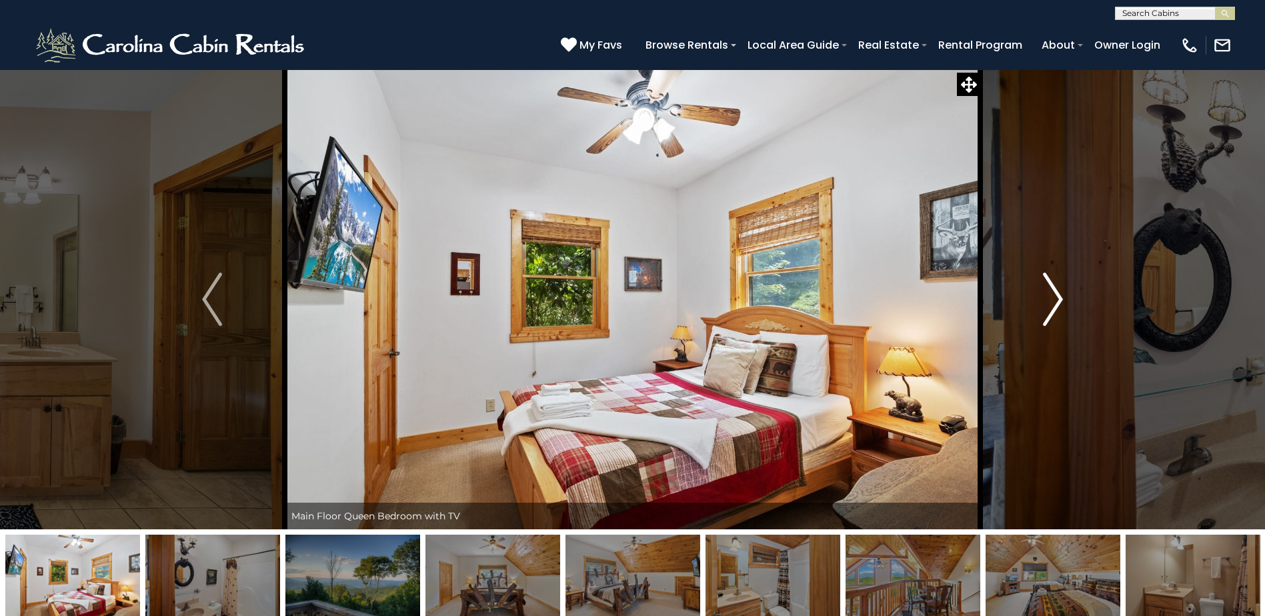
click at [1054, 303] on img "Next" at bounding box center [1053, 299] width 20 height 53
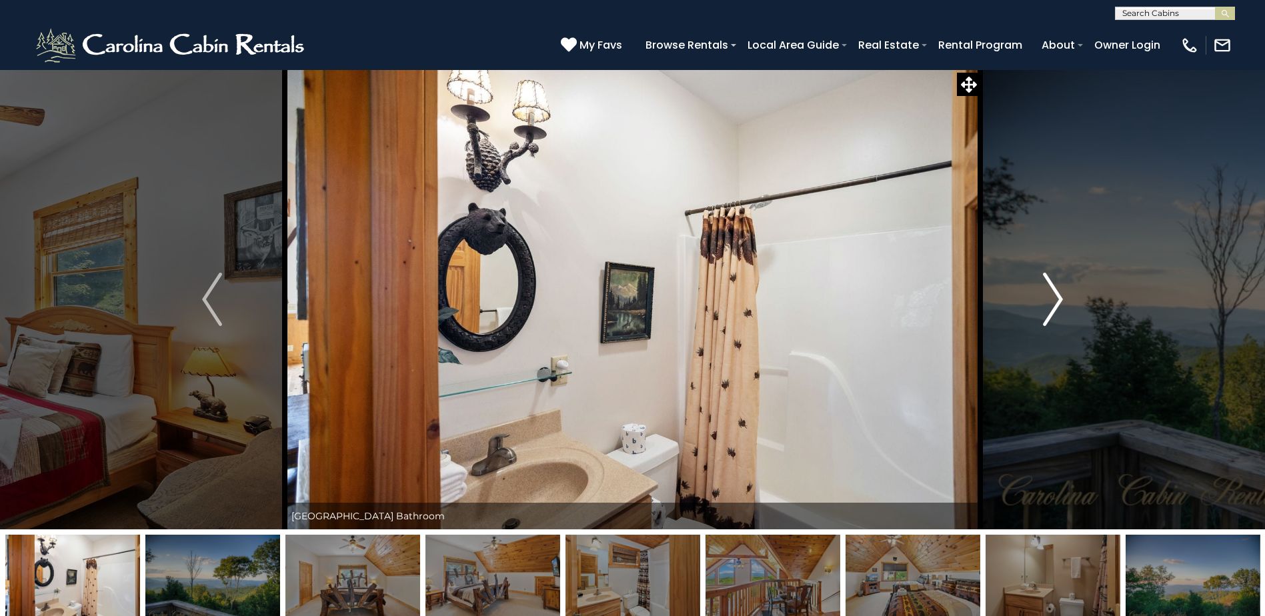
click at [1054, 303] on img "Next" at bounding box center [1053, 299] width 20 height 53
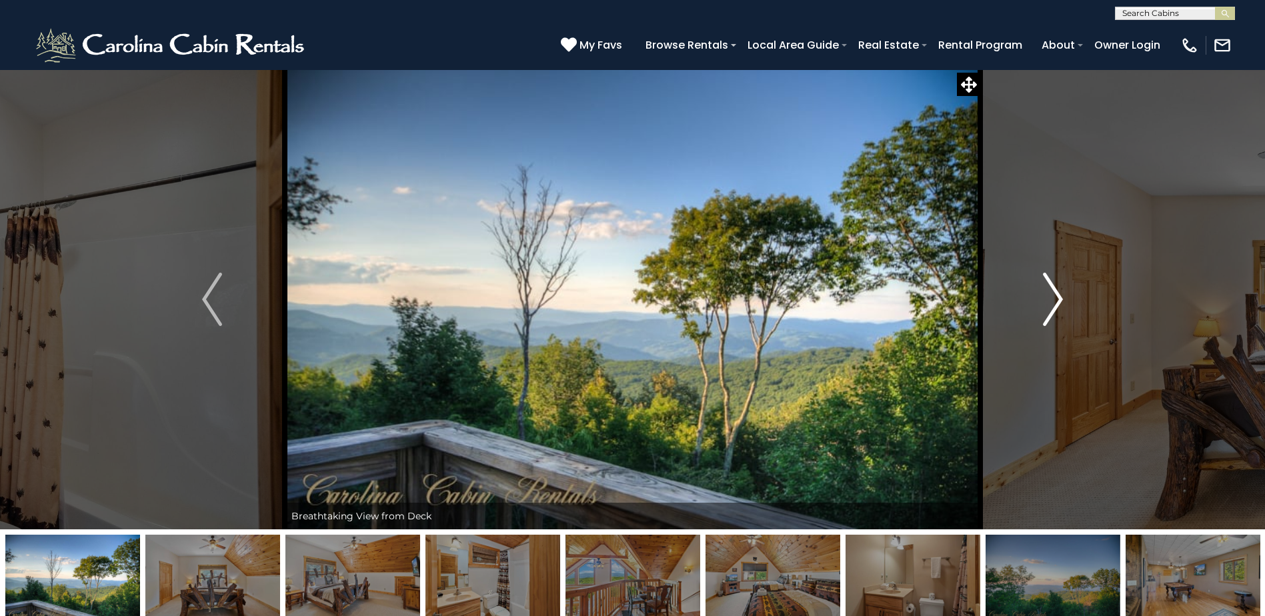
click at [1054, 303] on img "Next" at bounding box center [1053, 299] width 20 height 53
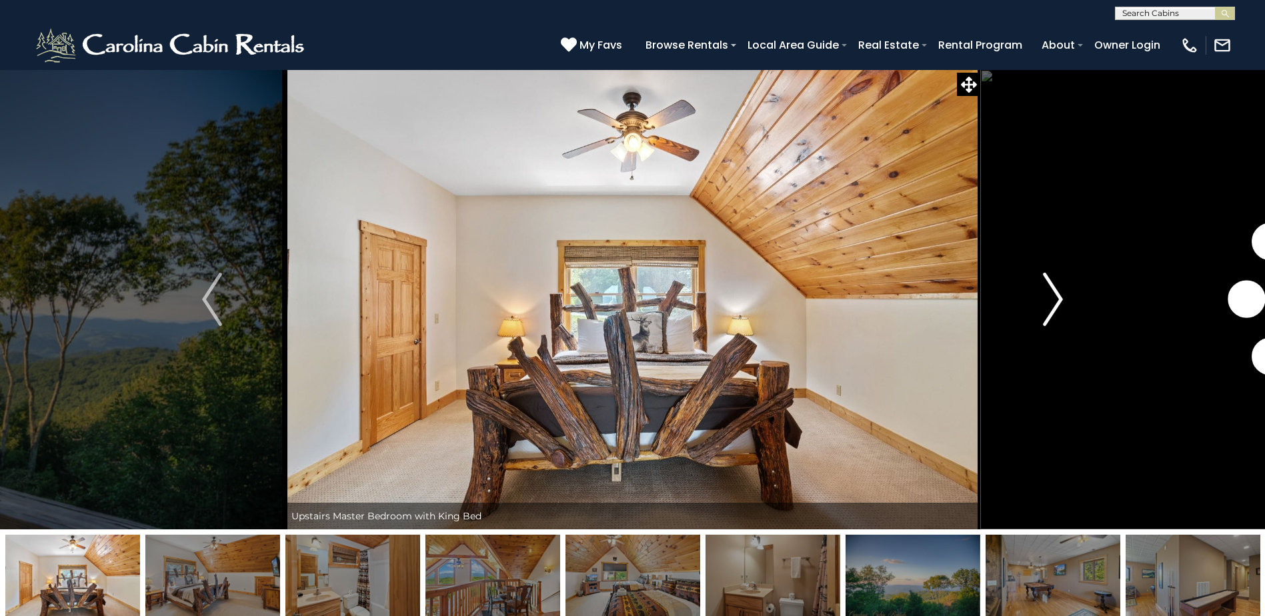
click at [1054, 303] on img "Next" at bounding box center [1053, 299] width 20 height 53
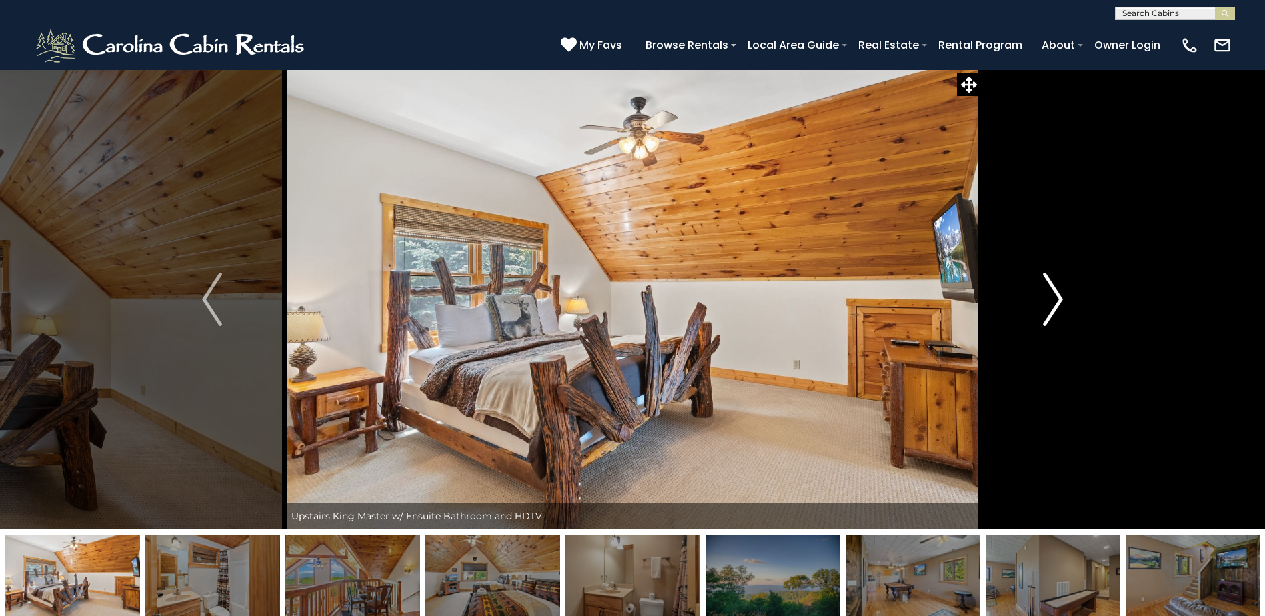
click at [1054, 303] on img "Next" at bounding box center [1053, 299] width 20 height 53
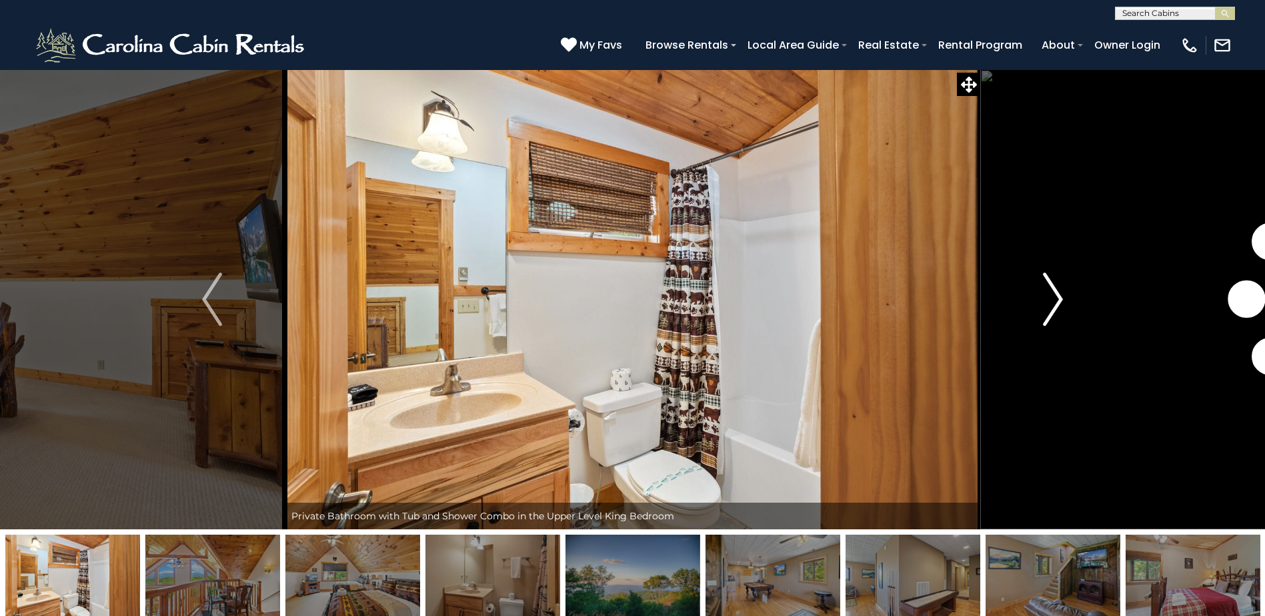
click at [1054, 303] on img "Next" at bounding box center [1053, 299] width 20 height 53
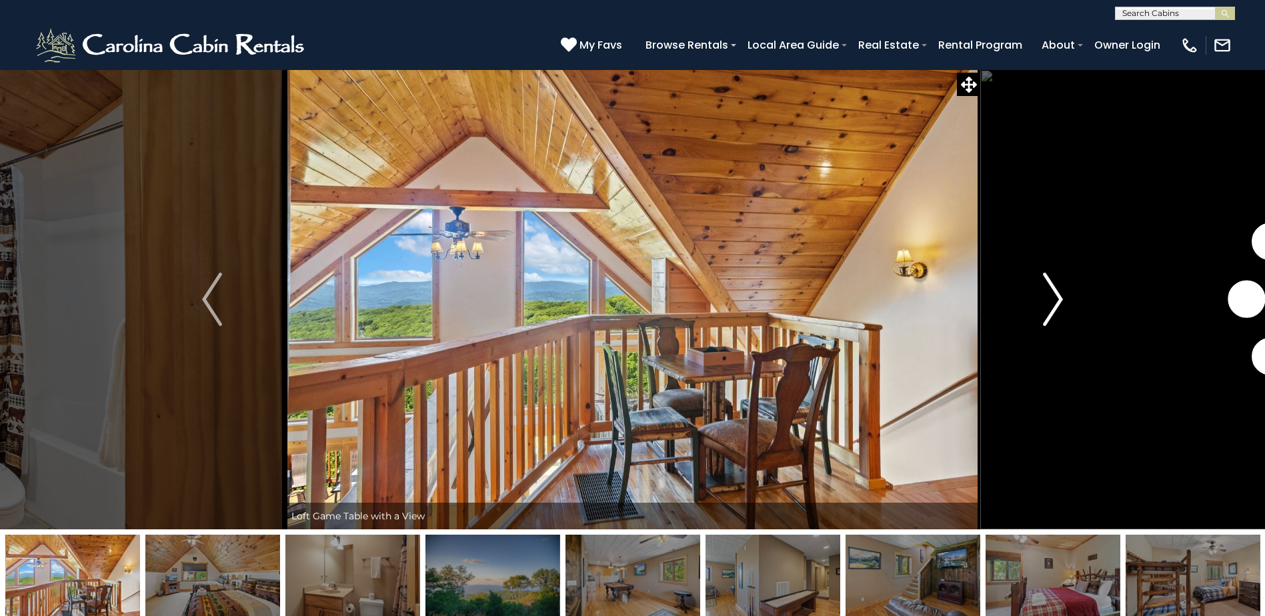
click at [1054, 303] on img "Next" at bounding box center [1053, 299] width 20 height 53
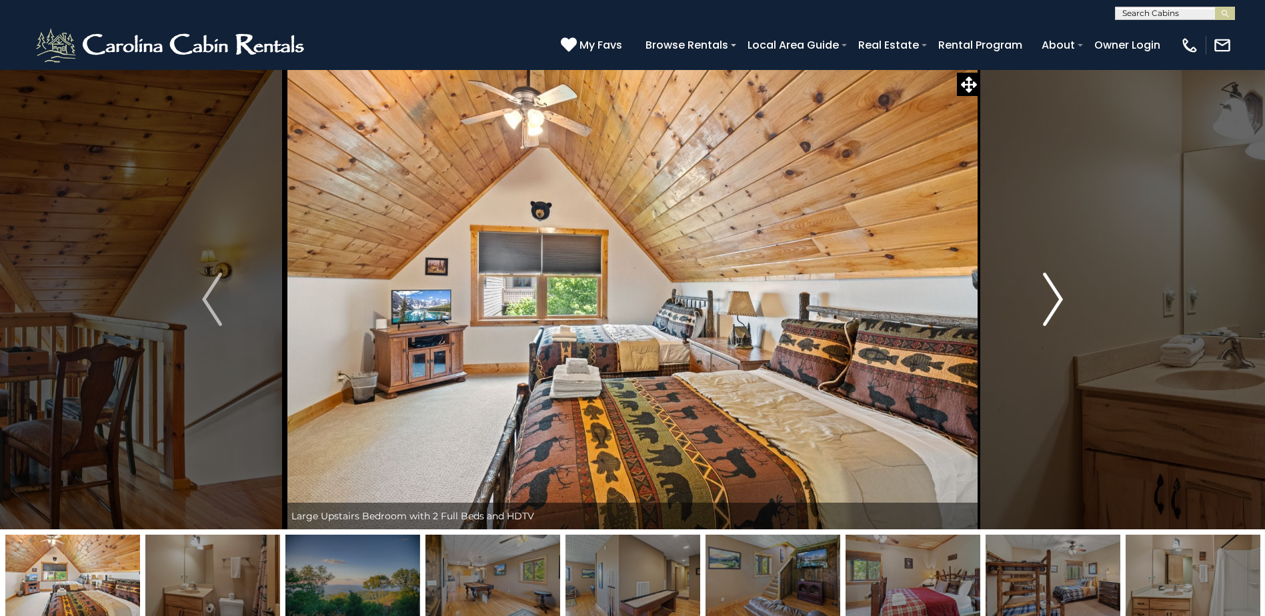
click at [1054, 303] on img "Next" at bounding box center [1053, 299] width 20 height 53
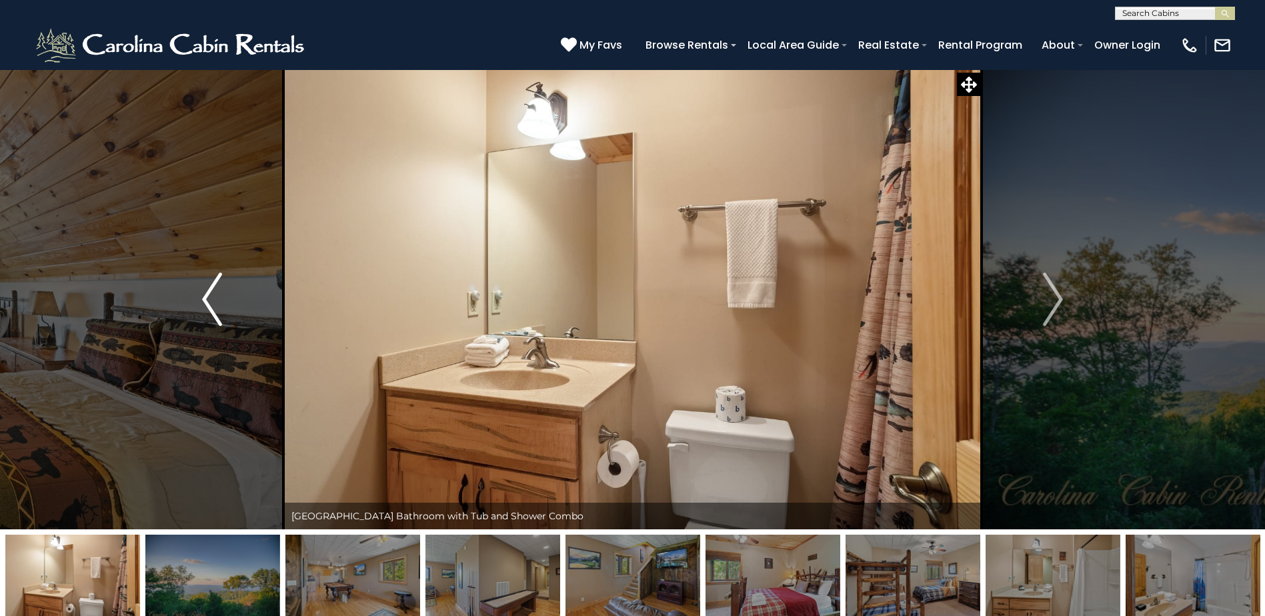
click at [200, 275] on button "Previous" at bounding box center [211, 299] width 145 height 460
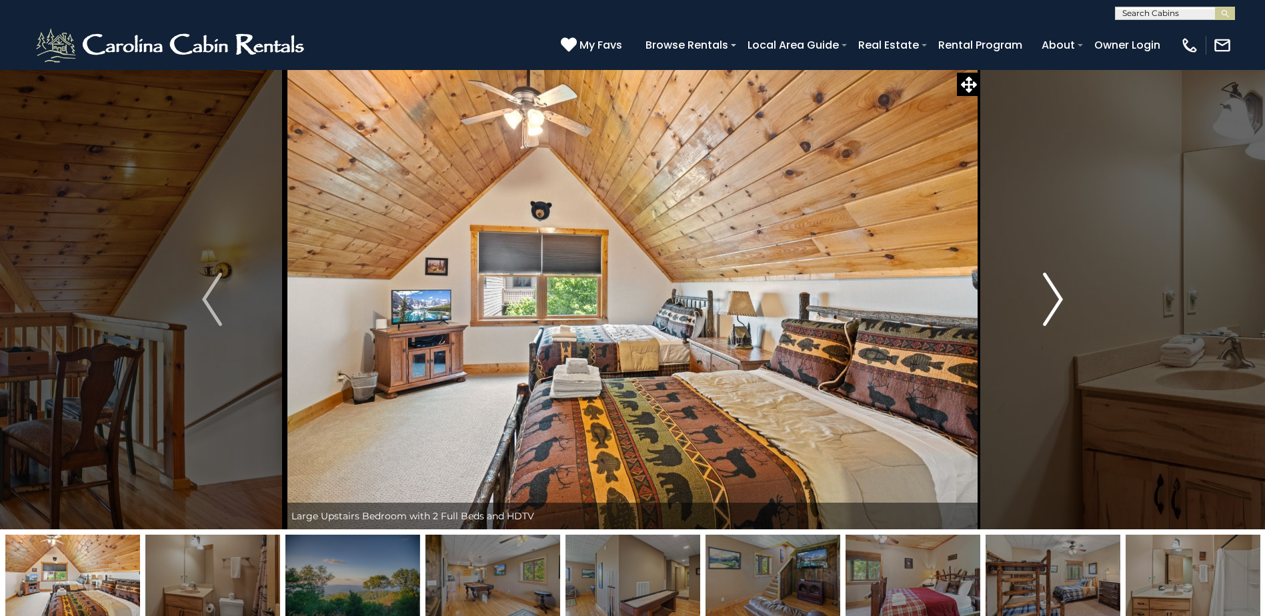
click at [1050, 299] on img "Next" at bounding box center [1053, 299] width 20 height 53
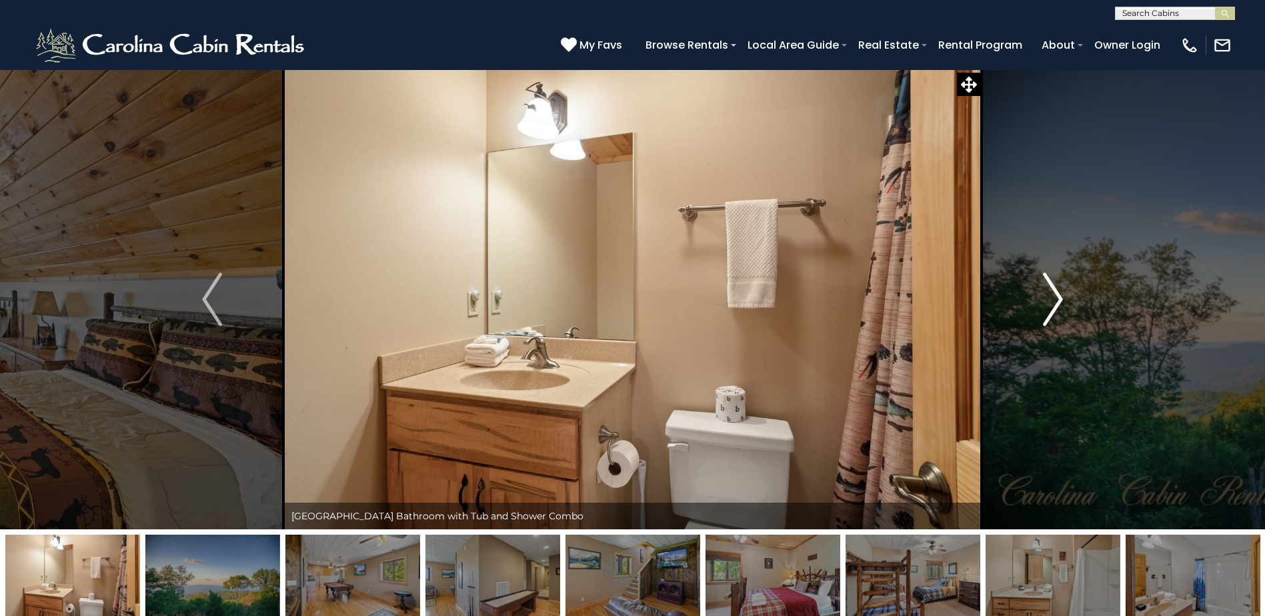
click at [1050, 299] on img "Next" at bounding box center [1053, 299] width 20 height 53
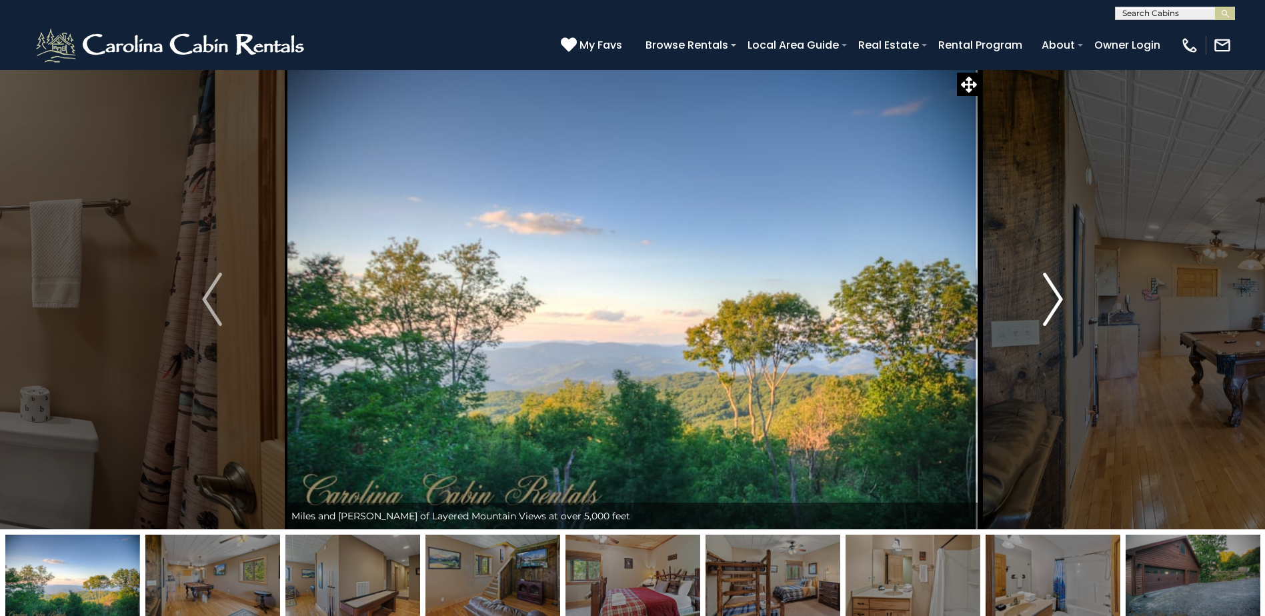
click at [1050, 299] on img "Next" at bounding box center [1053, 299] width 20 height 53
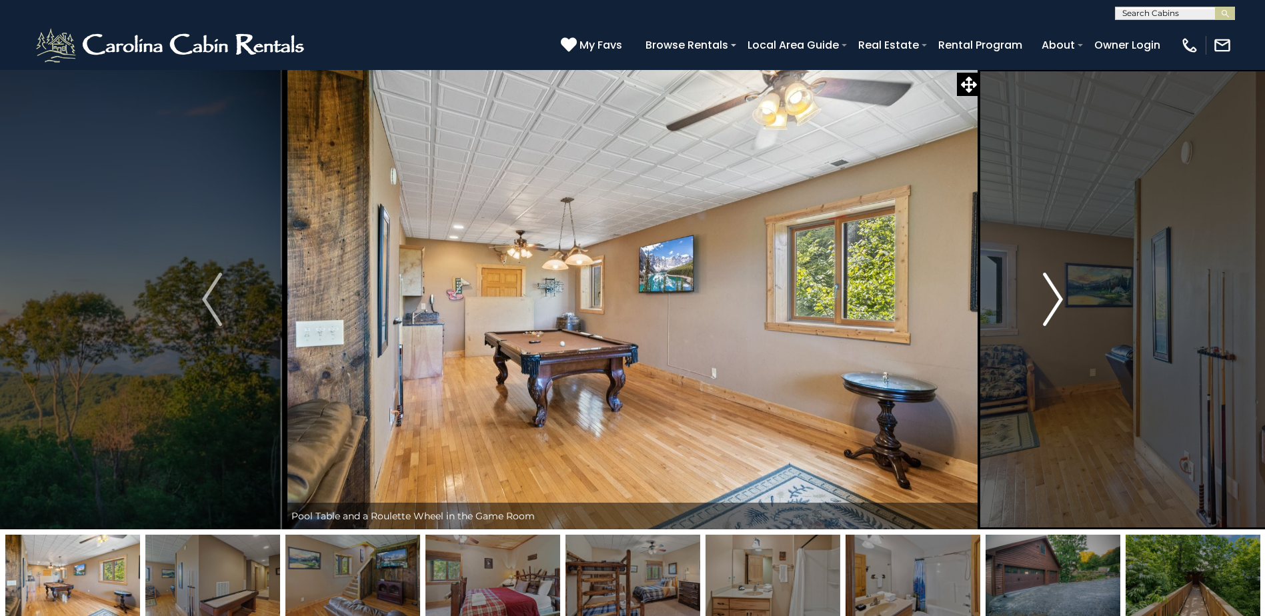
click at [1050, 299] on img "Next" at bounding box center [1053, 299] width 20 height 53
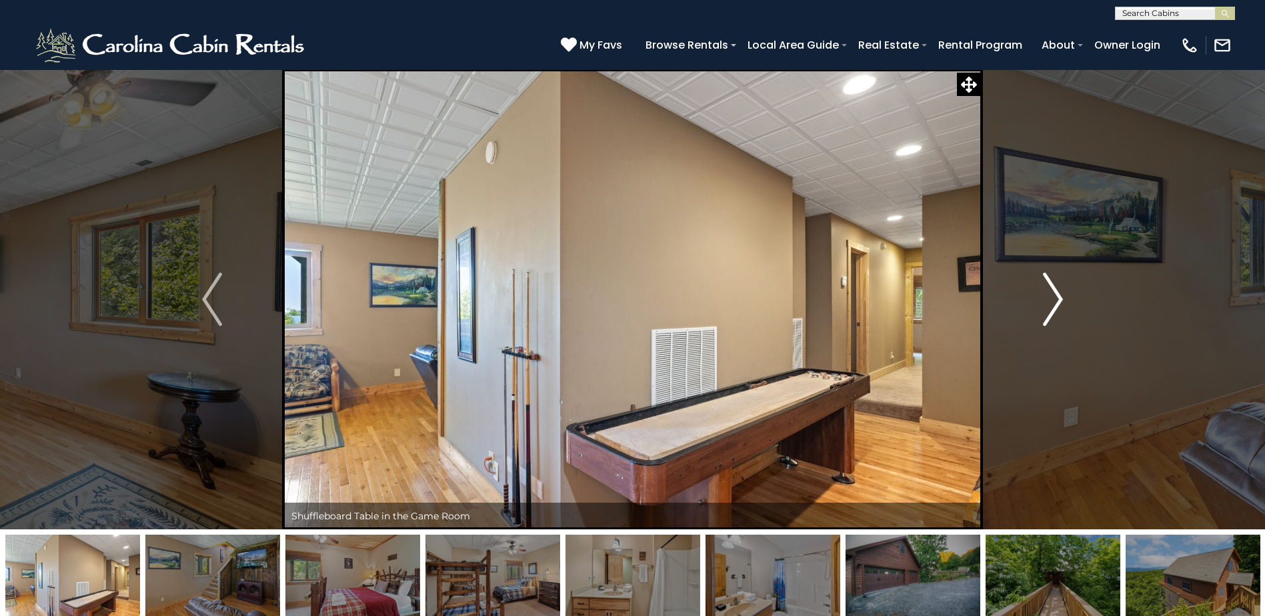
click at [1050, 300] on img "Next" at bounding box center [1053, 299] width 20 height 53
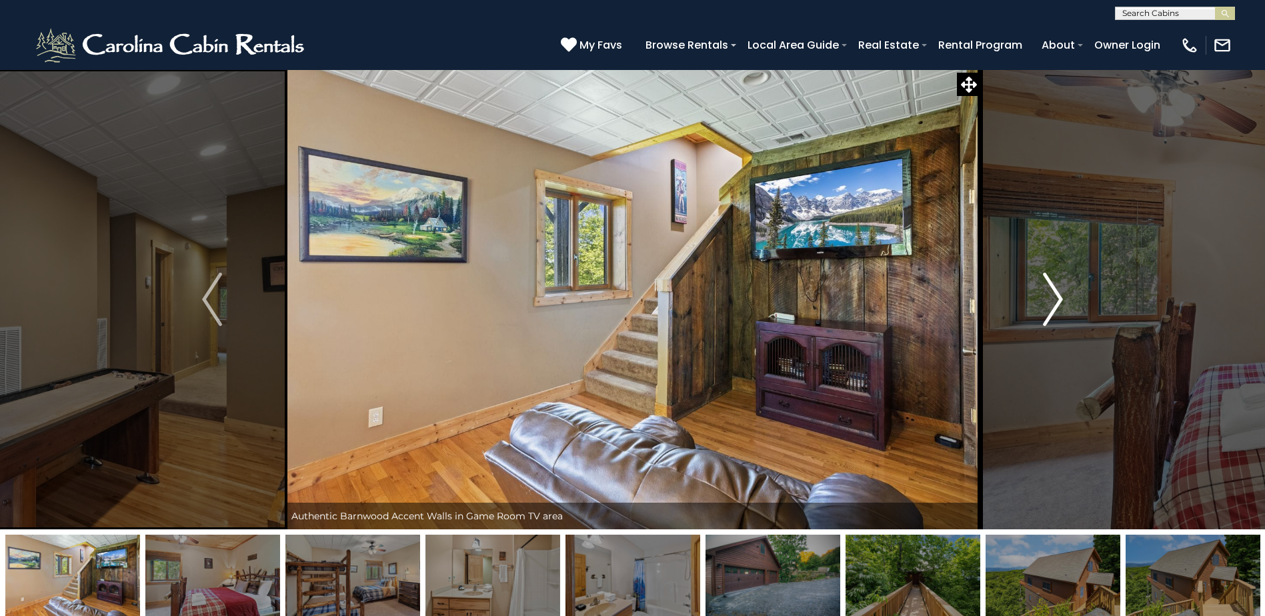
click at [1050, 301] on img "Next" at bounding box center [1053, 299] width 20 height 53
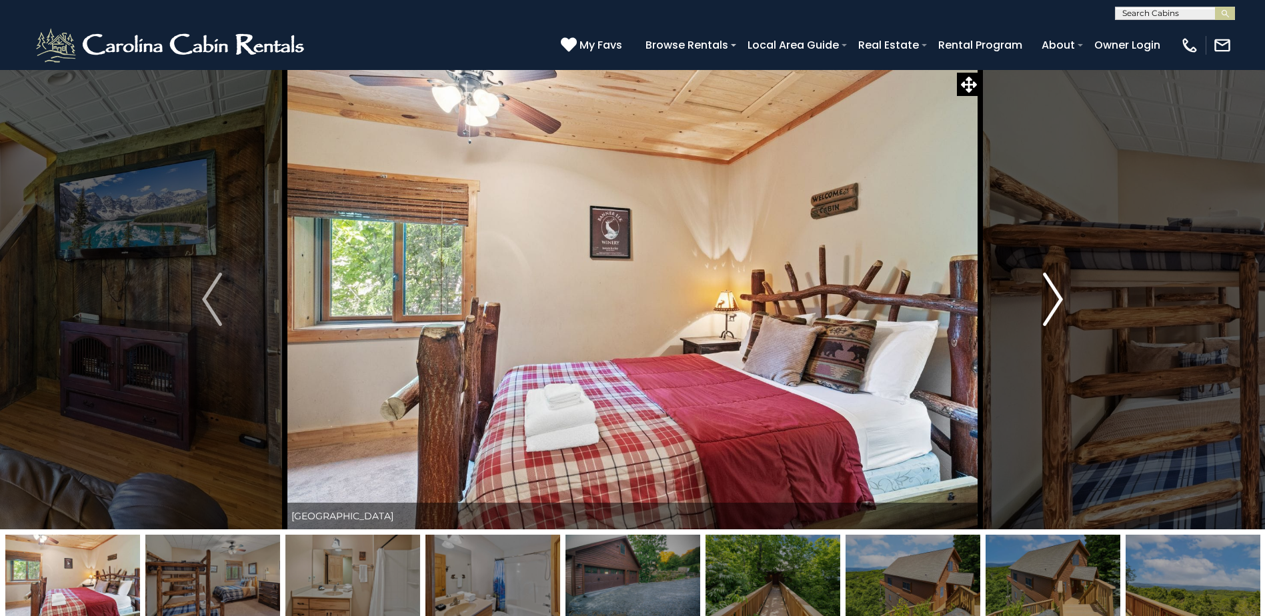
click at [1049, 301] on img "Next" at bounding box center [1053, 299] width 20 height 53
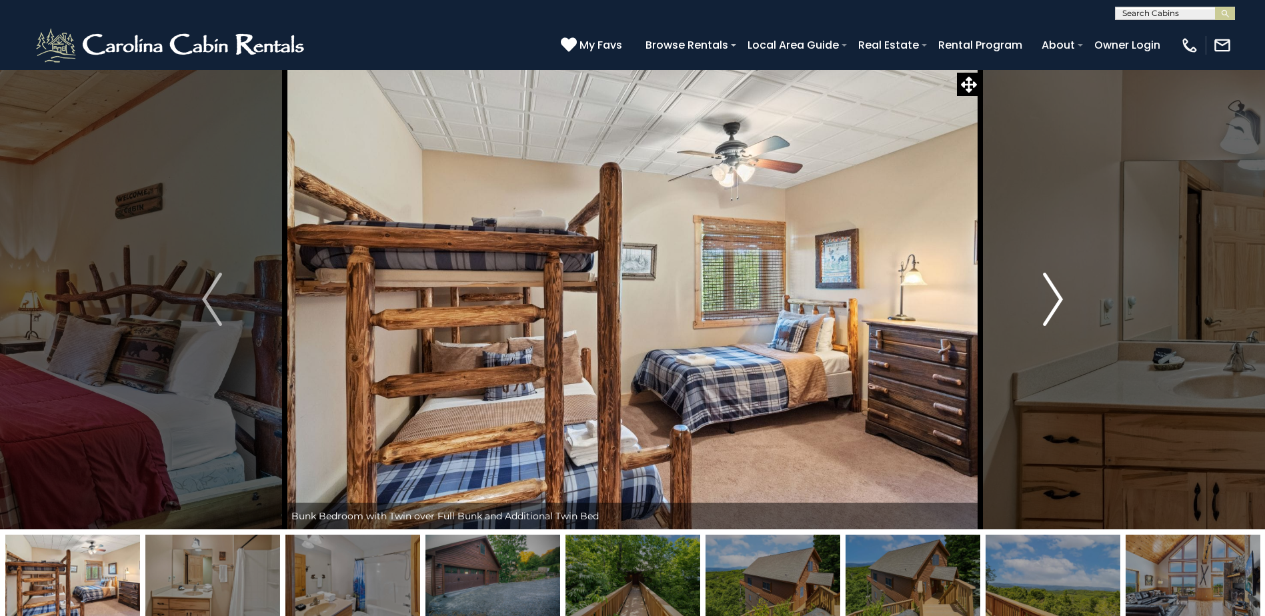
click at [1049, 301] on img "Next" at bounding box center [1053, 299] width 20 height 53
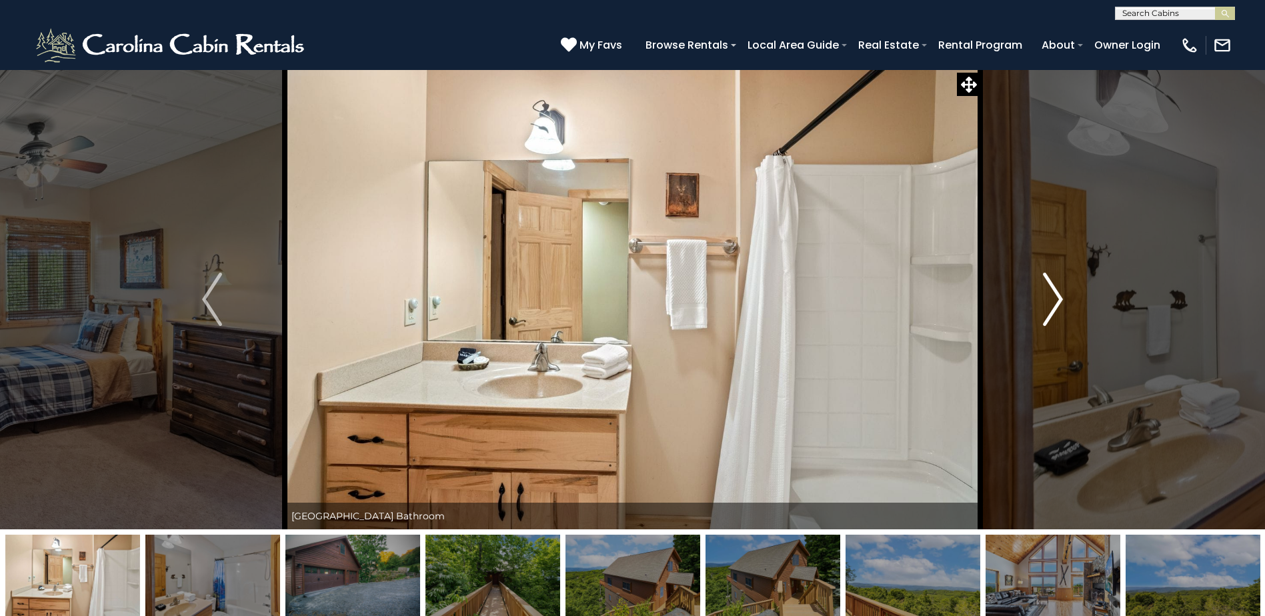
click at [1049, 301] on img "Next" at bounding box center [1053, 299] width 20 height 53
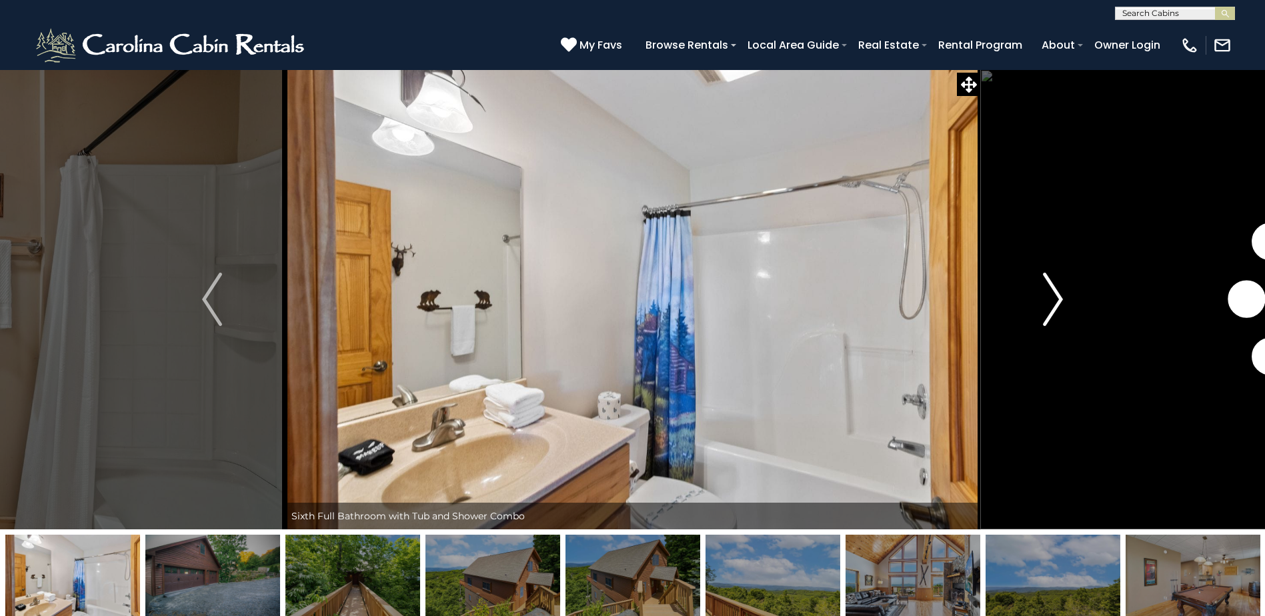
click at [1049, 301] on img "Next" at bounding box center [1053, 299] width 20 height 53
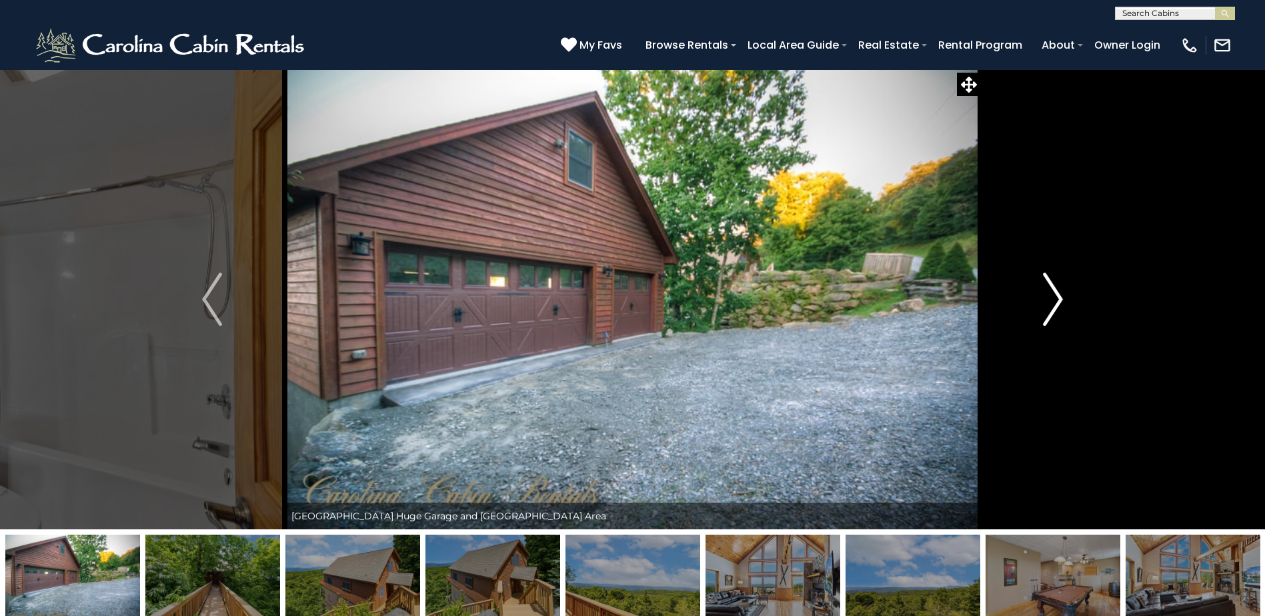
click at [1049, 301] on img "Next" at bounding box center [1053, 299] width 20 height 53
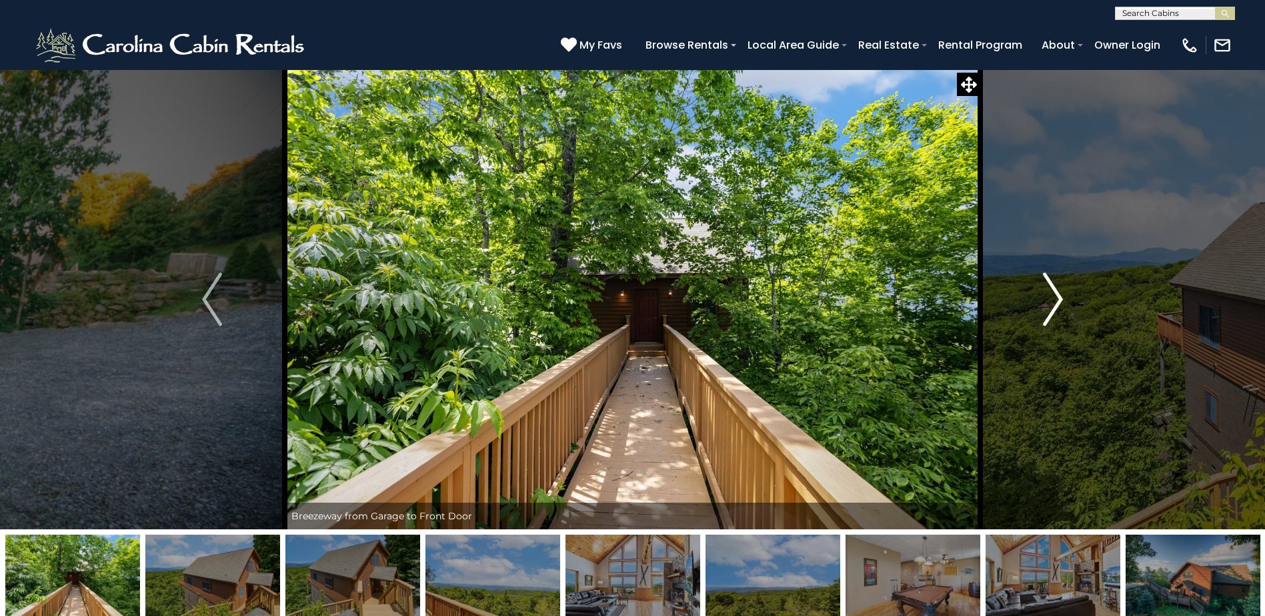
click at [1049, 301] on img "Next" at bounding box center [1053, 299] width 20 height 53
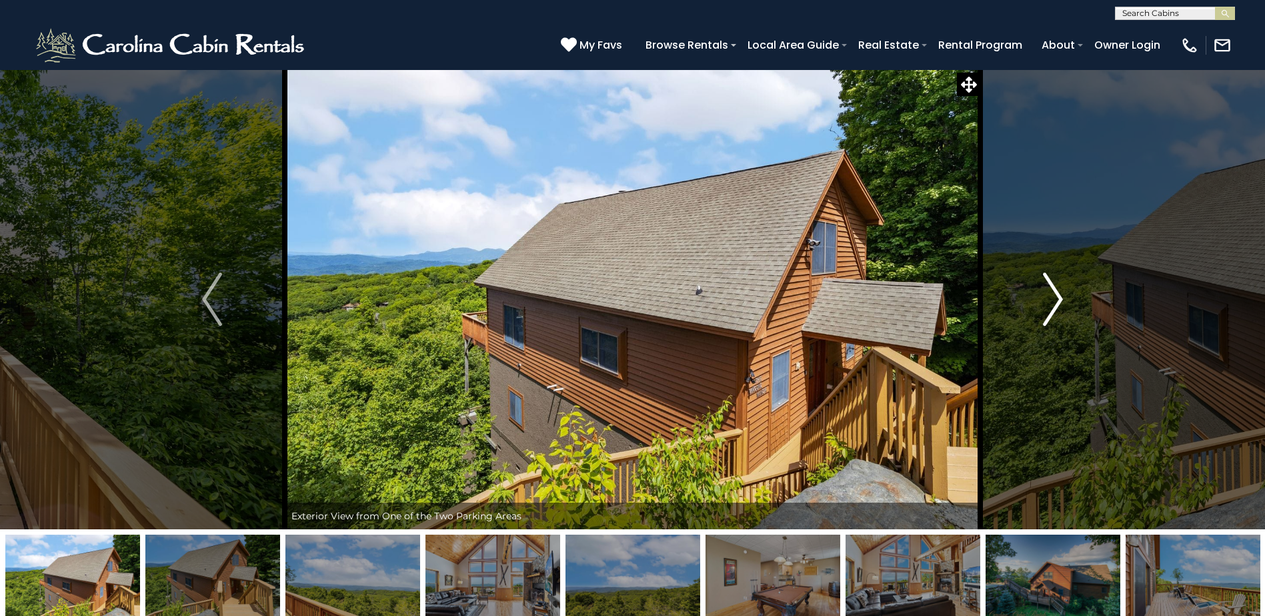
click at [1048, 301] on img "Next" at bounding box center [1053, 299] width 20 height 53
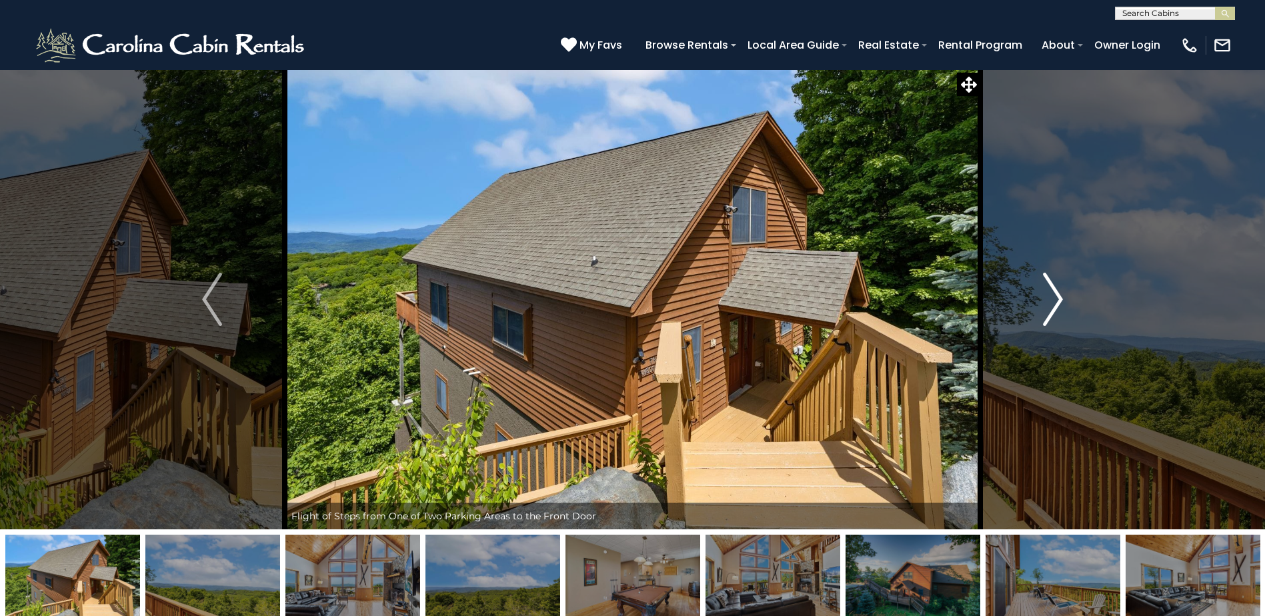
click at [1048, 301] on img "Next" at bounding box center [1053, 299] width 20 height 53
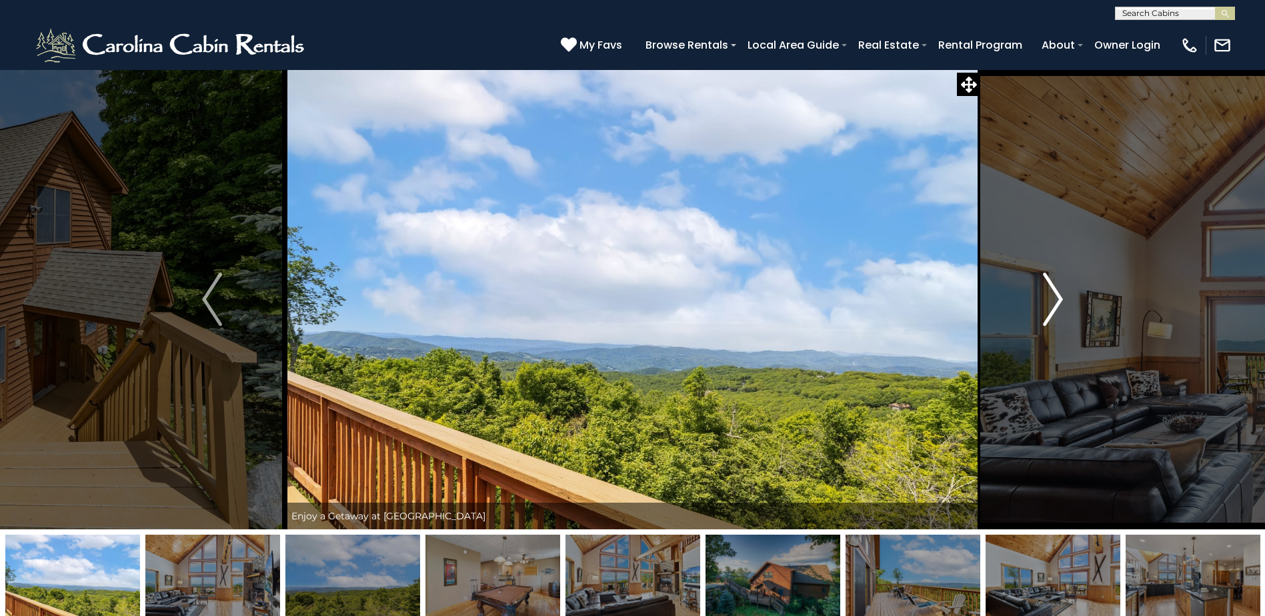
click at [1048, 301] on img "Next" at bounding box center [1053, 299] width 20 height 53
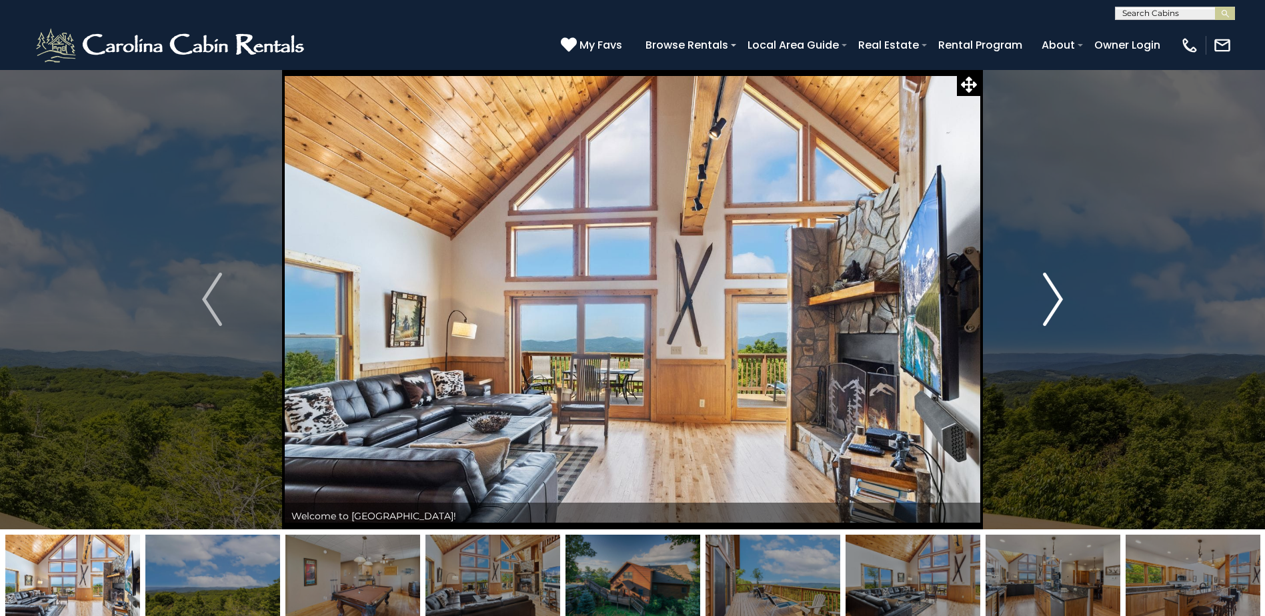
click at [1048, 301] on img "Next" at bounding box center [1053, 299] width 20 height 53
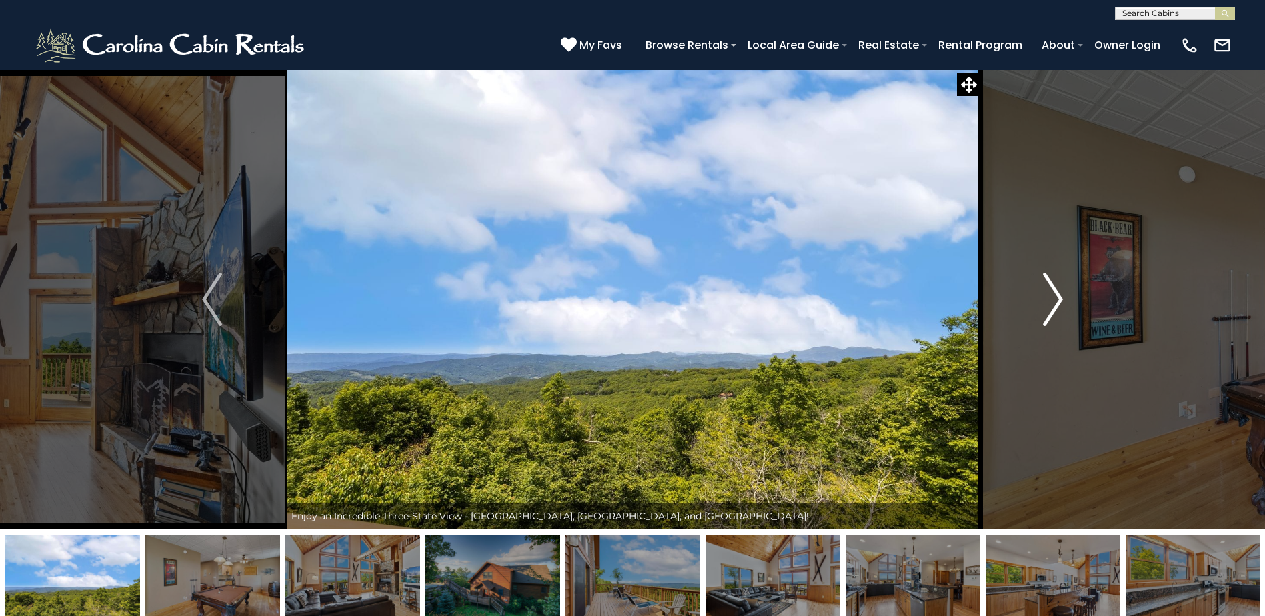
click at [1048, 301] on img "Next" at bounding box center [1053, 299] width 20 height 53
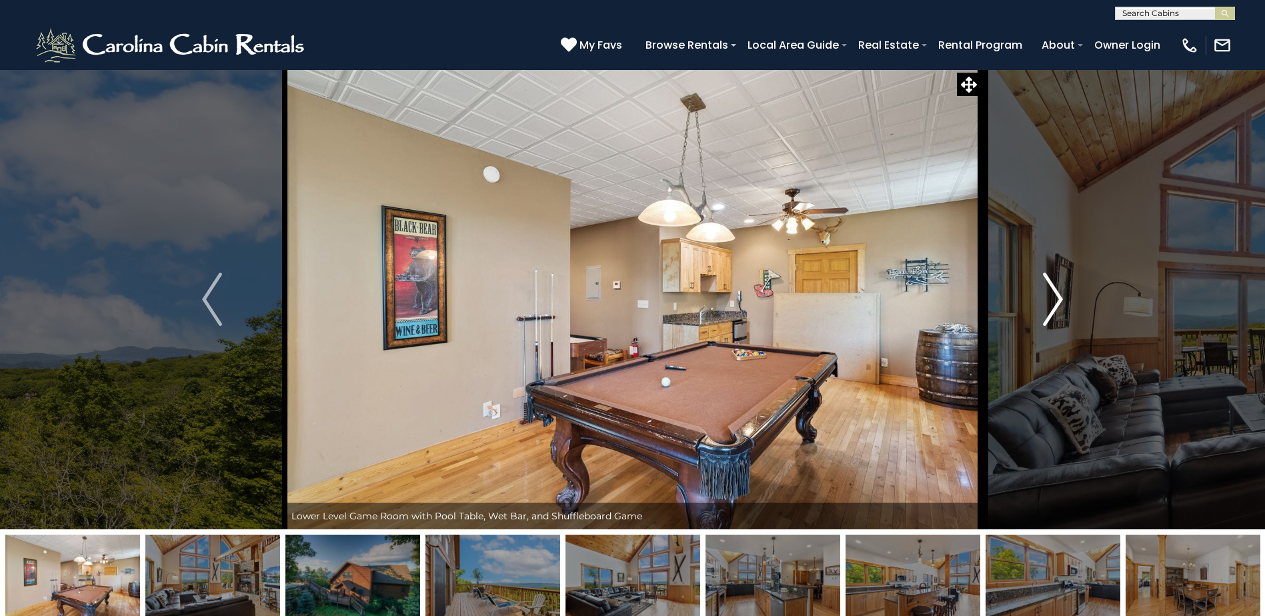
click at [1048, 301] on img "Next" at bounding box center [1053, 299] width 20 height 53
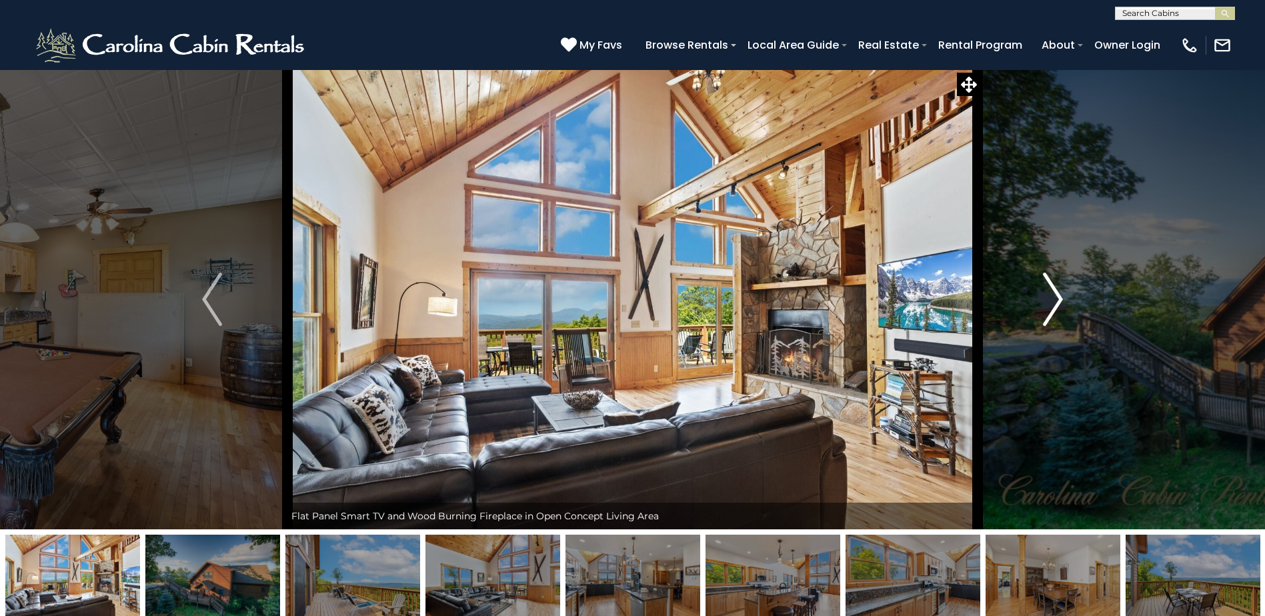
click at [1048, 301] on img "Next" at bounding box center [1053, 299] width 20 height 53
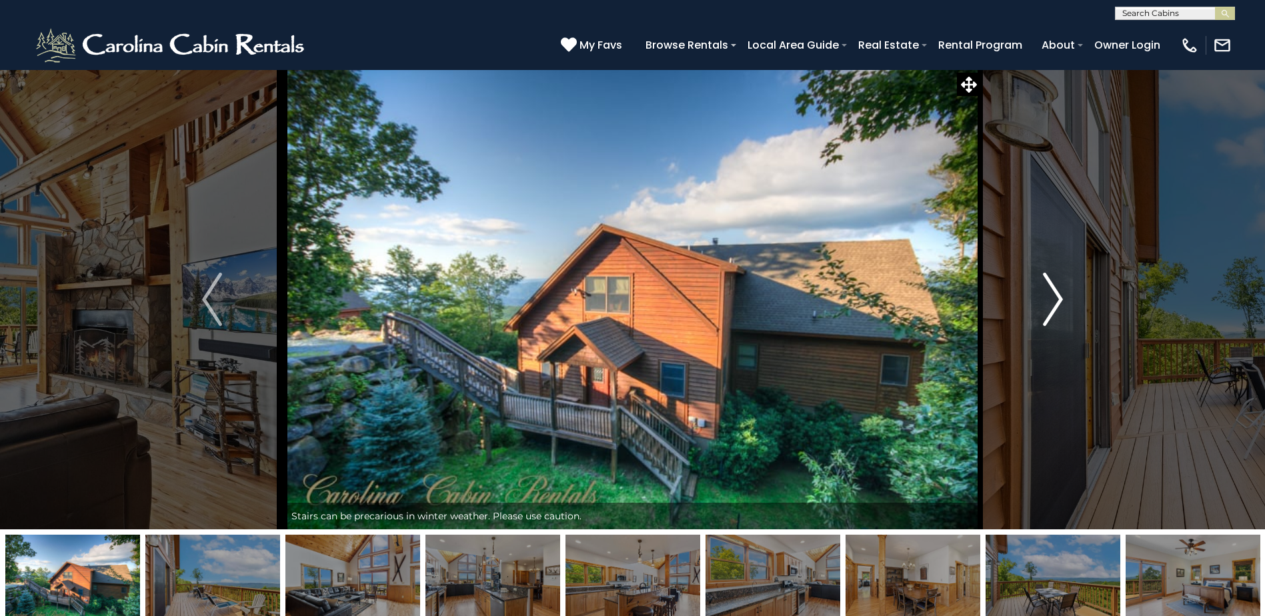
click at [1048, 301] on img "Next" at bounding box center [1053, 299] width 20 height 53
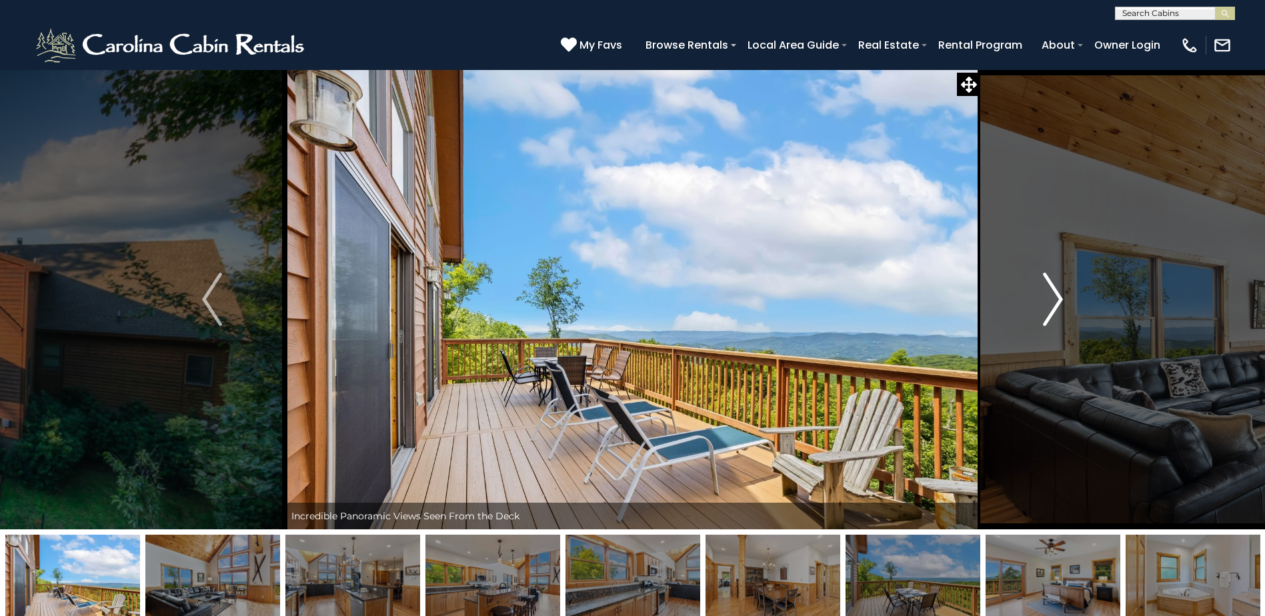
click at [1048, 301] on img "Next" at bounding box center [1053, 299] width 20 height 53
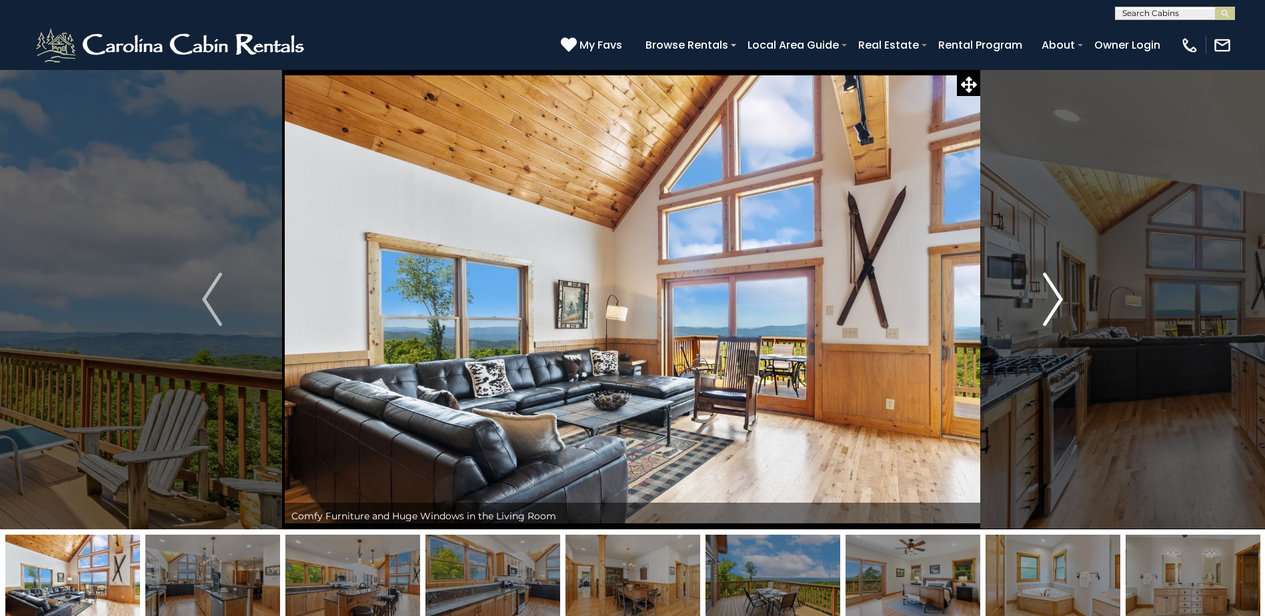
click at [1048, 301] on img "Next" at bounding box center [1053, 299] width 20 height 53
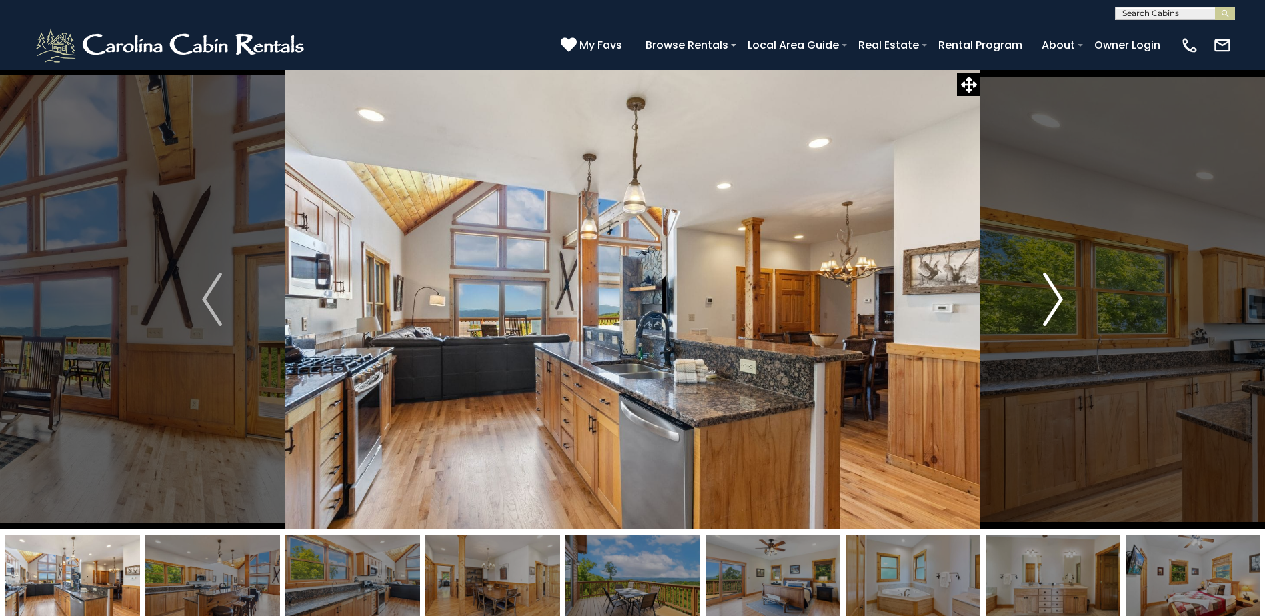
click at [1048, 301] on img "Next" at bounding box center [1053, 299] width 20 height 53
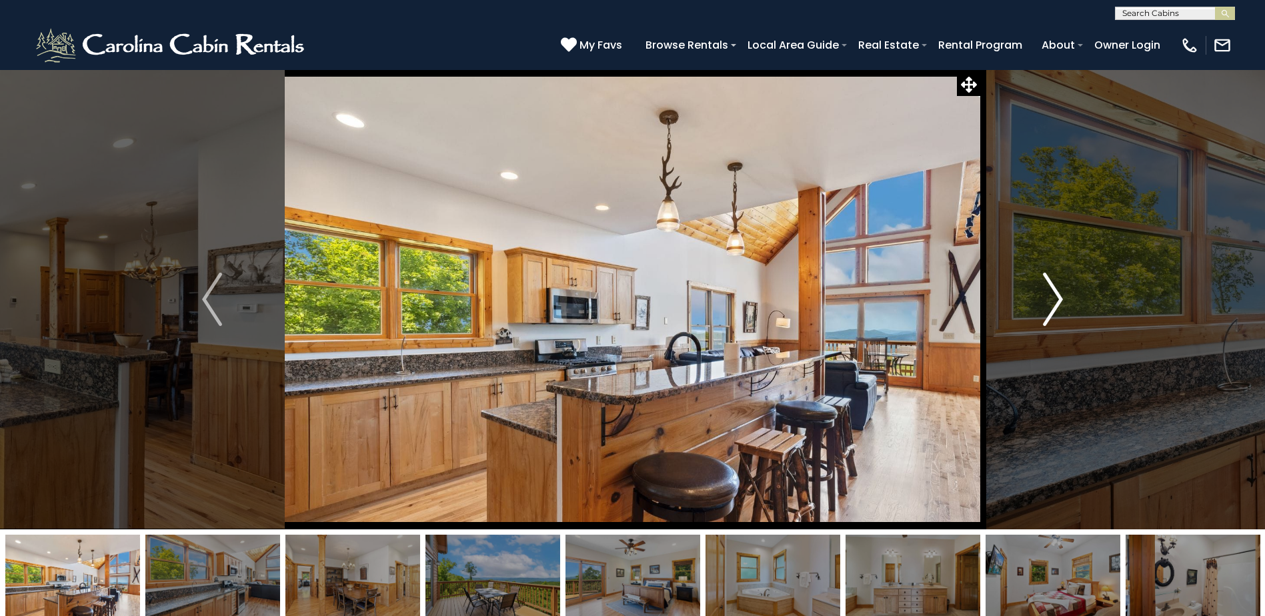
click at [1048, 301] on img "Next" at bounding box center [1053, 299] width 20 height 53
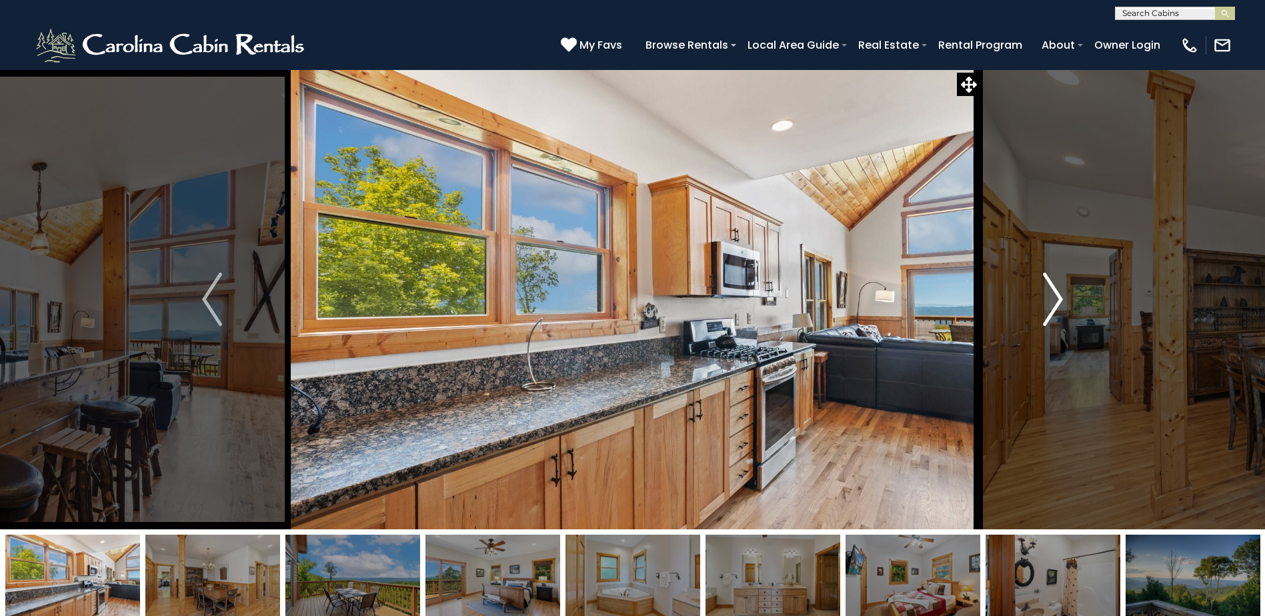
click at [1048, 301] on img "Next" at bounding box center [1053, 299] width 20 height 53
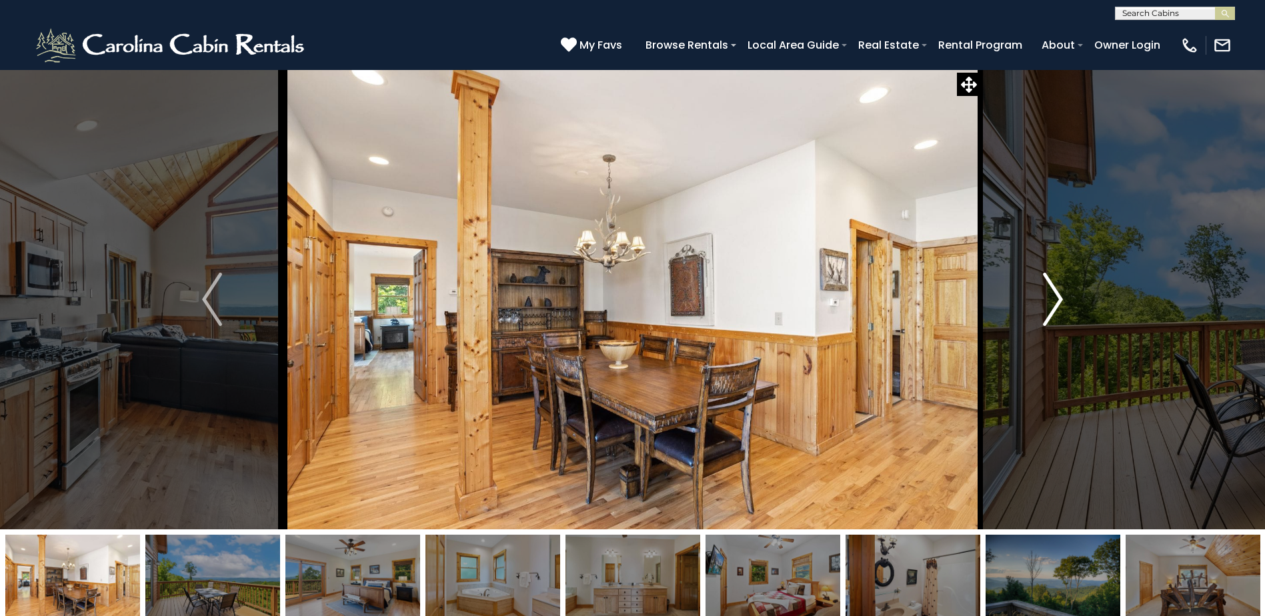
click at [1048, 301] on img "Next" at bounding box center [1053, 299] width 20 height 53
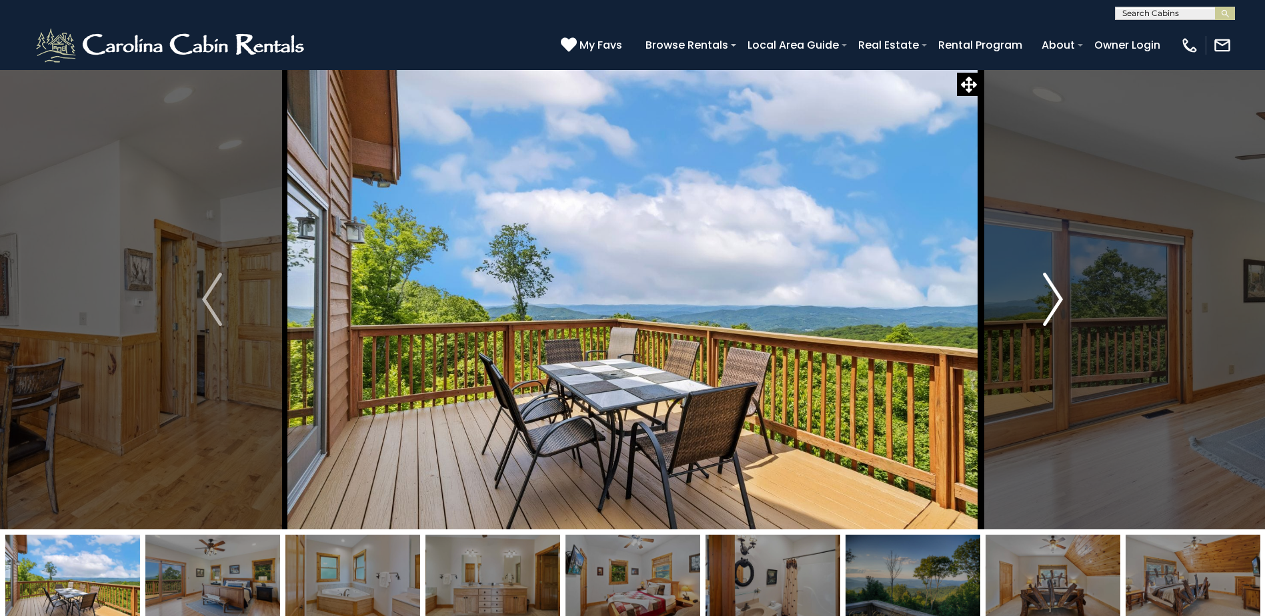
click at [1048, 301] on img "Next" at bounding box center [1053, 299] width 20 height 53
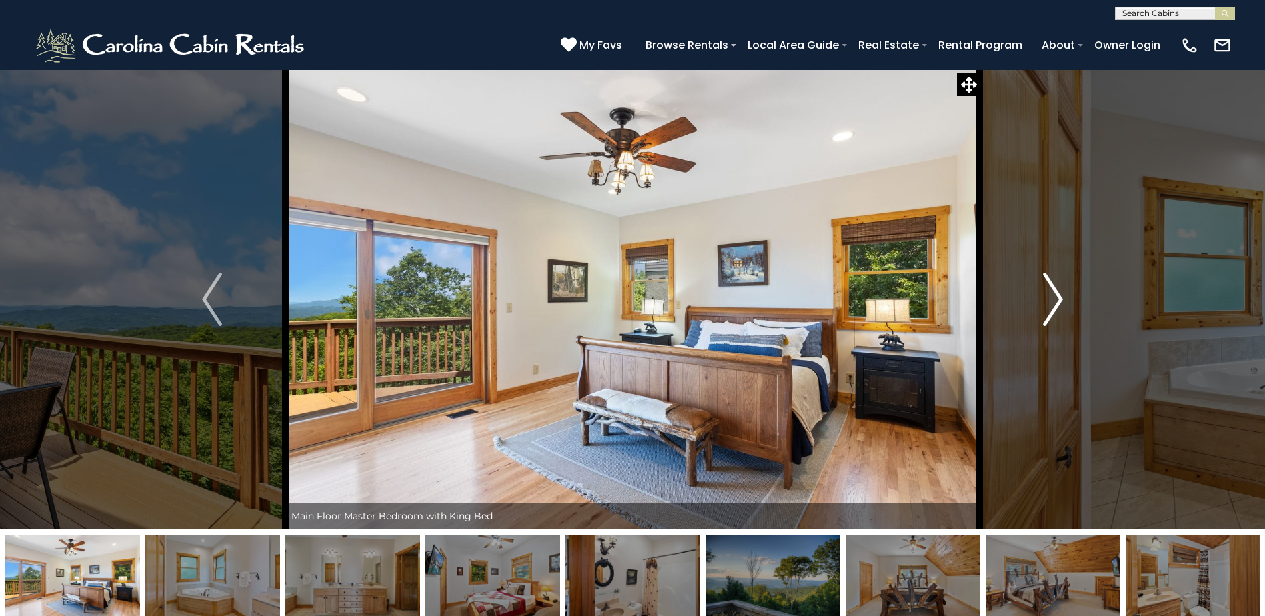
click at [1048, 301] on img "Next" at bounding box center [1053, 299] width 20 height 53
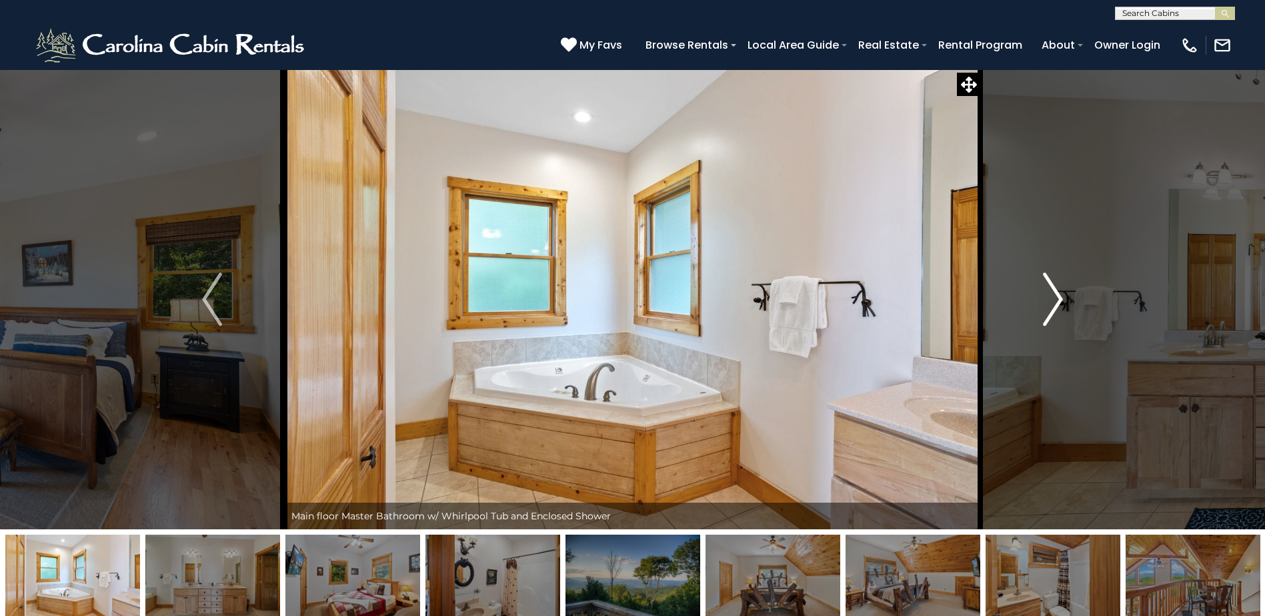
click at [1048, 301] on img "Next" at bounding box center [1053, 299] width 20 height 53
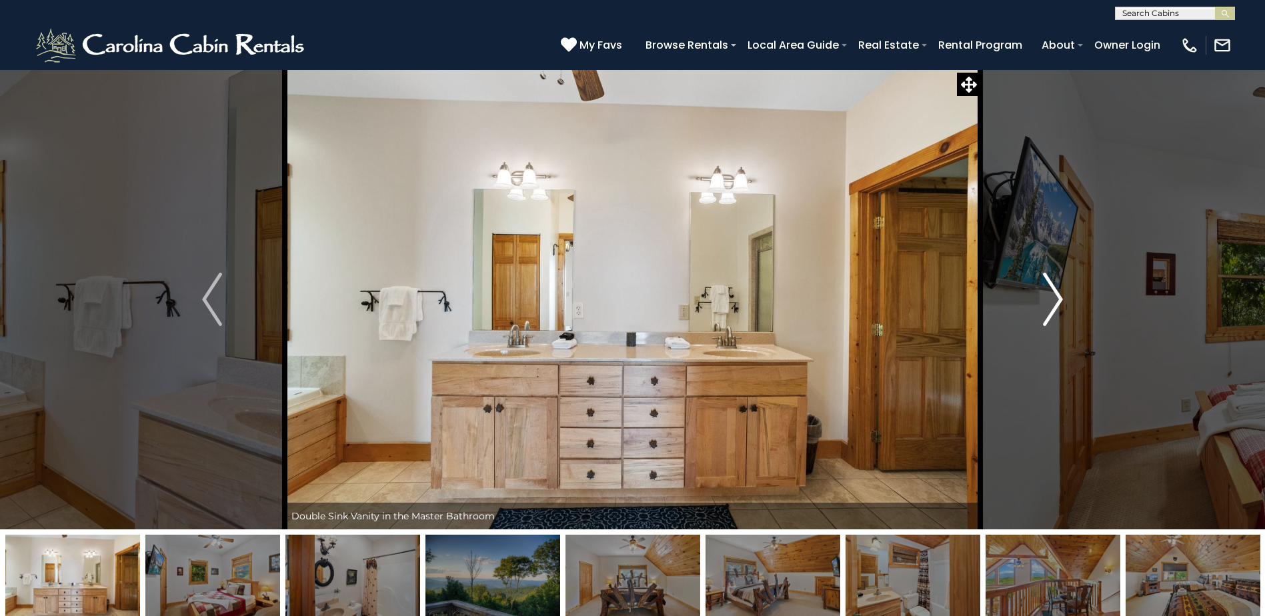
click at [1048, 301] on img "Next" at bounding box center [1053, 299] width 20 height 53
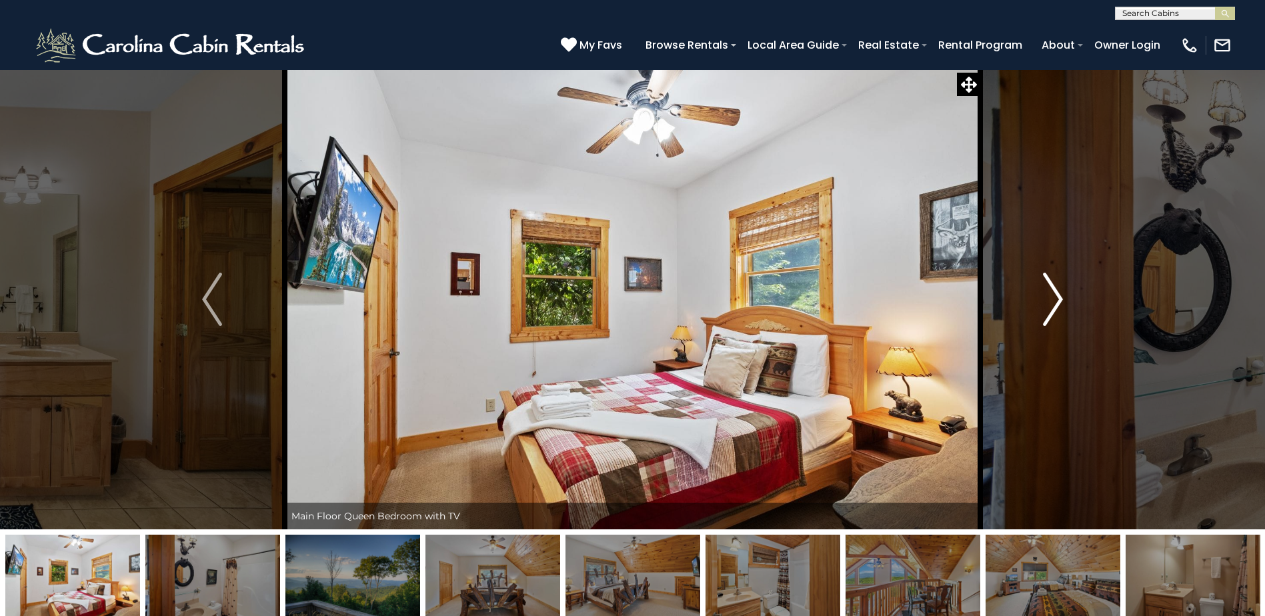
click at [1048, 301] on img "Next" at bounding box center [1053, 299] width 20 height 53
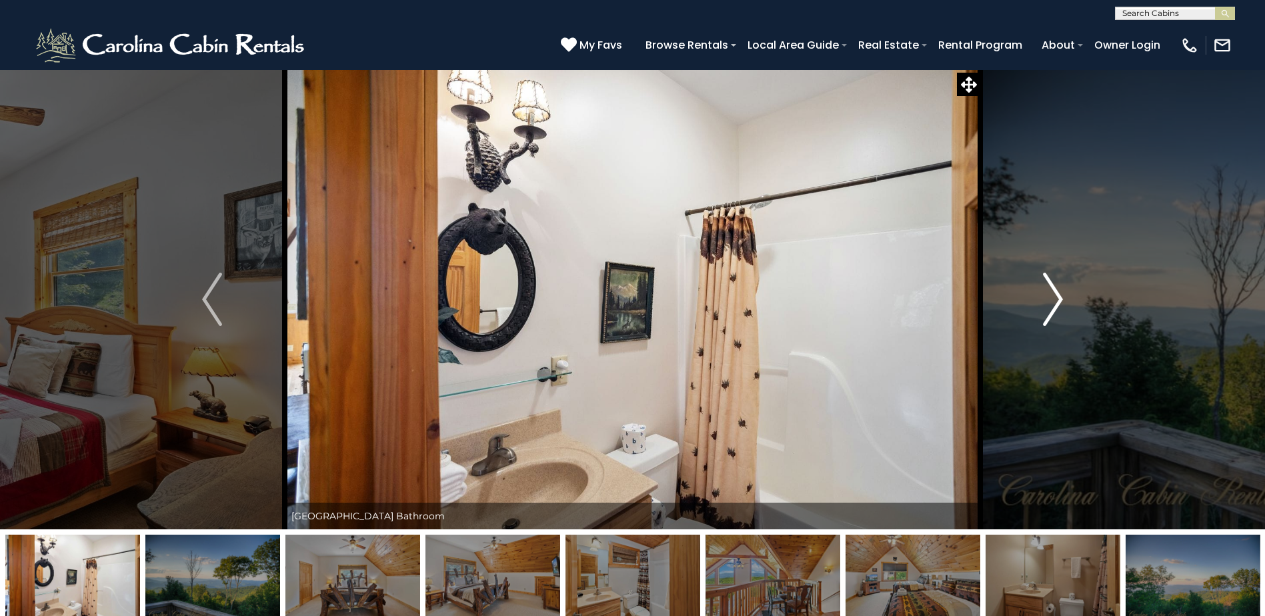
click at [1048, 301] on img "Next" at bounding box center [1053, 299] width 20 height 53
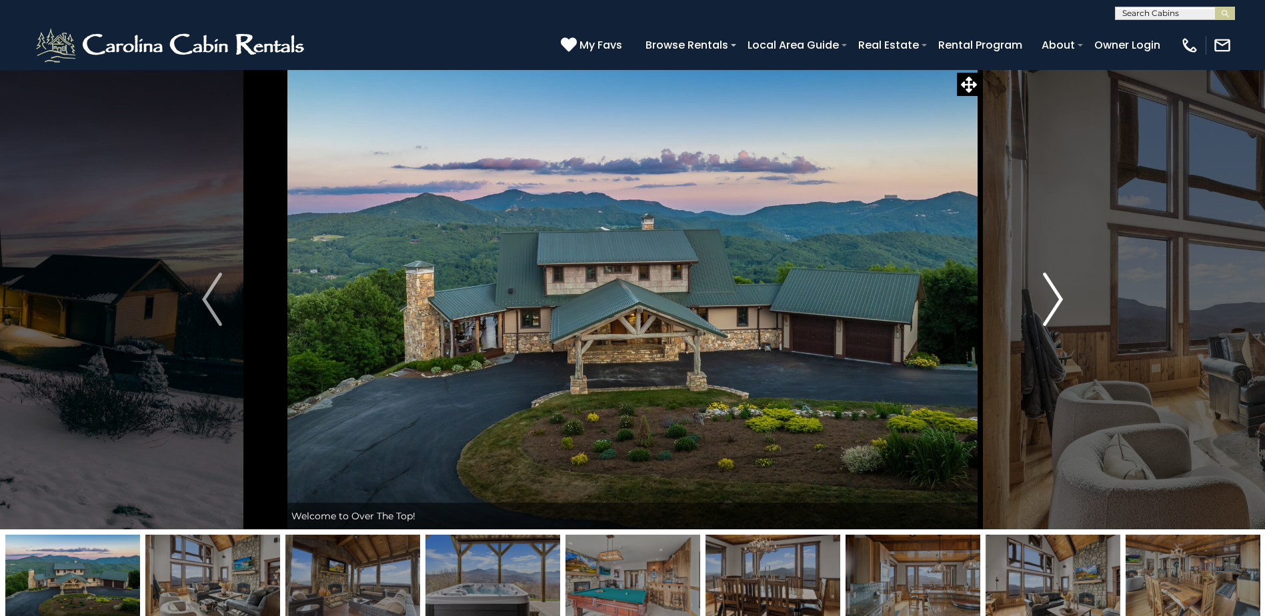
click at [1040, 294] on button "Next" at bounding box center [1052, 299] width 145 height 460
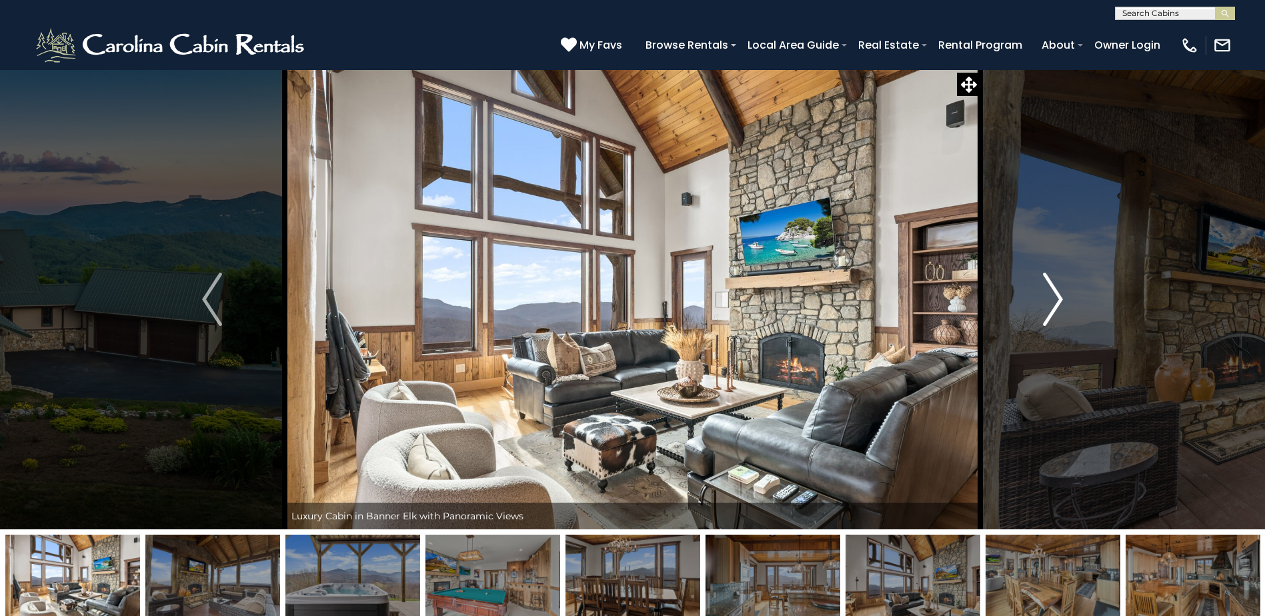
click at [1040, 294] on button "Next" at bounding box center [1052, 299] width 145 height 460
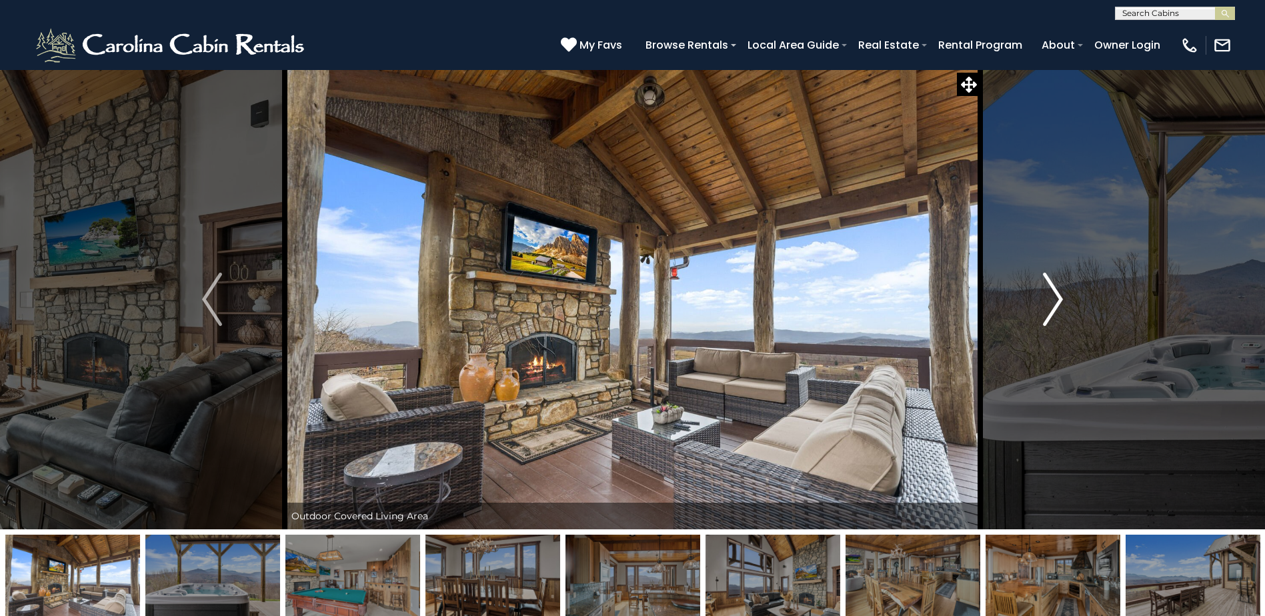
click at [1040, 294] on button "Next" at bounding box center [1052, 299] width 145 height 460
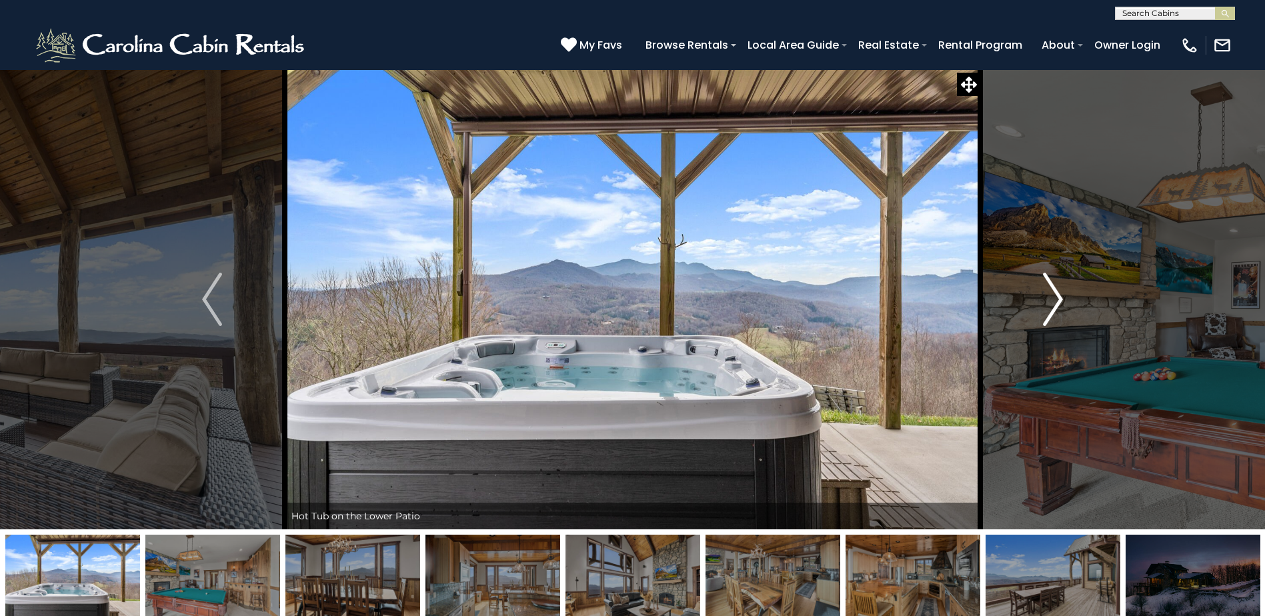
click at [1040, 294] on button "Next" at bounding box center [1052, 299] width 145 height 460
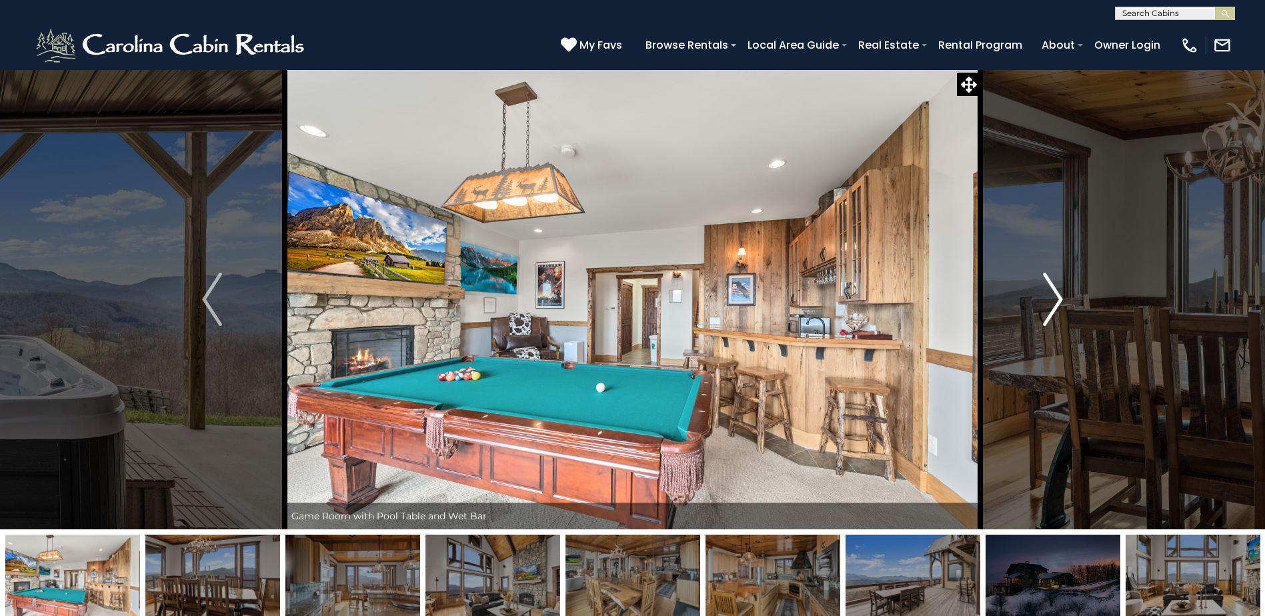
click at [1040, 294] on button "Next" at bounding box center [1052, 299] width 145 height 460
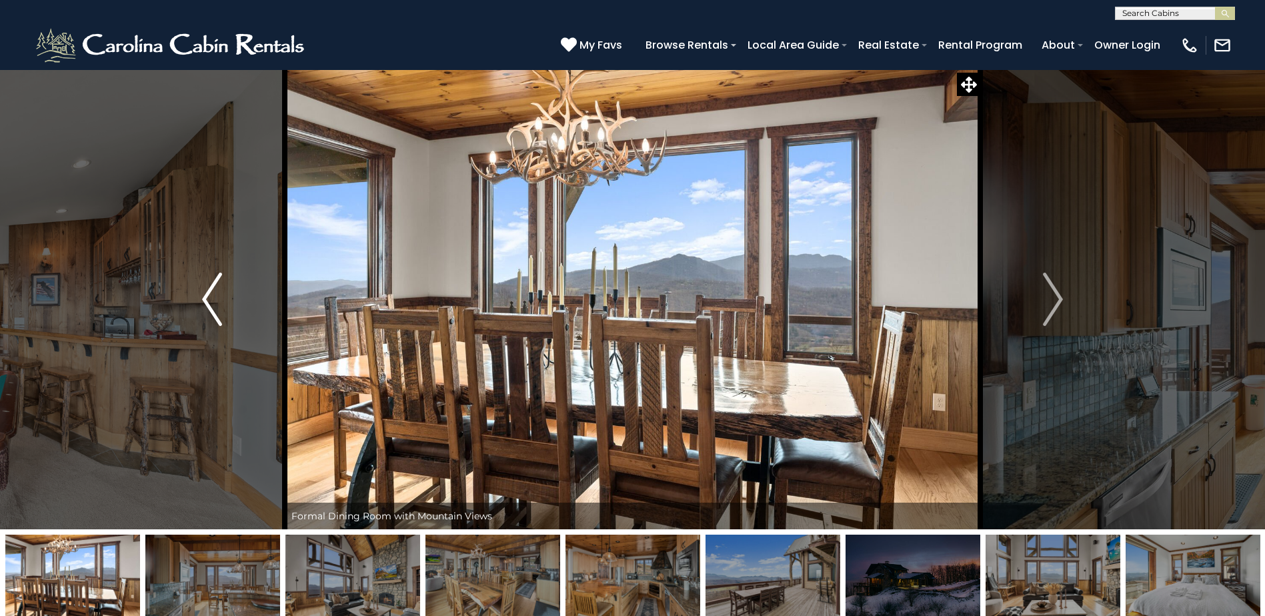
click at [216, 293] on img "Previous" at bounding box center [212, 299] width 20 height 53
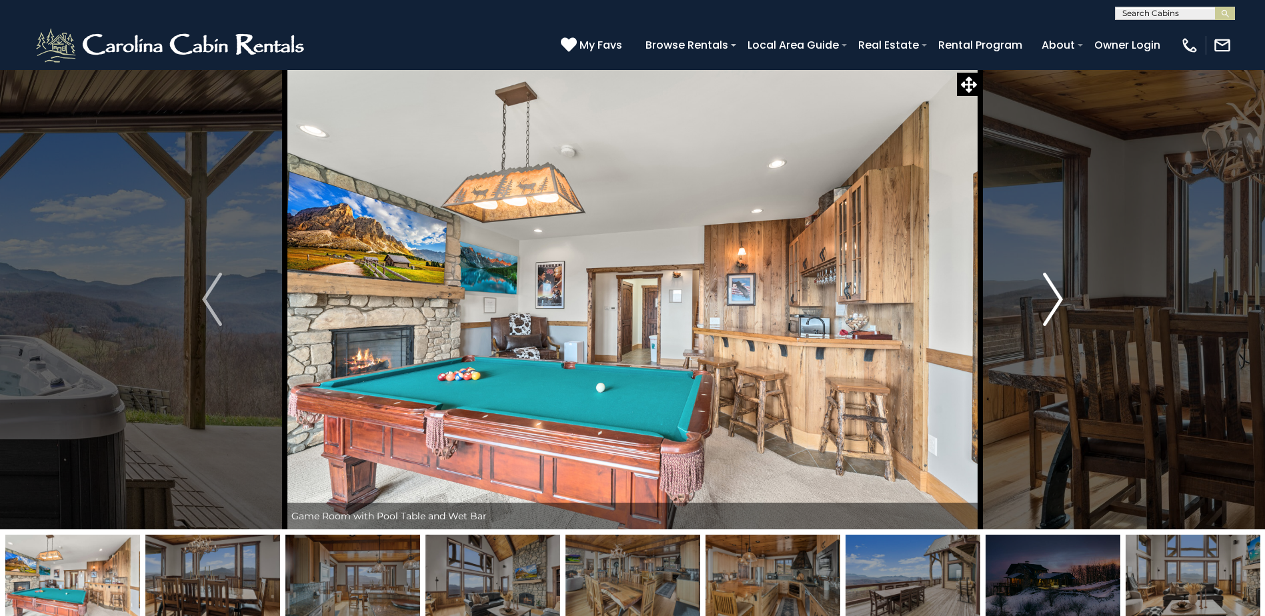
click at [1069, 308] on button "Next" at bounding box center [1052, 299] width 145 height 460
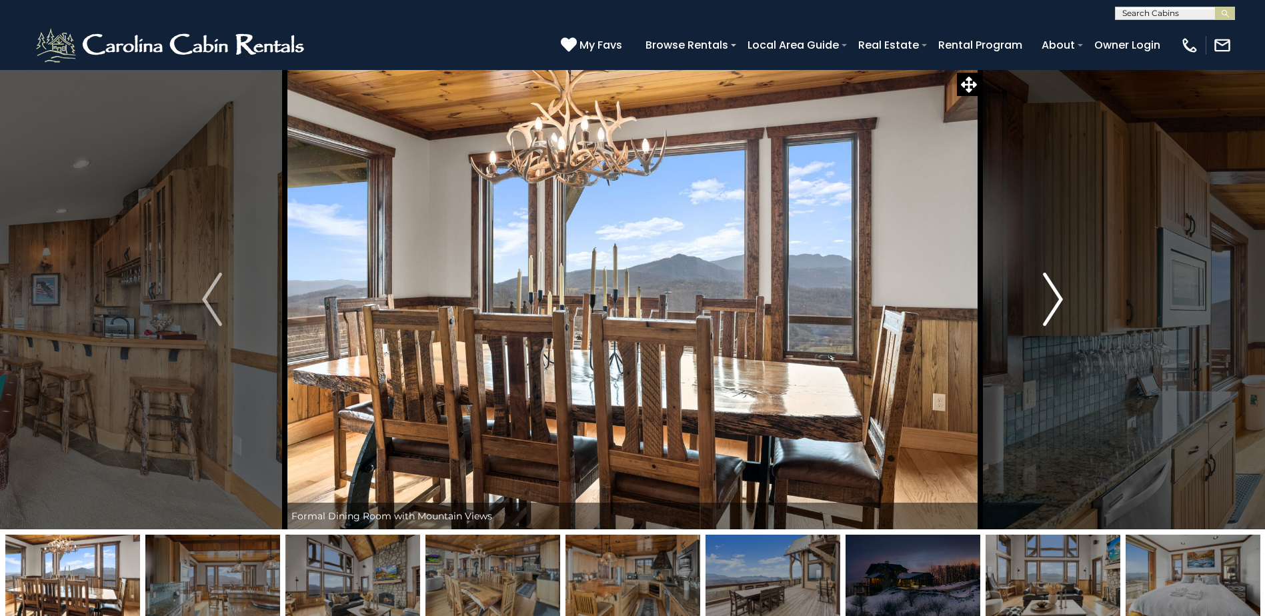
click at [1064, 306] on button "Next" at bounding box center [1052, 299] width 145 height 460
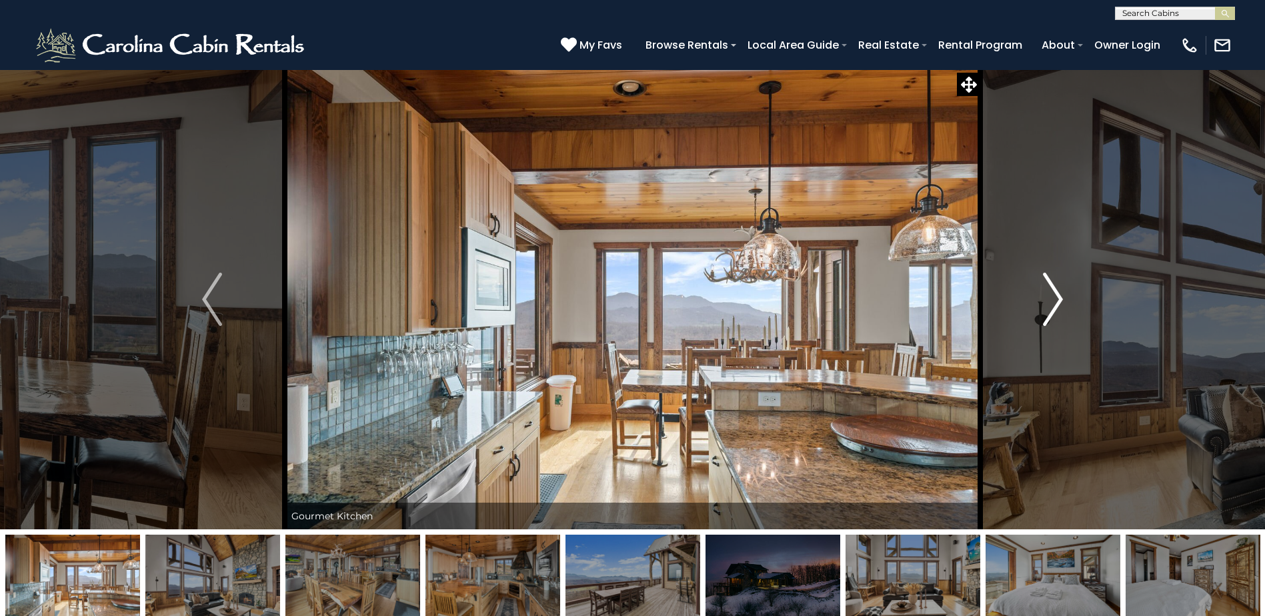
click at [1064, 306] on button "Next" at bounding box center [1052, 299] width 145 height 460
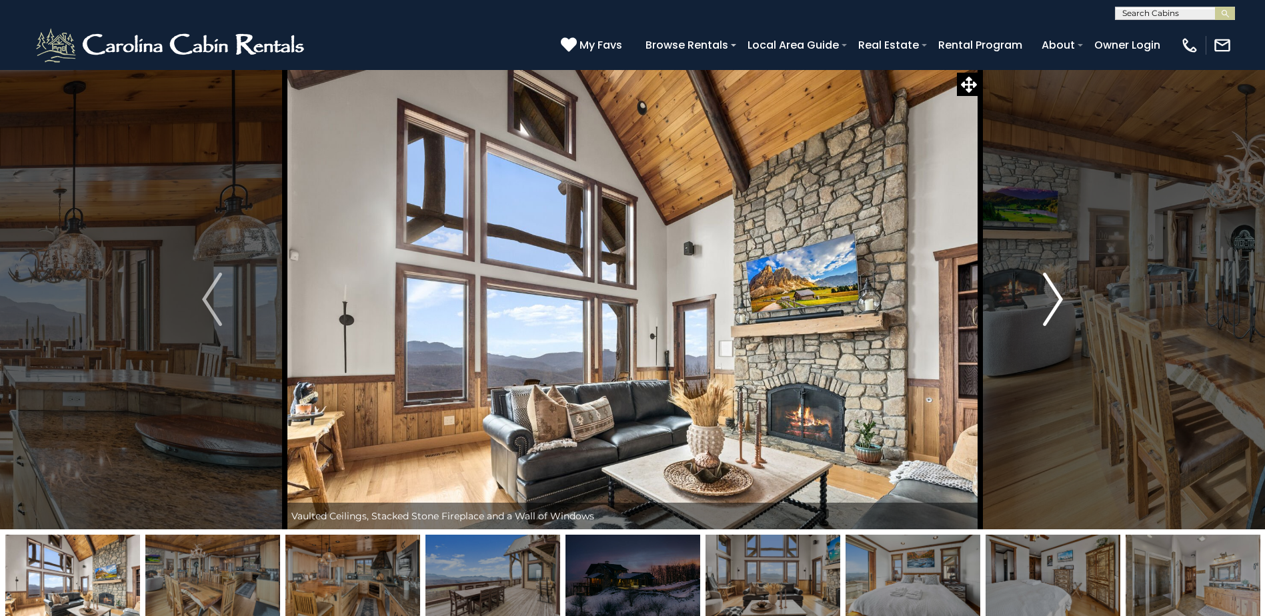
click at [1064, 306] on button "Next" at bounding box center [1052, 299] width 145 height 460
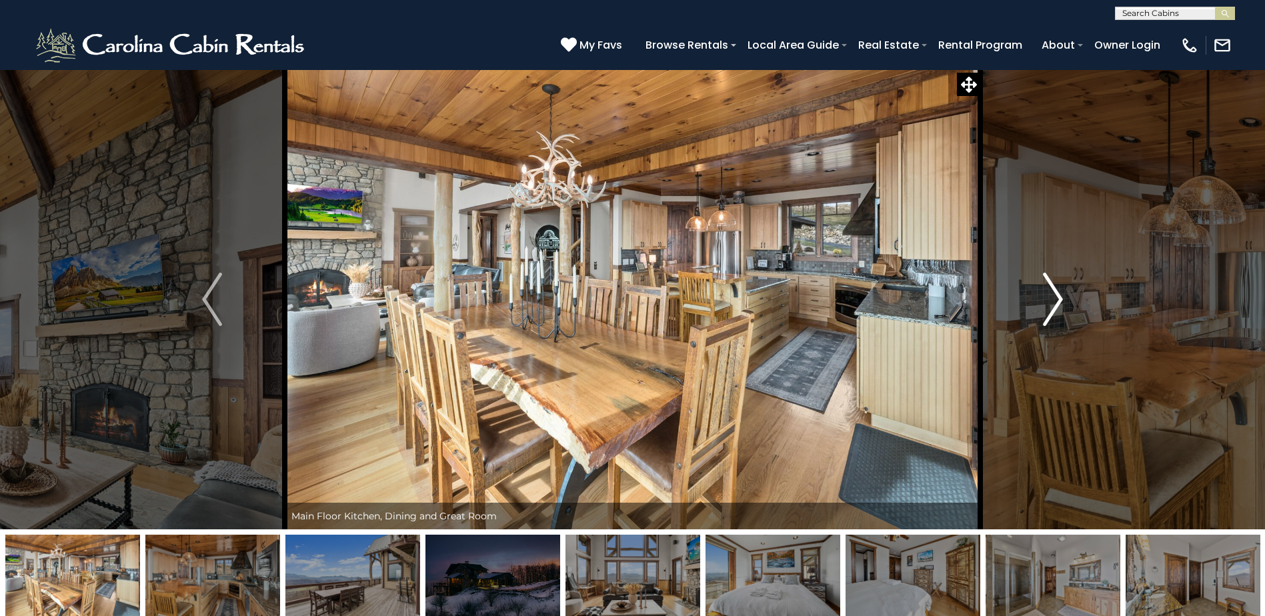
click at [1064, 306] on button "Next" at bounding box center [1052, 299] width 145 height 460
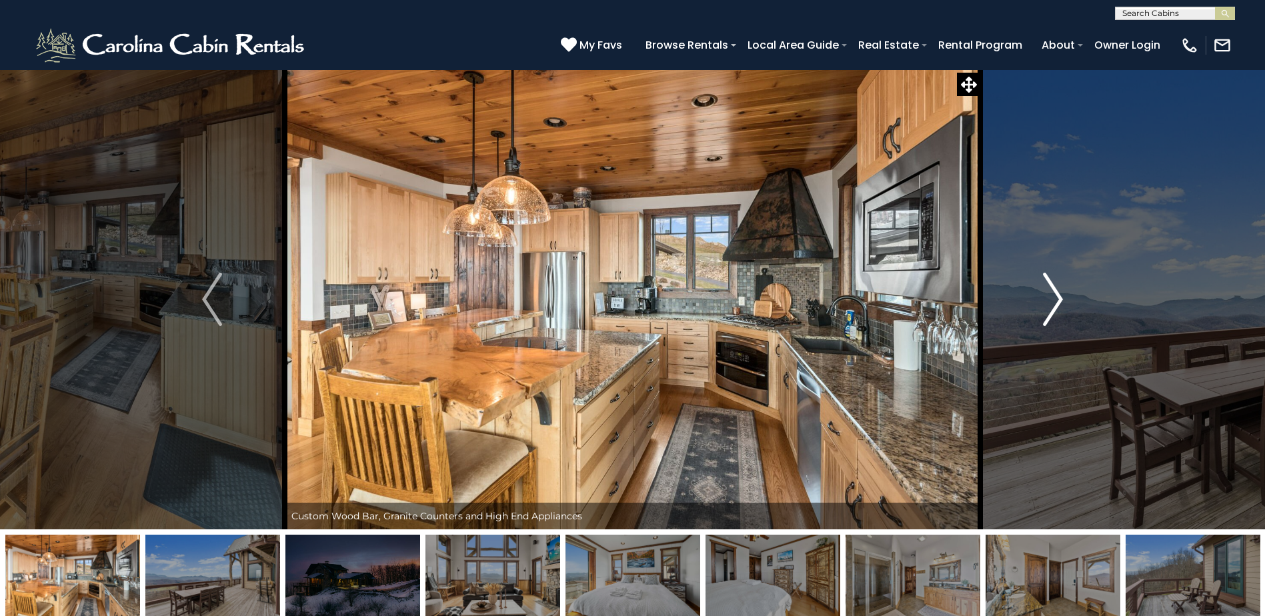
click at [1064, 306] on button "Next" at bounding box center [1052, 299] width 145 height 460
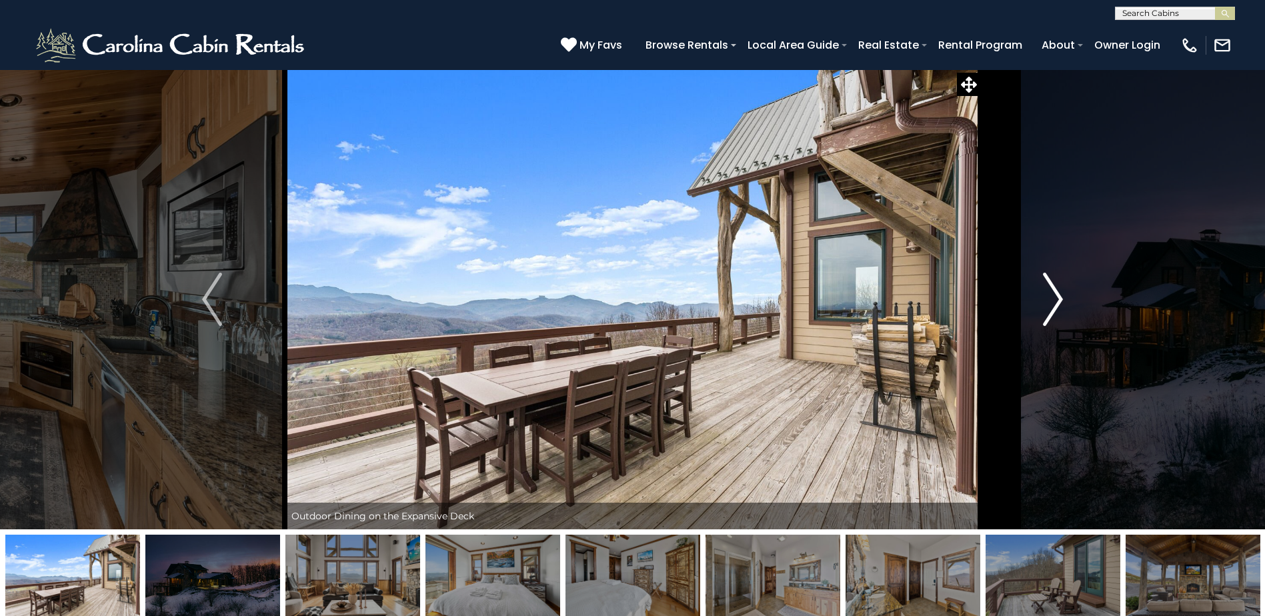
click at [1064, 306] on button "Next" at bounding box center [1052, 299] width 145 height 460
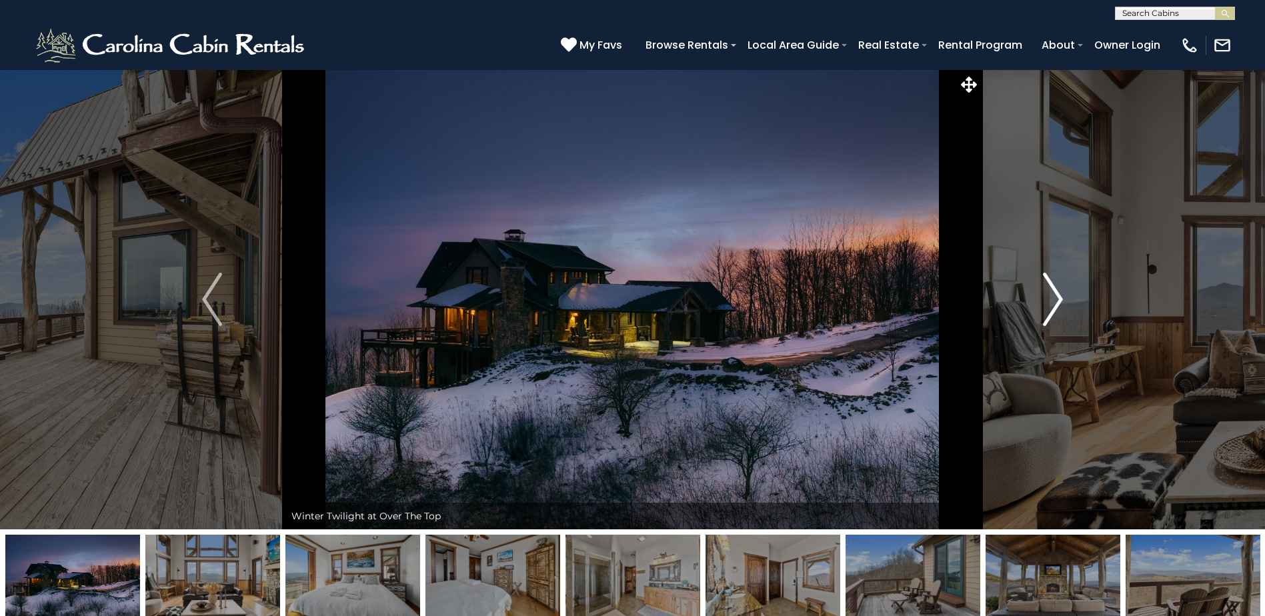
click at [1064, 306] on button "Next" at bounding box center [1052, 299] width 145 height 460
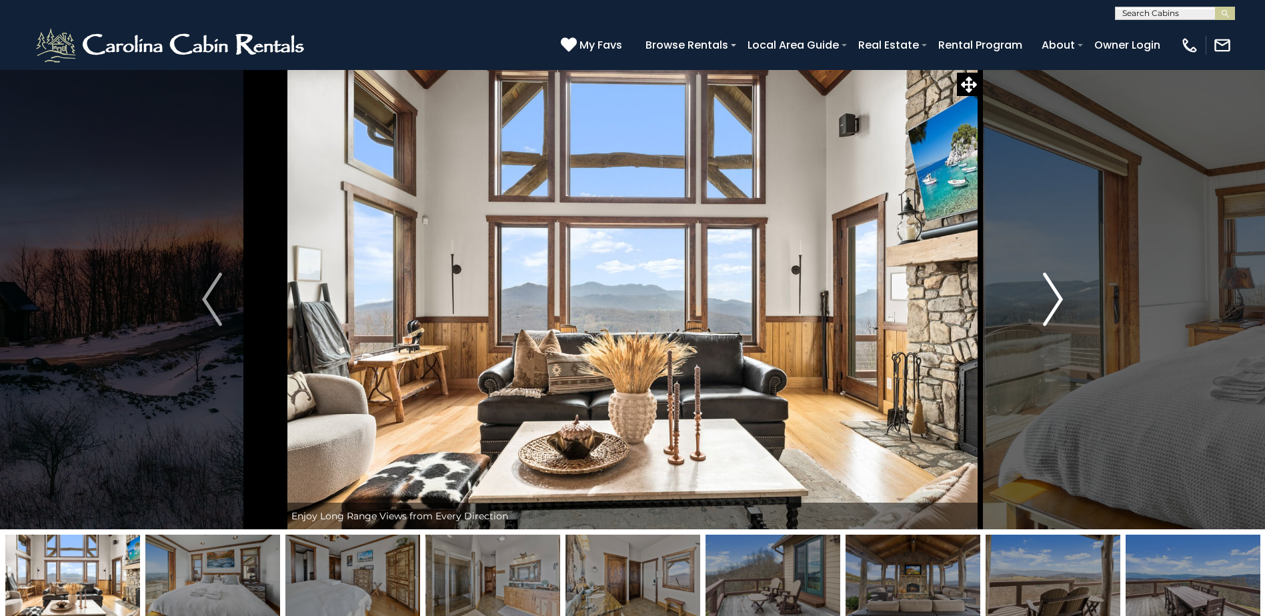
click at [1064, 306] on button "Next" at bounding box center [1052, 299] width 145 height 460
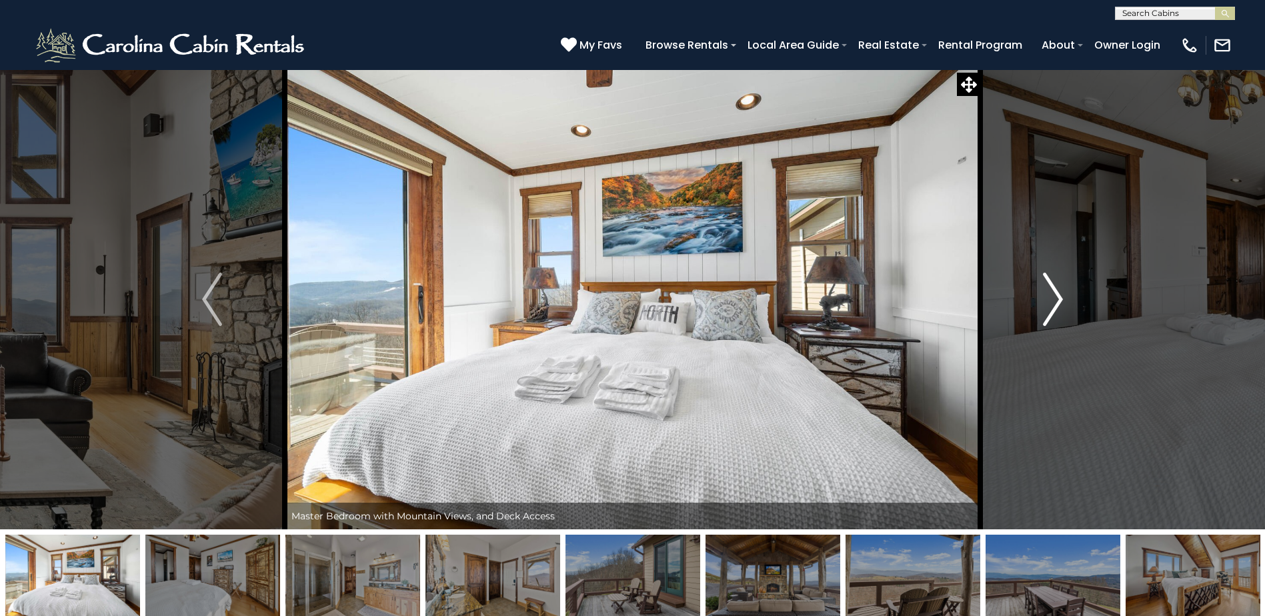
click at [1064, 306] on button "Next" at bounding box center [1052, 299] width 145 height 460
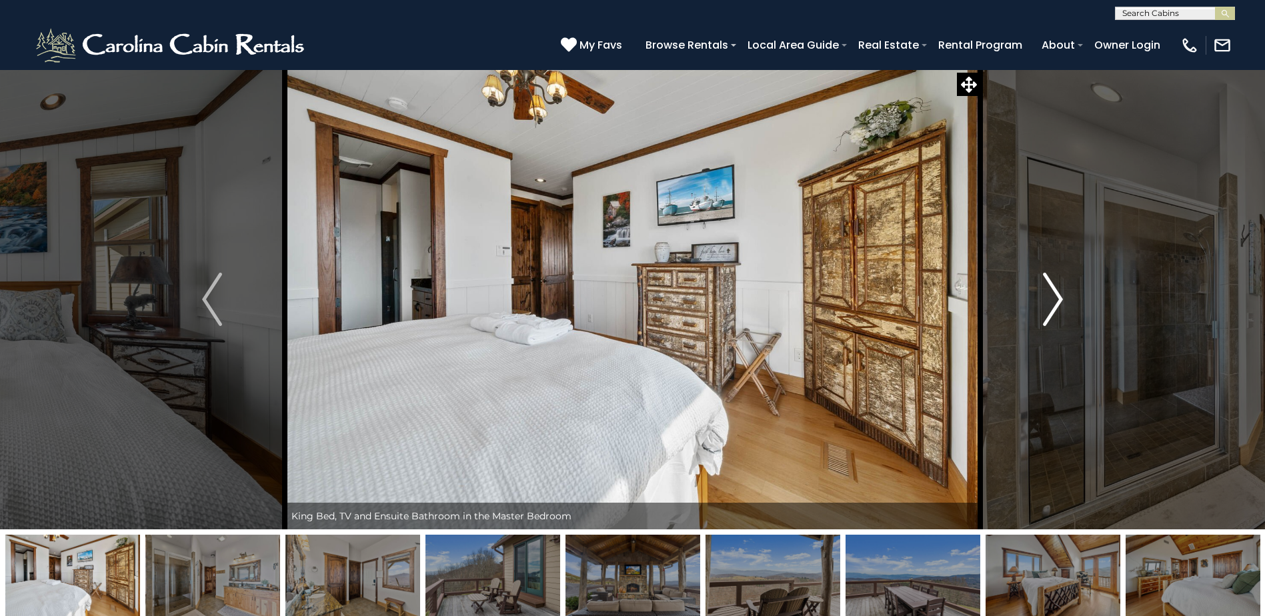
click at [1064, 306] on button "Next" at bounding box center [1052, 299] width 145 height 460
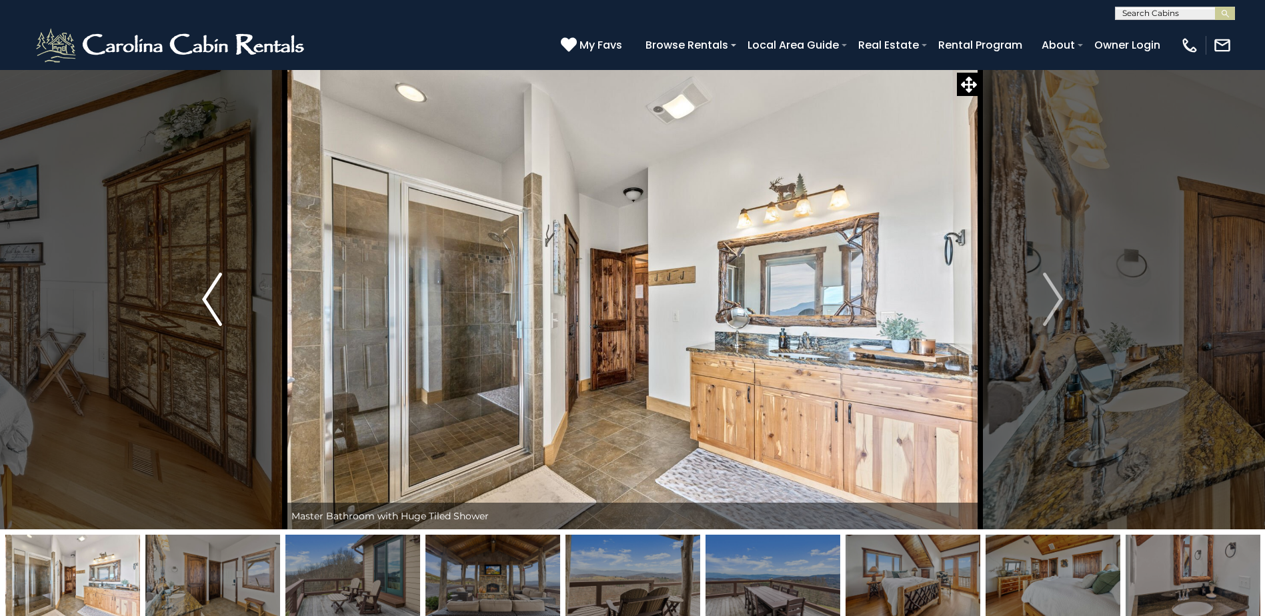
click at [227, 293] on button "Previous" at bounding box center [211, 299] width 145 height 460
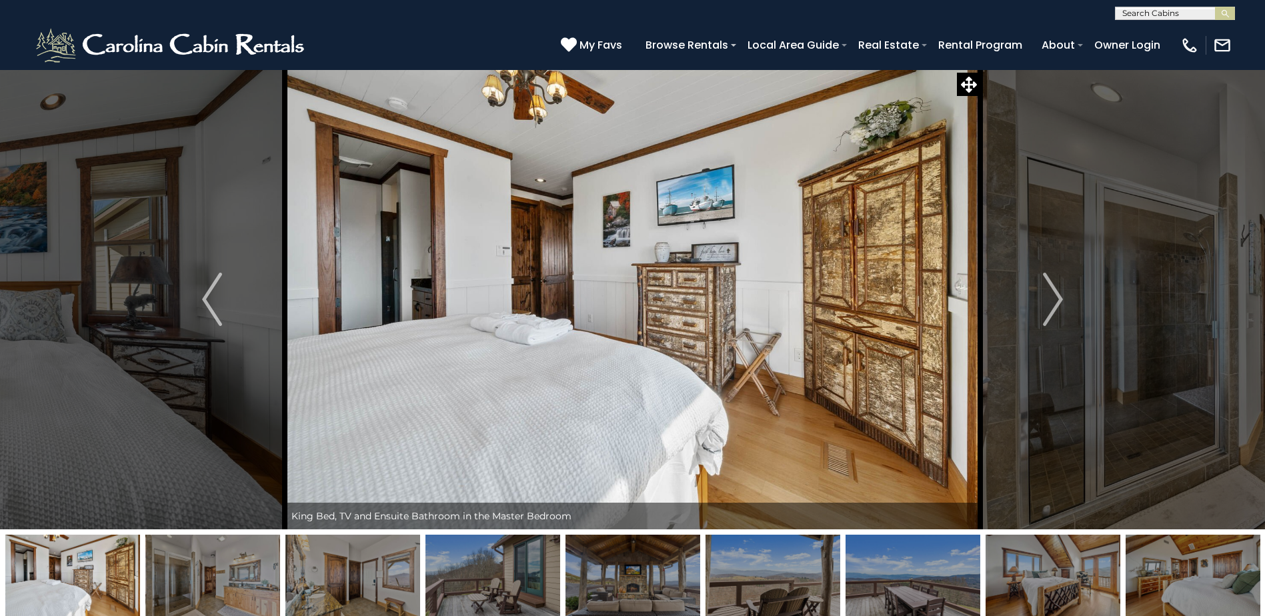
click at [978, 273] on img at bounding box center [633, 299] width 696 height 460
drag, startPoint x: 1033, startPoint y: 301, endPoint x: 1040, endPoint y: 303, distance: 6.8
click at [1039, 303] on button "Next" at bounding box center [1052, 299] width 145 height 460
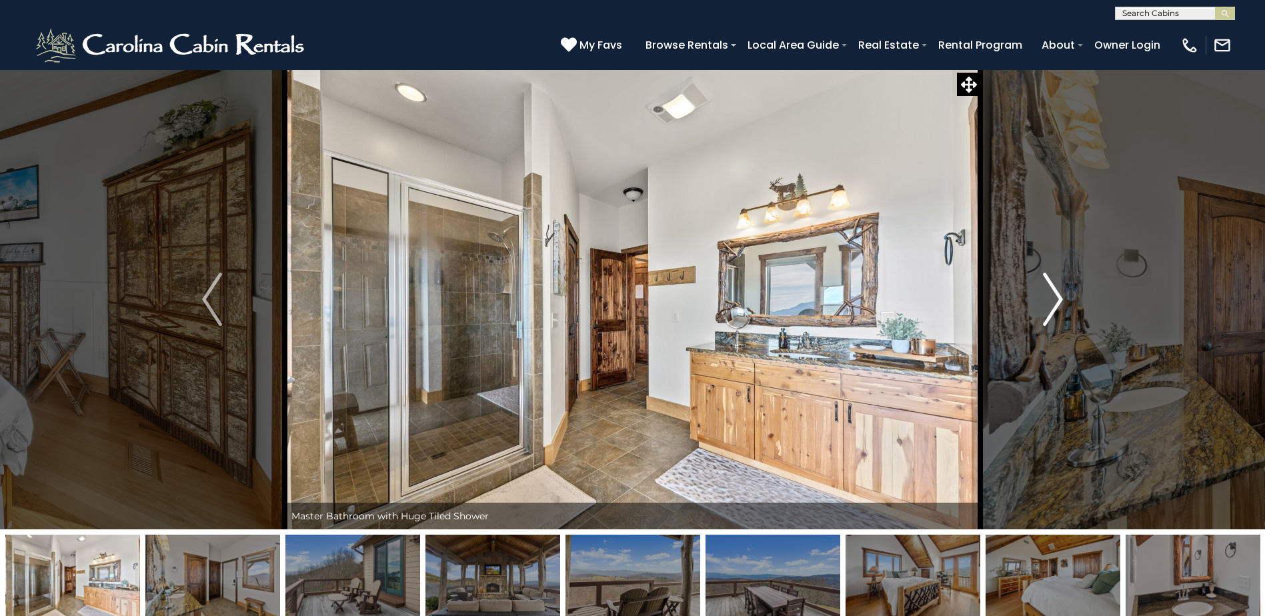
click at [1040, 303] on button "Next" at bounding box center [1052, 299] width 145 height 460
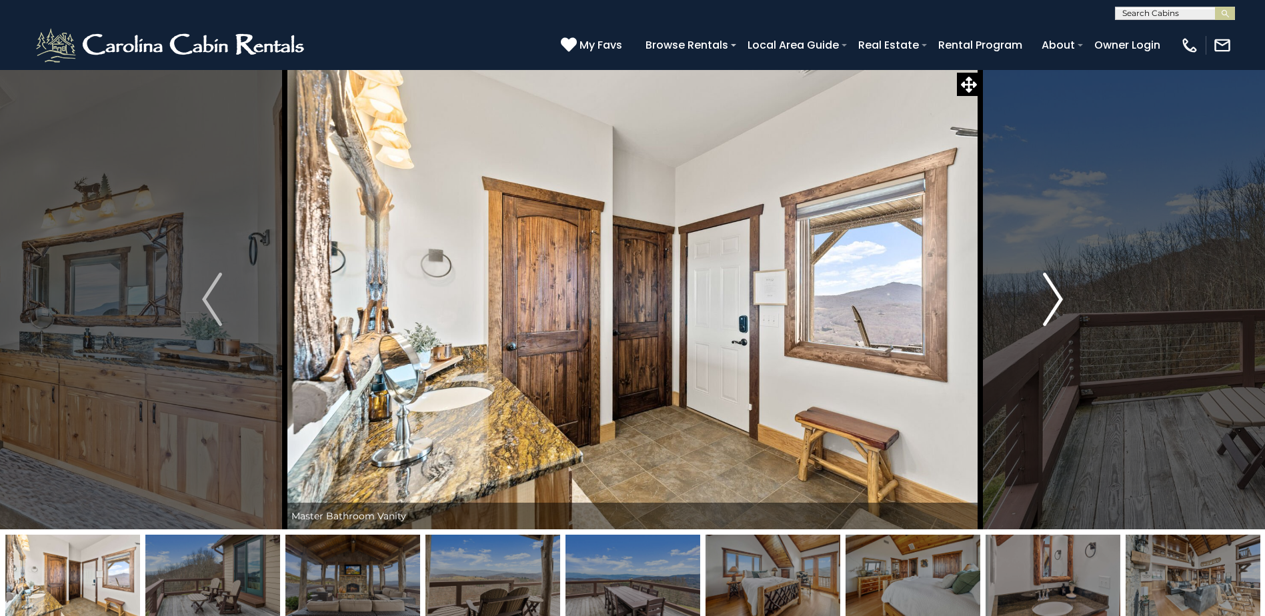
click at [1040, 303] on button "Next" at bounding box center [1052, 299] width 145 height 460
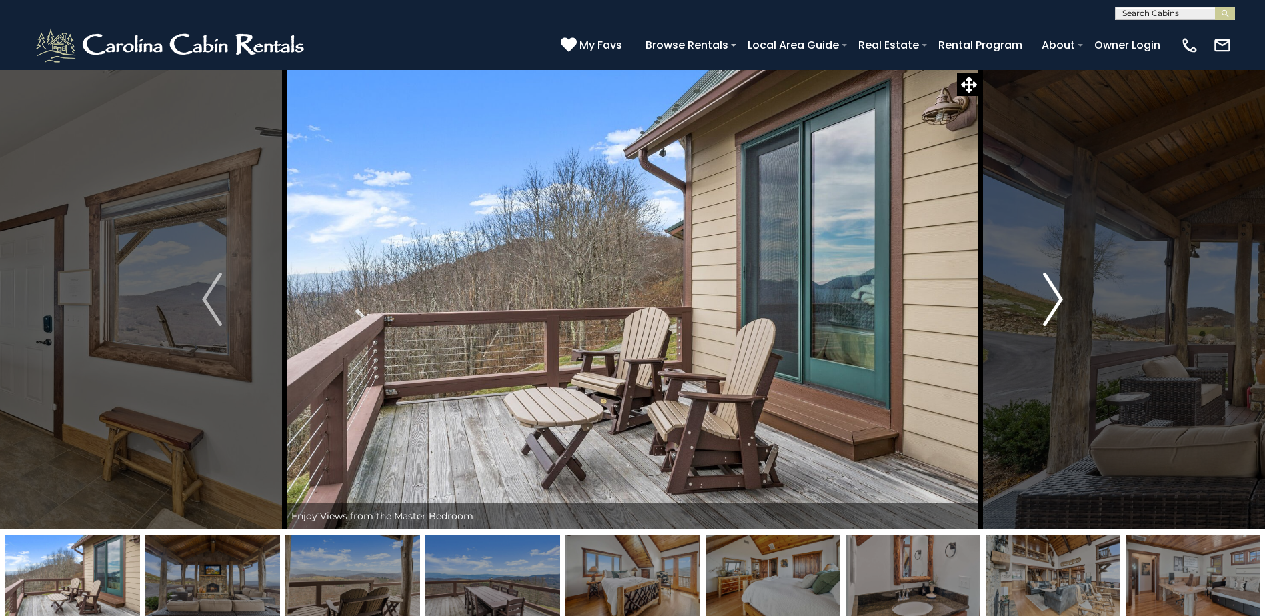
click at [1040, 303] on button "Next" at bounding box center [1052, 299] width 145 height 460
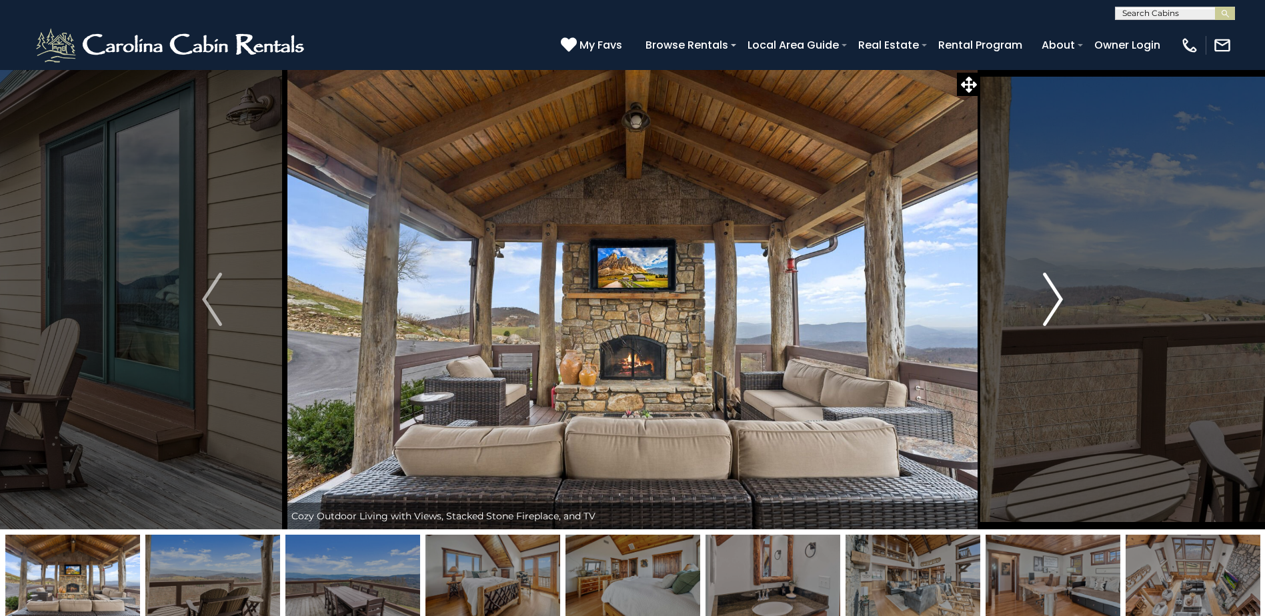
click at [1040, 303] on button "Next" at bounding box center [1052, 299] width 145 height 460
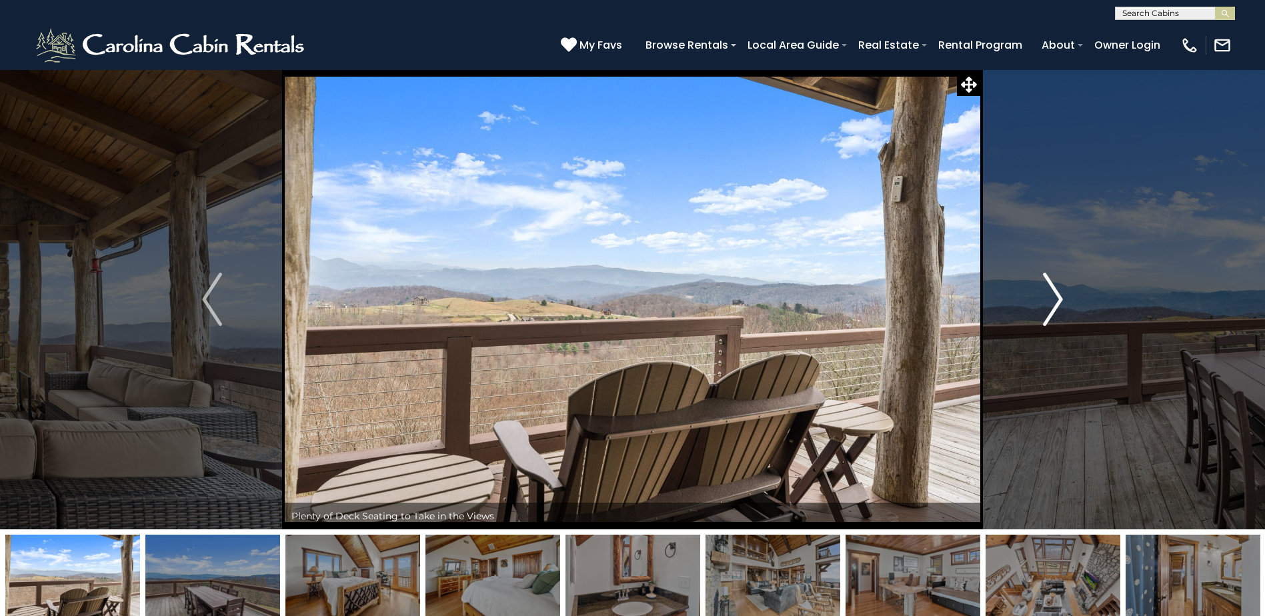
click at [1040, 303] on button "Next" at bounding box center [1052, 299] width 145 height 460
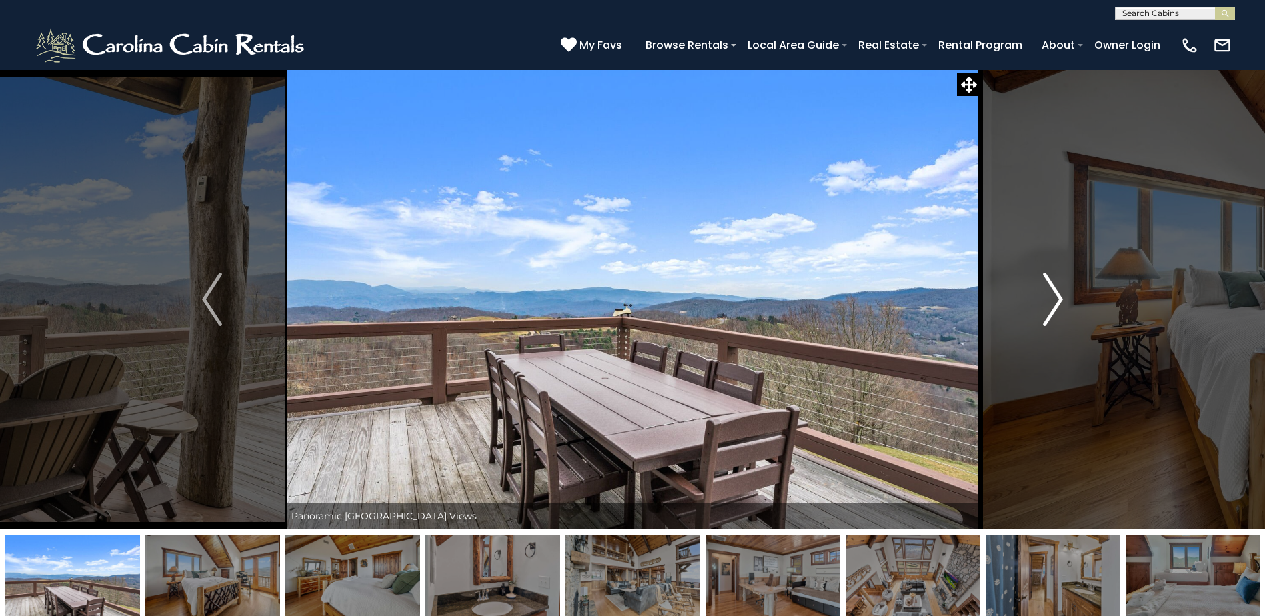
click at [1040, 303] on button "Next" at bounding box center [1052, 299] width 145 height 460
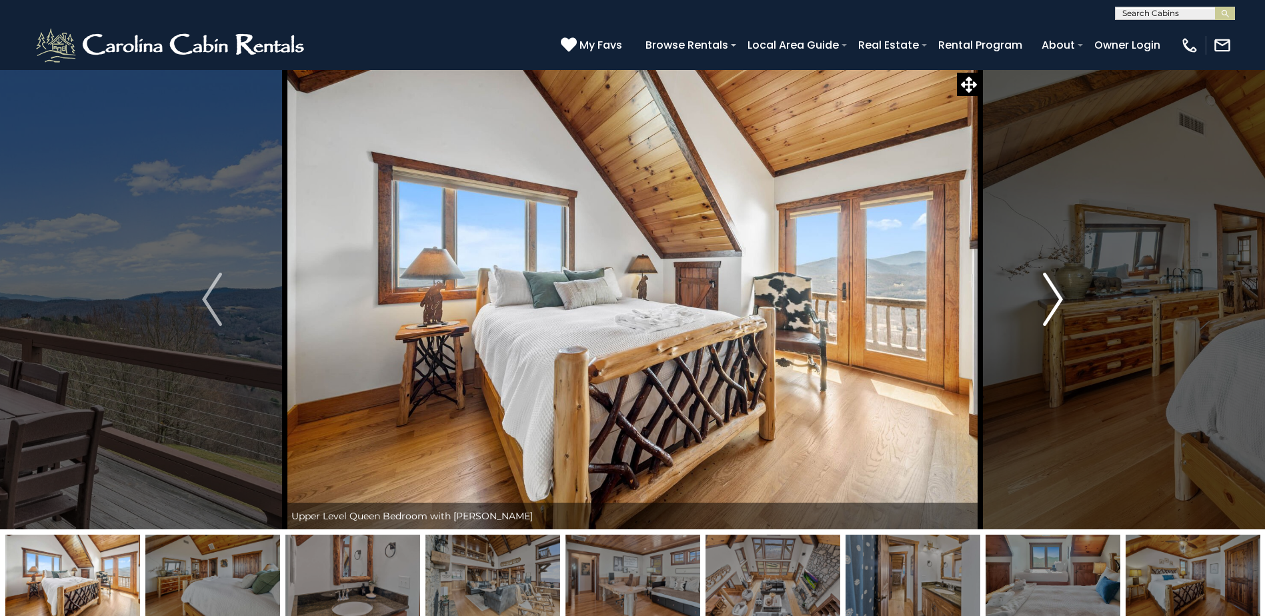
click at [1040, 303] on button "Next" at bounding box center [1052, 299] width 145 height 460
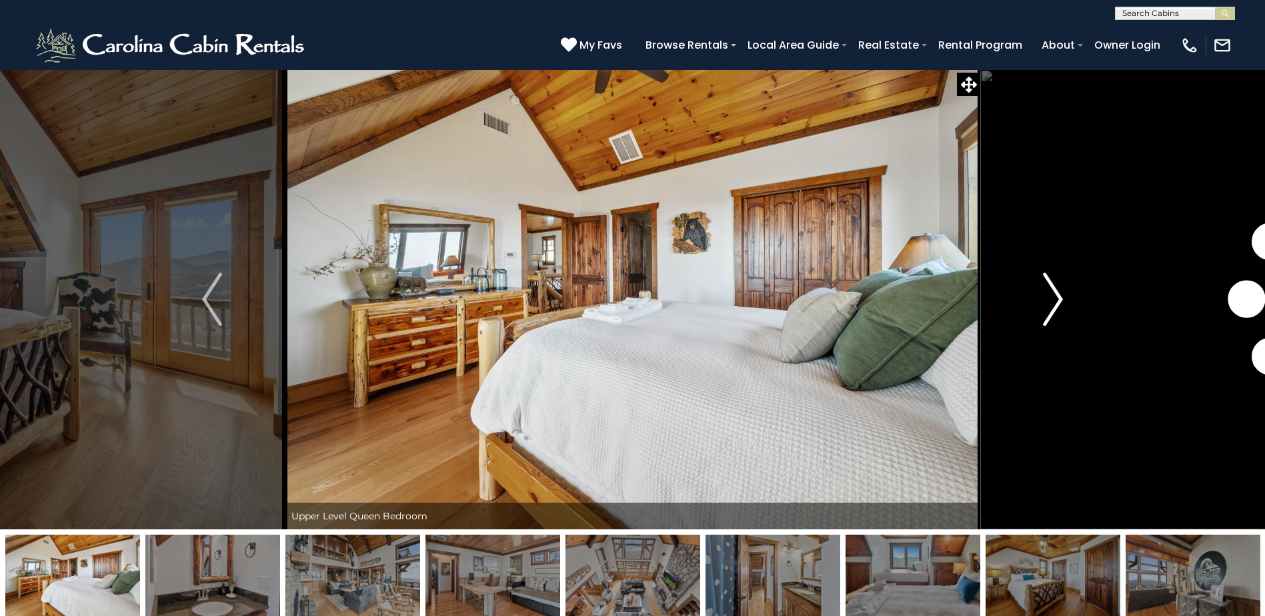
click at [1040, 303] on button "Next" at bounding box center [1052, 299] width 145 height 460
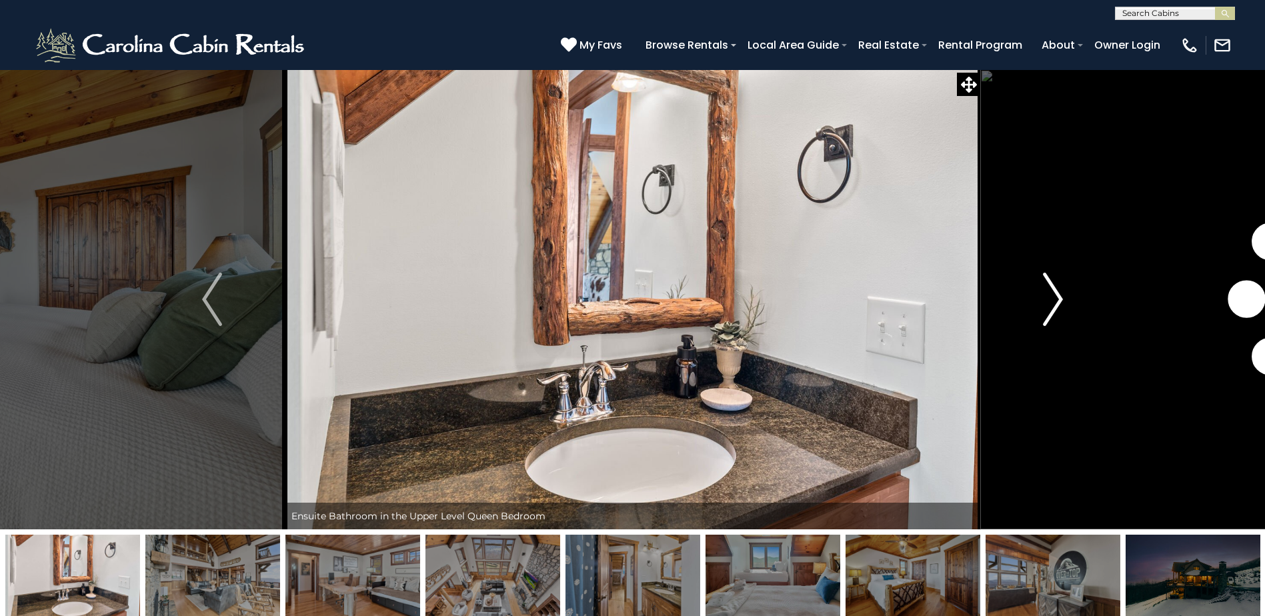
click at [1040, 303] on button "Next" at bounding box center [1052, 299] width 145 height 460
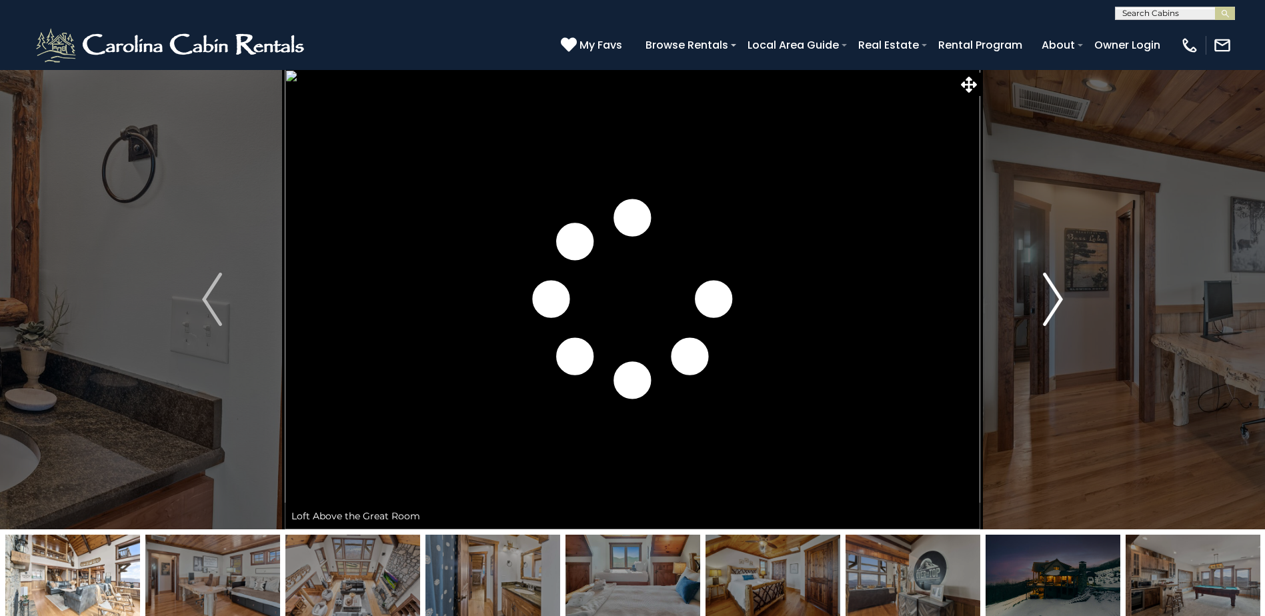
click at [1040, 303] on button "Next" at bounding box center [1052, 299] width 145 height 460
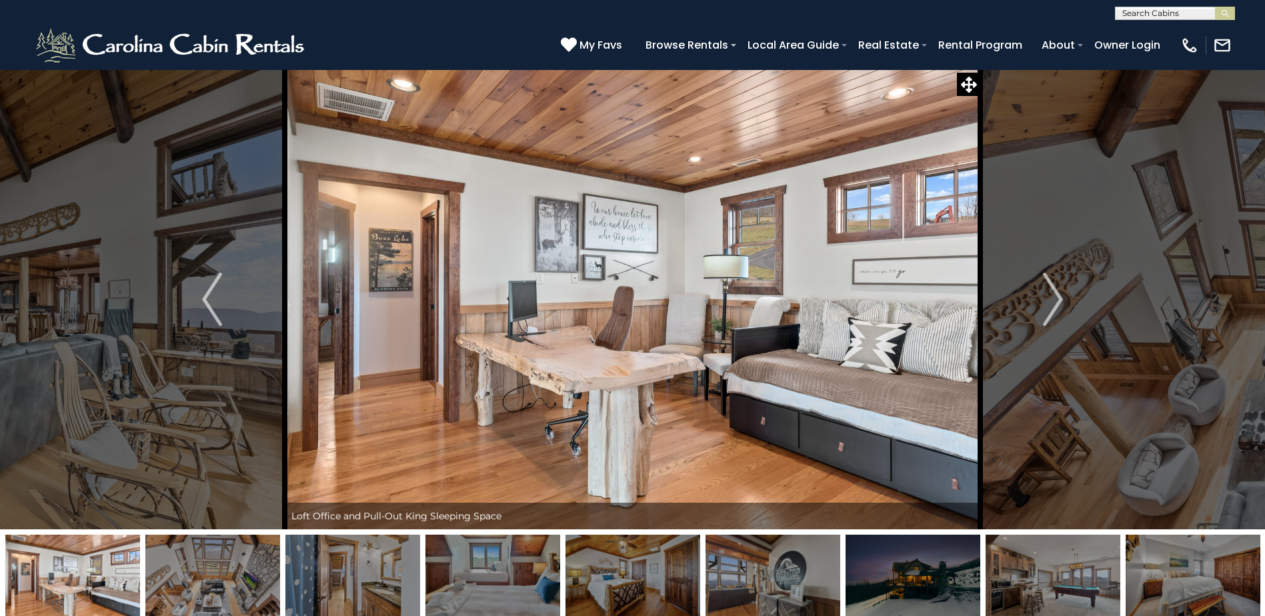
drag, startPoint x: 223, startPoint y: 286, endPoint x: 381, endPoint y: 288, distance: 158.7
click at [226, 288] on button "Previous" at bounding box center [211, 299] width 145 height 460
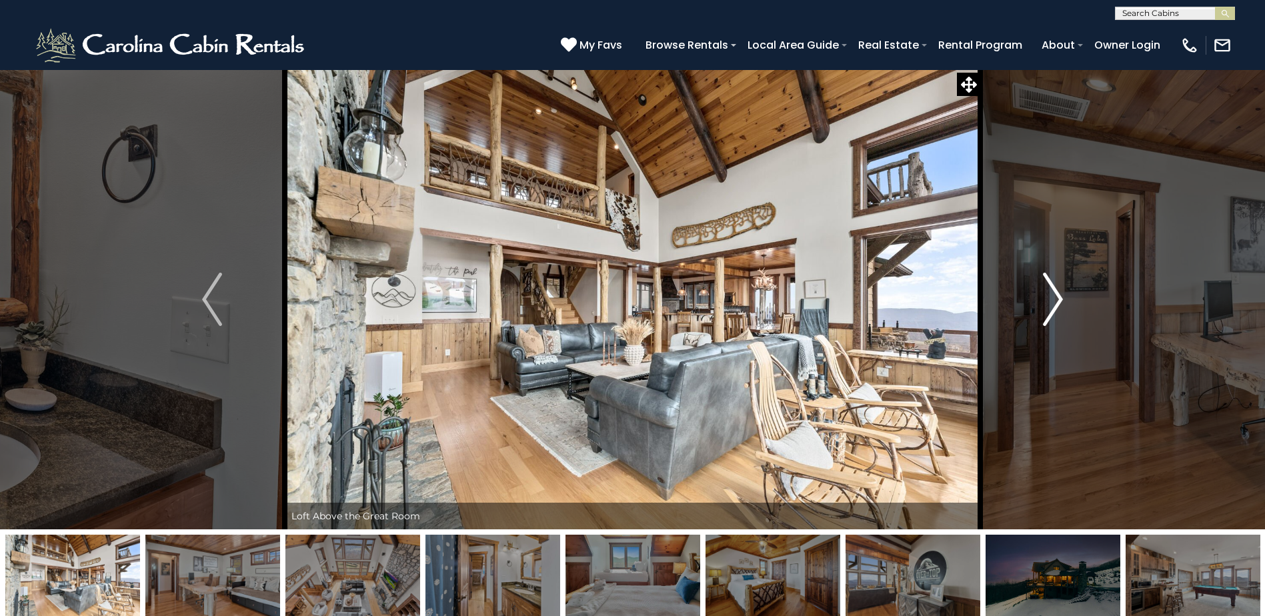
click at [1043, 319] on img "Next" at bounding box center [1053, 299] width 20 height 53
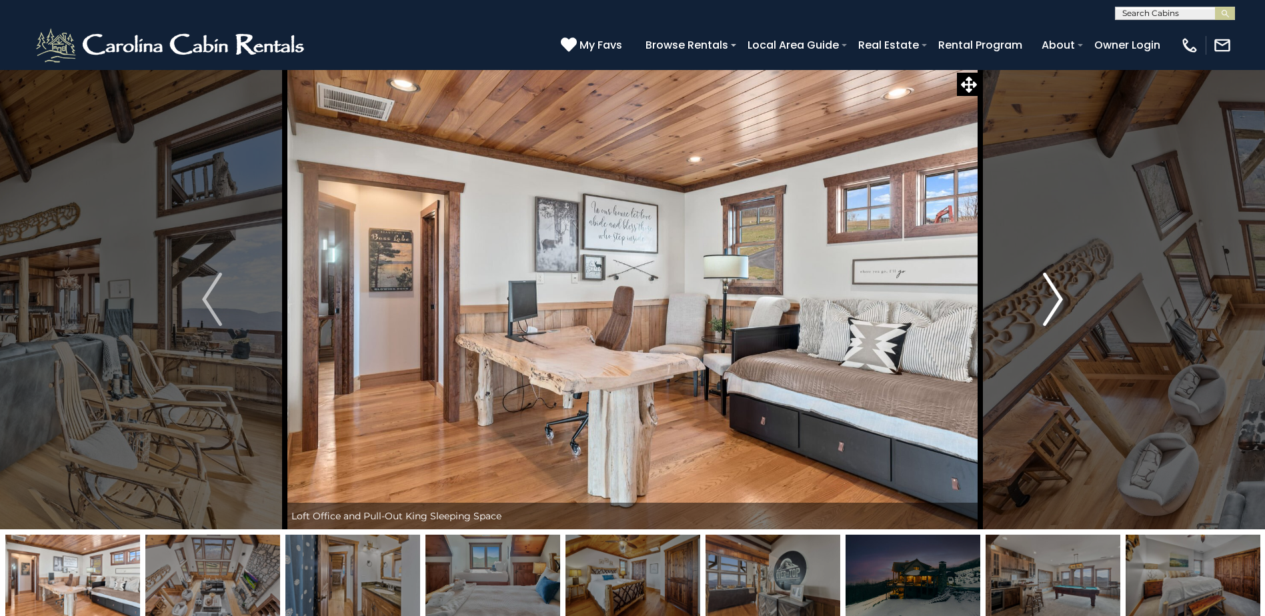
click at [1044, 319] on img "Next" at bounding box center [1053, 299] width 20 height 53
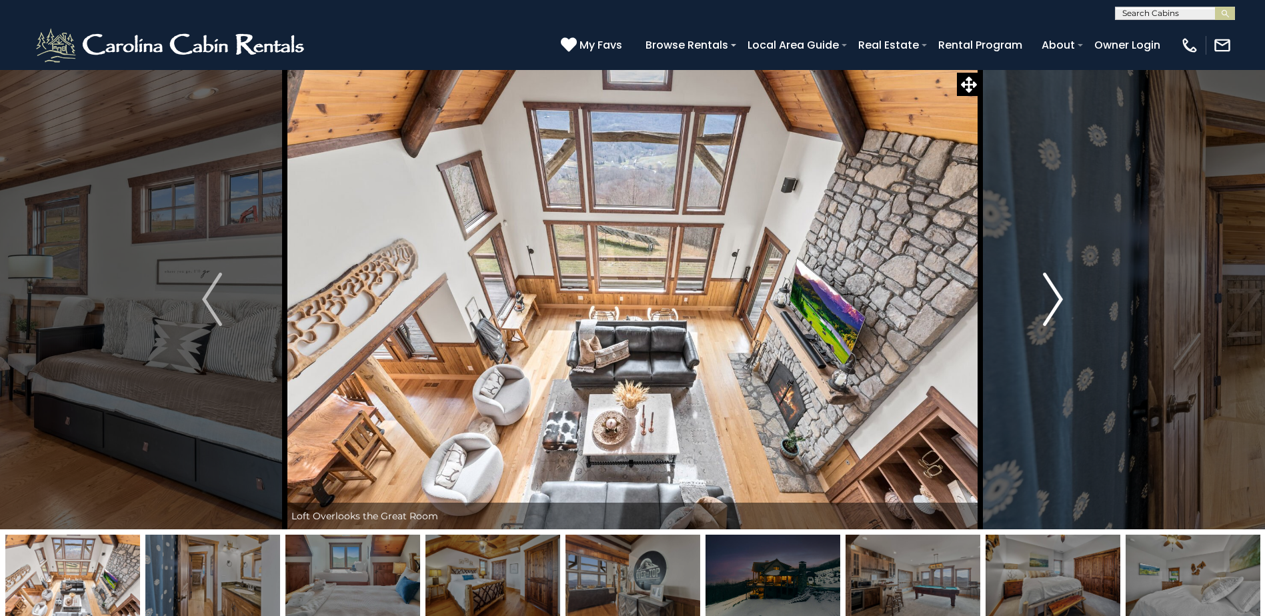
click at [1045, 319] on img "Next" at bounding box center [1053, 299] width 20 height 53
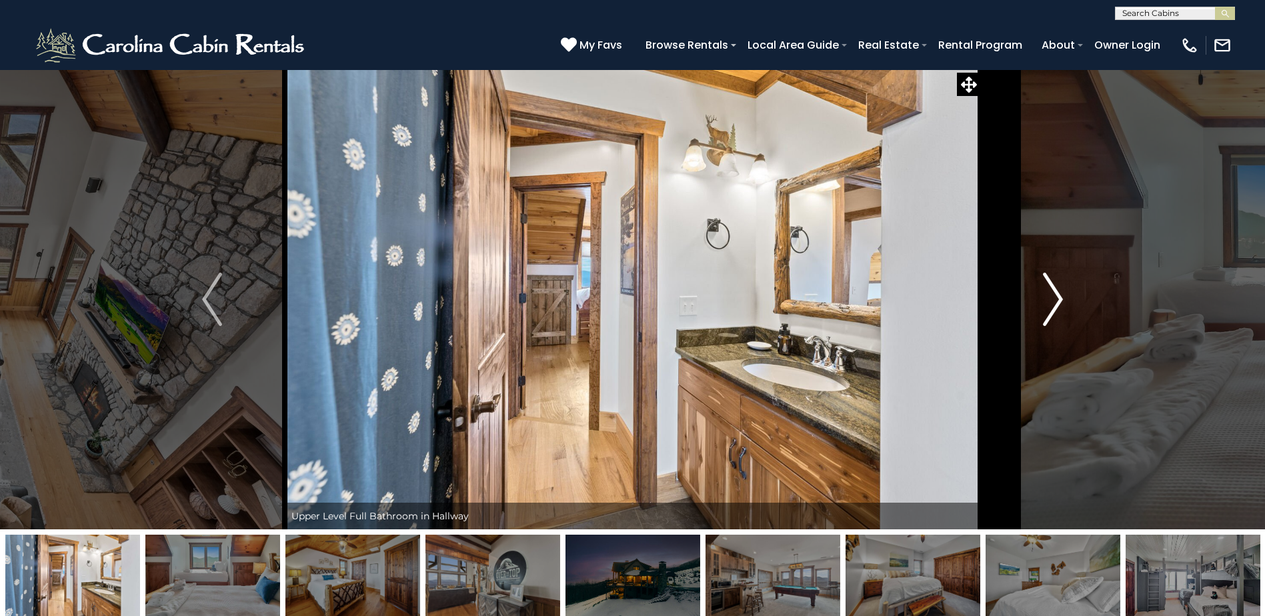
click at [1046, 319] on img "Next" at bounding box center [1053, 299] width 20 height 53
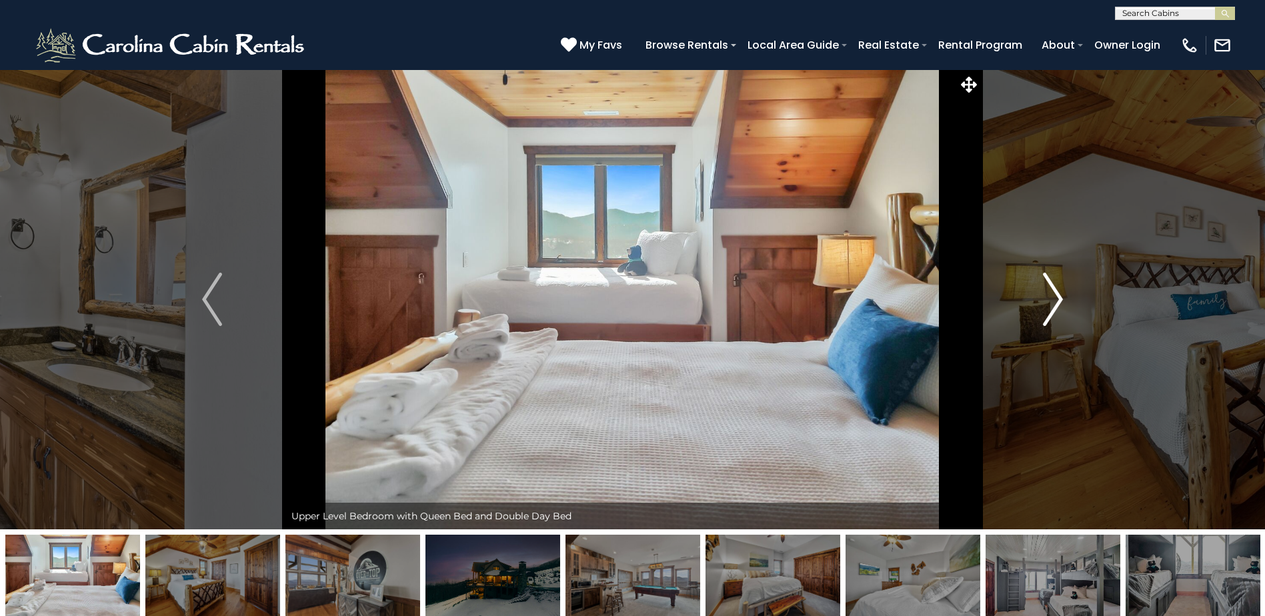
click at [1046, 319] on img "Next" at bounding box center [1053, 299] width 20 height 53
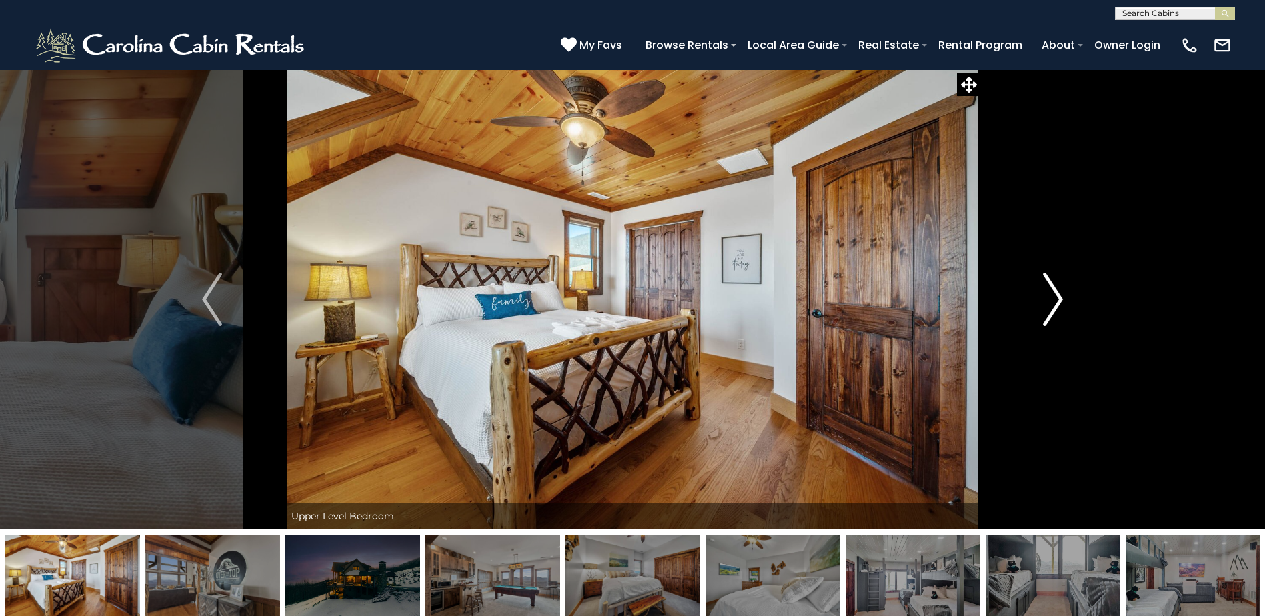
click at [1047, 320] on img "Next" at bounding box center [1053, 299] width 20 height 53
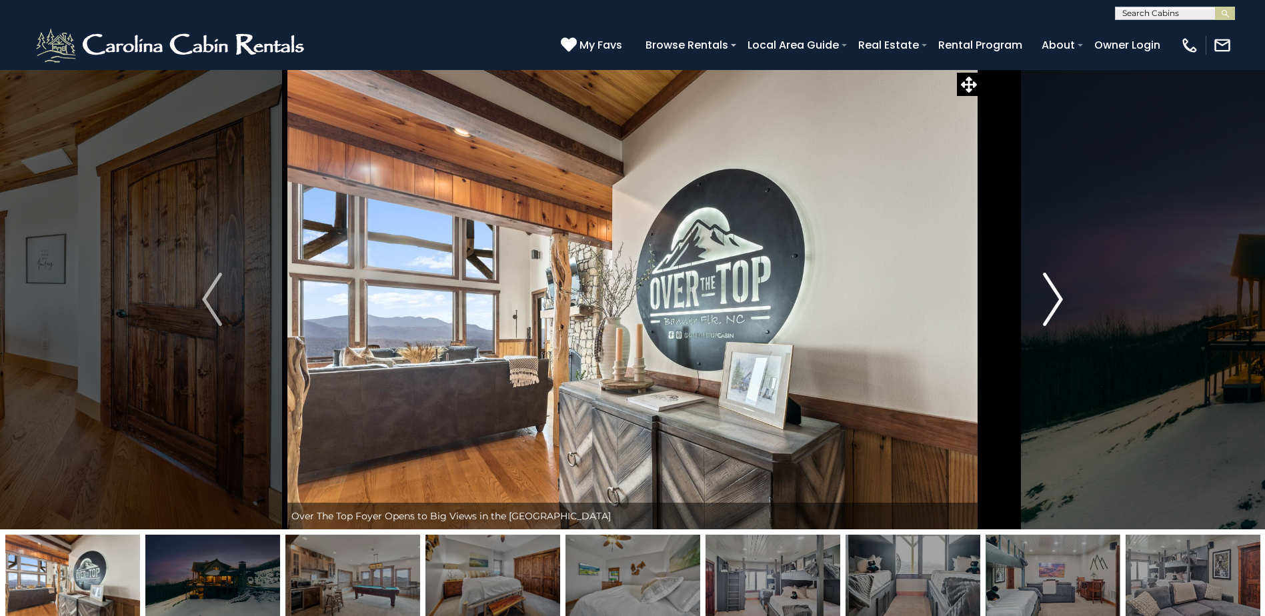
click at [1047, 320] on img "Next" at bounding box center [1053, 299] width 20 height 53
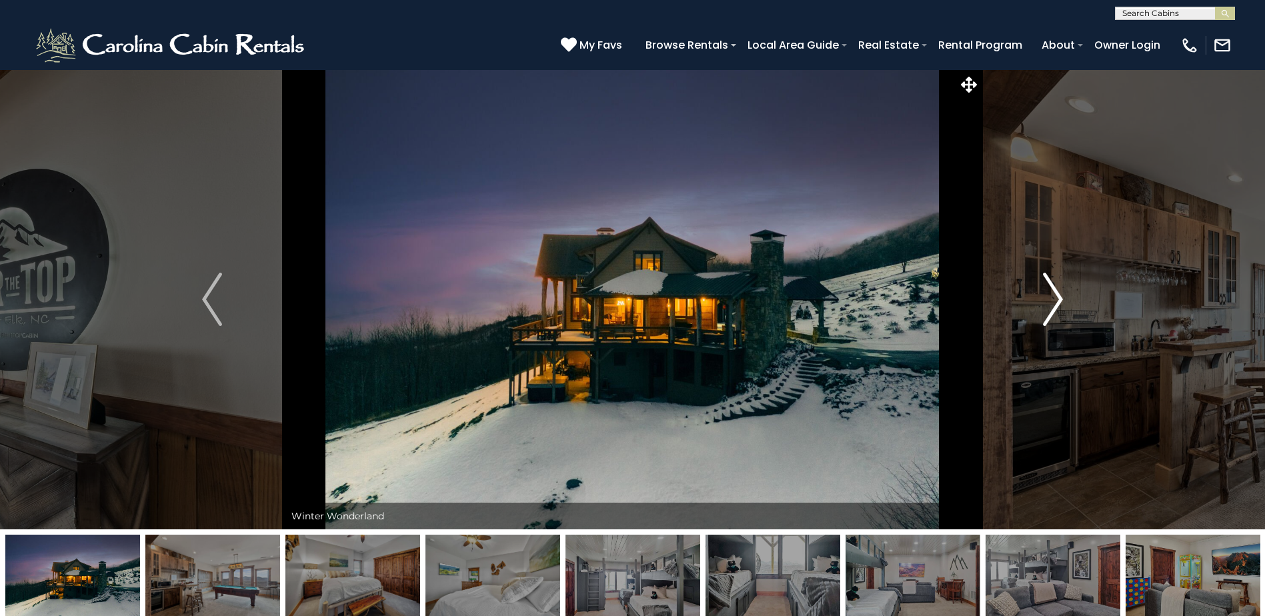
click at [1047, 320] on img "Next" at bounding box center [1053, 299] width 20 height 53
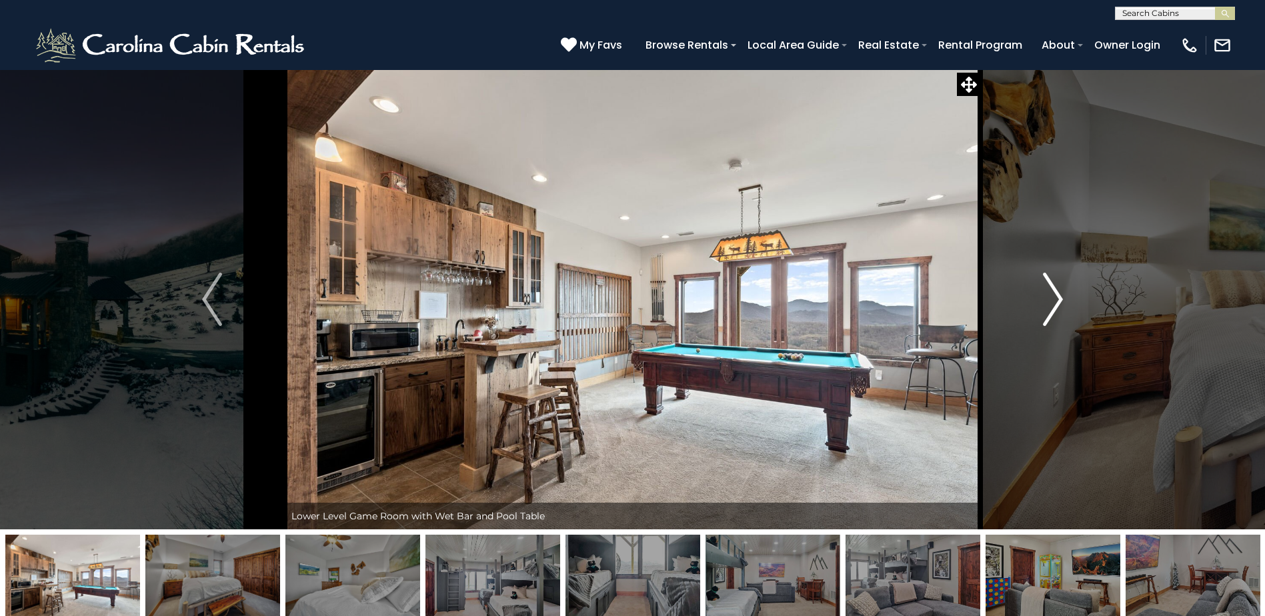
click at [1047, 320] on img "Next" at bounding box center [1053, 299] width 20 height 53
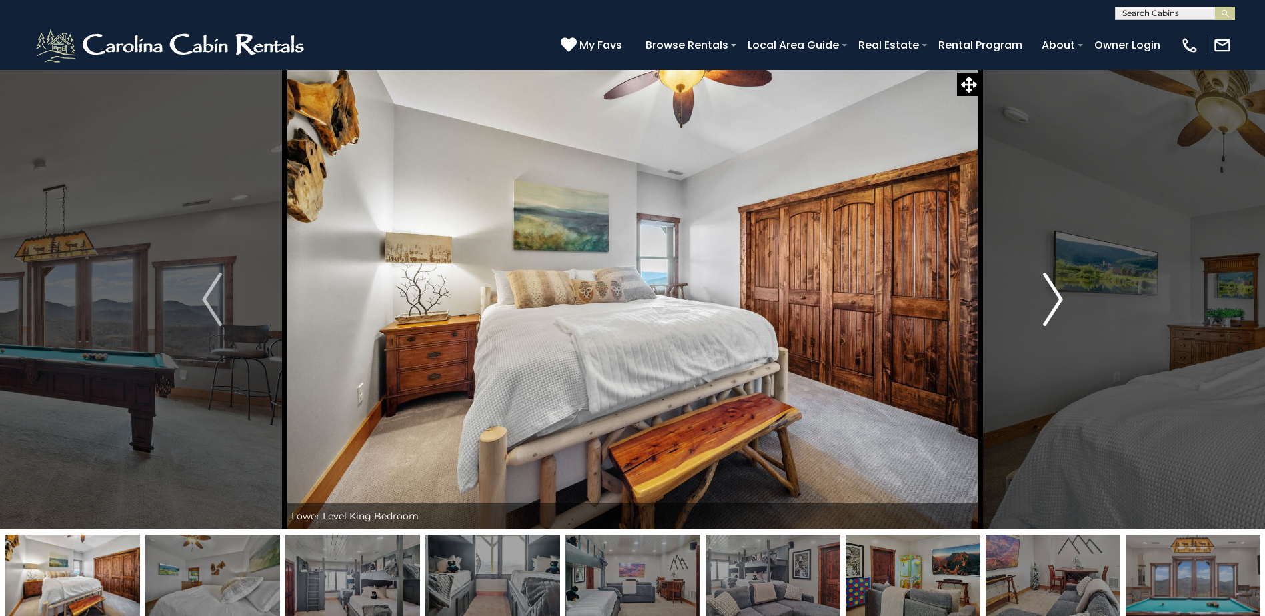
click at [1047, 320] on img "Next" at bounding box center [1053, 299] width 20 height 53
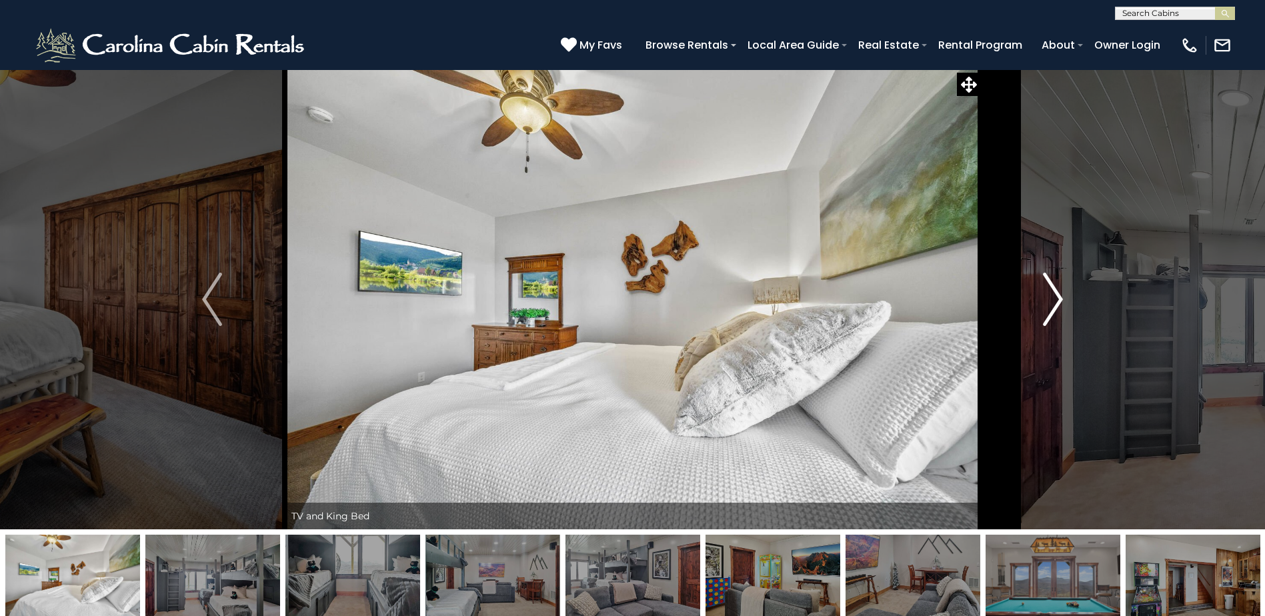
click at [1048, 320] on img "Next" at bounding box center [1053, 299] width 20 height 53
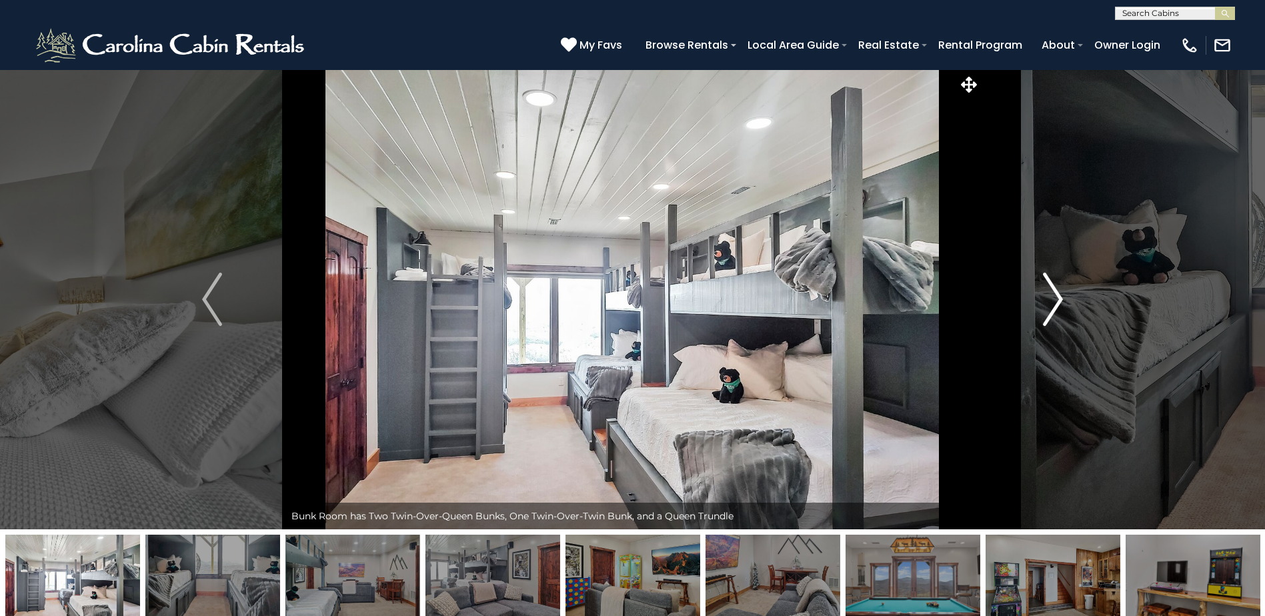
click at [1048, 320] on img "Next" at bounding box center [1053, 299] width 20 height 53
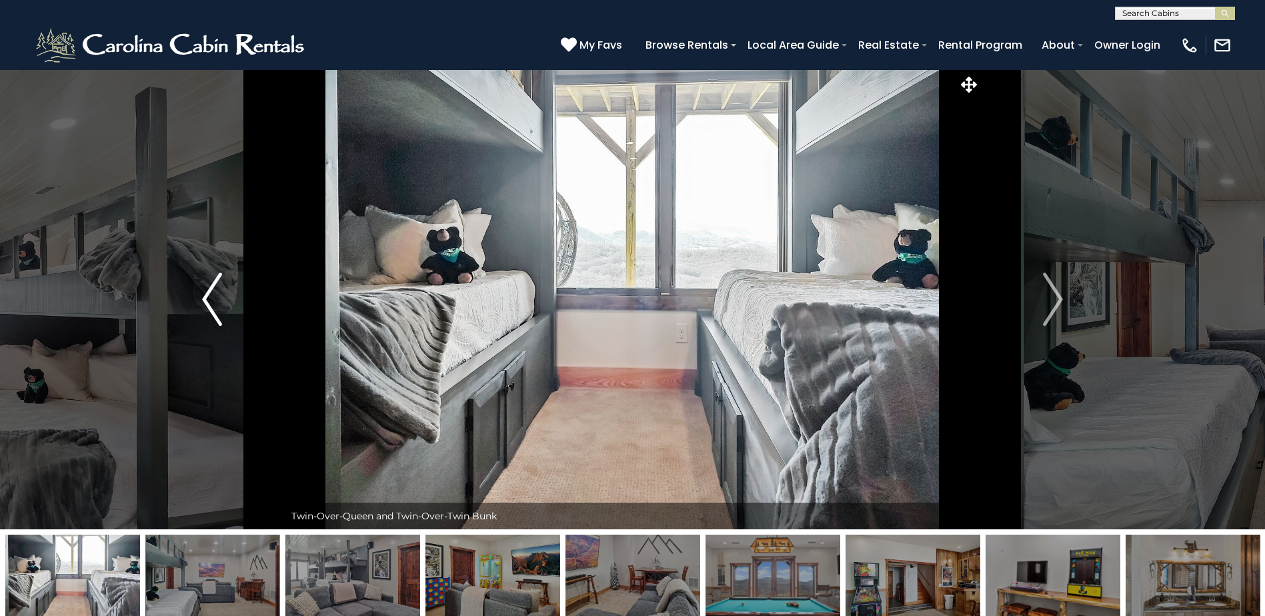
click at [204, 337] on button "Previous" at bounding box center [211, 299] width 145 height 460
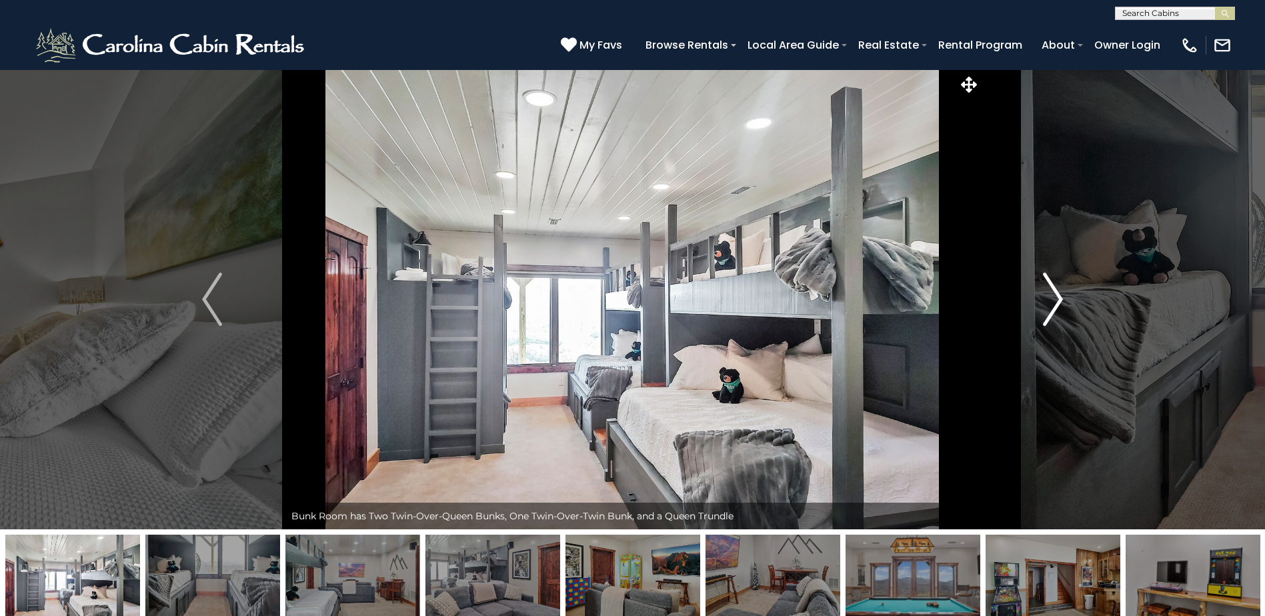
click at [1022, 317] on button "Next" at bounding box center [1052, 299] width 145 height 460
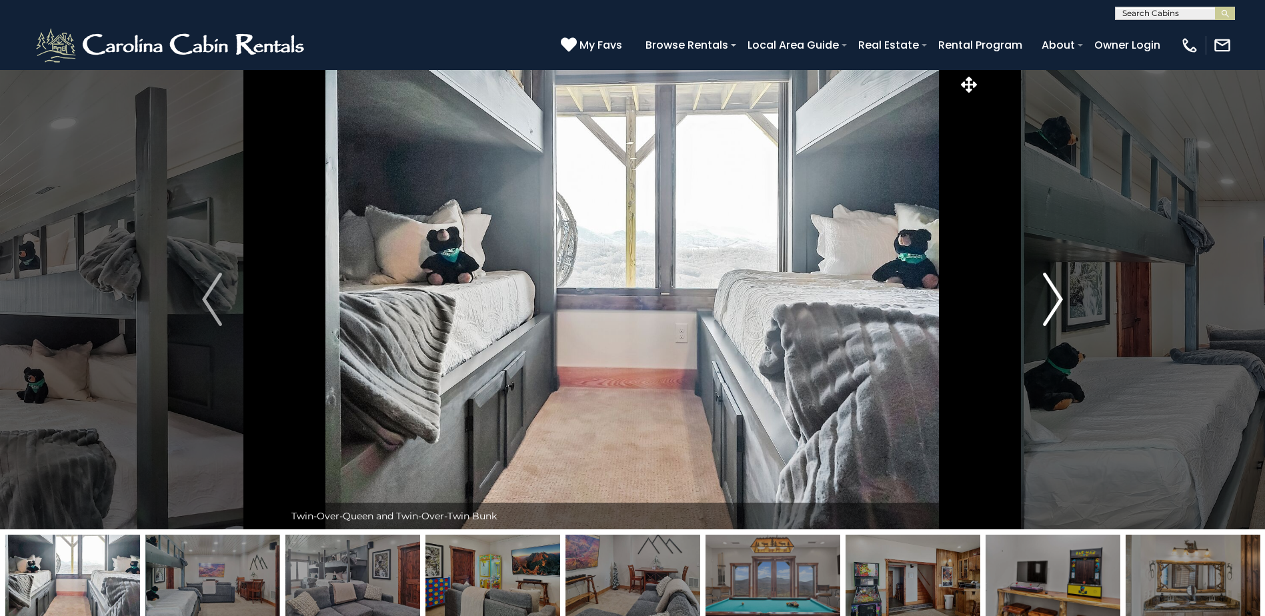
click at [1022, 317] on button "Next" at bounding box center [1052, 299] width 145 height 460
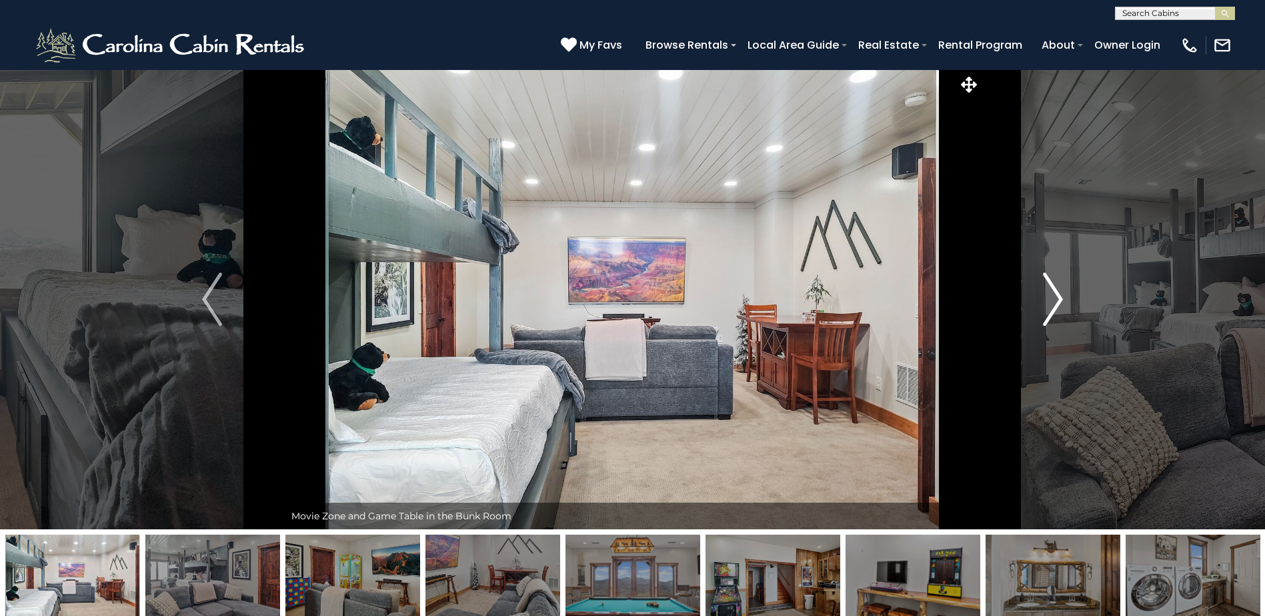
click at [1022, 317] on button "Next" at bounding box center [1052, 299] width 145 height 460
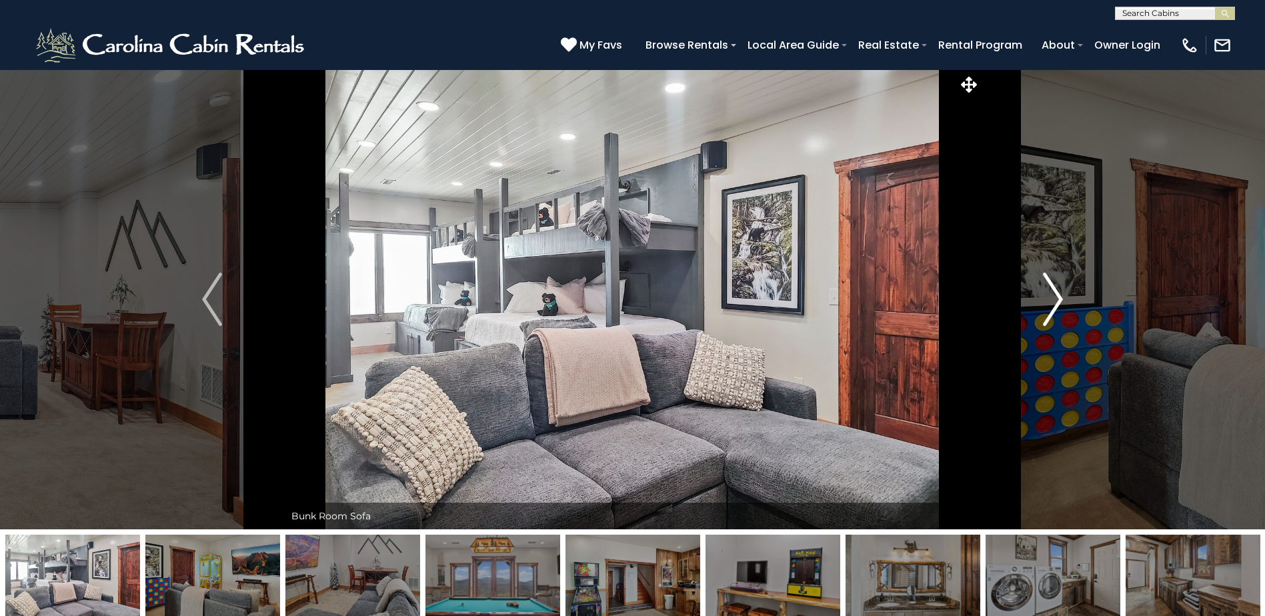
click at [1022, 317] on button "Next" at bounding box center [1052, 299] width 145 height 460
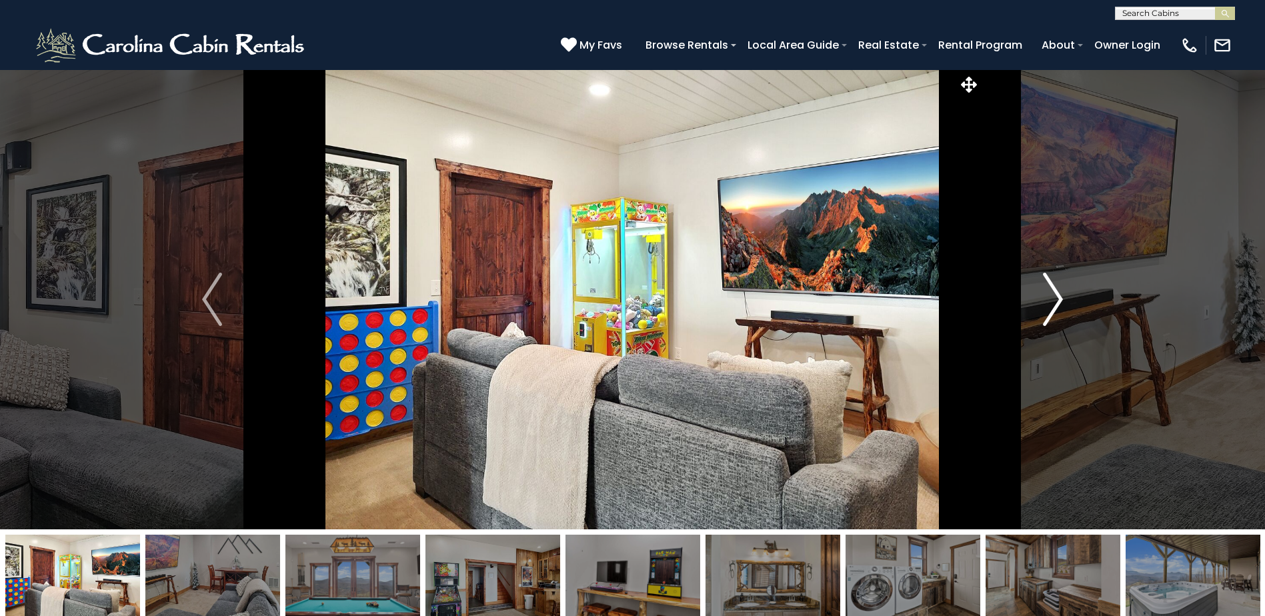
click at [1022, 317] on button "Next" at bounding box center [1052, 299] width 145 height 460
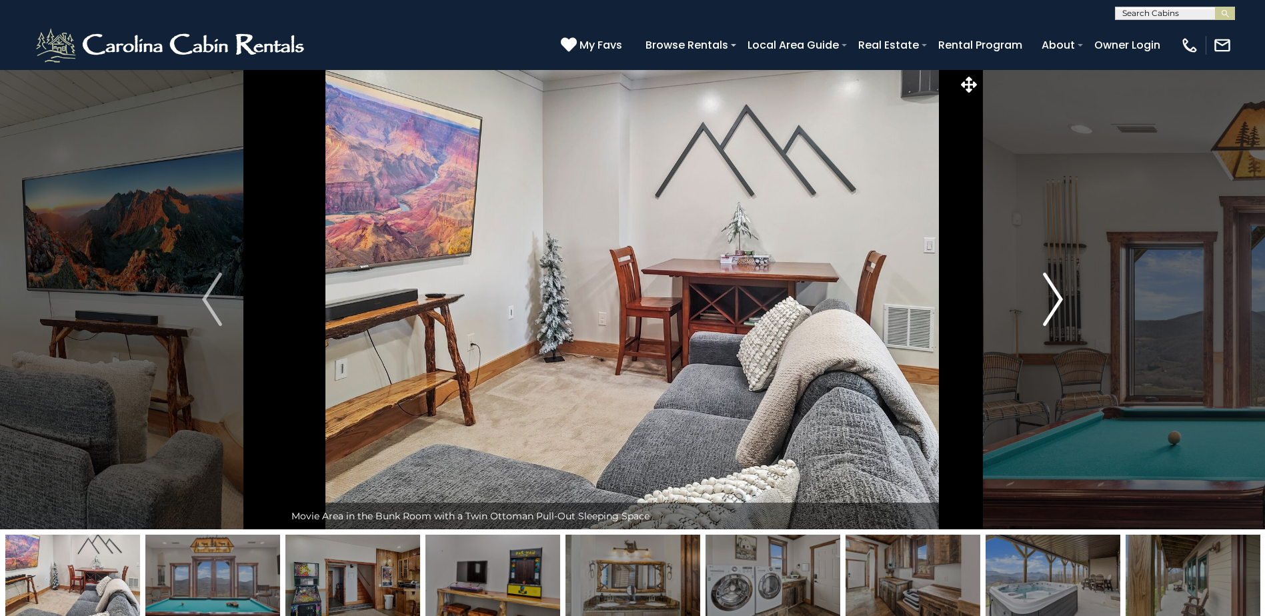
click at [1025, 317] on button "Next" at bounding box center [1052, 299] width 145 height 460
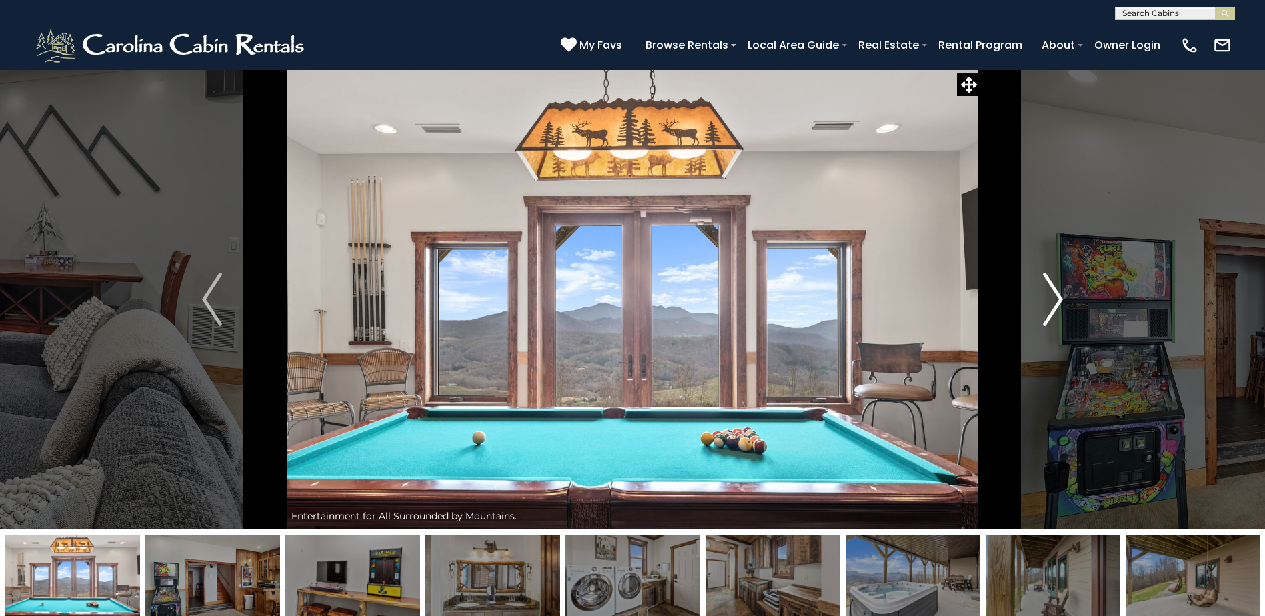
click at [1025, 317] on button "Next" at bounding box center [1052, 299] width 145 height 460
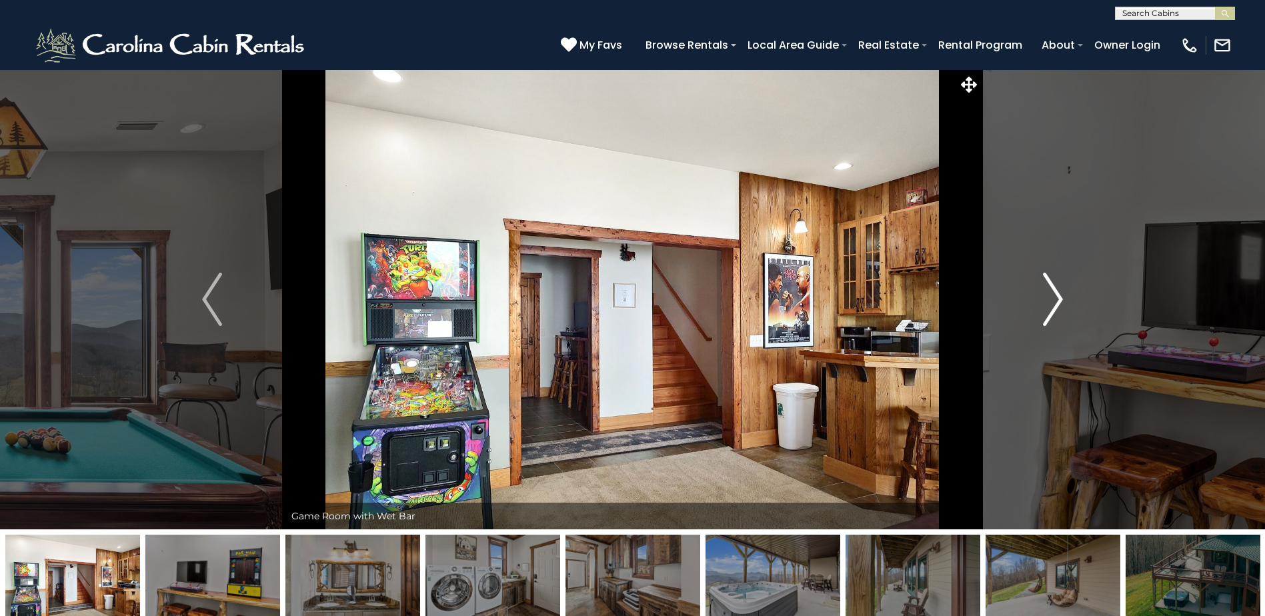
click at [1025, 317] on button "Next" at bounding box center [1052, 299] width 145 height 460
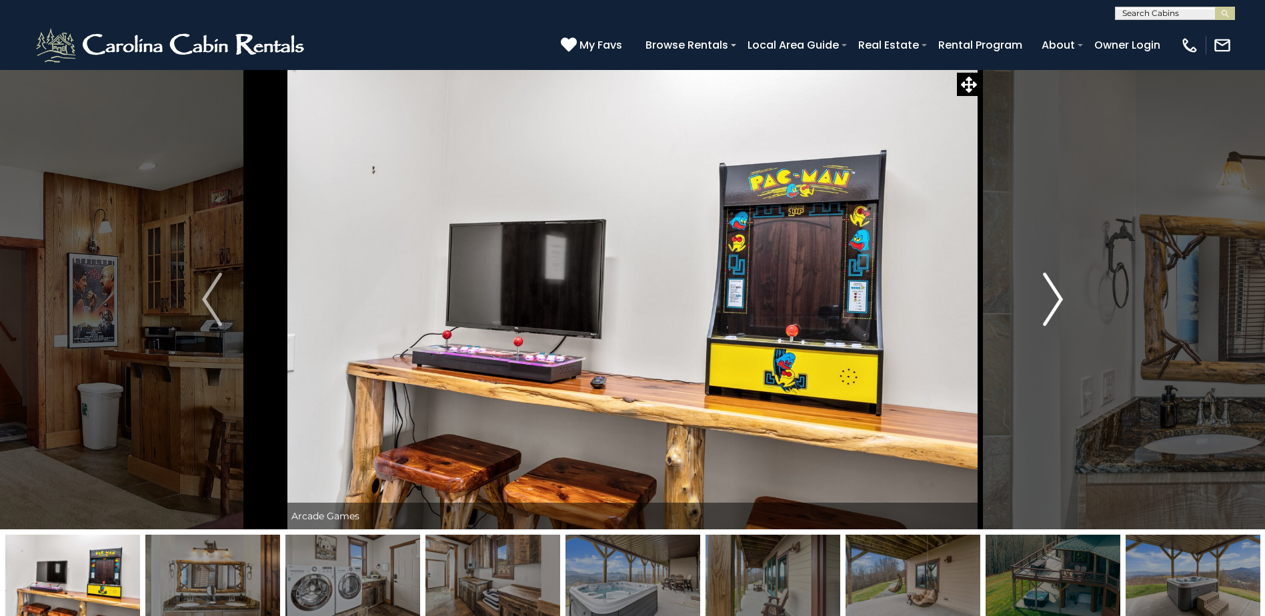
click at [1025, 317] on button "Next" at bounding box center [1052, 299] width 145 height 460
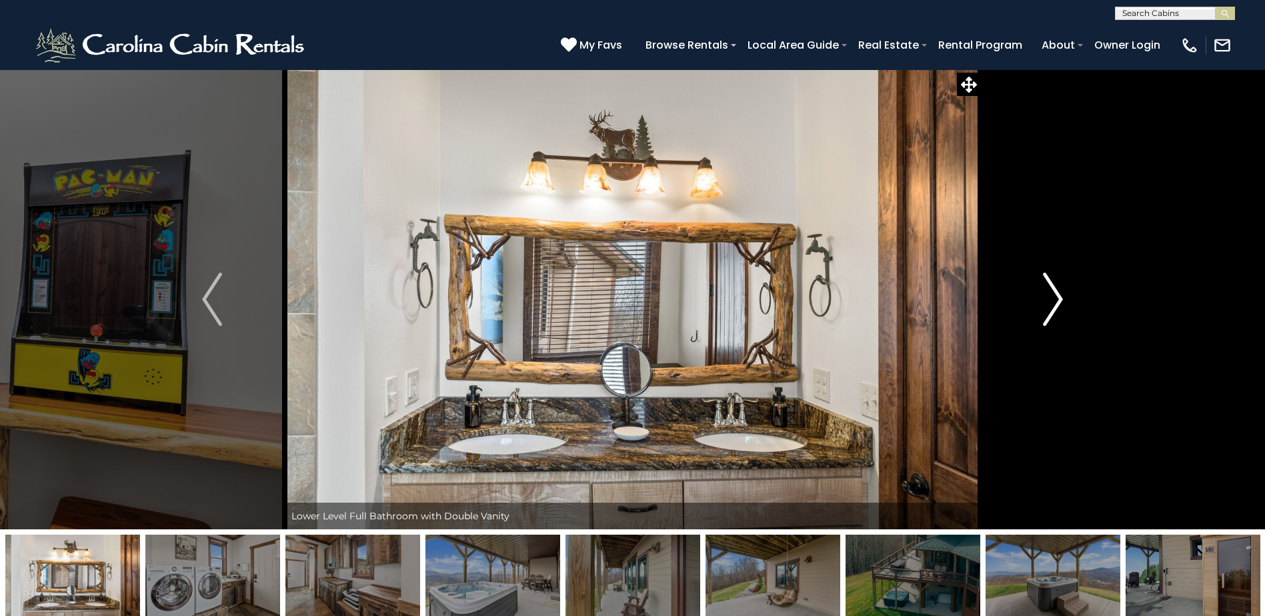
click at [1026, 317] on button "Next" at bounding box center [1052, 299] width 145 height 460
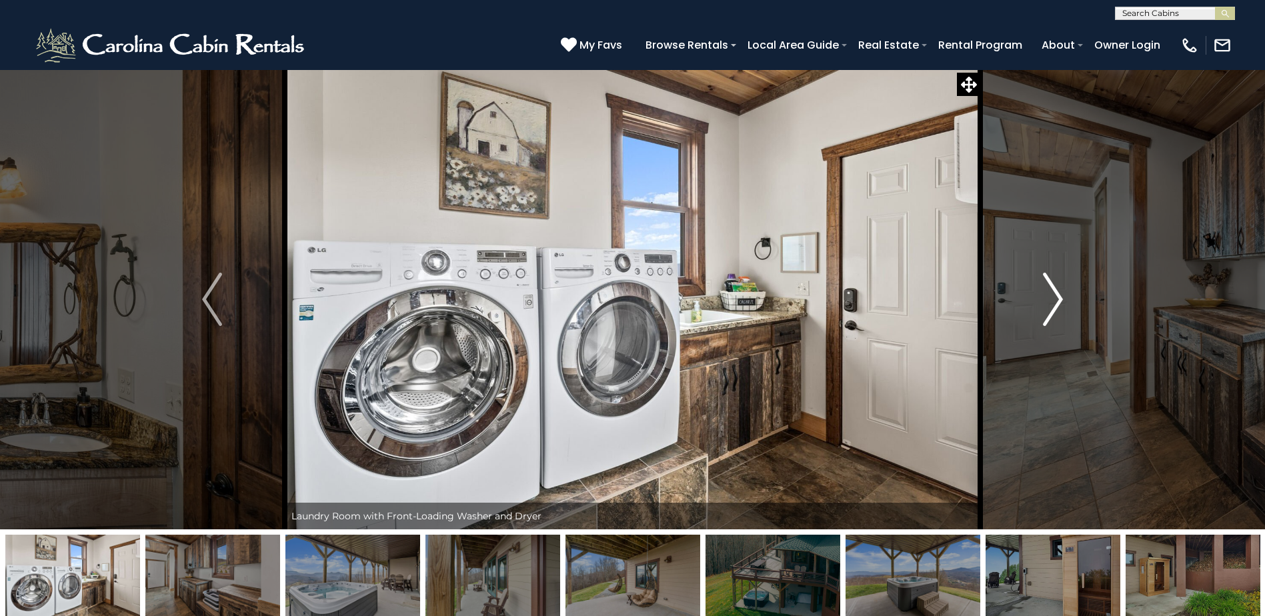
click at [1026, 317] on button "Next" at bounding box center [1052, 299] width 145 height 460
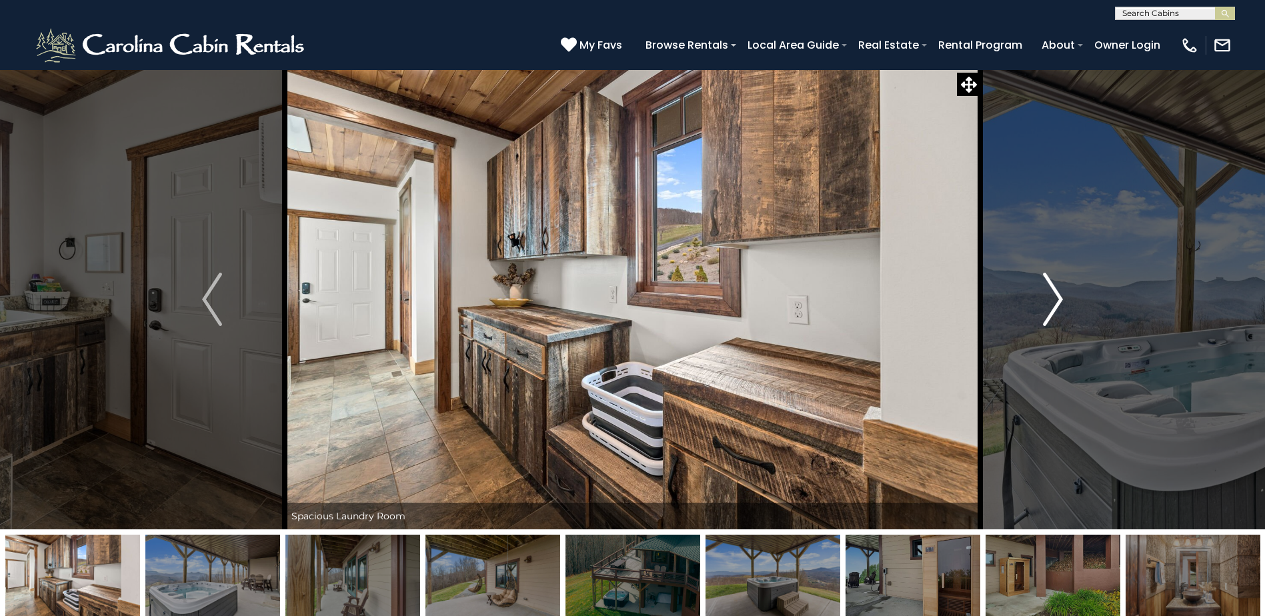
click at [1026, 317] on button "Next" at bounding box center [1052, 299] width 145 height 460
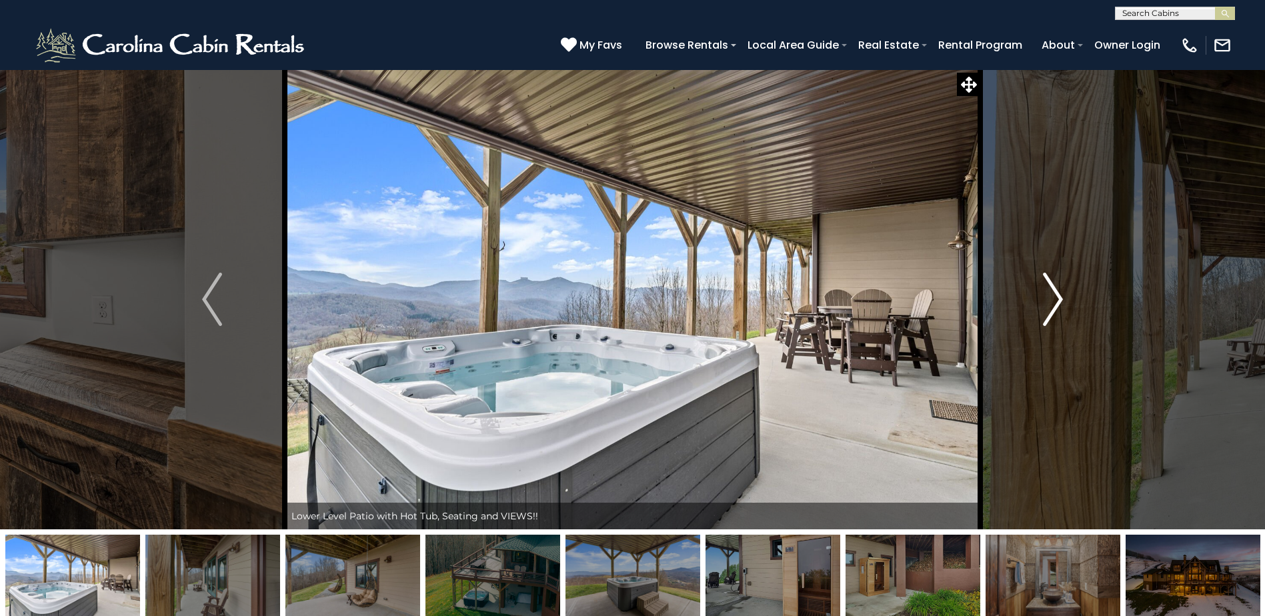
click at [1026, 317] on button "Next" at bounding box center [1052, 299] width 145 height 460
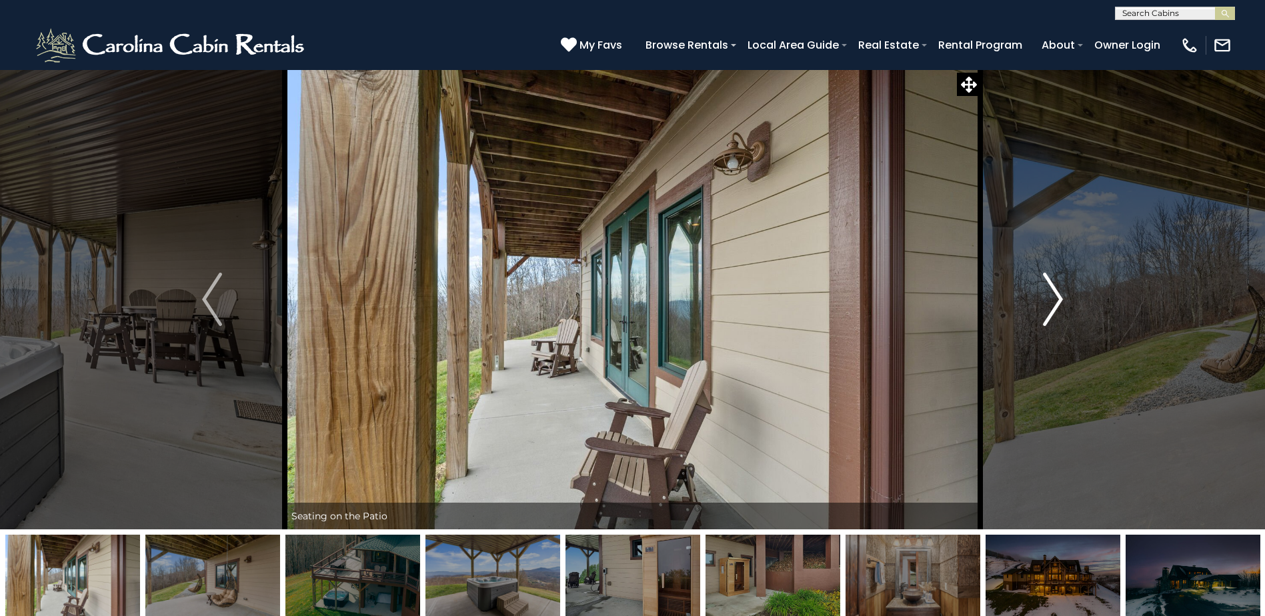
click at [1027, 317] on button "Next" at bounding box center [1052, 299] width 145 height 460
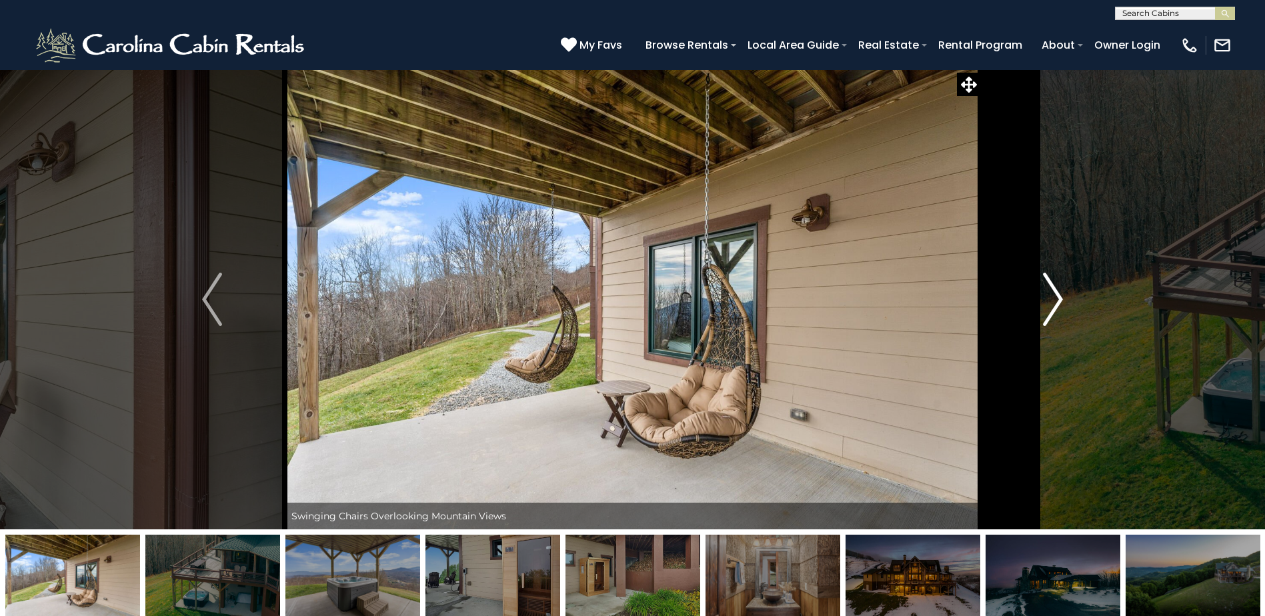
click at [1027, 317] on button "Next" at bounding box center [1052, 299] width 145 height 460
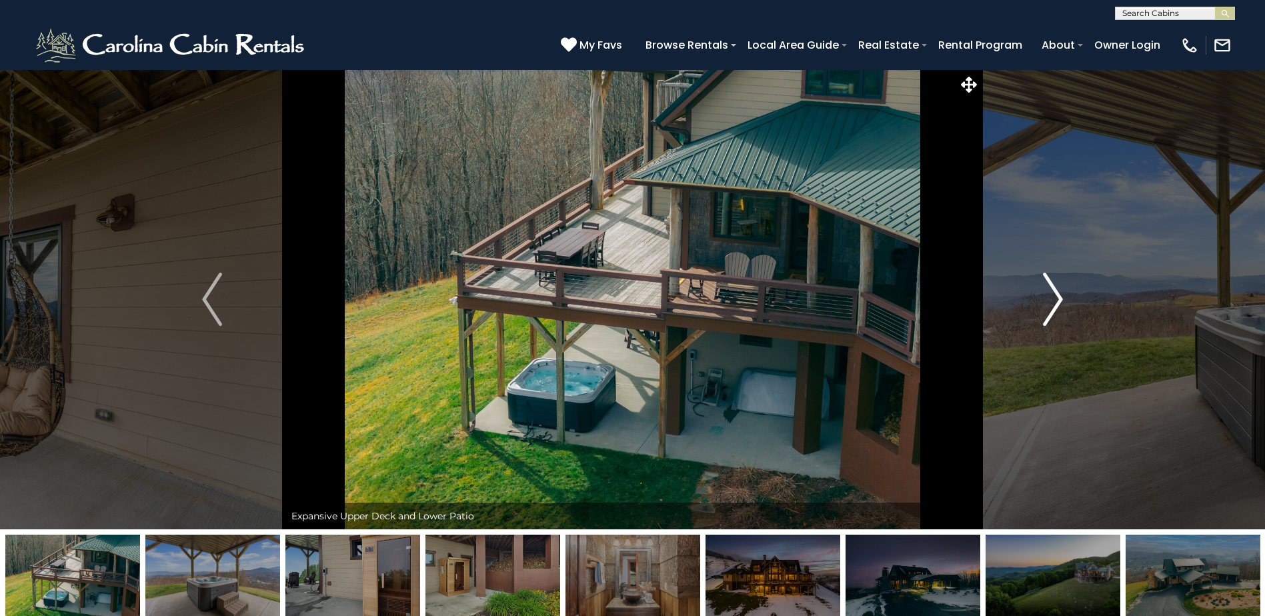
click at [1027, 317] on button "Next" at bounding box center [1052, 299] width 145 height 460
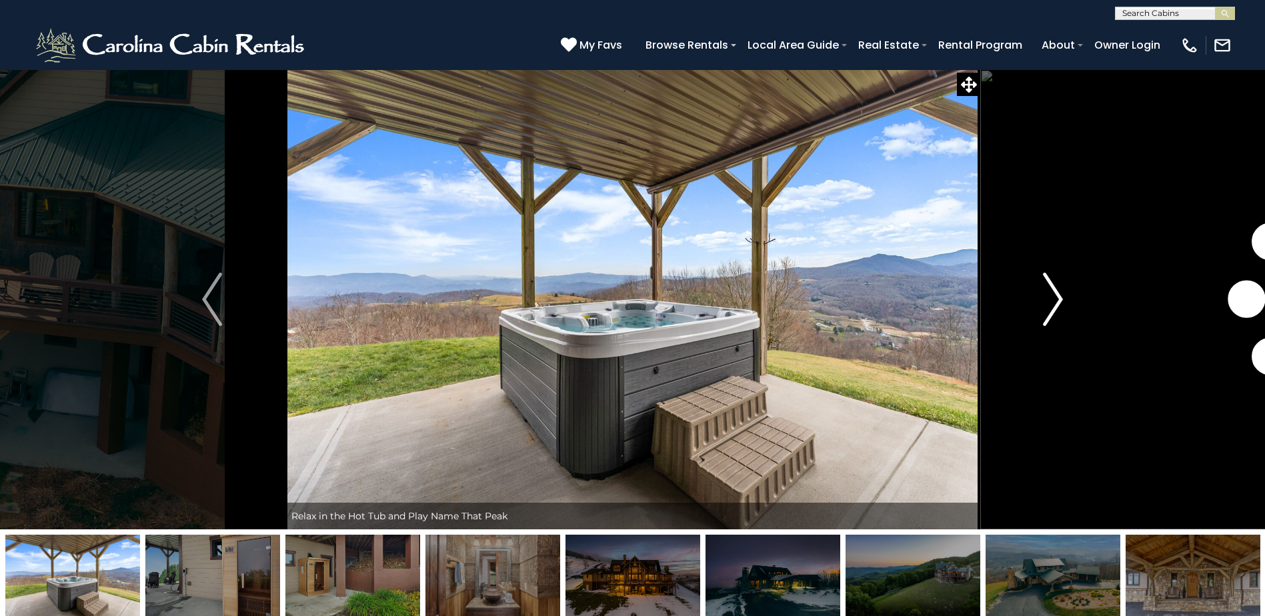
click at [1028, 317] on button "Next" at bounding box center [1052, 299] width 145 height 460
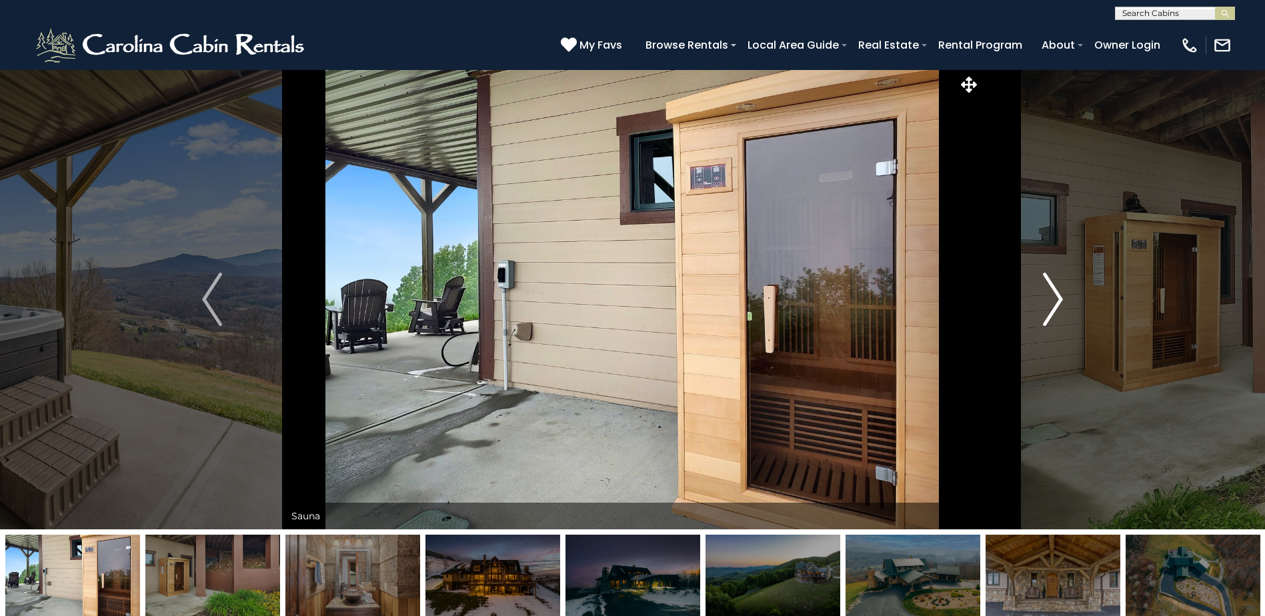
click at [1028, 317] on button "Next" at bounding box center [1052, 299] width 145 height 460
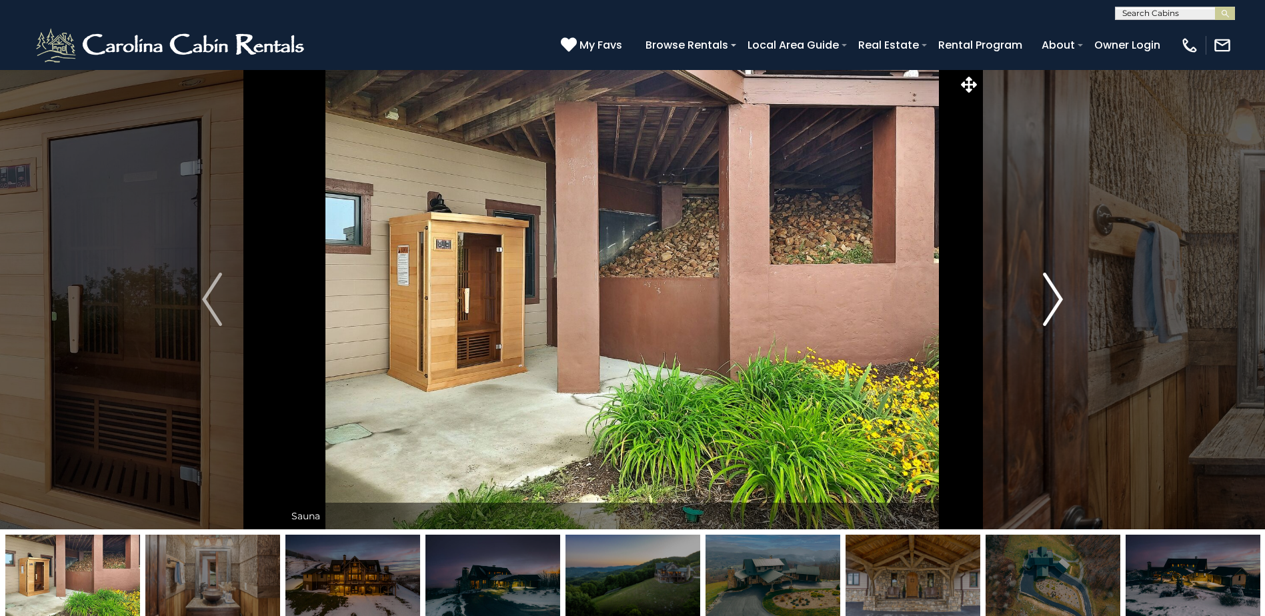
click at [1028, 317] on button "Next" at bounding box center [1052, 299] width 145 height 460
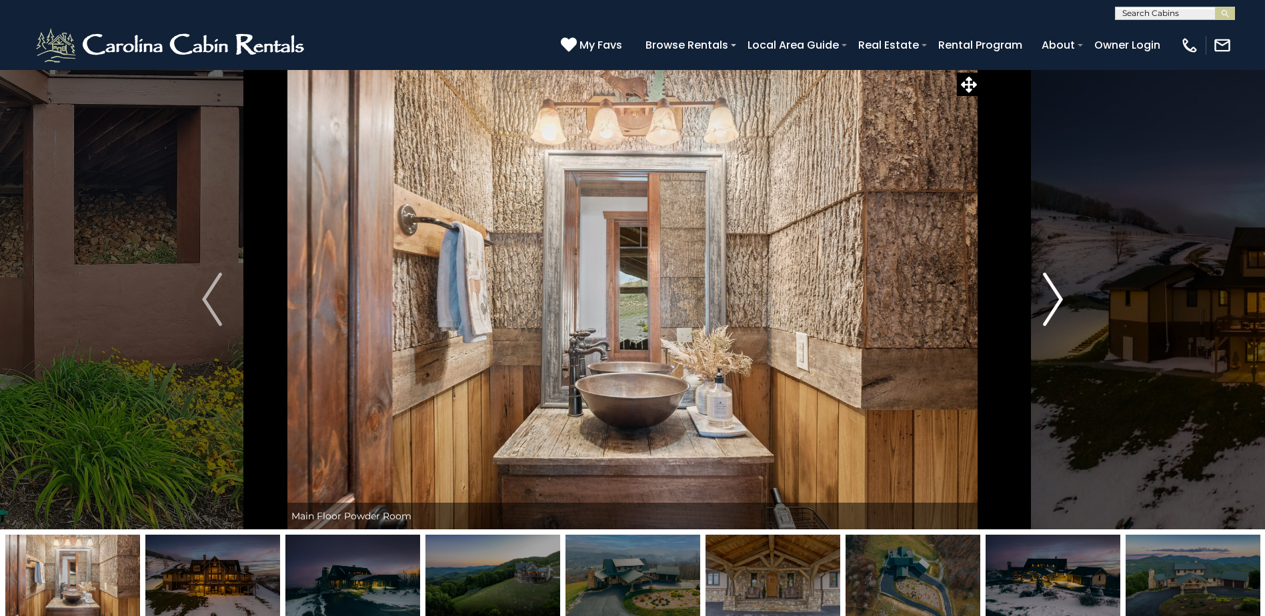
click at [1030, 317] on button "Next" at bounding box center [1052, 299] width 145 height 460
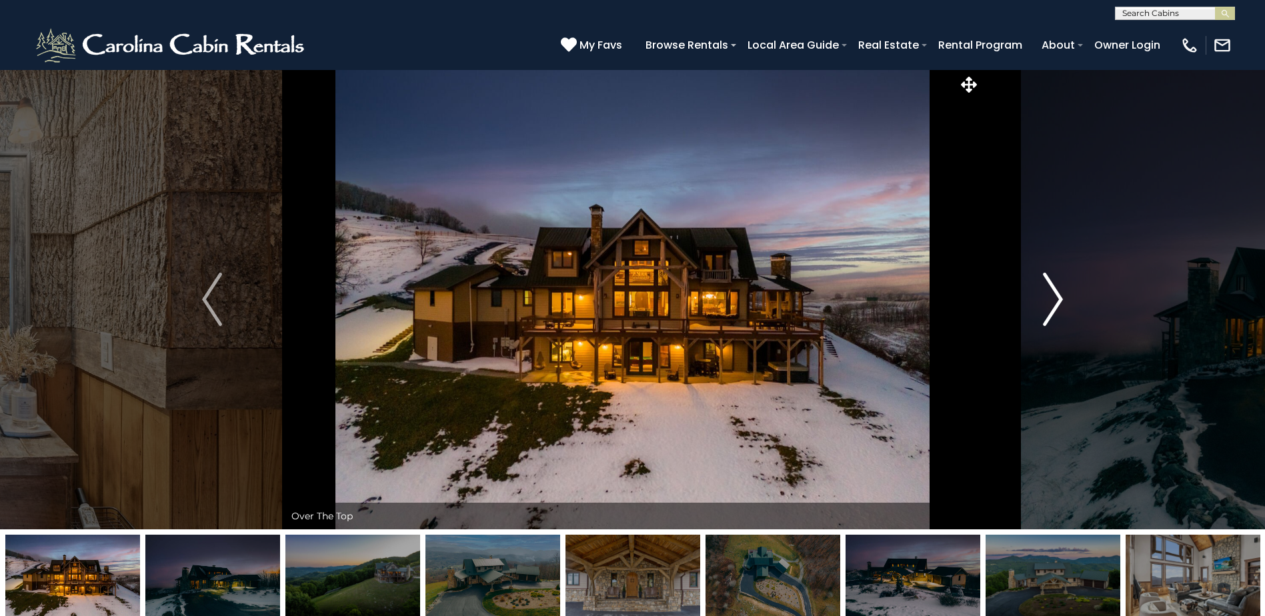
click at [1030, 317] on button "Next" at bounding box center [1052, 299] width 145 height 460
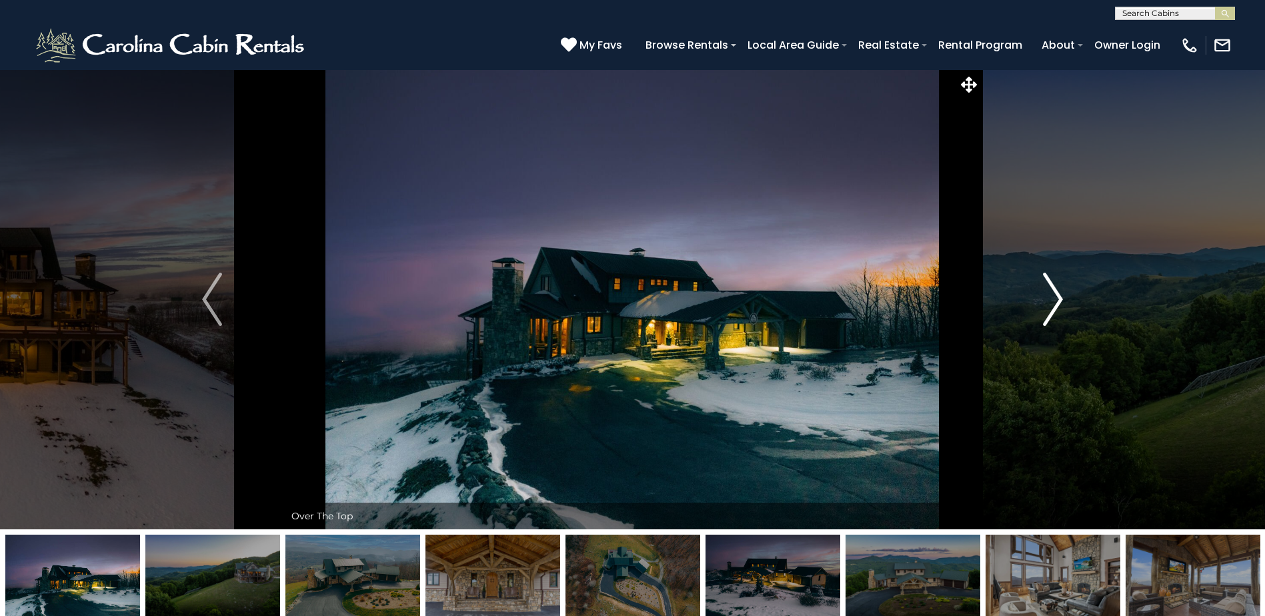
click at [1030, 317] on button "Next" at bounding box center [1052, 299] width 145 height 460
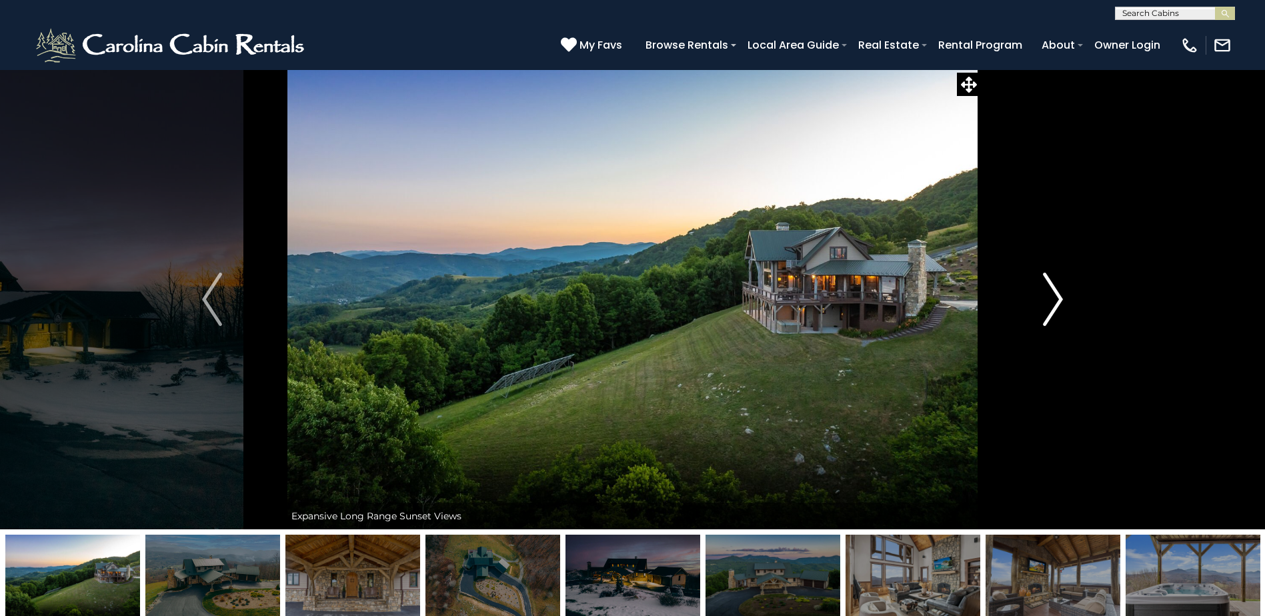
click at [1030, 317] on button "Next" at bounding box center [1052, 299] width 145 height 460
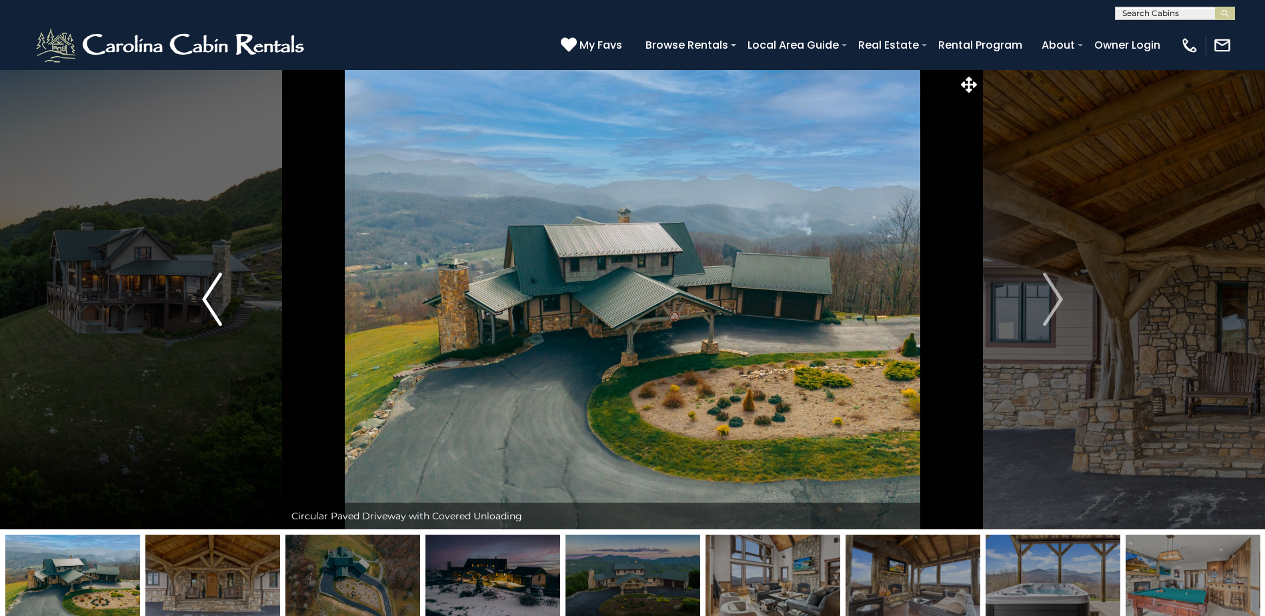
click at [193, 305] on button "Previous" at bounding box center [211, 299] width 145 height 460
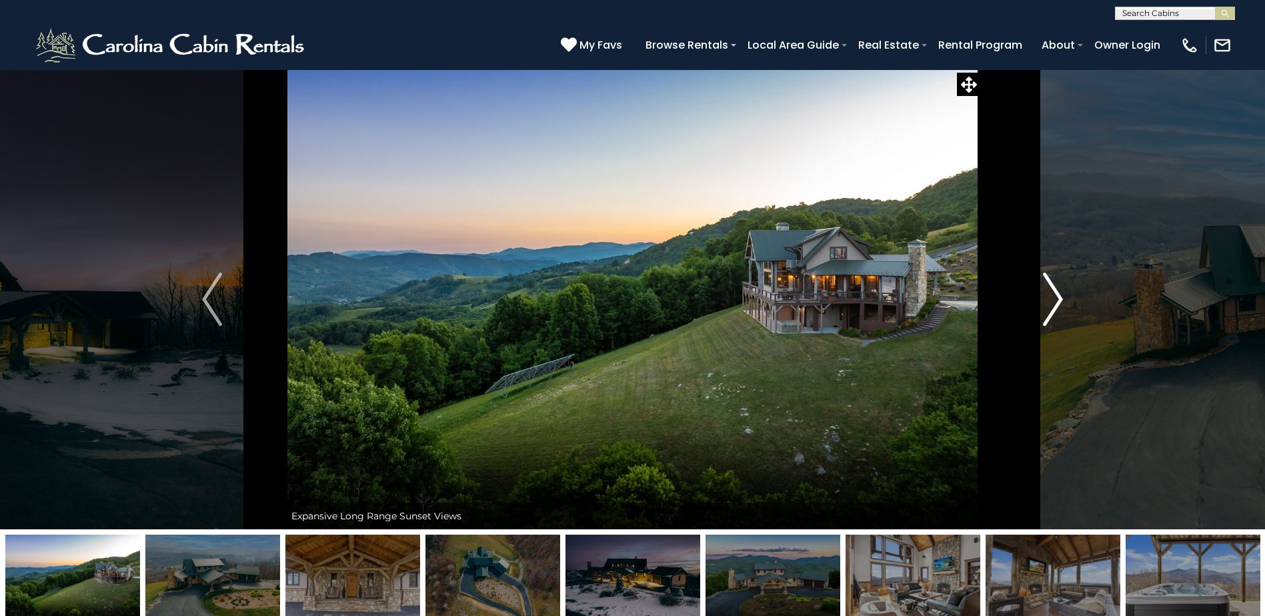
click at [1058, 297] on img "Next" at bounding box center [1053, 299] width 20 height 53
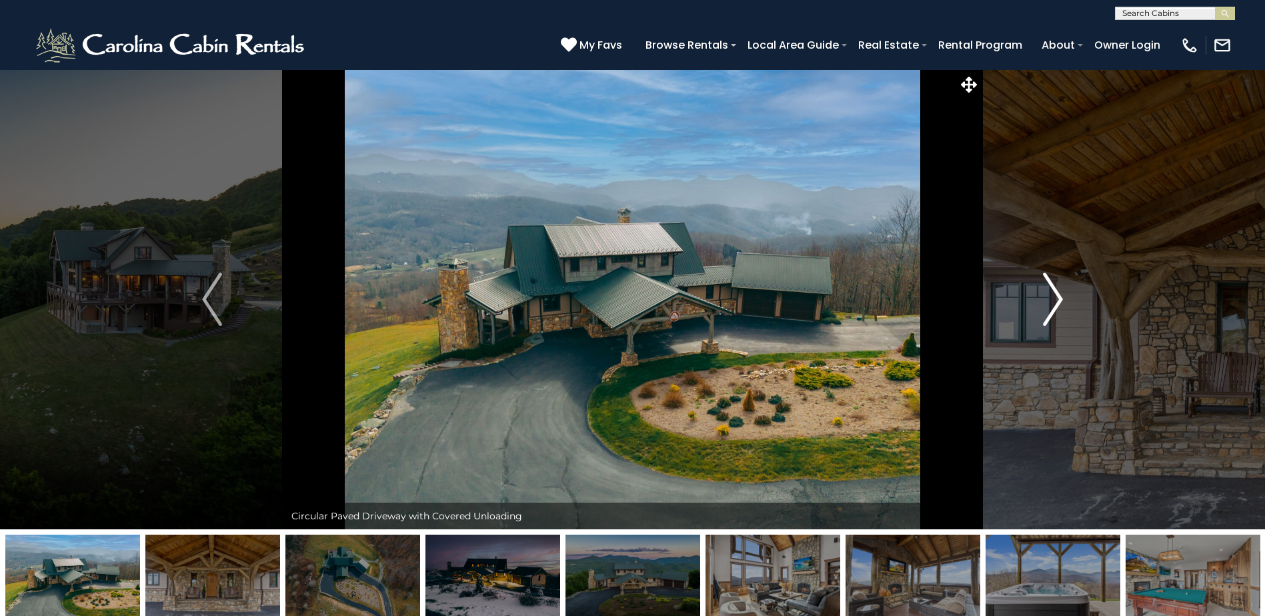
click at [1058, 297] on img "Next" at bounding box center [1053, 299] width 20 height 53
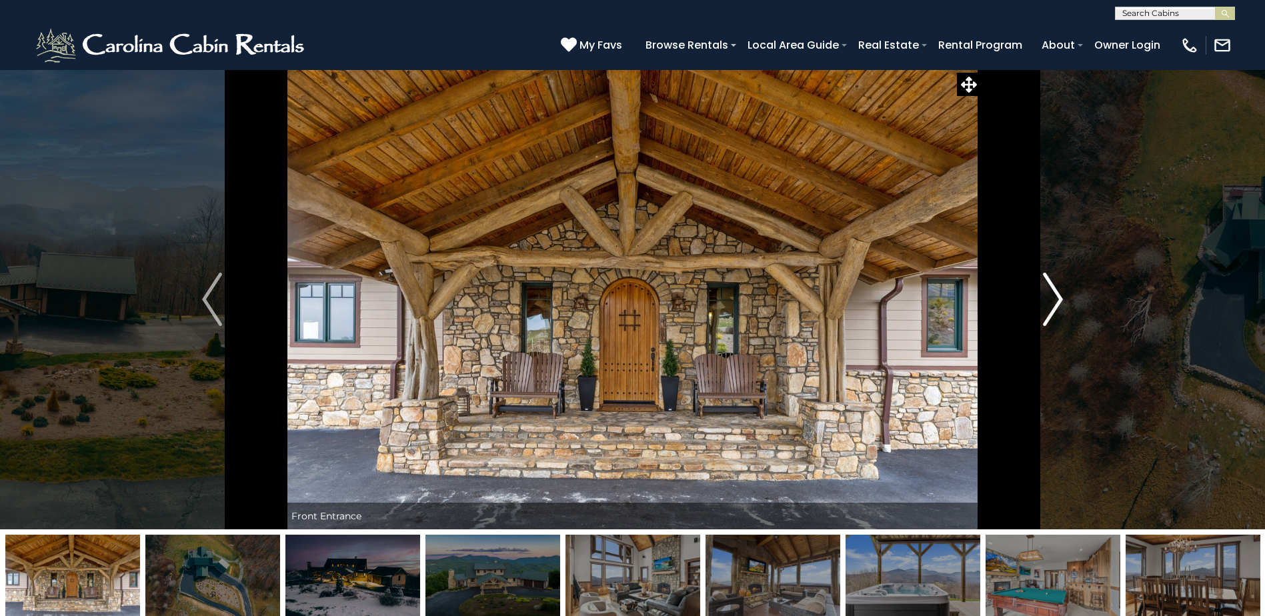
click at [1058, 297] on img "Next" at bounding box center [1053, 299] width 20 height 53
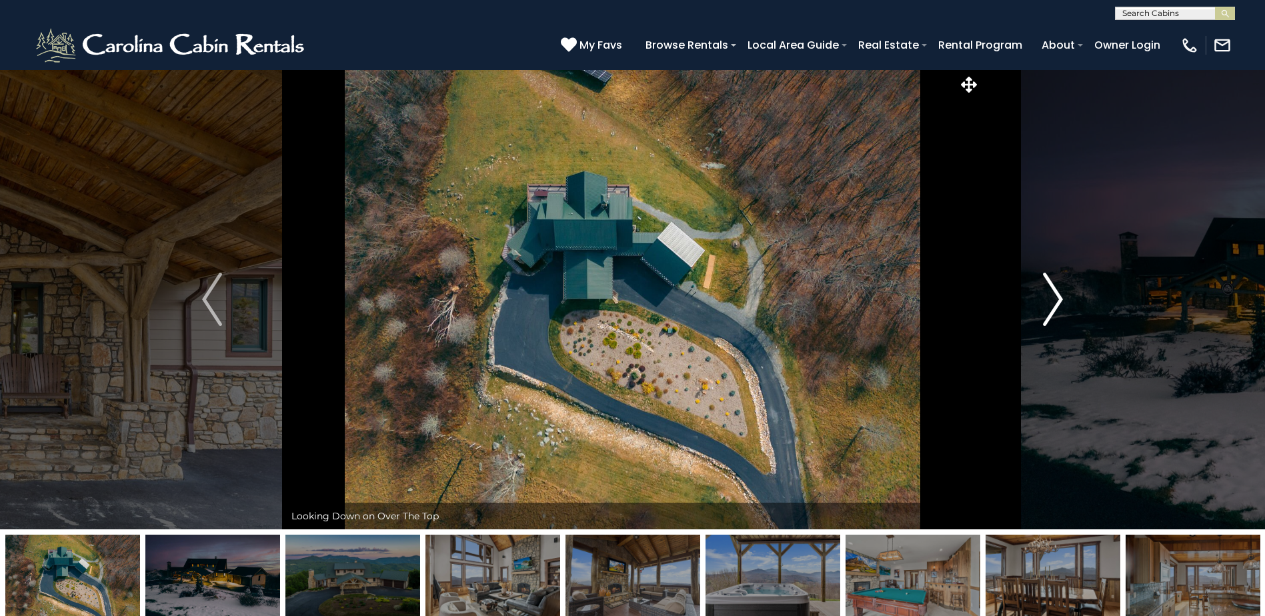
click at [1058, 297] on img "Next" at bounding box center [1053, 299] width 20 height 53
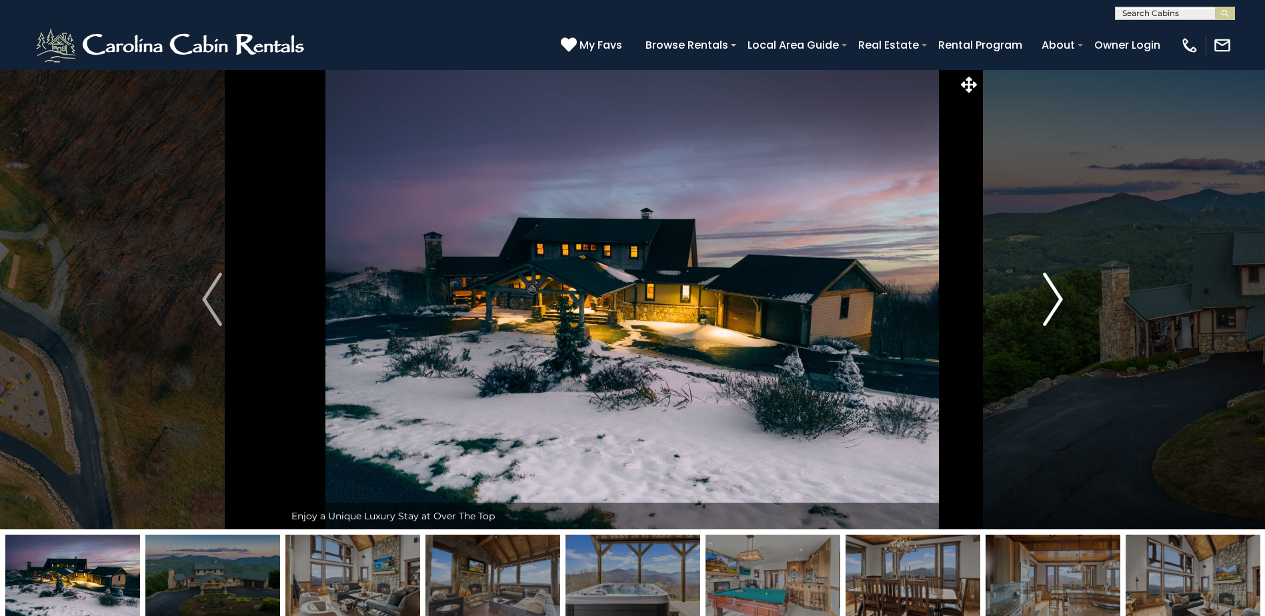
click at [1058, 297] on img "Next" at bounding box center [1053, 299] width 20 height 53
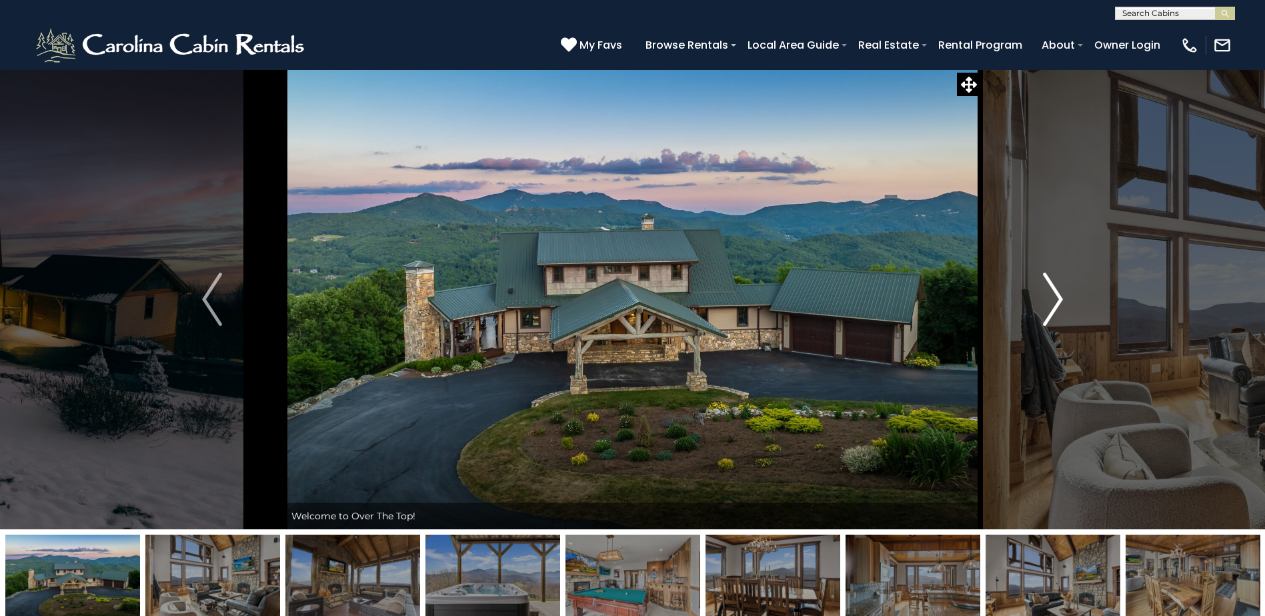
click at [1058, 297] on img "Next" at bounding box center [1053, 299] width 20 height 53
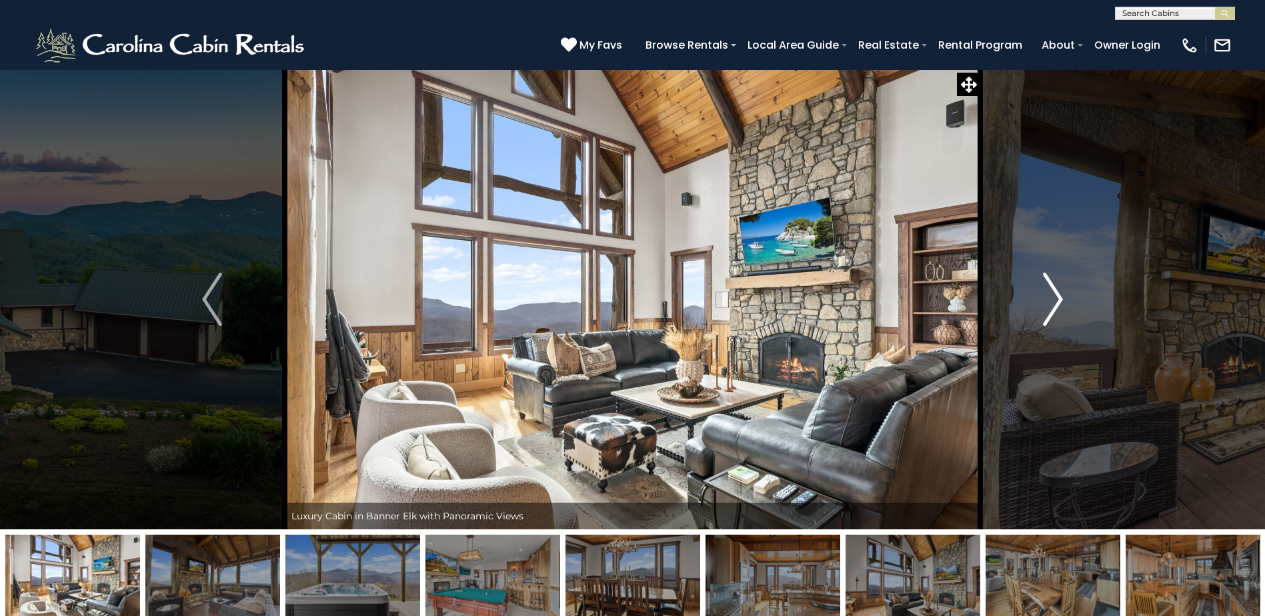
click at [1058, 297] on img "Next" at bounding box center [1053, 299] width 20 height 53
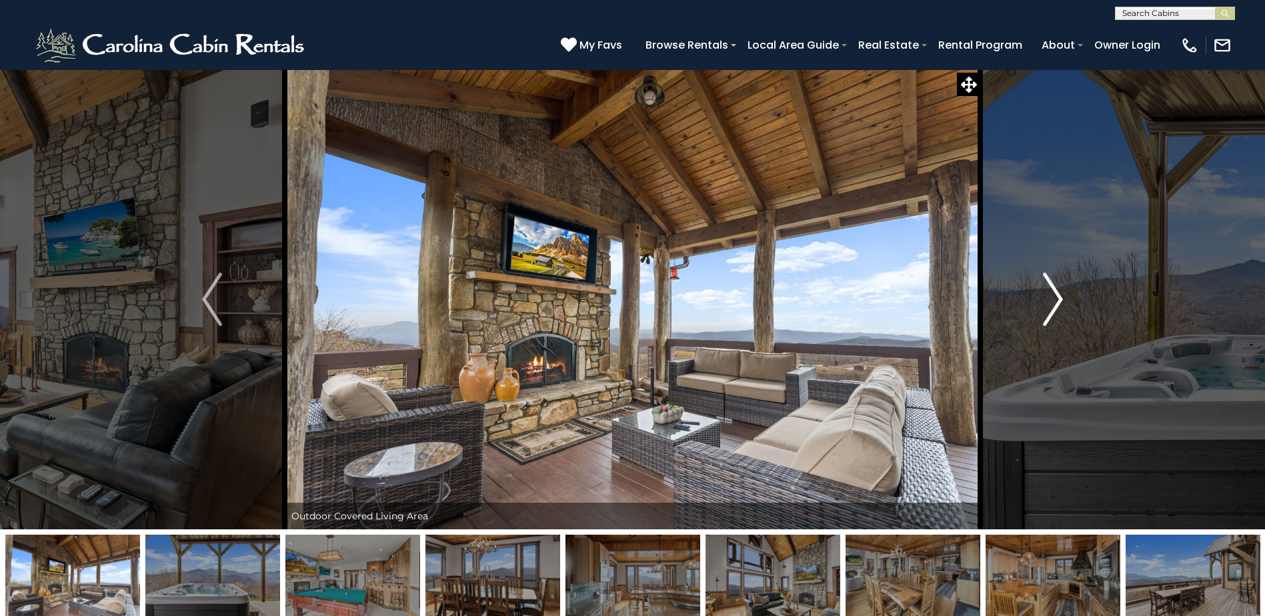
click at [1058, 297] on img "Next" at bounding box center [1053, 299] width 20 height 53
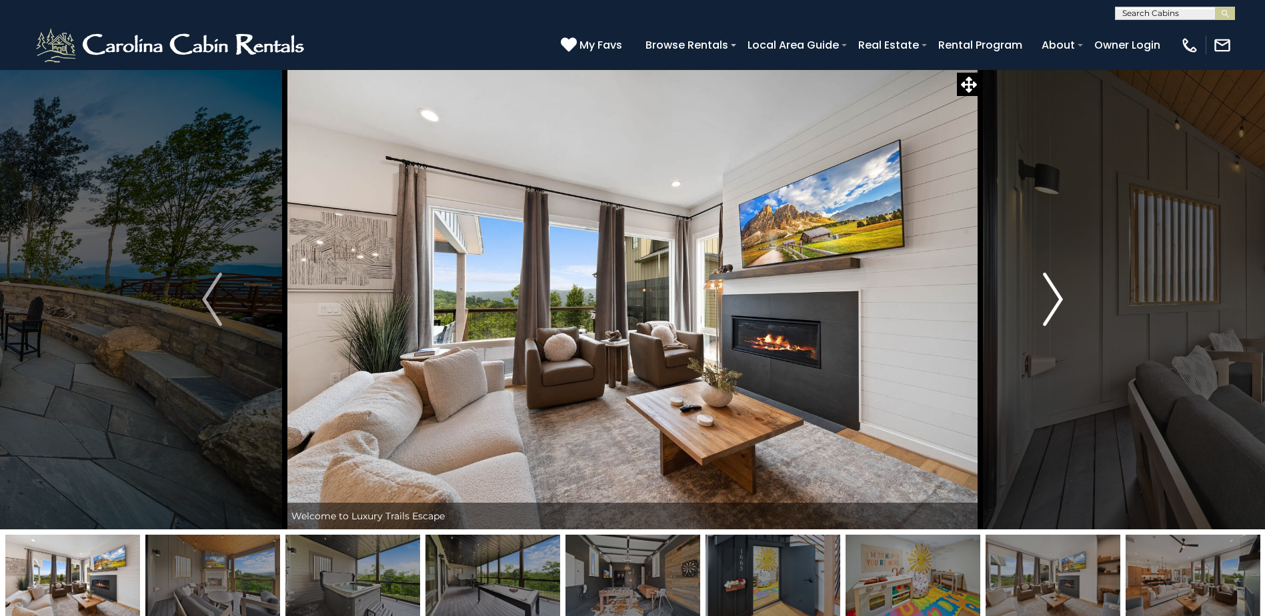
click at [1060, 293] on img "Next" at bounding box center [1053, 299] width 20 height 53
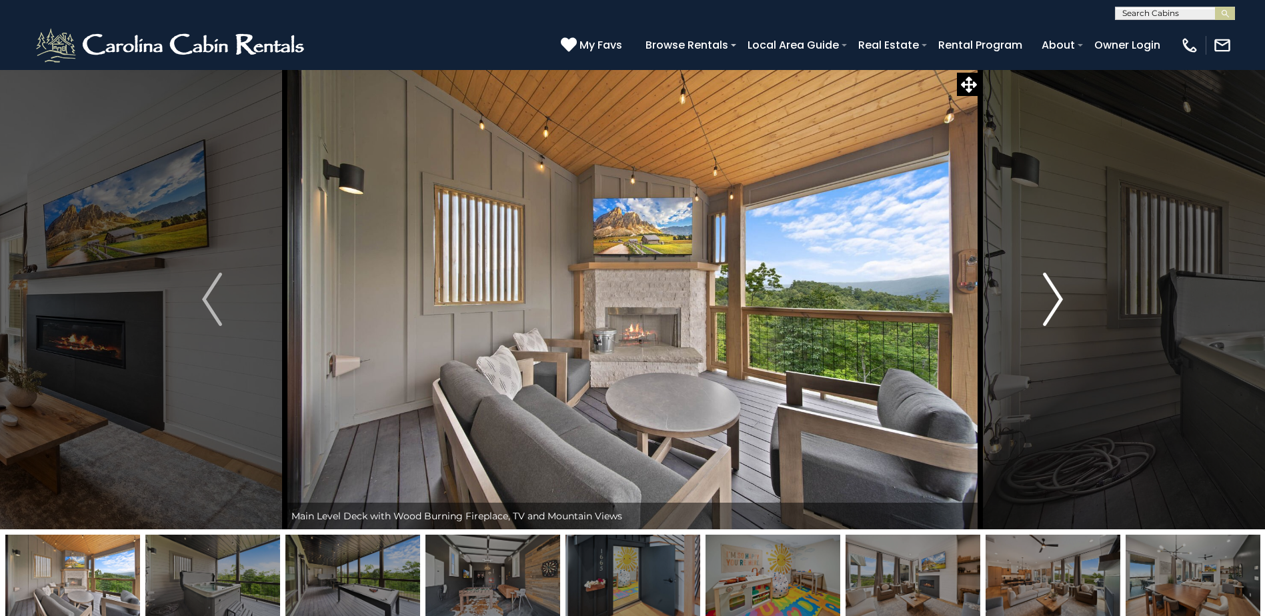
click at [1060, 294] on img "Next" at bounding box center [1053, 299] width 20 height 53
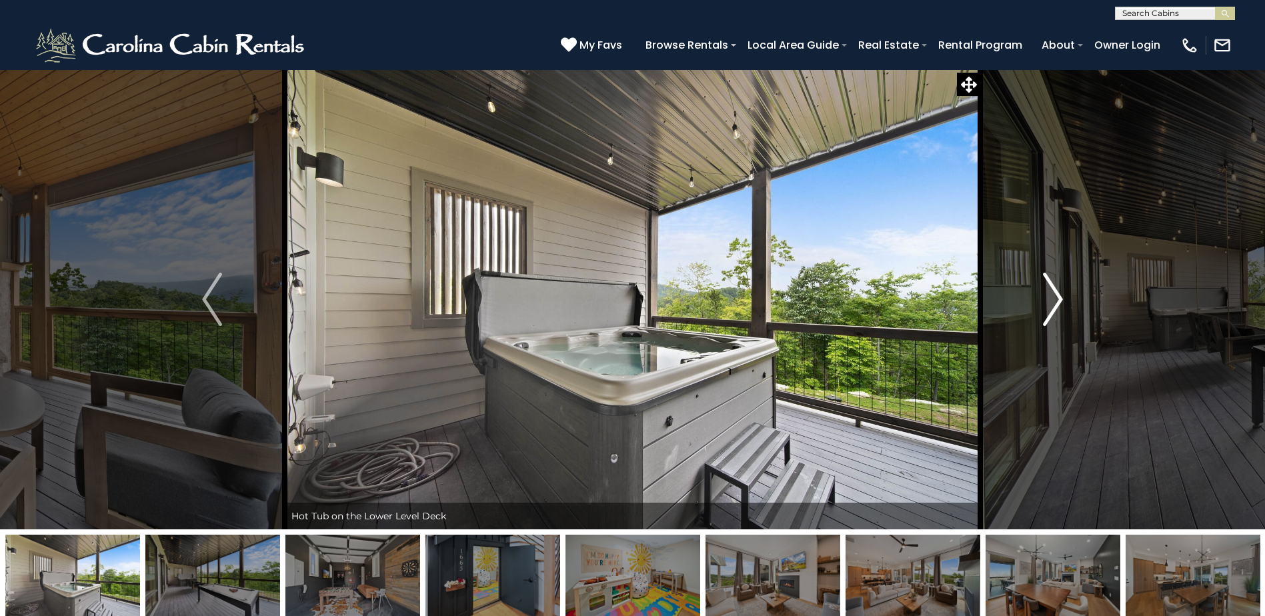
click at [1060, 294] on img "Next" at bounding box center [1053, 299] width 20 height 53
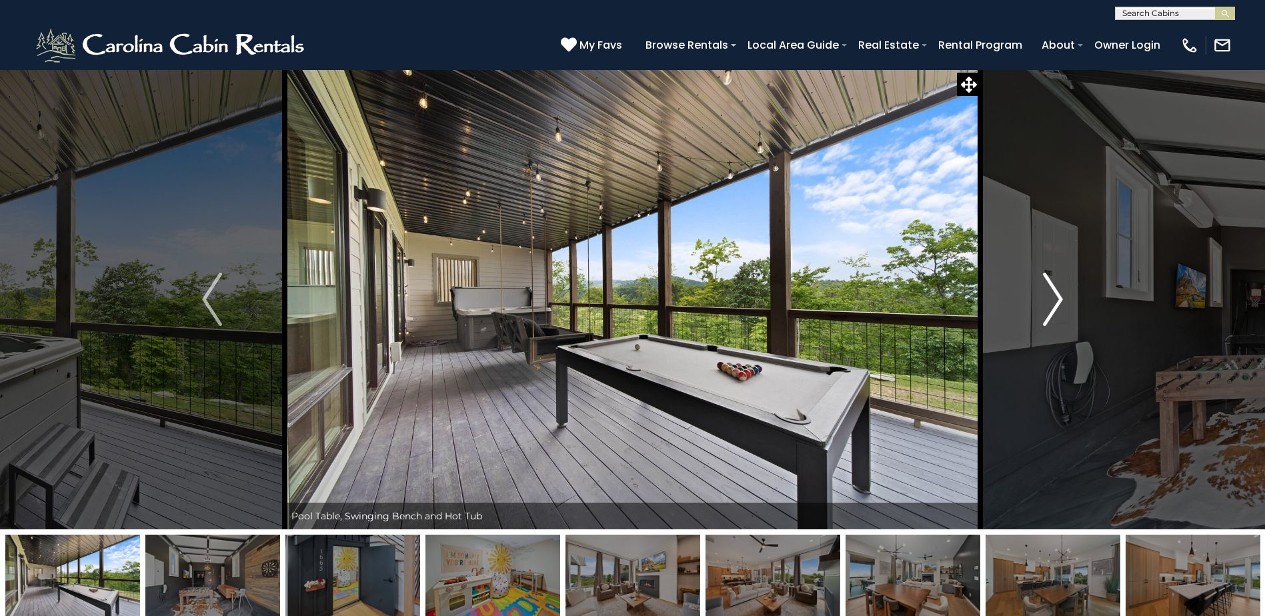
click at [1062, 301] on img "Next" at bounding box center [1053, 299] width 20 height 53
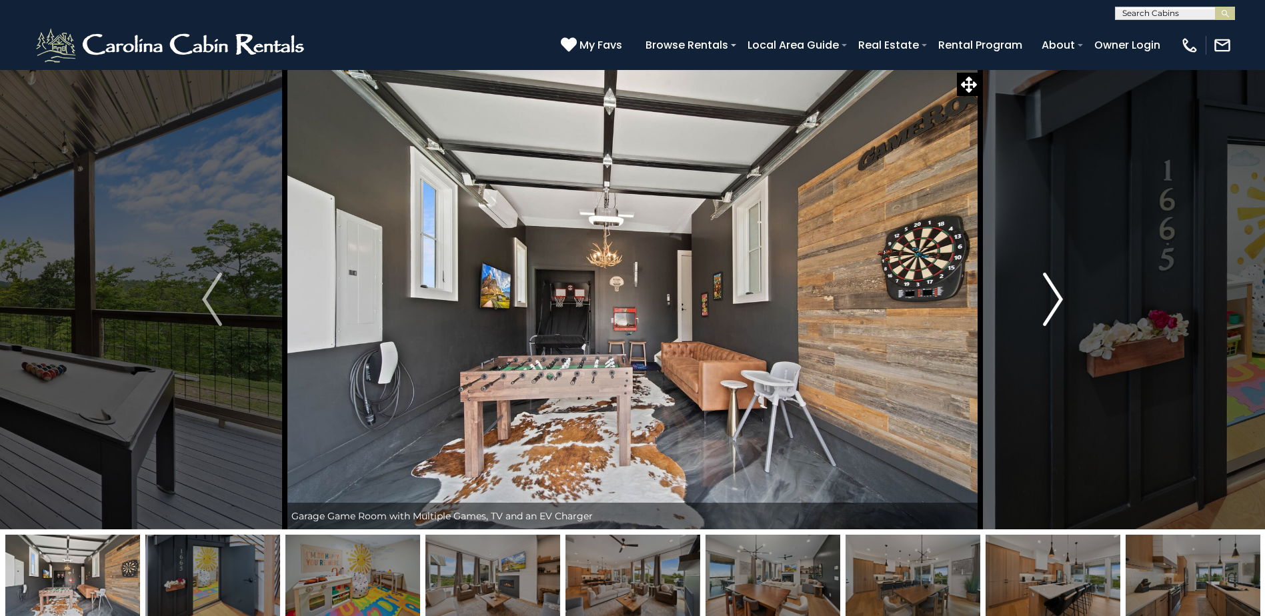
click at [1058, 302] on img "Next" at bounding box center [1053, 299] width 20 height 53
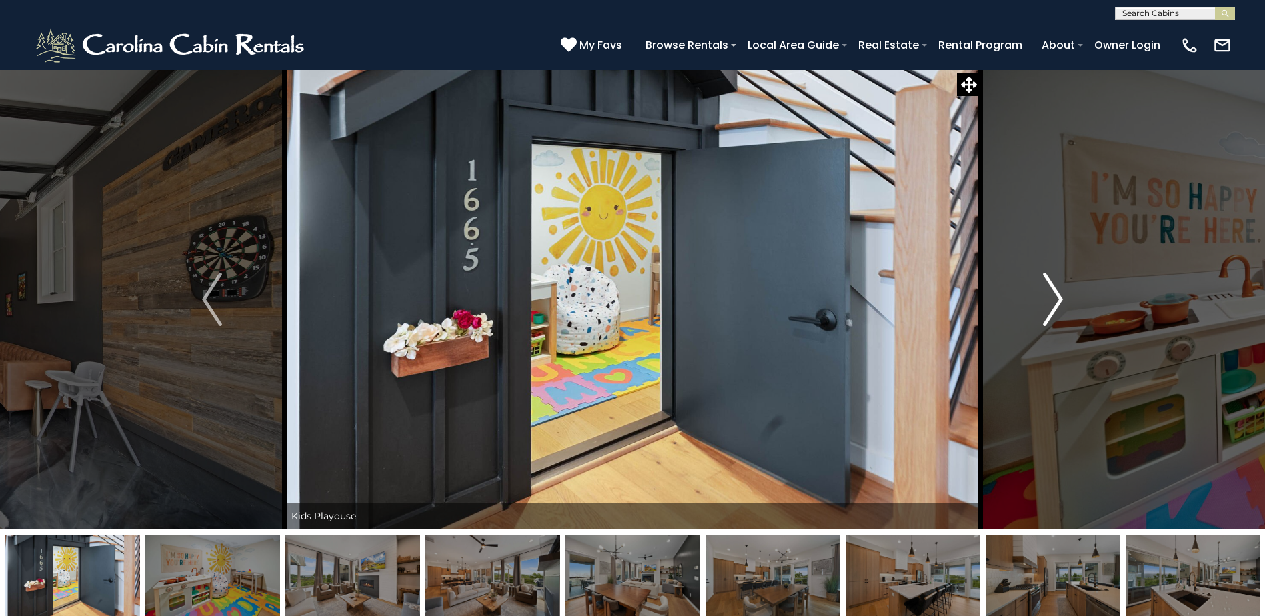
click at [1058, 302] on img "Next" at bounding box center [1053, 299] width 20 height 53
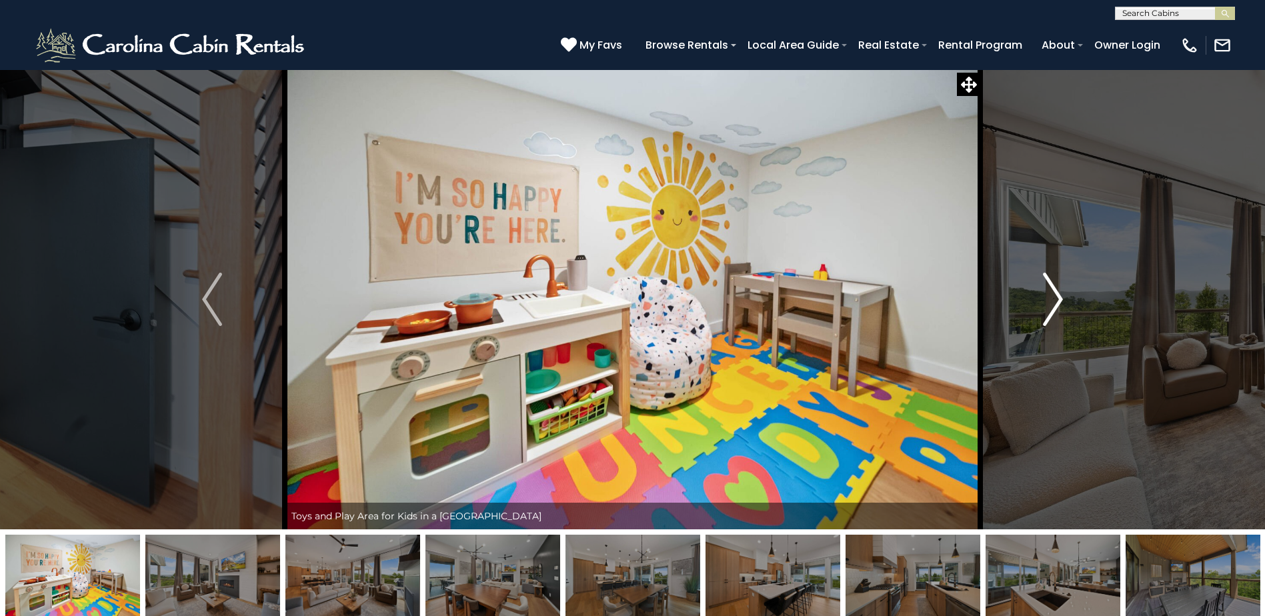
click at [1058, 302] on img "Next" at bounding box center [1053, 299] width 20 height 53
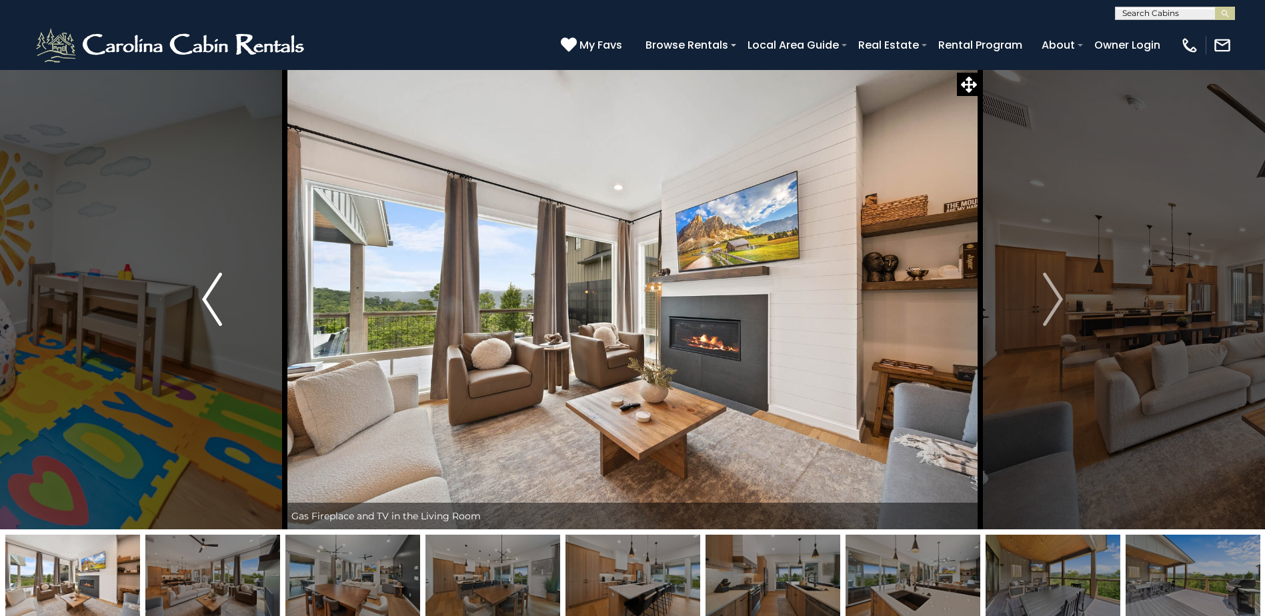
click at [209, 293] on img "Previous" at bounding box center [212, 299] width 20 height 53
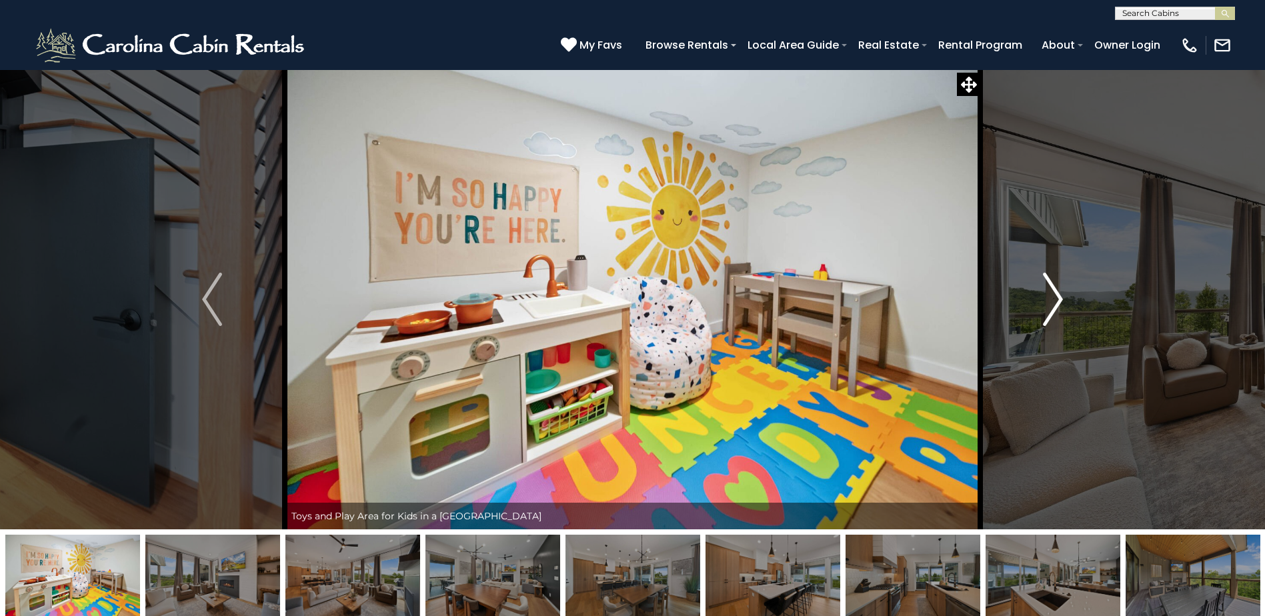
click at [1065, 293] on button "Next" at bounding box center [1052, 299] width 145 height 460
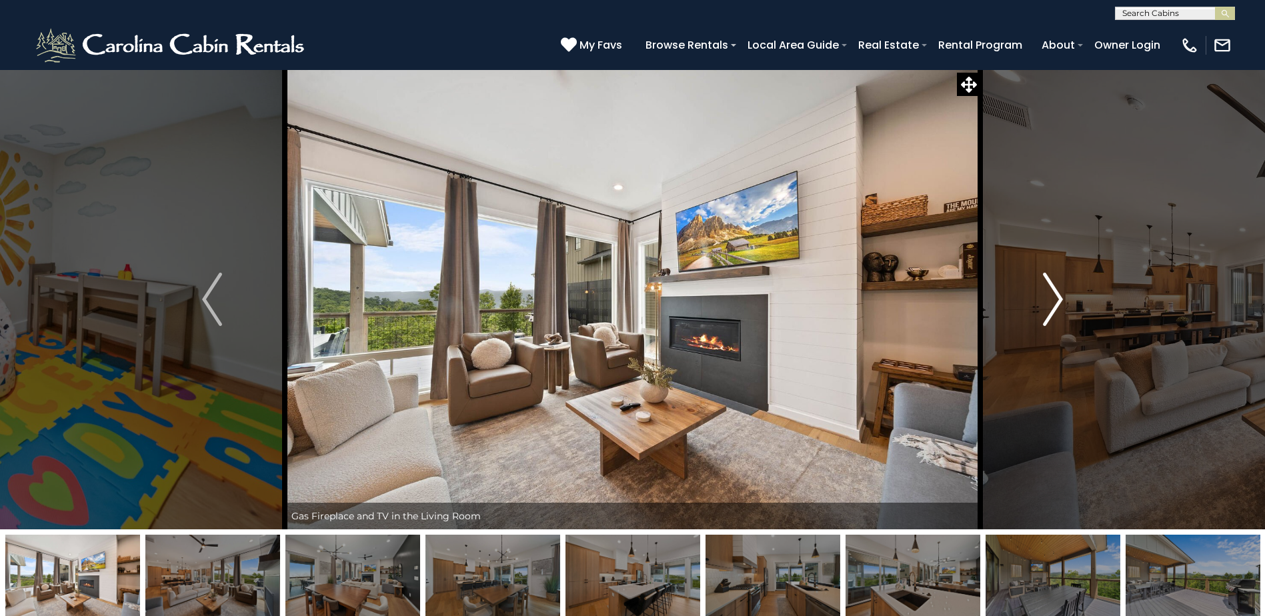
click at [1050, 300] on img "Next" at bounding box center [1053, 299] width 20 height 53
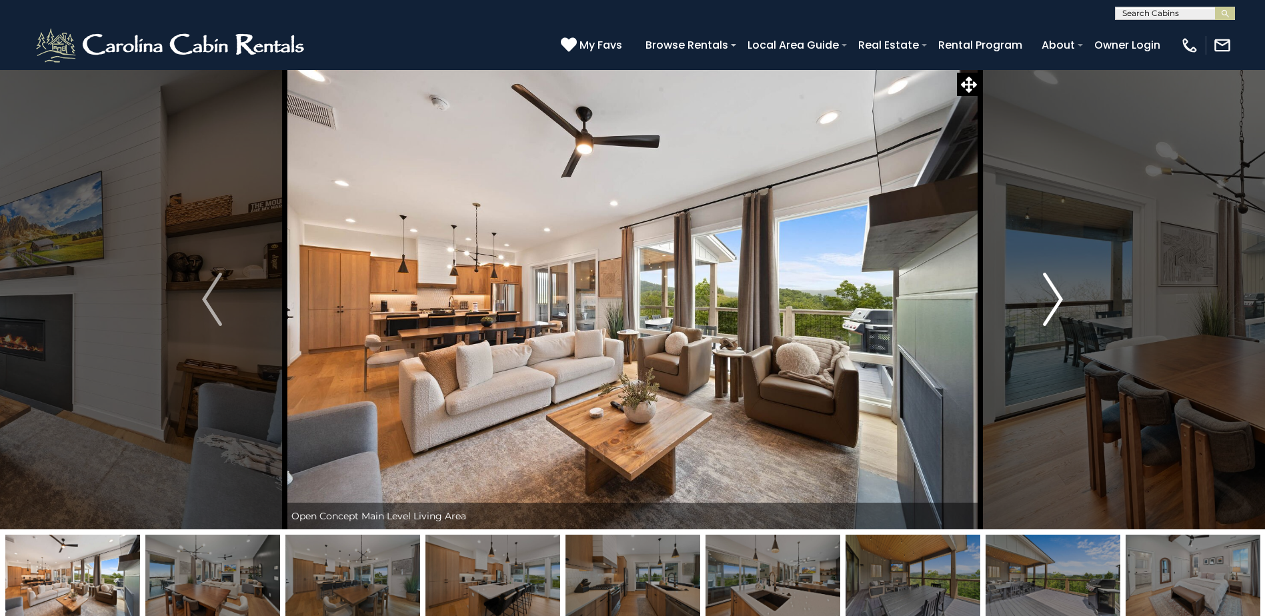
click at [1050, 300] on img "Next" at bounding box center [1053, 299] width 20 height 53
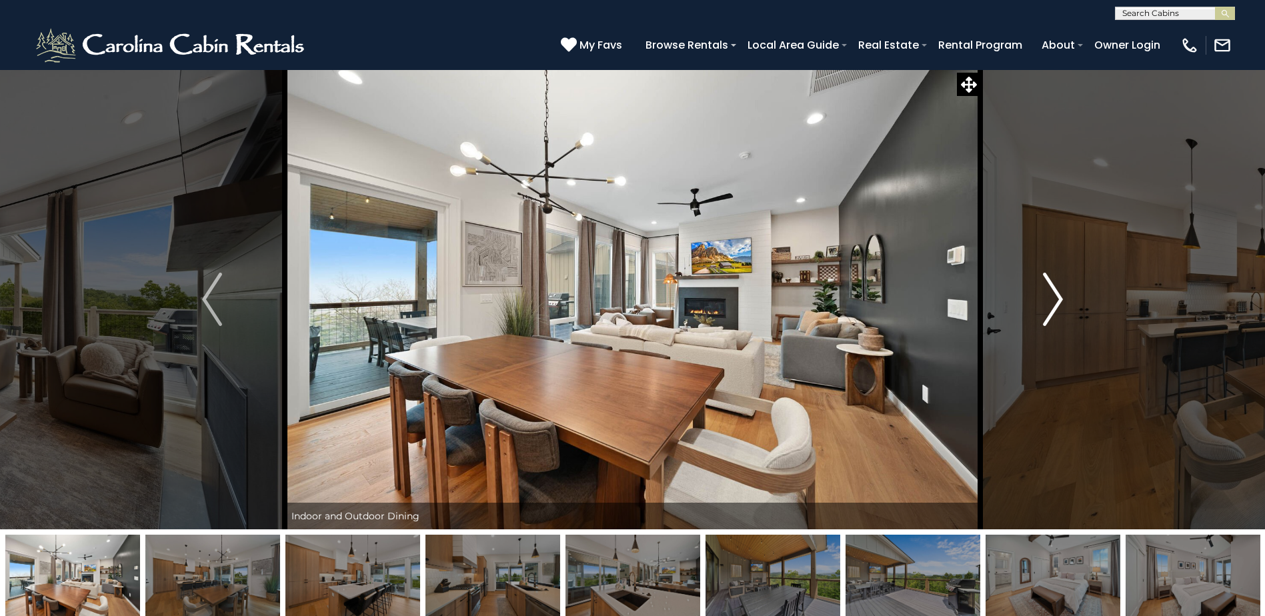
click at [1050, 300] on img "Next" at bounding box center [1053, 299] width 20 height 53
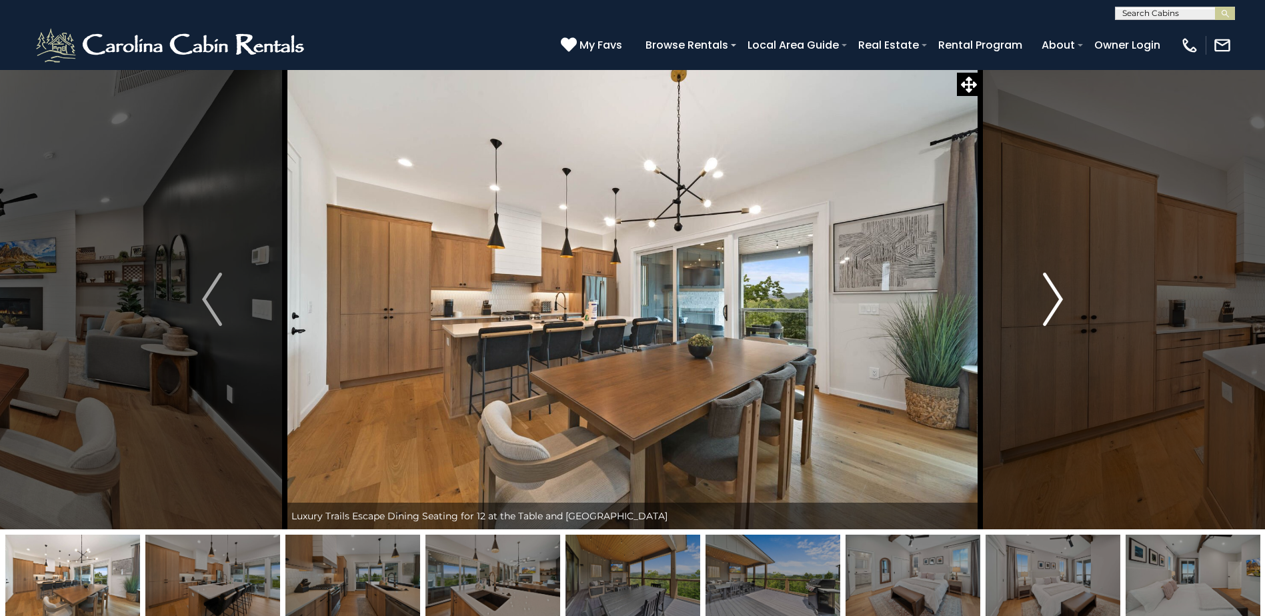
click at [1050, 300] on img "Next" at bounding box center [1053, 299] width 20 height 53
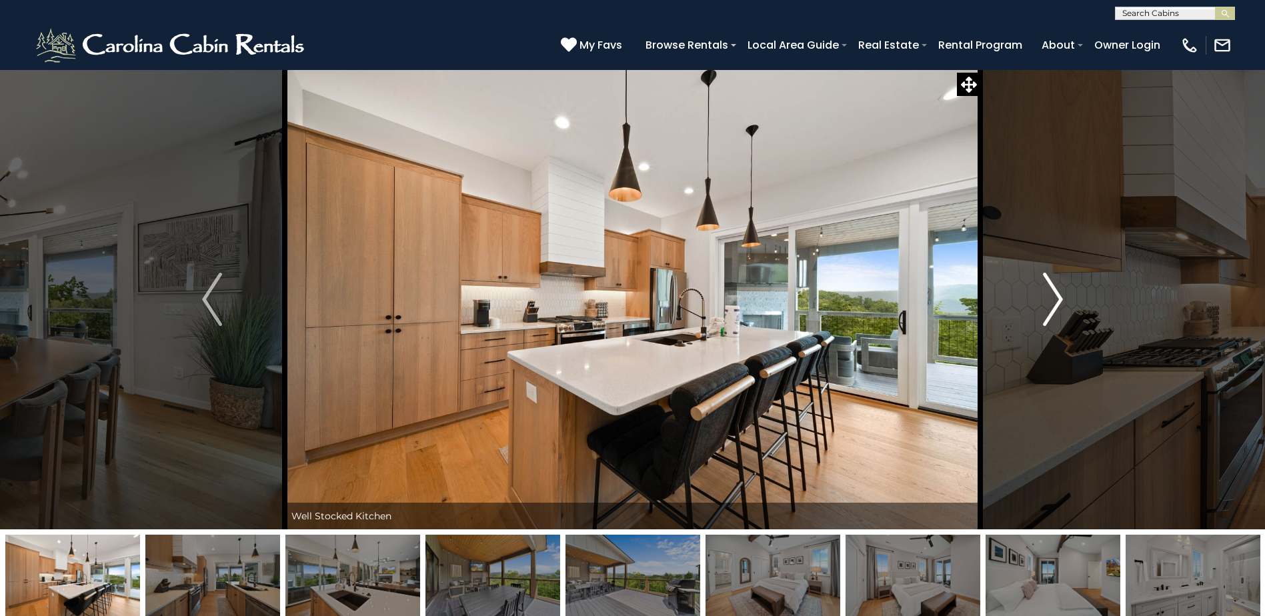
click at [1050, 300] on img "Next" at bounding box center [1053, 299] width 20 height 53
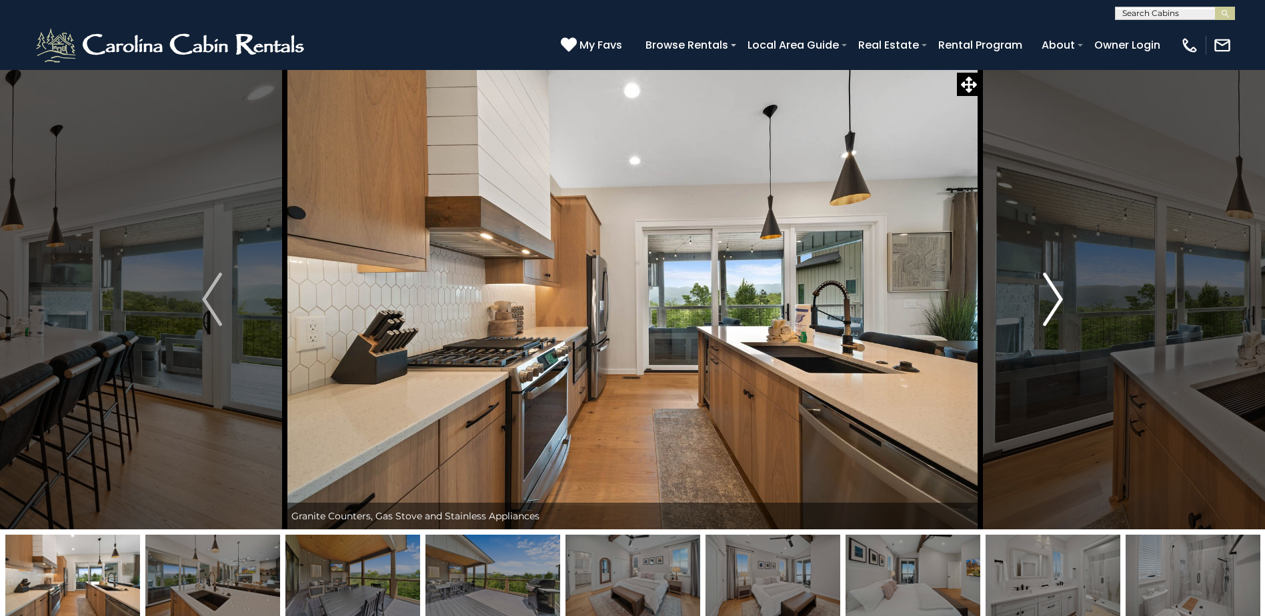
click at [1050, 300] on img "Next" at bounding box center [1053, 299] width 20 height 53
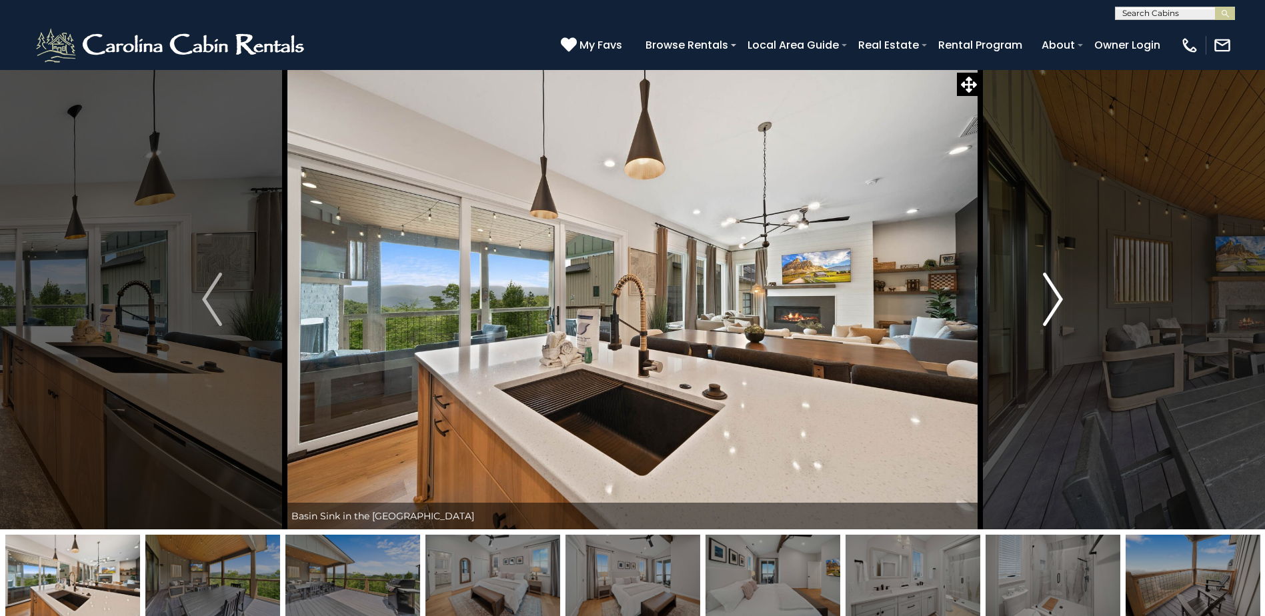
click at [1050, 300] on img "Next" at bounding box center [1053, 299] width 20 height 53
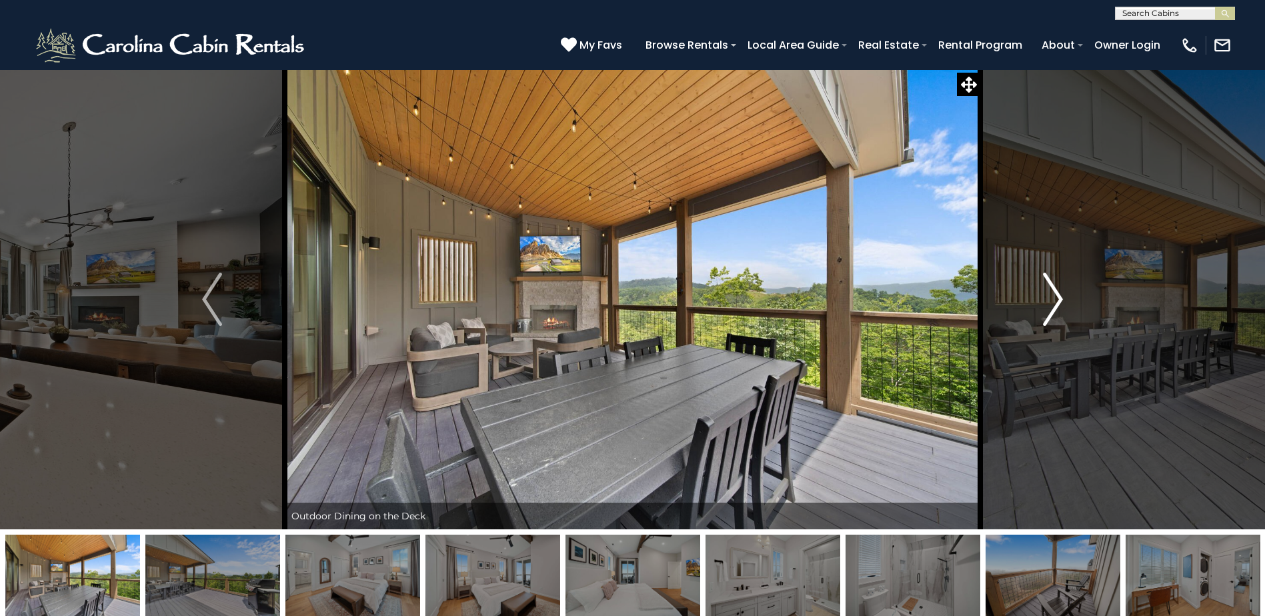
click at [1050, 300] on img "Next" at bounding box center [1053, 299] width 20 height 53
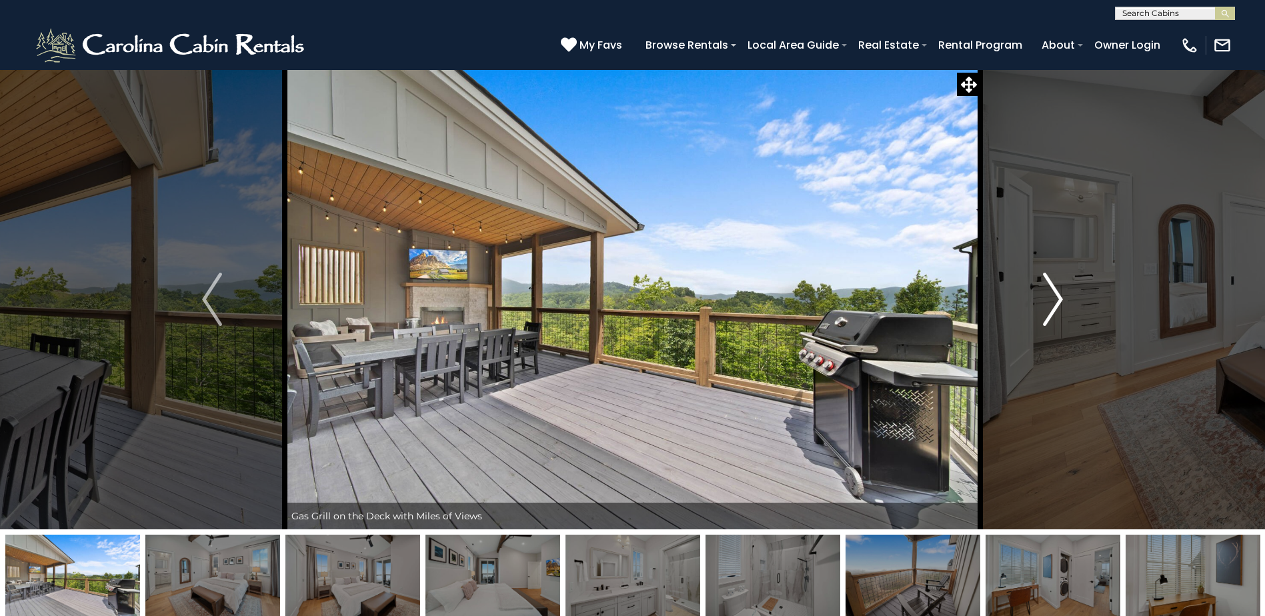
click at [1050, 300] on img "Next" at bounding box center [1053, 299] width 20 height 53
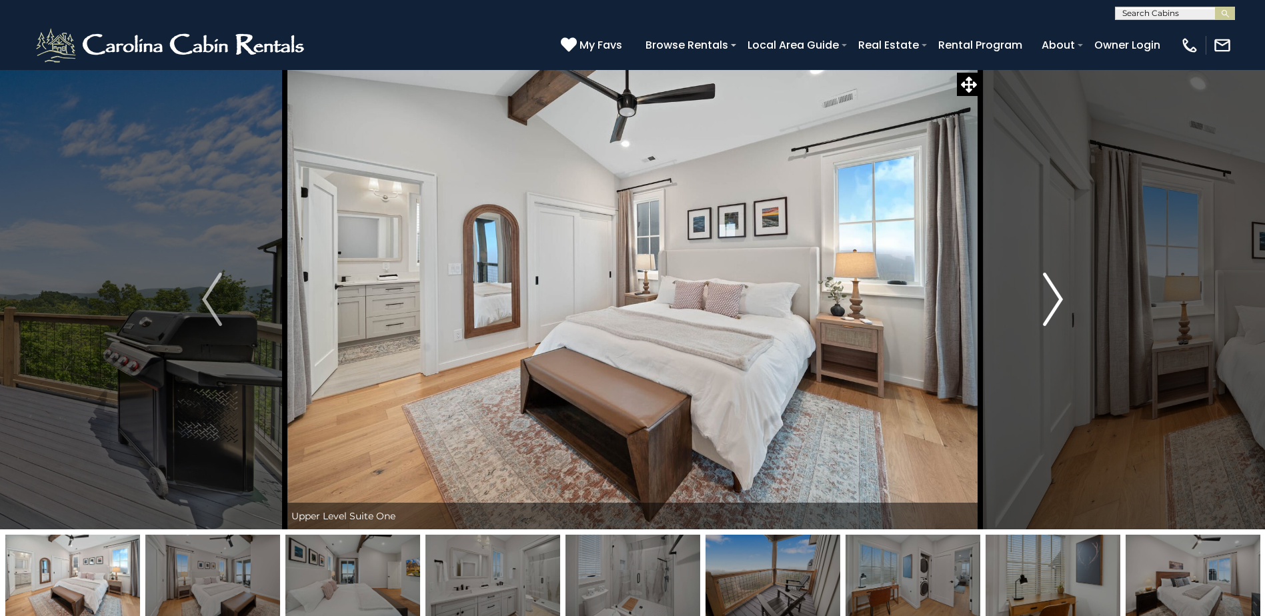
click at [1050, 300] on img "Next" at bounding box center [1053, 299] width 20 height 53
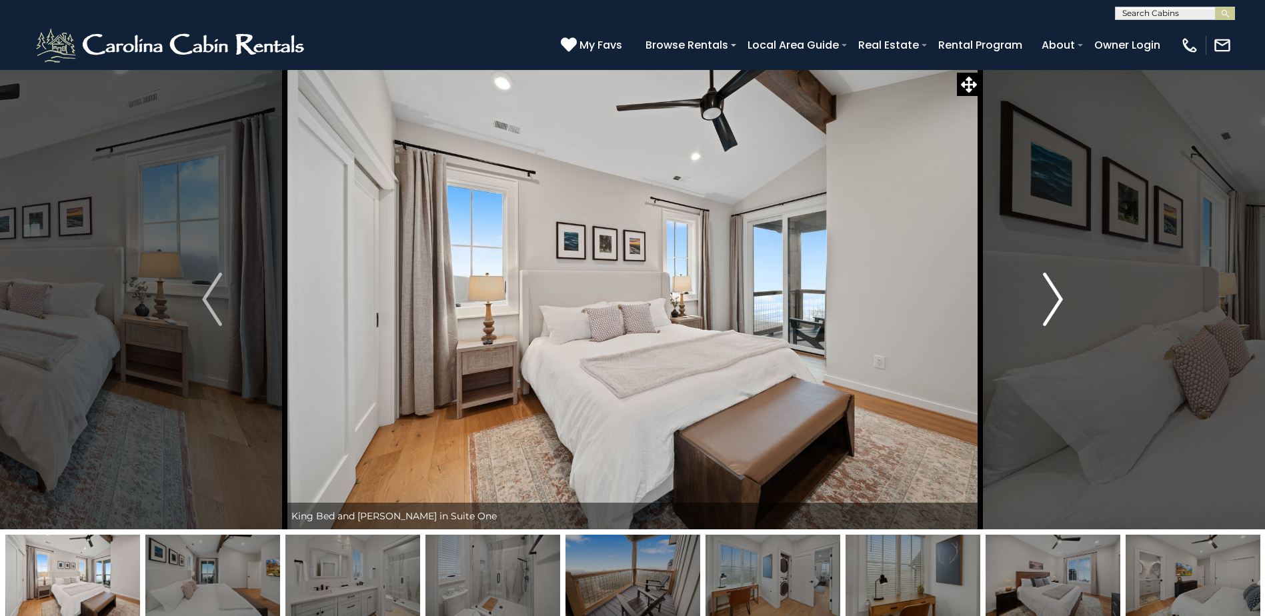
click at [1050, 300] on img "Next" at bounding box center [1053, 299] width 20 height 53
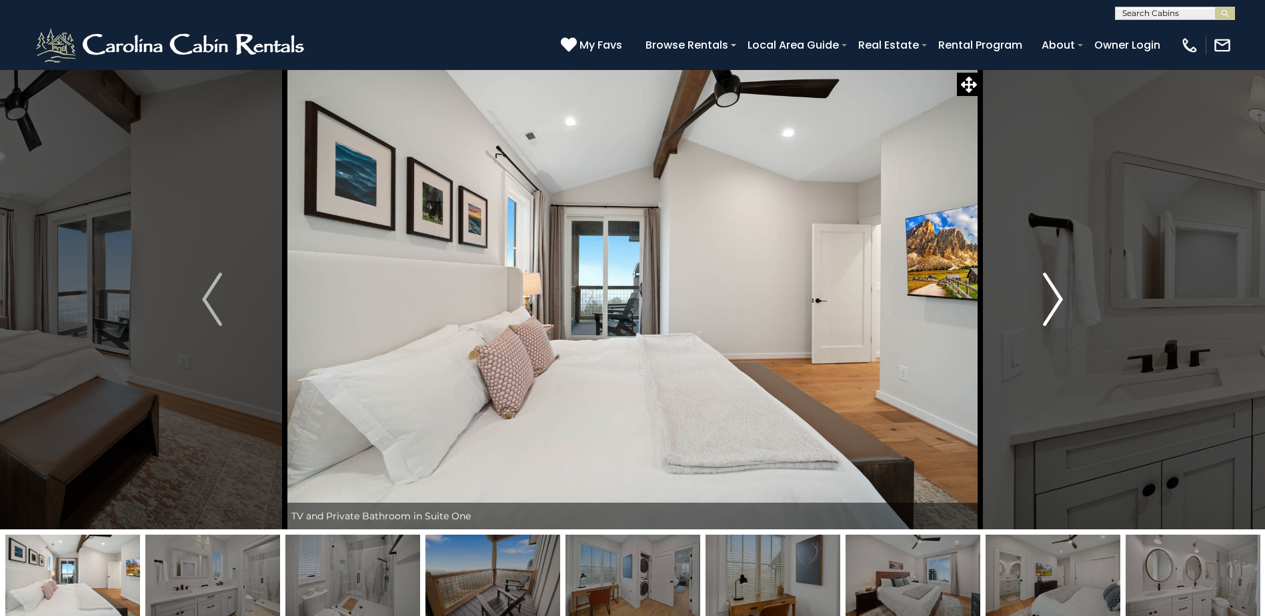
click at [1050, 300] on img "Next" at bounding box center [1053, 299] width 20 height 53
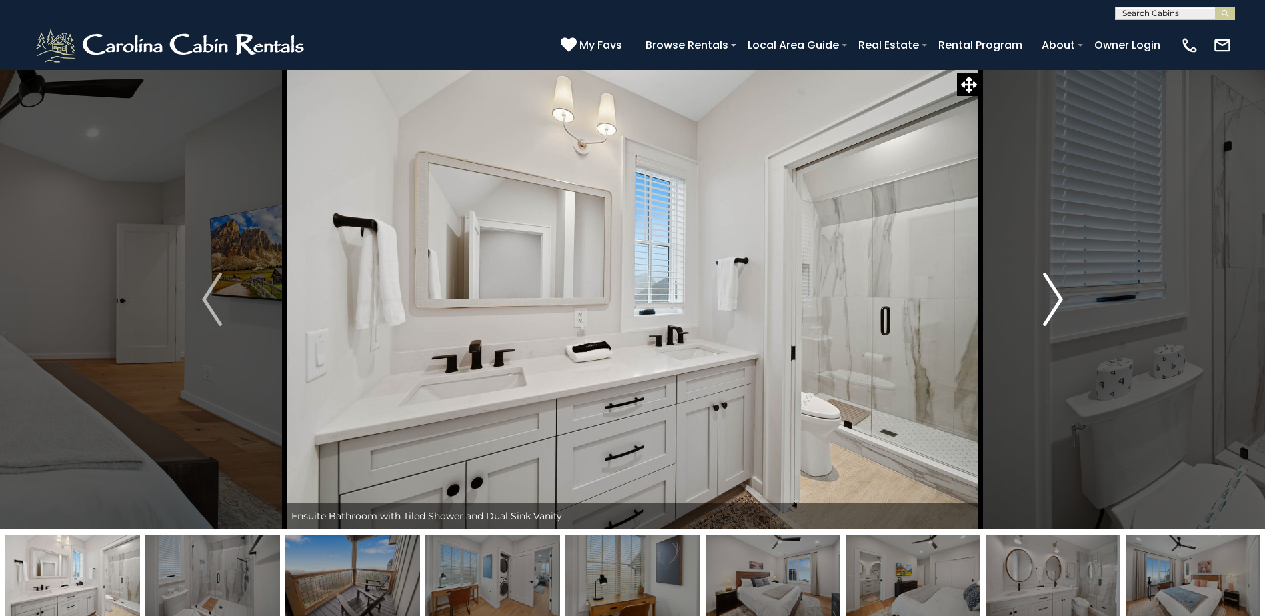
click at [1050, 300] on img "Next" at bounding box center [1053, 299] width 20 height 53
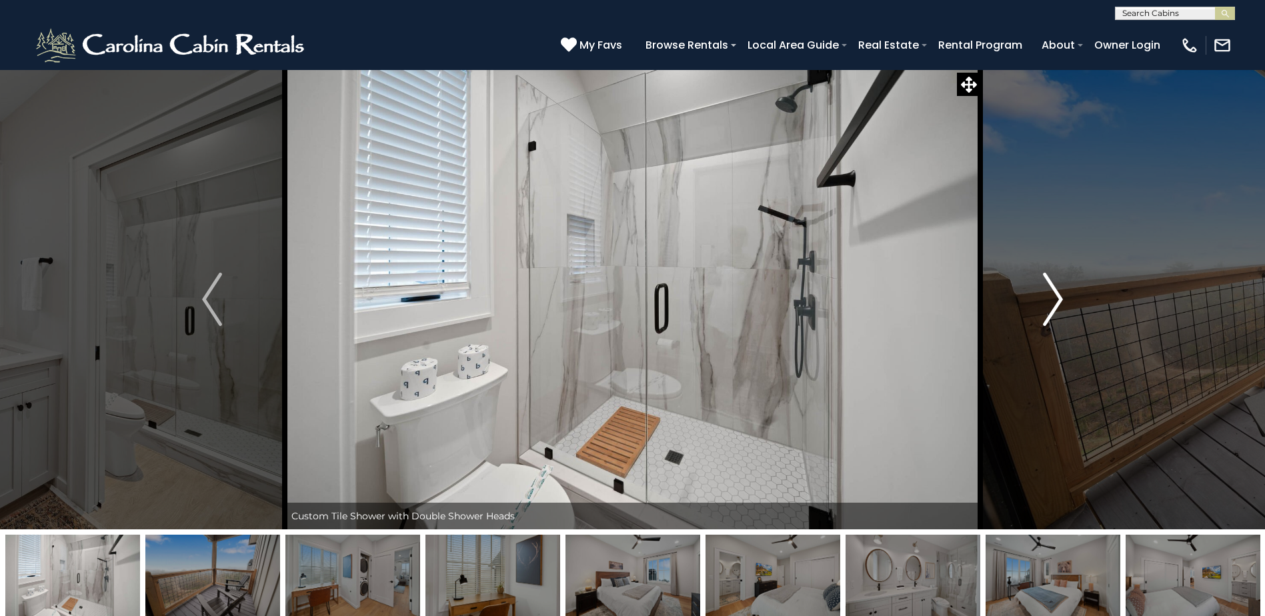
click at [1050, 300] on img "Next" at bounding box center [1053, 299] width 20 height 53
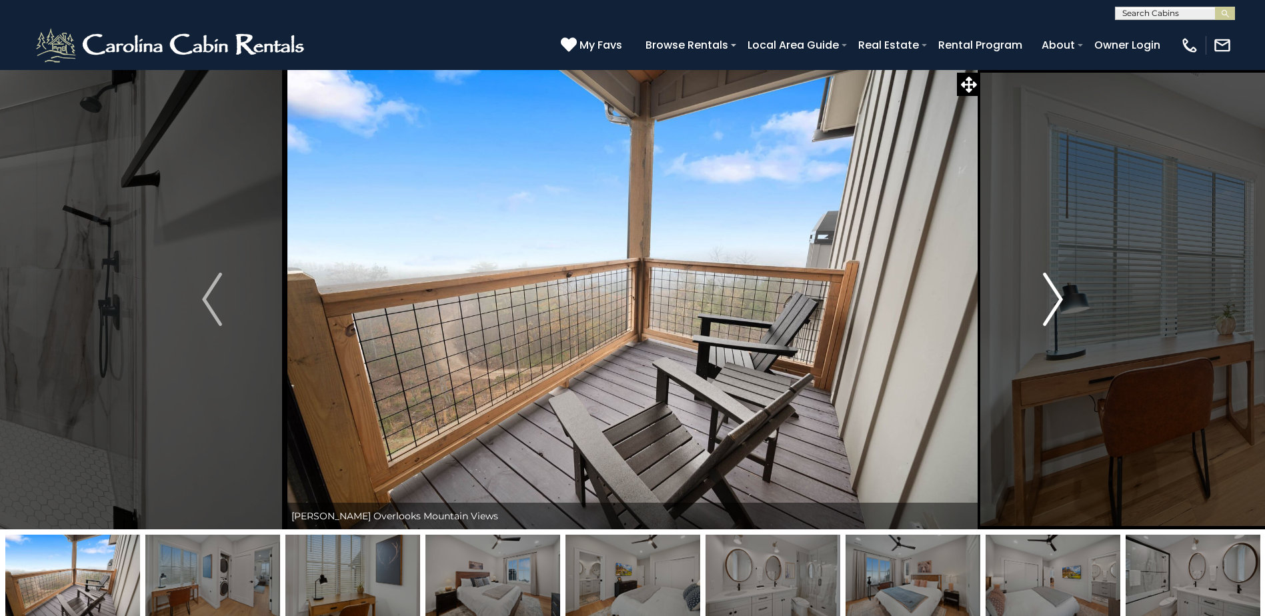
click at [1050, 300] on img "Next" at bounding box center [1053, 299] width 20 height 53
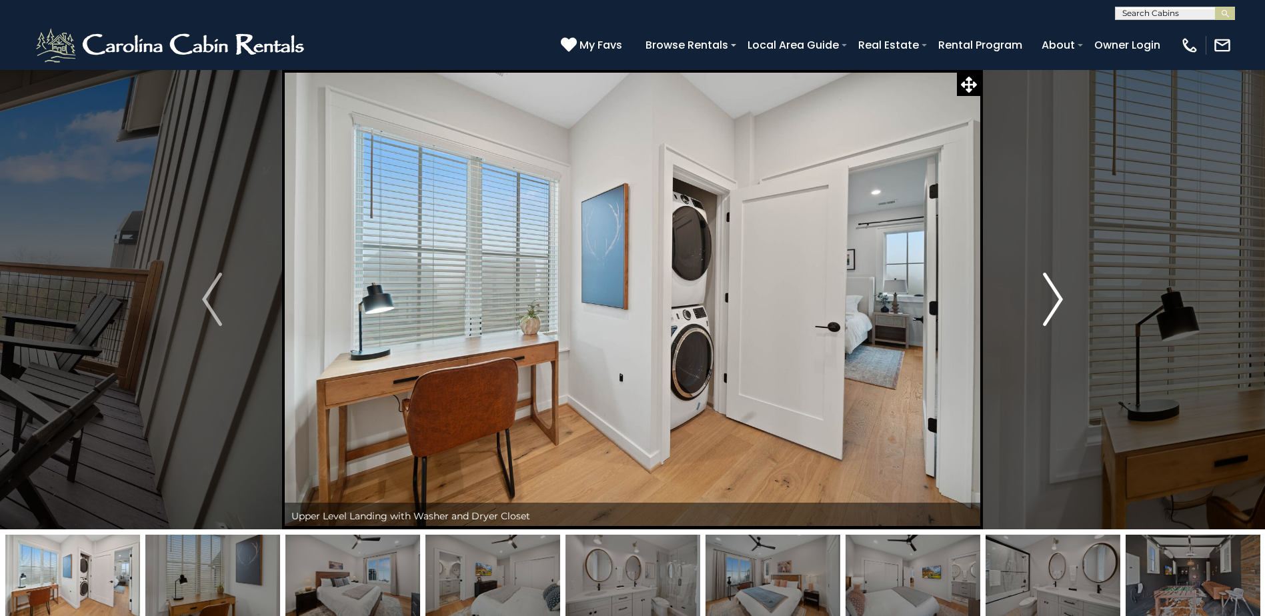
click at [1050, 300] on img "Next" at bounding box center [1053, 299] width 20 height 53
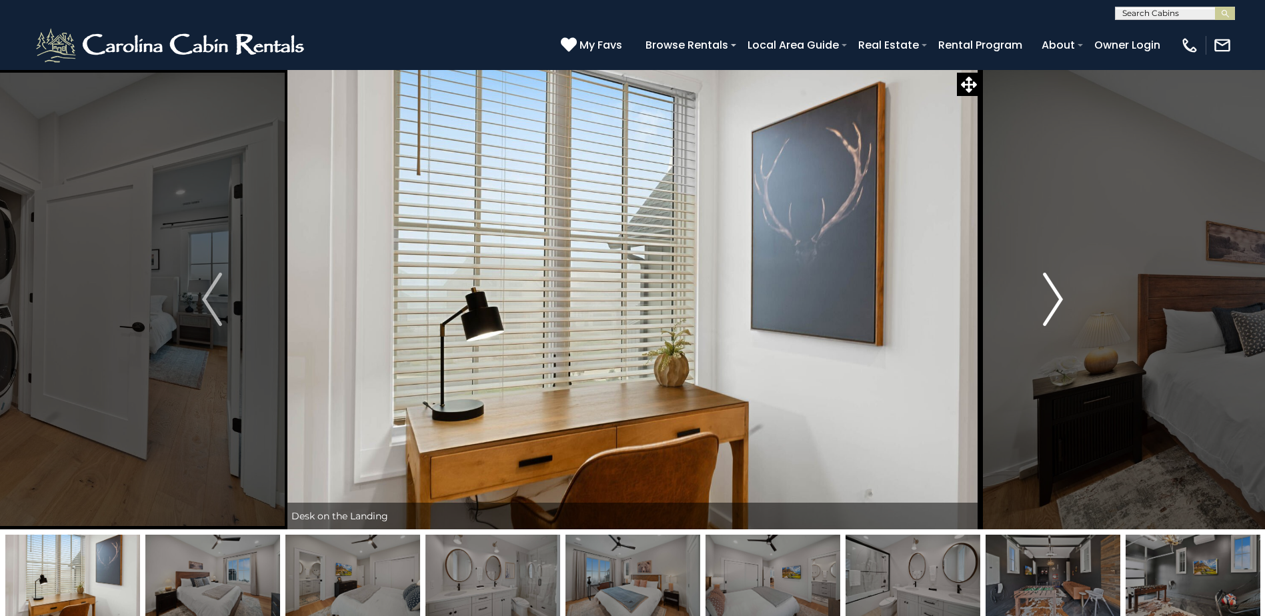
click at [1050, 300] on img "Next" at bounding box center [1053, 299] width 20 height 53
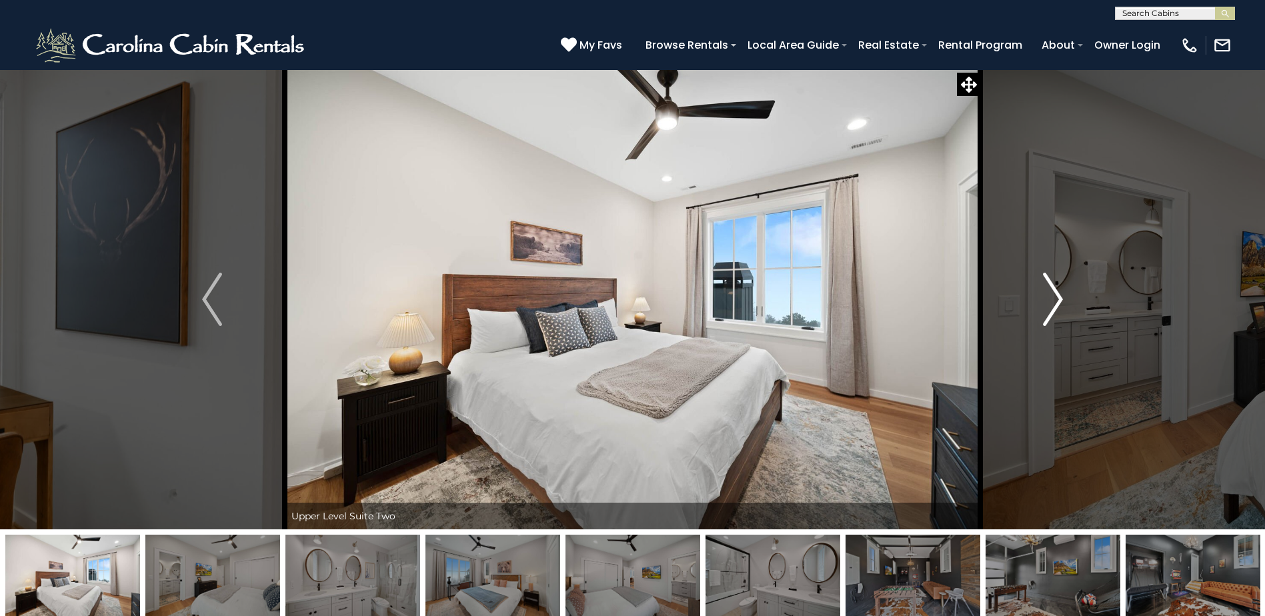
click at [1050, 300] on img "Next" at bounding box center [1053, 299] width 20 height 53
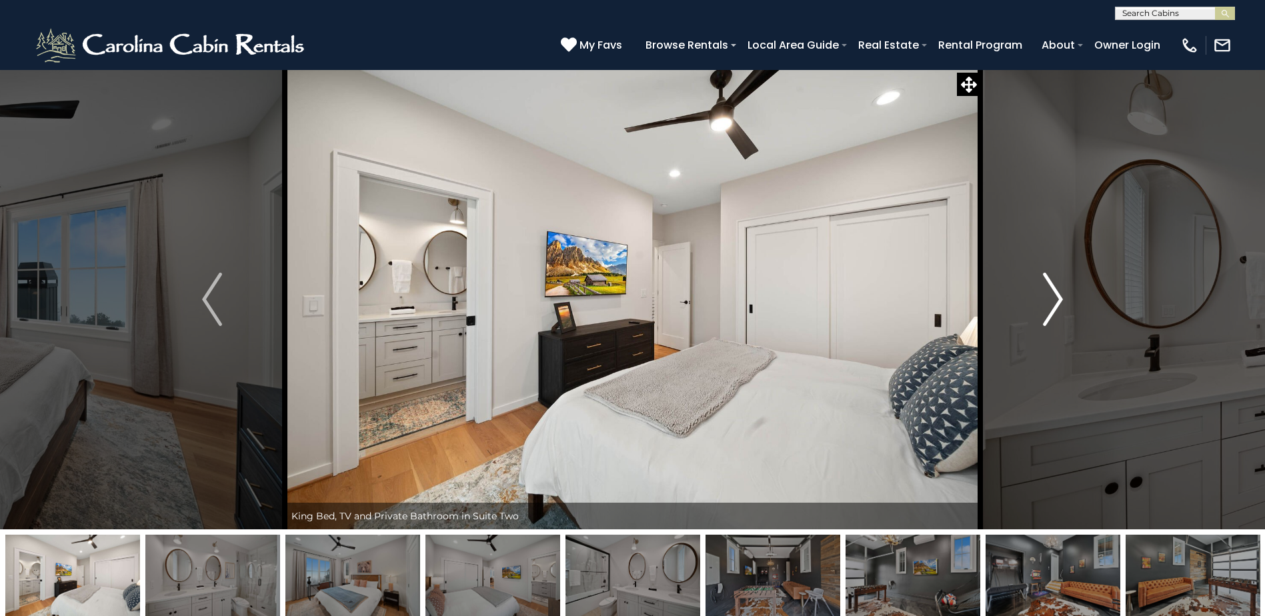
click at [1050, 300] on img "Next" at bounding box center [1053, 299] width 20 height 53
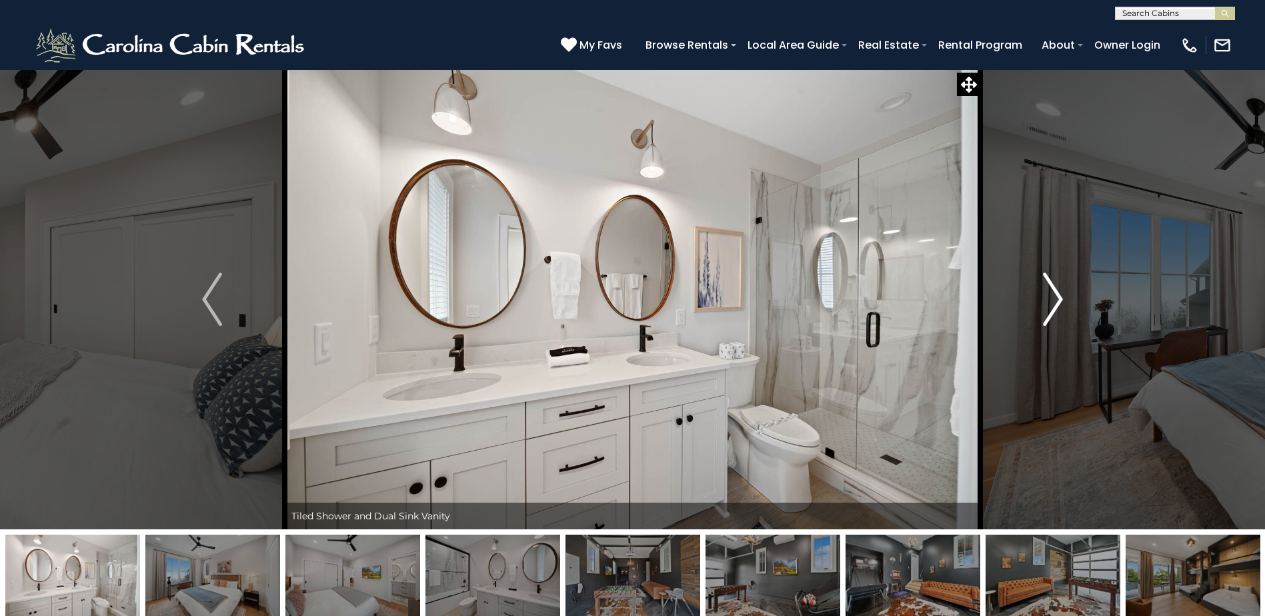
click at [1050, 300] on img "Next" at bounding box center [1053, 299] width 20 height 53
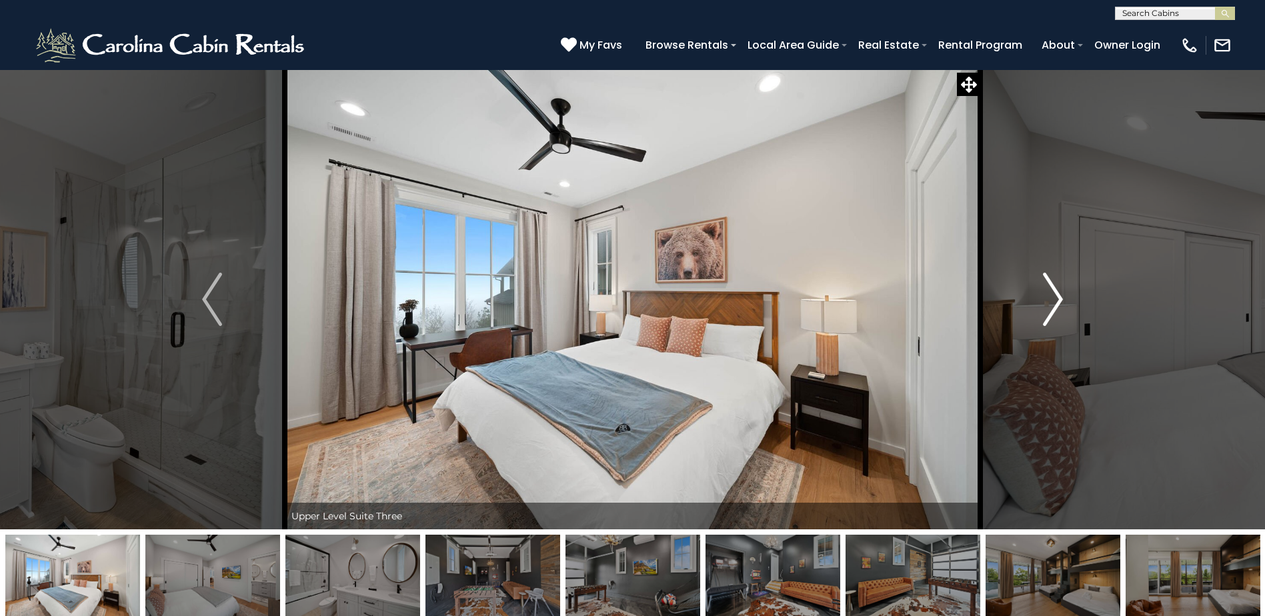
click at [1049, 293] on img "Next" at bounding box center [1053, 299] width 20 height 53
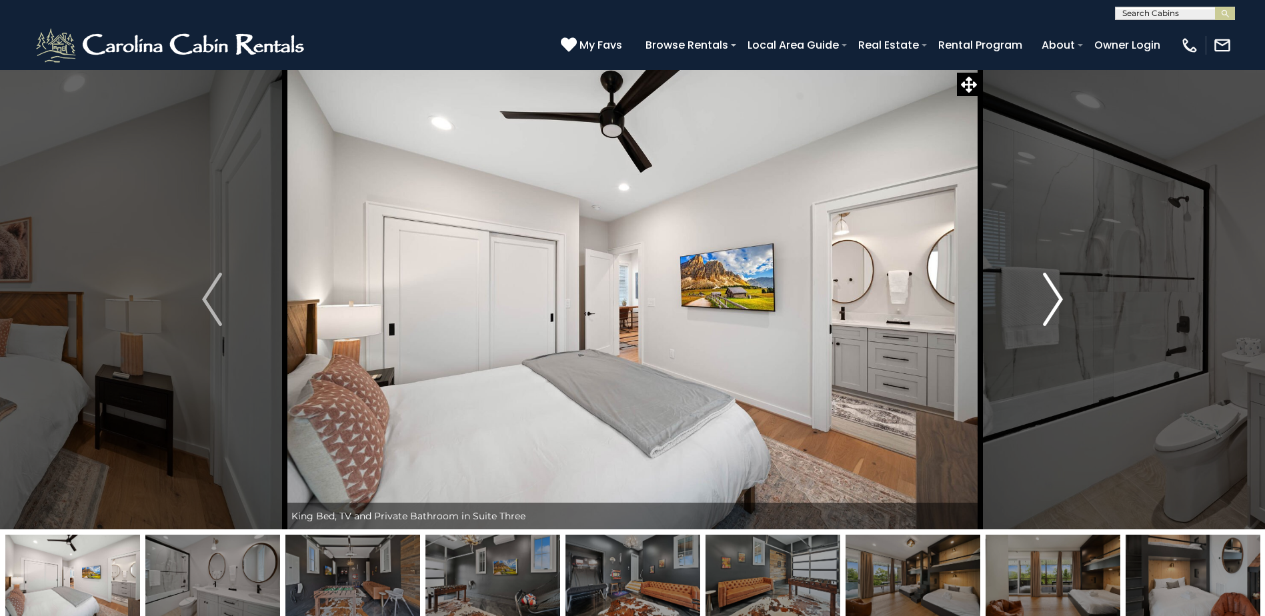
click at [1049, 293] on img "Next" at bounding box center [1053, 299] width 20 height 53
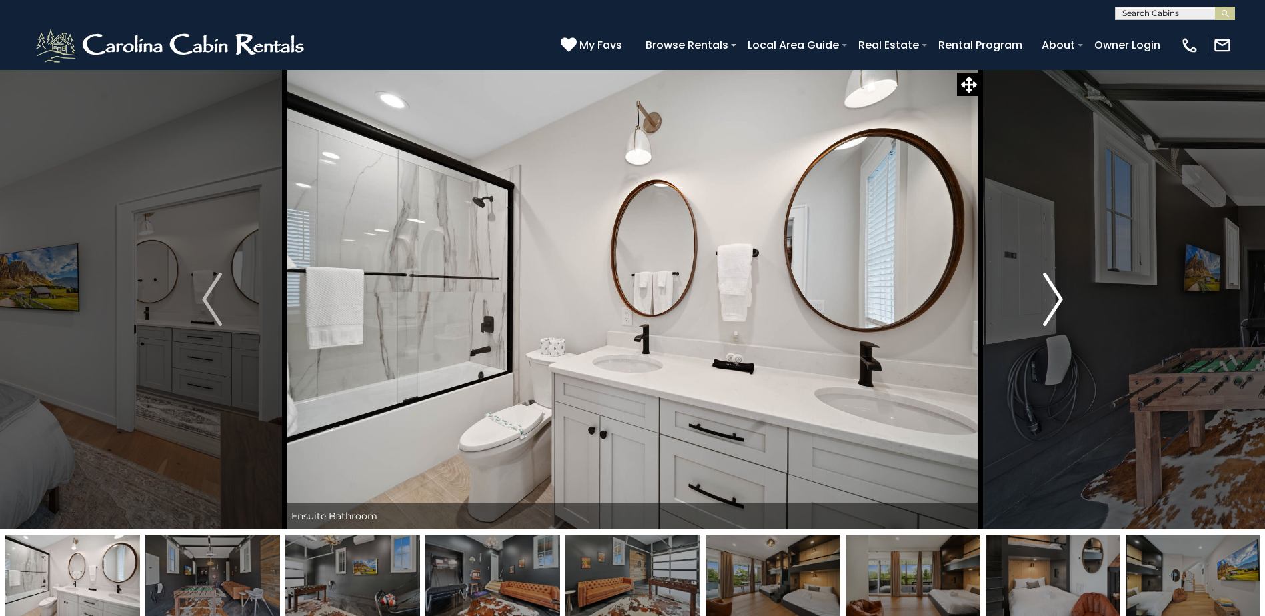
click at [1049, 293] on img "Next" at bounding box center [1053, 299] width 20 height 53
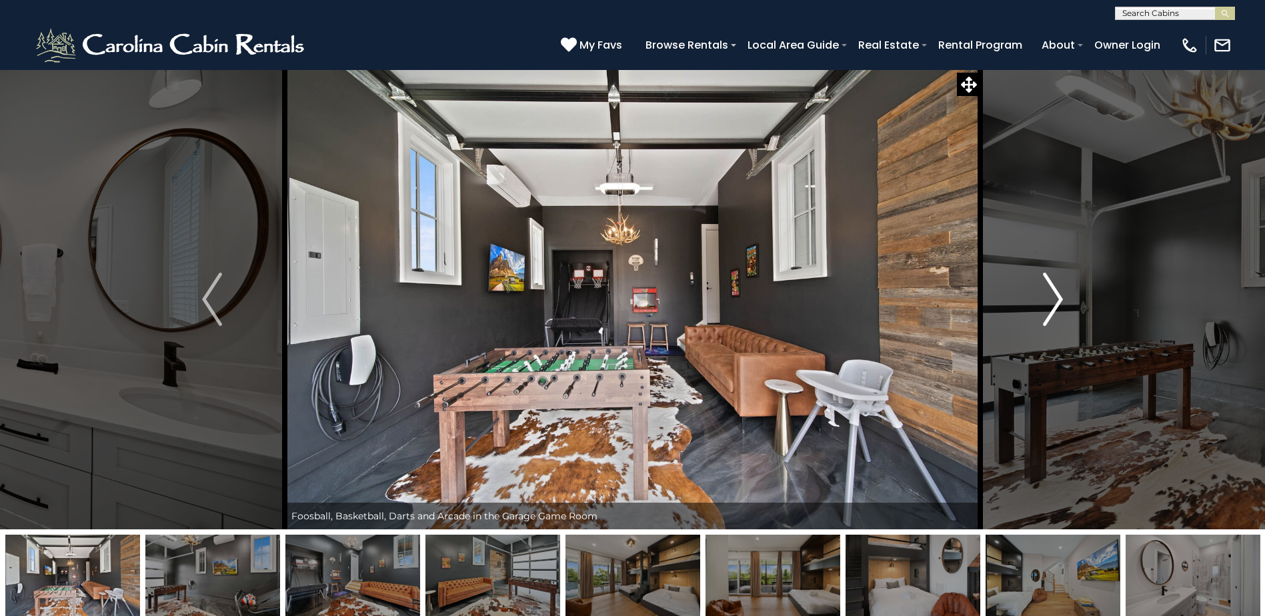
click at [1049, 293] on img "Next" at bounding box center [1053, 299] width 20 height 53
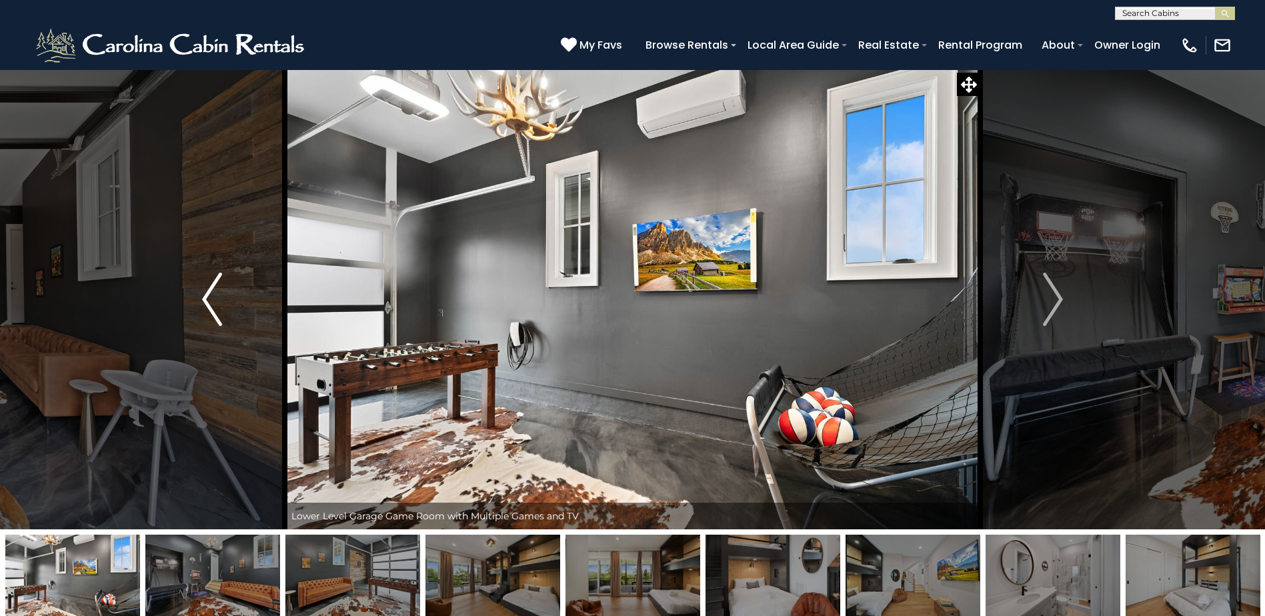
click at [236, 306] on button "Previous" at bounding box center [211, 299] width 145 height 460
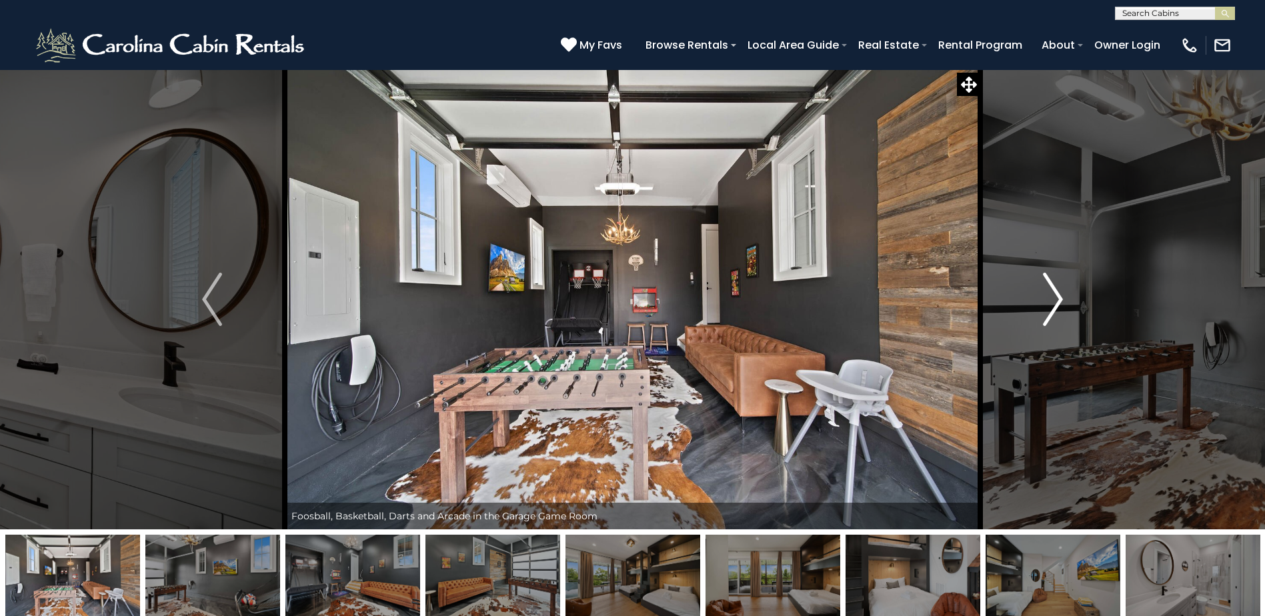
click at [1050, 288] on img "Next" at bounding box center [1053, 299] width 20 height 53
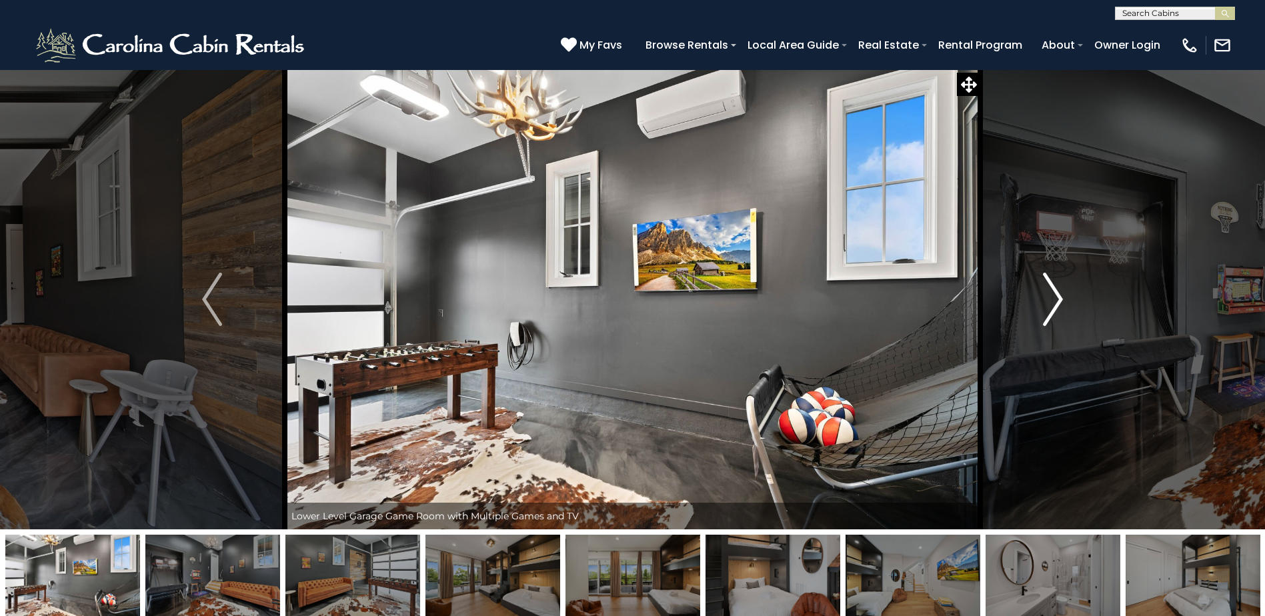
click at [1049, 289] on img "Next" at bounding box center [1053, 299] width 20 height 53
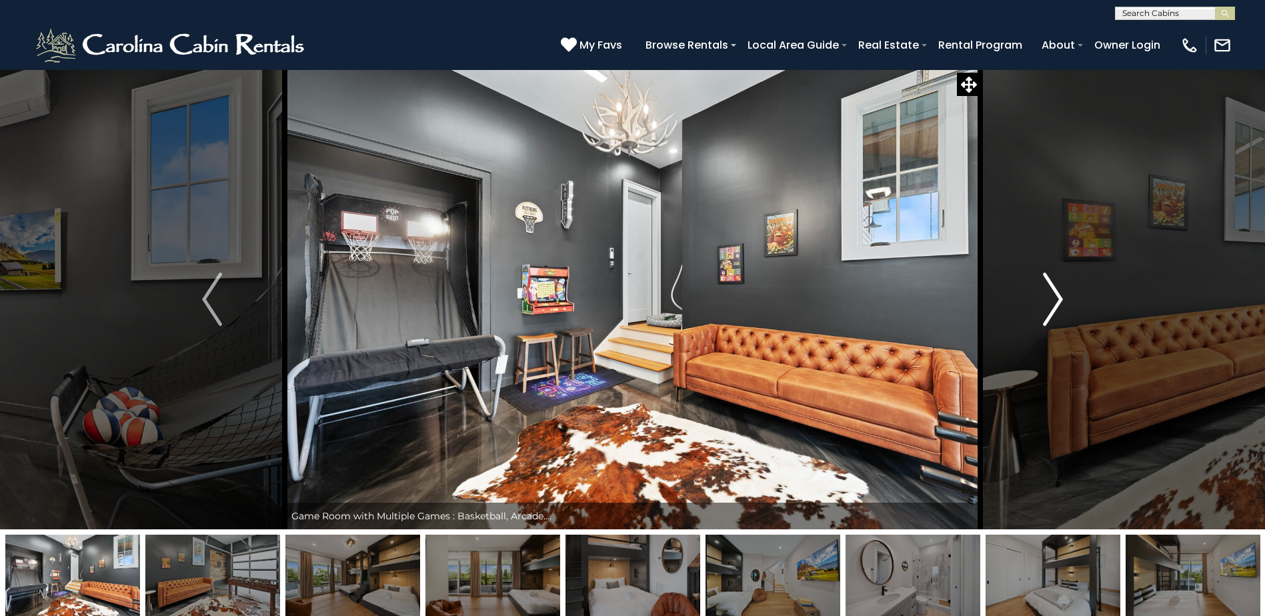
click at [1049, 289] on img "Next" at bounding box center [1053, 299] width 20 height 53
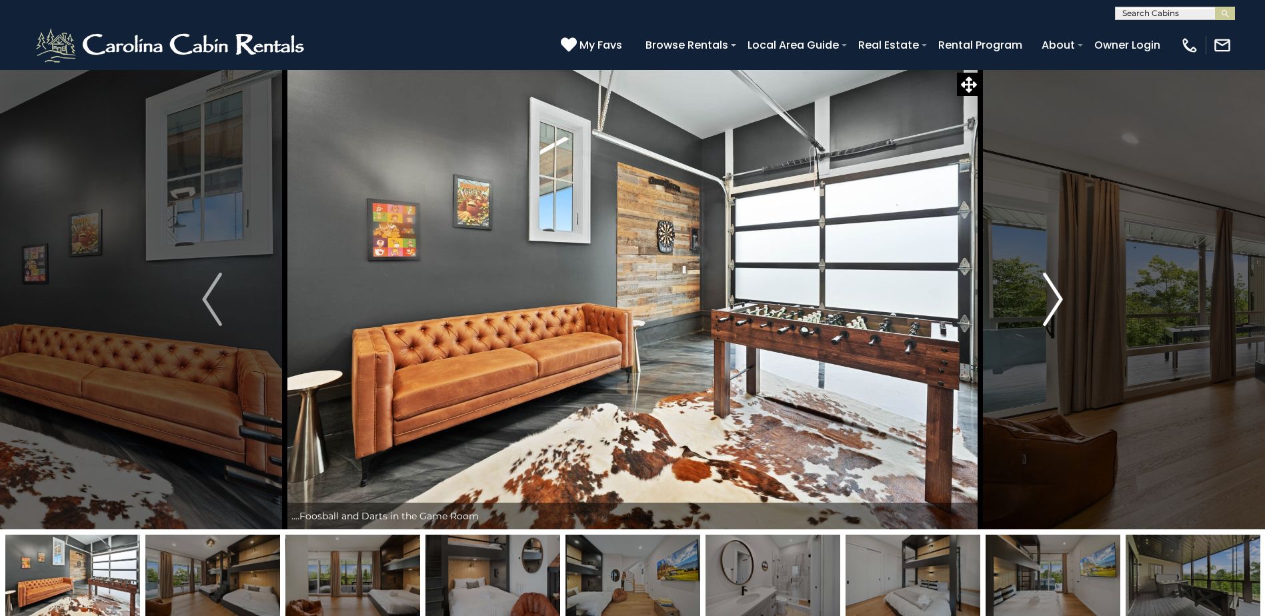
click at [1049, 289] on img "Next" at bounding box center [1053, 299] width 20 height 53
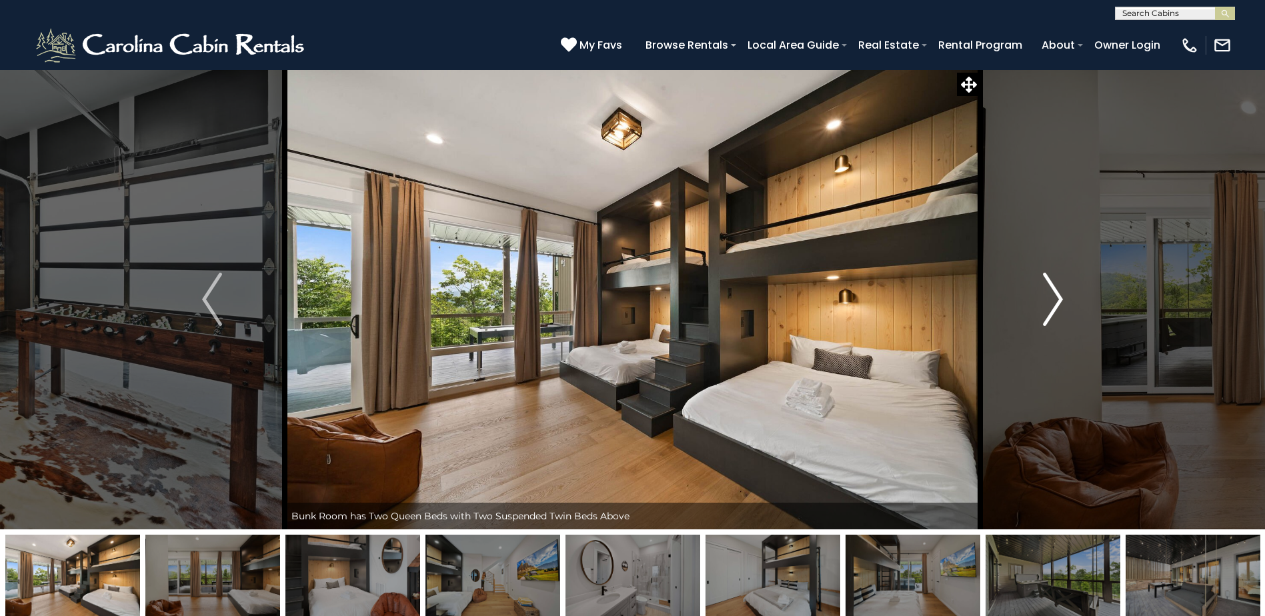
click at [1066, 281] on button "Next" at bounding box center [1052, 299] width 145 height 460
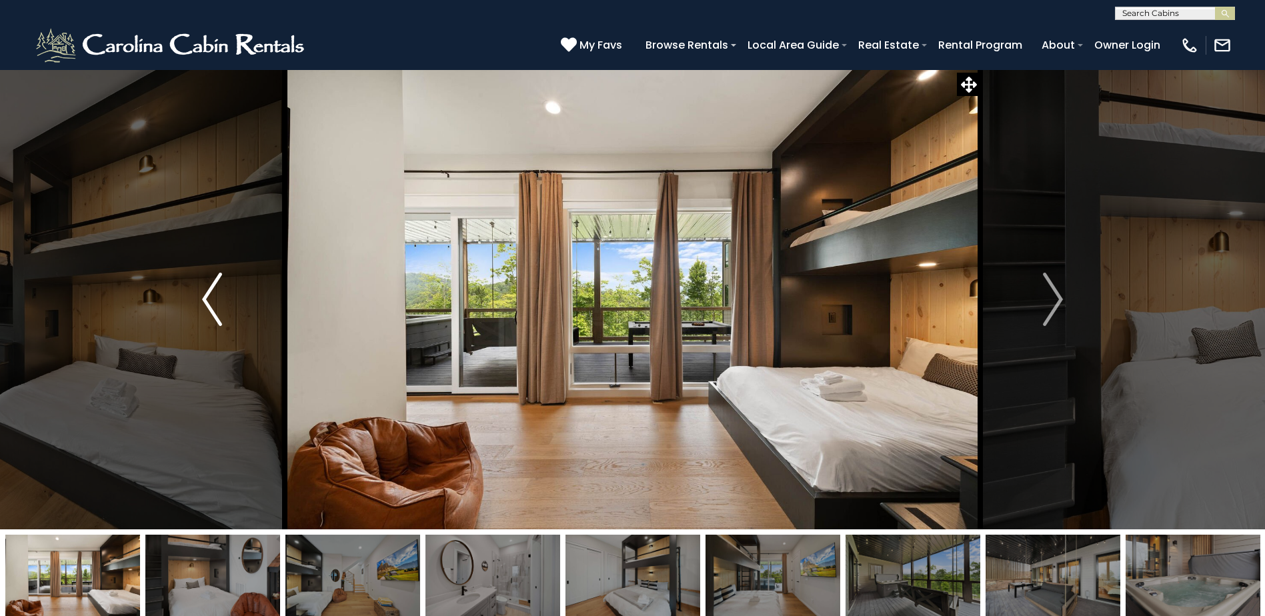
click at [225, 284] on button "Previous" at bounding box center [211, 299] width 145 height 460
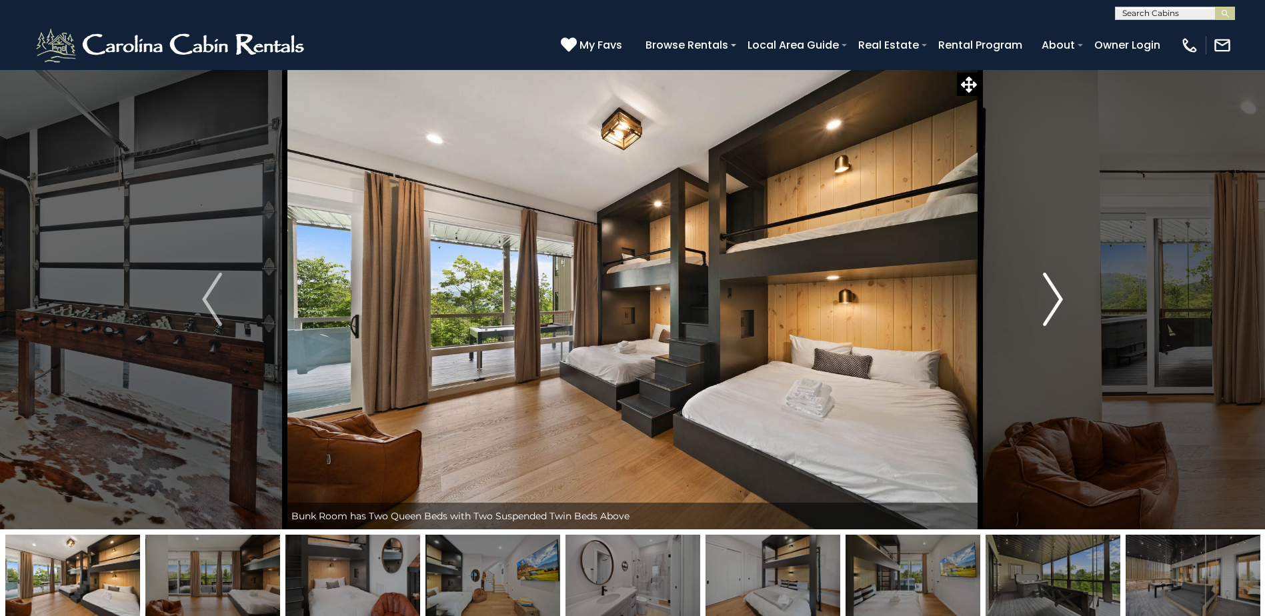
click at [1059, 279] on img "Next" at bounding box center [1053, 299] width 20 height 53
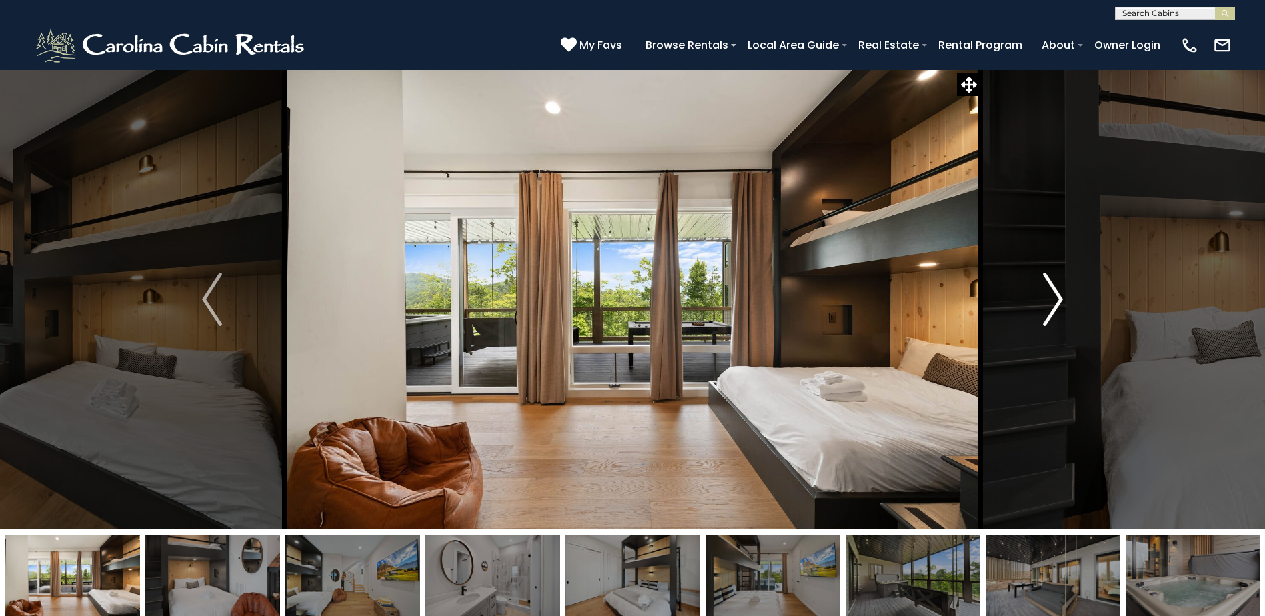
click at [1060, 280] on img "Next" at bounding box center [1053, 299] width 20 height 53
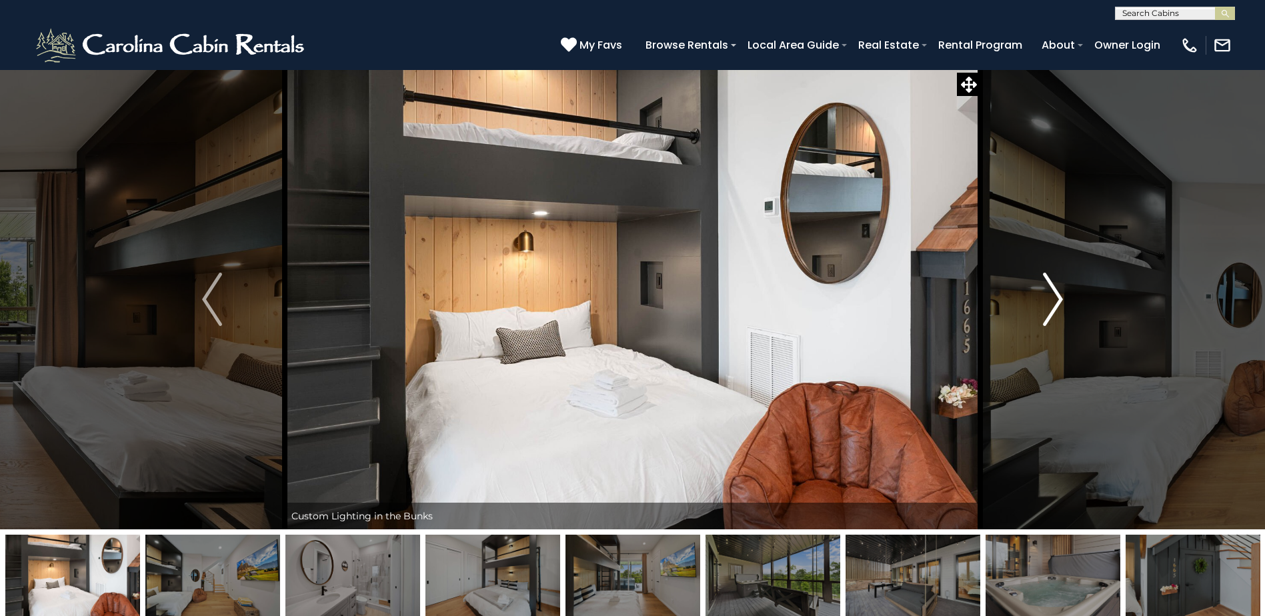
click at [1060, 280] on img "Next" at bounding box center [1053, 299] width 20 height 53
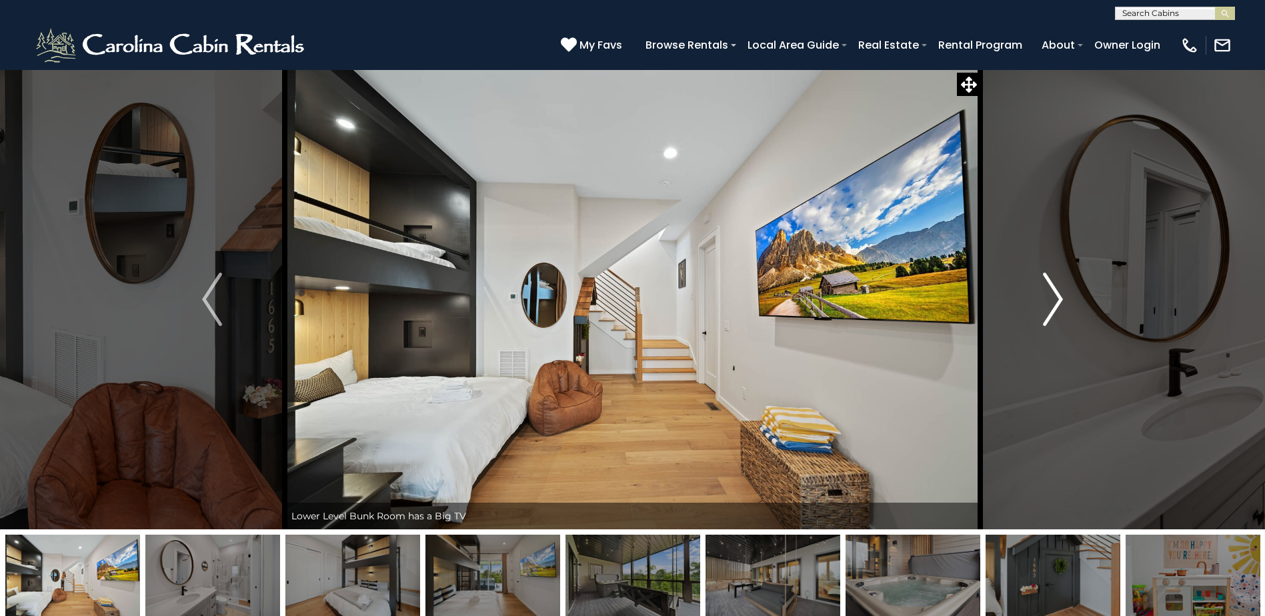
click at [1060, 280] on img "Next" at bounding box center [1053, 299] width 20 height 53
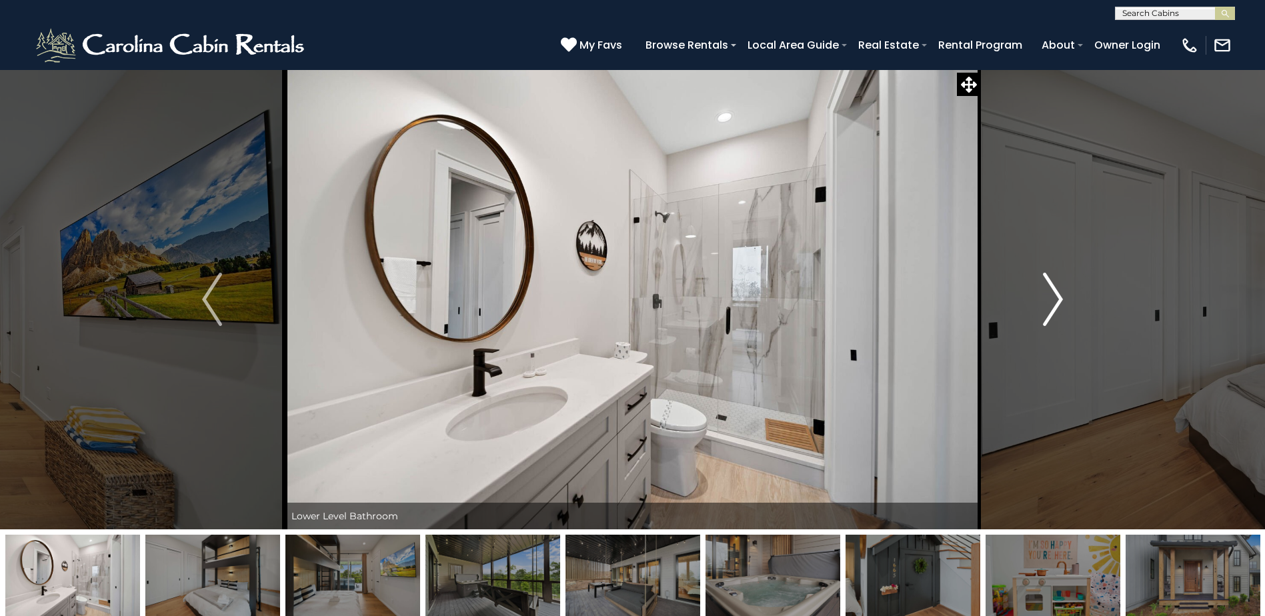
click at [1060, 280] on img "Next" at bounding box center [1053, 299] width 20 height 53
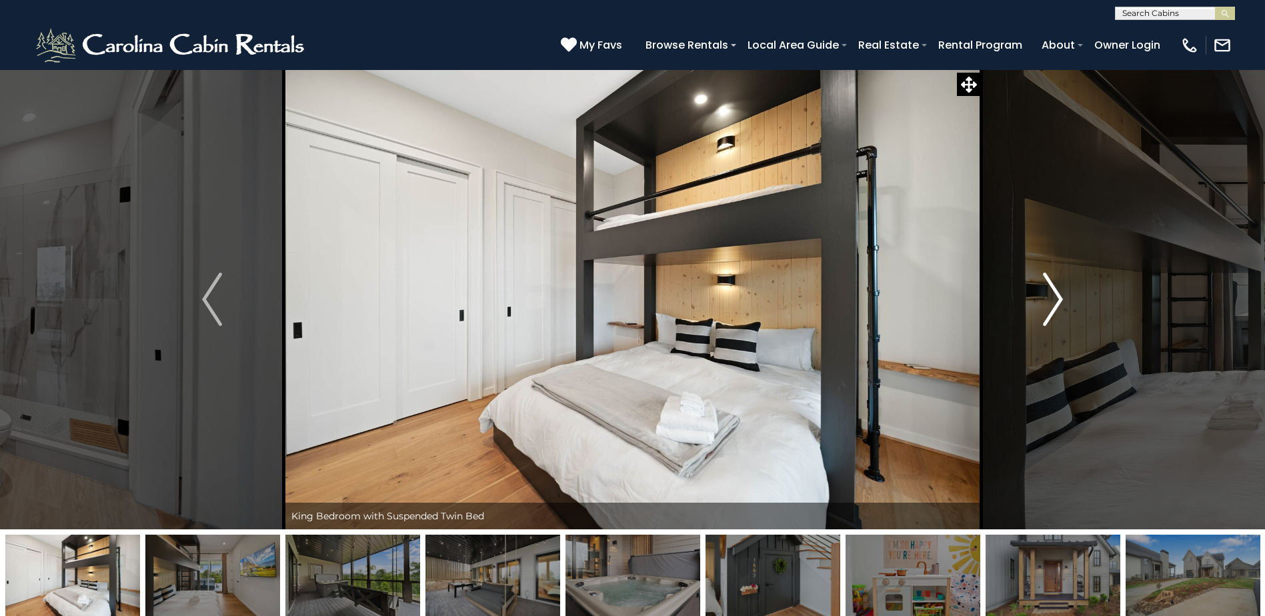
click at [1038, 288] on button "Next" at bounding box center [1052, 299] width 145 height 460
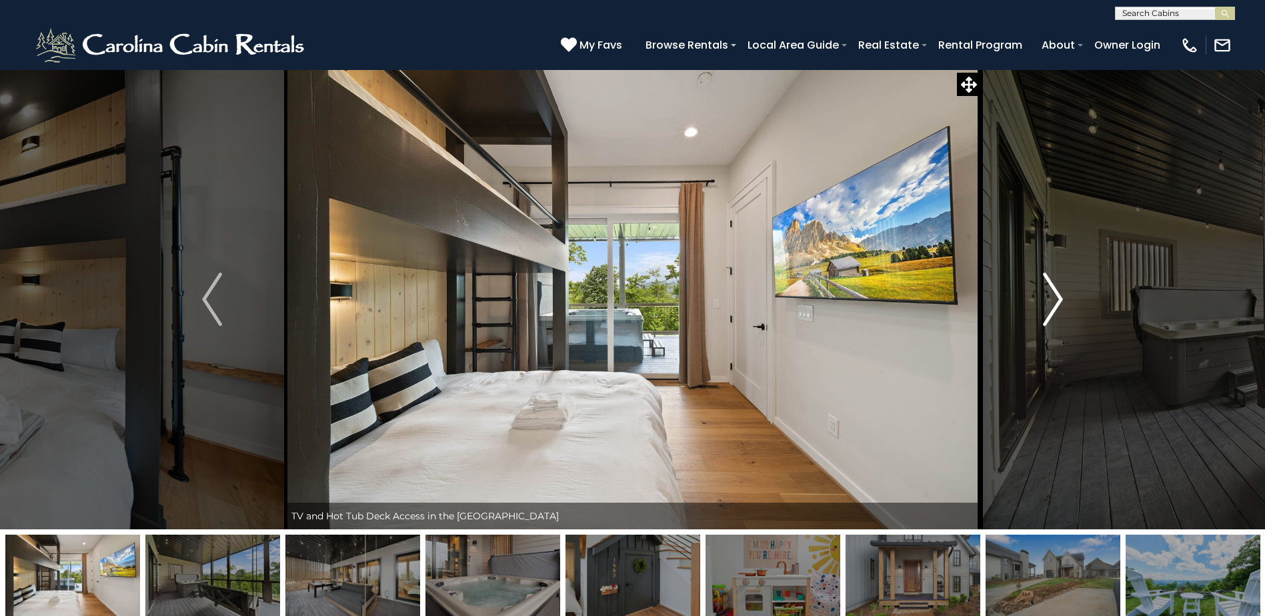
click at [1038, 288] on button "Next" at bounding box center [1052, 299] width 145 height 460
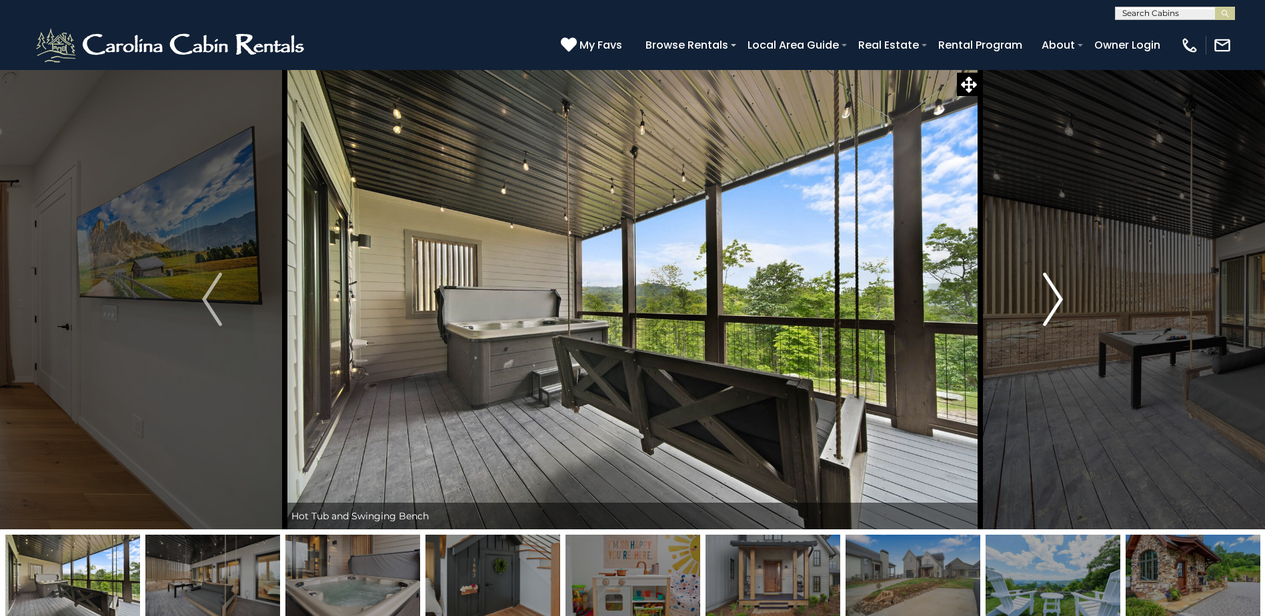
click at [1038, 288] on button "Next" at bounding box center [1052, 299] width 145 height 460
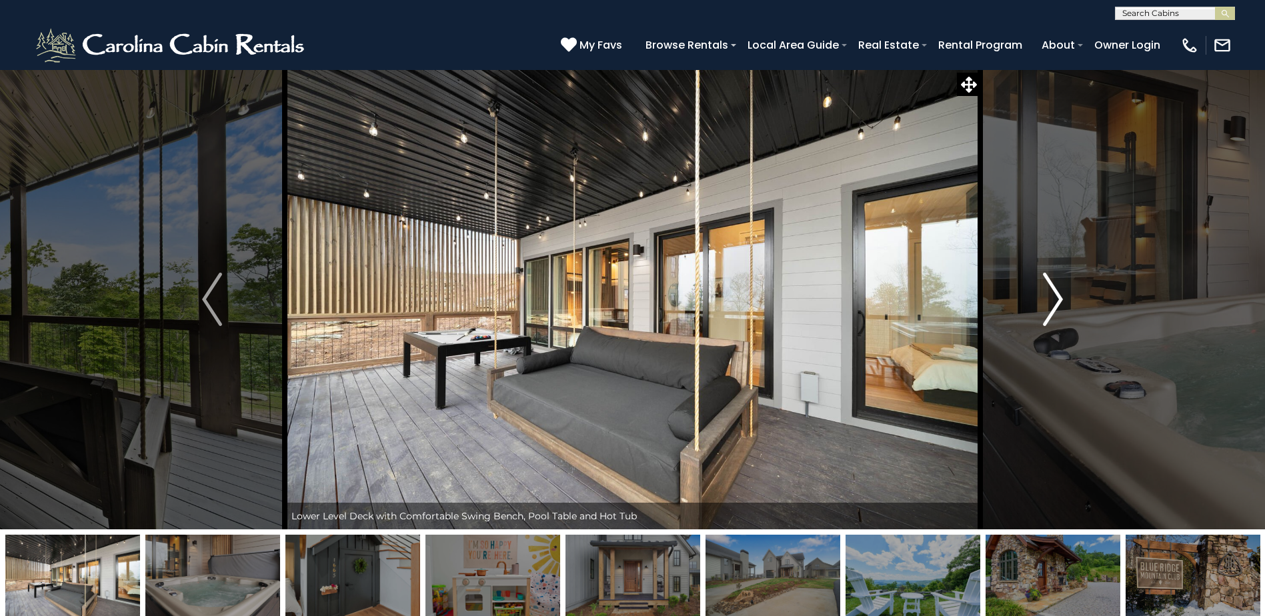
click at [1038, 288] on button "Next" at bounding box center [1052, 299] width 145 height 460
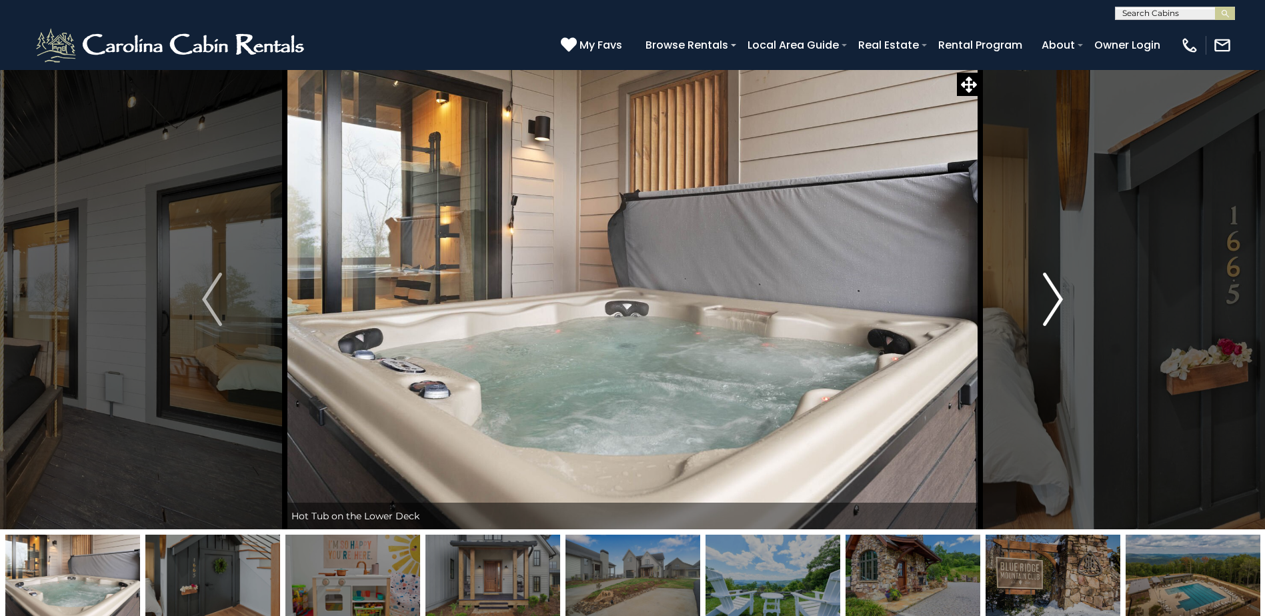
click at [1038, 288] on button "Next" at bounding box center [1052, 299] width 145 height 460
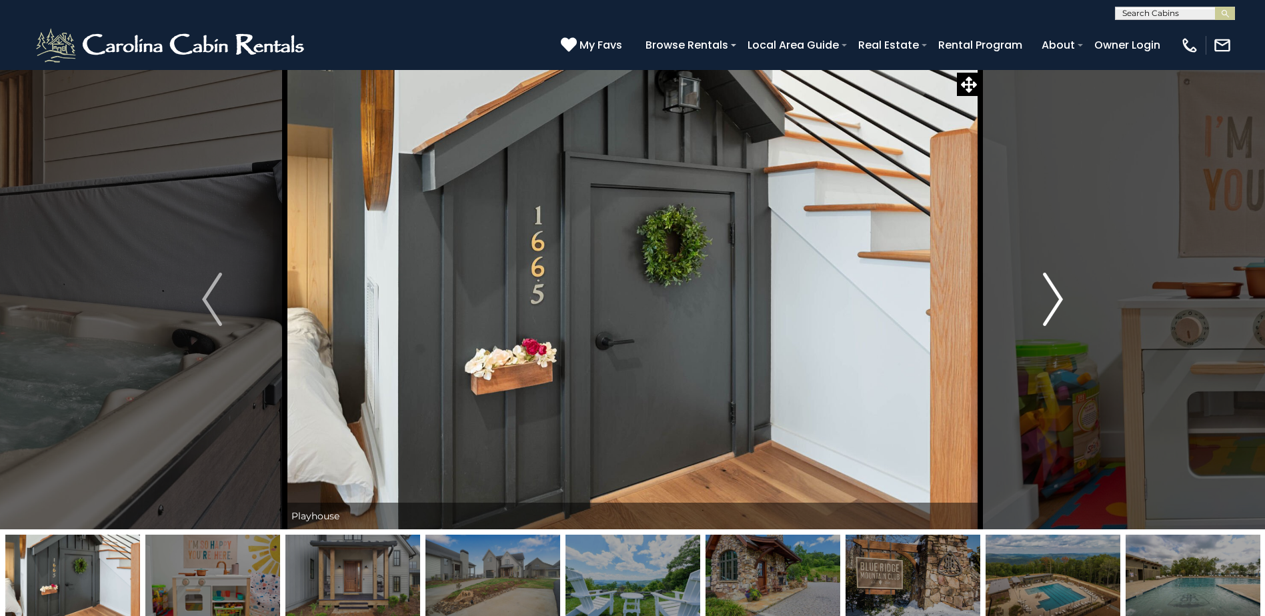
click at [1038, 288] on button "Next" at bounding box center [1052, 299] width 145 height 460
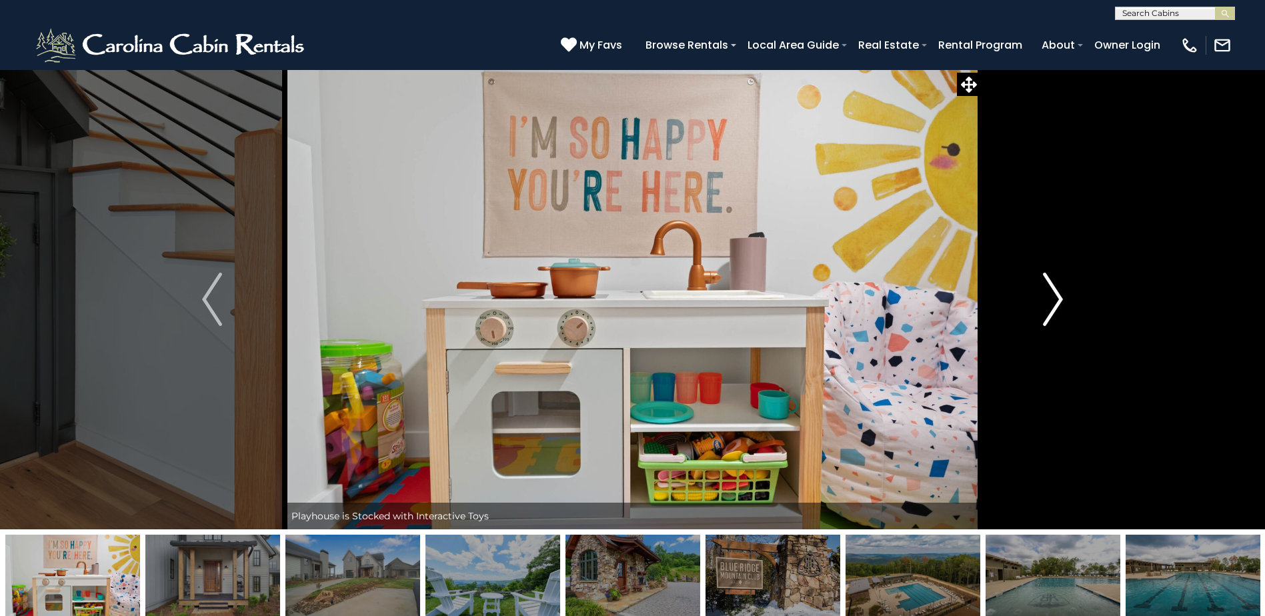
click at [1038, 288] on button "Next" at bounding box center [1052, 299] width 145 height 460
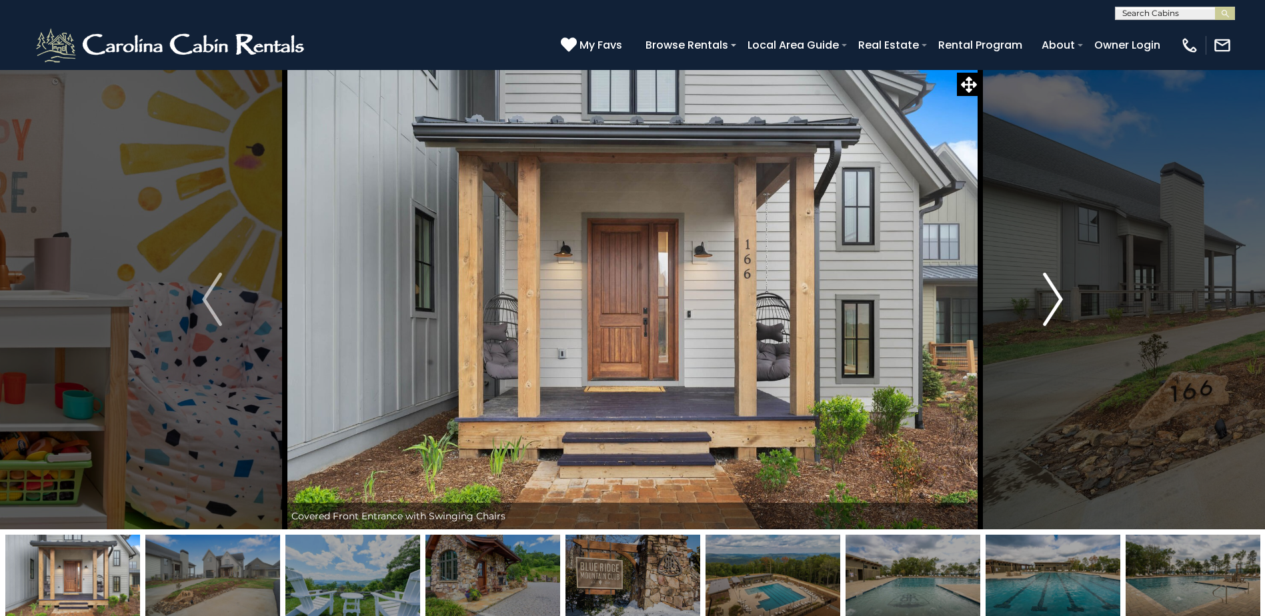
click at [1038, 288] on button "Next" at bounding box center [1052, 299] width 145 height 460
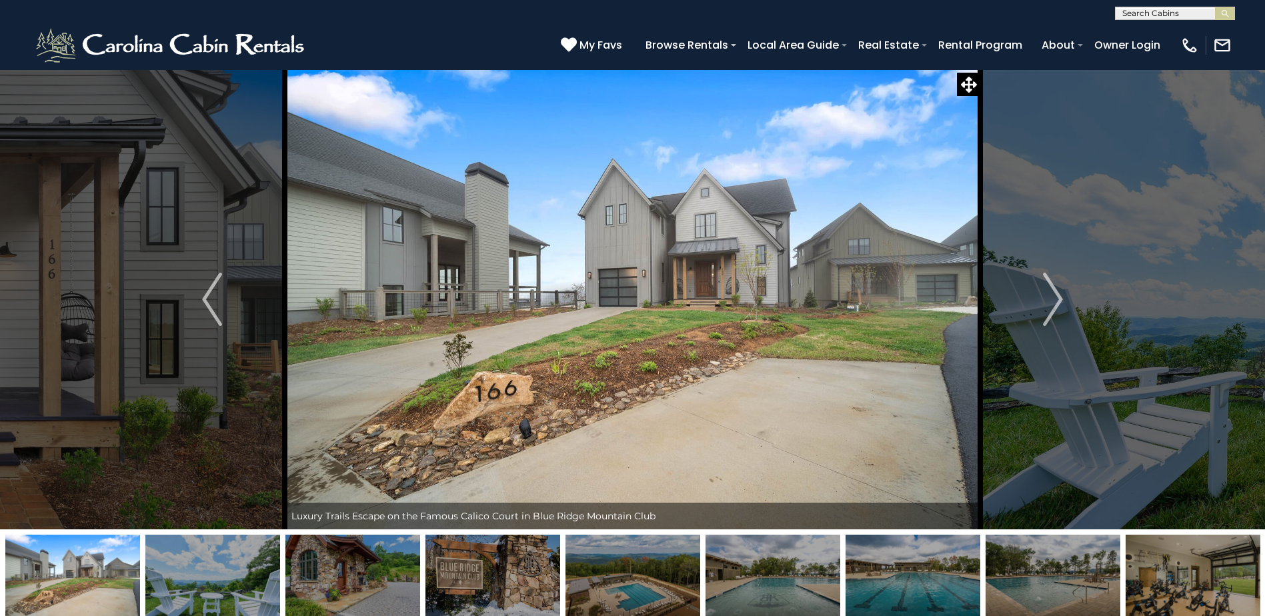
click at [862, 291] on img at bounding box center [633, 299] width 696 height 460
click at [850, 321] on img at bounding box center [633, 299] width 696 height 460
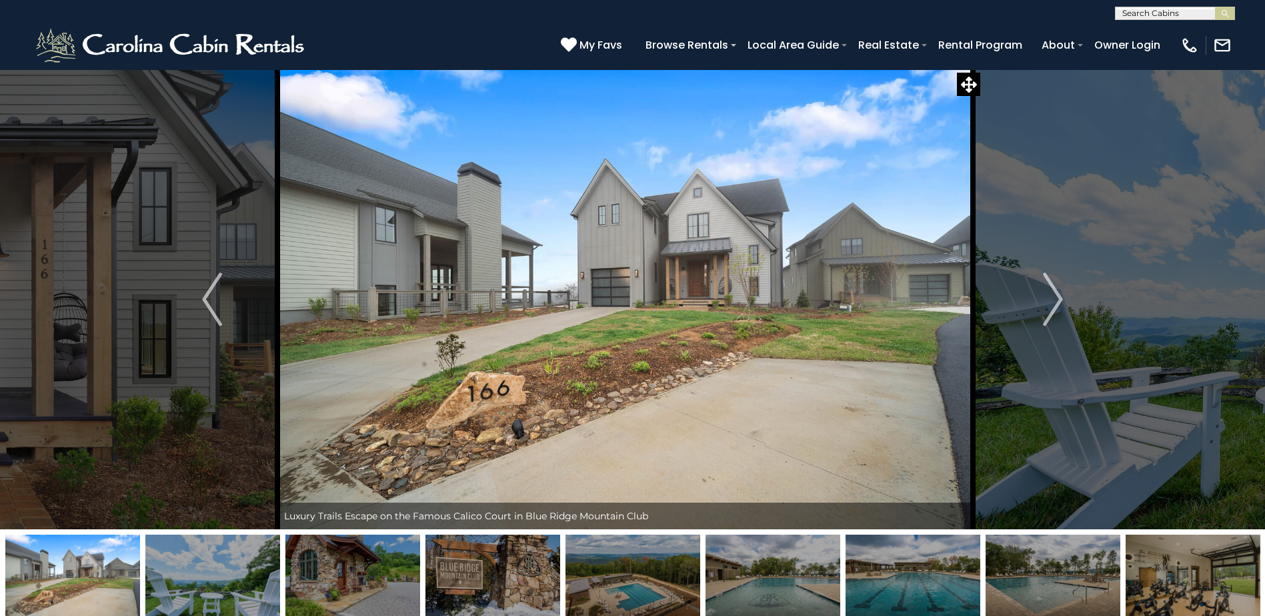
drag, startPoint x: 850, startPoint y: 313, endPoint x: 888, endPoint y: 200, distance: 119.8
click at [841, 347] on img at bounding box center [625, 299] width 696 height 460
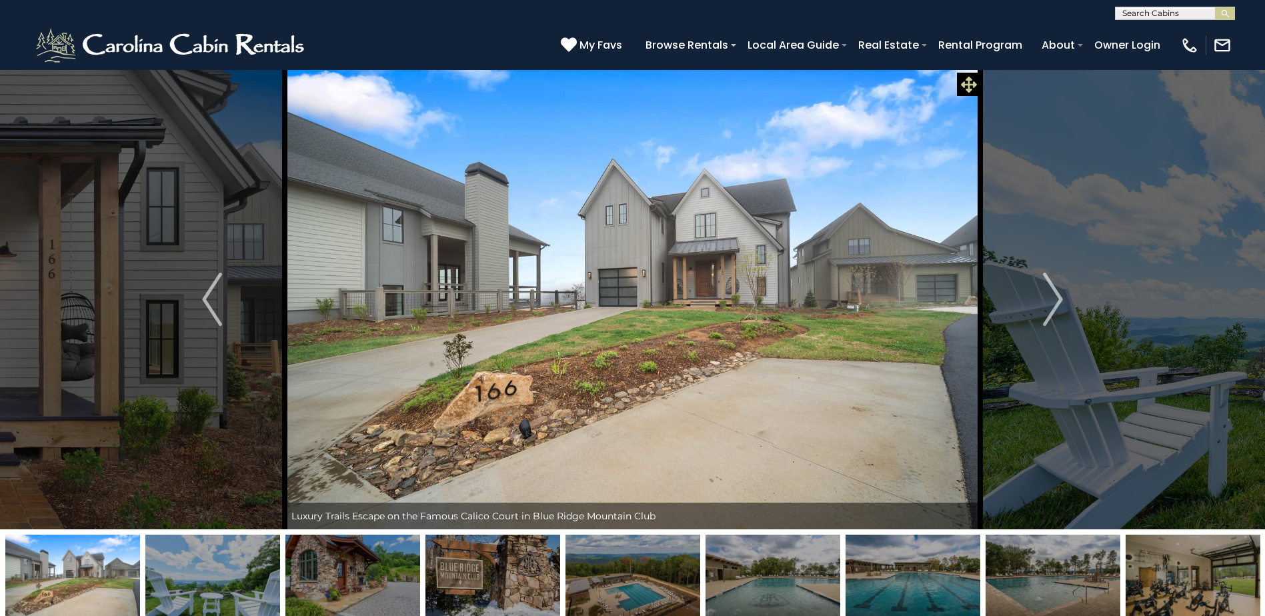
click at [972, 77] on icon at bounding box center [969, 85] width 16 height 16
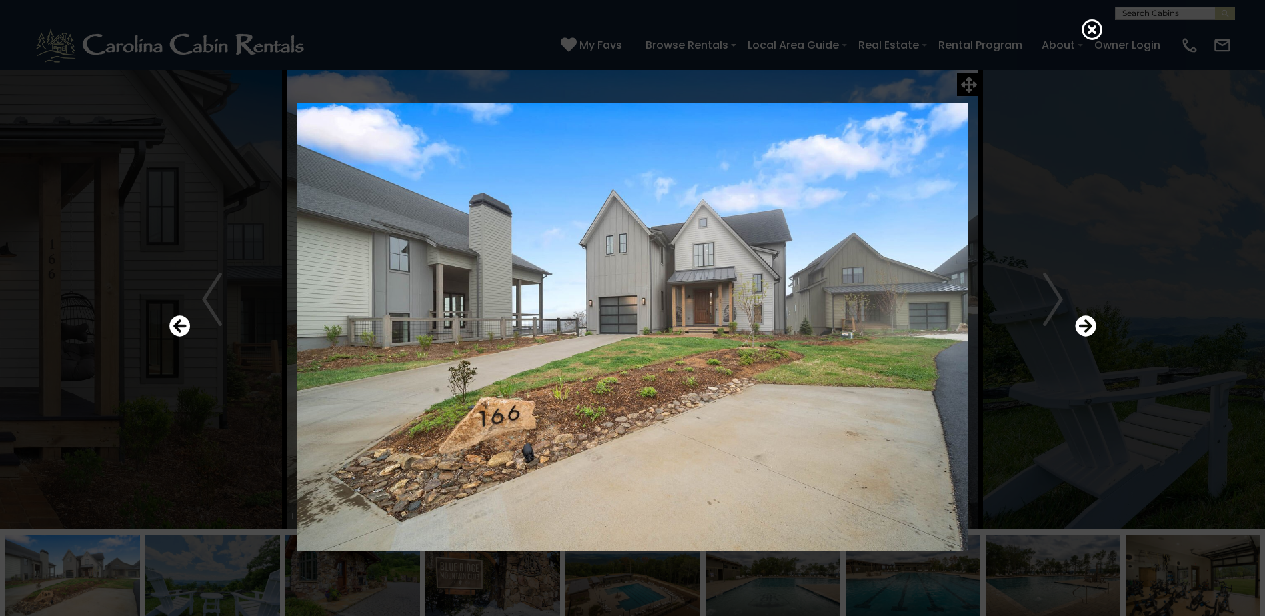
click at [838, 349] on img at bounding box center [633, 327] width 802 height 448
drag, startPoint x: 842, startPoint y: 335, endPoint x: 838, endPoint y: 395, distance: 60.1
click at [839, 396] on img at bounding box center [633, 327] width 802 height 448
click at [841, 319] on img at bounding box center [633, 327] width 802 height 448
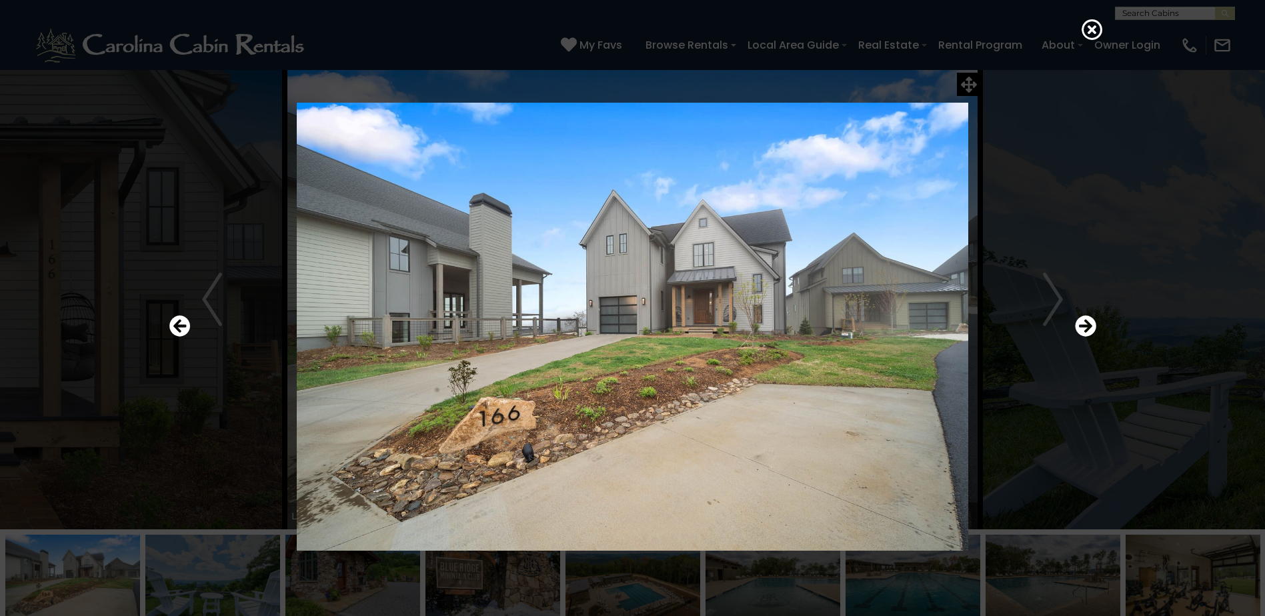
drag, startPoint x: 840, startPoint y: 333, endPoint x: 840, endPoint y: 413, distance: 80.0
drag, startPoint x: 840, startPoint y: 413, endPoint x: 782, endPoint y: 303, distance: 124.1
click at [782, 303] on img at bounding box center [633, 327] width 802 height 448
drag, startPoint x: 628, startPoint y: 334, endPoint x: 584, endPoint y: 411, distance: 89.0
click at [584, 411] on img at bounding box center [634, 327] width 802 height 448
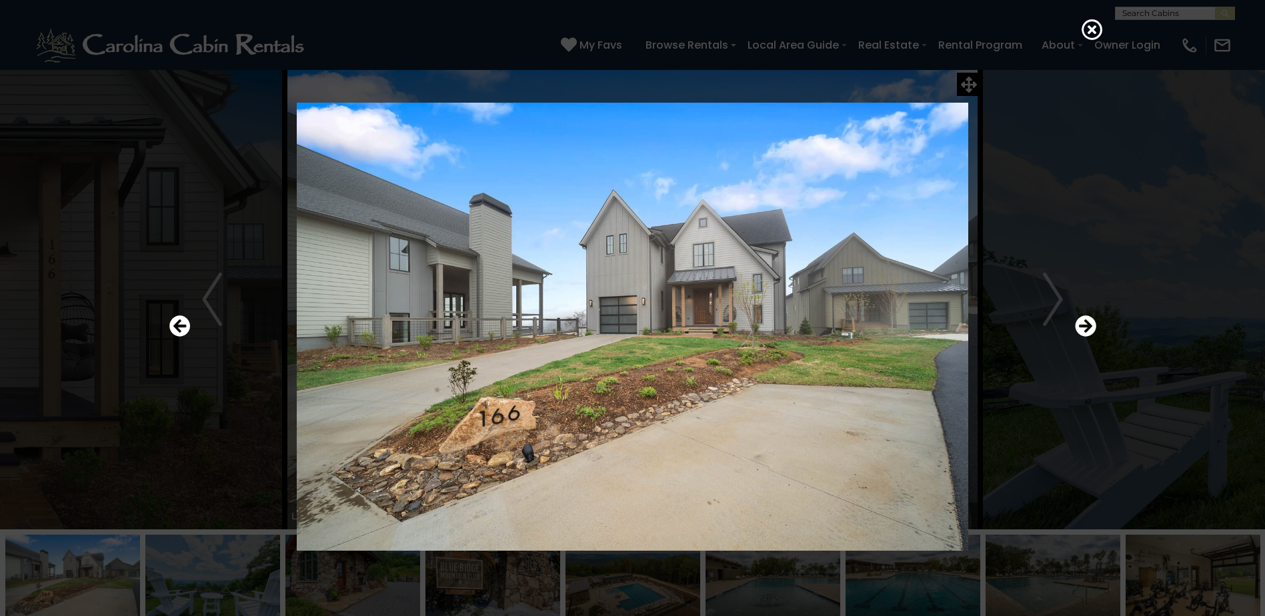
click at [1098, 324] on div at bounding box center [633, 326] width 940 height 555
click at [1090, 327] on icon "Next" at bounding box center [1085, 325] width 21 height 21
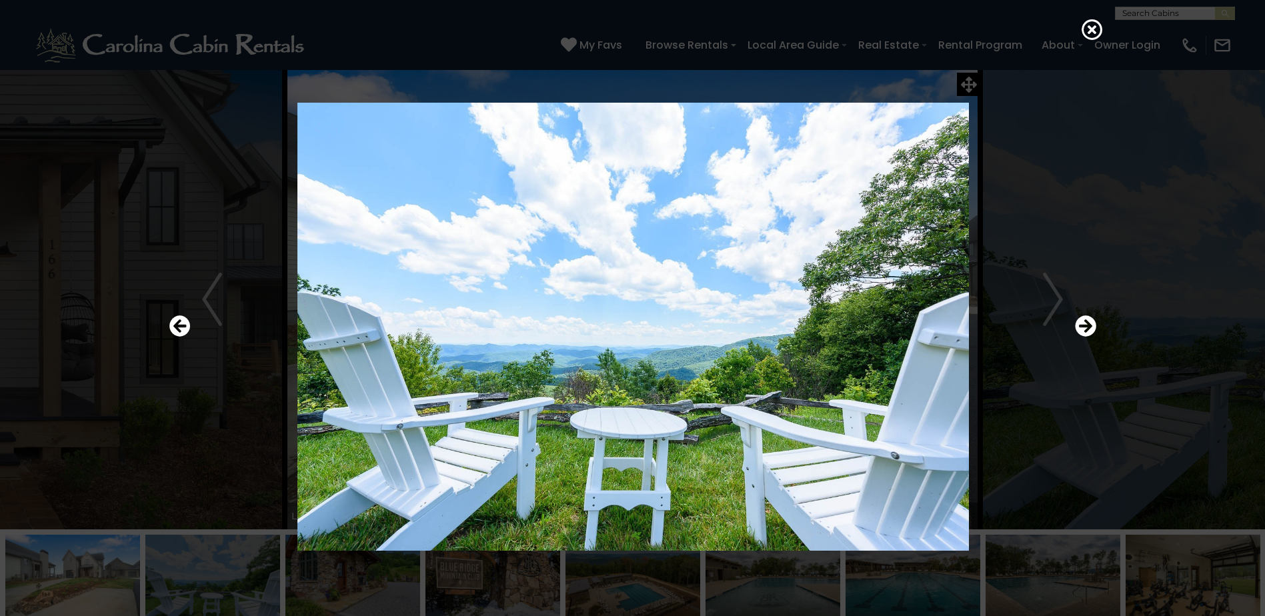
click at [1019, 115] on img at bounding box center [634, 327] width 802 height 448
click at [987, 113] on img at bounding box center [633, 327] width 802 height 448
click at [1044, 157] on div at bounding box center [633, 326] width 940 height 555
click at [1090, 31] on icon at bounding box center [1092, 29] width 21 height 21
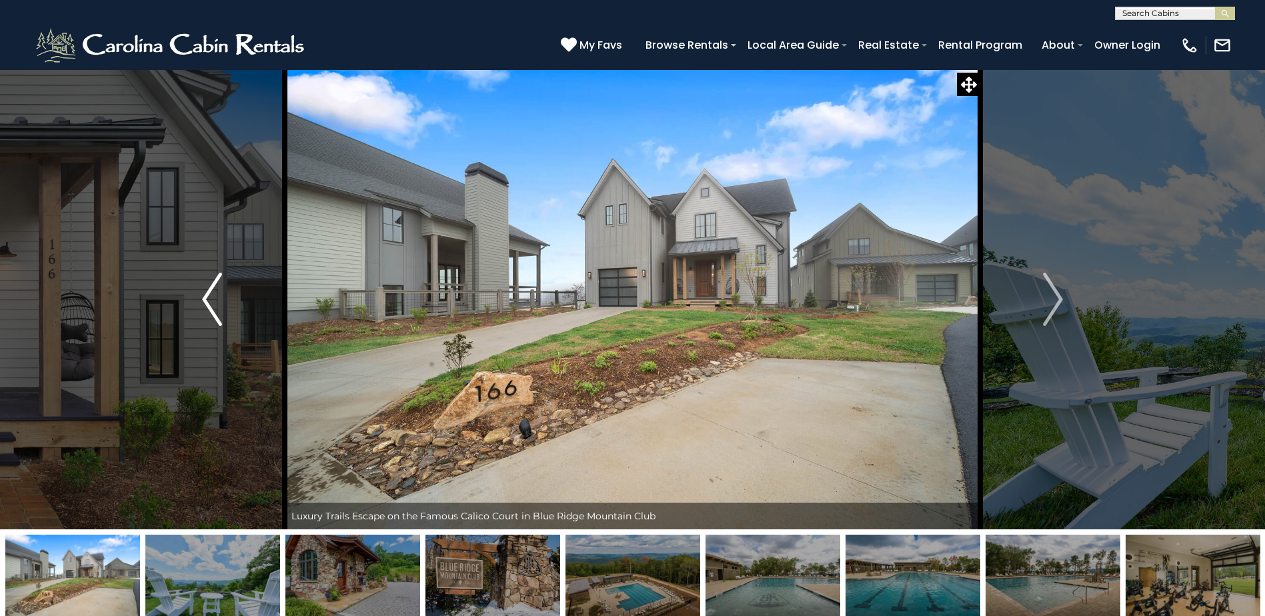
drag, startPoint x: 275, startPoint y: 251, endPoint x: 169, endPoint y: 279, distance: 109.7
click at [261, 253] on button "Previous" at bounding box center [211, 299] width 145 height 460
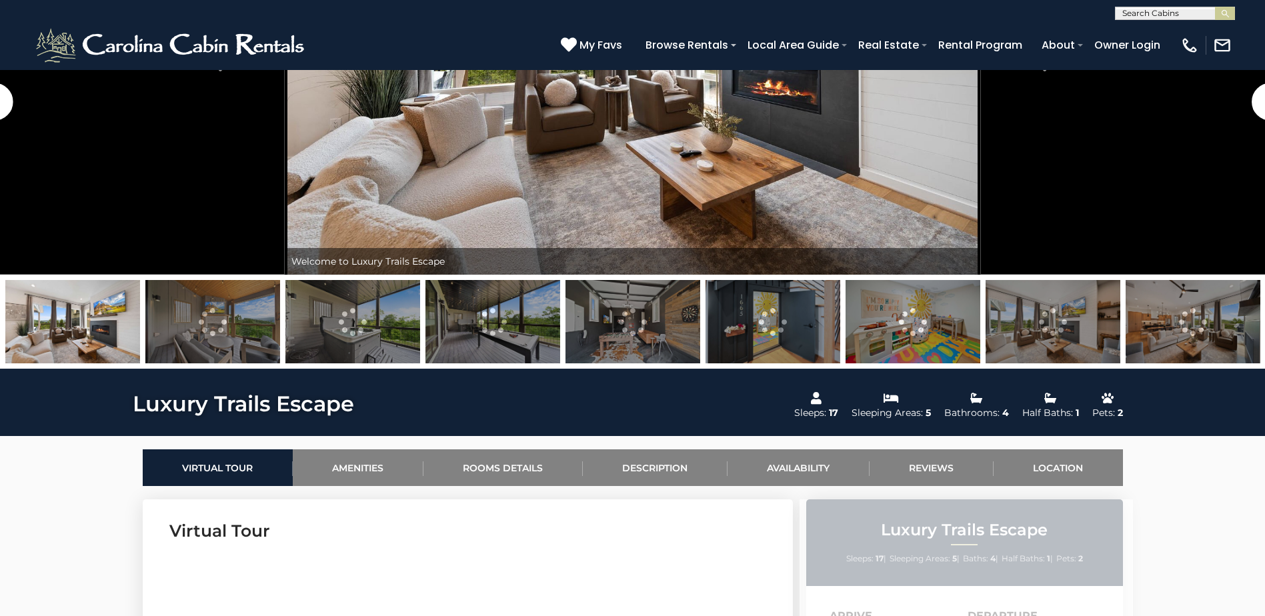
scroll to position [333, 0]
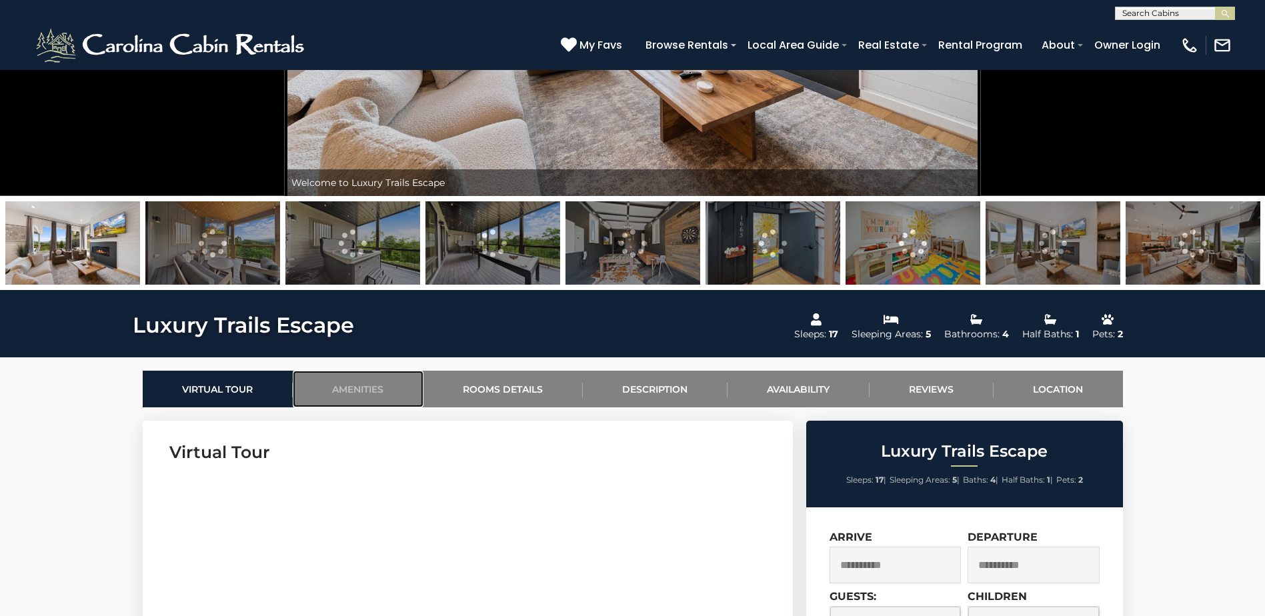
click at [340, 391] on link "Amenities" at bounding box center [358, 389] width 131 height 37
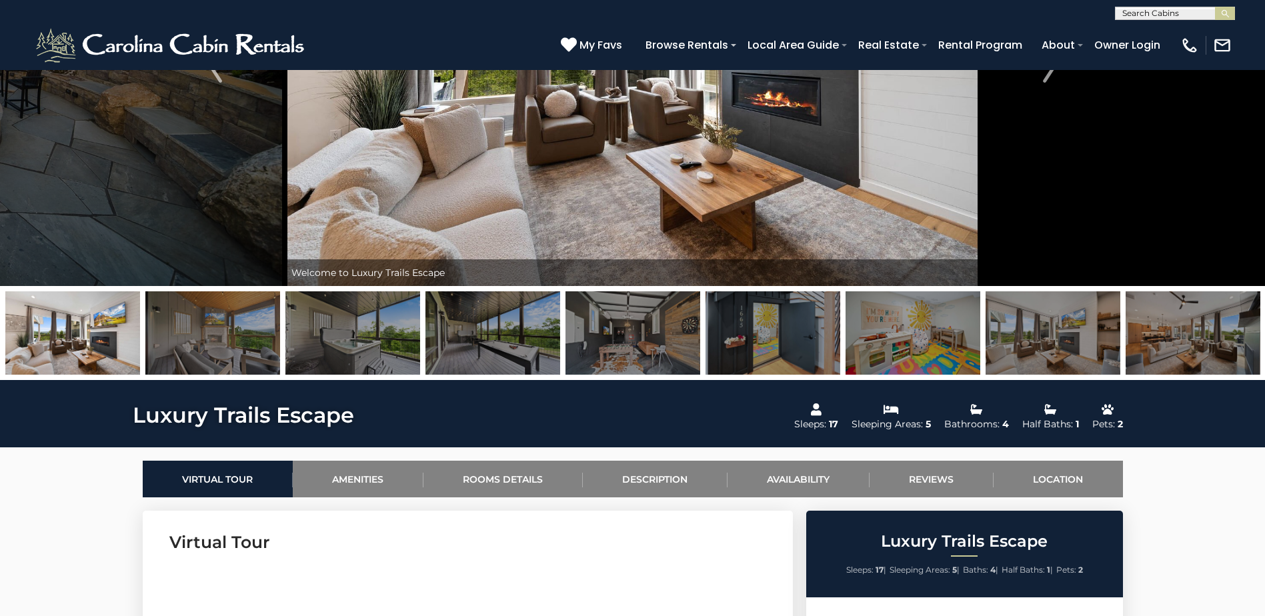
scroll to position [241, 0]
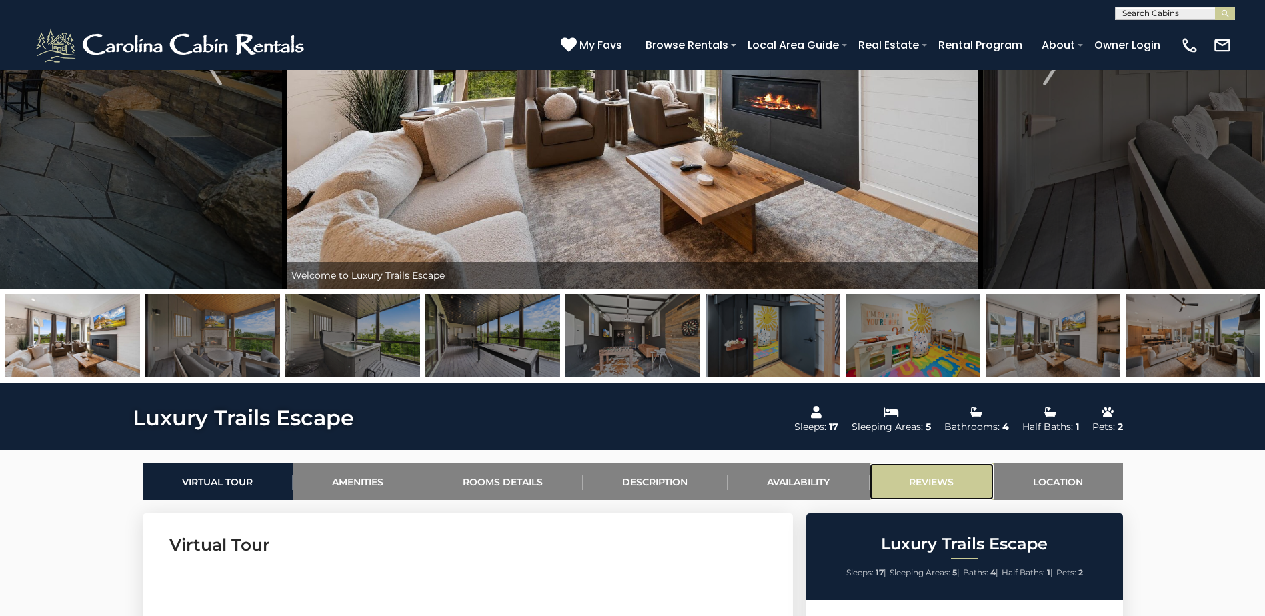
click at [944, 473] on link "Reviews" at bounding box center [932, 481] width 124 height 37
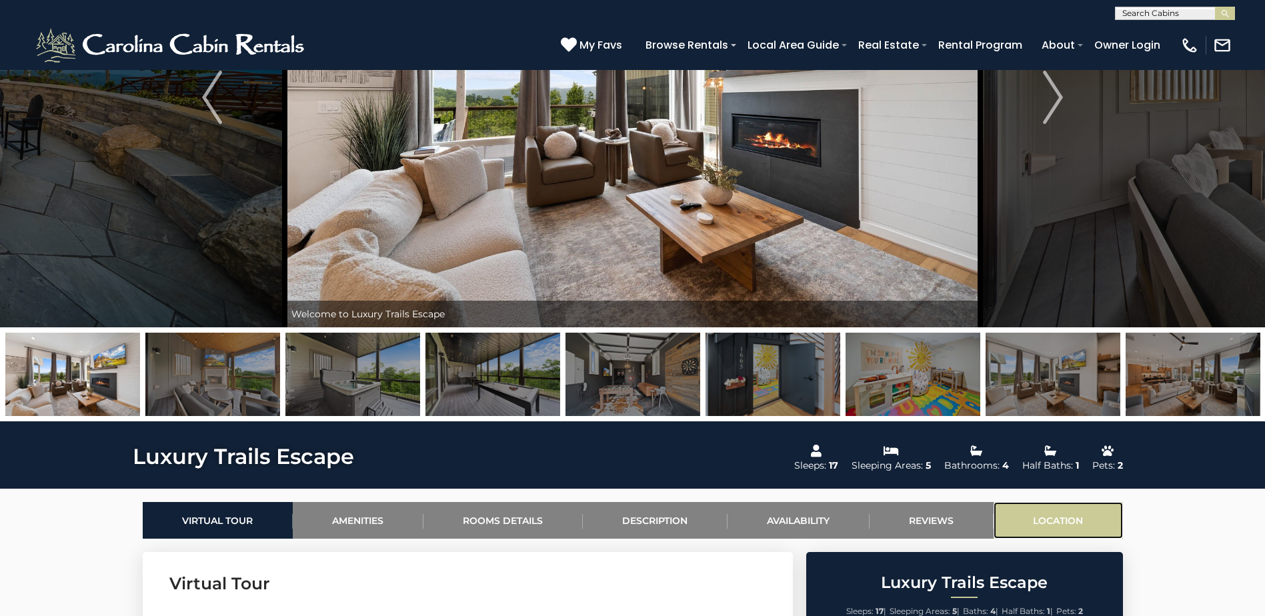
click at [1028, 527] on link "Location" at bounding box center [1058, 520] width 129 height 37
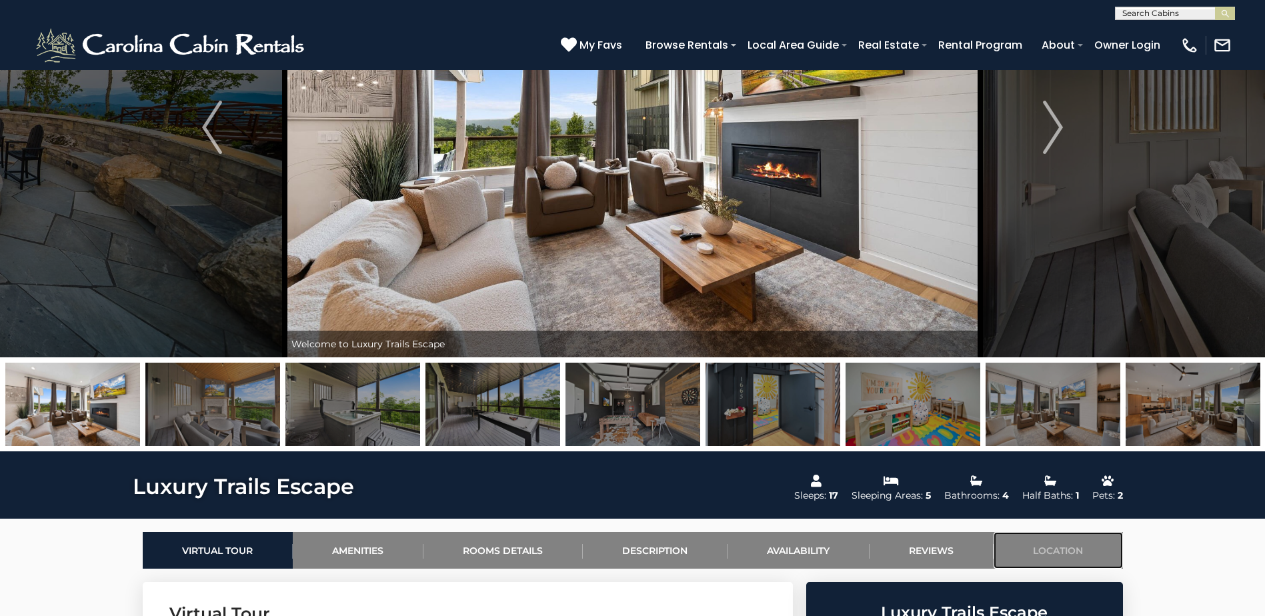
scroll to position [44, 0]
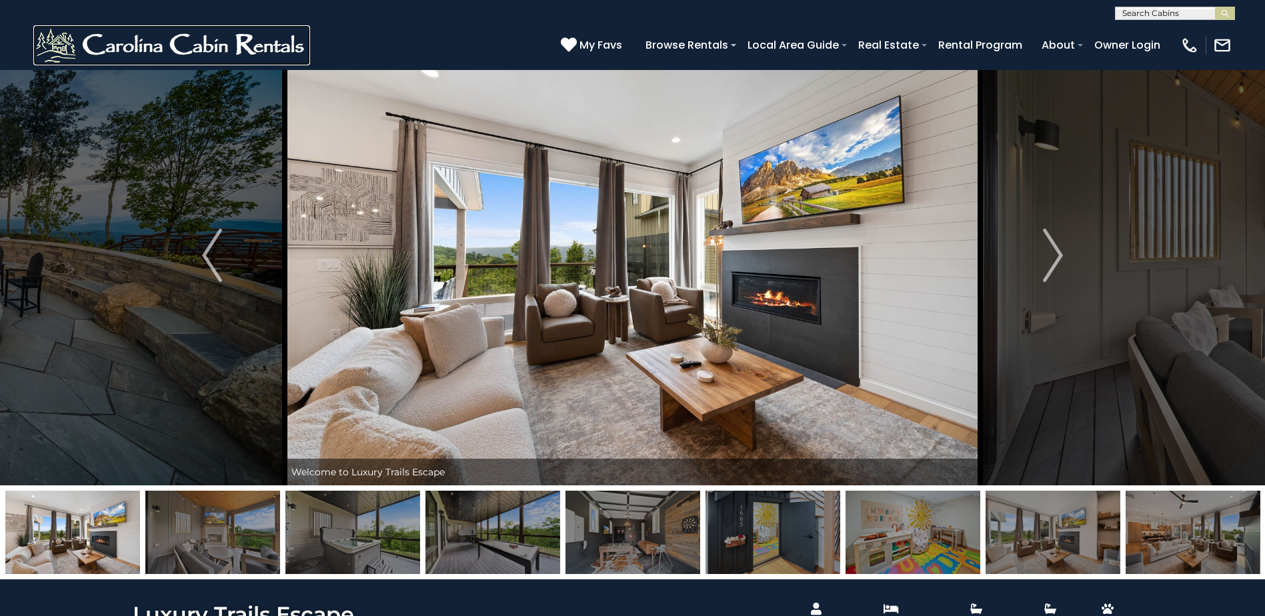
click at [281, 49] on img at bounding box center [171, 45] width 277 height 40
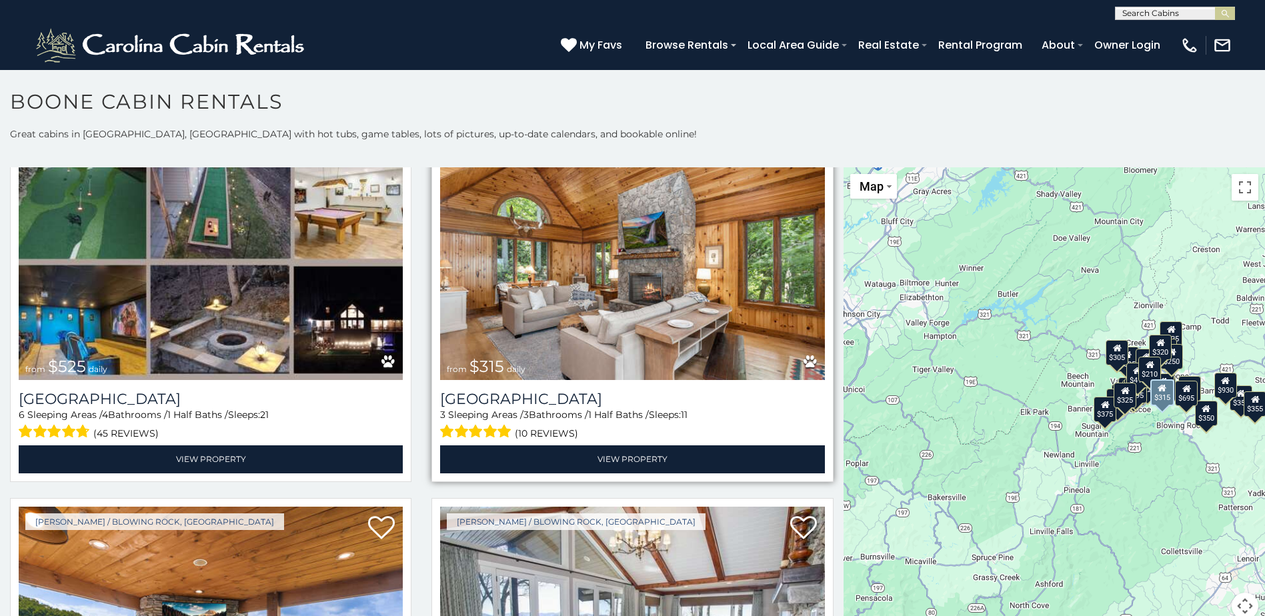
scroll to position [400, 0]
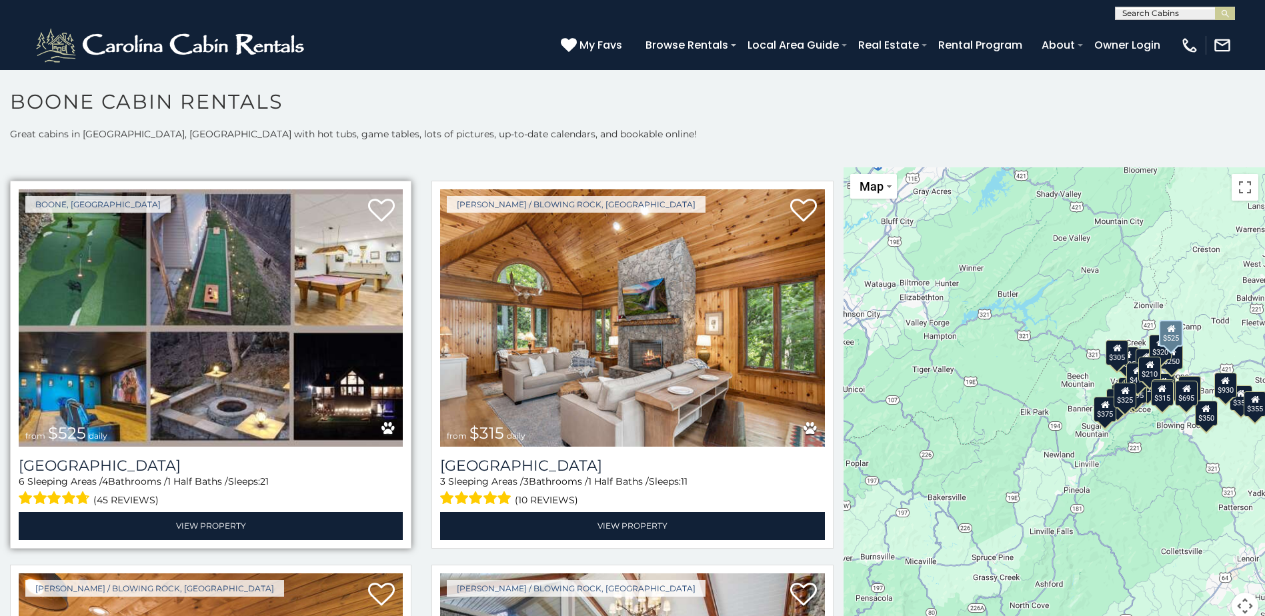
click at [245, 392] on img at bounding box center [211, 317] width 384 height 257
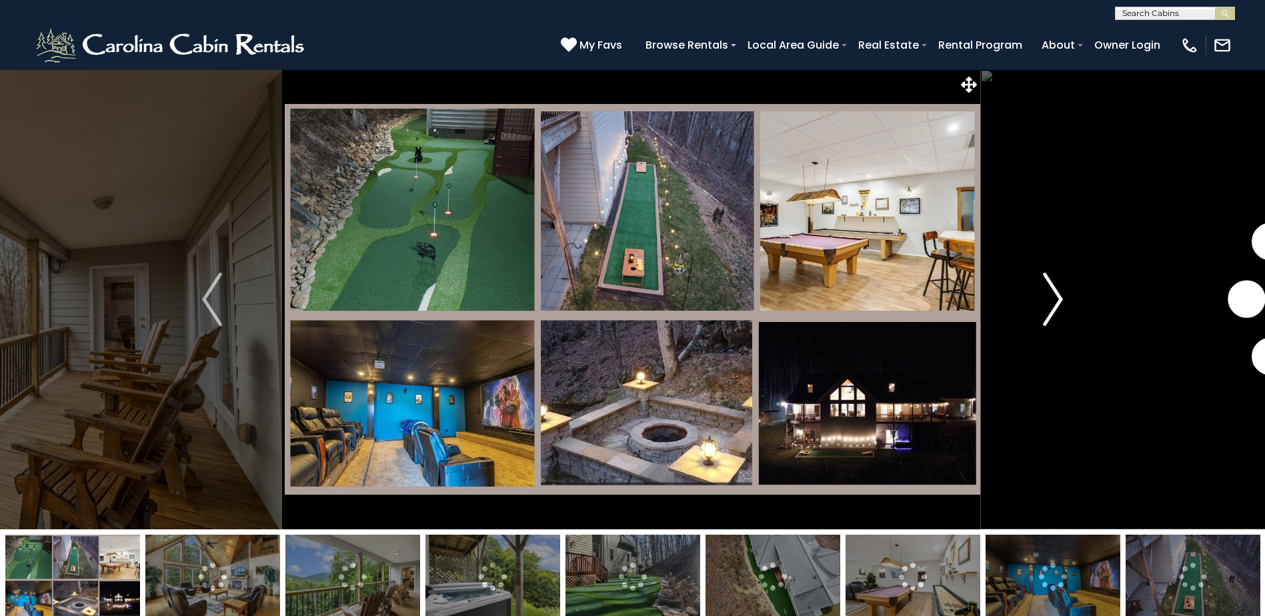
click at [1060, 301] on img "Next" at bounding box center [1053, 299] width 20 height 53
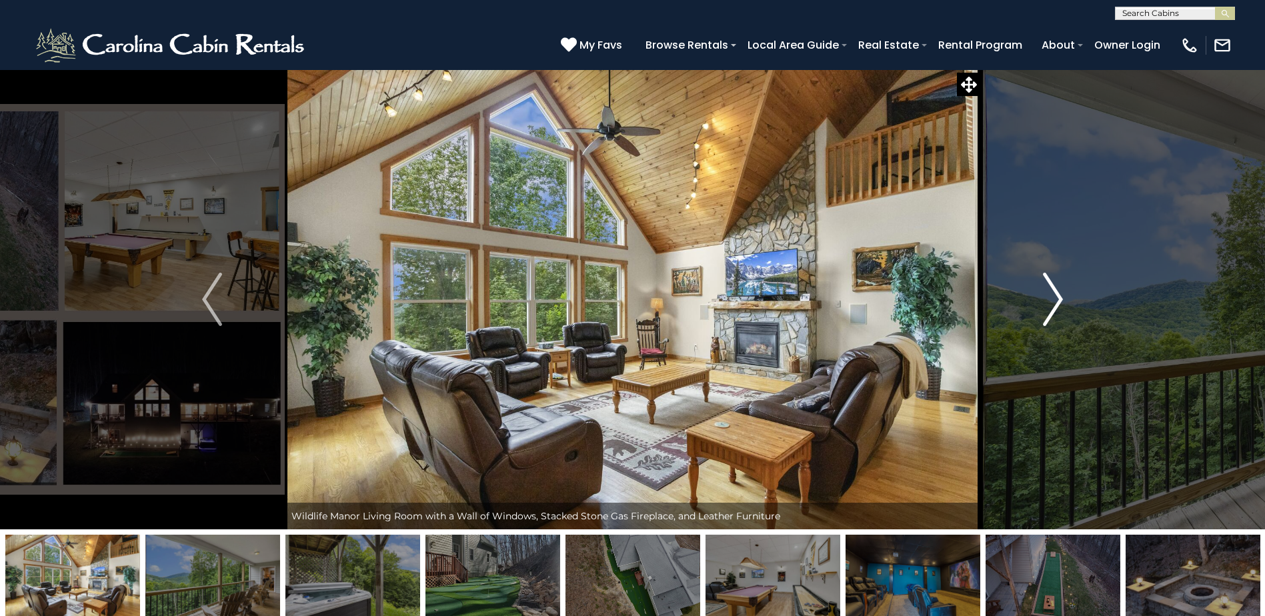
click at [1060, 301] on img "Next" at bounding box center [1053, 299] width 20 height 53
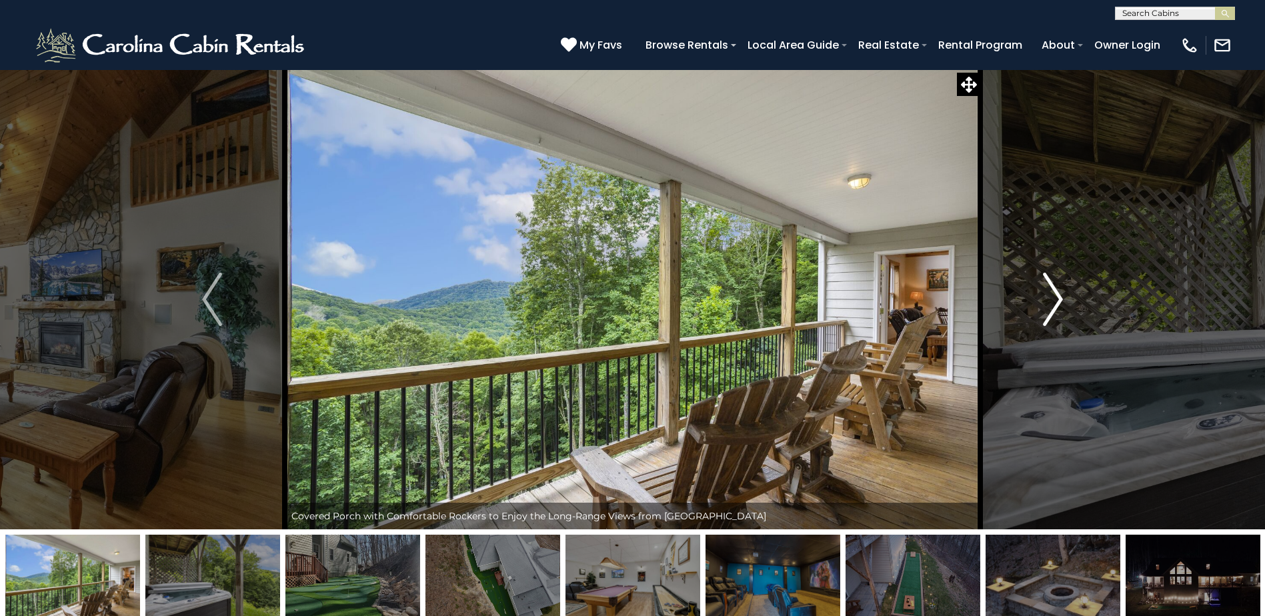
click at [1060, 301] on img "Next" at bounding box center [1053, 299] width 20 height 53
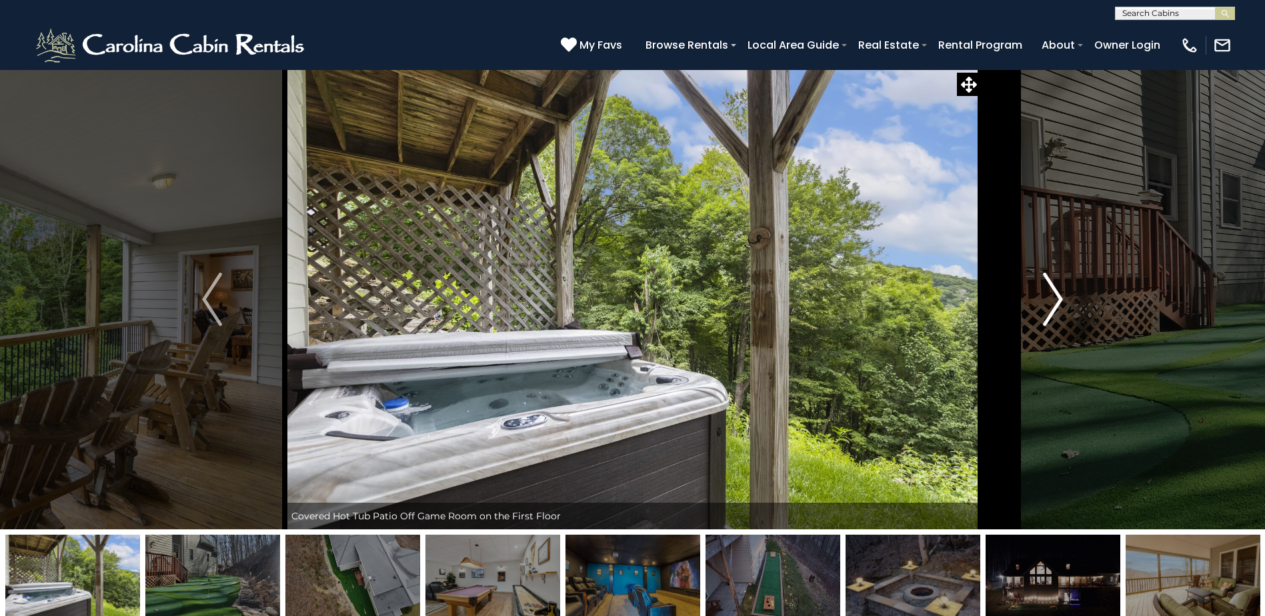
click at [1060, 301] on img "Next" at bounding box center [1053, 299] width 20 height 53
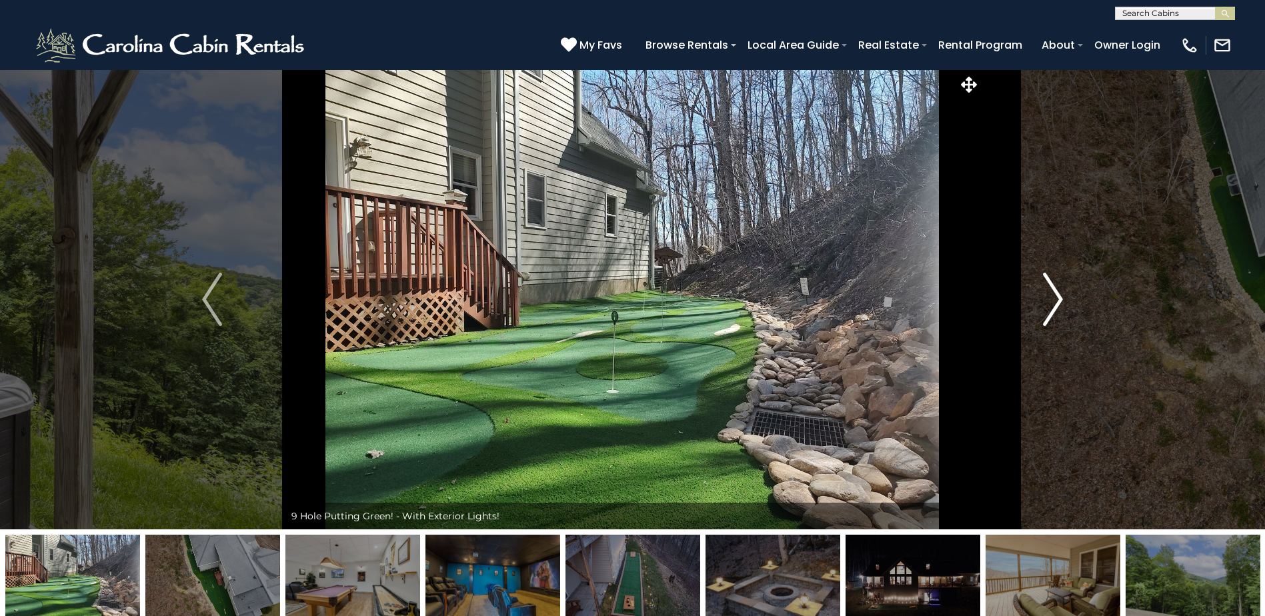
click at [1060, 301] on img "Next" at bounding box center [1053, 299] width 20 height 53
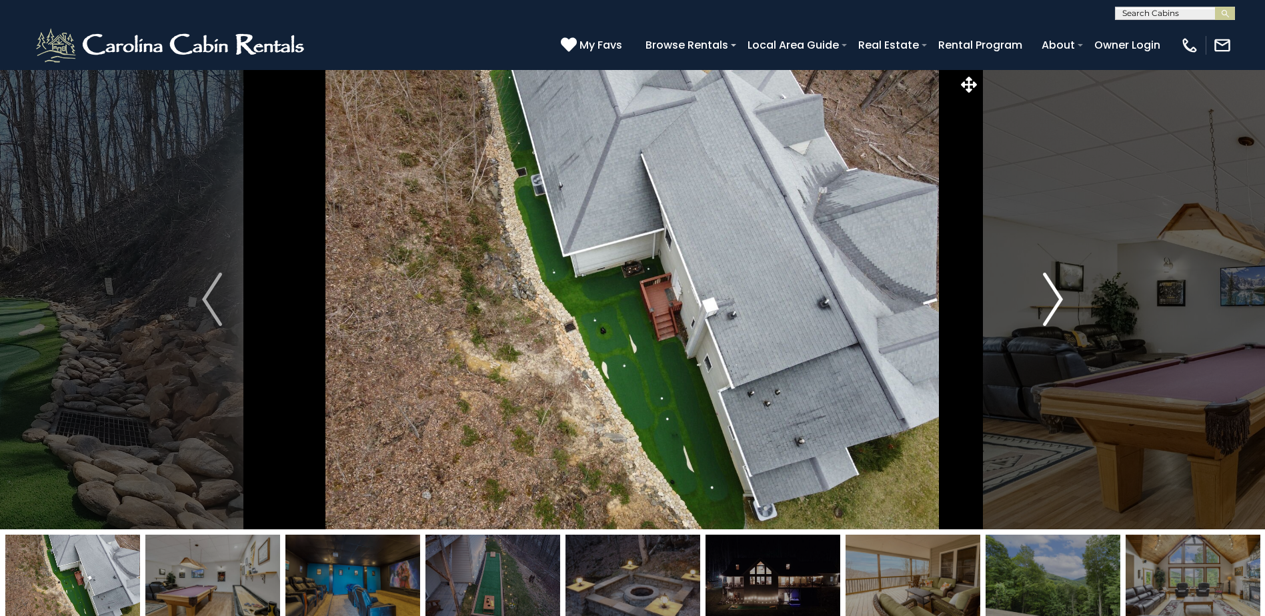
click at [1060, 301] on img "Next" at bounding box center [1053, 299] width 20 height 53
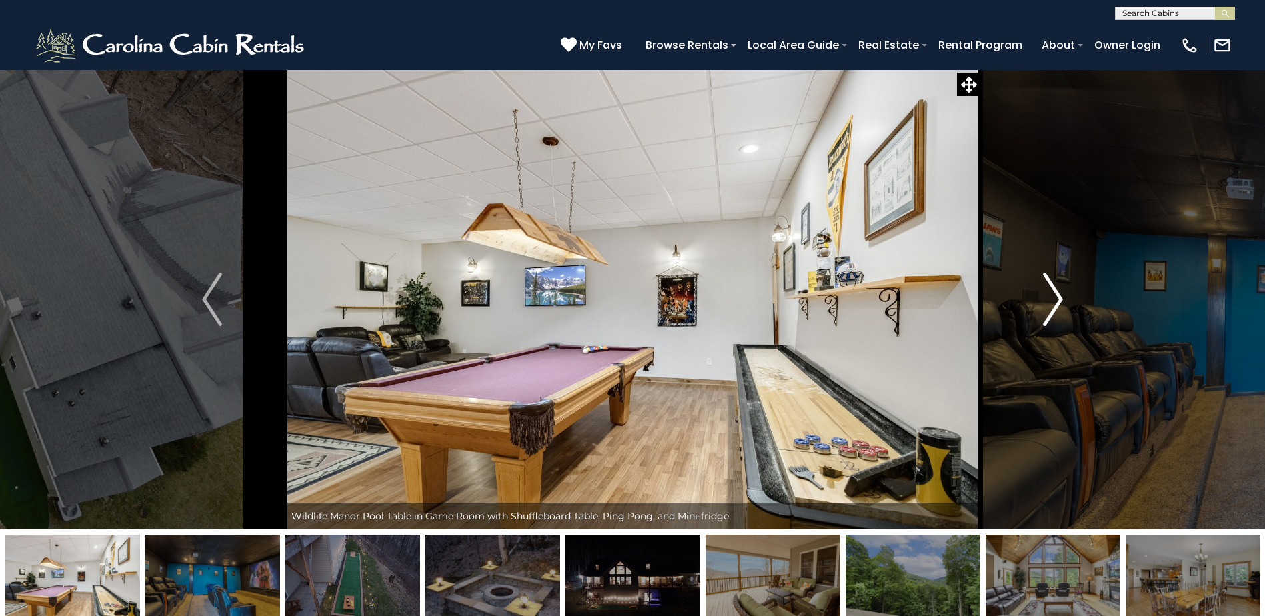
click at [1038, 311] on button "Next" at bounding box center [1052, 299] width 145 height 460
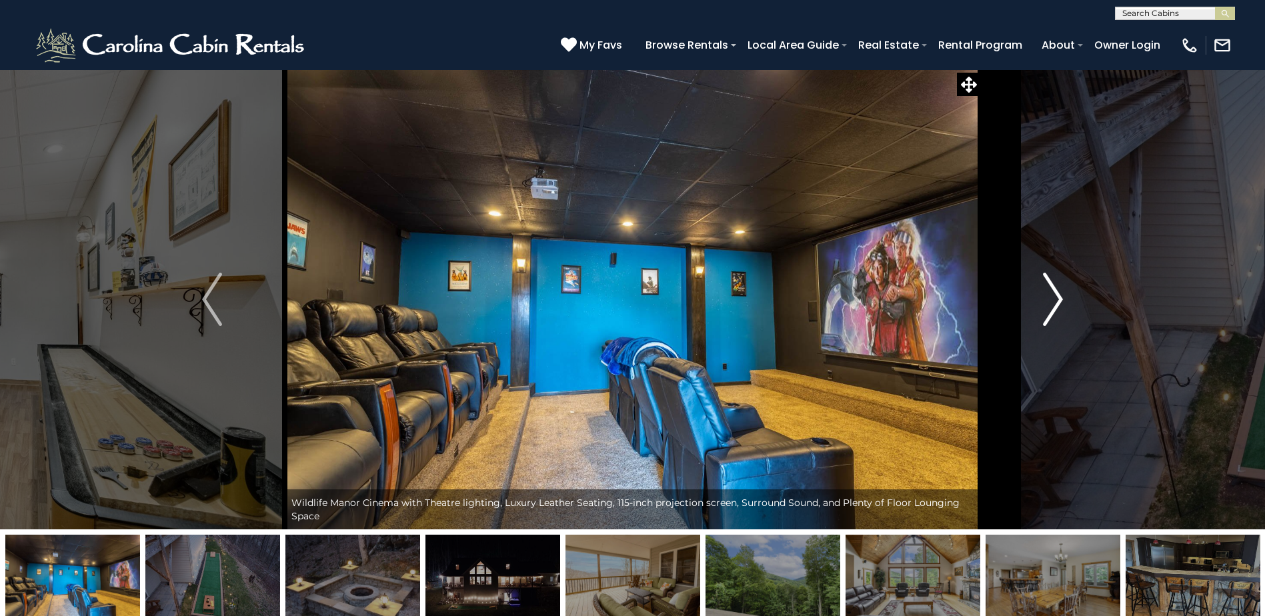
click at [1038, 311] on button "Next" at bounding box center [1052, 299] width 145 height 460
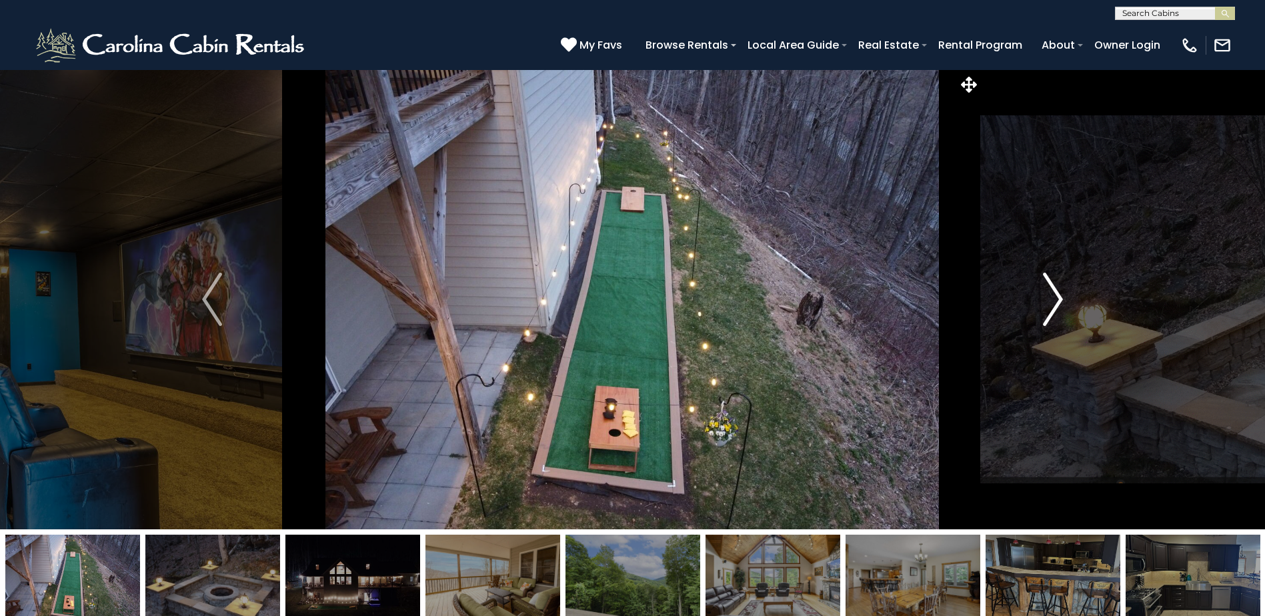
click at [1038, 311] on button "Next" at bounding box center [1052, 299] width 145 height 460
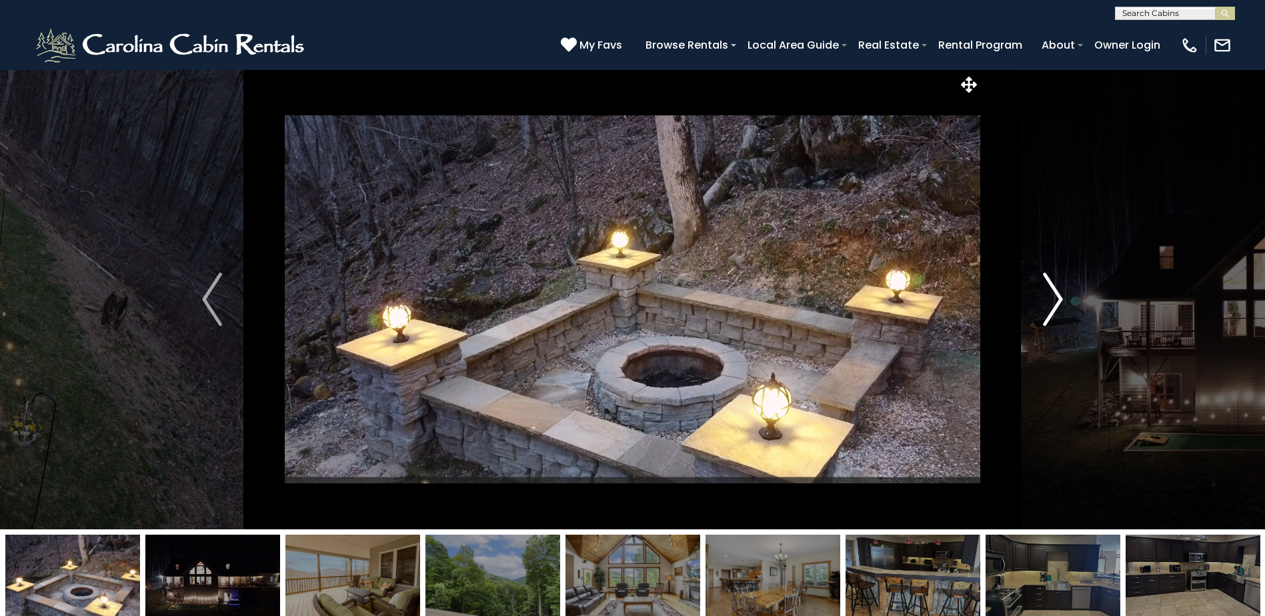
click at [1038, 311] on button "Next" at bounding box center [1052, 299] width 145 height 460
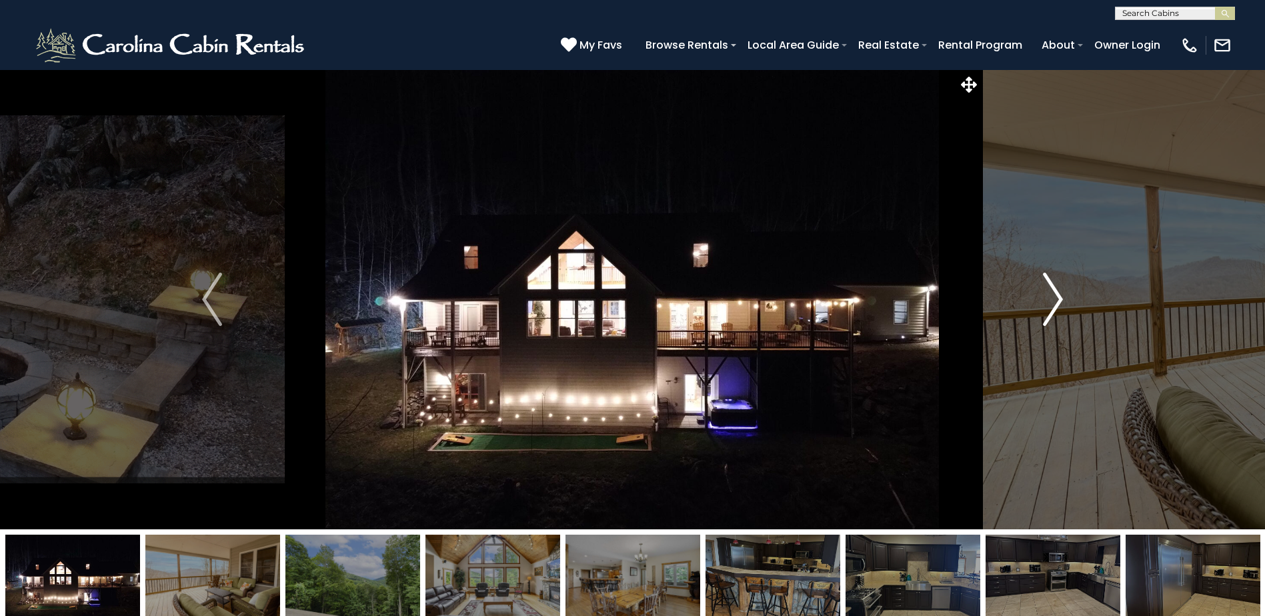
click at [1038, 311] on button "Next" at bounding box center [1052, 299] width 145 height 460
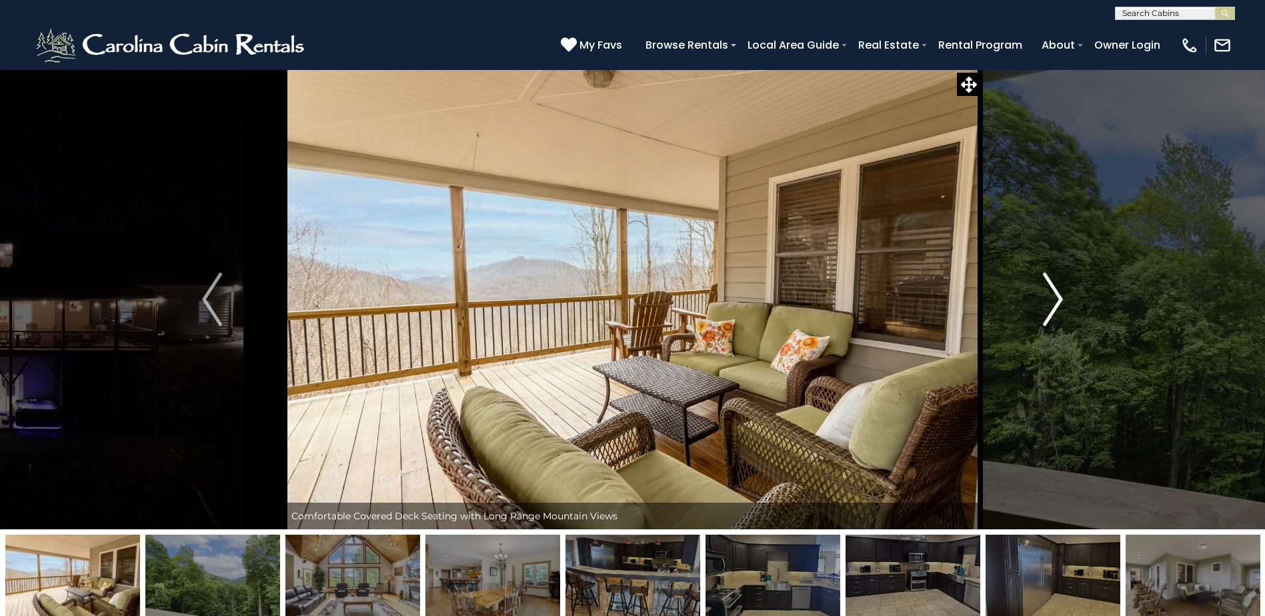
click at [1038, 311] on button "Next" at bounding box center [1052, 299] width 145 height 460
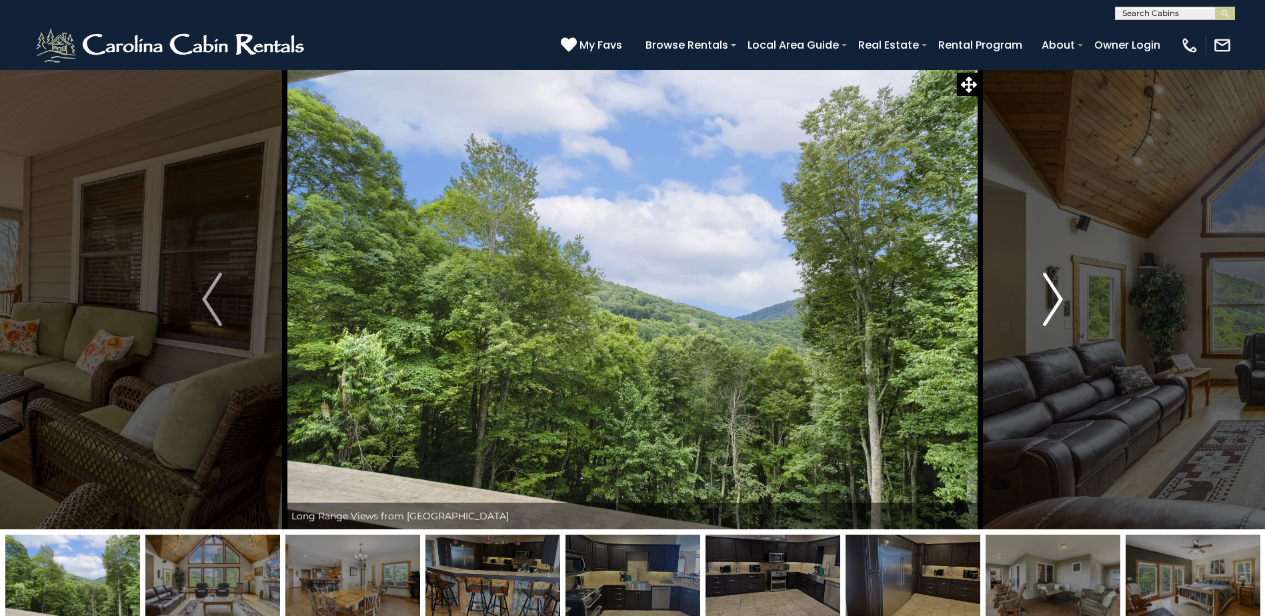
click at [1038, 311] on button "Next" at bounding box center [1052, 299] width 145 height 460
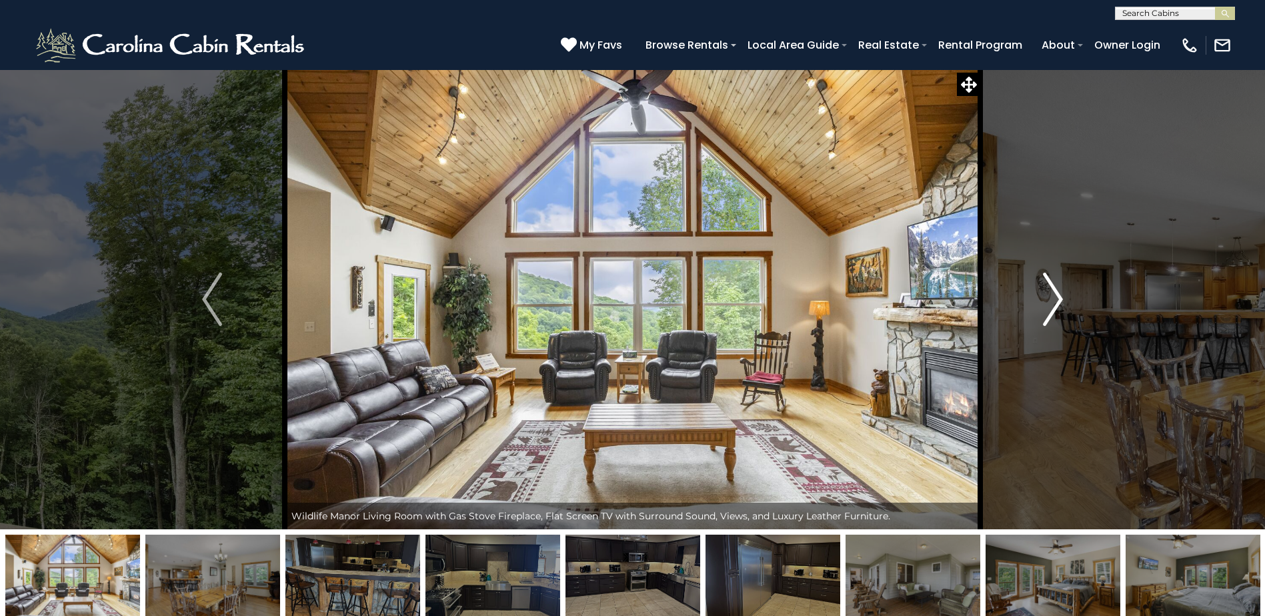
click at [1038, 311] on button "Next" at bounding box center [1052, 299] width 145 height 460
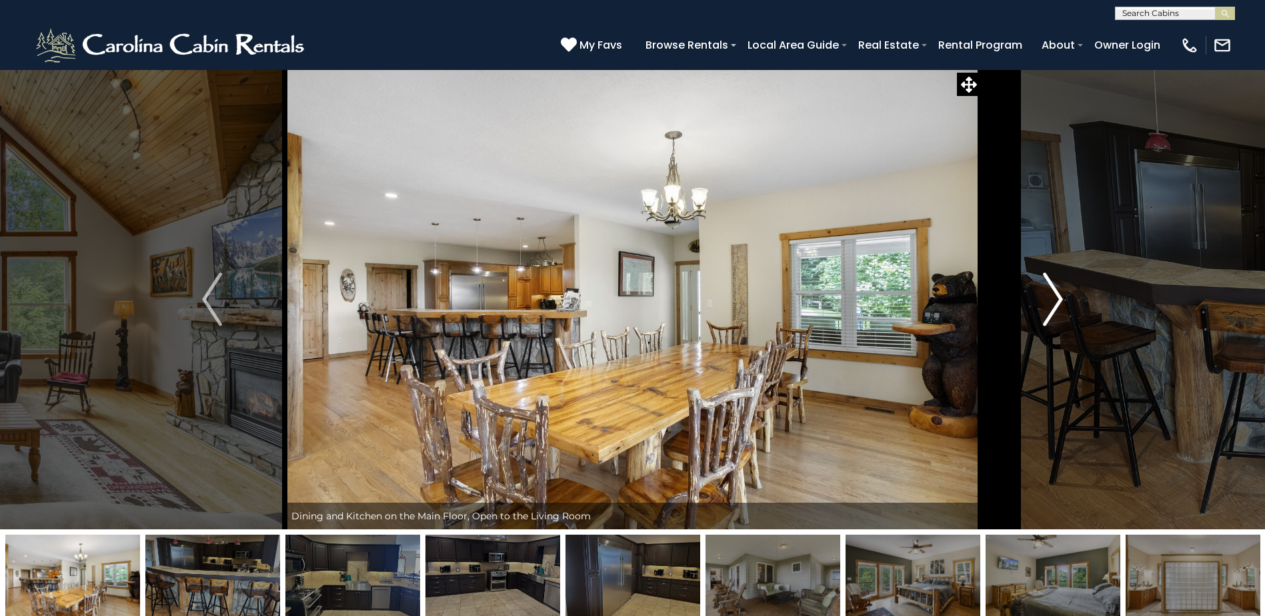
click at [1038, 312] on button "Next" at bounding box center [1052, 299] width 145 height 460
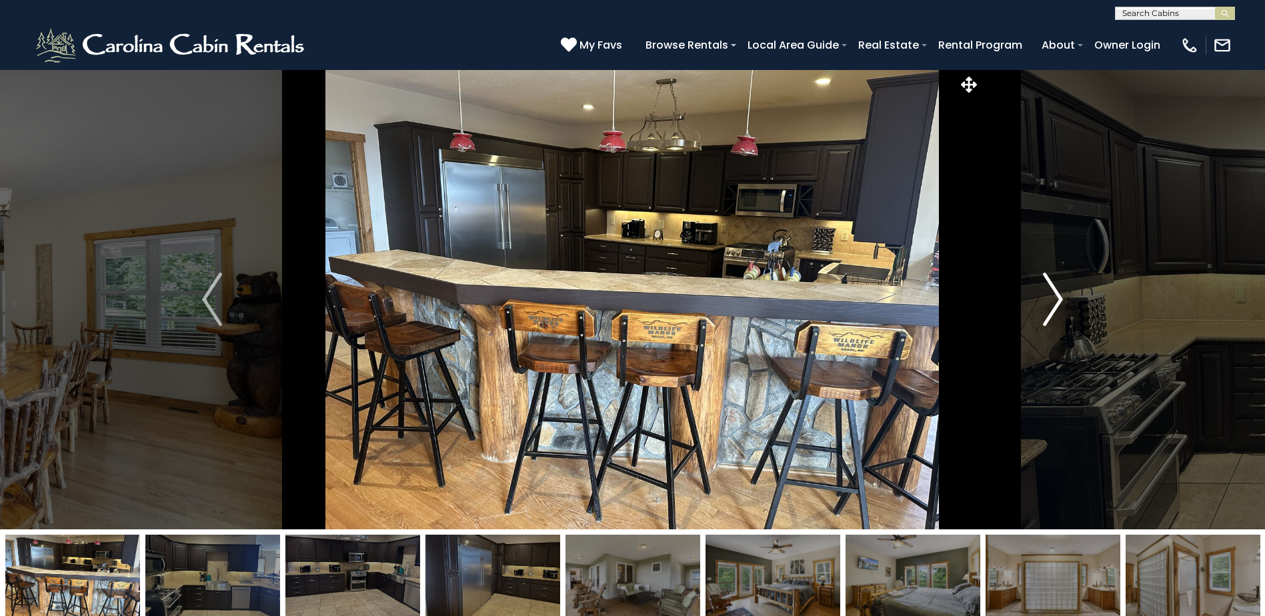
click at [1038, 312] on button "Next" at bounding box center [1052, 299] width 145 height 460
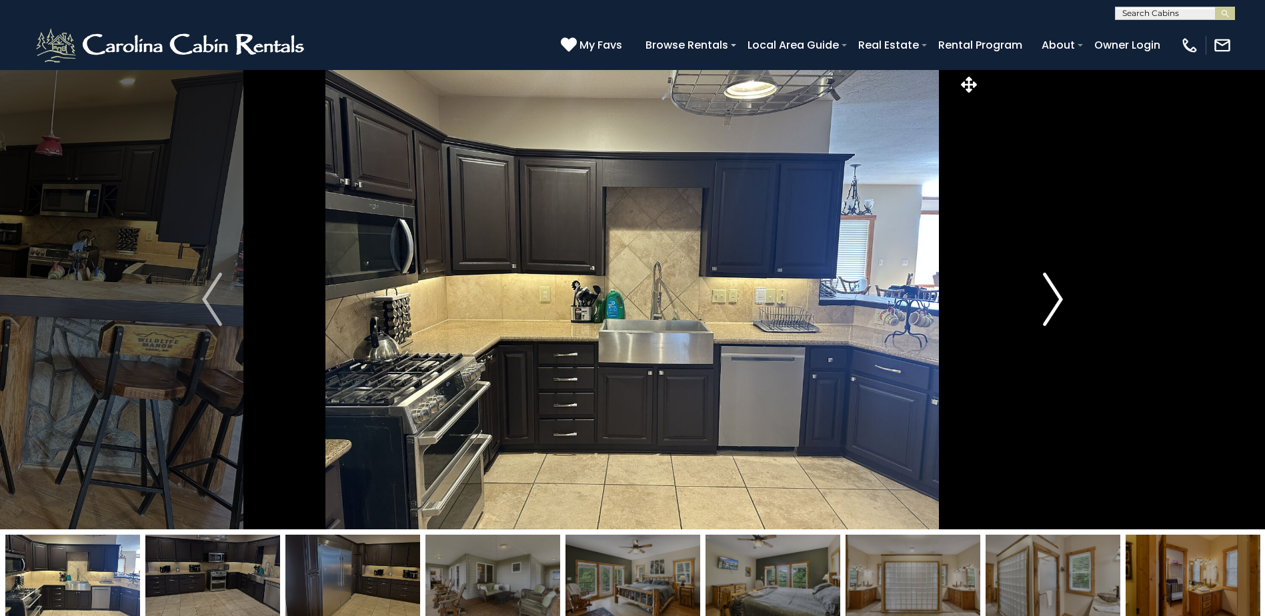
click at [1038, 312] on button "Next" at bounding box center [1052, 299] width 145 height 460
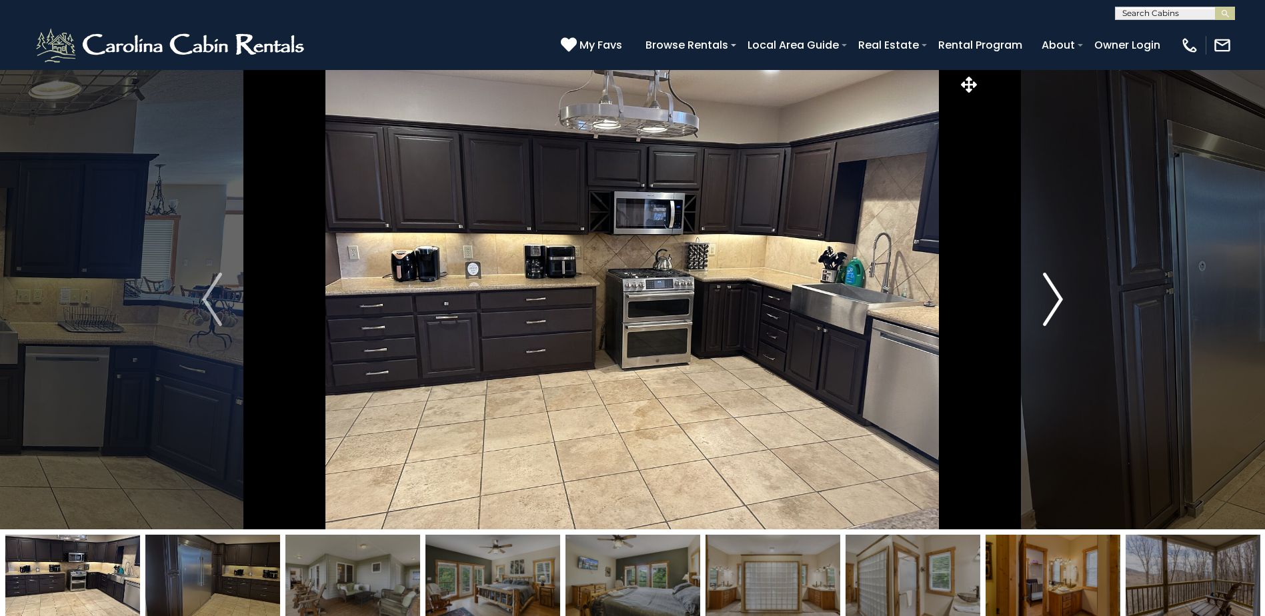
click at [1038, 312] on button "Next" at bounding box center [1052, 299] width 145 height 460
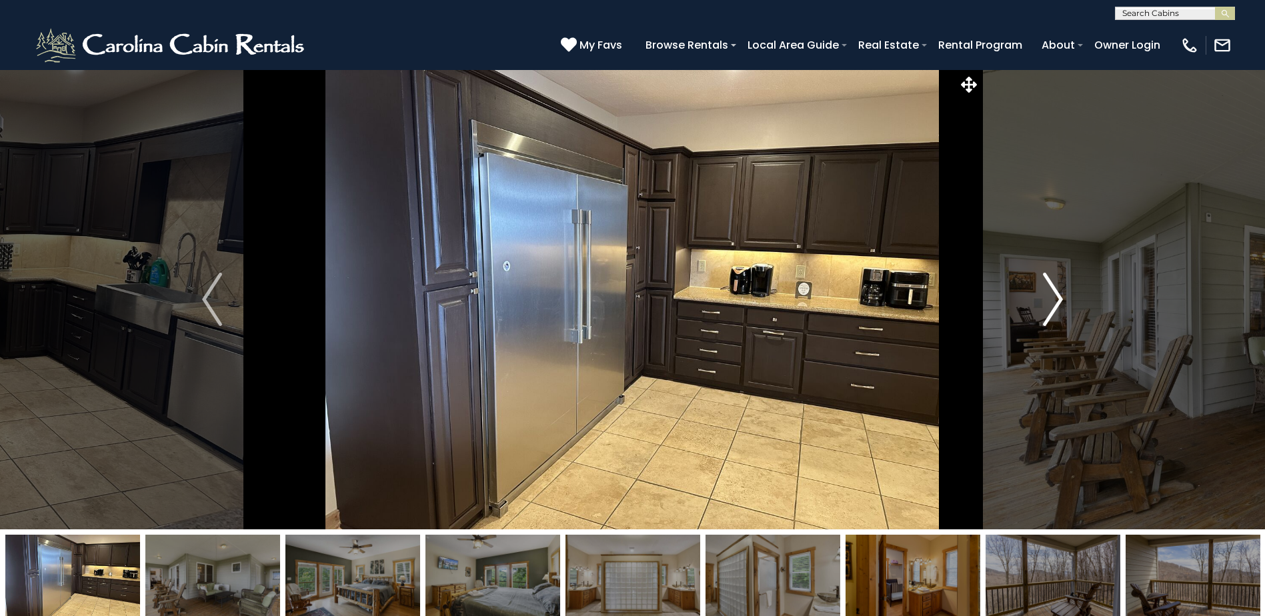
click at [1038, 312] on button "Next" at bounding box center [1052, 299] width 145 height 460
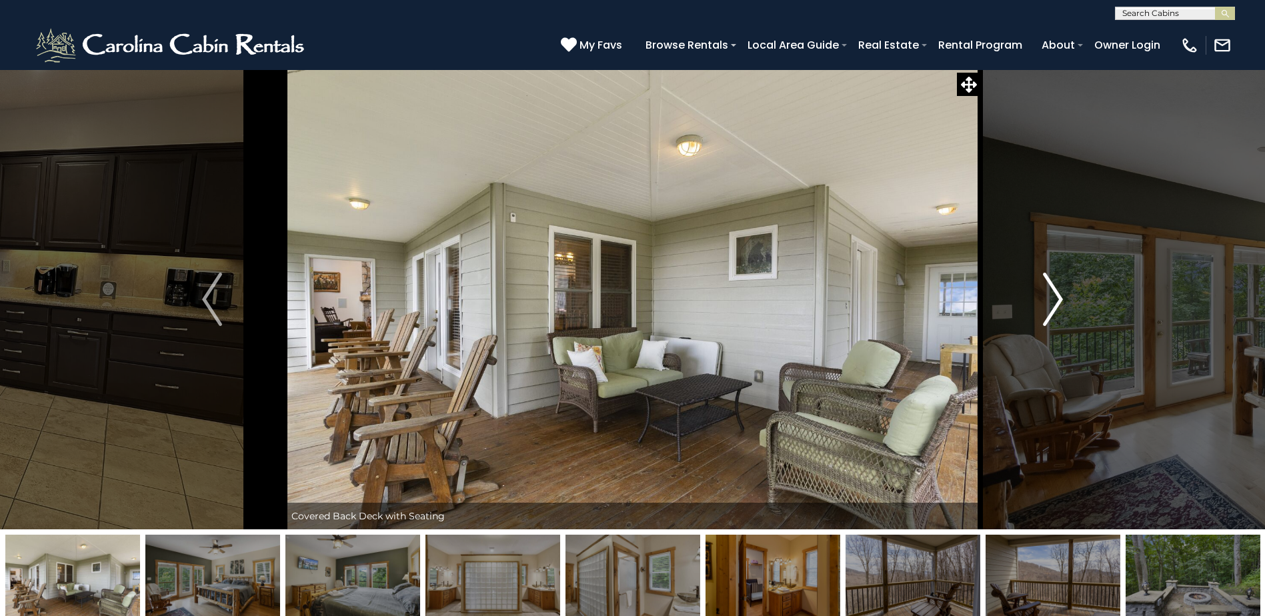
click at [1038, 312] on button "Next" at bounding box center [1052, 299] width 145 height 460
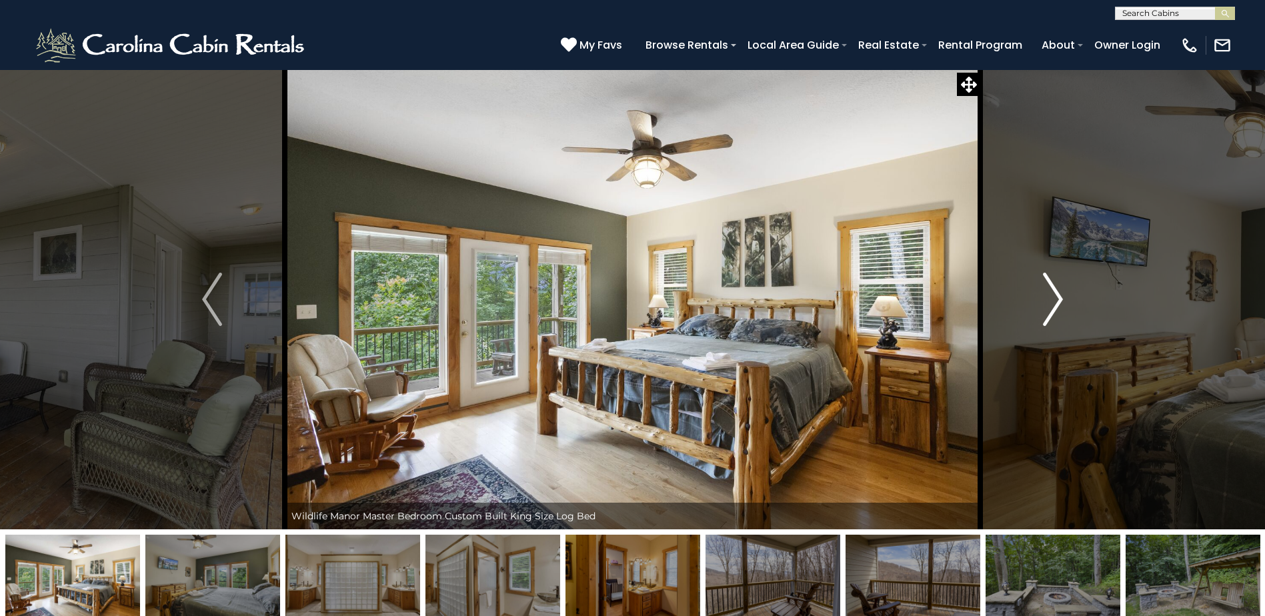
click at [1038, 312] on button "Next" at bounding box center [1052, 299] width 145 height 460
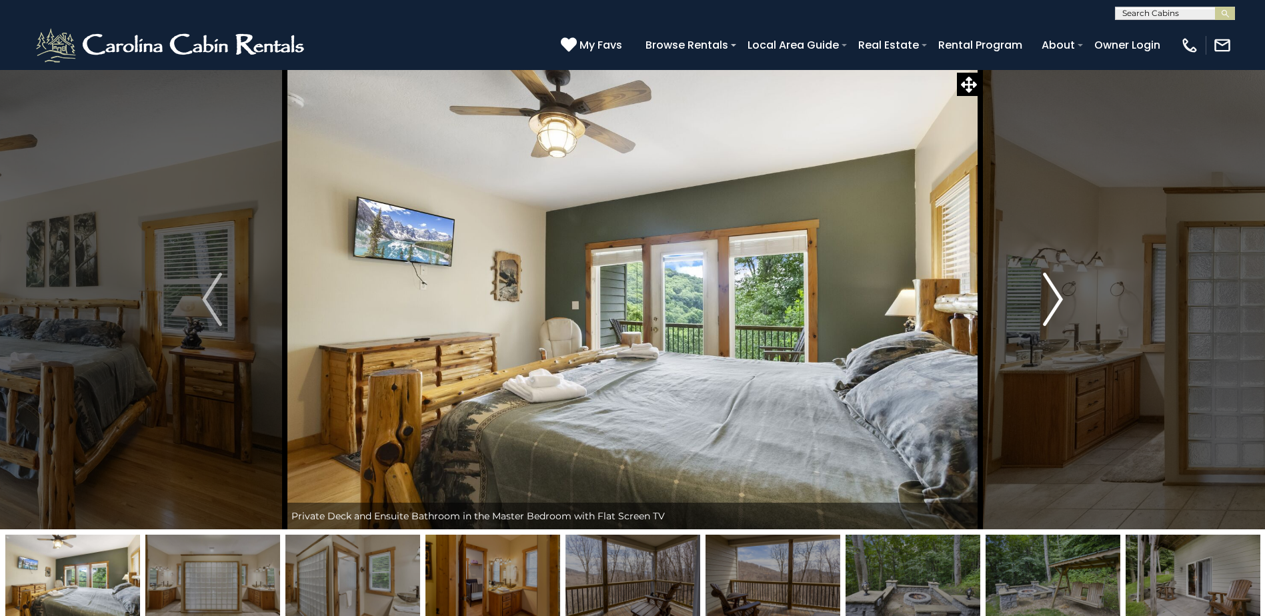
click at [1038, 312] on button "Next" at bounding box center [1052, 299] width 145 height 460
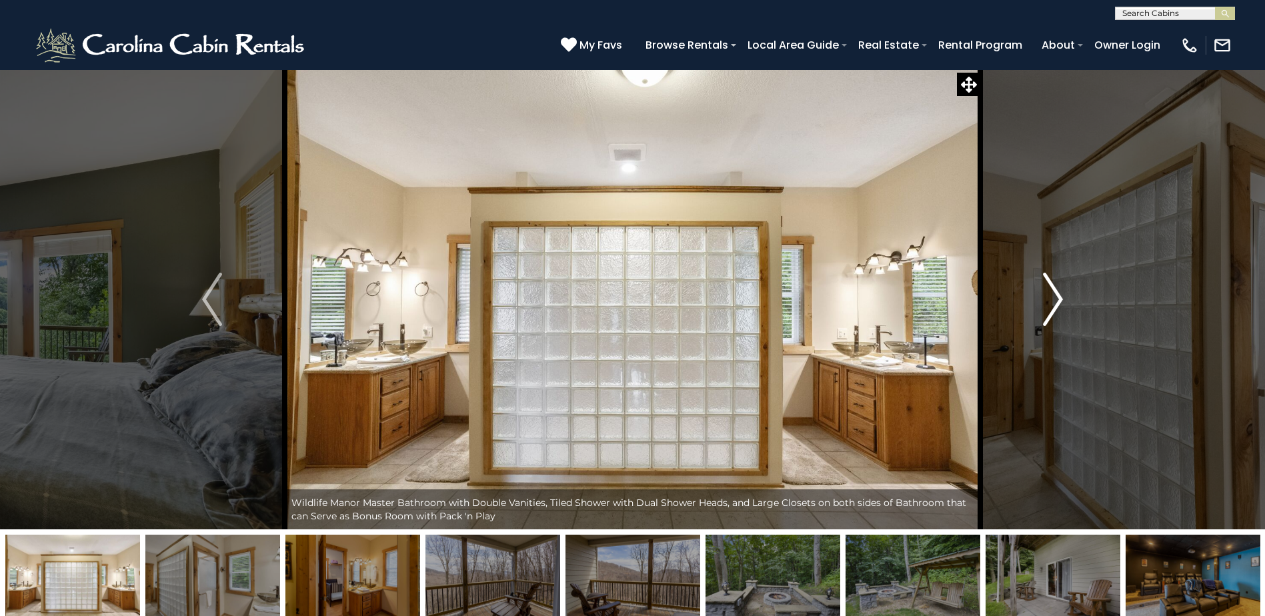
click at [1038, 312] on button "Next" at bounding box center [1052, 299] width 145 height 460
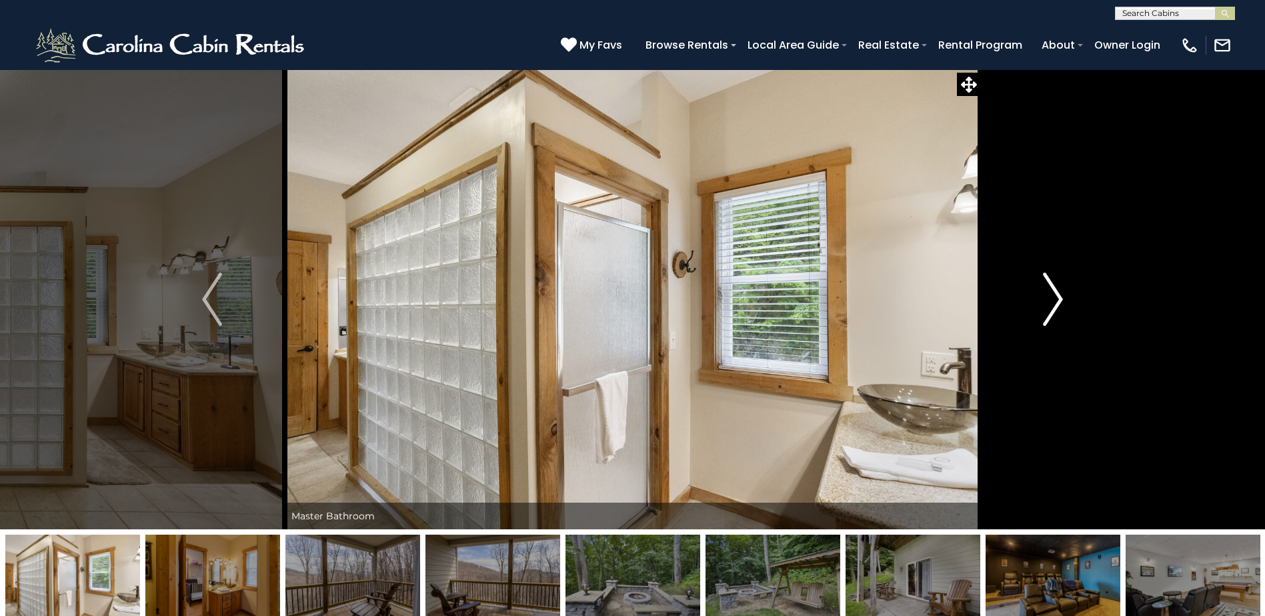
click at [1038, 312] on button "Next" at bounding box center [1052, 299] width 145 height 460
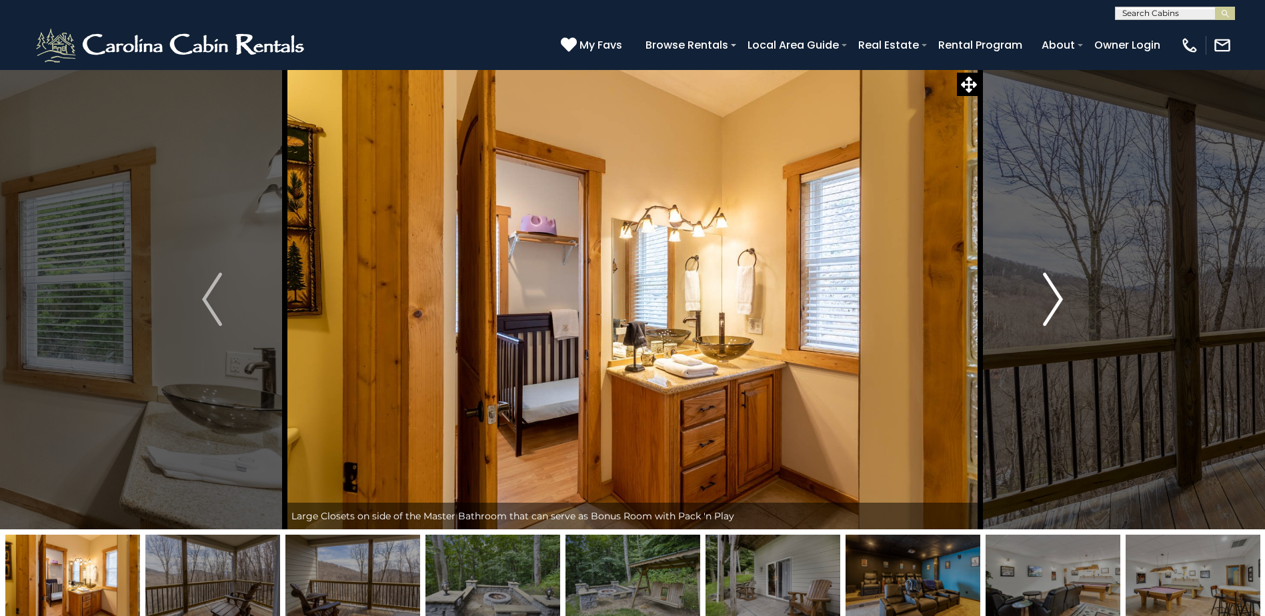
click at [1038, 312] on button "Next" at bounding box center [1052, 299] width 145 height 460
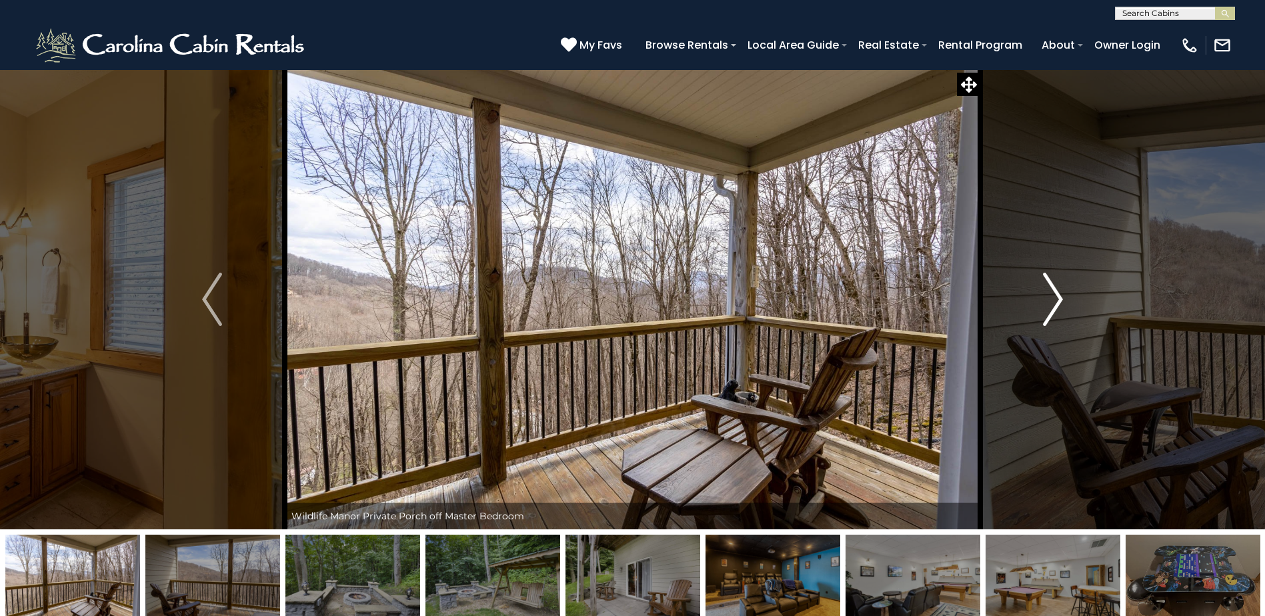
click at [1038, 312] on button "Next" at bounding box center [1052, 299] width 145 height 460
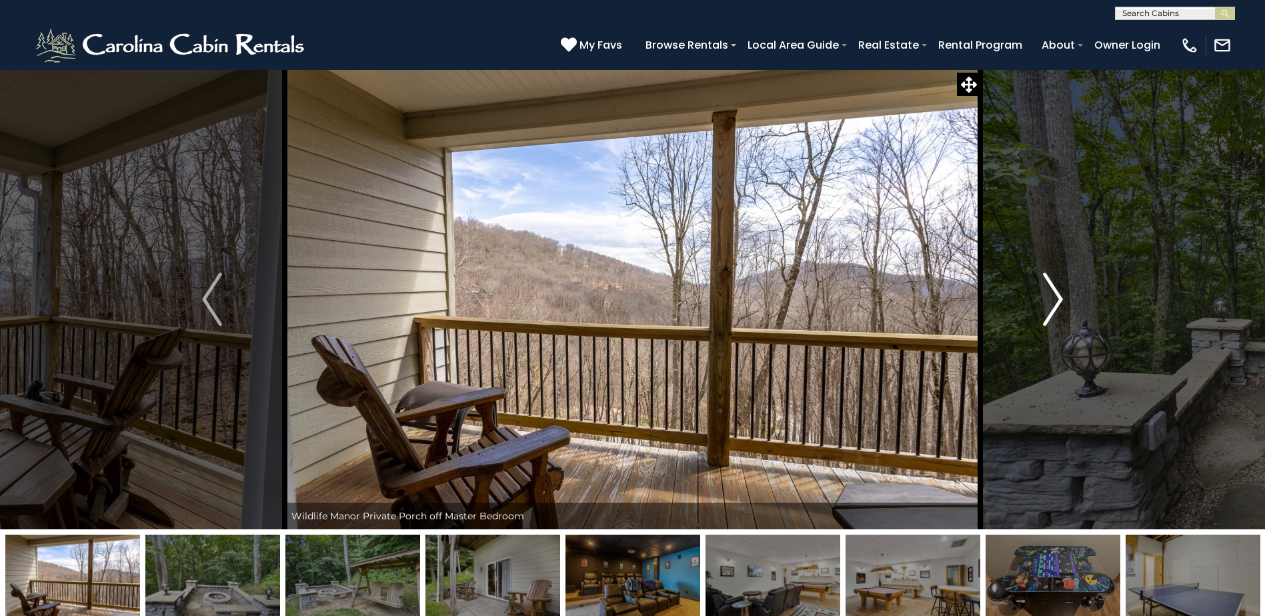
click at [1038, 312] on button "Next" at bounding box center [1052, 299] width 145 height 460
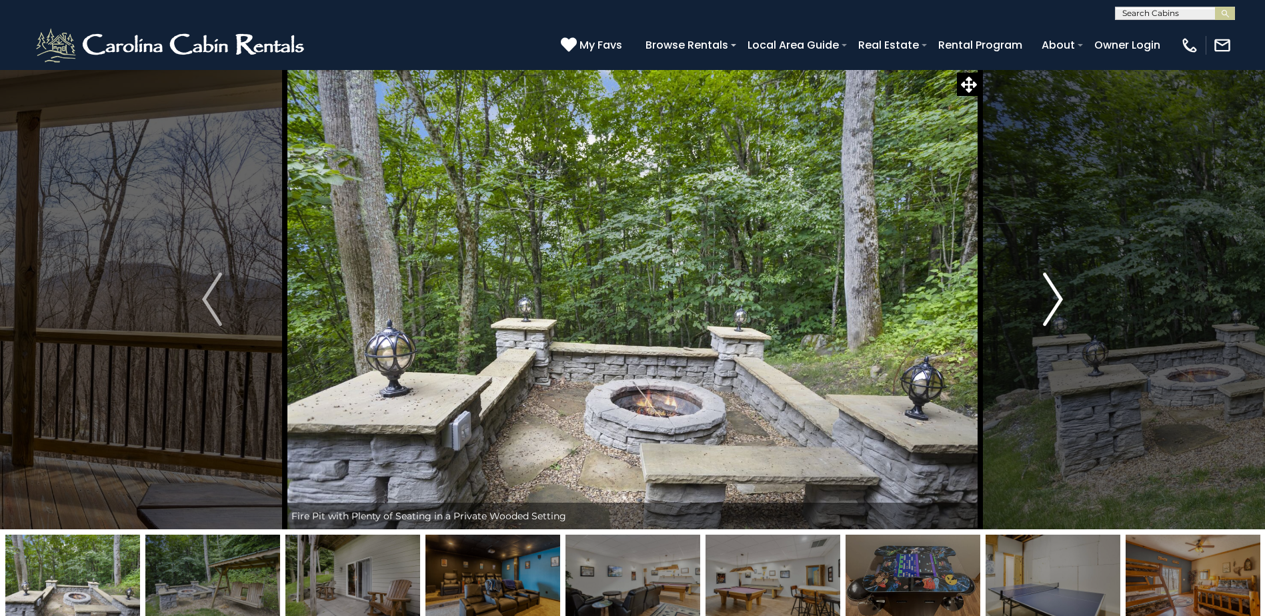
click at [1038, 312] on button "Next" at bounding box center [1052, 299] width 145 height 460
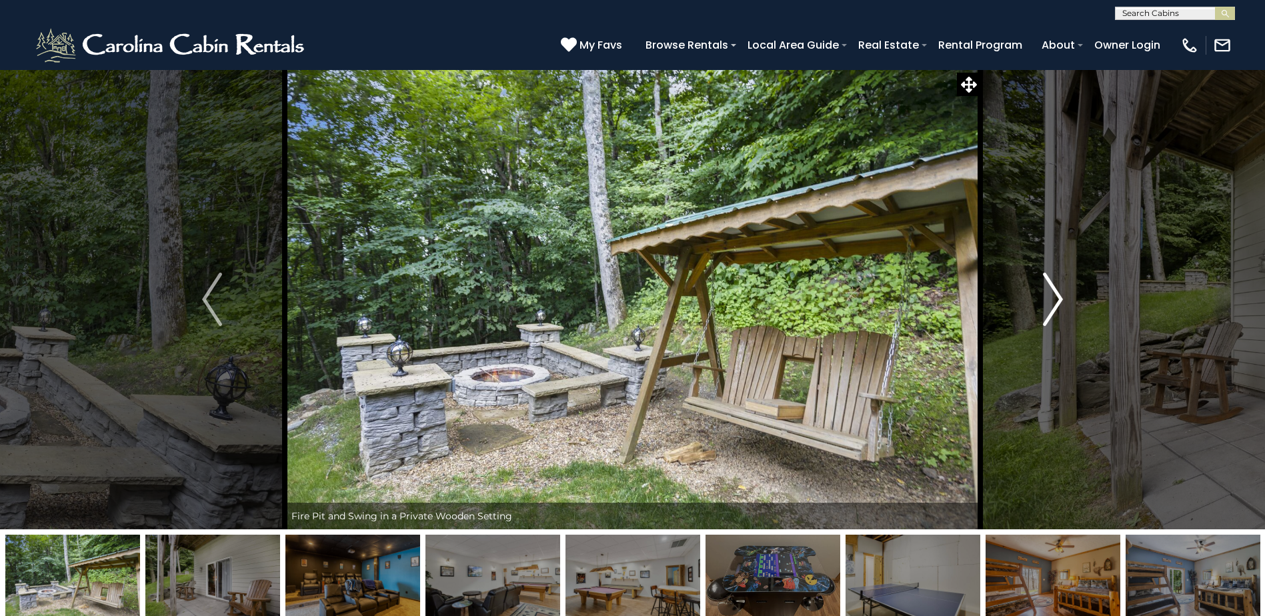
click at [1038, 312] on button "Next" at bounding box center [1052, 299] width 145 height 460
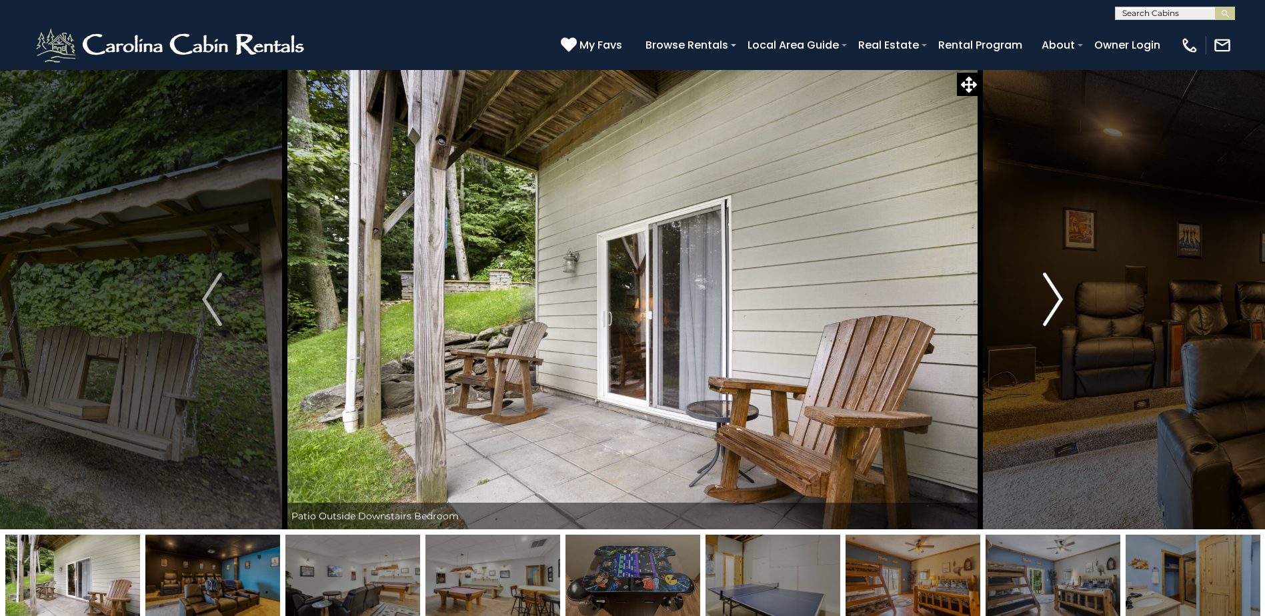
click at [1038, 312] on button "Next" at bounding box center [1052, 299] width 145 height 460
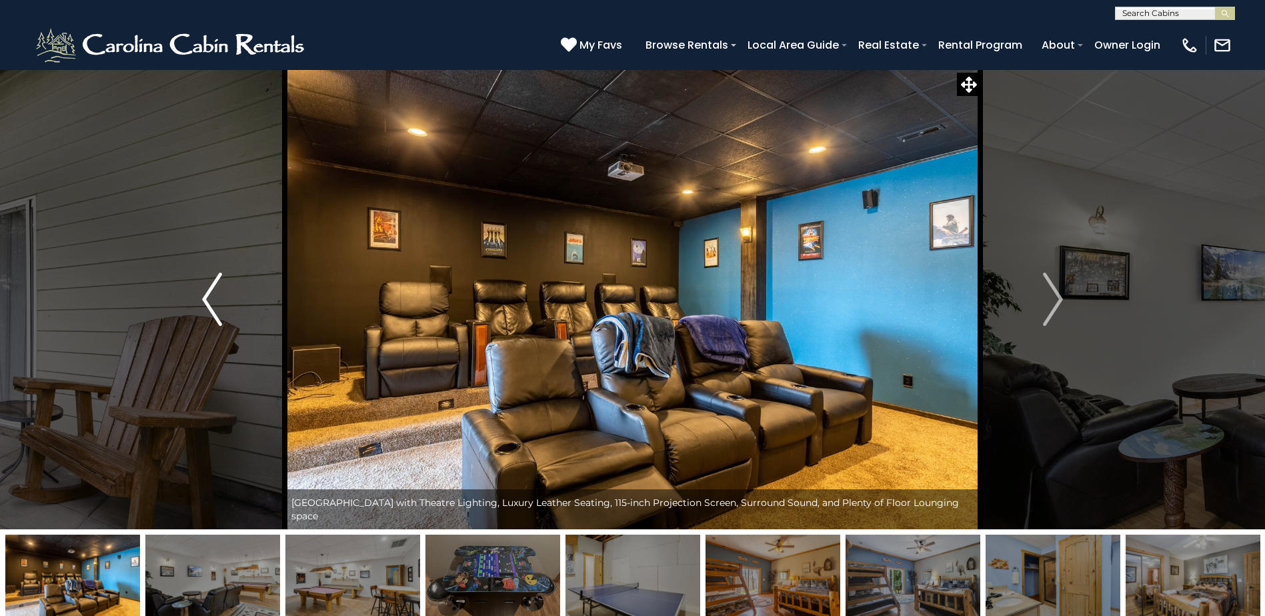
click at [246, 311] on button "Previous" at bounding box center [211, 299] width 145 height 460
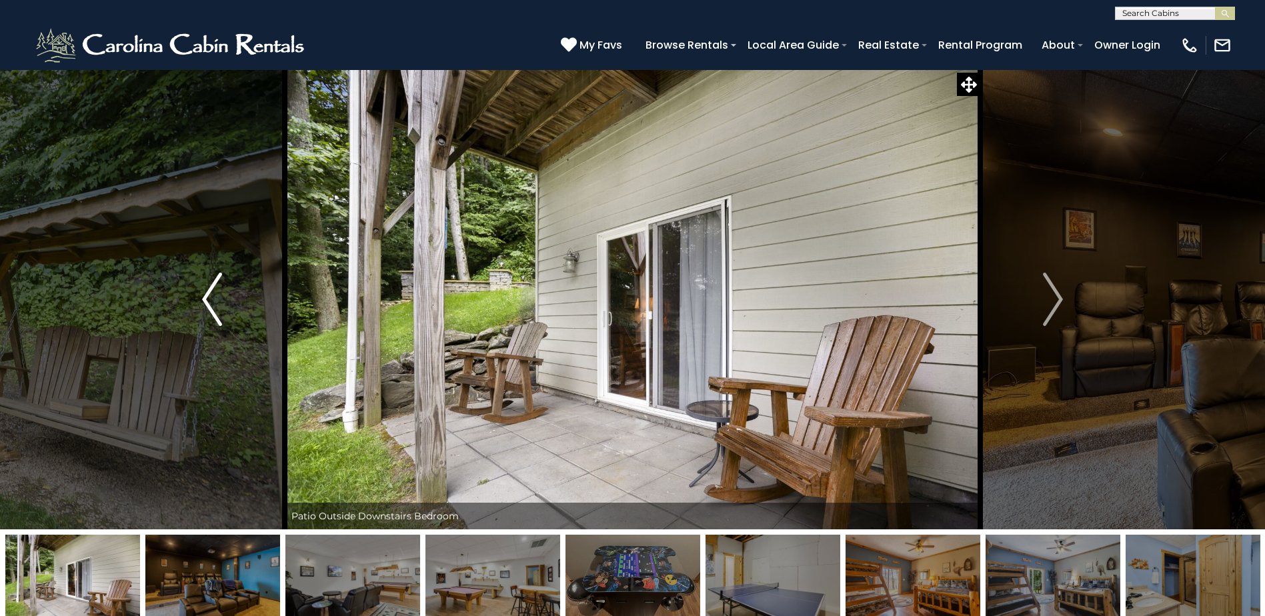
click at [246, 311] on button "Previous" at bounding box center [211, 299] width 145 height 460
